Goal: Task Accomplishment & Management: Use online tool/utility

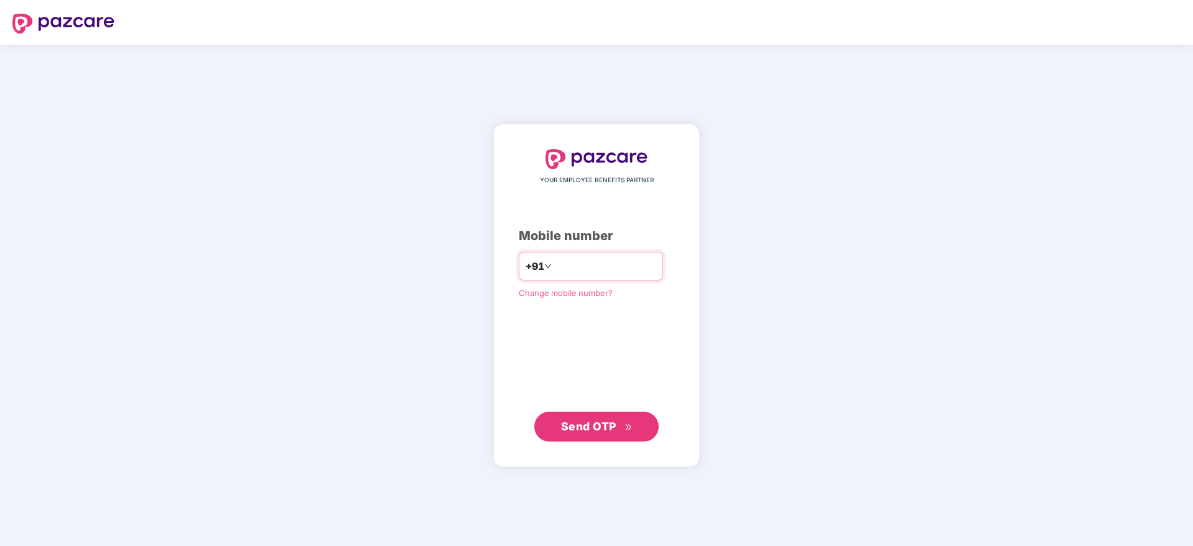
type input "**********"
click at [597, 435] on button "Send OTP" at bounding box center [596, 426] width 124 height 30
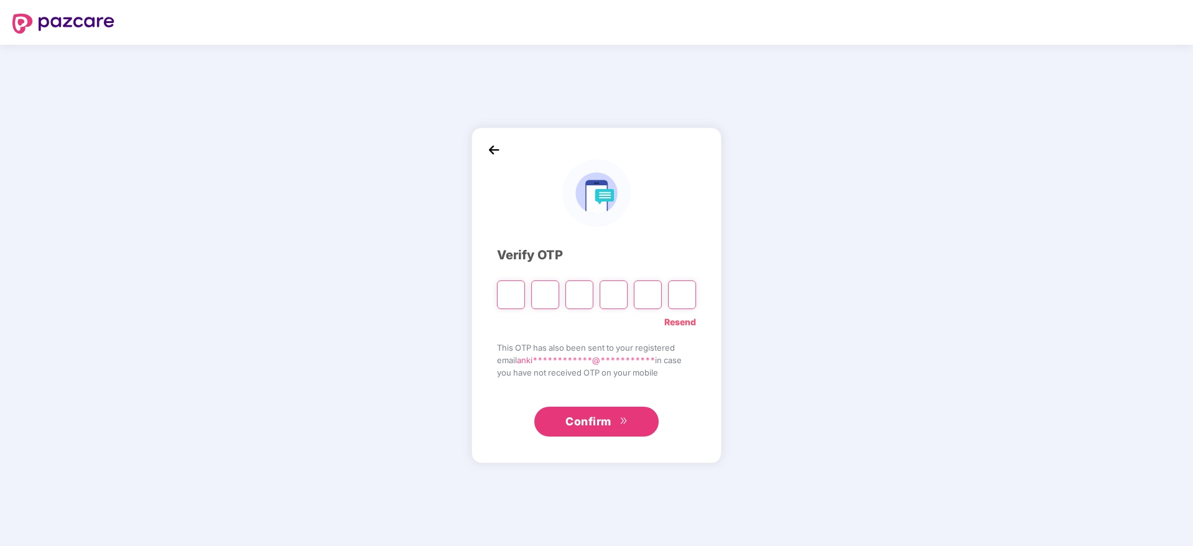
type input "*"
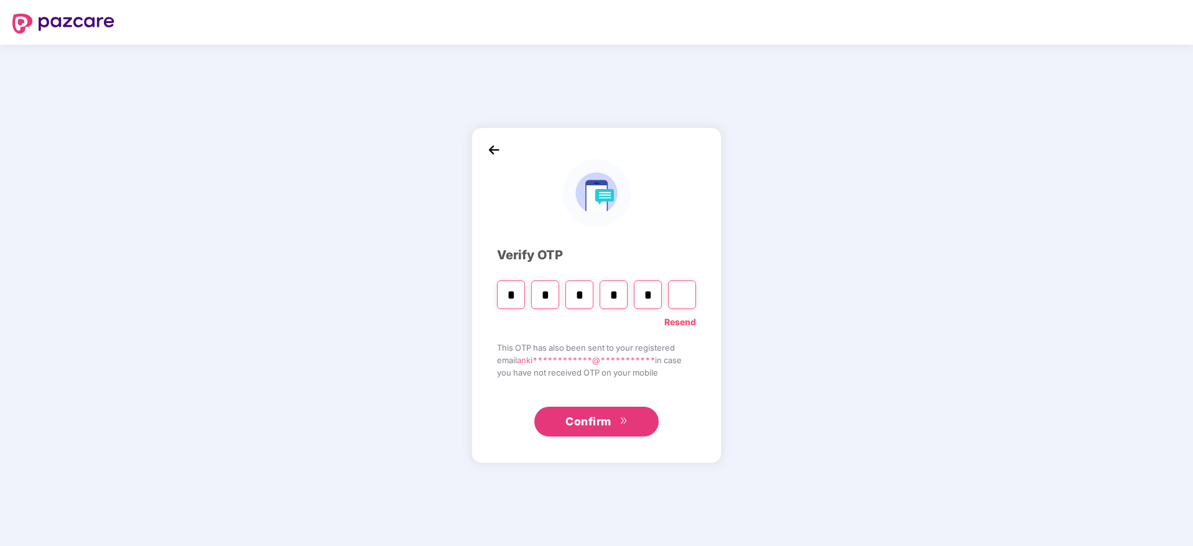
type input "*"
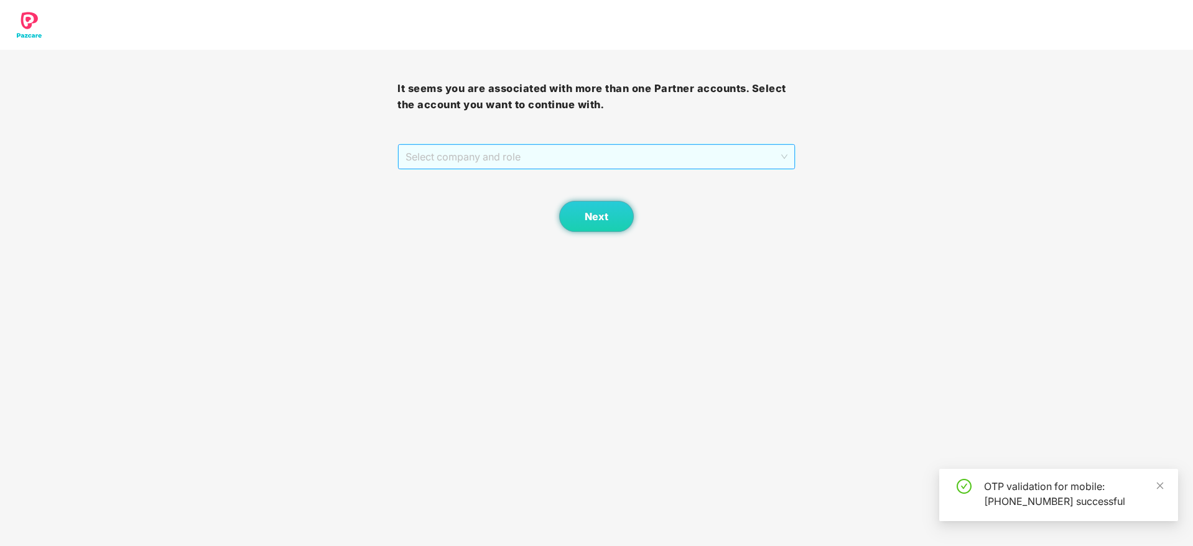
click at [525, 147] on span "Select company and role" at bounding box center [596, 157] width 381 height 24
drag, startPoint x: 513, startPoint y: 212, endPoint x: 504, endPoint y: 207, distance: 9.7
click at [504, 207] on div "Next" at bounding box center [597, 201] width 398 height 62
click at [475, 155] on span "Select company and role" at bounding box center [596, 157] width 381 height 24
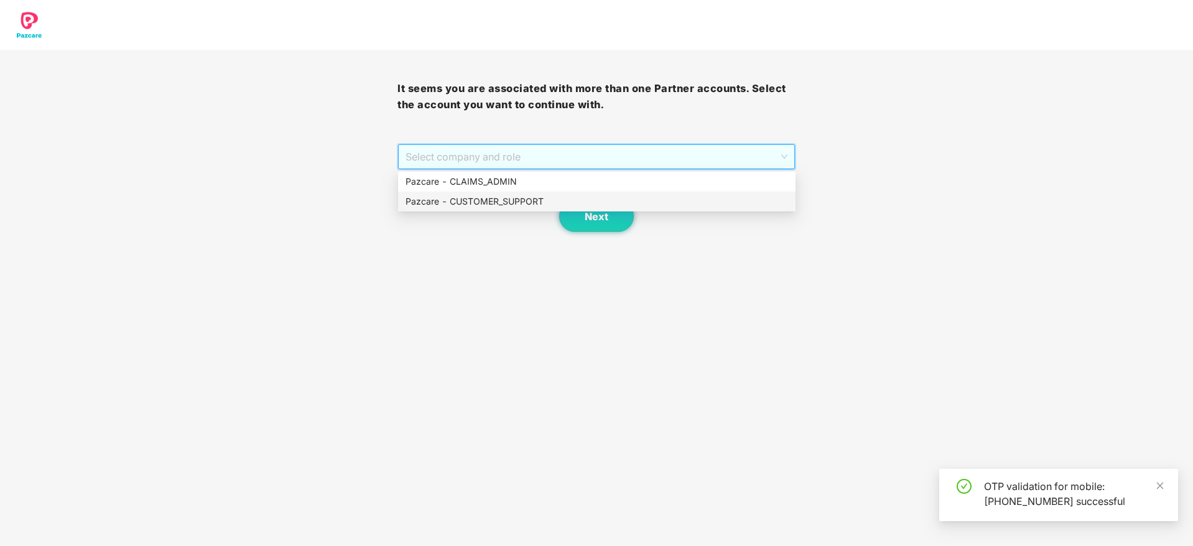
click at [500, 200] on div "Pazcare - CUSTOMER_SUPPORT" at bounding box center [597, 202] width 383 height 14
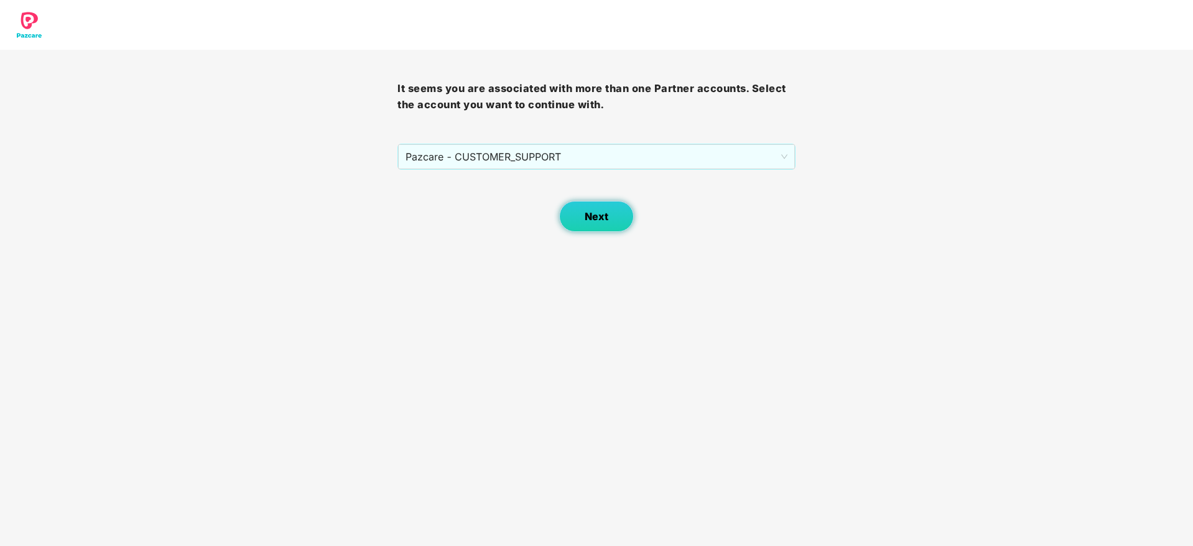
click at [591, 221] on span "Next" at bounding box center [597, 217] width 24 height 12
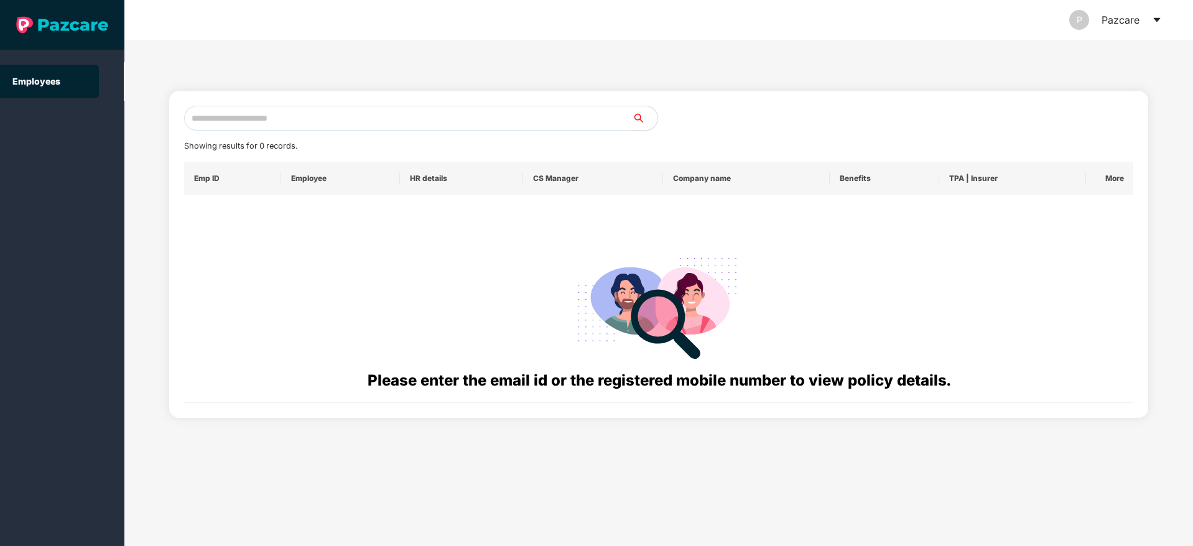
click at [245, 115] on input "text" at bounding box center [408, 118] width 449 height 25
paste input "**********"
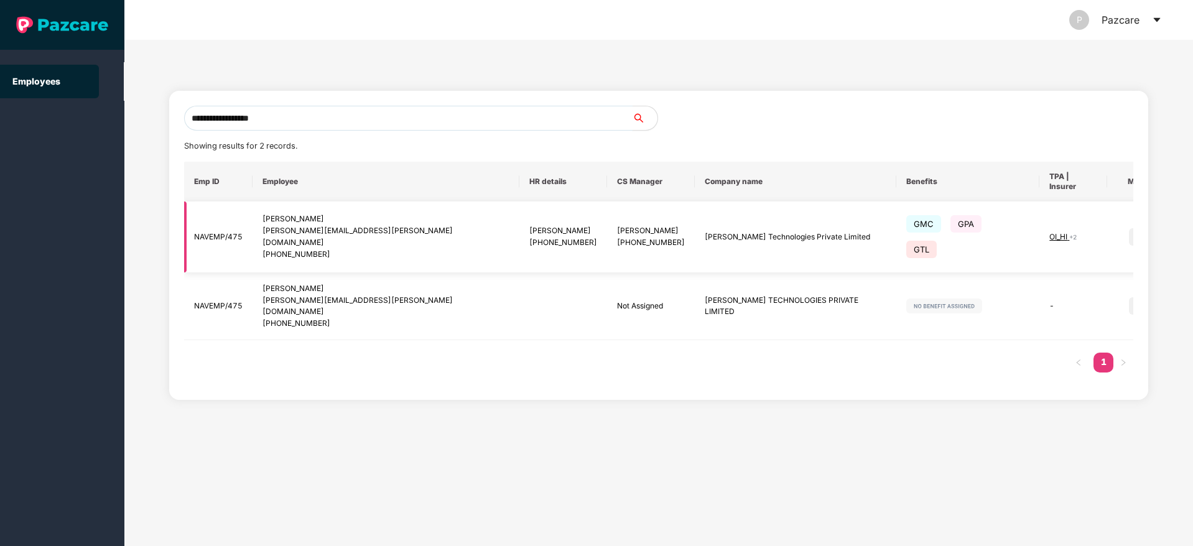
type input "**********"
click at [1129, 228] on img at bounding box center [1137, 236] width 17 height 17
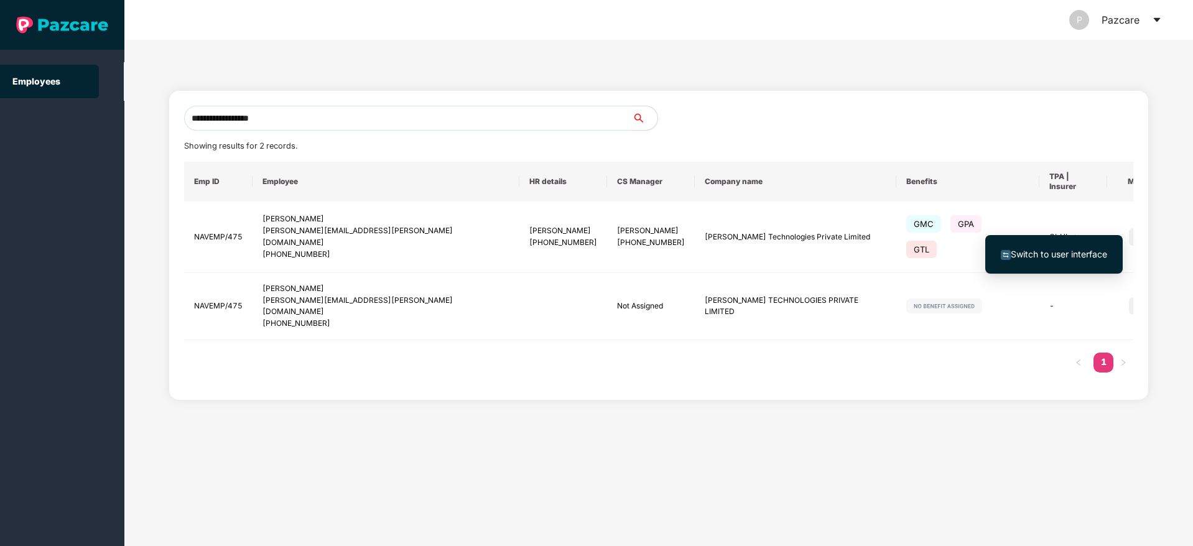
click at [1070, 260] on span "Switch to user interface" at bounding box center [1054, 255] width 106 height 14
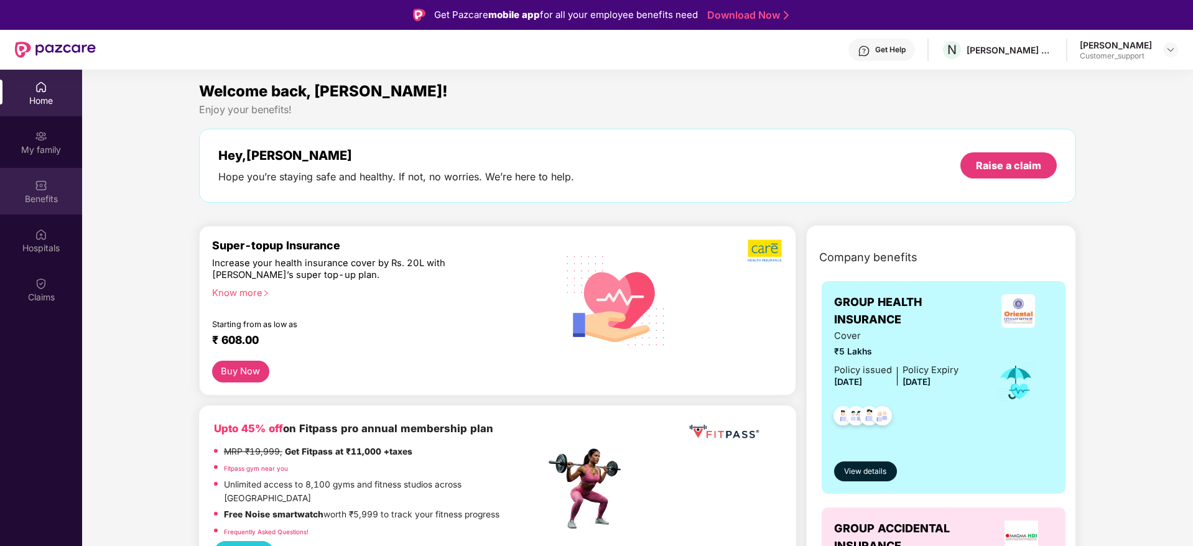
click at [0, 200] on div "Benefits" at bounding box center [41, 199] width 82 height 12
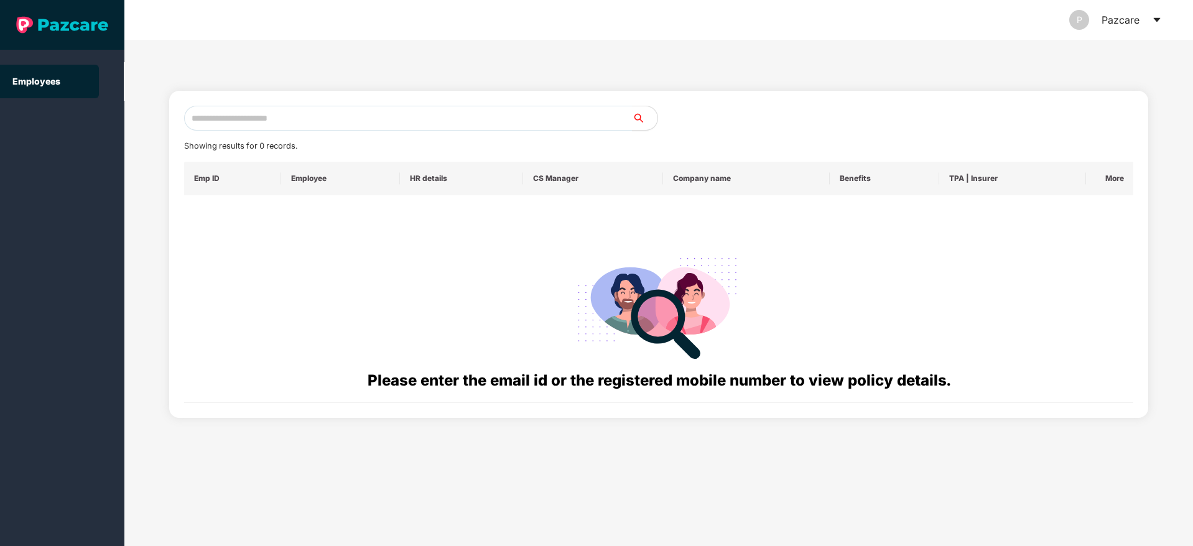
click at [1156, 21] on icon "caret-down" at bounding box center [1157, 20] width 10 height 10
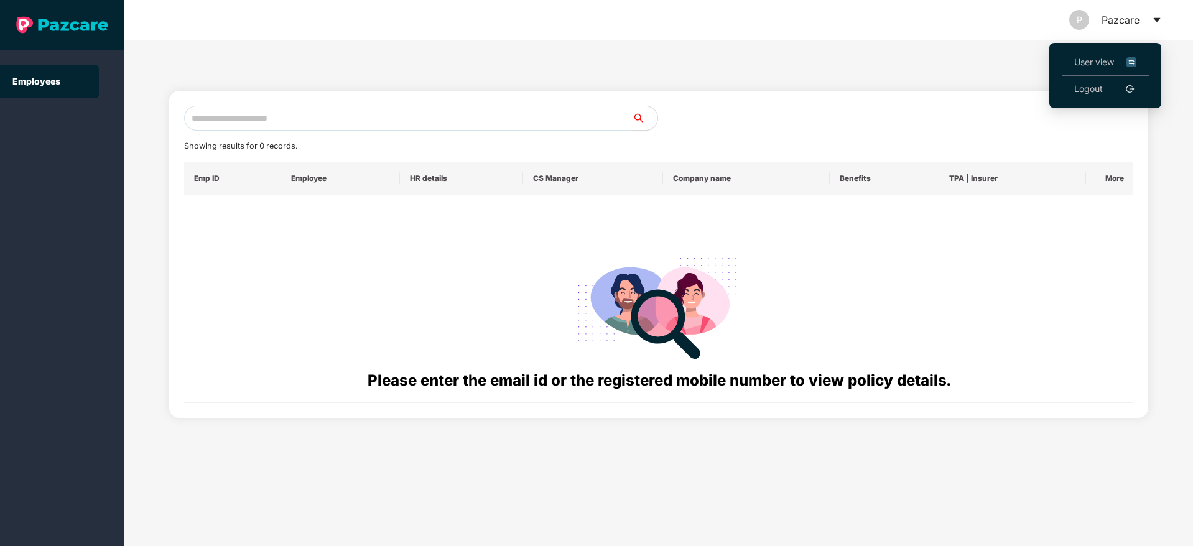
click at [1096, 58] on span "User view" at bounding box center [1105, 62] width 62 height 14
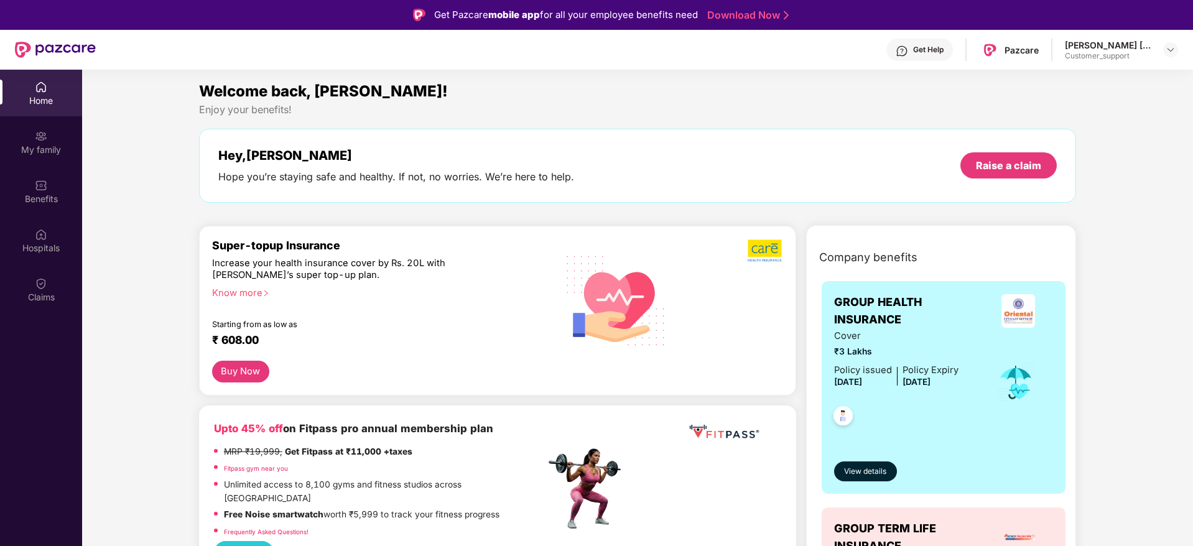
click at [1165, 55] on div at bounding box center [1170, 49] width 15 height 15
click at [1170, 50] on img at bounding box center [1171, 50] width 10 height 10
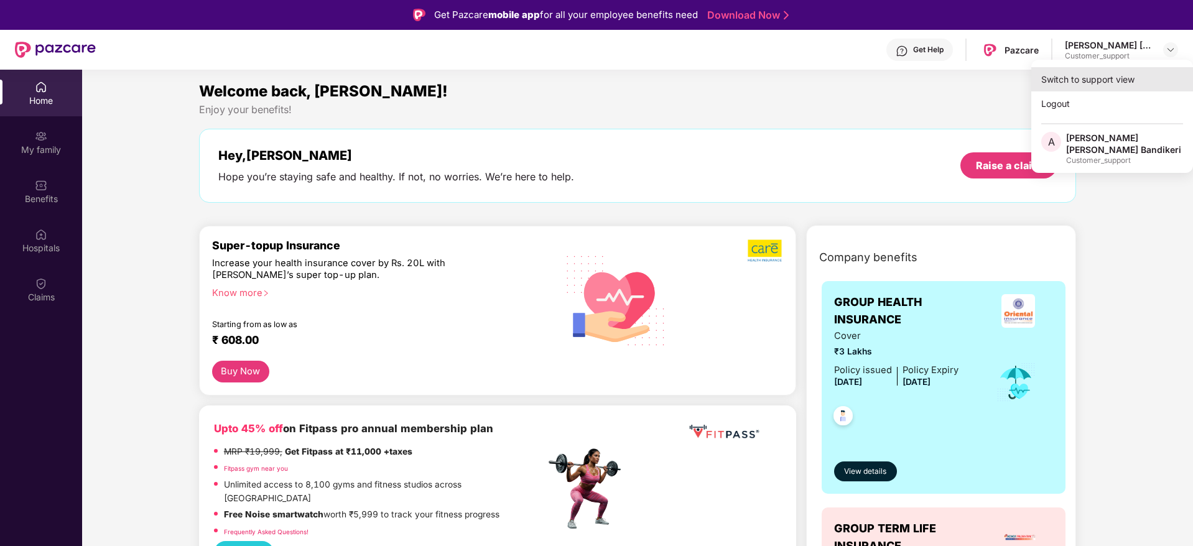
click at [1060, 81] on div "Switch to support view" at bounding box center [1112, 79] width 162 height 24
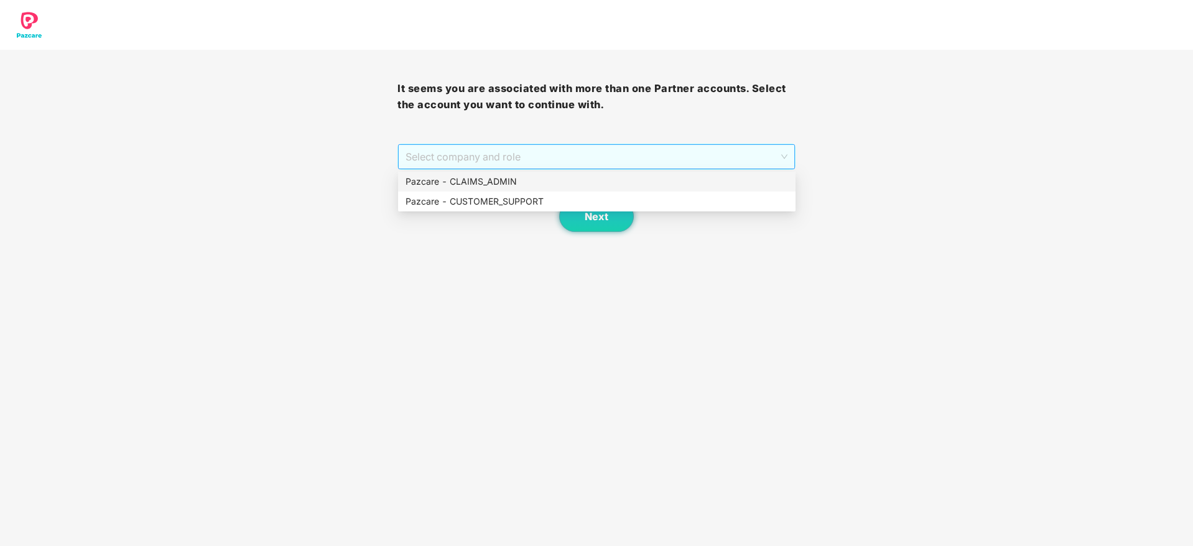
click at [636, 159] on span "Select company and role" at bounding box center [596, 157] width 381 height 24
click at [482, 183] on div "Pazcare - CLAIMS_ADMIN" at bounding box center [597, 182] width 383 height 14
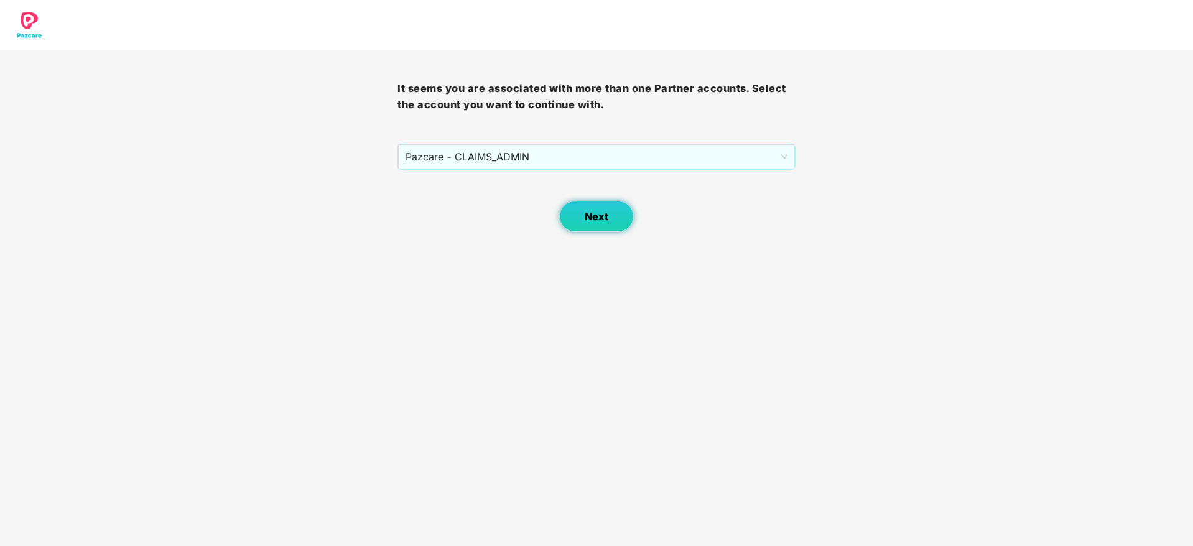
click at [594, 211] on span "Next" at bounding box center [597, 217] width 24 height 12
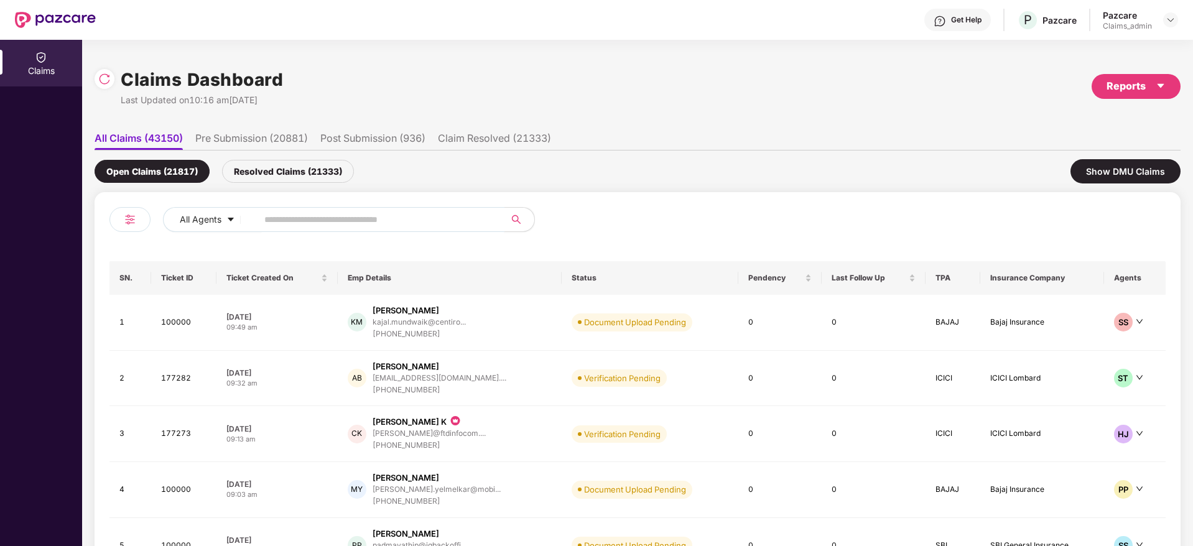
click at [273, 221] on input "text" at bounding box center [375, 219] width 223 height 19
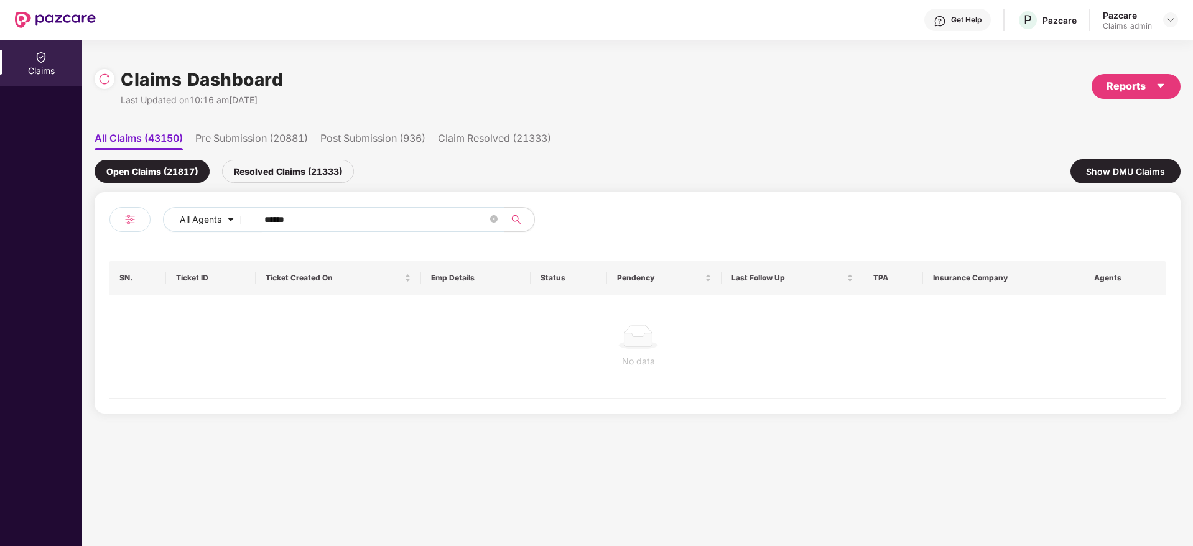
type input "******"
click at [265, 176] on div "Resolved Claims (21333)" at bounding box center [288, 171] width 132 height 23
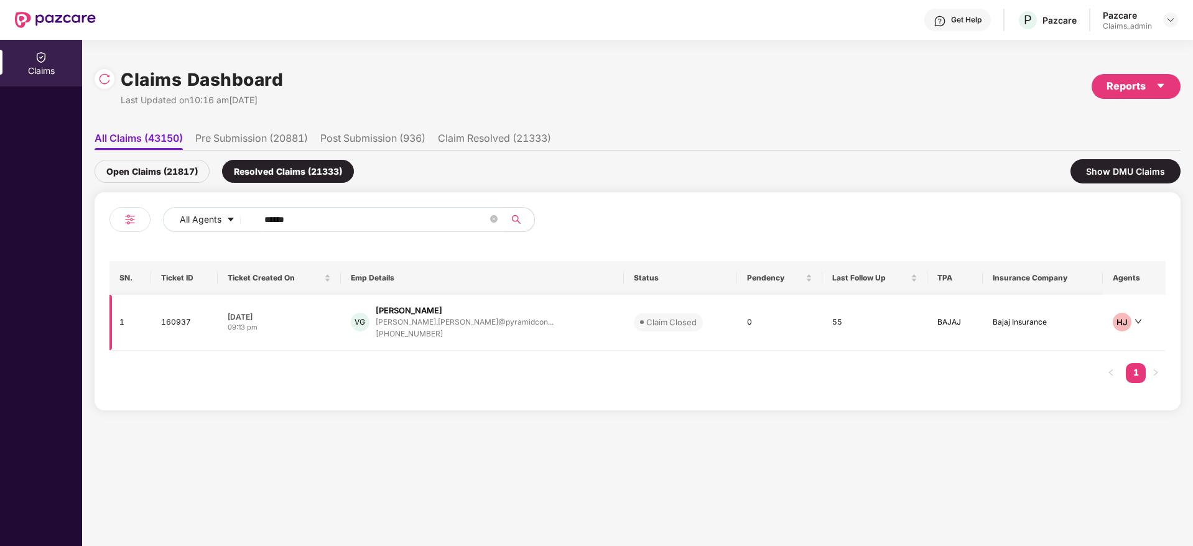
click at [330, 315] on div "25 Jul 2025" at bounding box center [279, 317] width 103 height 11
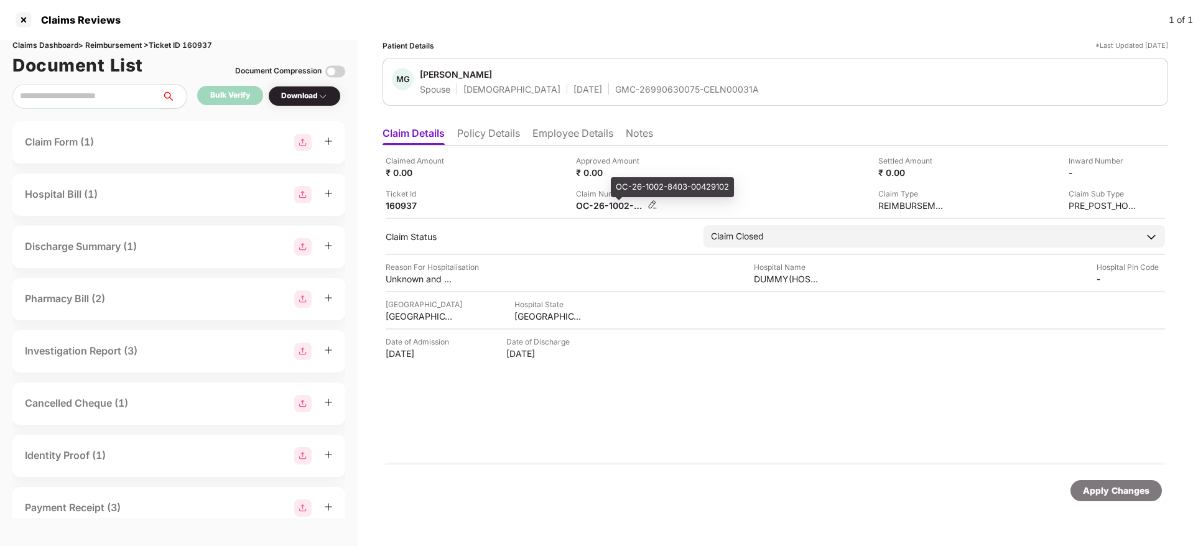
click at [593, 202] on div "OC-26-1002-8403-00429102" at bounding box center [610, 206] width 68 height 12
copy div
click at [199, 49] on div "Claims Dashboard > Reimbursement > Ticket ID 160937" at bounding box center [178, 46] width 333 height 12
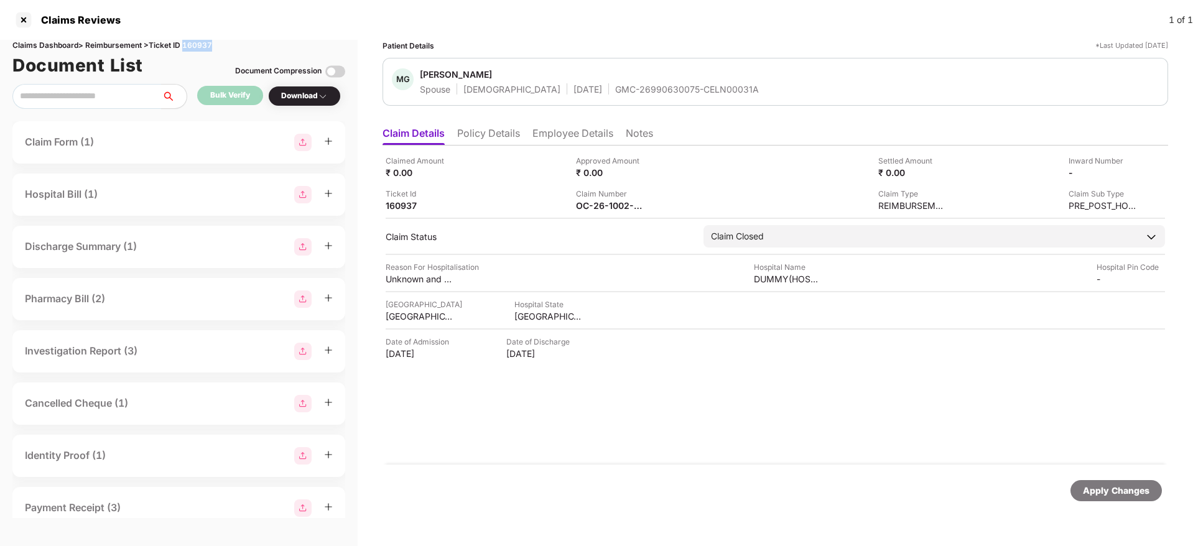
click at [199, 49] on div "Claims Dashboard > Reimbursement > Ticket ID 160937" at bounding box center [178, 46] width 333 height 12
copy div "160937"
click at [597, 205] on div "OC-26-1002-8403-00429102" at bounding box center [610, 206] width 68 height 12
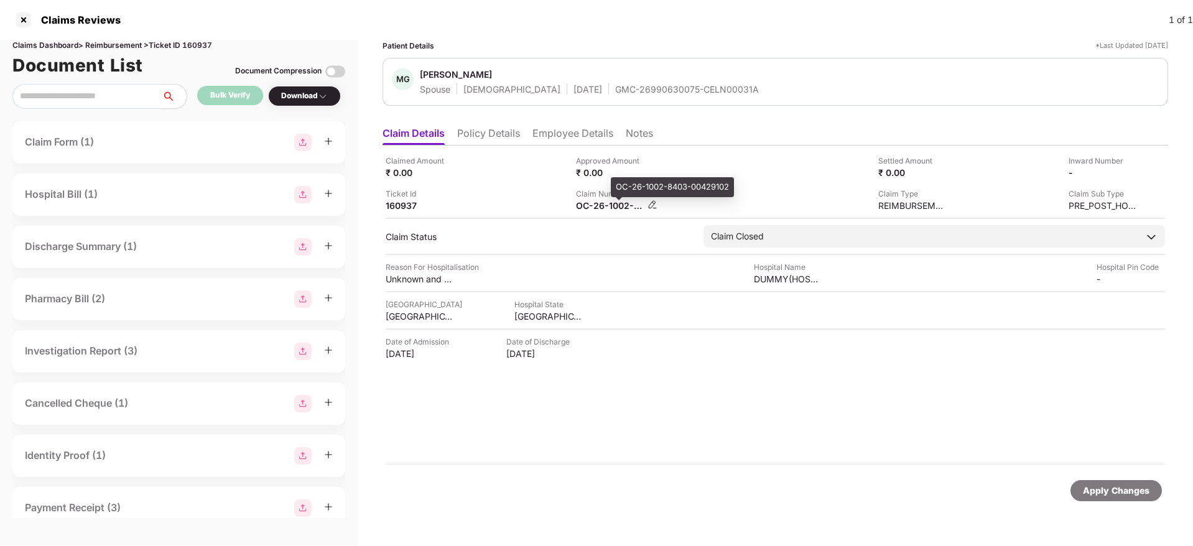
click at [597, 205] on div "OC-26-1002-8403-00429102" at bounding box center [610, 206] width 68 height 12
copy div
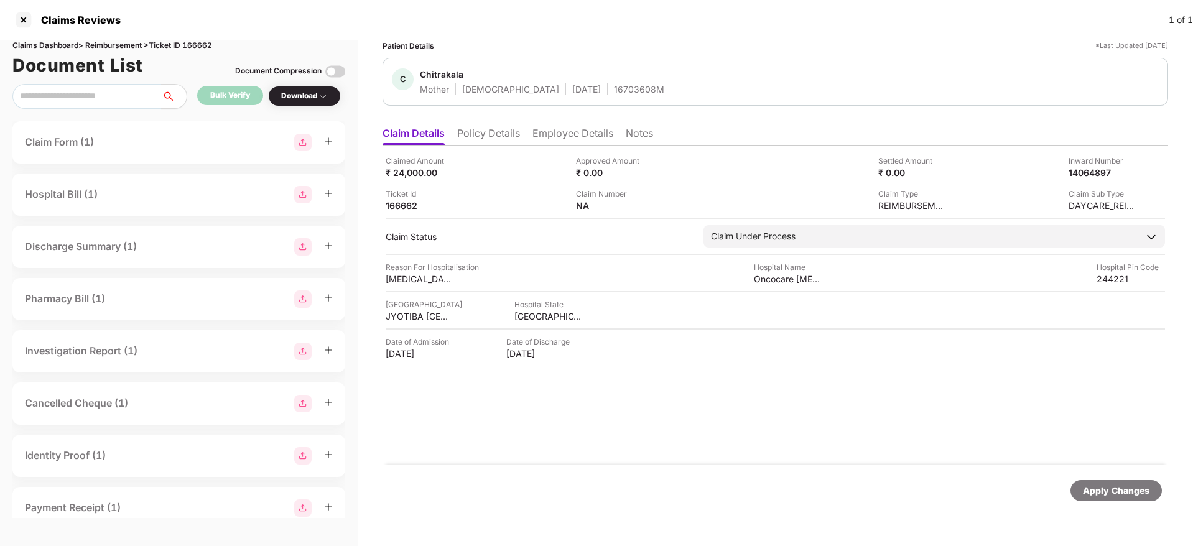
click at [500, 139] on li "Policy Details" at bounding box center [488, 136] width 63 height 18
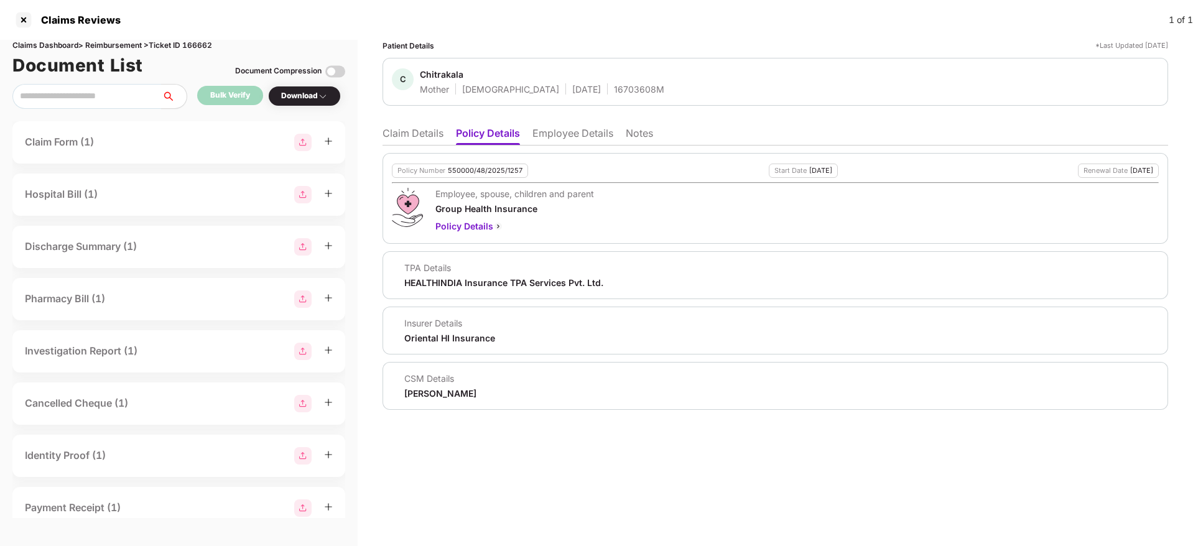
click at [423, 140] on li "Claim Details" at bounding box center [413, 136] width 61 height 18
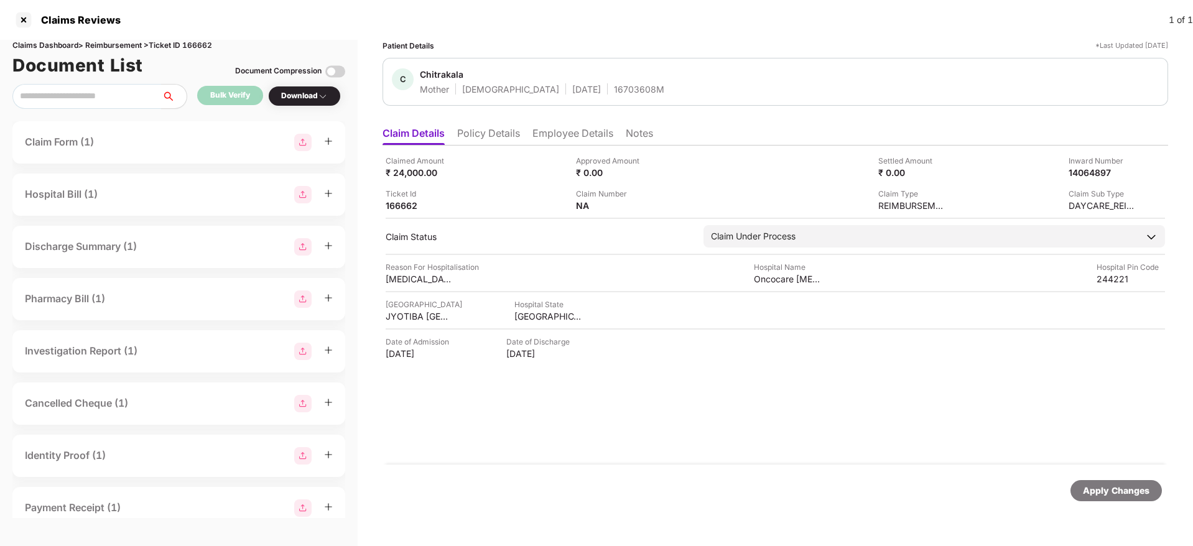
click at [483, 129] on li "Policy Details" at bounding box center [488, 136] width 63 height 18
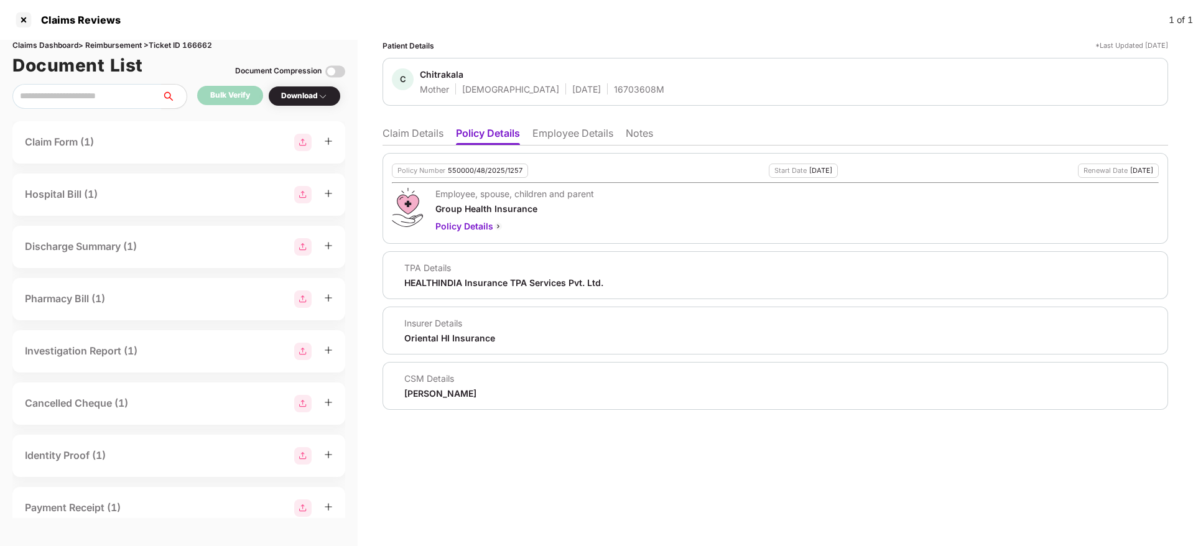
click at [572, 141] on li "Employee Details" at bounding box center [573, 136] width 81 height 18
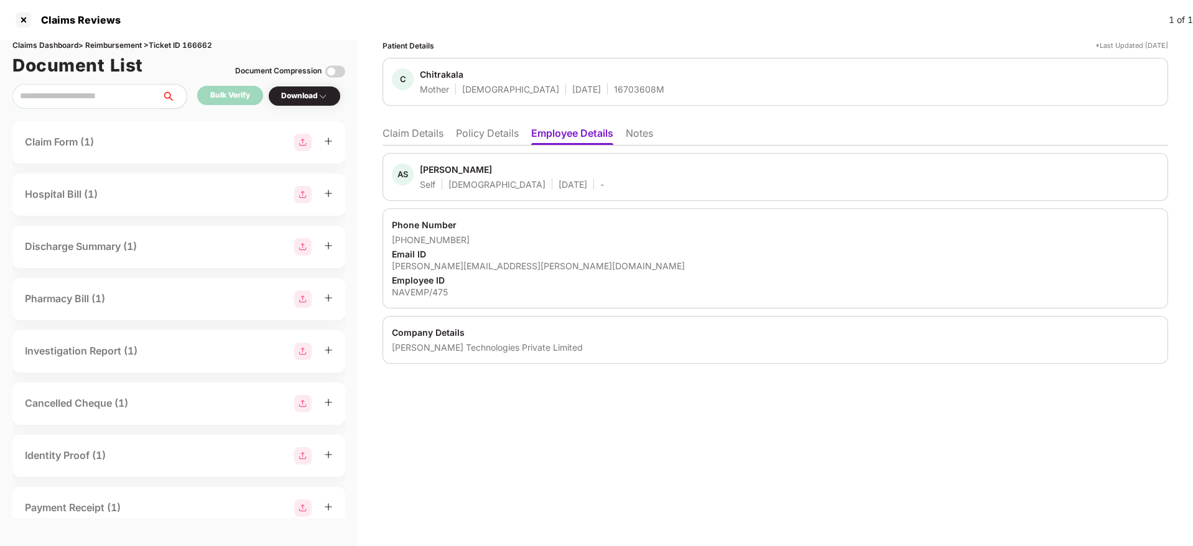
click at [481, 140] on li "Policy Details" at bounding box center [487, 136] width 63 height 18
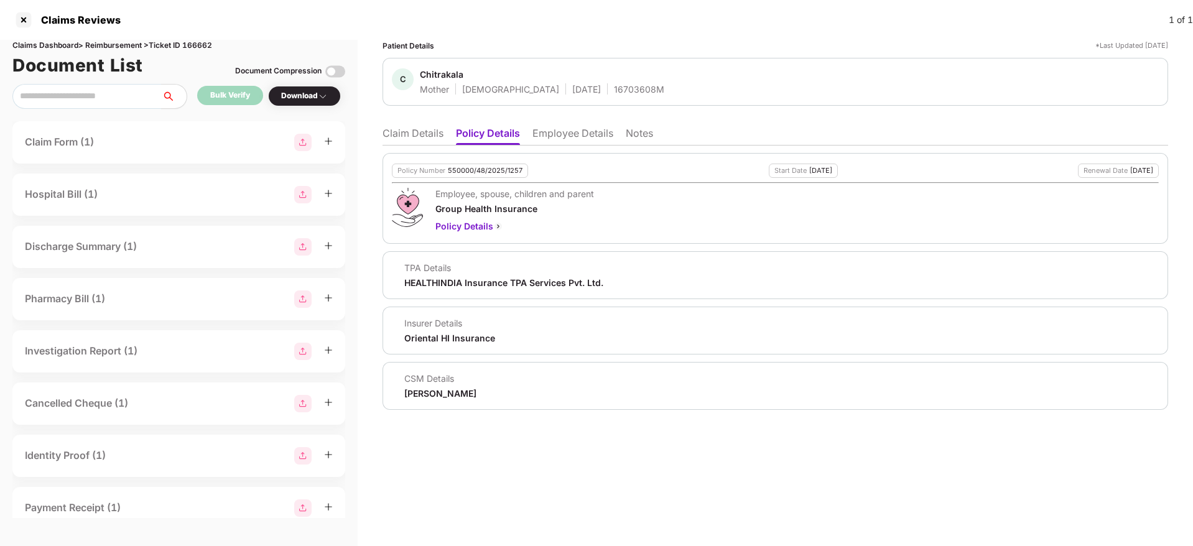
click at [409, 133] on li "Claim Details" at bounding box center [413, 136] width 61 height 18
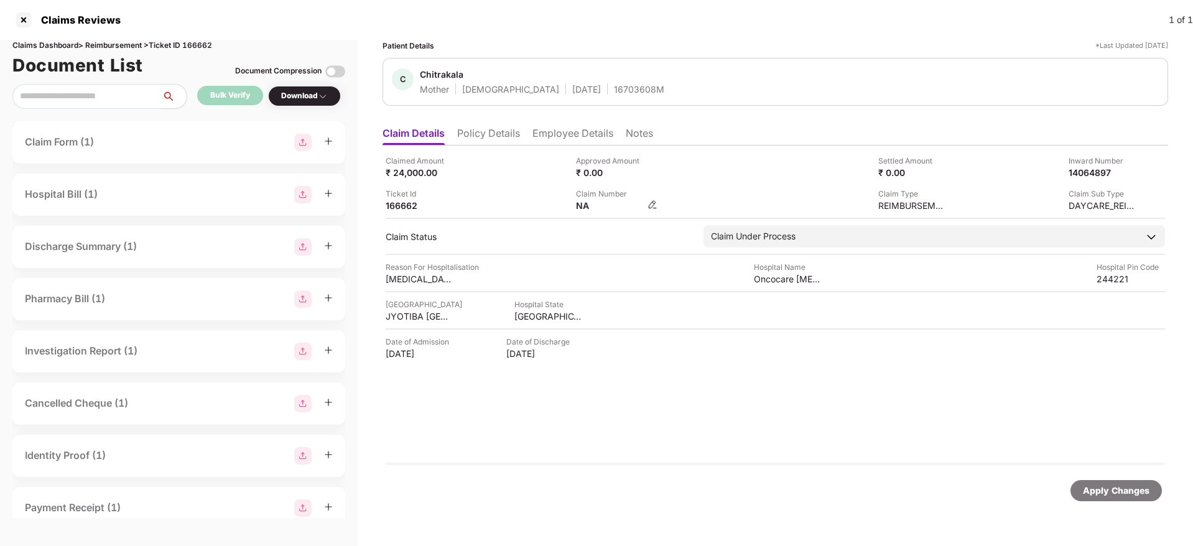
click at [655, 208] on img at bounding box center [653, 205] width 10 height 10
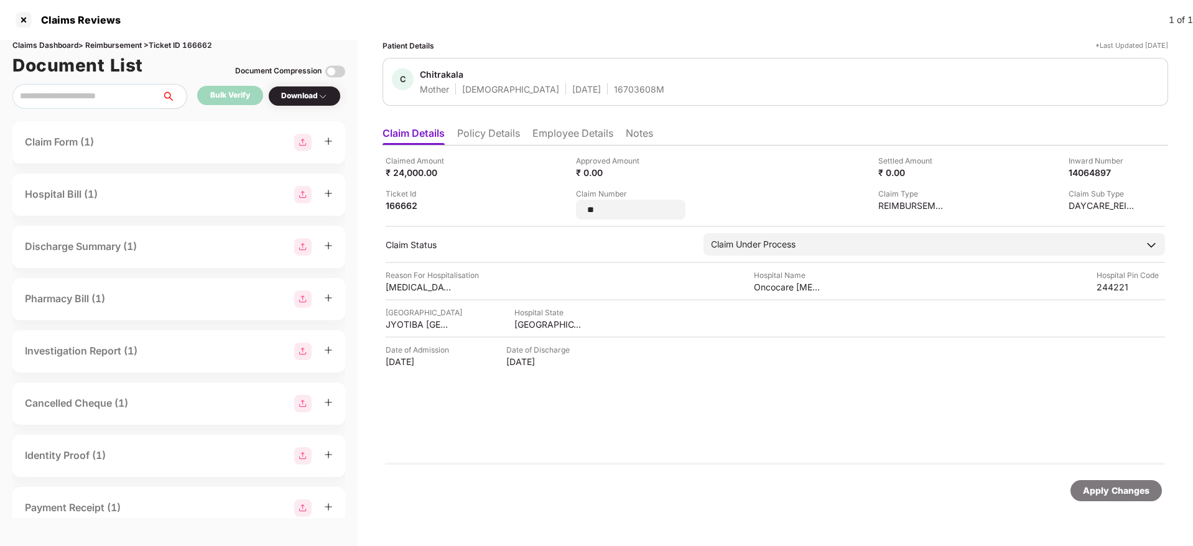
type input "*"
type input "**********"
click at [1113, 501] on div "Apply Changes" at bounding box center [1116, 490] width 91 height 21
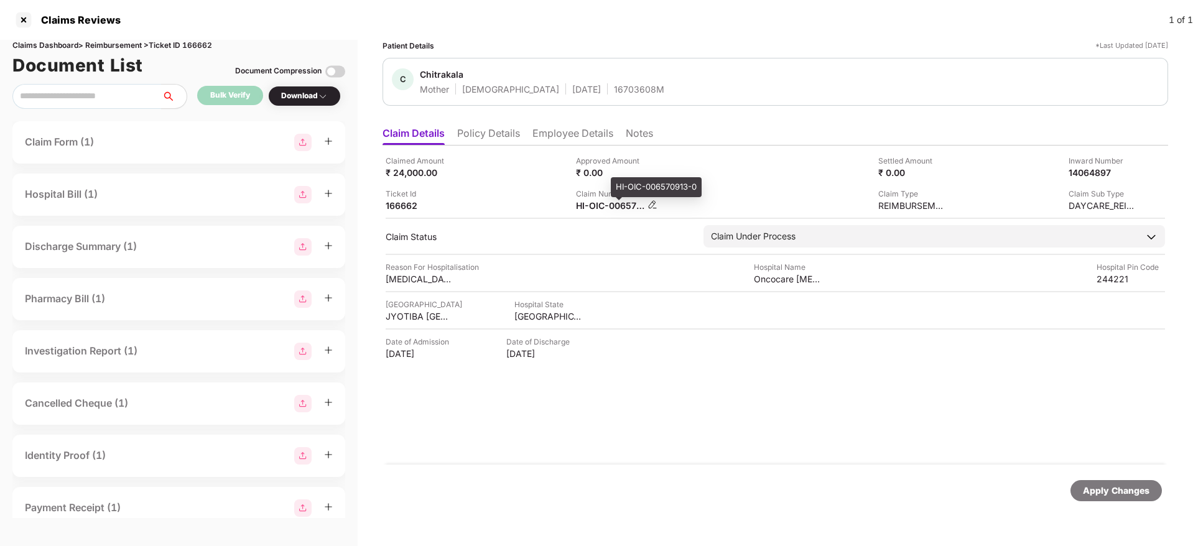
click at [616, 208] on div "HI-OIC-006570913-0" at bounding box center [610, 206] width 68 height 12
copy div
click at [553, 141] on li "Employee Details" at bounding box center [573, 136] width 81 height 18
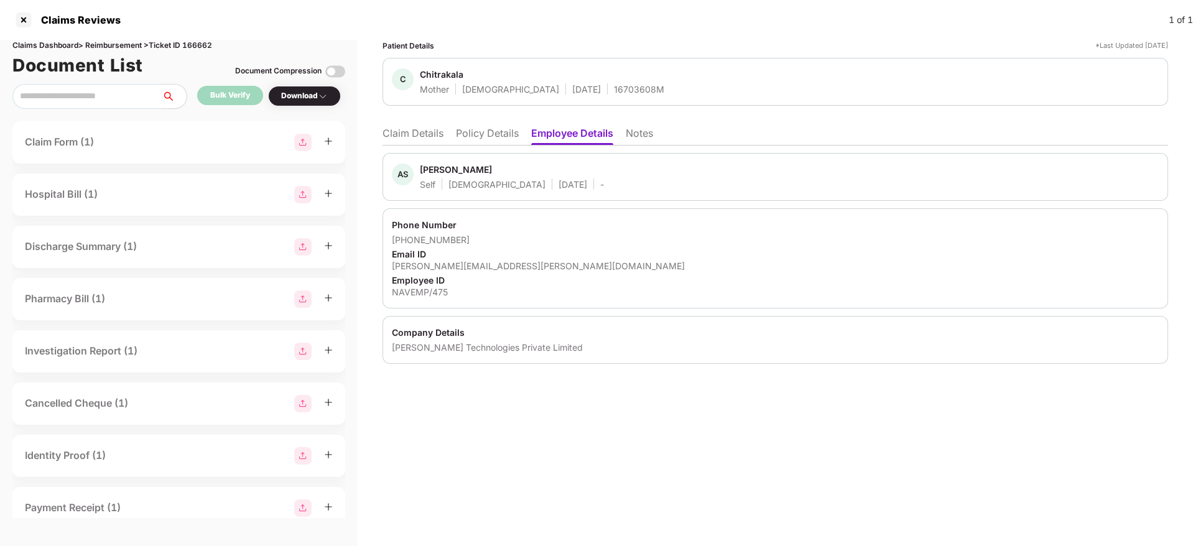
click at [445, 268] on div "ankita@navriti.com" at bounding box center [775, 266] width 767 height 12
click at [444, 269] on div "ankita@navriti.com" at bounding box center [775, 266] width 767 height 12
copy div "ankita@navriti.com"
click at [198, 45] on div "Claims Dashboard > Reimbursement > Ticket ID 166662" at bounding box center [178, 46] width 333 height 12
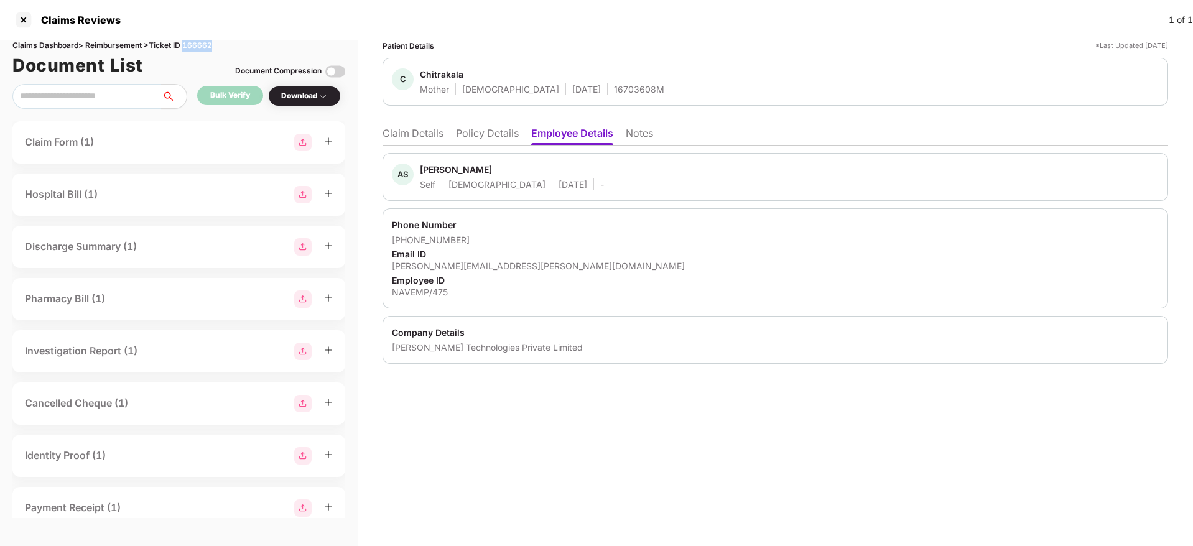
click at [198, 45] on div "Claims Dashboard > Reimbursement > Ticket ID 166662" at bounding box center [178, 46] width 333 height 12
copy div "166662"
click at [459, 260] on div "ankita@navriti.com" at bounding box center [775, 266] width 767 height 12
click at [458, 260] on div "ankita@navriti.com" at bounding box center [775, 266] width 767 height 12
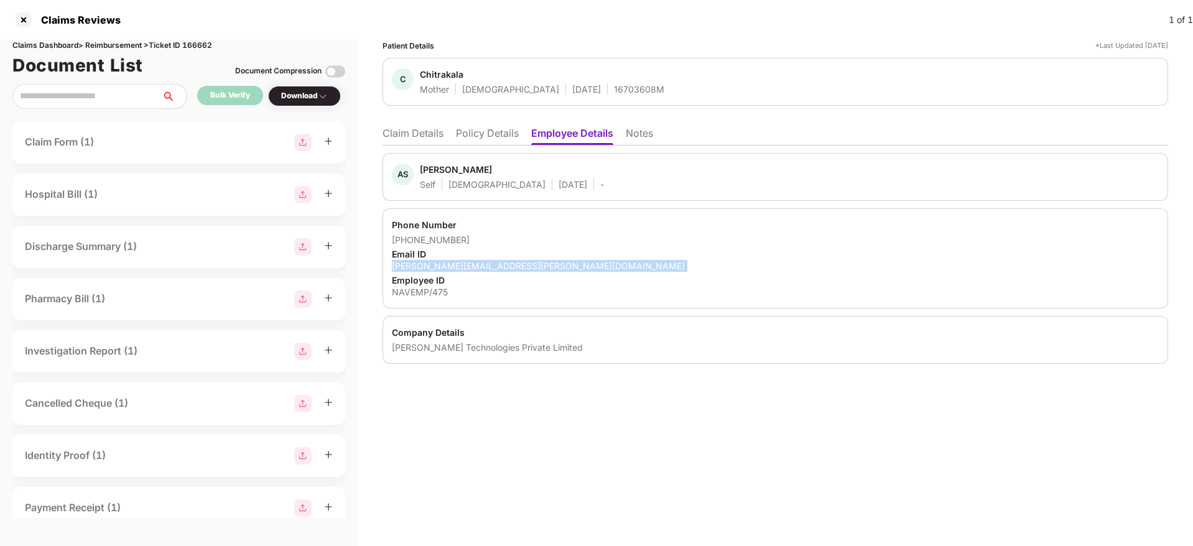
copy div "ankita@navriti.com"
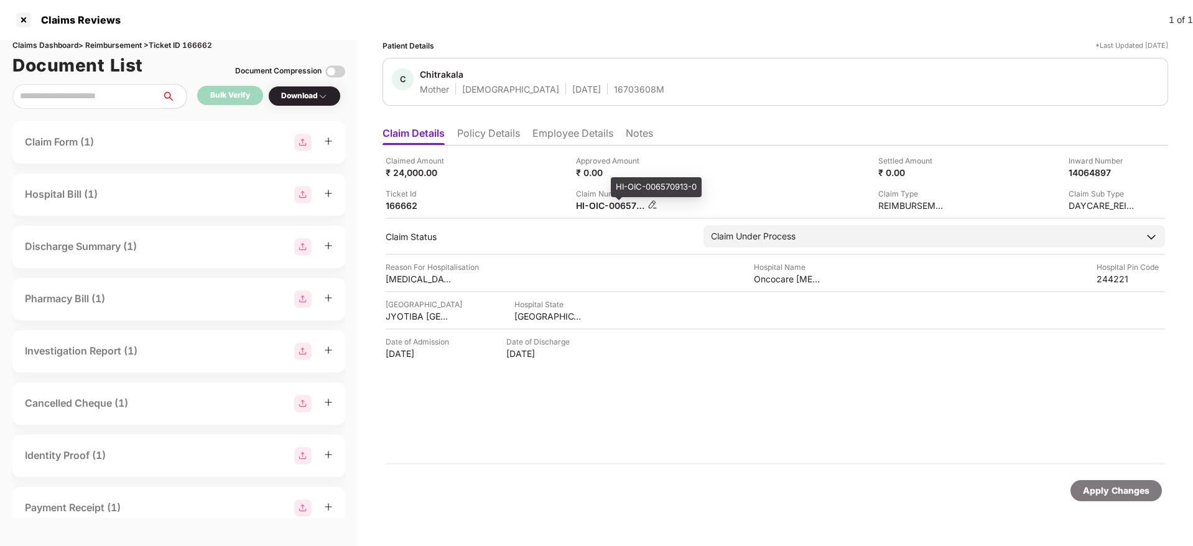
click at [608, 208] on div "HI-OIC-006570913-0" at bounding box center [610, 206] width 68 height 12
click at [608, 207] on div "HI-OIC-006570913-0" at bounding box center [610, 206] width 68 height 12
copy div
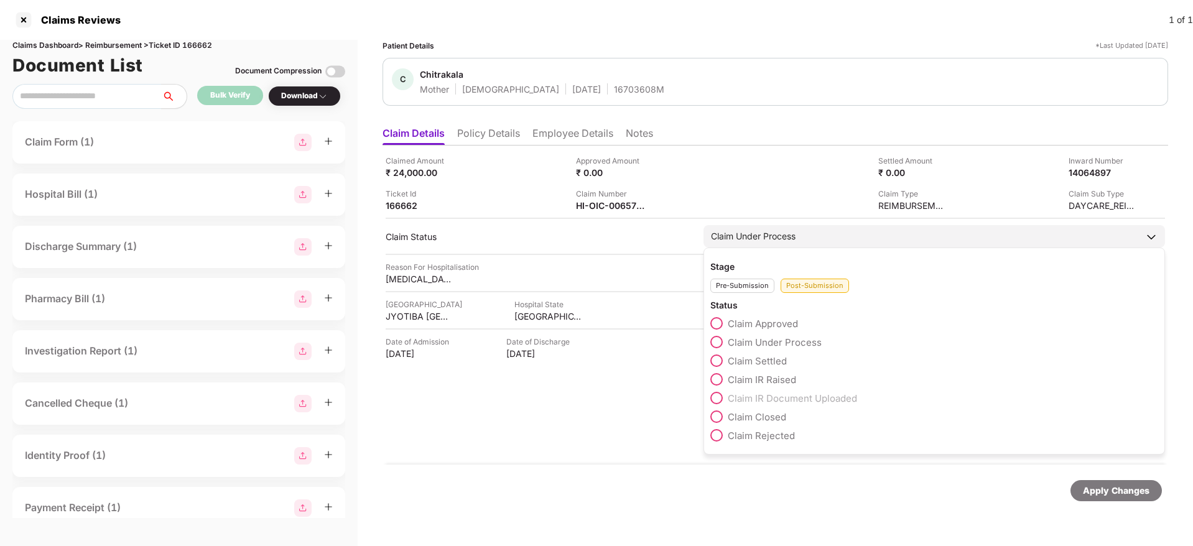
click at [715, 420] on span at bounding box center [716, 417] width 12 height 12
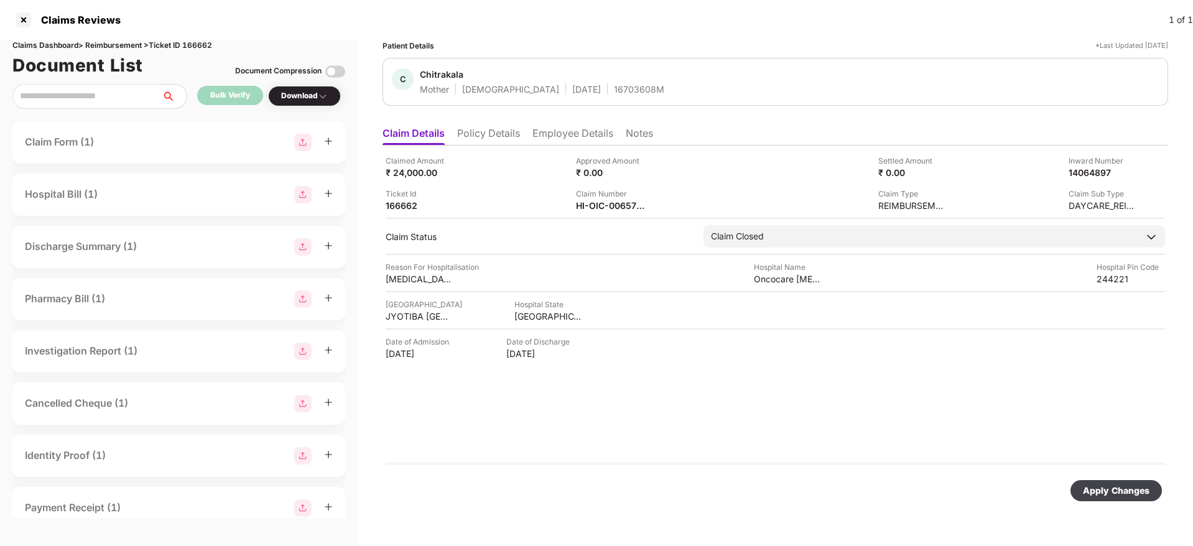
click at [1085, 493] on div "Apply Changes" at bounding box center [1116, 491] width 67 height 14
click at [647, 205] on div "HI-OIC-006570913-0" at bounding box center [616, 206] width 81 height 12
click at [651, 205] on img at bounding box center [653, 205] width 10 height 10
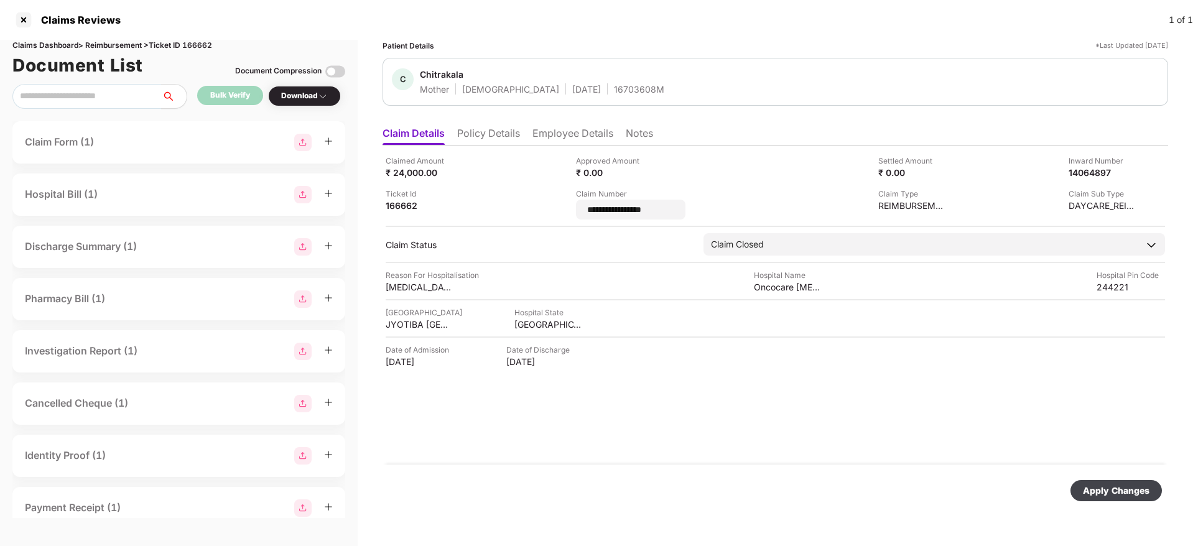
type input "**********"
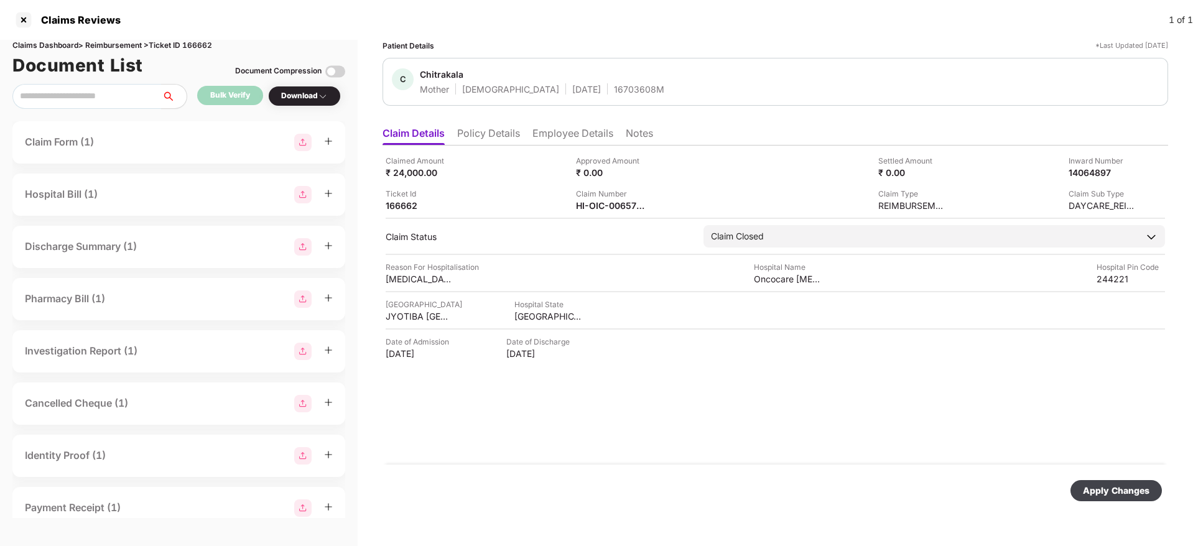
click at [1134, 489] on div "Apply Changes" at bounding box center [1116, 491] width 67 height 14
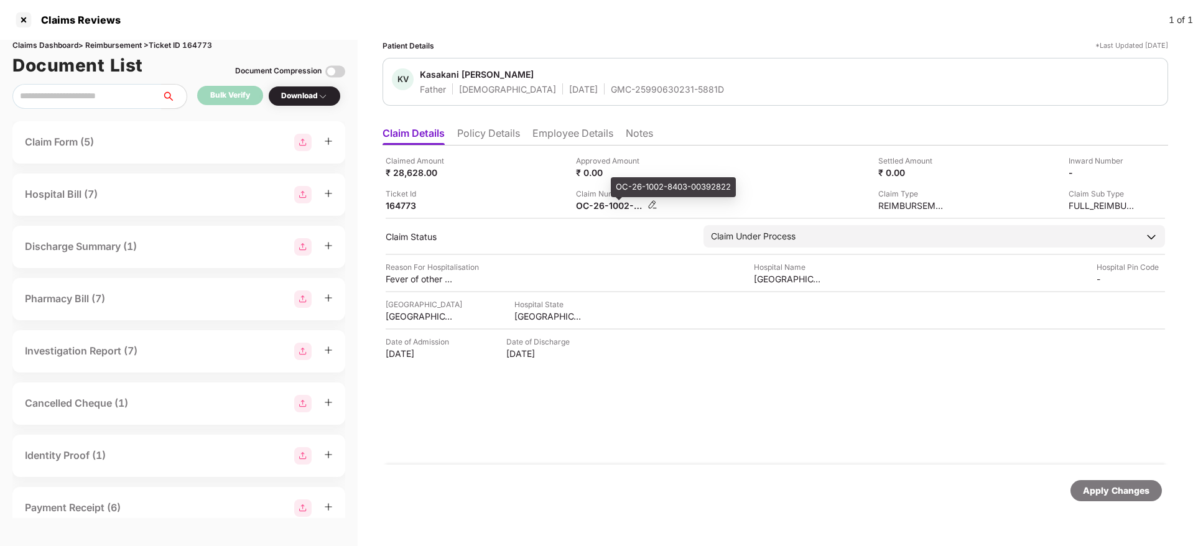
click at [603, 205] on div "OC-26-1002-8403-00392822" at bounding box center [610, 206] width 68 height 12
click at [605, 205] on div "OC-26-1002-8403-00392822" at bounding box center [610, 206] width 68 height 12
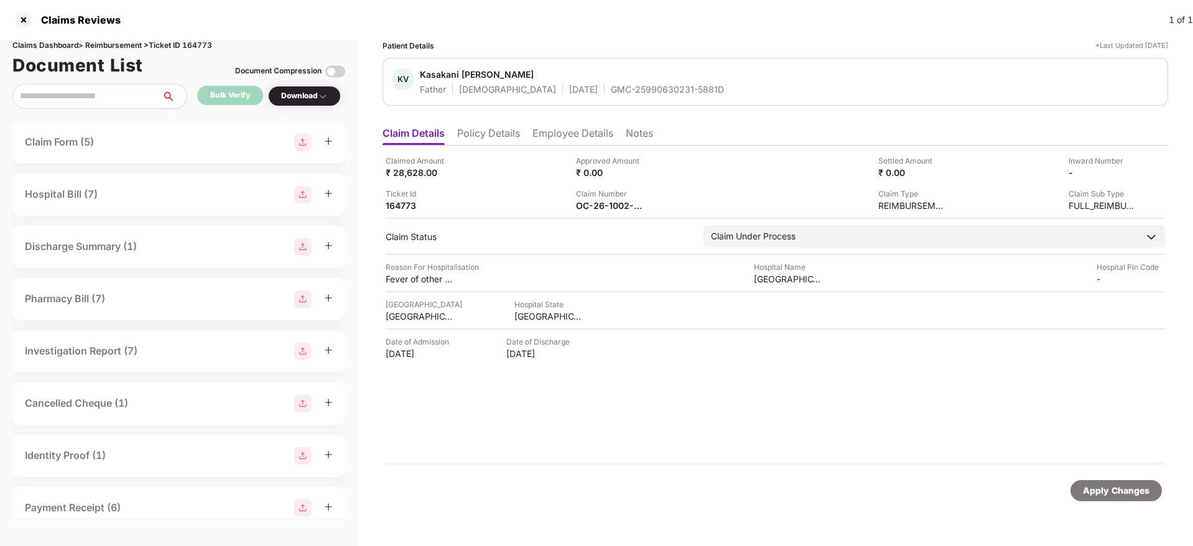
click at [667, 182] on div "Claimed Amount ₹ 28,628.00 Approved Amount ₹ 0.00 Settled Amount ₹ 0.00 Inward …" at bounding box center [776, 183] width 780 height 57
click at [597, 208] on div "OC-26-1002-8403-00392822" at bounding box center [610, 206] width 68 height 12
copy div
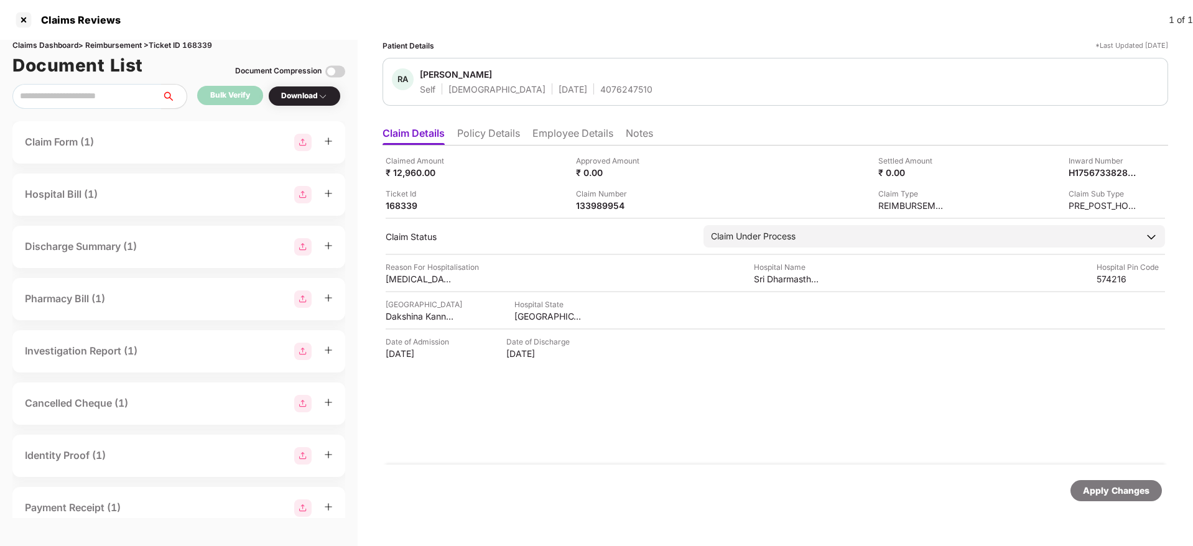
click at [496, 139] on li "Policy Details" at bounding box center [488, 136] width 63 height 18
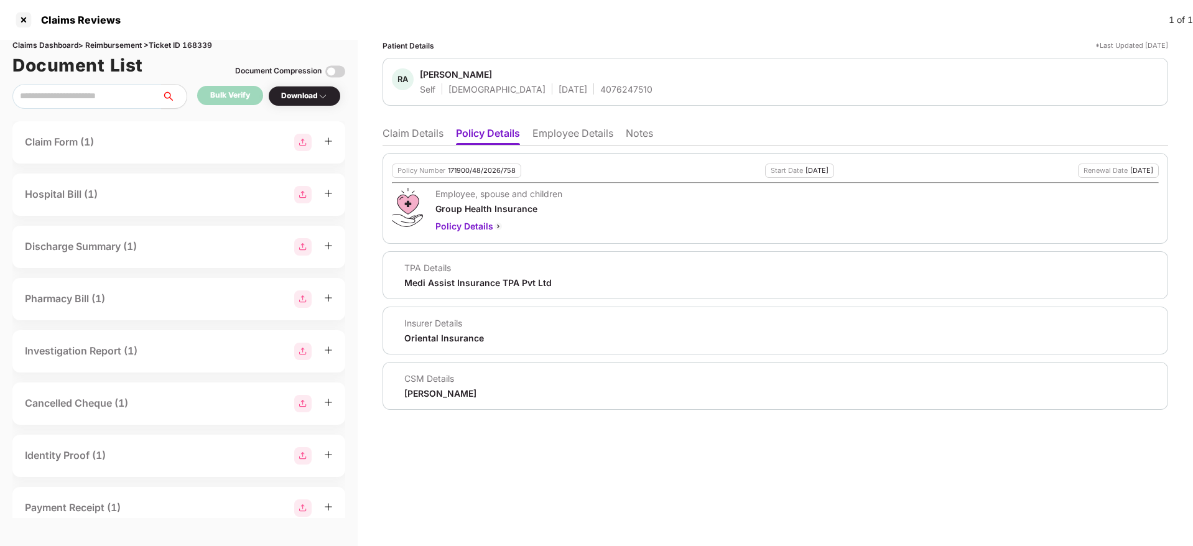
click at [430, 132] on li "Claim Details" at bounding box center [413, 136] width 61 height 18
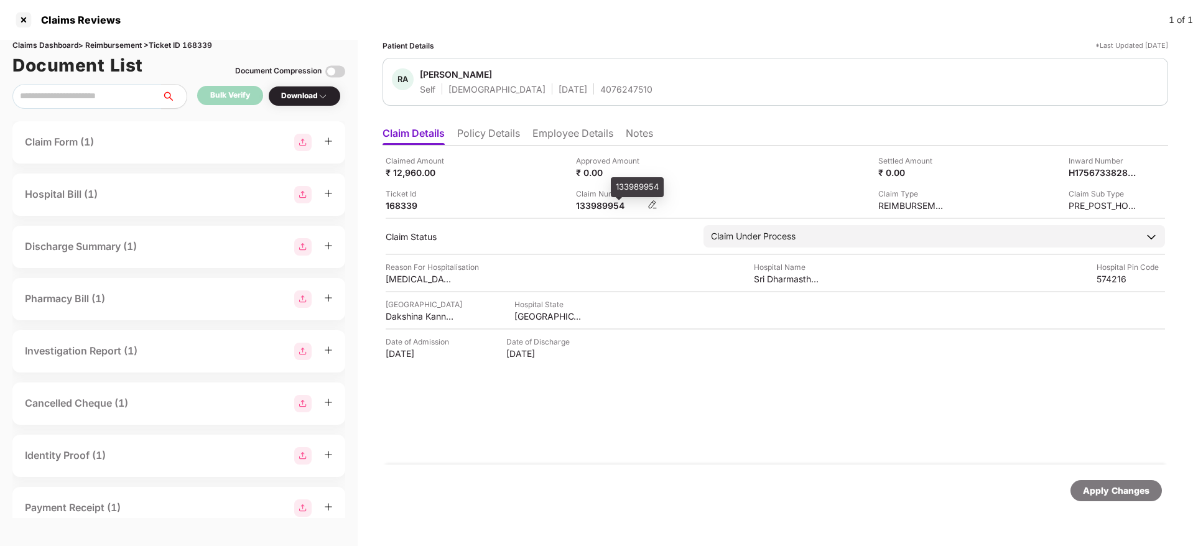
click at [592, 208] on div "133989954" at bounding box center [610, 206] width 68 height 12
copy div "133989954"
click at [475, 137] on li "Policy Details" at bounding box center [488, 136] width 63 height 18
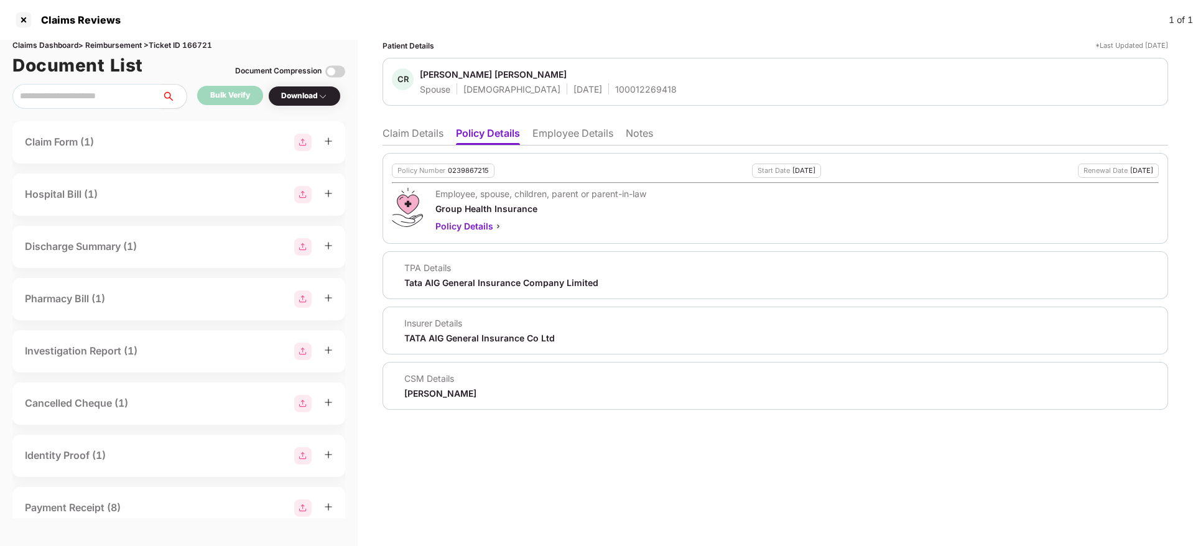
click at [393, 131] on li "Claim Details" at bounding box center [413, 136] width 61 height 18
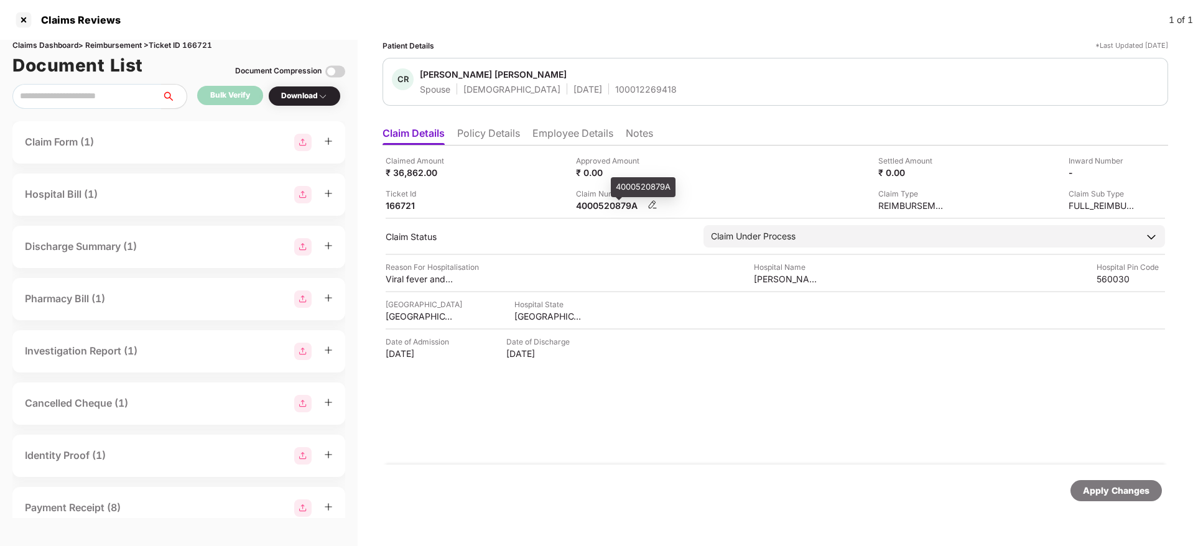
click at [593, 202] on div "4000520879A" at bounding box center [610, 206] width 68 height 12
click at [595, 202] on div "4000520879A" at bounding box center [610, 206] width 68 height 12
copy div "4000520879A"
click at [511, 186] on div "Claimed Amount ₹ 36,862.00 Approved Amount ₹ 0.00 Settled Amount ₹ 0.00 Inward …" at bounding box center [776, 183] width 780 height 57
click at [494, 136] on li "Policy Details" at bounding box center [488, 136] width 63 height 18
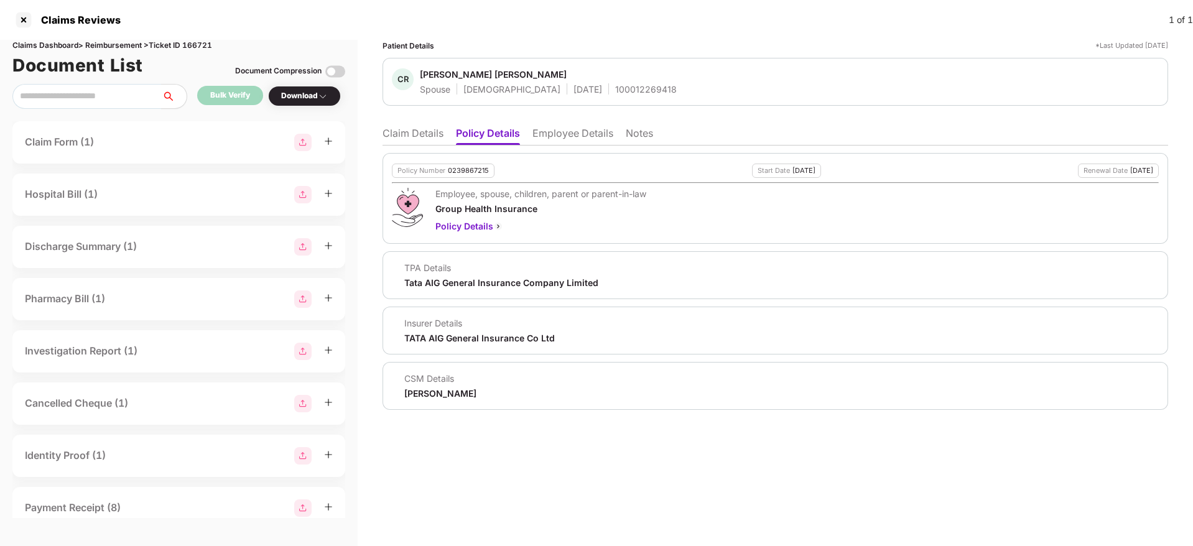
click at [407, 126] on ul "Claim Details Policy Details Employee Details Notes" at bounding box center [776, 133] width 786 height 25
click at [420, 139] on li "Claim Details" at bounding box center [413, 136] width 61 height 18
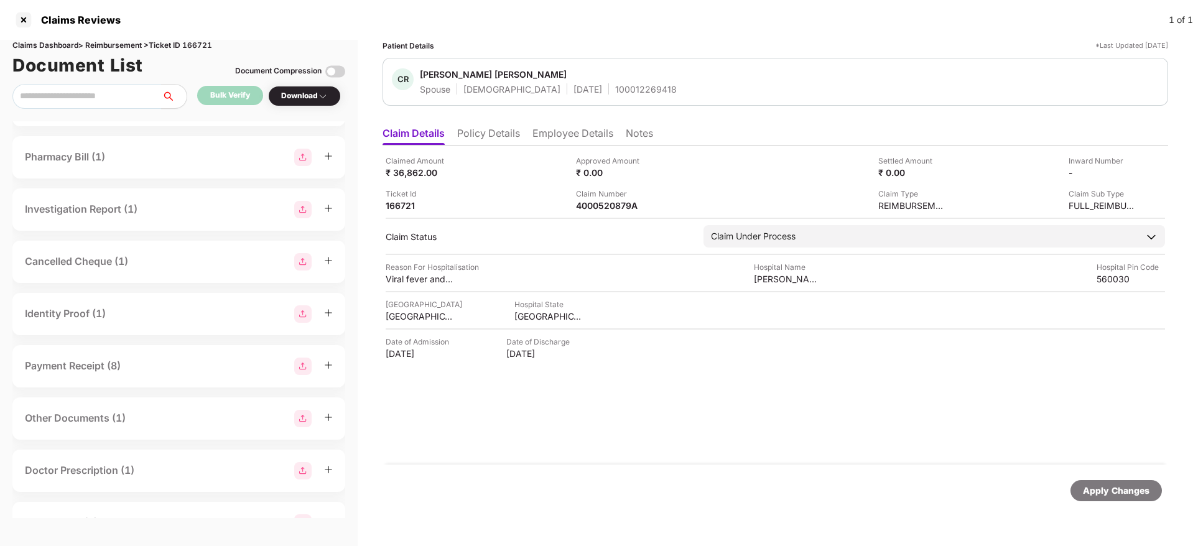
scroll to position [143, 0]
click at [142, 261] on div "Cancelled Cheque (1)" at bounding box center [179, 260] width 308 height 17
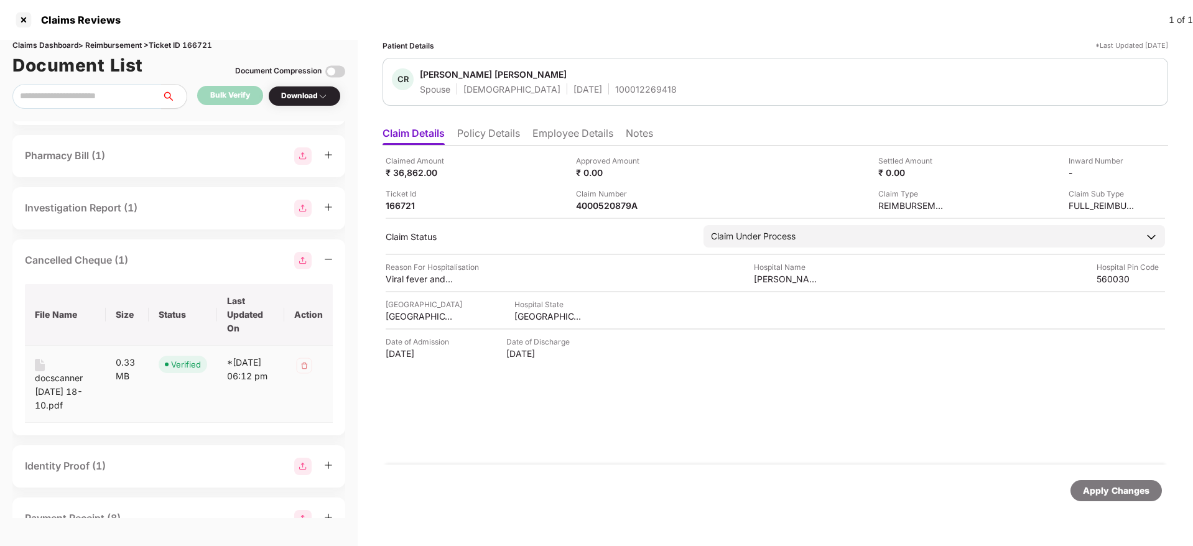
click at [58, 375] on div "docscanner 18 aug 2025 18-10.pdf" at bounding box center [65, 391] width 61 height 41
click at [501, 165] on div "Claimed Amount ₹ 36,862.00" at bounding box center [476, 167] width 181 height 24
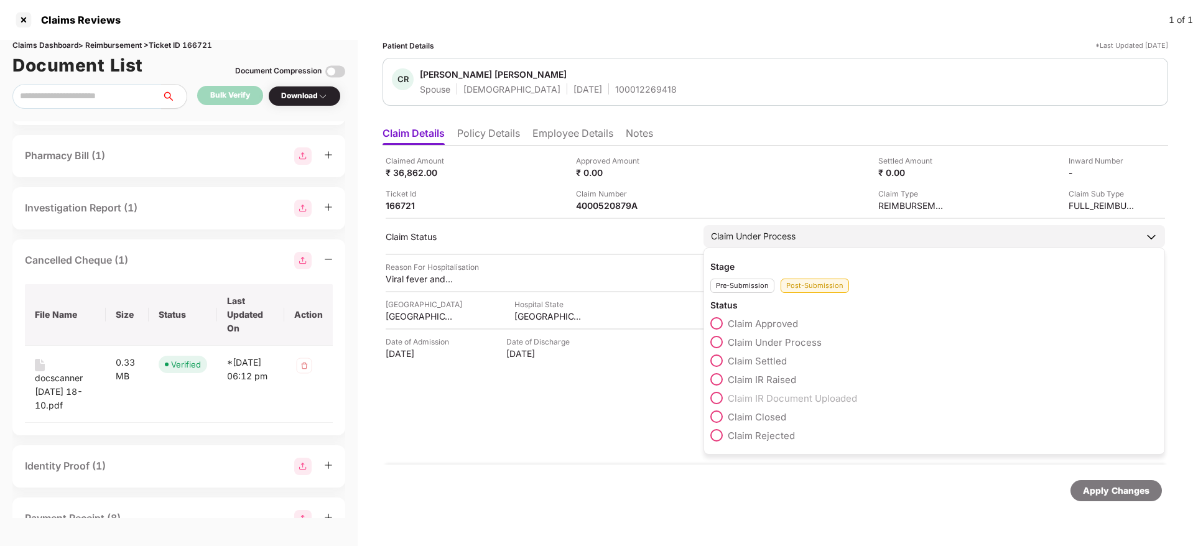
click at [721, 381] on span at bounding box center [716, 379] width 12 height 12
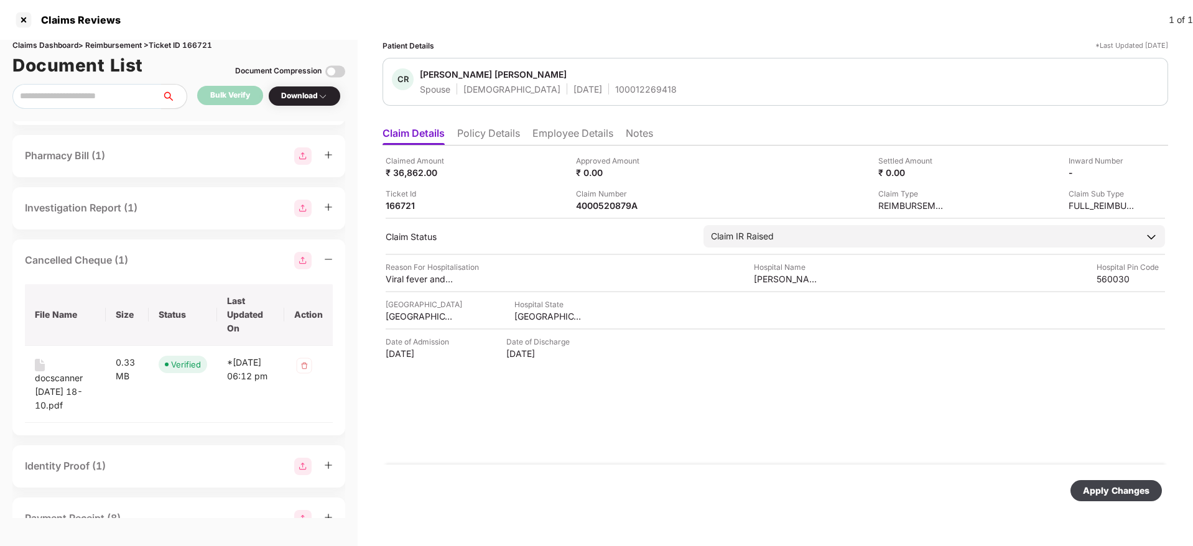
click at [1101, 497] on div "Apply Changes" at bounding box center [1116, 491] width 67 height 14
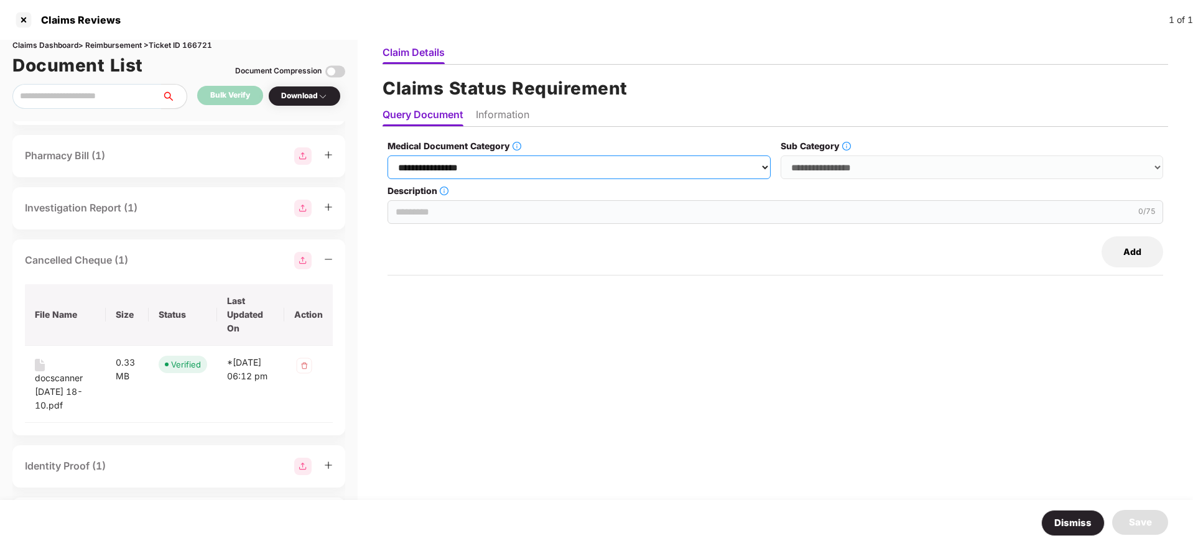
click at [576, 172] on select "**********" at bounding box center [579, 168] width 383 height 24
select select "**********"
click at [388, 156] on select "**********" at bounding box center [579, 168] width 383 height 24
click at [856, 171] on select "**********" at bounding box center [972, 168] width 383 height 24
select select "**********"
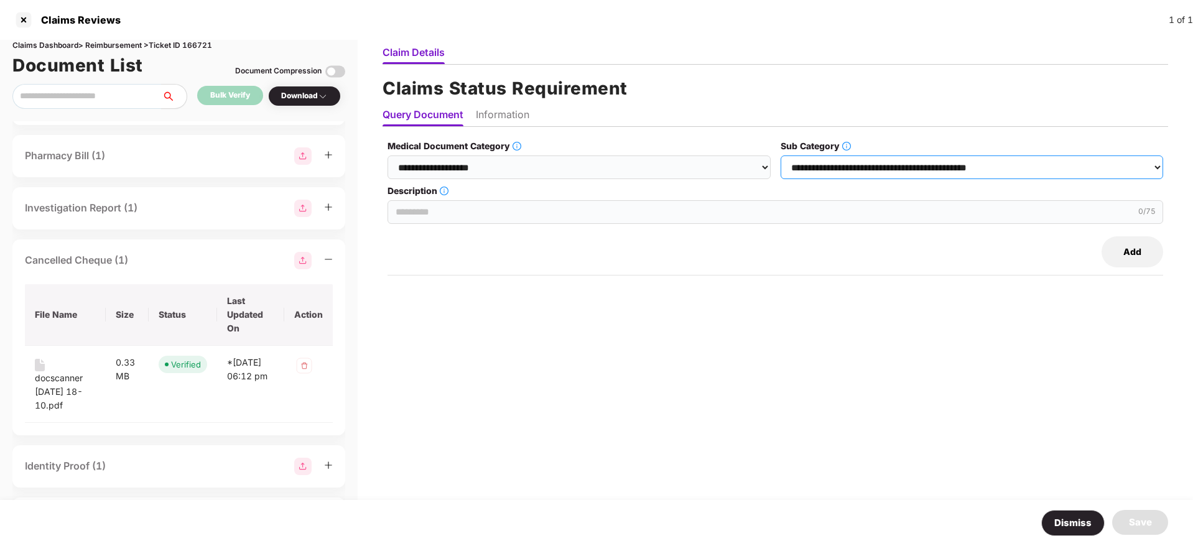
click at [781, 156] on select "**********" at bounding box center [972, 168] width 383 height 24
click at [489, 223] on input "Description" at bounding box center [776, 212] width 776 height 24
type input "**********"
drag, startPoint x: 500, startPoint y: 113, endPoint x: 501, endPoint y: 129, distance: 16.3
click at [500, 113] on li "Information" at bounding box center [503, 117] width 54 height 18
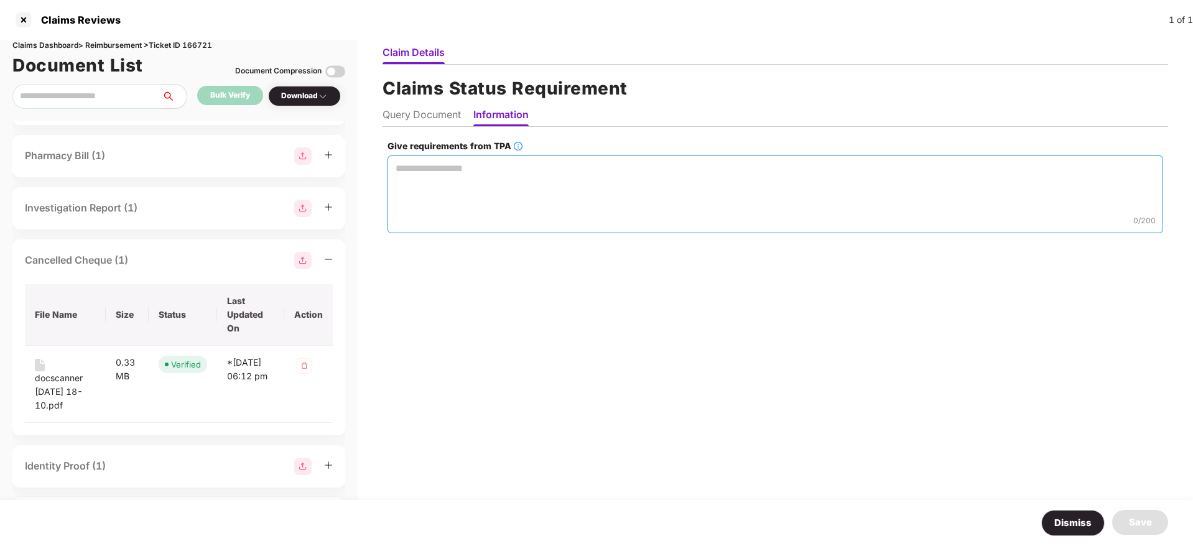
click at [429, 167] on textarea "Give requirements from TPA" at bounding box center [776, 195] width 776 height 78
paste textarea "**********"
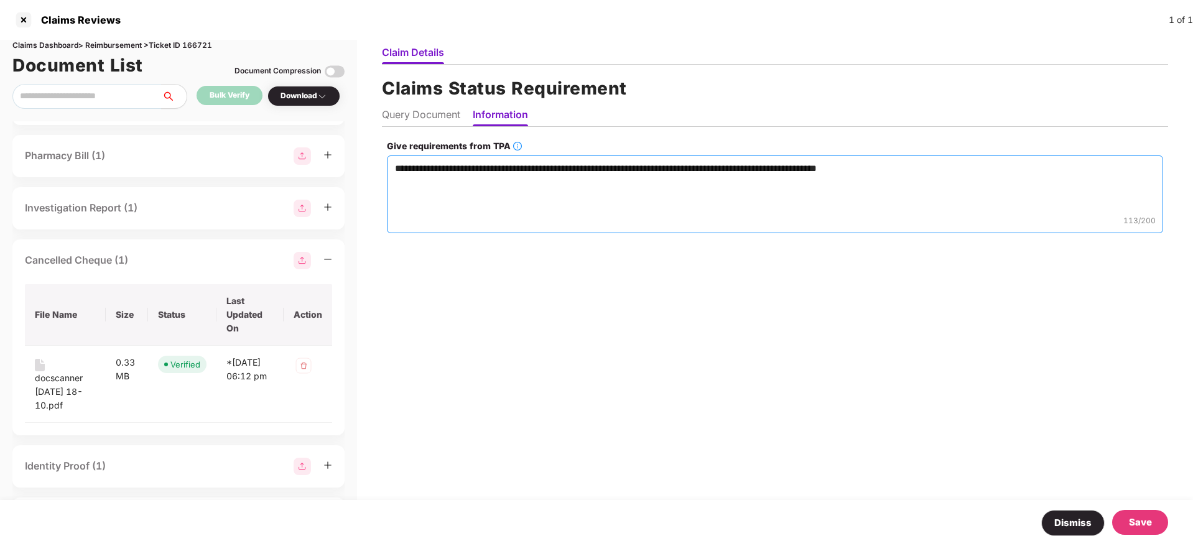
type textarea "**********"
click at [1126, 518] on div "Save" at bounding box center [1140, 522] width 56 height 25
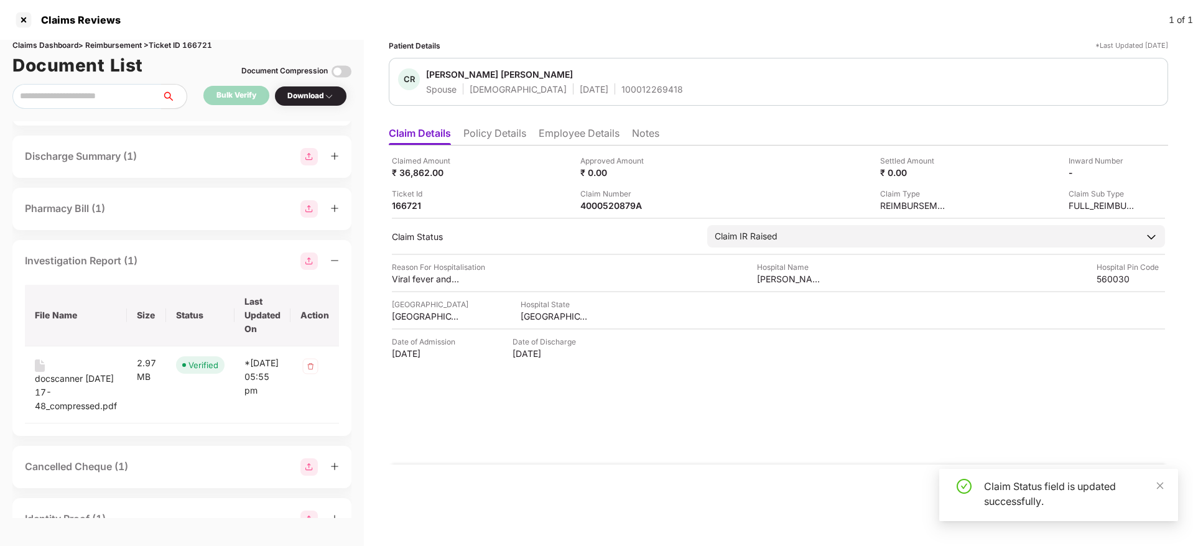
scroll to position [144, 0]
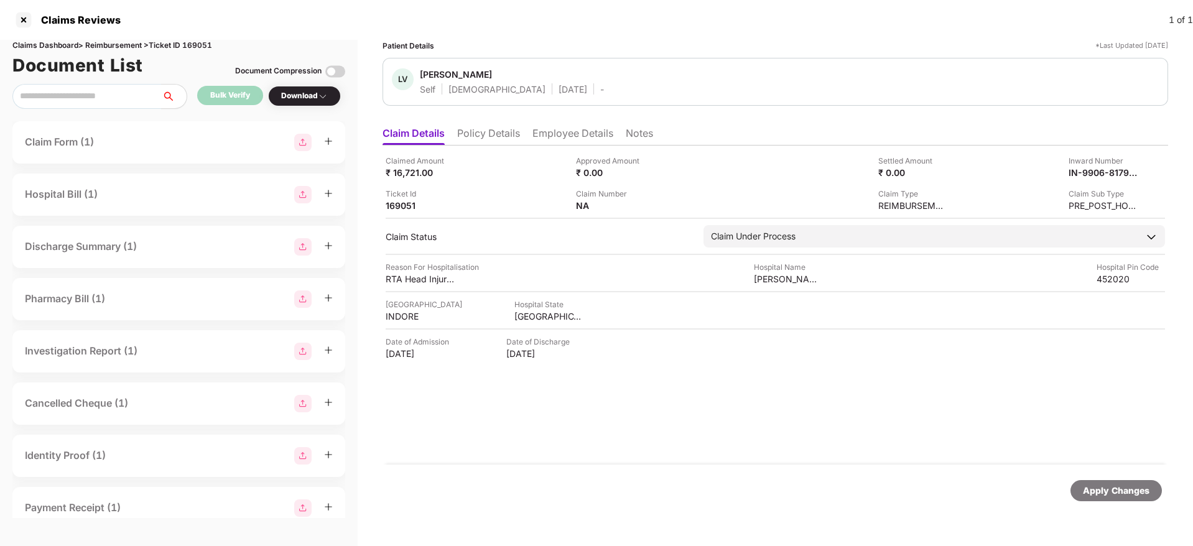
click at [483, 129] on li "Policy Details" at bounding box center [488, 136] width 63 height 18
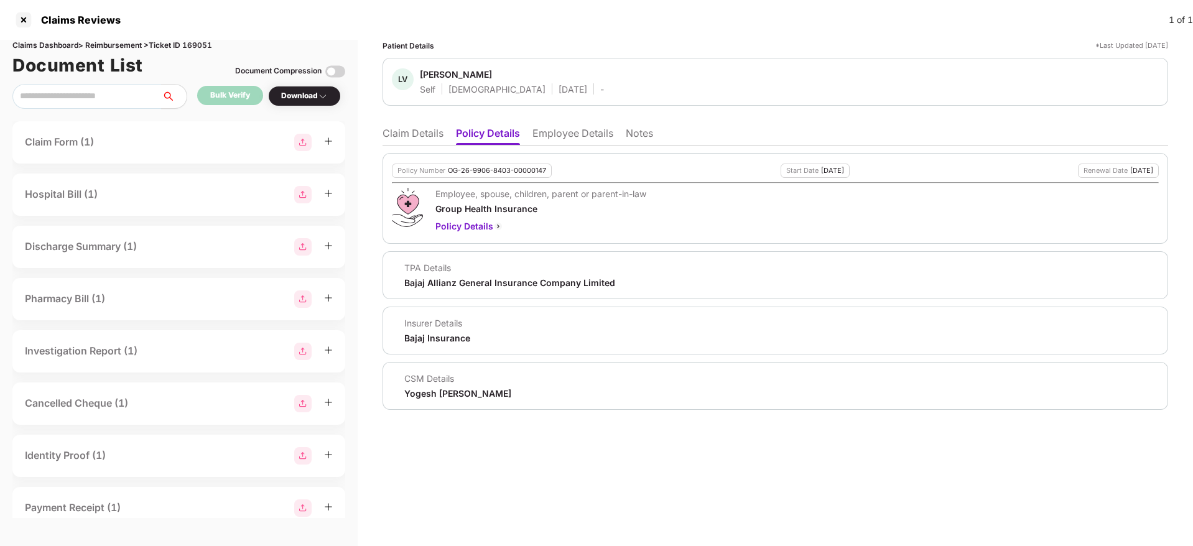
drag, startPoint x: 404, startPoint y: 141, endPoint x: 358, endPoint y: 177, distance: 58.9
click at [410, 141] on li "Claim Details" at bounding box center [413, 136] width 61 height 18
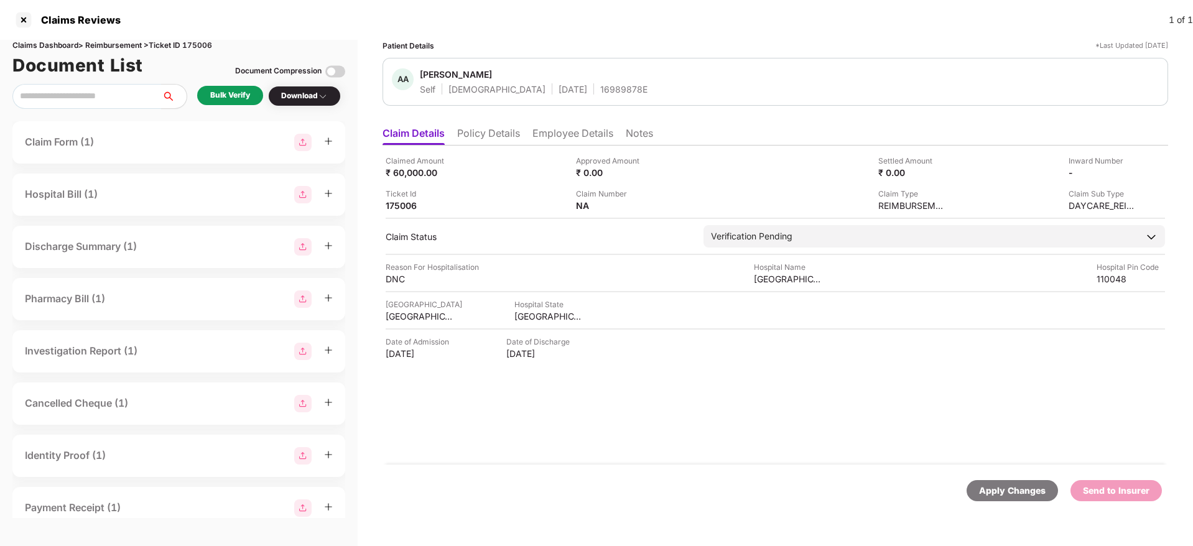
click at [486, 131] on li "Policy Details" at bounding box center [488, 136] width 63 height 18
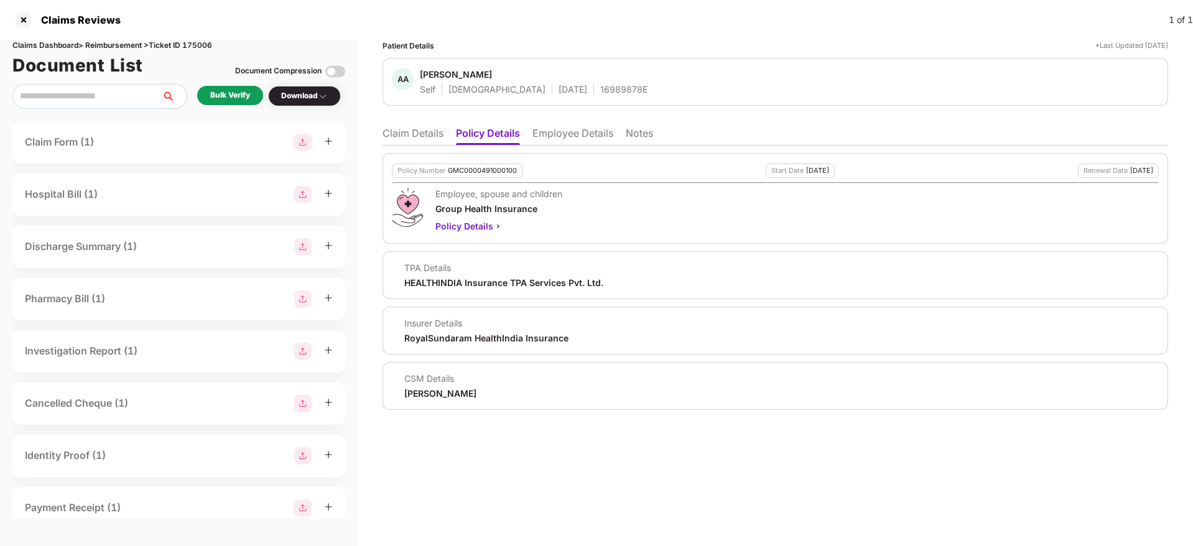
click at [582, 129] on li "Employee Details" at bounding box center [573, 136] width 81 height 18
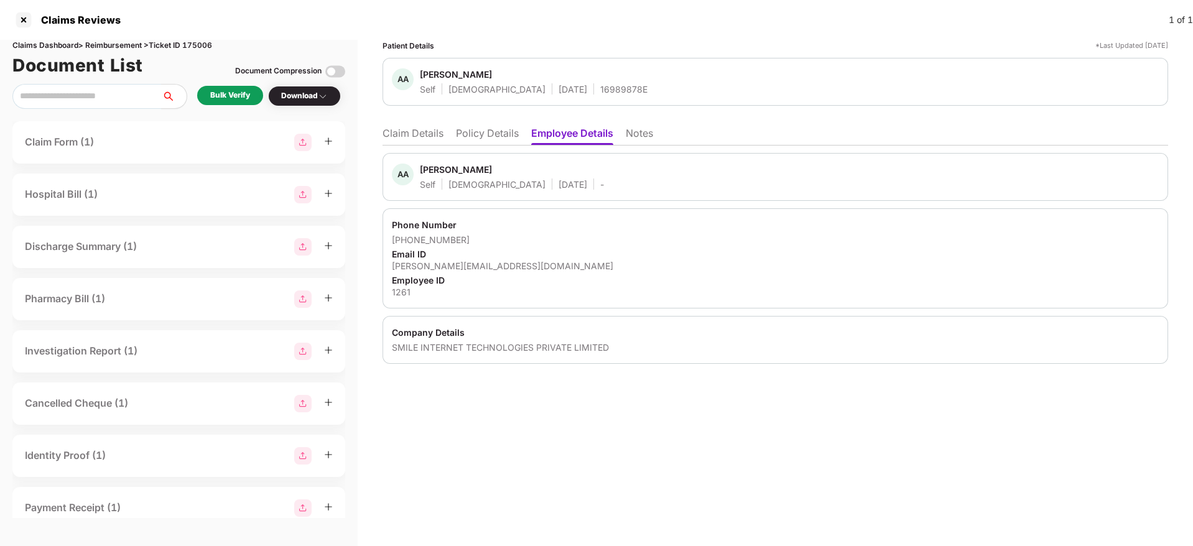
click at [513, 132] on li "Policy Details" at bounding box center [487, 136] width 63 height 18
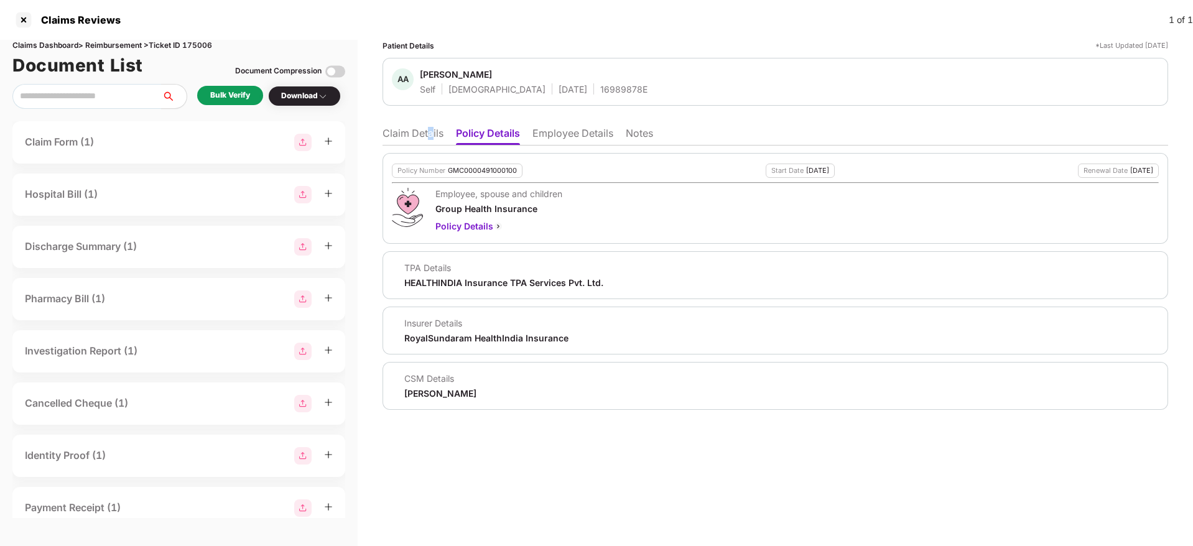
drag, startPoint x: 431, startPoint y: 128, endPoint x: 442, endPoint y: 129, distance: 11.3
click at [435, 128] on li "Claim Details" at bounding box center [413, 136] width 61 height 18
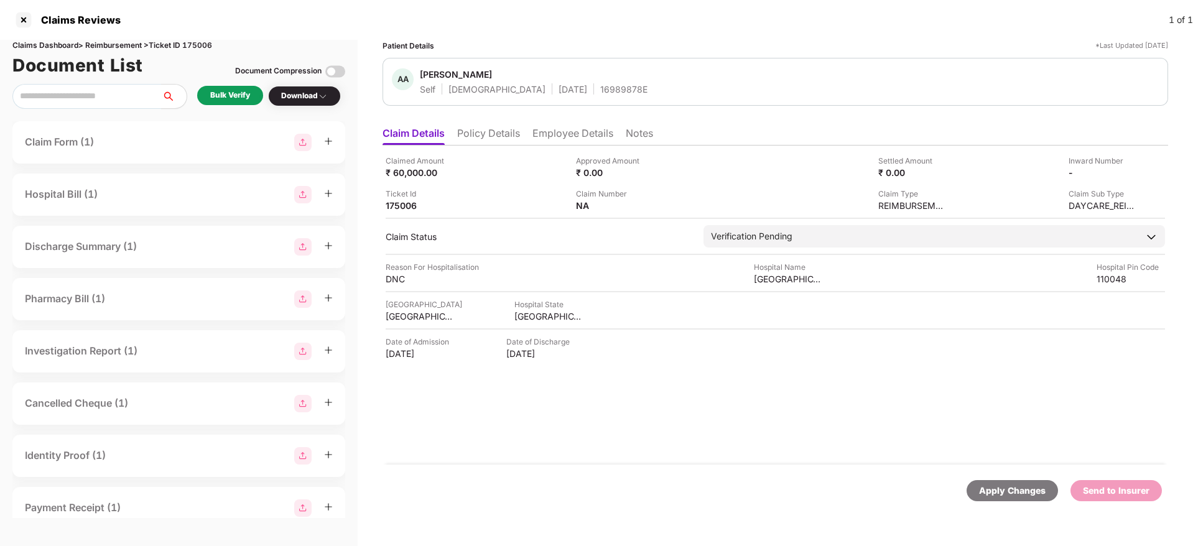
click at [483, 129] on li "Policy Details" at bounding box center [488, 136] width 63 height 18
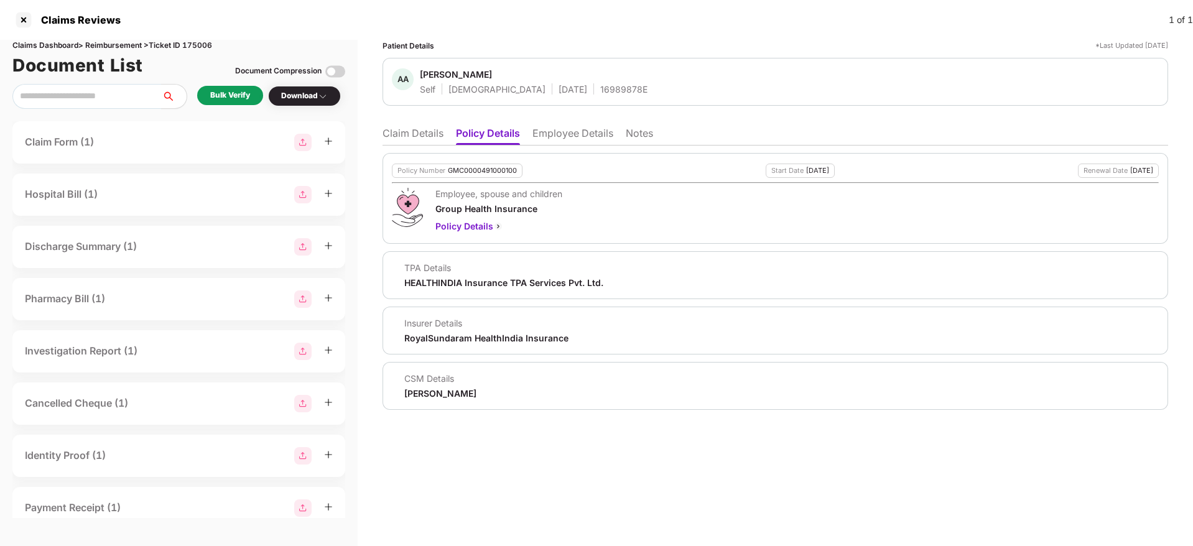
click at [415, 134] on li "Claim Details" at bounding box center [413, 136] width 61 height 18
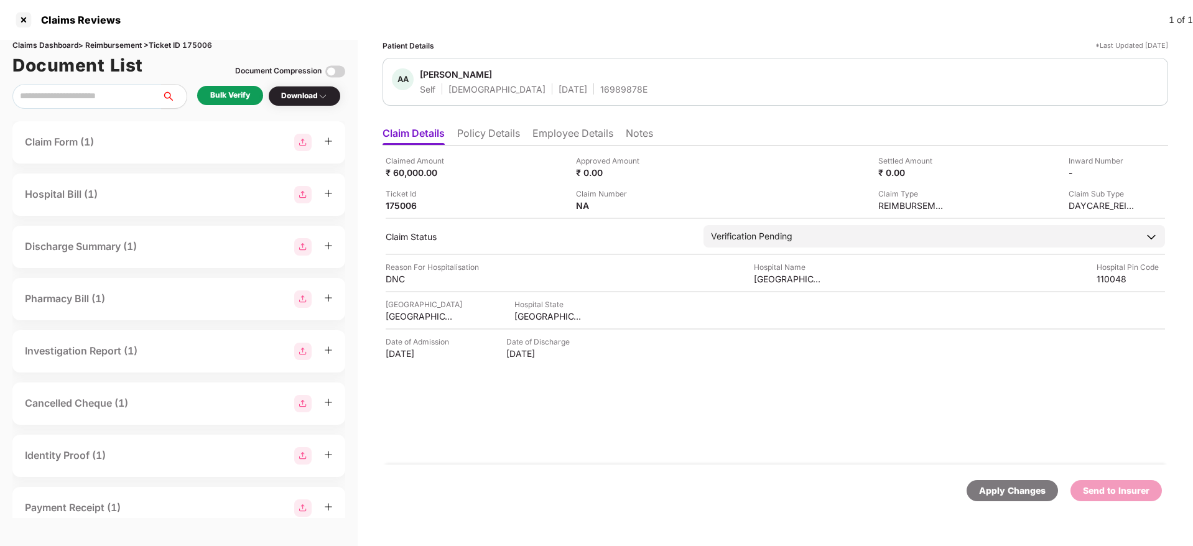
click at [241, 96] on div "Bulk Verify" at bounding box center [230, 96] width 40 height 12
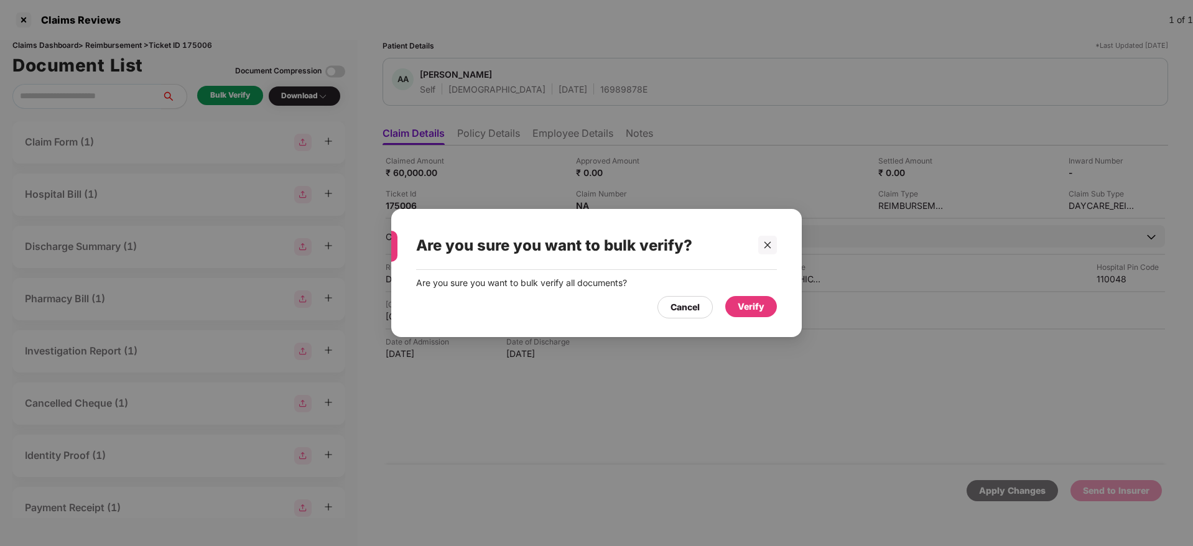
click at [767, 310] on div "Verify" at bounding box center [751, 306] width 52 height 21
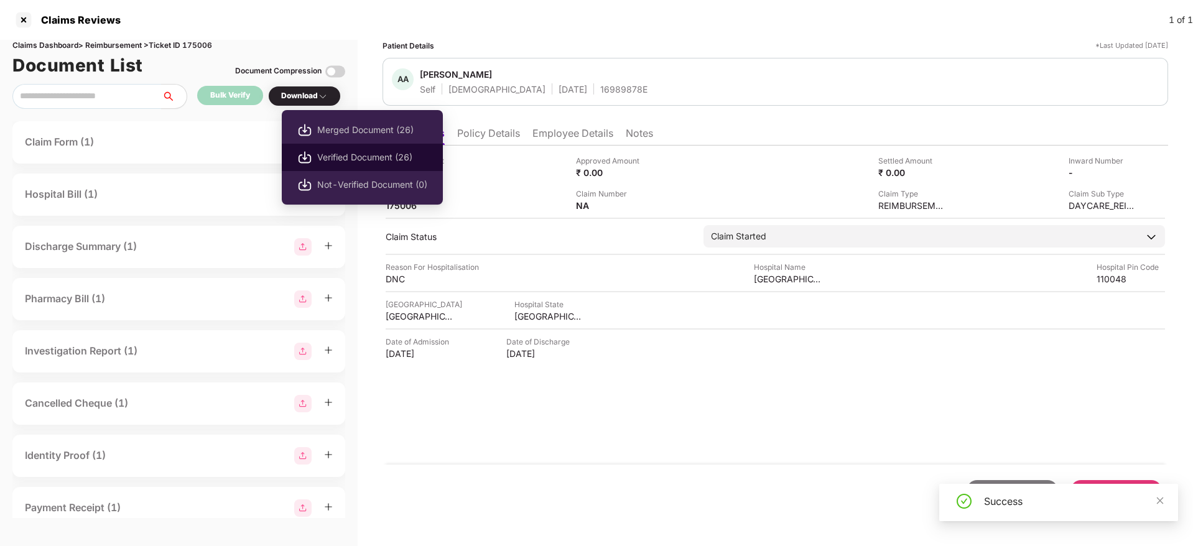
click at [374, 156] on span "Verified Document (26)" at bounding box center [372, 158] width 110 height 14
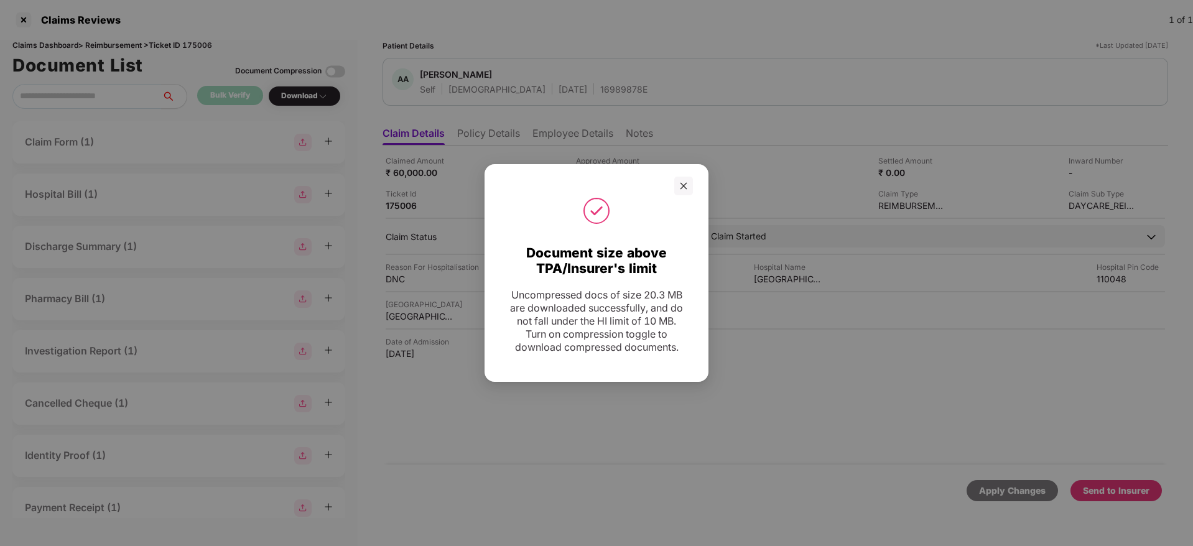
click at [696, 187] on div at bounding box center [597, 186] width 224 height 19
click at [691, 186] on div at bounding box center [683, 186] width 19 height 19
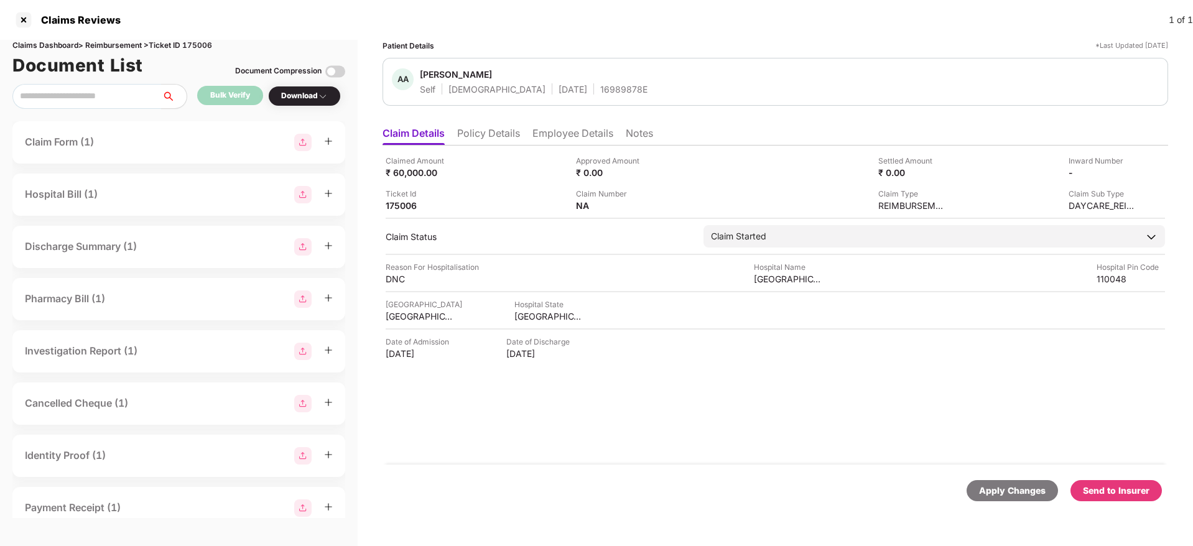
click at [1125, 490] on div "Send to Insurer" at bounding box center [1116, 491] width 67 height 14
click at [475, 121] on ul "Claim Details Policy Details Employee Details Notes" at bounding box center [776, 133] width 786 height 25
click at [488, 131] on li "Policy Details" at bounding box center [488, 136] width 63 height 18
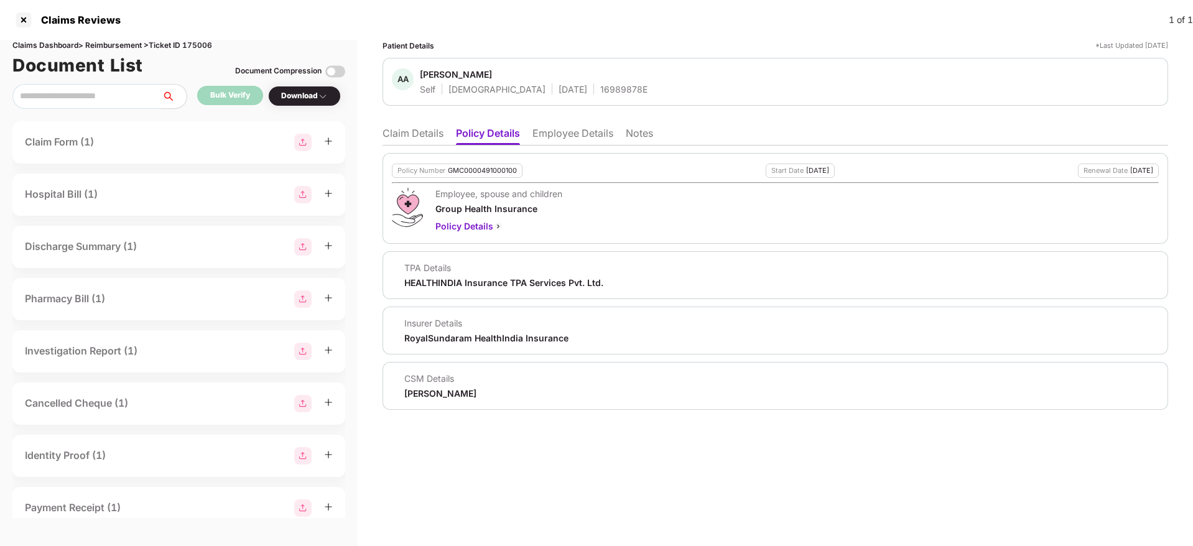
click at [402, 134] on li "Claim Details" at bounding box center [413, 136] width 61 height 18
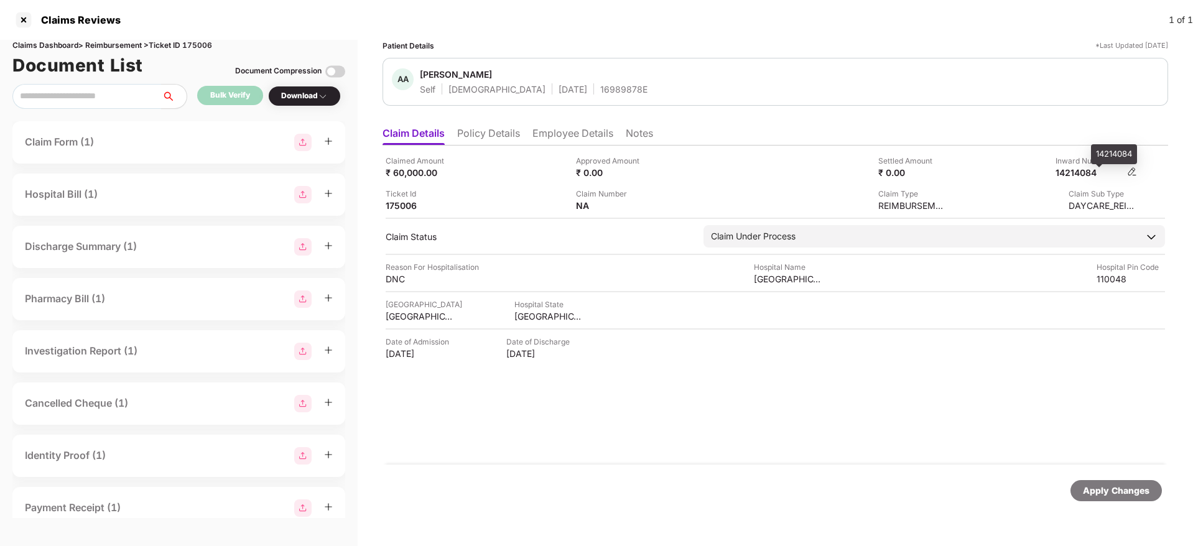
click at [1093, 170] on div "14214084" at bounding box center [1090, 173] width 68 height 12
copy div "14214084"
click at [600, 86] on div "16989878E" at bounding box center [623, 89] width 47 height 12
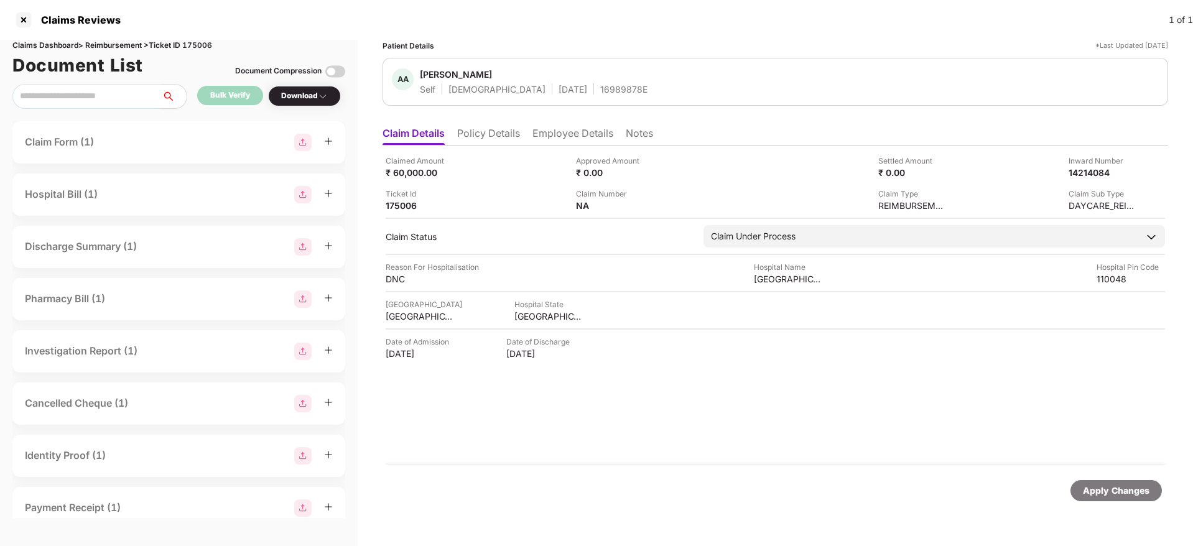
click at [600, 90] on div "16989878E" at bounding box center [623, 89] width 47 height 12
copy div "16989878E"
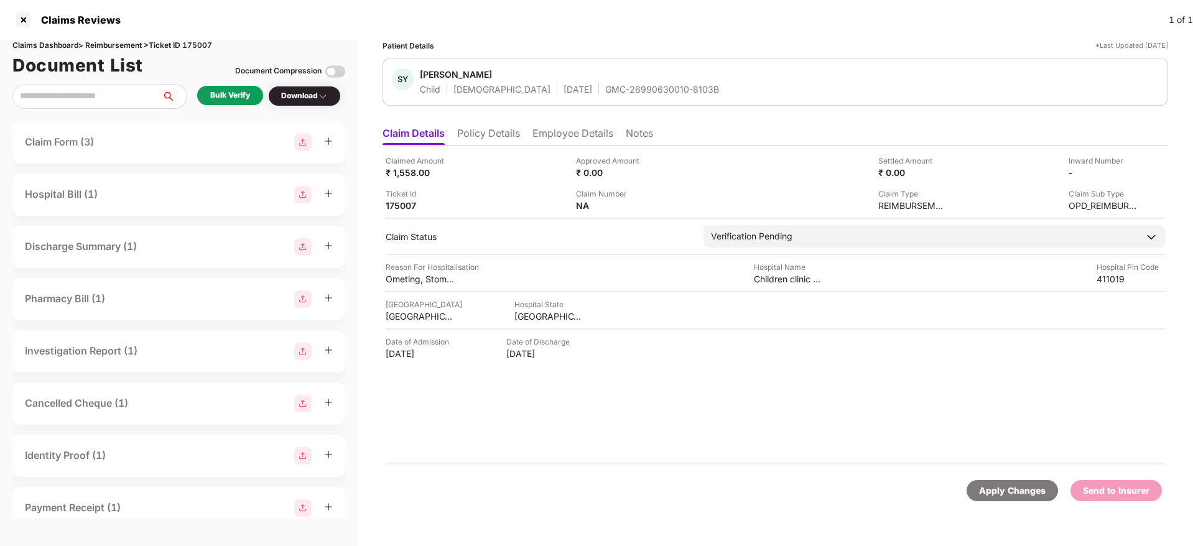
click at [504, 135] on li "Policy Details" at bounding box center [488, 136] width 63 height 18
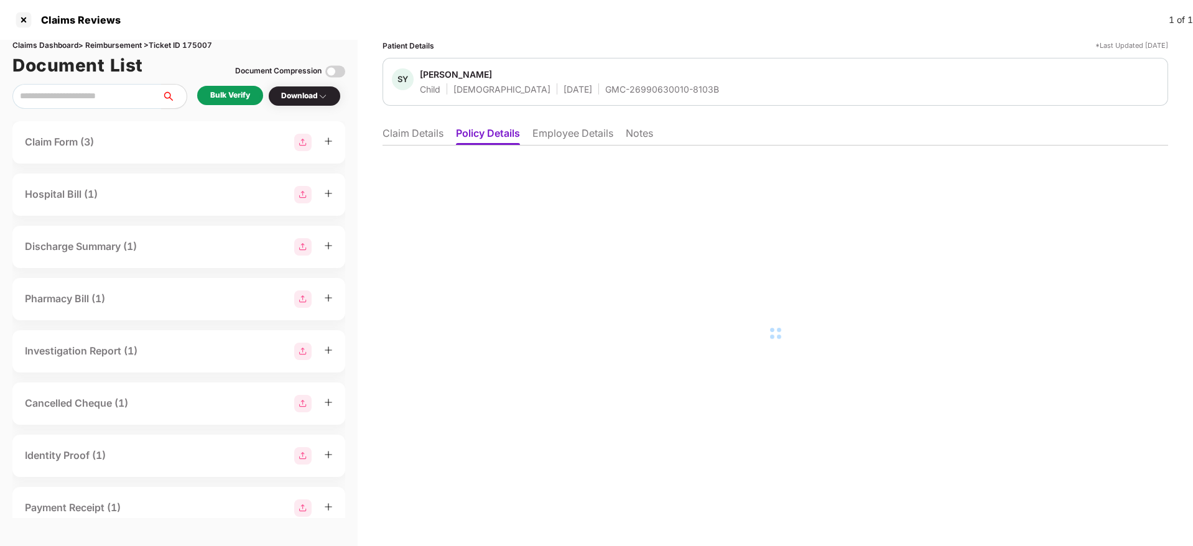
click at [580, 136] on li "Employee Details" at bounding box center [573, 136] width 81 height 18
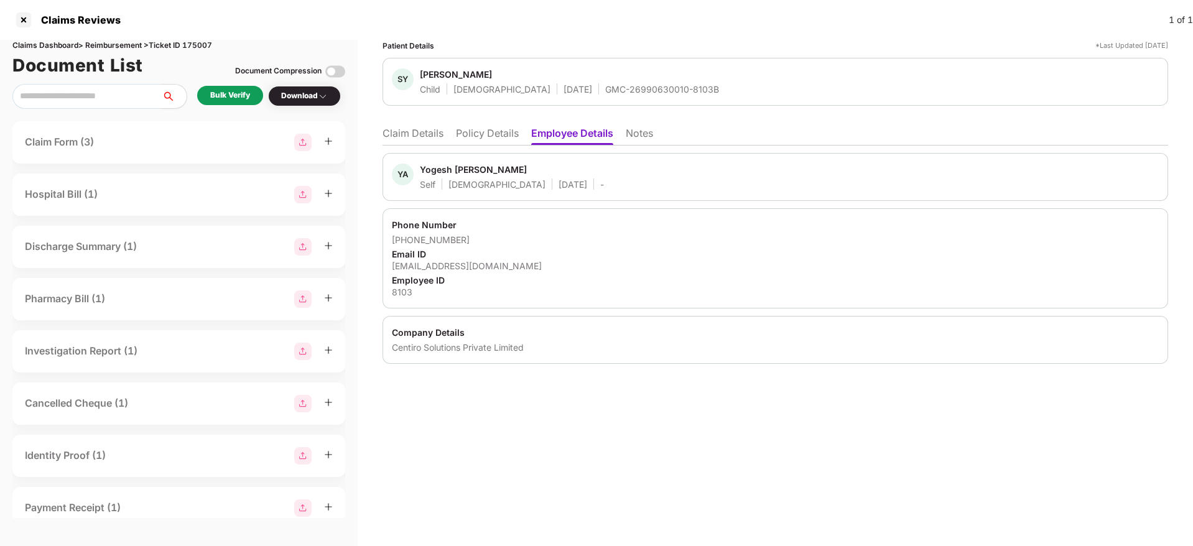
click at [450, 266] on div "yogesh.patil@centiro.com" at bounding box center [775, 266] width 767 height 12
click at [453, 266] on div "yogesh.patil@centiro.com" at bounding box center [775, 266] width 767 height 12
copy div "yogesh.patil@centiro.com"
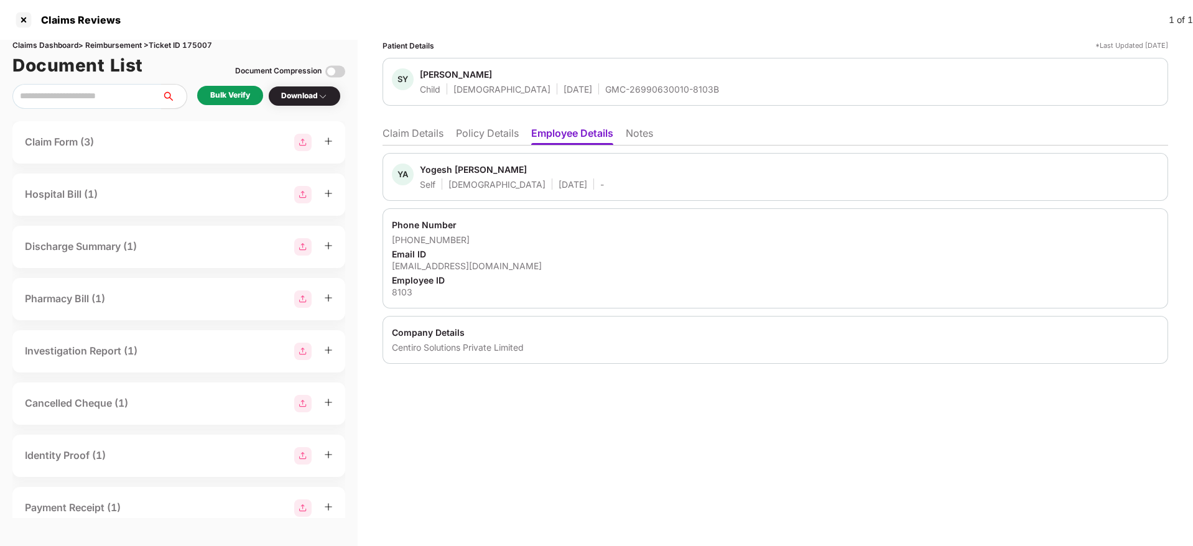
click at [488, 135] on li "Policy Details" at bounding box center [487, 136] width 63 height 18
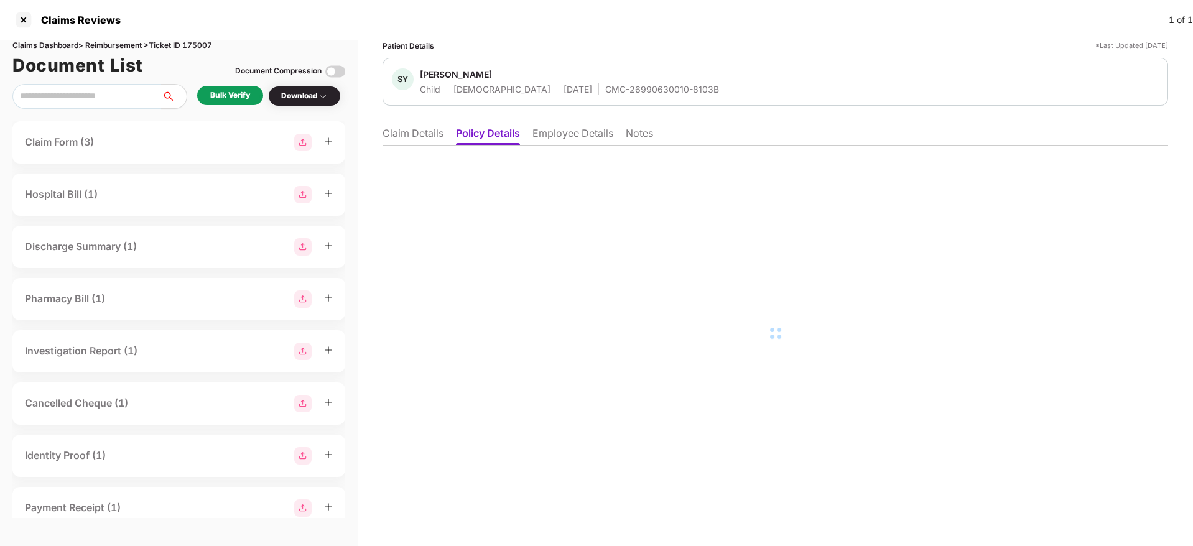
drag, startPoint x: 419, startPoint y: 136, endPoint x: 426, endPoint y: 139, distance: 7.5
click at [420, 134] on li "Claim Details" at bounding box center [413, 136] width 61 height 18
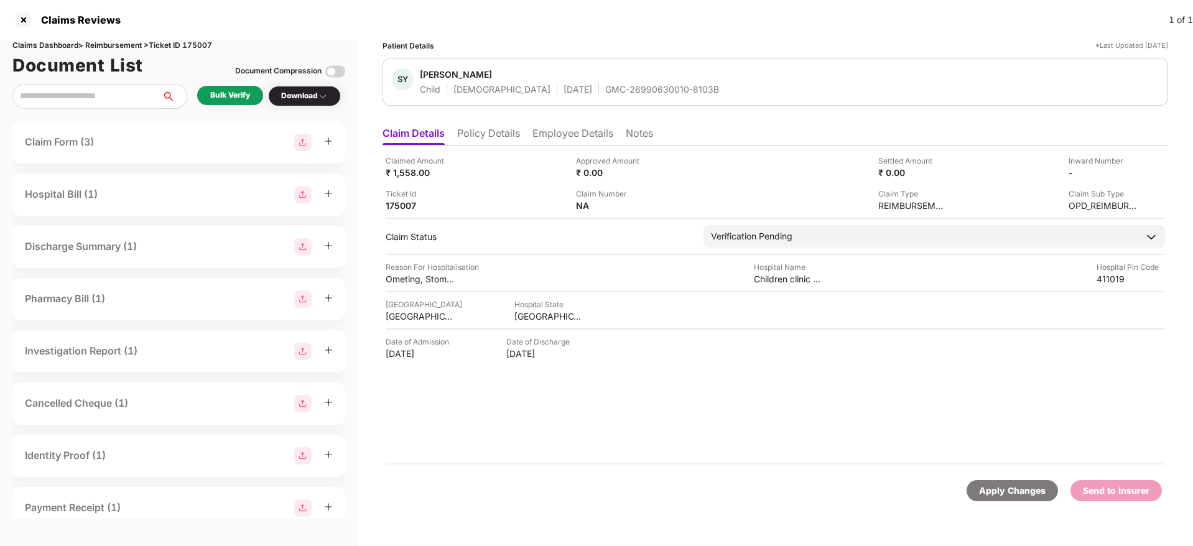
click at [223, 97] on div "Bulk Verify" at bounding box center [230, 96] width 40 height 12
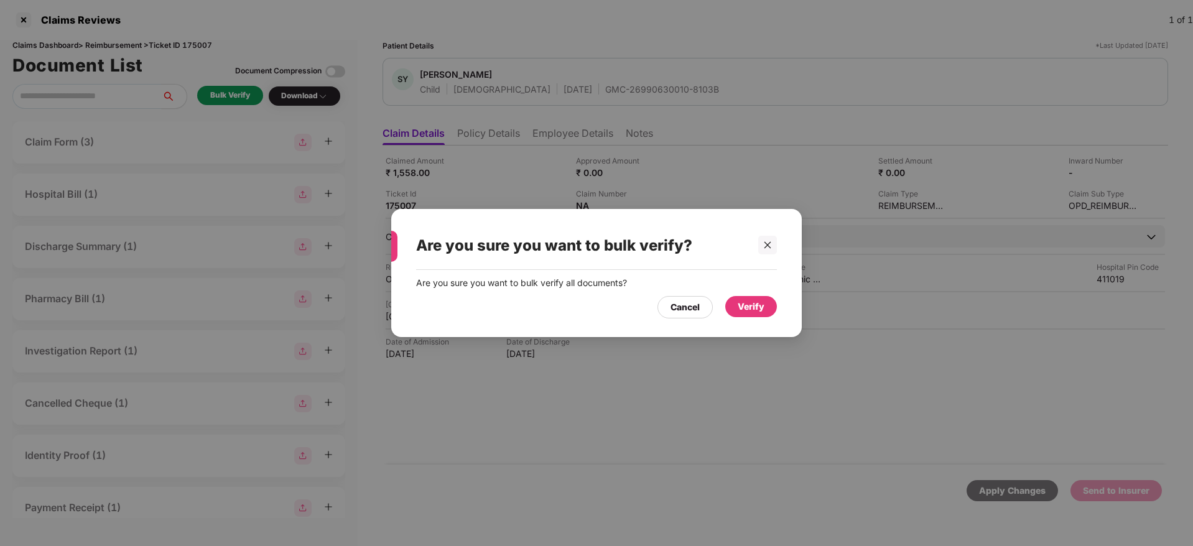
click at [749, 309] on div "Verify" at bounding box center [751, 307] width 27 height 14
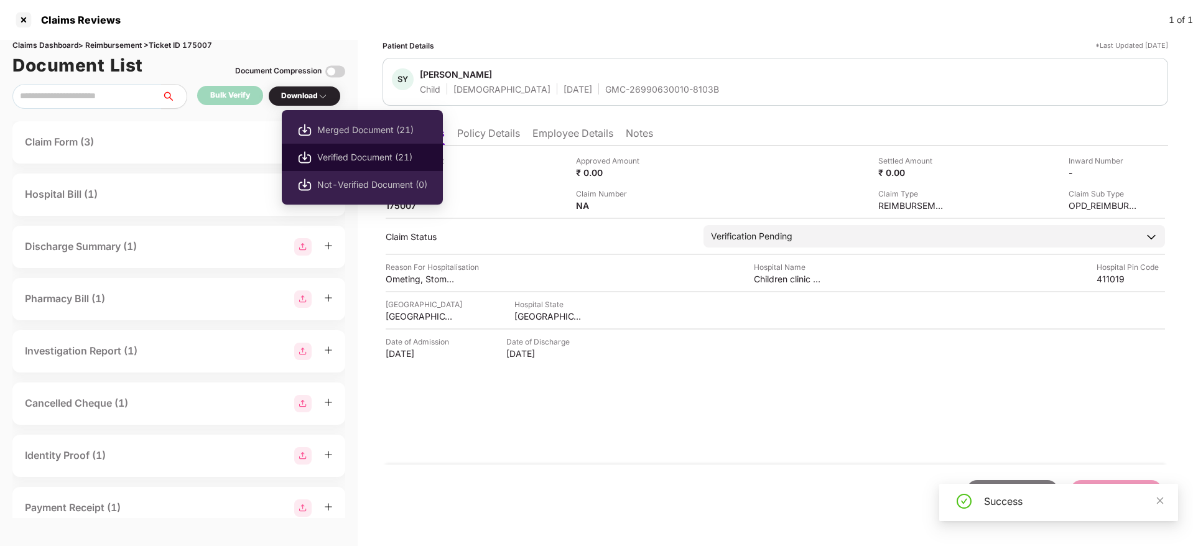
click at [351, 156] on span "Verified Document (21)" at bounding box center [372, 158] width 110 height 14
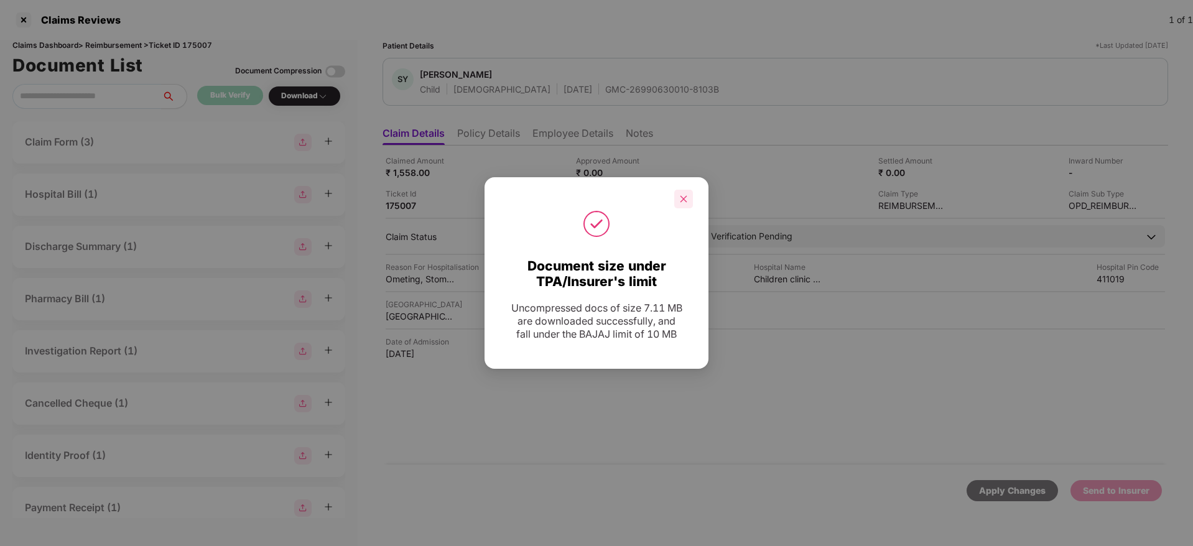
click at [688, 197] on div at bounding box center [683, 199] width 19 height 19
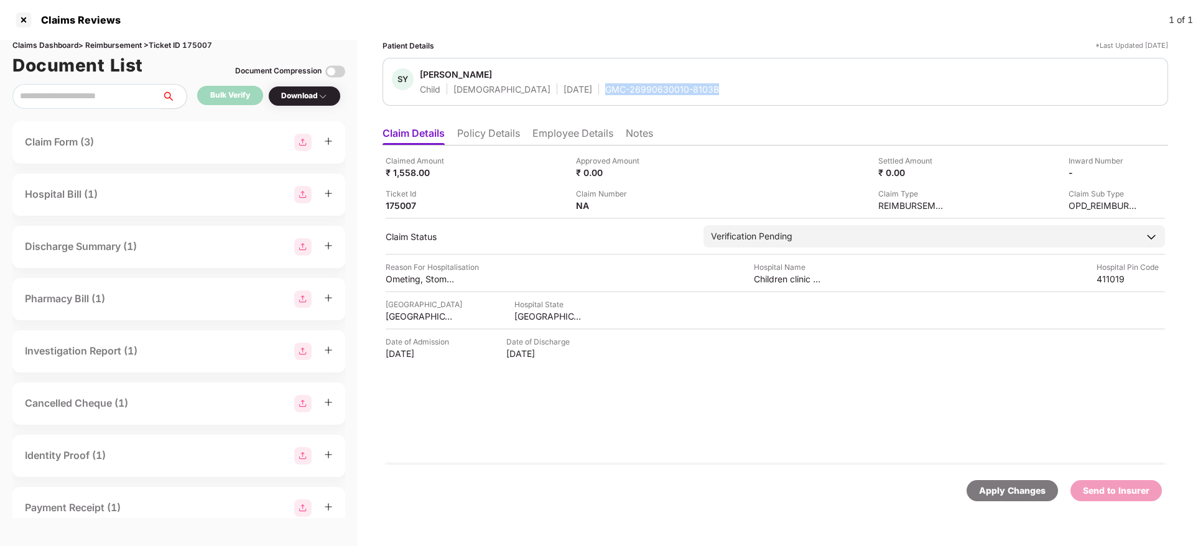
drag, startPoint x: 557, startPoint y: 86, endPoint x: 679, endPoint y: 90, distance: 121.4
click at [679, 90] on div "SY Shivansh Yogesh Patil Child Male 08 Mar 2024 GMC-26990630010-8103B" at bounding box center [775, 81] width 767 height 27
copy div "GMC-26990630010-8103B"
drag, startPoint x: 534, startPoint y: 167, endPoint x: 546, endPoint y: 170, distance: 12.2
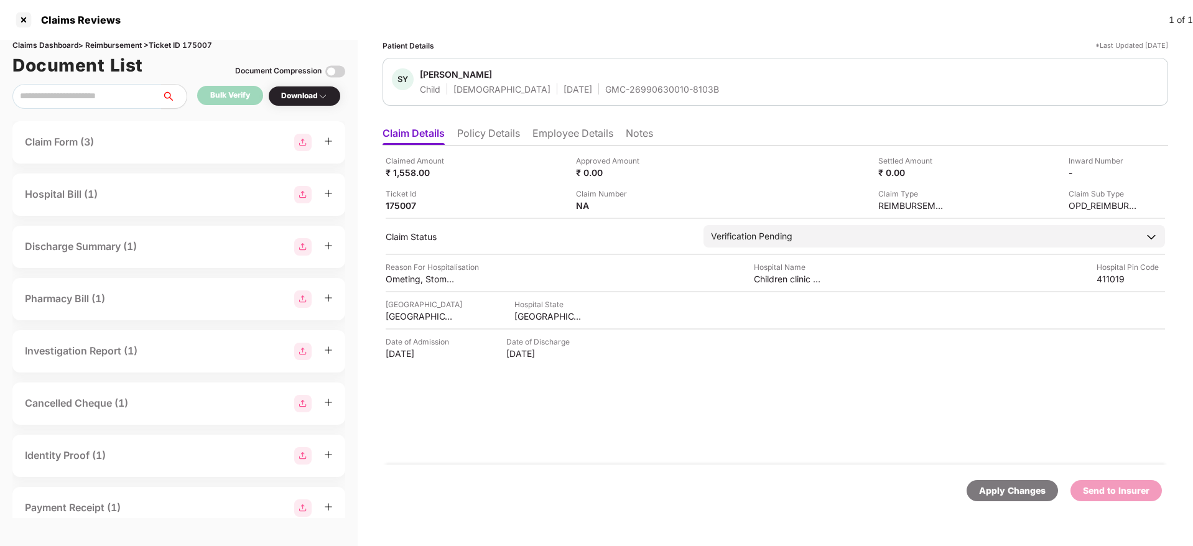
click at [544, 169] on div "Claimed Amount ₹ 1,558.00" at bounding box center [476, 167] width 181 height 24
click at [775, 276] on div "Children clinic and family dental care dr marathe" at bounding box center [788, 279] width 68 height 12
copy div "Children clinic and family dental care dr marathe"
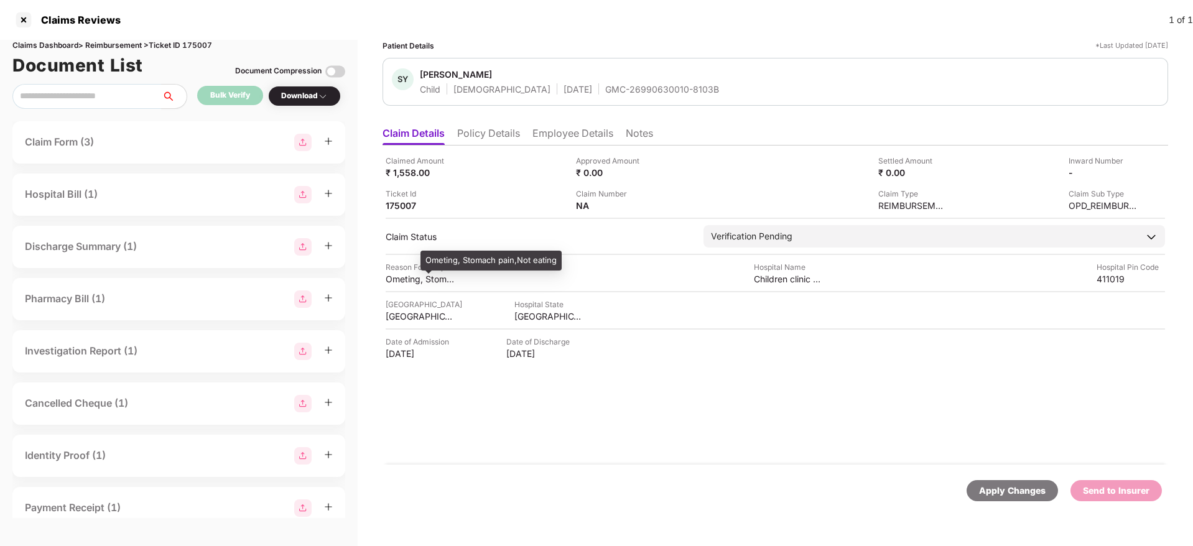
click at [423, 274] on div "Ometing, Stomach pain,Not eating" at bounding box center [420, 279] width 68 height 12
copy div "Ometing, Stomach pain,Not eating"
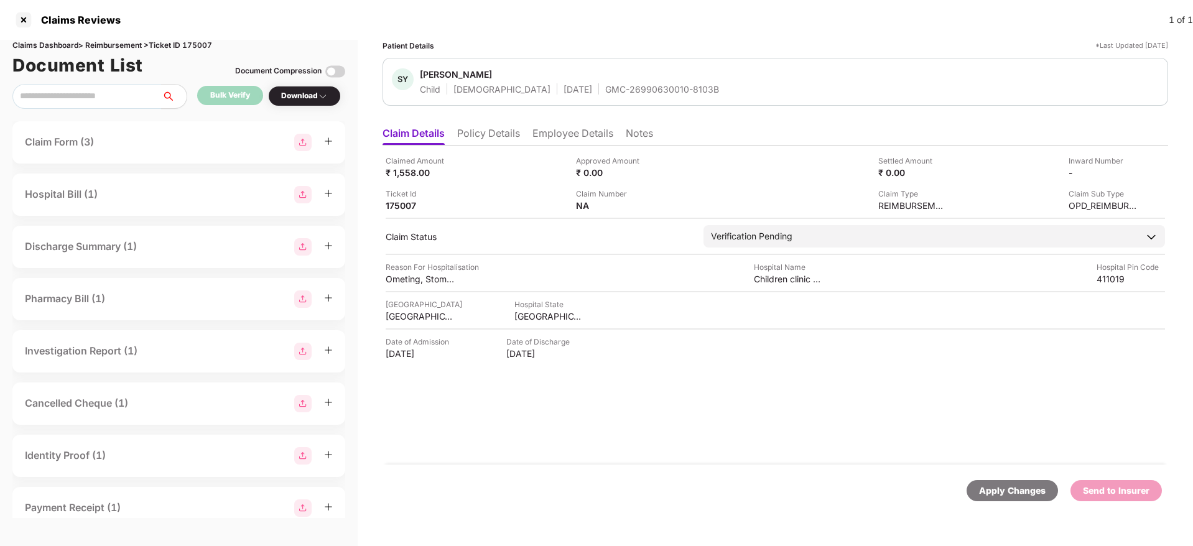
click at [585, 151] on div "Claimed Amount ₹ 1,558.00 Approved Amount ₹ 0.00 Settled Amount ₹ 0.00 Inward N…" at bounding box center [776, 305] width 786 height 319
click at [582, 133] on li "Employee Details" at bounding box center [573, 136] width 81 height 18
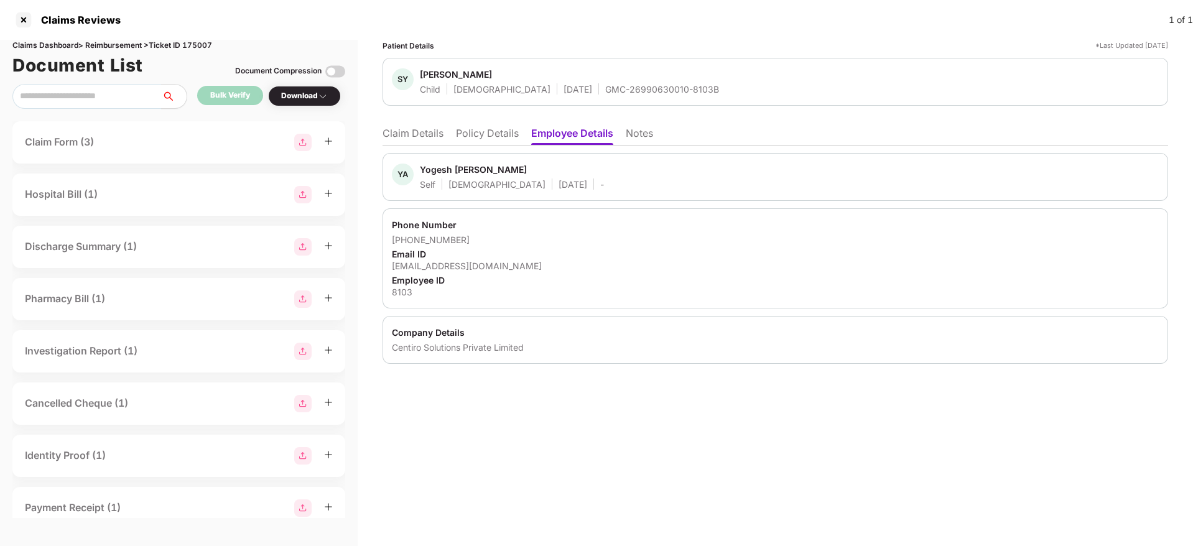
click at [446, 265] on div "[EMAIL_ADDRESS][DOMAIN_NAME]" at bounding box center [775, 266] width 767 height 12
copy div "[EMAIL_ADDRESS][DOMAIN_NAME]"
drag, startPoint x: 410, startPoint y: 243, endPoint x: 465, endPoint y: 243, distance: 55.4
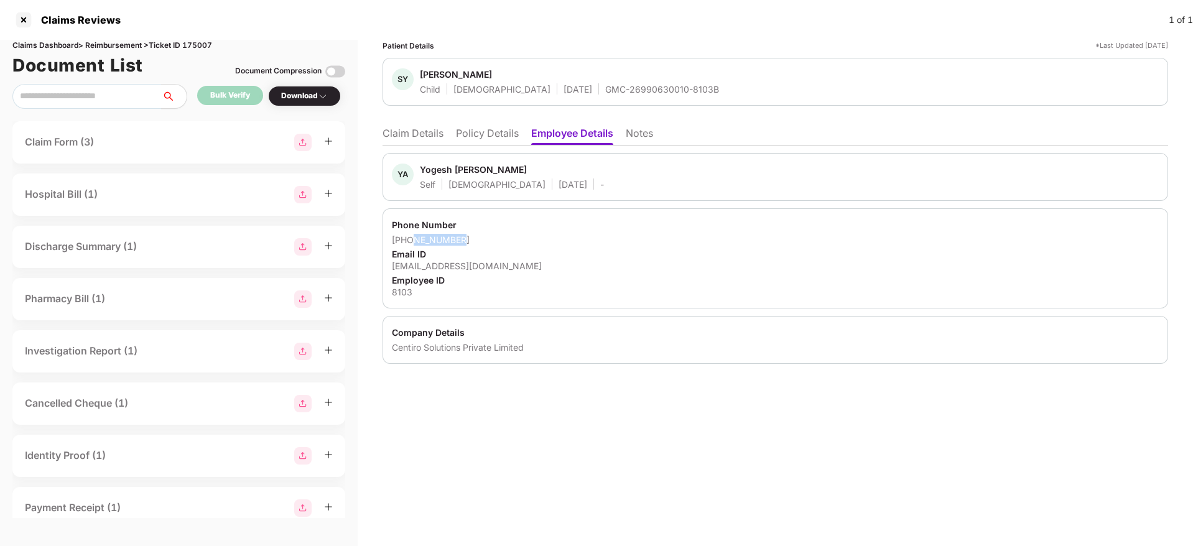
click at [465, 243] on div "[PHONE_NUMBER]" at bounding box center [775, 240] width 767 height 12
click at [458, 245] on div "[PHONE_NUMBER]" at bounding box center [775, 240] width 767 height 12
click at [438, 243] on div "[PHONE_NUMBER]" at bounding box center [775, 240] width 767 height 12
click at [409, 241] on div "[PHONE_NUMBER]" at bounding box center [775, 240] width 767 height 12
drag, startPoint x: 407, startPoint y: 241, endPoint x: 476, endPoint y: 240, distance: 68.4
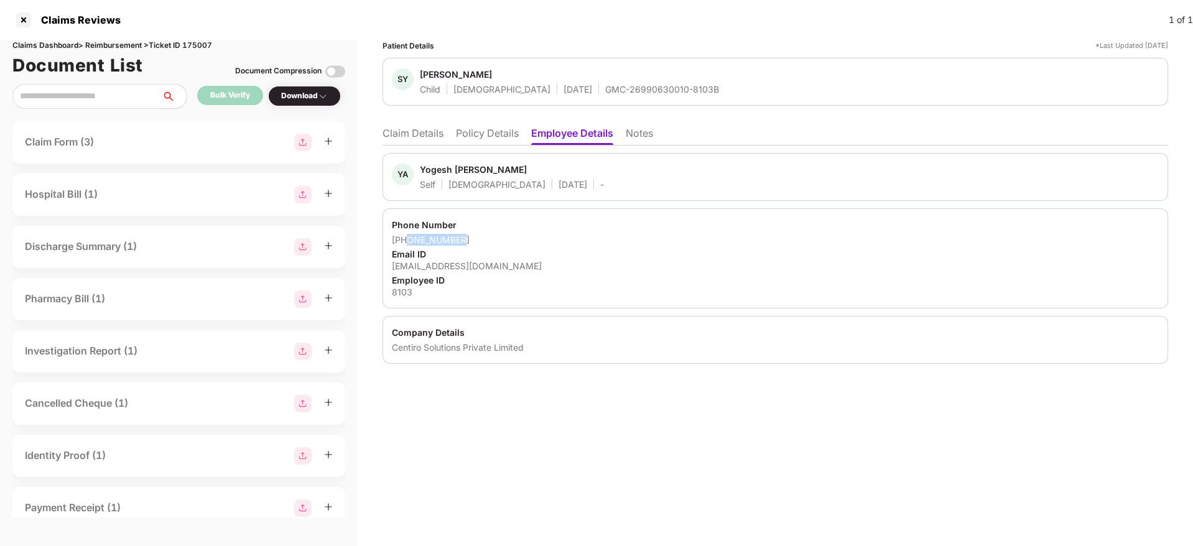
click at [476, 240] on div "[PHONE_NUMBER]" at bounding box center [775, 240] width 767 height 12
copy div "9561494083"
click at [427, 139] on li "Claim Details" at bounding box center [413, 136] width 61 height 18
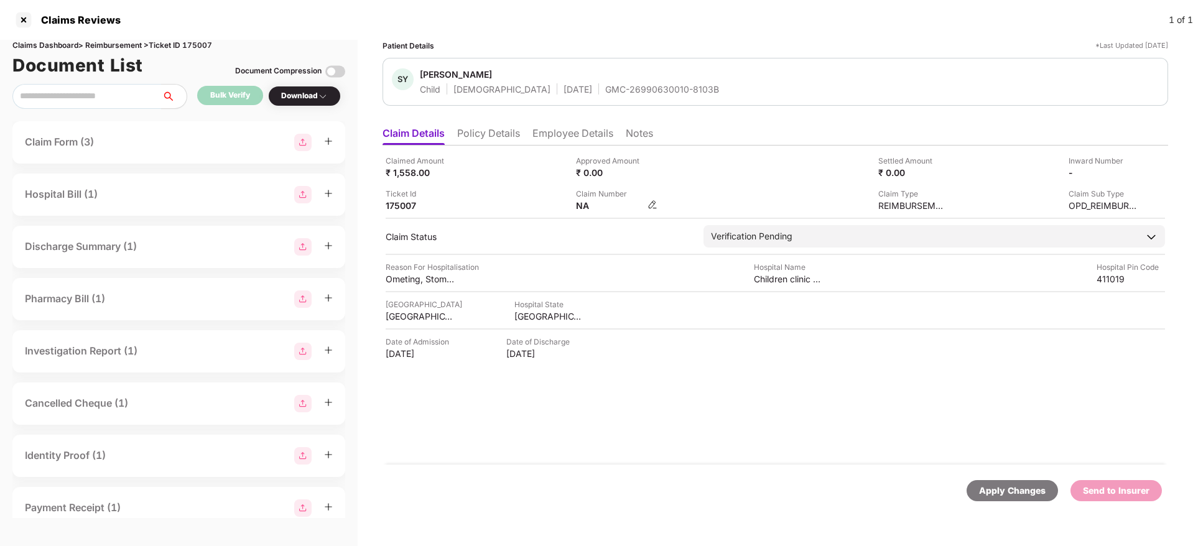
click at [656, 207] on img at bounding box center [653, 205] width 10 height 10
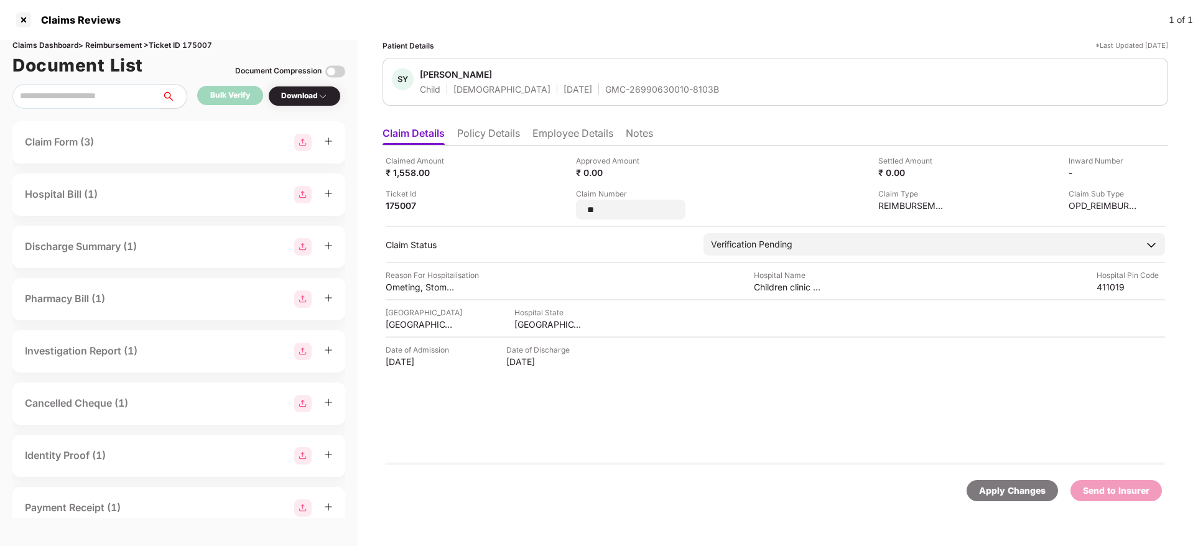
type input "*"
type input "**********"
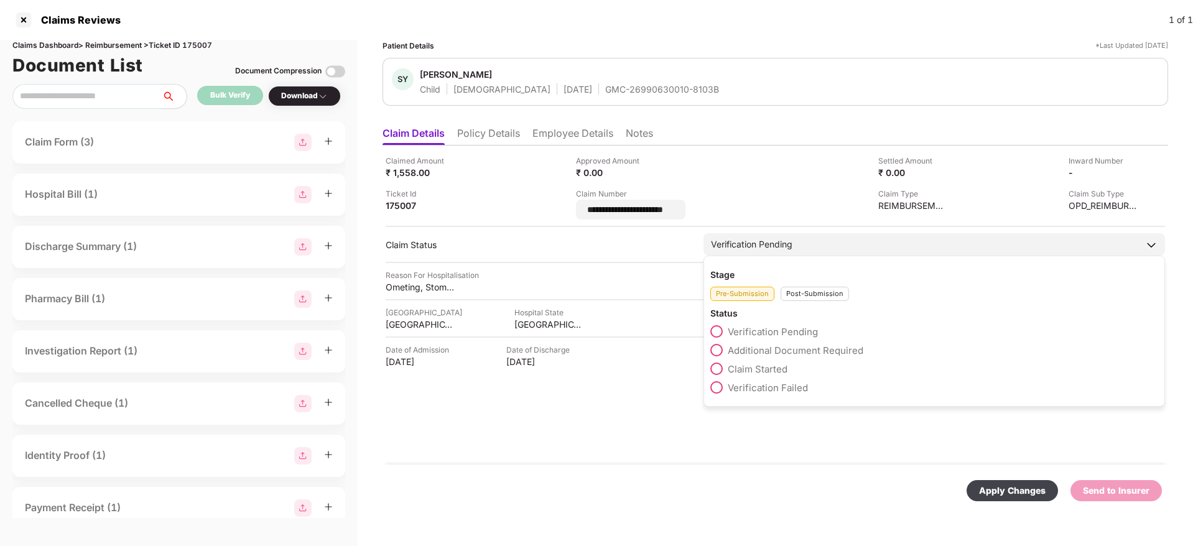
click at [794, 293] on div "Stage Pre-Submission Post-Submission Status Verification Pending Additional Doc…" at bounding box center [935, 331] width 462 height 151
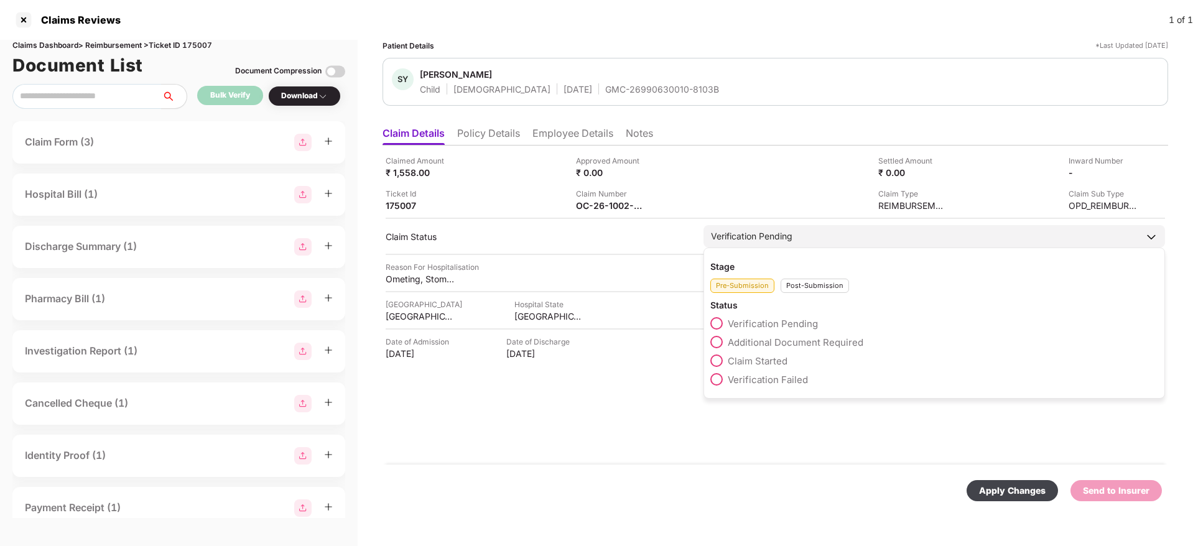
click at [805, 280] on div "Post-Submission" at bounding box center [815, 286] width 68 height 14
click at [716, 341] on span at bounding box center [716, 342] width 12 height 12
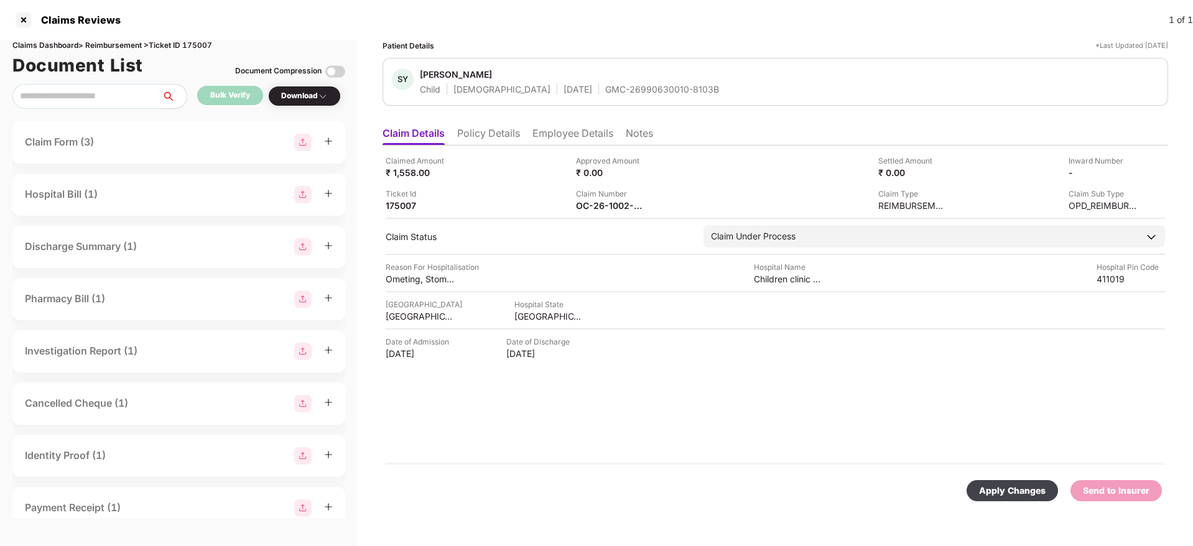
click at [1010, 491] on div "Apply Changes" at bounding box center [1012, 491] width 67 height 14
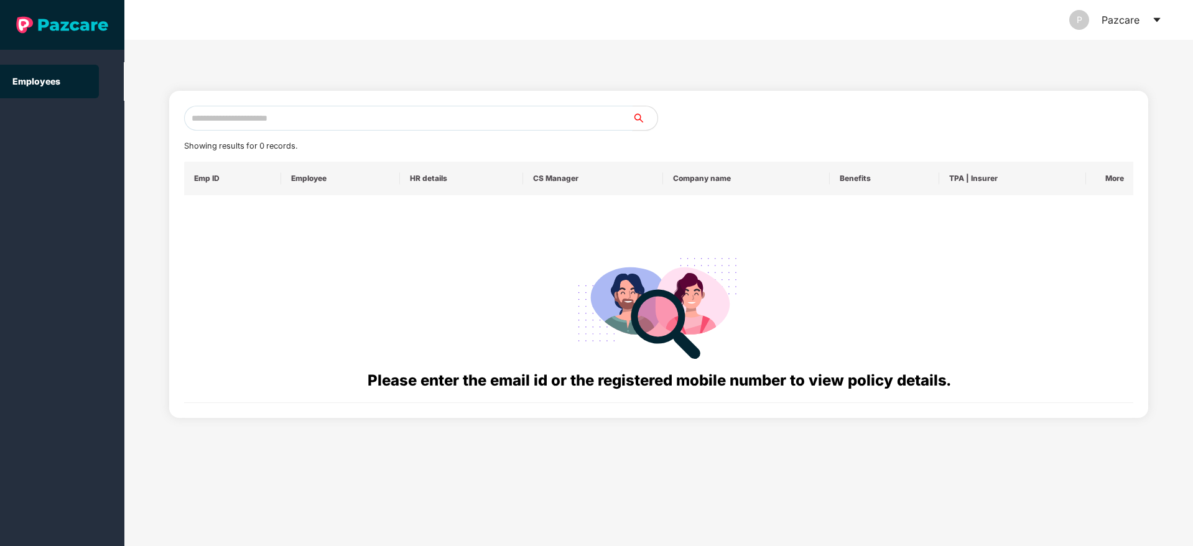
click at [240, 123] on input "text" at bounding box center [408, 118] width 449 height 25
paste input "**********"
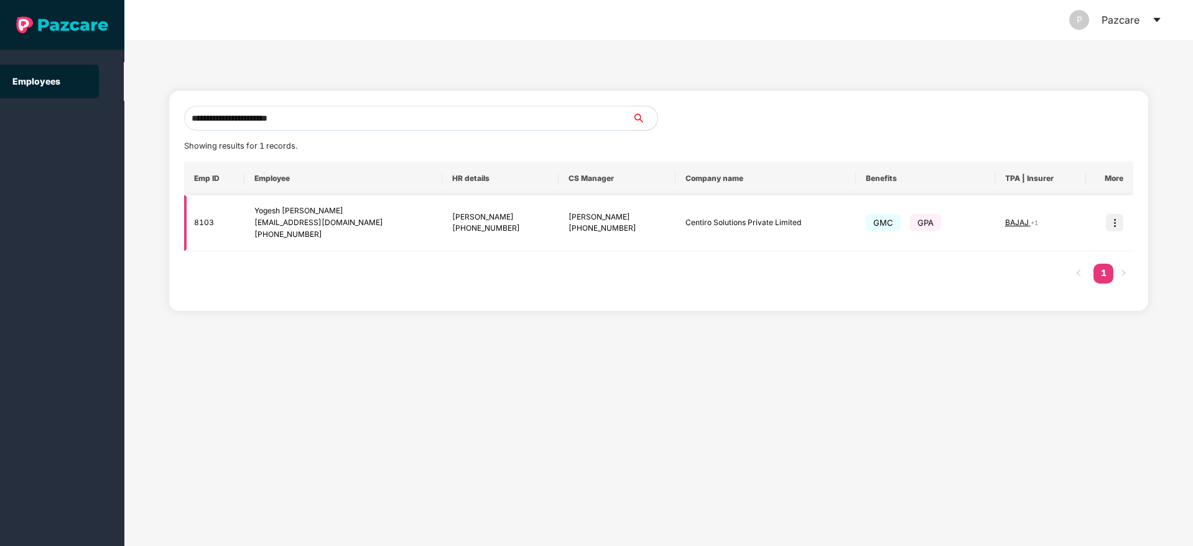
type input "**********"
click at [1119, 226] on img at bounding box center [1114, 222] width 17 height 17
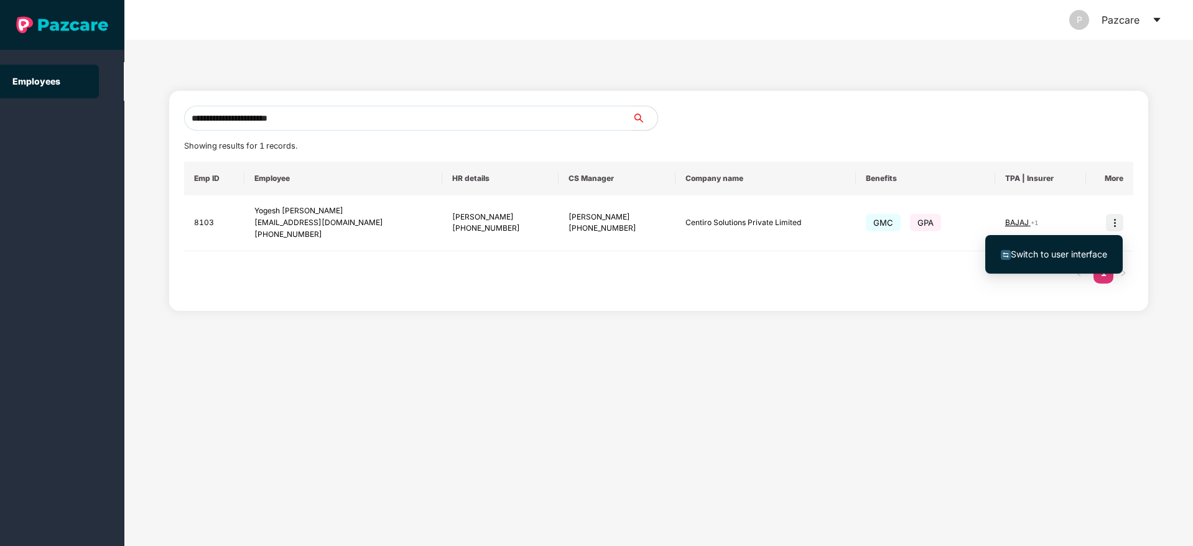
click at [1031, 253] on span "Switch to user interface" at bounding box center [1059, 254] width 96 height 11
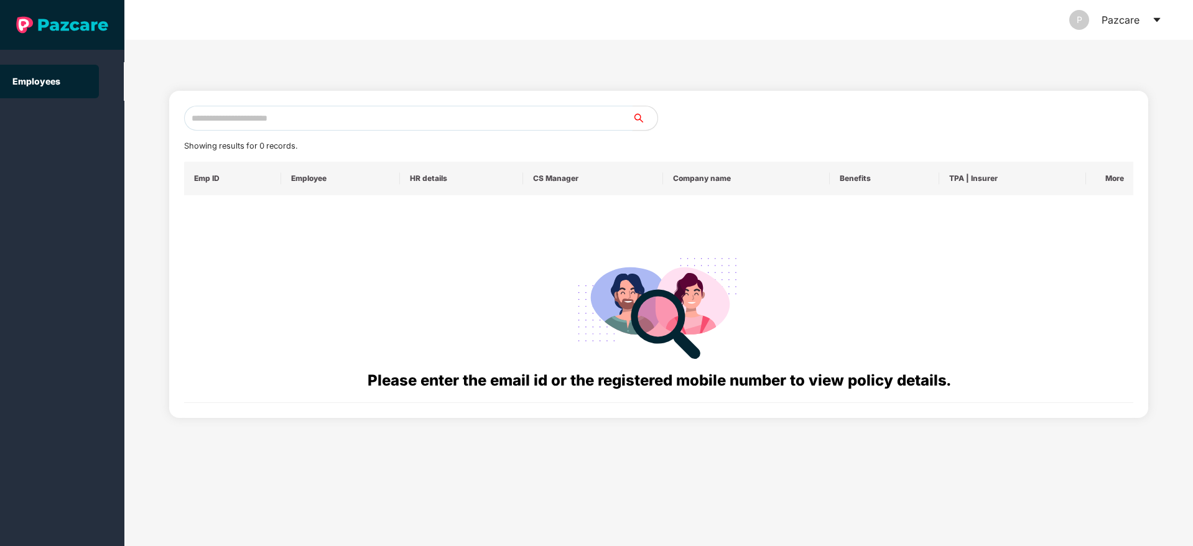
click at [209, 123] on input "text" at bounding box center [408, 118] width 449 height 25
paste input "**********"
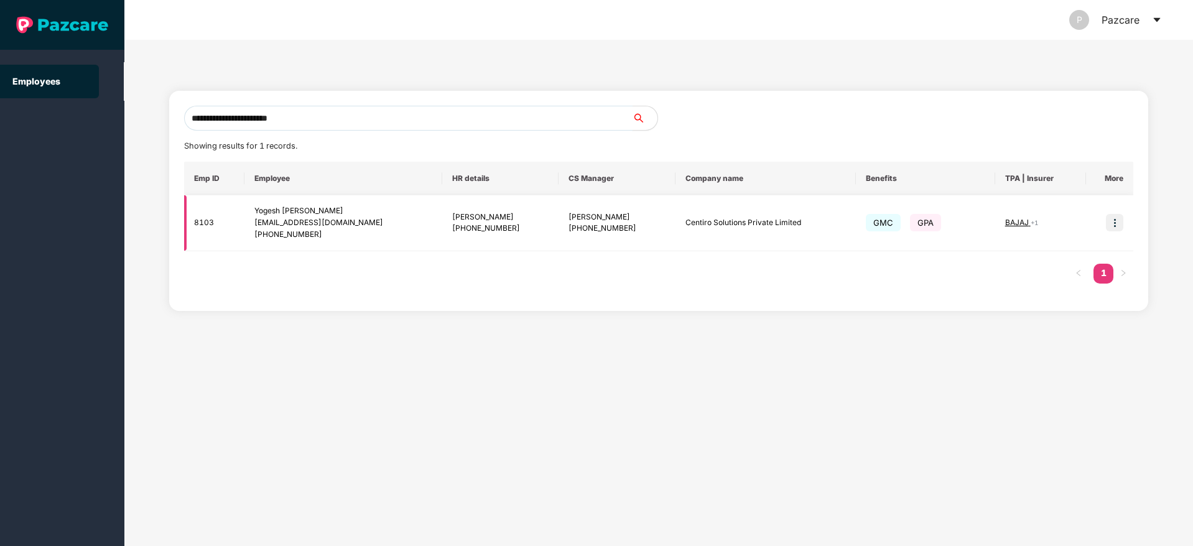
type input "**********"
click at [1114, 222] on img at bounding box center [1114, 222] width 17 height 17
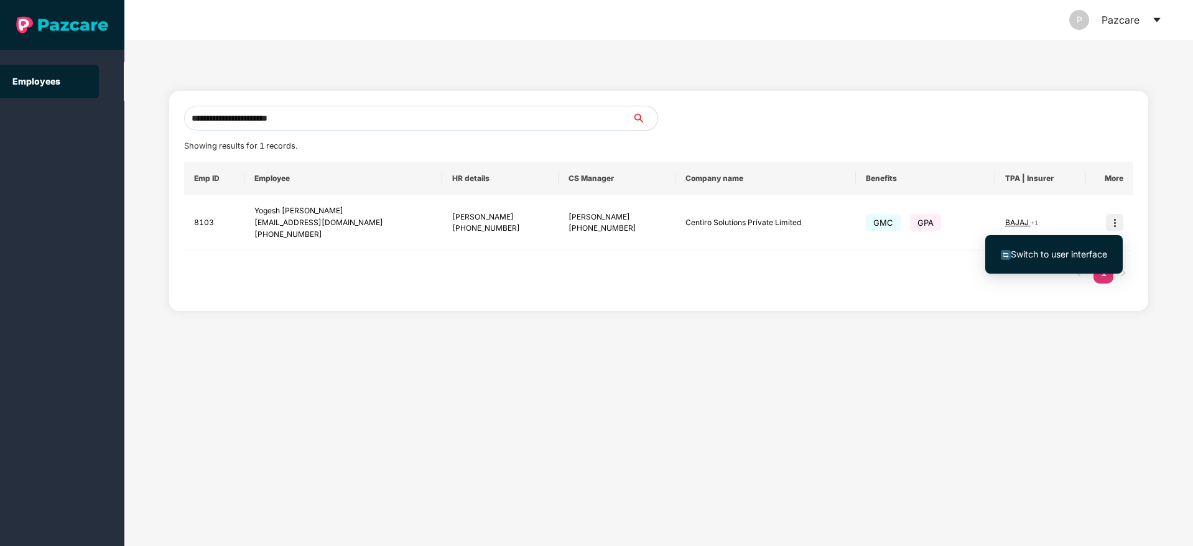
click at [1083, 258] on span "Switch to user interface" at bounding box center [1059, 254] width 96 height 11
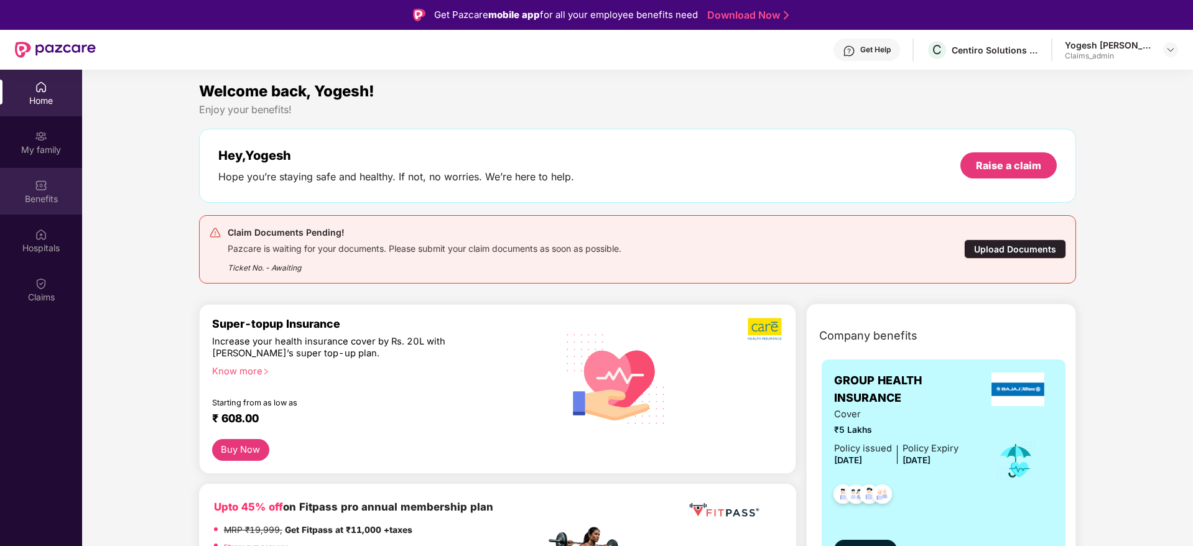
click at [50, 188] on div "Benefits" at bounding box center [41, 191] width 82 height 47
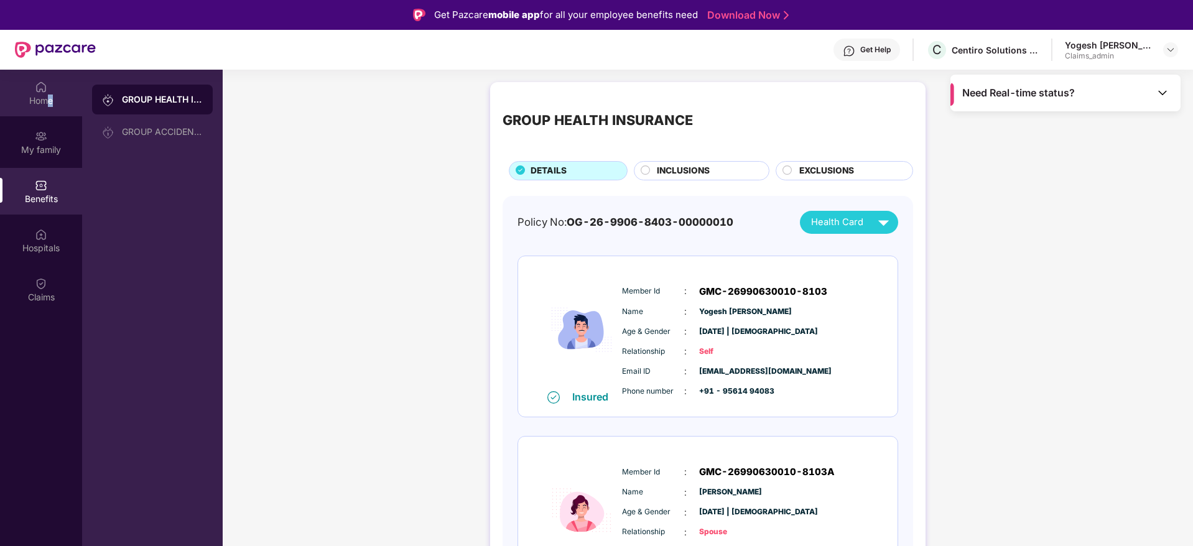
click at [52, 96] on div "Home" at bounding box center [41, 101] width 82 height 12
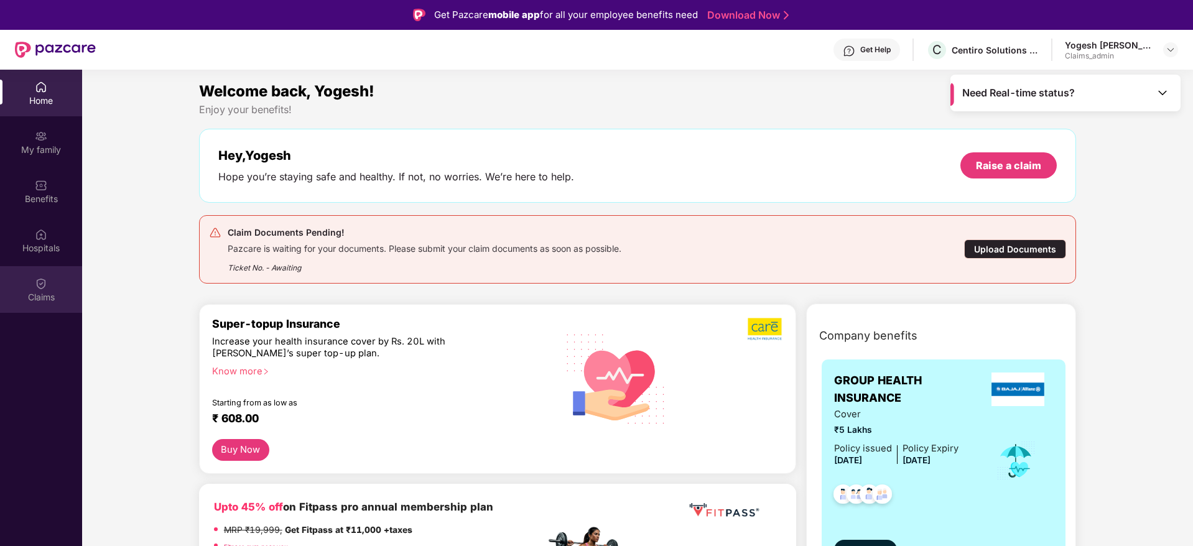
click at [22, 295] on div "Claims" at bounding box center [41, 297] width 82 height 12
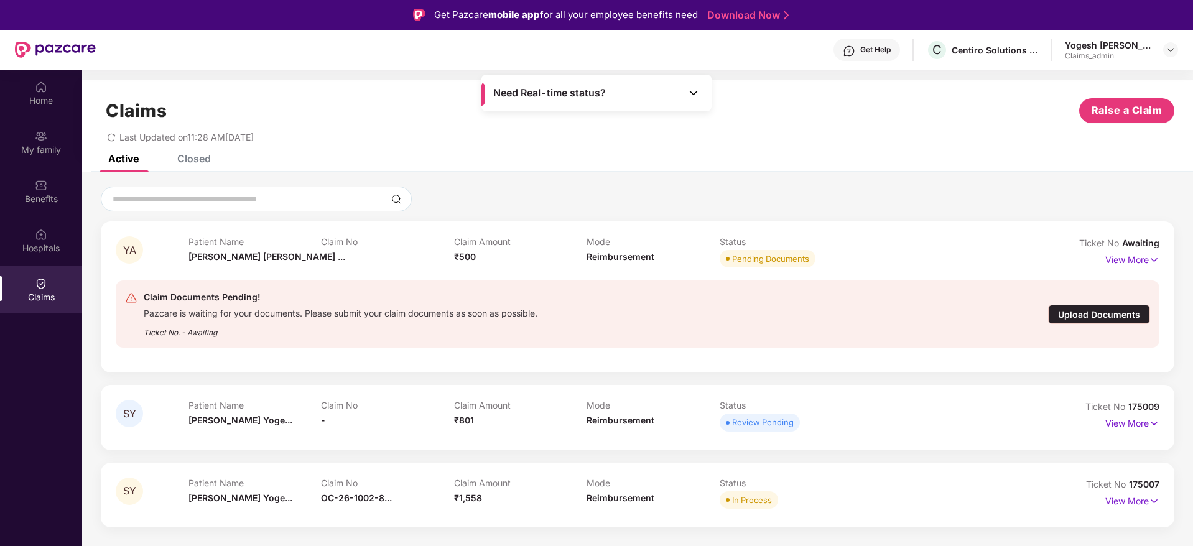
scroll to position [70, 0]
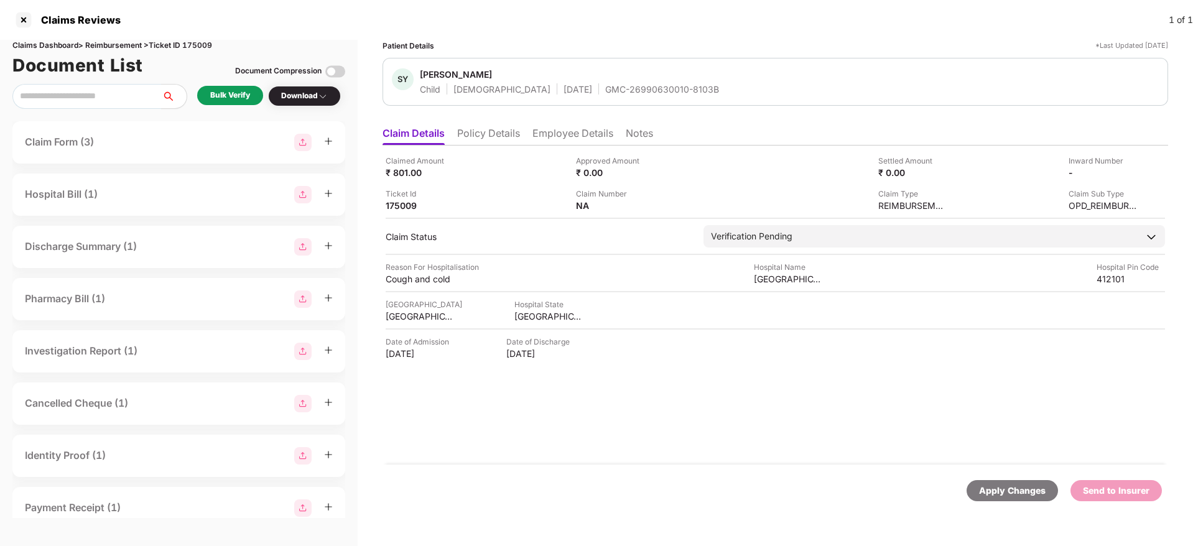
click at [488, 141] on li "Policy Details" at bounding box center [488, 136] width 63 height 18
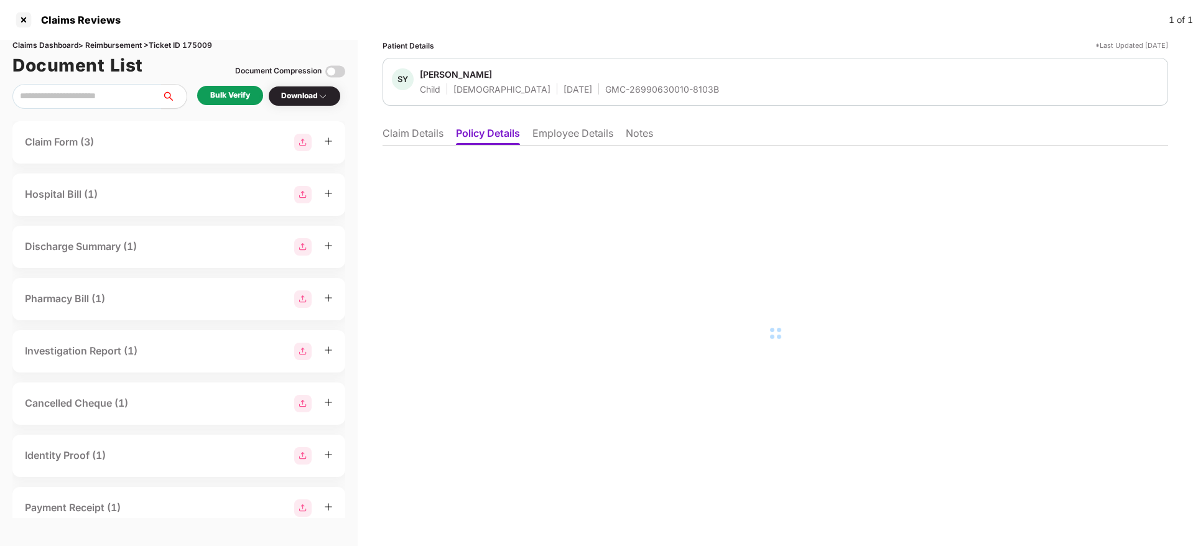
click at [597, 141] on li "Employee Details" at bounding box center [573, 136] width 81 height 18
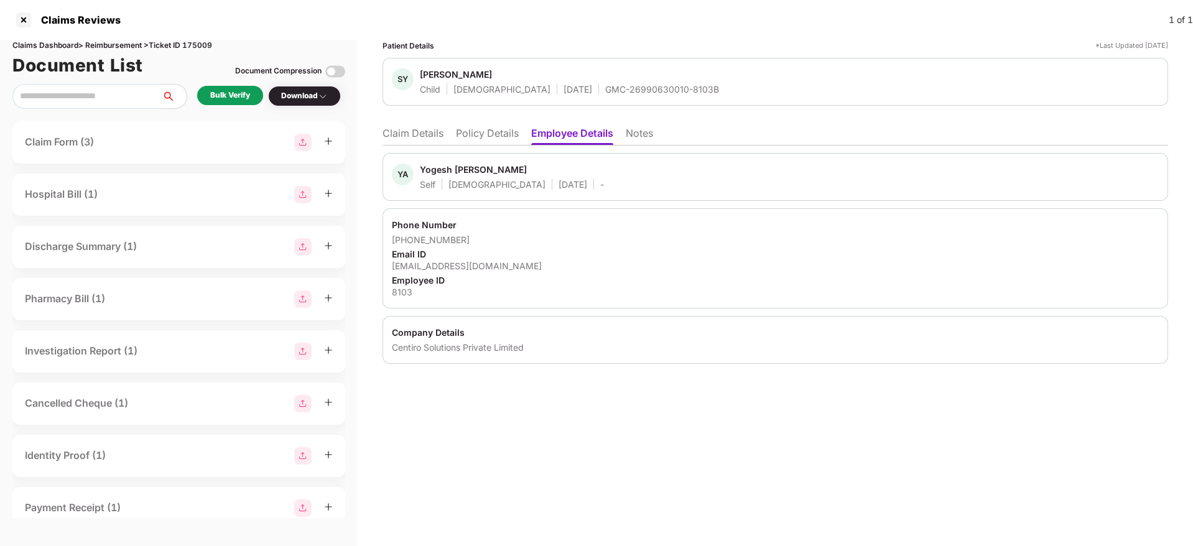
click at [460, 267] on div "[EMAIL_ADDRESS][DOMAIN_NAME]" at bounding box center [775, 266] width 767 height 12
copy div "[EMAIL_ADDRESS][DOMAIN_NAME]"
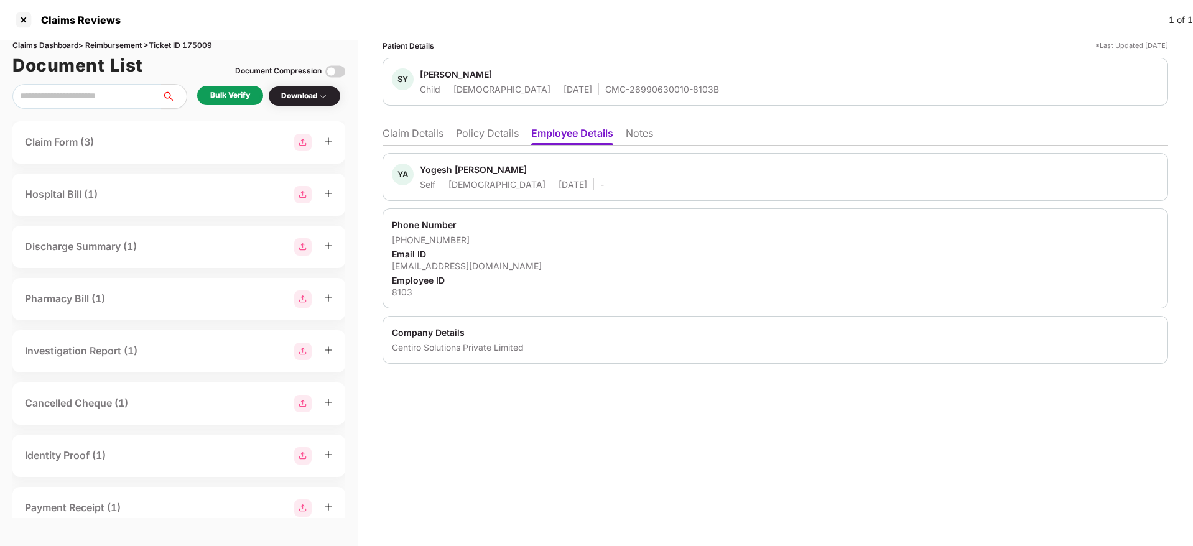
click at [422, 124] on ul "Claim Details Policy Details Employee Details Notes" at bounding box center [776, 133] width 786 height 25
click at [425, 134] on li "Claim Details" at bounding box center [413, 136] width 61 height 18
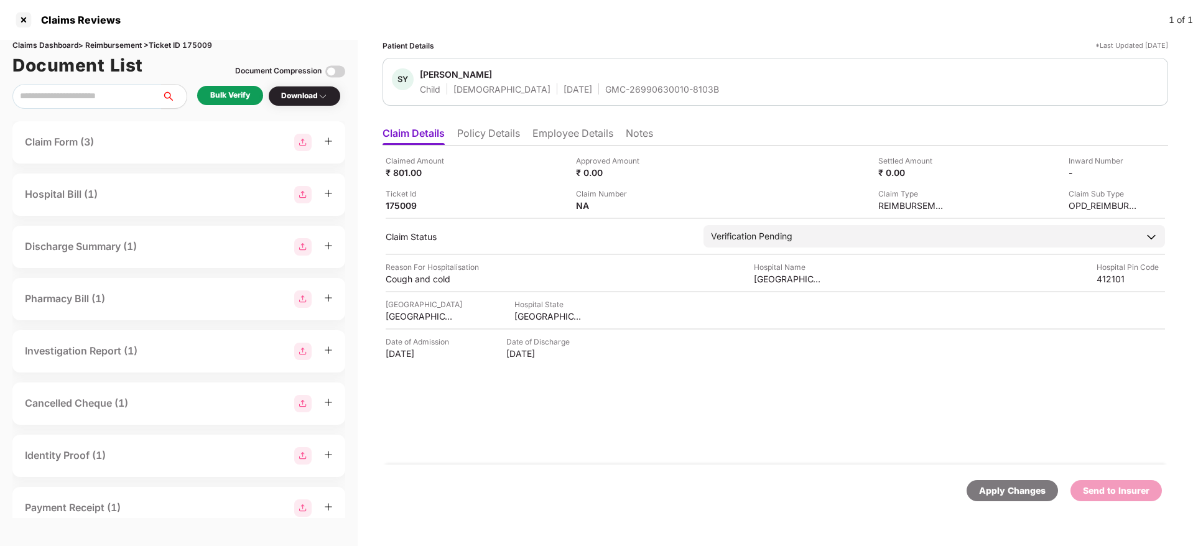
click at [229, 99] on div "Bulk Verify" at bounding box center [230, 96] width 40 height 12
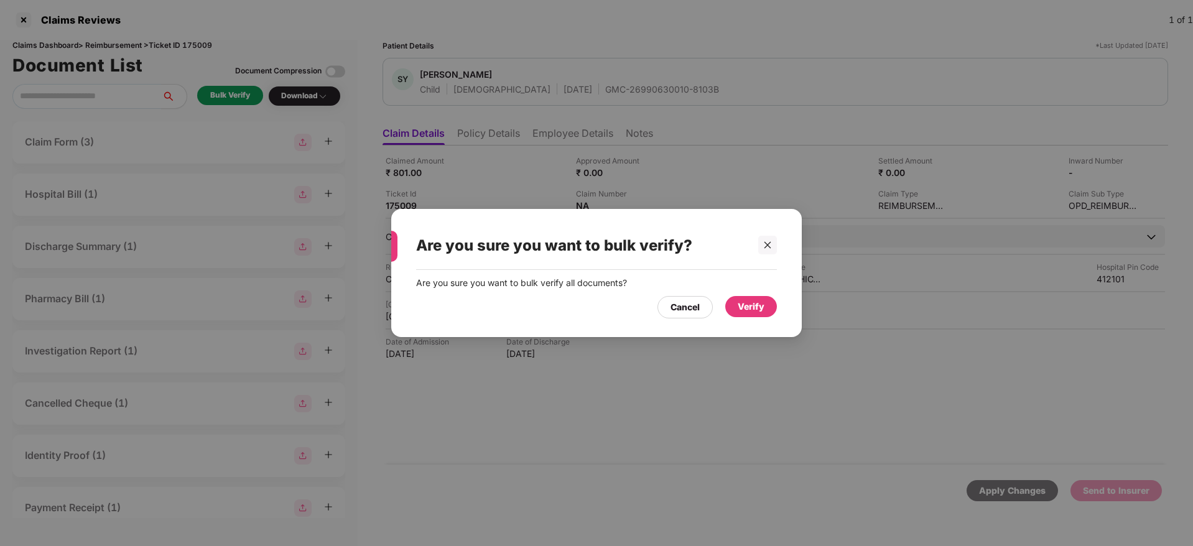
click at [752, 309] on div "Verify" at bounding box center [751, 307] width 27 height 14
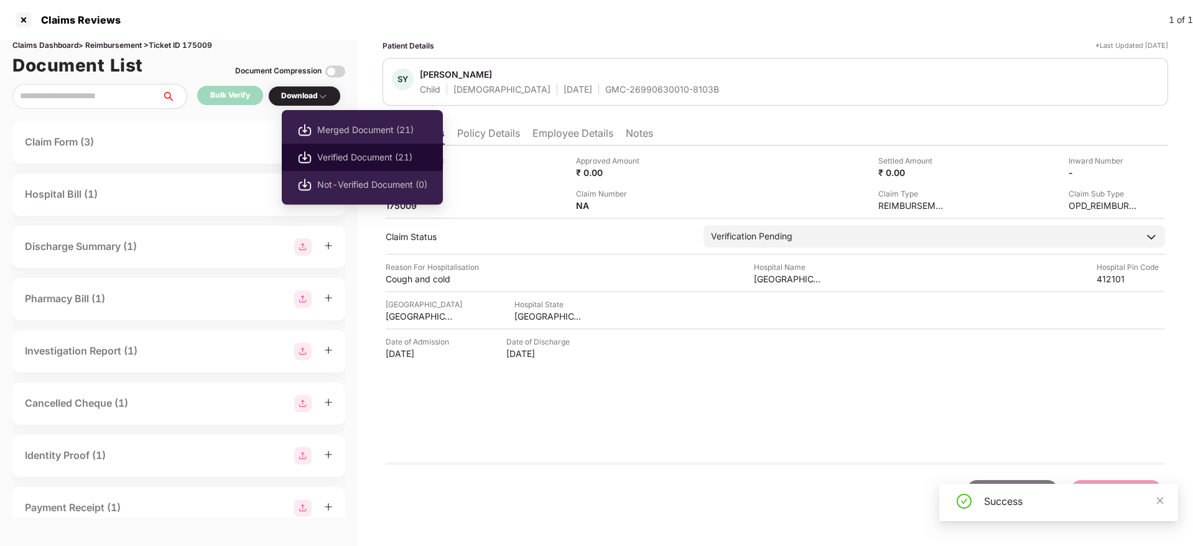
click at [375, 159] on span "Verified Document (21)" at bounding box center [372, 158] width 110 height 14
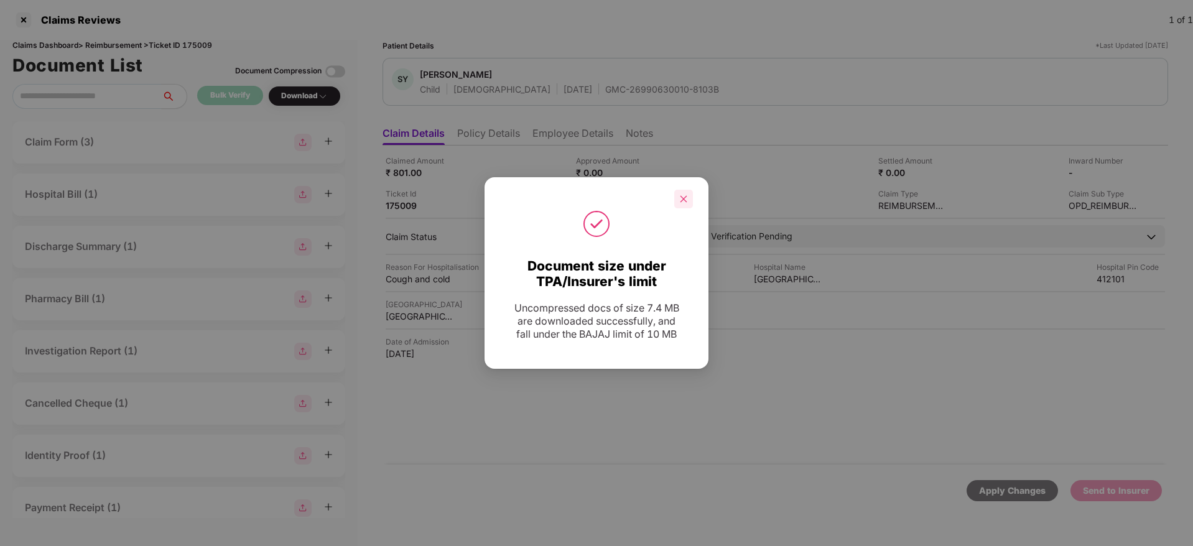
click at [677, 198] on div at bounding box center [683, 199] width 19 height 19
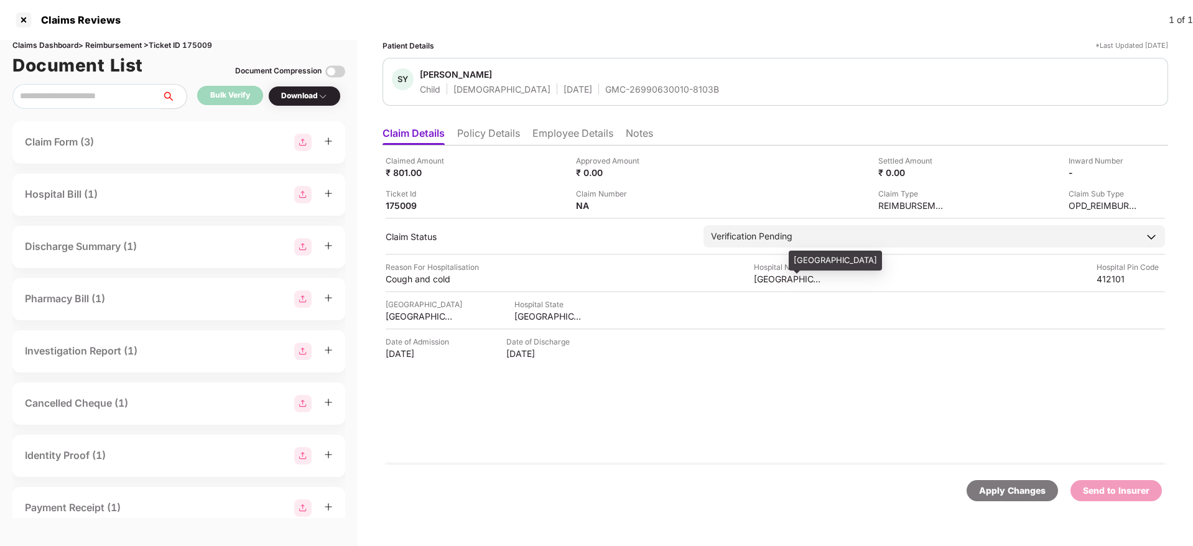
click at [772, 283] on div "Kolte Hospital" at bounding box center [788, 279] width 68 height 12
copy div "Kolte Hospital"
drag, startPoint x: 554, startPoint y: 93, endPoint x: 671, endPoint y: 93, distance: 117.0
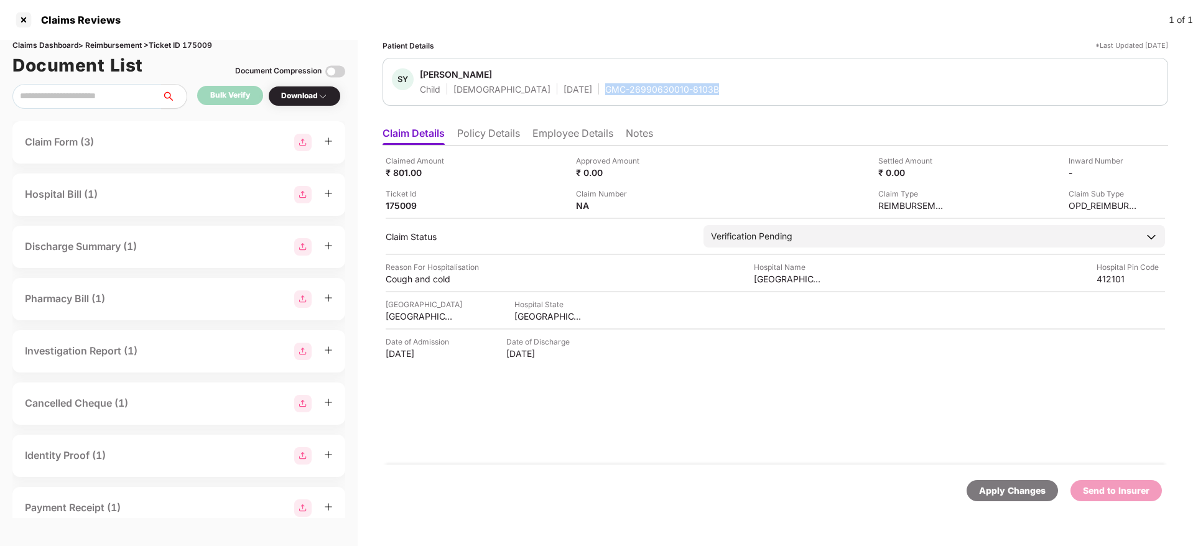
click at [671, 93] on div "SY Shivansh Yogesh Patil Child Male 08 Mar 2024 GMC-26990630010-8103B" at bounding box center [775, 81] width 767 height 27
copy div "GMC-26990630010-8103B"
click at [556, 184] on div "Claimed Amount ₹ 801.00 Approved Amount ₹ 0.00 Settled Amount ₹ 0.00 Inward Num…" at bounding box center [776, 183] width 780 height 57
click at [790, 279] on div "Kolte Hospital" at bounding box center [788, 279] width 68 height 12
click at [790, 281] on div "Kolte Hospital" at bounding box center [788, 279] width 68 height 12
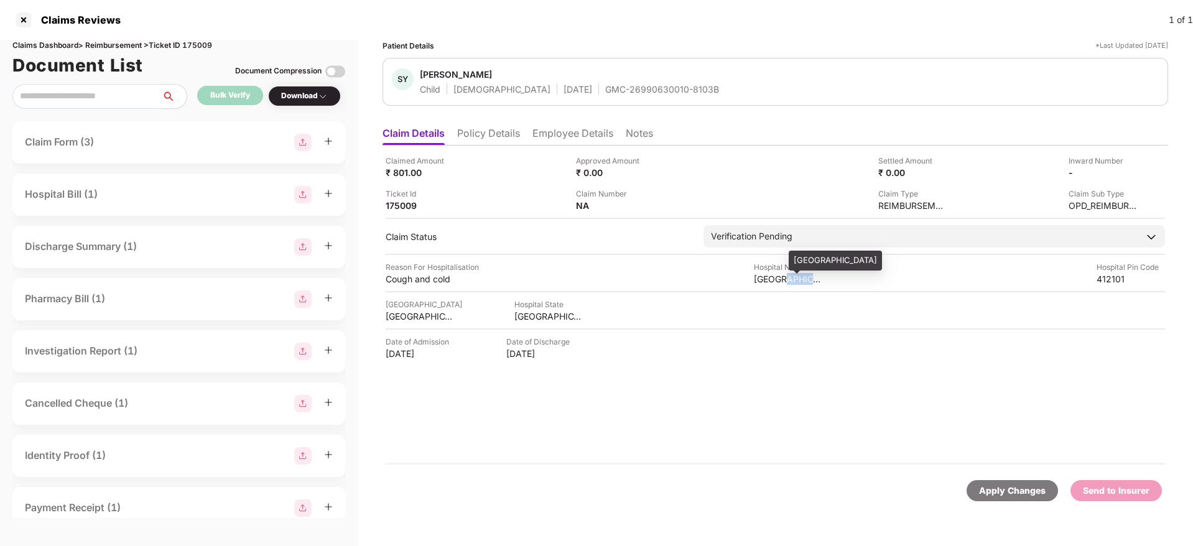
click at [790, 284] on div "Kolte Hospital" at bounding box center [788, 279] width 68 height 12
click at [406, 277] on div "Cough and cold" at bounding box center [420, 279] width 68 height 12
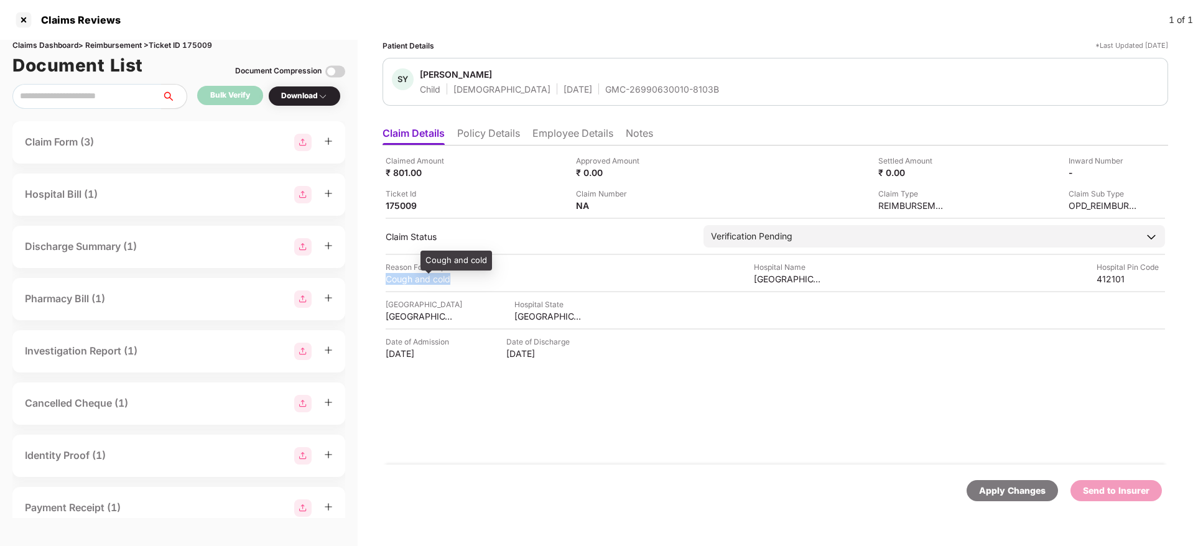
click at [407, 277] on div "Cough and cold" at bounding box center [420, 279] width 68 height 12
copy div "Cough and cold"
click at [604, 140] on li "Employee Details" at bounding box center [573, 136] width 81 height 18
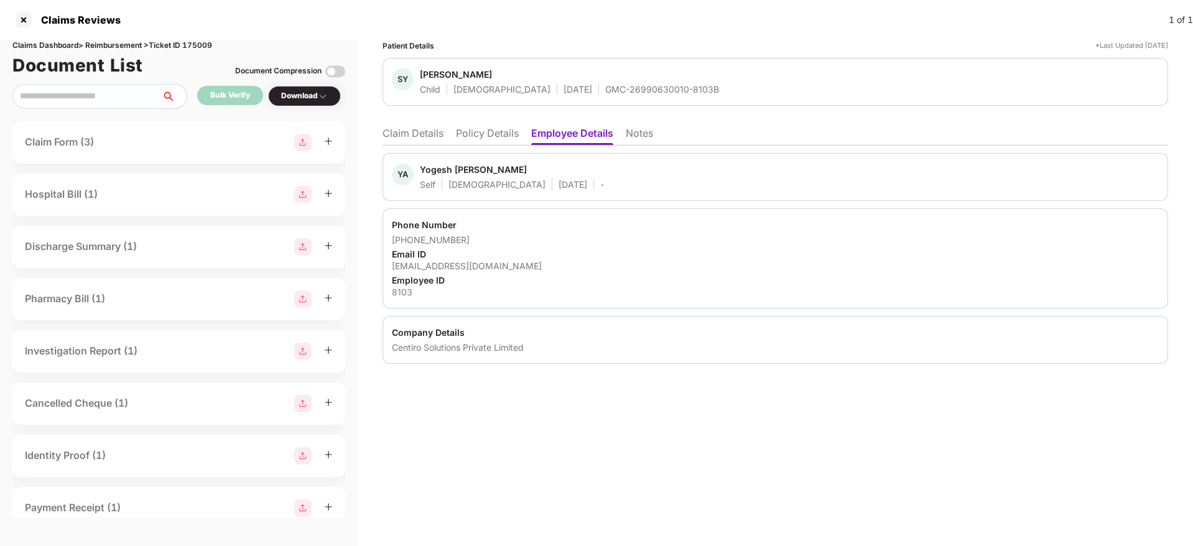
click at [444, 347] on div "Centiro Solutions Private Limited" at bounding box center [775, 348] width 767 height 12
copy div "Centiro Solutions Private Limited"
drag, startPoint x: 409, startPoint y: 237, endPoint x: 483, endPoint y: 235, distance: 74.7
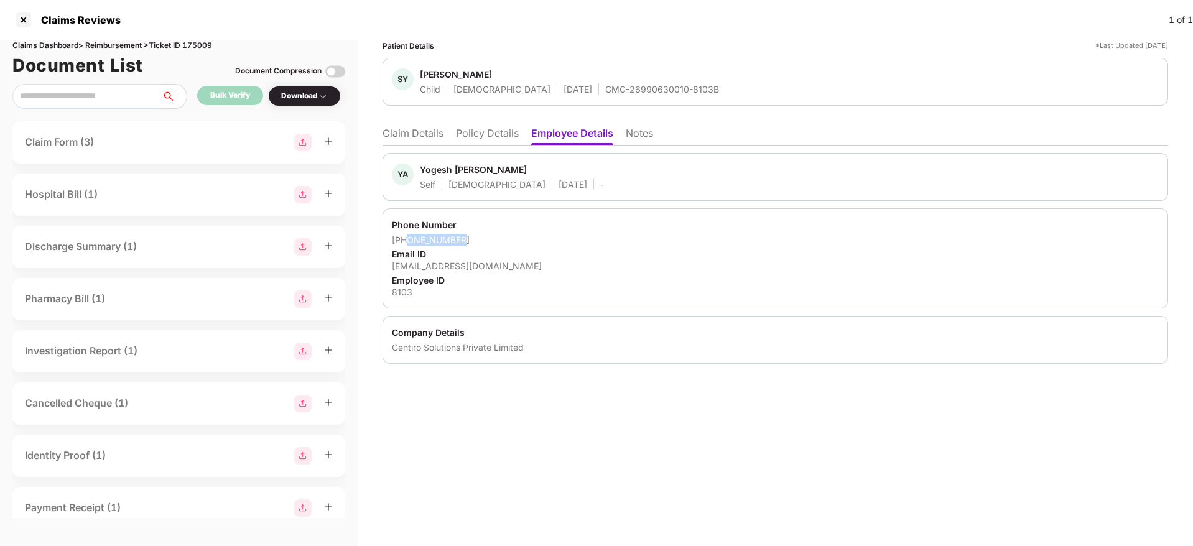
click at [483, 235] on div "+919561494083" at bounding box center [775, 240] width 767 height 12
copy div "9561494083"
click at [403, 268] on div "yogesh.patil@centiro.com" at bounding box center [775, 266] width 767 height 12
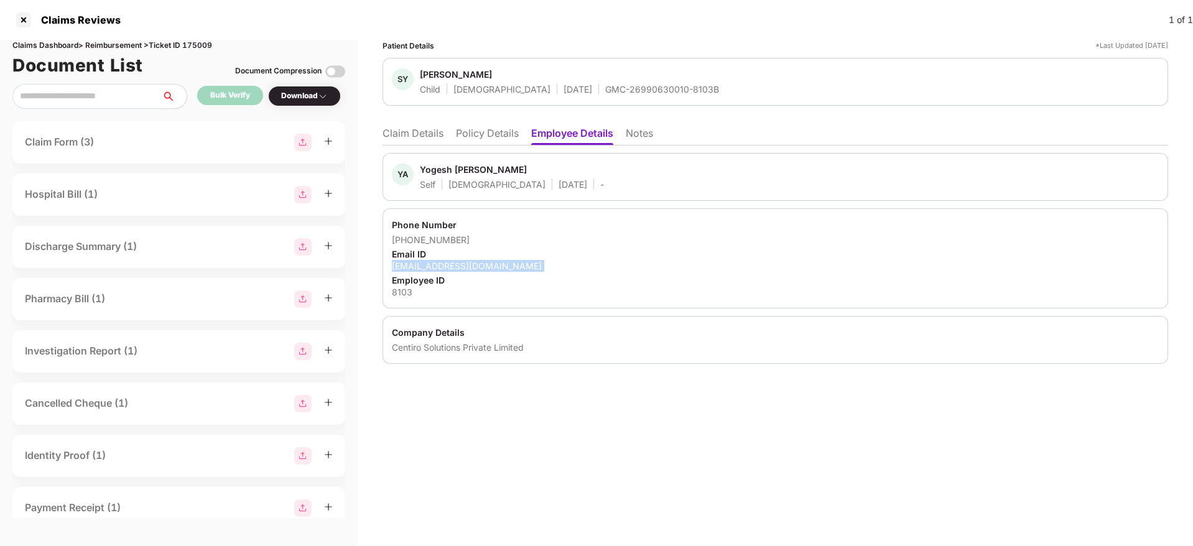
copy div "yogesh.patil@centiro.com"
drag, startPoint x: 416, startPoint y: 132, endPoint x: 416, endPoint y: 140, distance: 8.1
click at [416, 134] on li "Claim Details" at bounding box center [413, 136] width 61 height 18
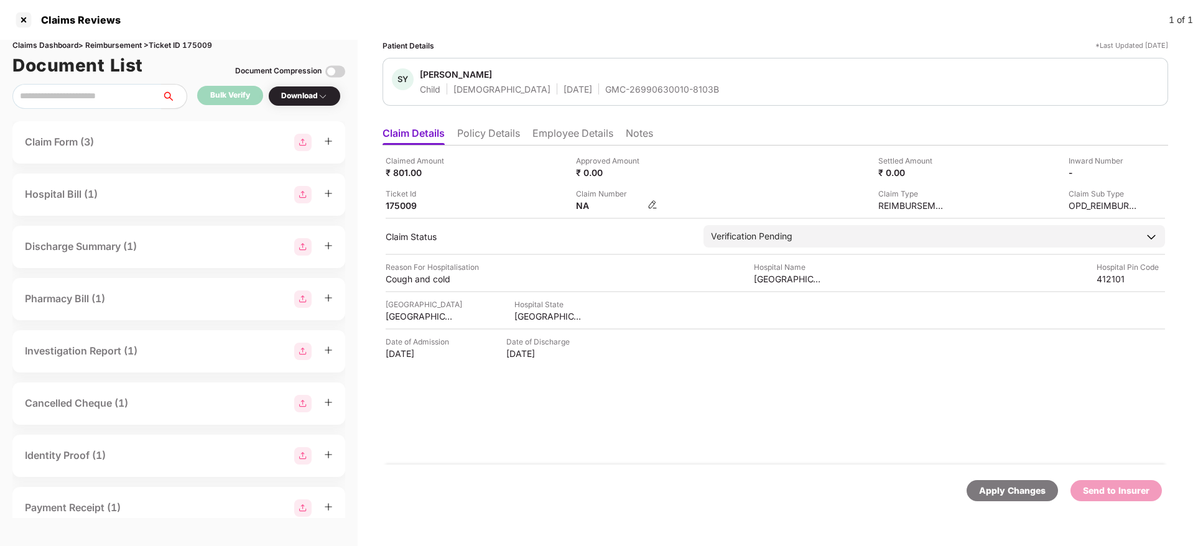
click at [657, 208] on img at bounding box center [653, 205] width 10 height 10
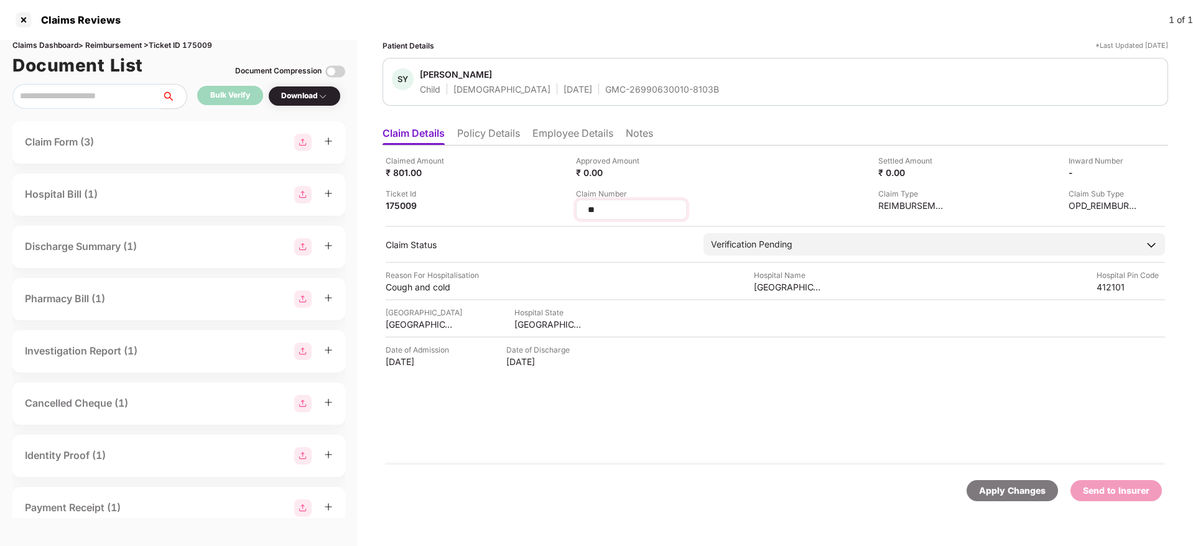
type input "*"
type input "**********"
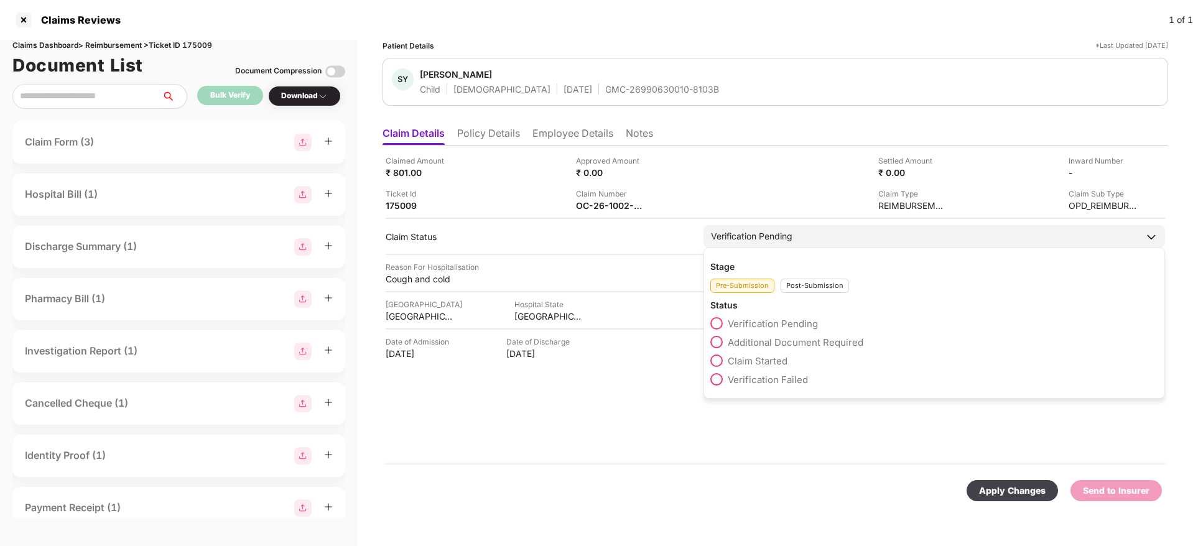
click at [813, 294] on div "Stage Pre-Submission Post-Submission Status Verification Pending Additional Doc…" at bounding box center [935, 323] width 462 height 151
click at [806, 279] on div "Post-Submission" at bounding box center [815, 286] width 68 height 14
click at [725, 342] on label "Claim Under Process" at bounding box center [765, 342] width 111 height 12
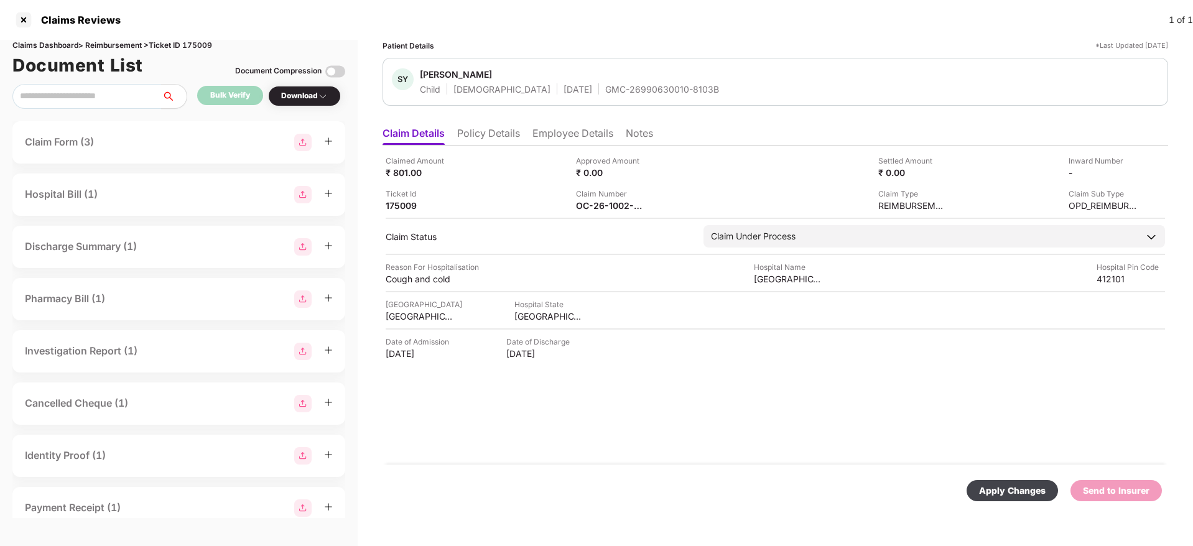
click at [1014, 492] on div "Apply Changes" at bounding box center [1012, 491] width 67 height 14
drag, startPoint x: 483, startPoint y: 142, endPoint x: 392, endPoint y: 200, distance: 107.7
click at [485, 149] on div "Claim Details Policy Details Employee Details Notes Claimed Amount ₹ 8,184.00 A…" at bounding box center [776, 321] width 786 height 401
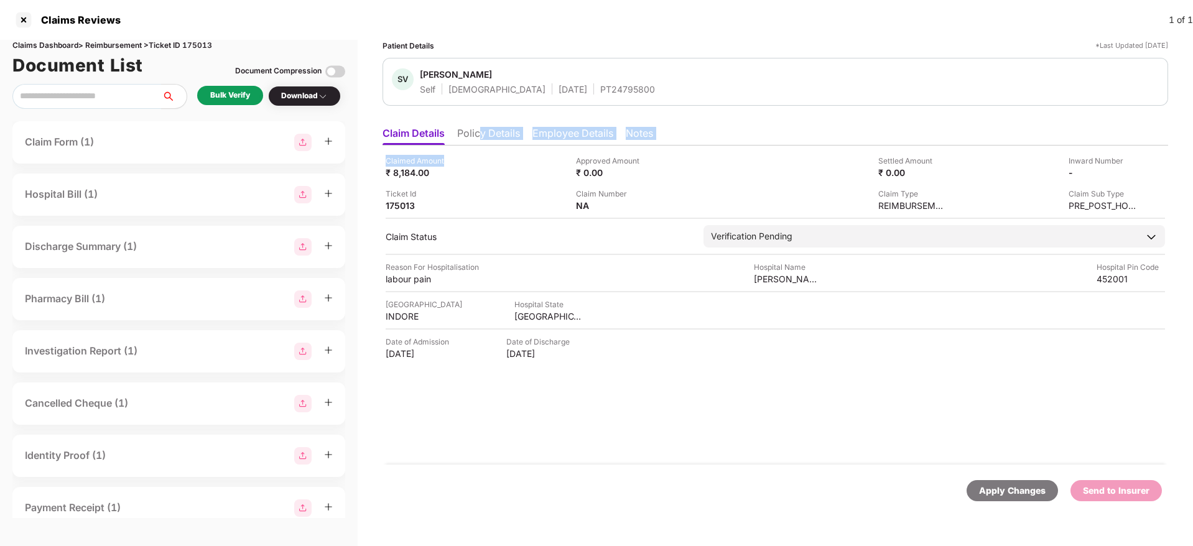
click at [492, 129] on li "Policy Details" at bounding box center [488, 136] width 63 height 18
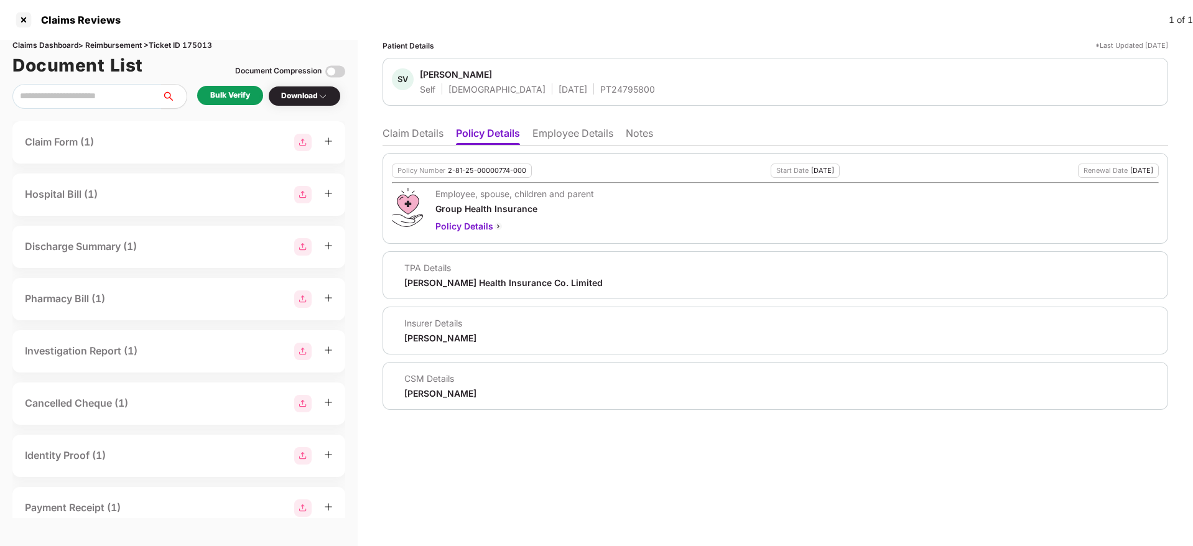
click at [557, 142] on li "Employee Details" at bounding box center [573, 136] width 81 height 18
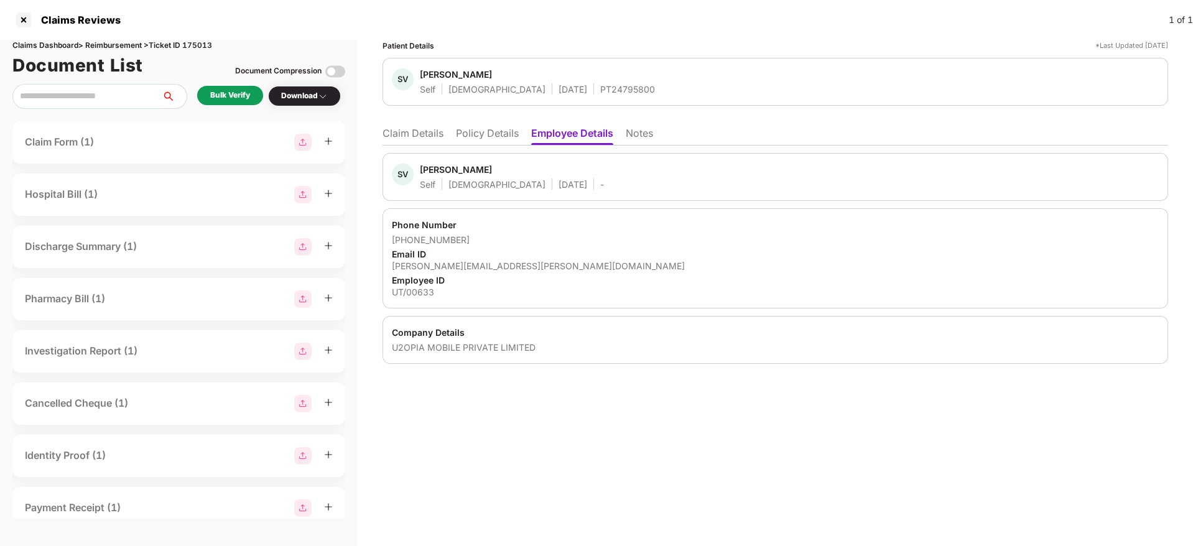
click at [487, 139] on li "Policy Details" at bounding box center [487, 136] width 63 height 18
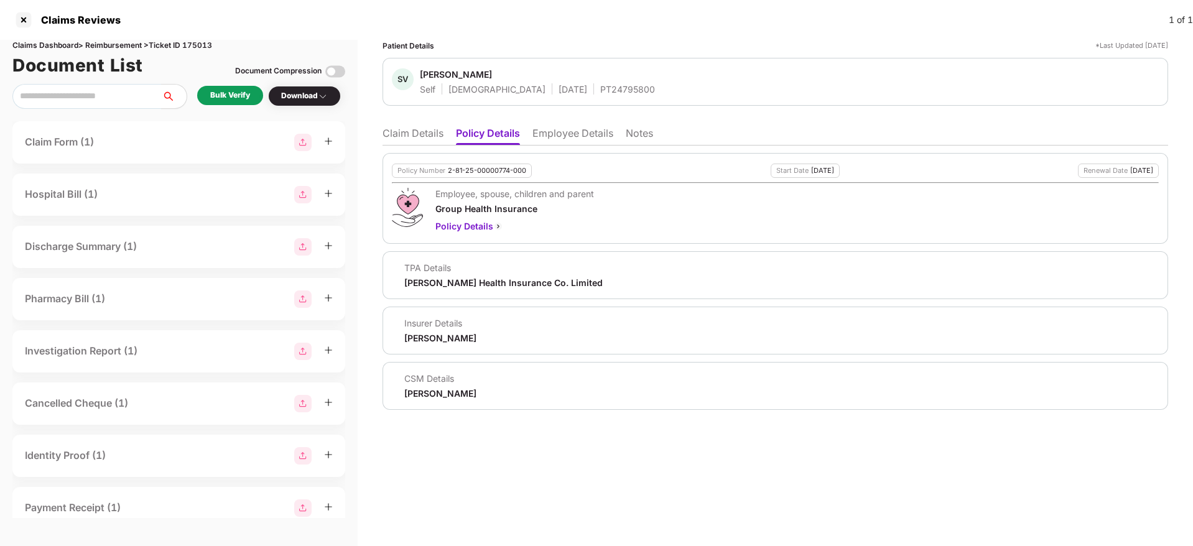
click at [415, 140] on li "Claim Details" at bounding box center [413, 136] width 61 height 18
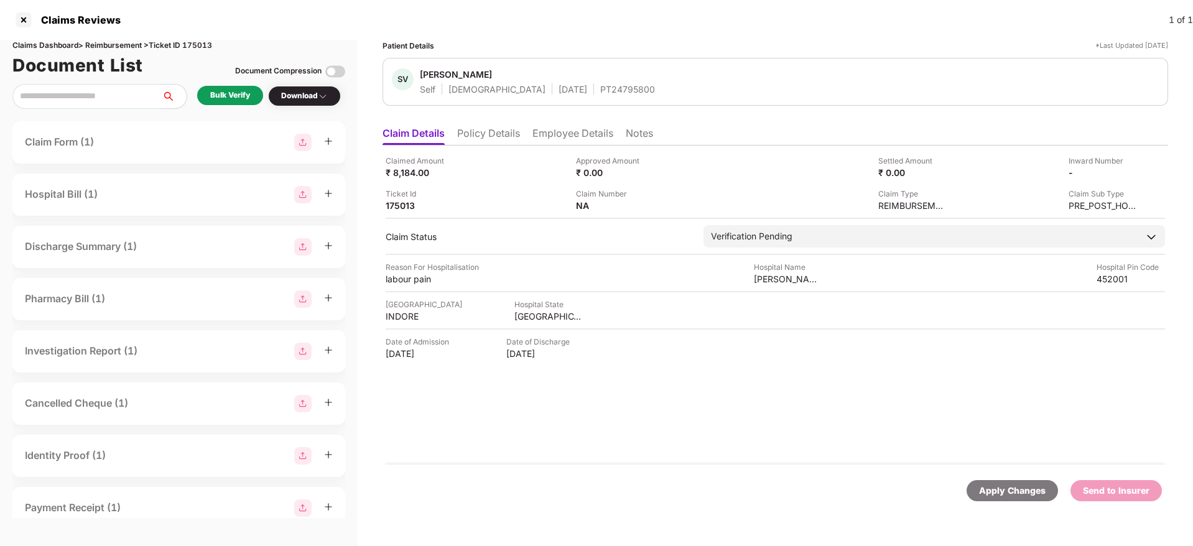
click at [226, 103] on div "Bulk Verify" at bounding box center [230, 95] width 66 height 19
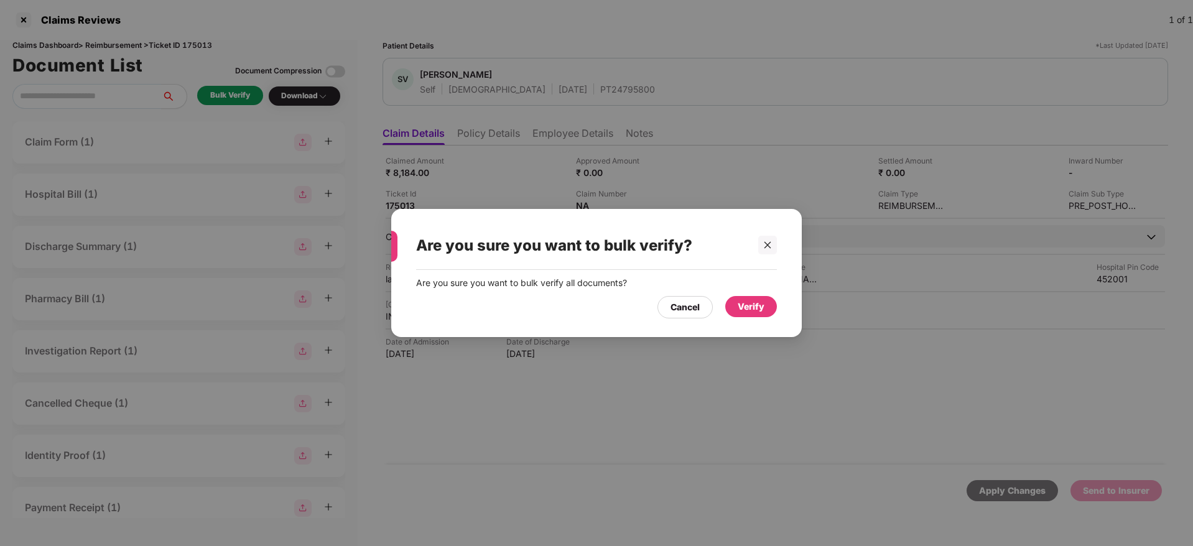
click at [769, 307] on div "Verify" at bounding box center [751, 306] width 52 height 21
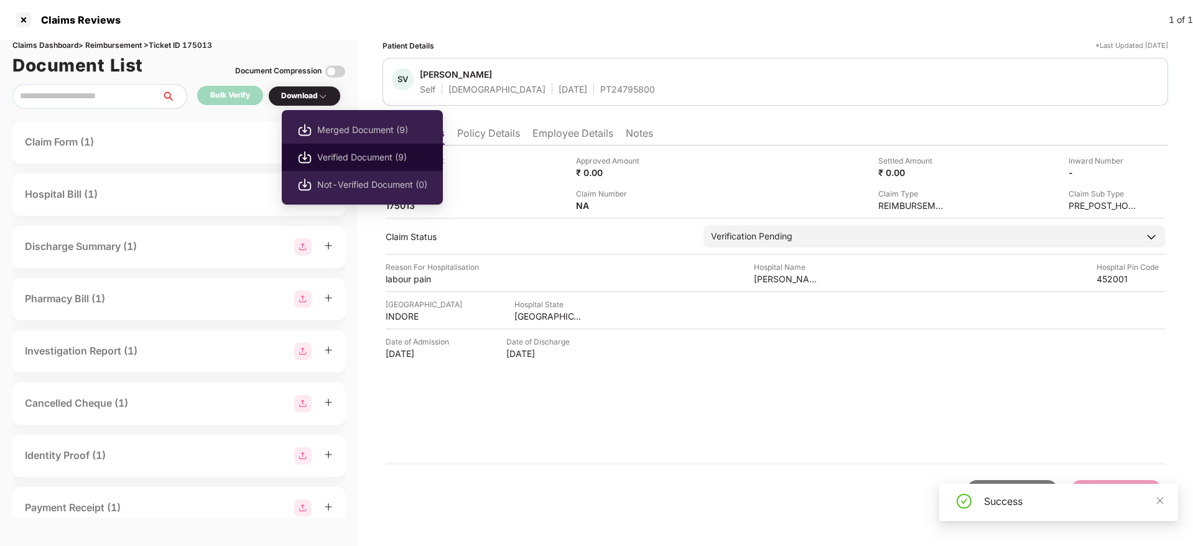
click at [348, 156] on span "Verified Document (9)" at bounding box center [372, 158] width 110 height 14
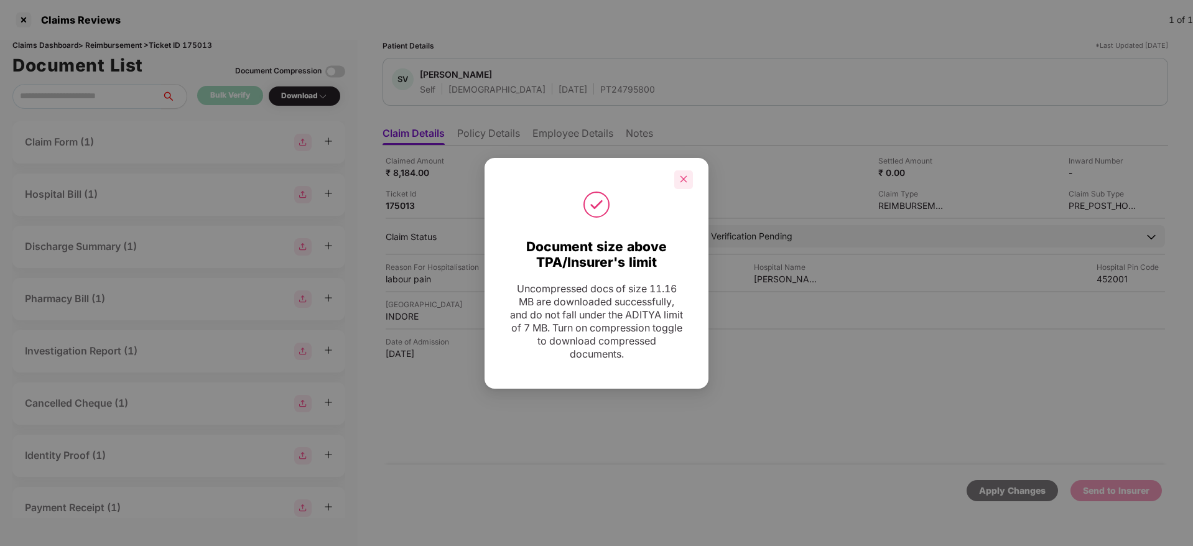
click at [677, 177] on div at bounding box center [683, 179] width 19 height 19
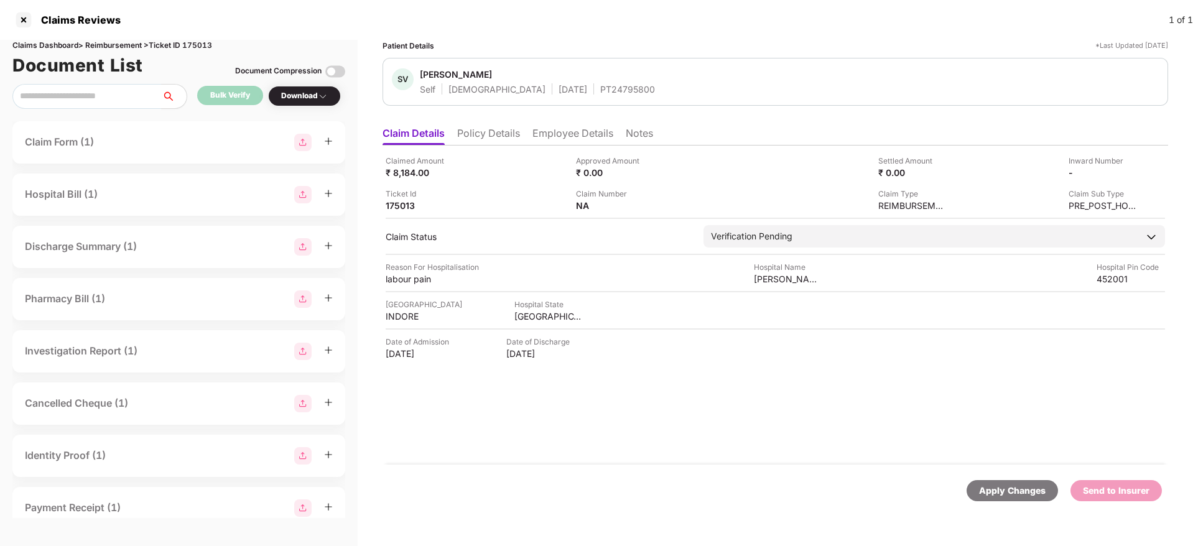
click at [477, 134] on li "Policy Details" at bounding box center [488, 136] width 63 height 18
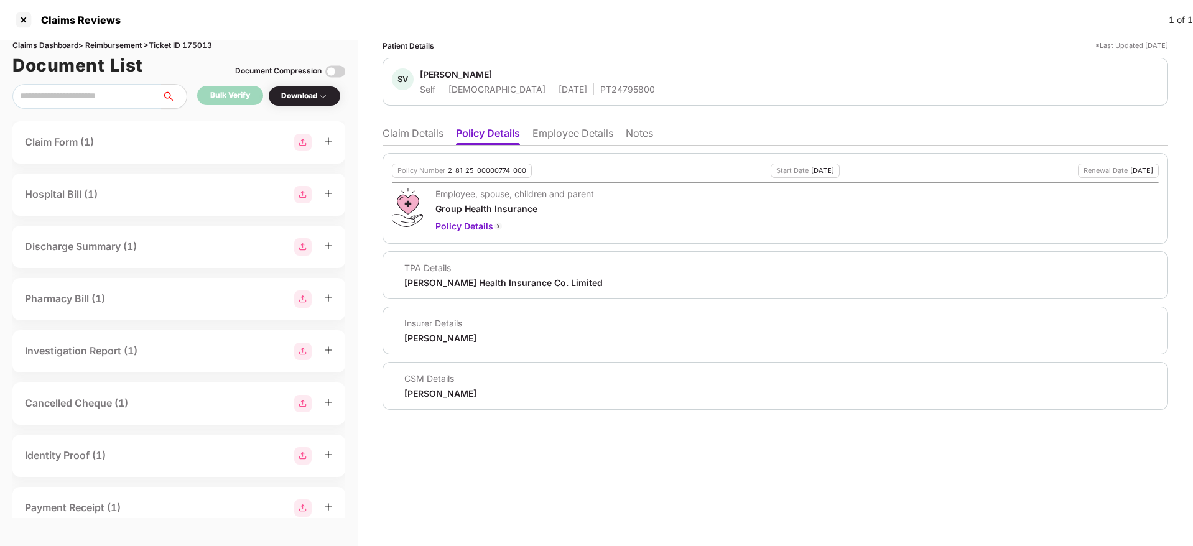
click at [414, 139] on li "Claim Details" at bounding box center [413, 136] width 61 height 18
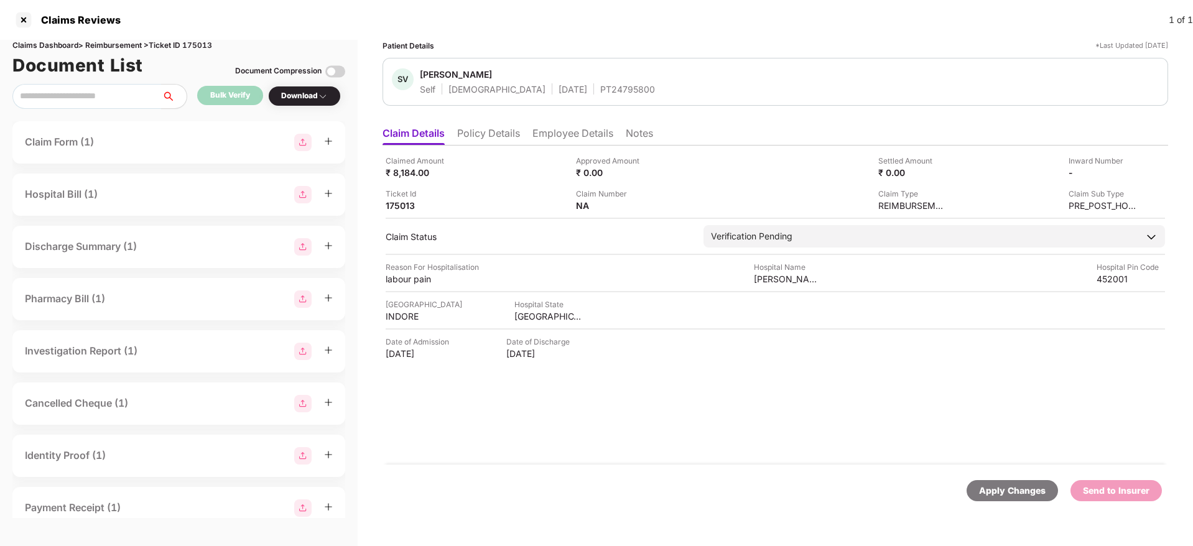
click at [576, 136] on li "Employee Details" at bounding box center [573, 136] width 81 height 18
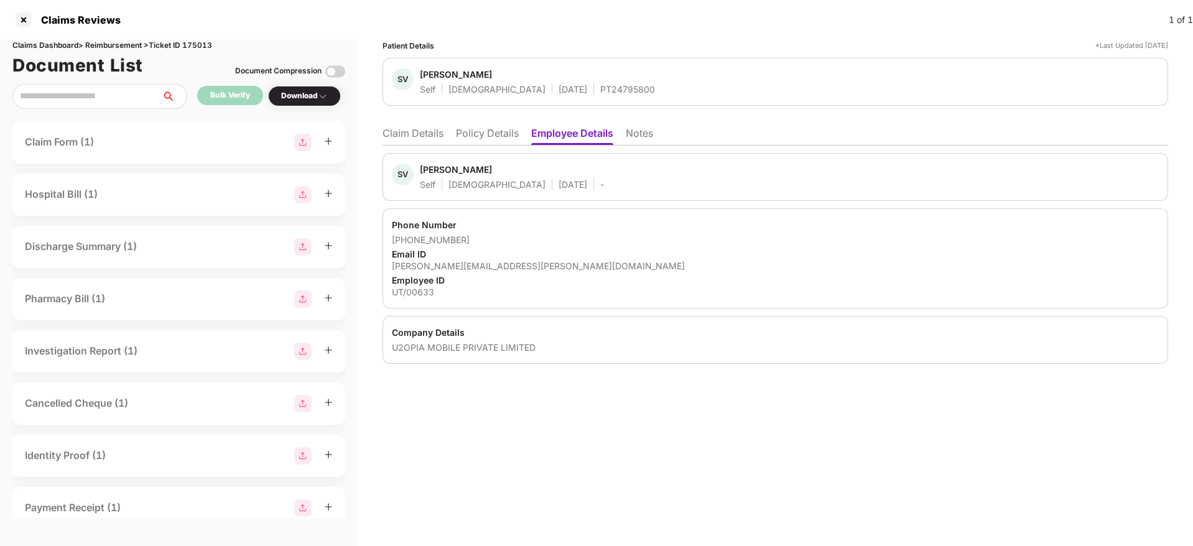
click at [418, 292] on div "UT/00633" at bounding box center [775, 292] width 767 height 12
click at [408, 281] on div "Employee ID" at bounding box center [775, 280] width 767 height 12
click at [404, 295] on div "UT/00633" at bounding box center [775, 292] width 767 height 12
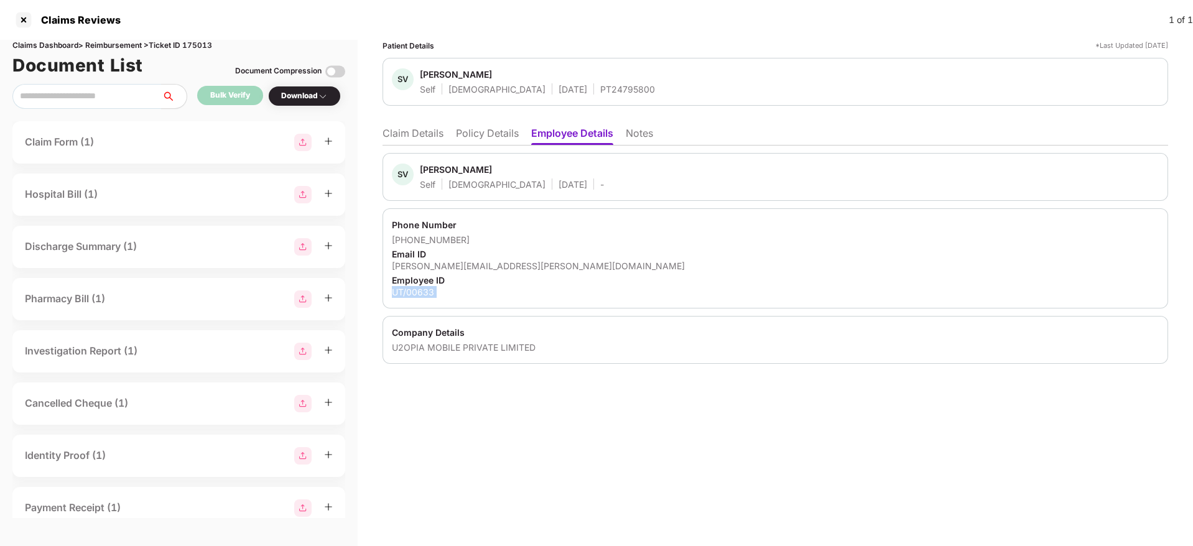
click at [404, 295] on div "UT/00633" at bounding box center [775, 292] width 767 height 12
copy div "UT/00633"
drag, startPoint x: 391, startPoint y: 130, endPoint x: 408, endPoint y: 139, distance: 19.8
click at [393, 130] on li "Claim Details" at bounding box center [413, 136] width 61 height 18
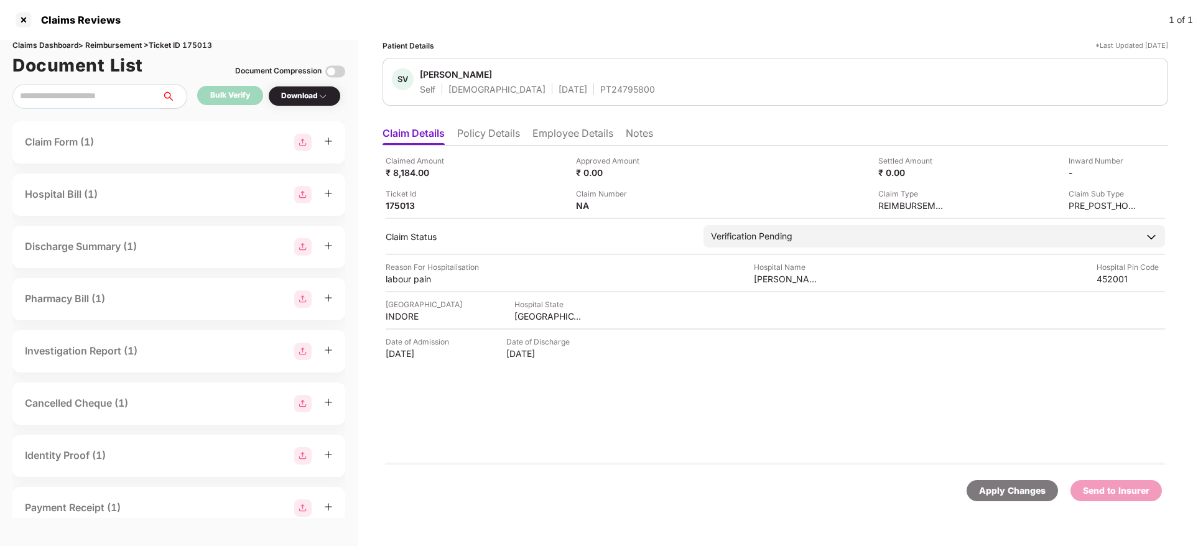
click at [698, 174] on div "Approved Amount ₹ 0.00" at bounding box center [666, 167] width 181 height 24
drag, startPoint x: 395, startPoint y: 172, endPoint x: 431, endPoint y: 169, distance: 35.6
click at [431, 169] on div "₹ 8,184.00" at bounding box center [420, 173] width 68 height 12
copy div "8,184.00"
click at [403, 281] on div "labour pain" at bounding box center [420, 279] width 68 height 12
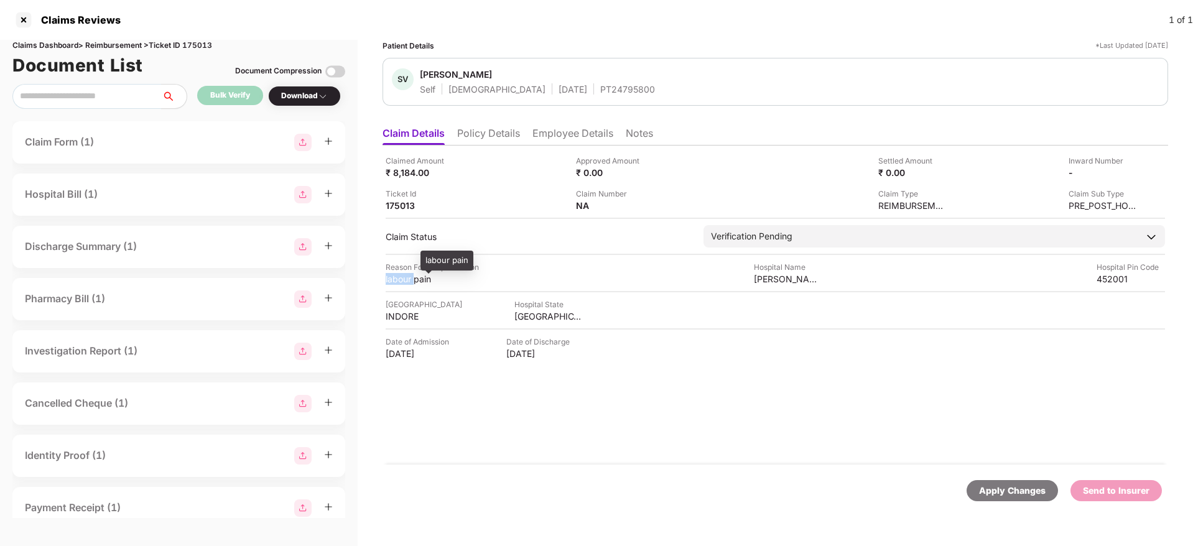
click at [403, 281] on div "labour pain" at bounding box center [420, 279] width 68 height 12
copy div "labour pain"
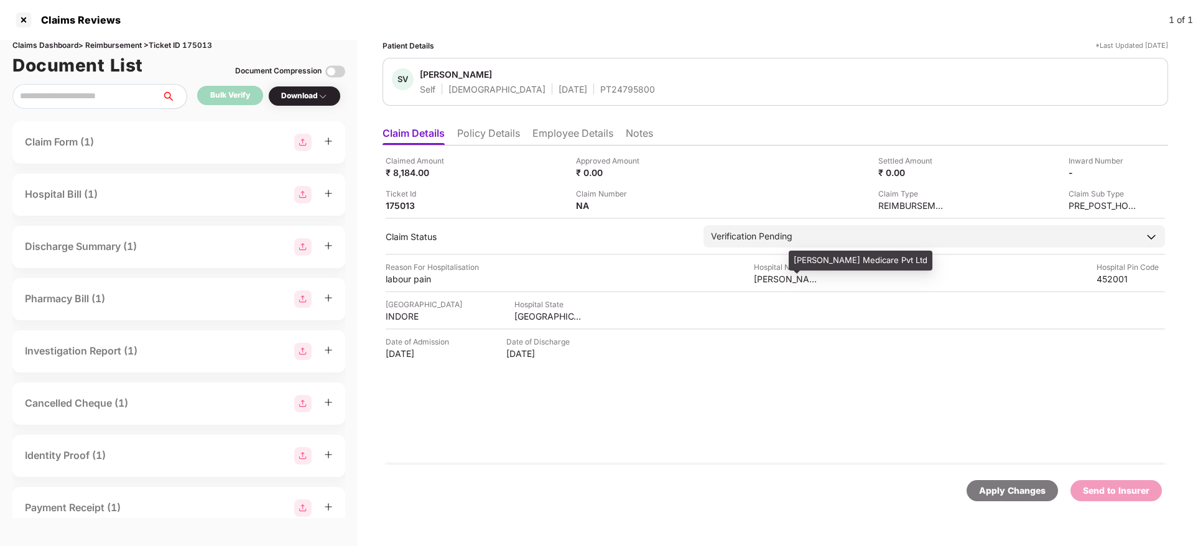
click at [781, 281] on div "Lahoti Medicare Pvt Ltd" at bounding box center [788, 279] width 68 height 12
copy div "Lahoti Medicare Pvt Ltd"
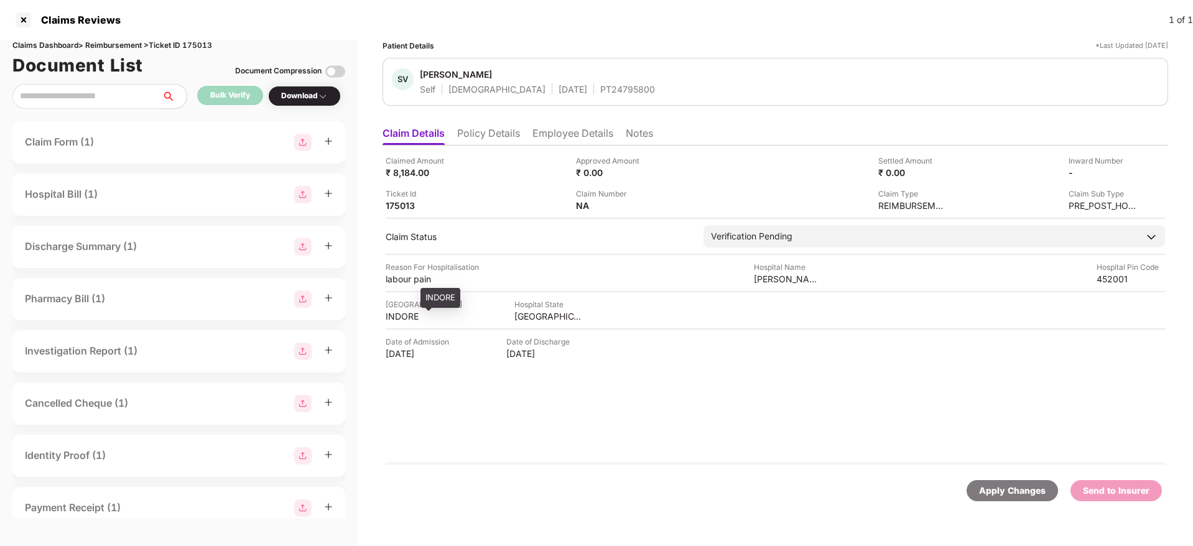
click at [398, 317] on div "INDORE" at bounding box center [420, 316] width 68 height 12
copy div "INDORE"
click at [542, 314] on div "MADHYA PRADESH" at bounding box center [548, 316] width 68 height 12
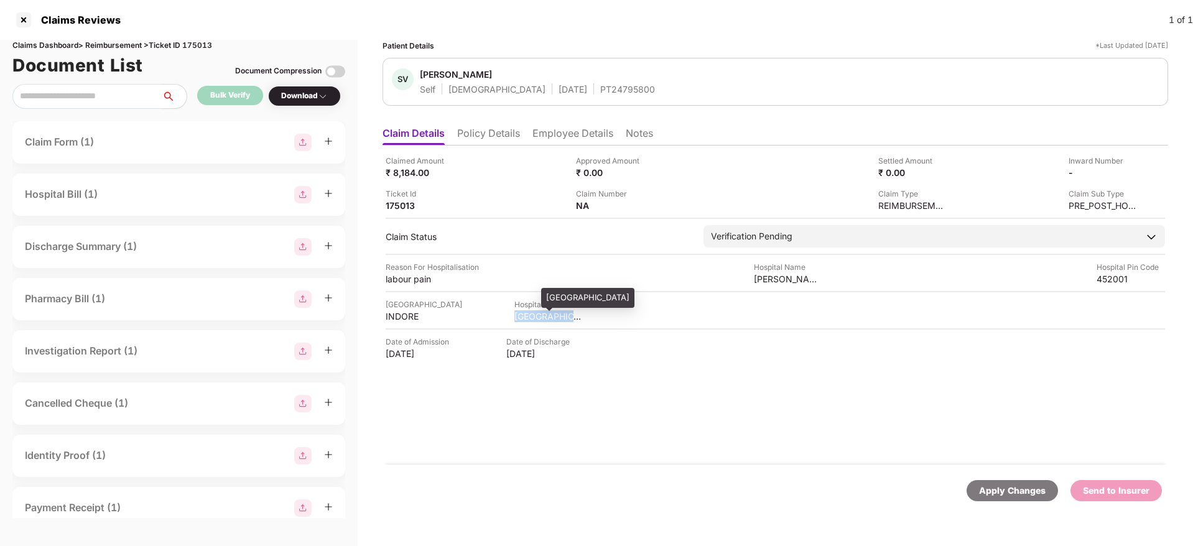
click at [542, 314] on div "MADHYA PRADESH" at bounding box center [548, 316] width 68 height 12
copy div "MADHYA PRADESH"
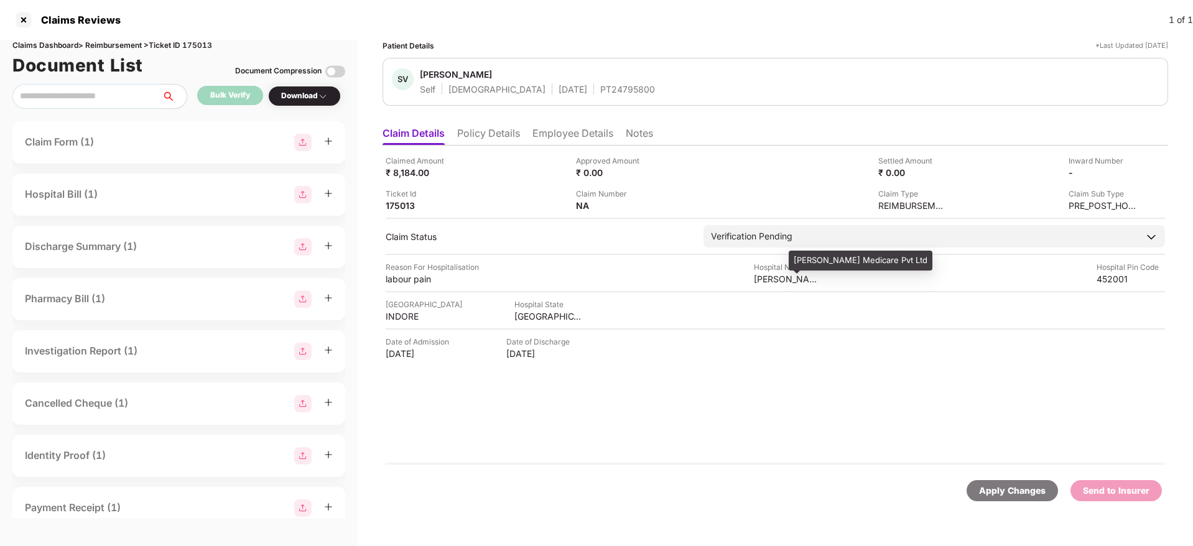
click at [789, 282] on div "Lahoti Medicare Pvt Ltd" at bounding box center [788, 279] width 68 height 12
click at [769, 287] on div "Claimed Amount ₹ 8,184.00 Approved Amount ₹ 0.00 Settled Amount ₹ 0.00 Inward N…" at bounding box center [776, 305] width 786 height 319
click at [769, 282] on div "Lahoti Medicare Pvt Ltd" at bounding box center [788, 279] width 68 height 12
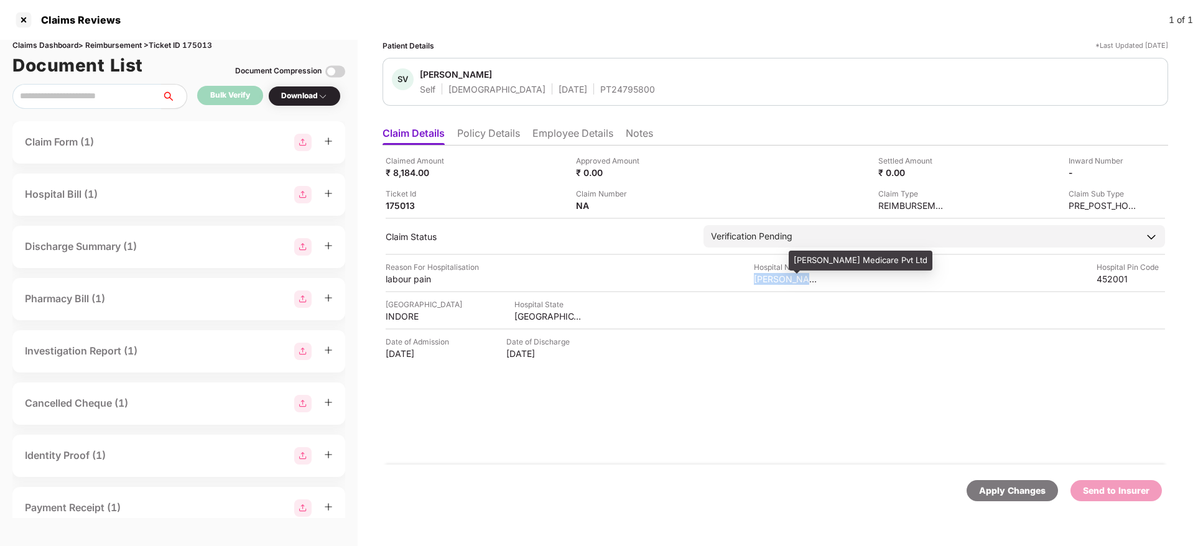
copy div "Lahoti Medicare Pvt Ltd"
drag, startPoint x: 762, startPoint y: 39, endPoint x: 766, endPoint y: 63, distance: 24.7
click at [762, 39] on div "Claims Reviews 1 of 1" at bounding box center [596, 20] width 1193 height 40
click at [657, 208] on img at bounding box center [653, 205] width 10 height 10
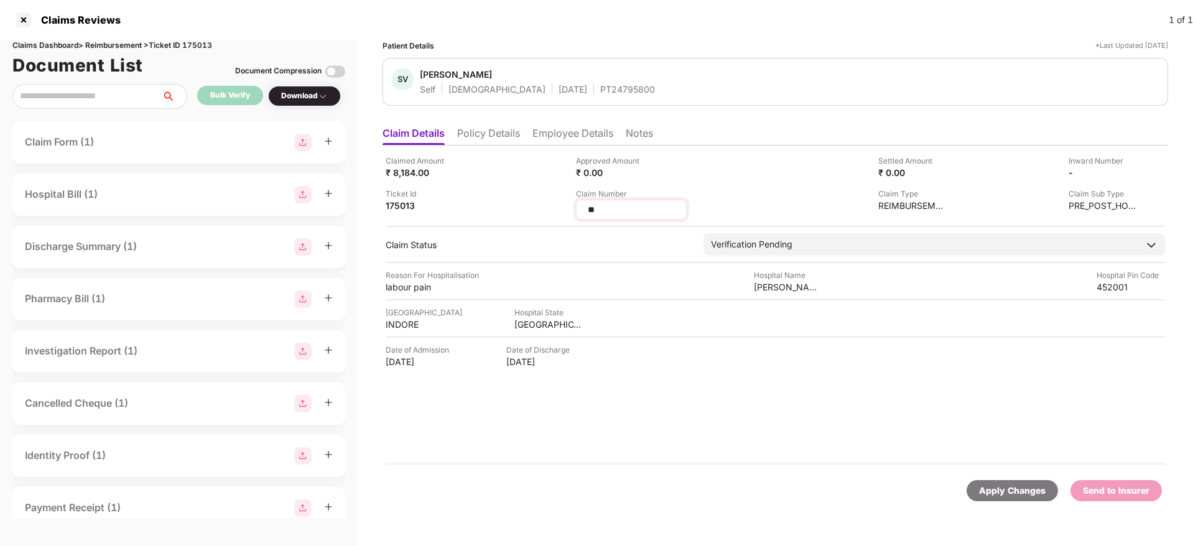
type input "*"
type input "**********"
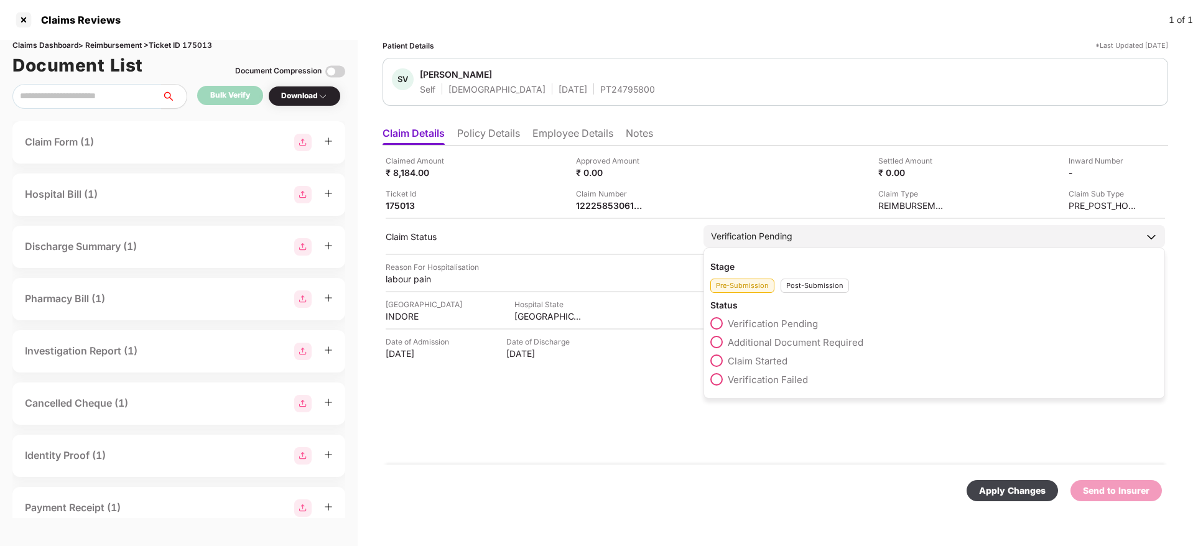
click at [806, 289] on div "Post-Submission" at bounding box center [815, 286] width 68 height 14
click at [715, 342] on span at bounding box center [716, 342] width 12 height 12
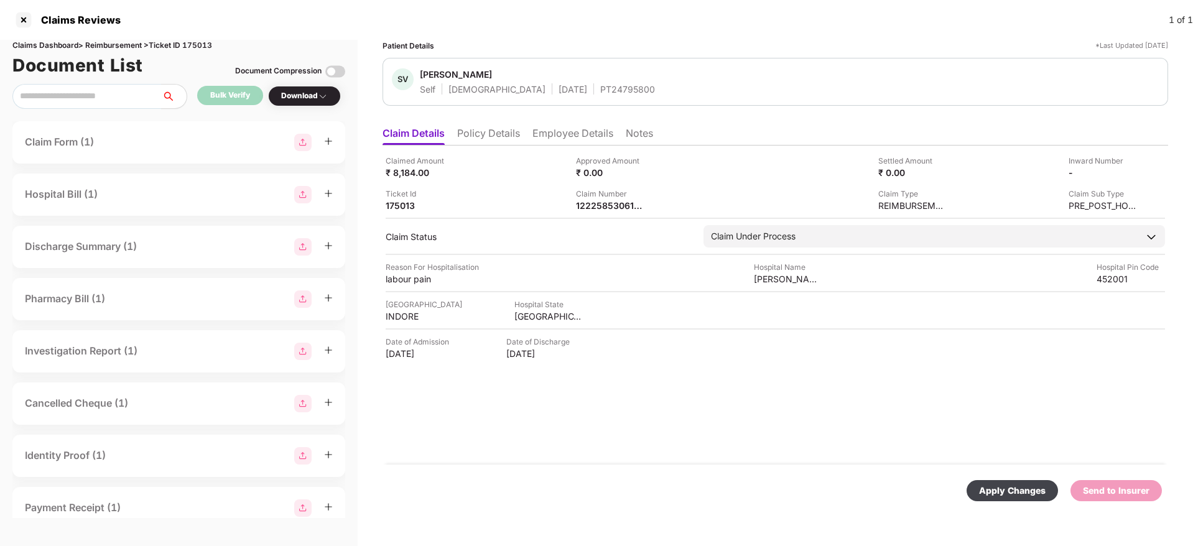
click at [995, 484] on div "Apply Changes" at bounding box center [1012, 491] width 67 height 14
click at [495, 133] on li "Policy Details" at bounding box center [488, 136] width 63 height 18
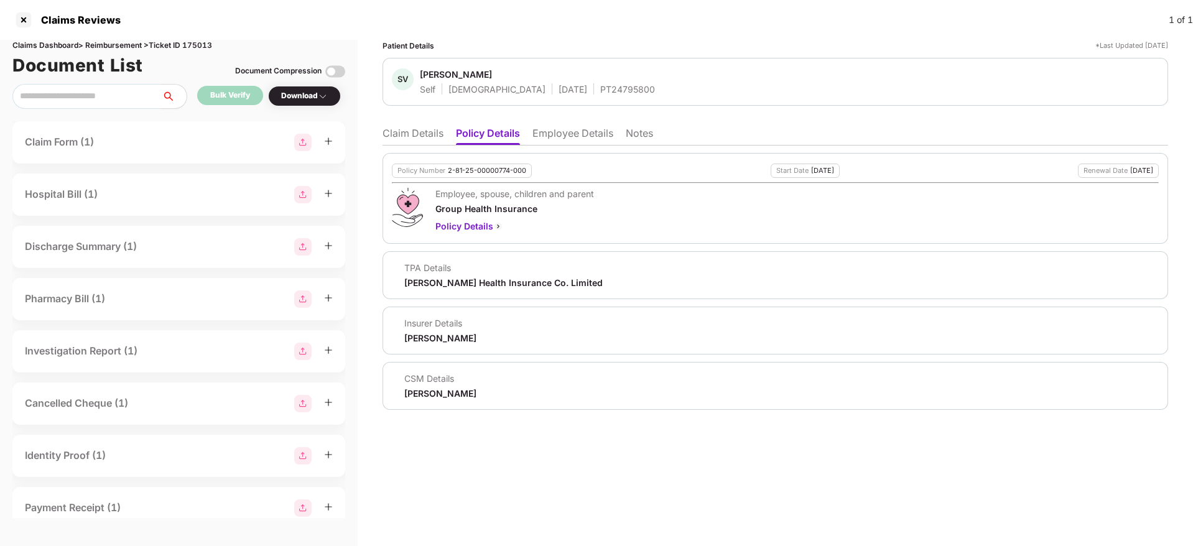
drag, startPoint x: 431, startPoint y: 131, endPoint x: 429, endPoint y: 141, distance: 10.1
click at [430, 131] on li "Claim Details" at bounding box center [413, 136] width 61 height 18
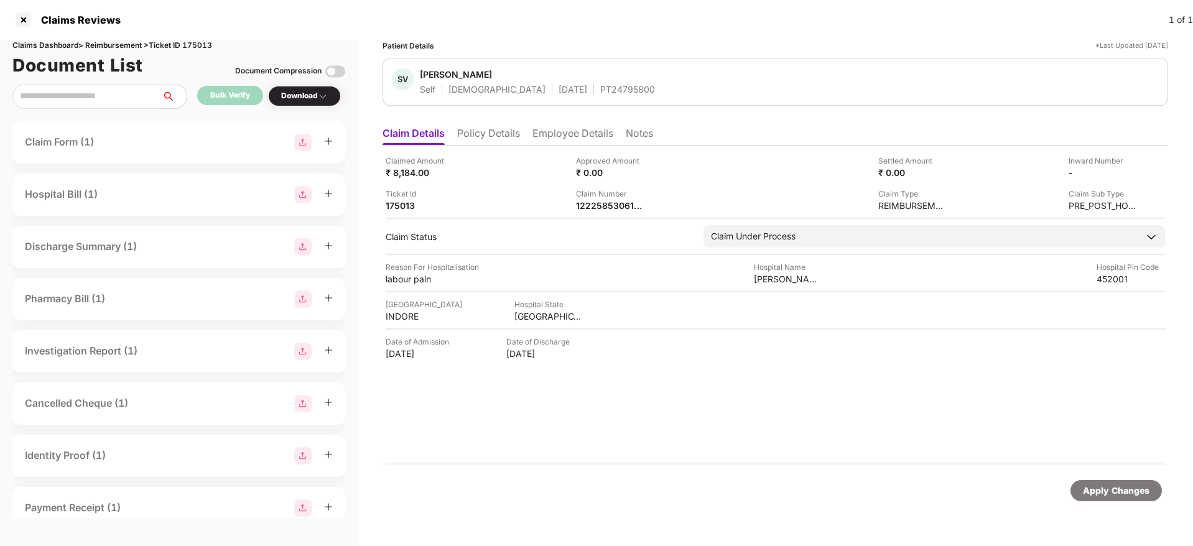
click at [600, 85] on div "PT24795800" at bounding box center [627, 89] width 55 height 12
copy div "PT24795800"
click at [630, 207] on div "1222585306138" at bounding box center [610, 206] width 68 height 12
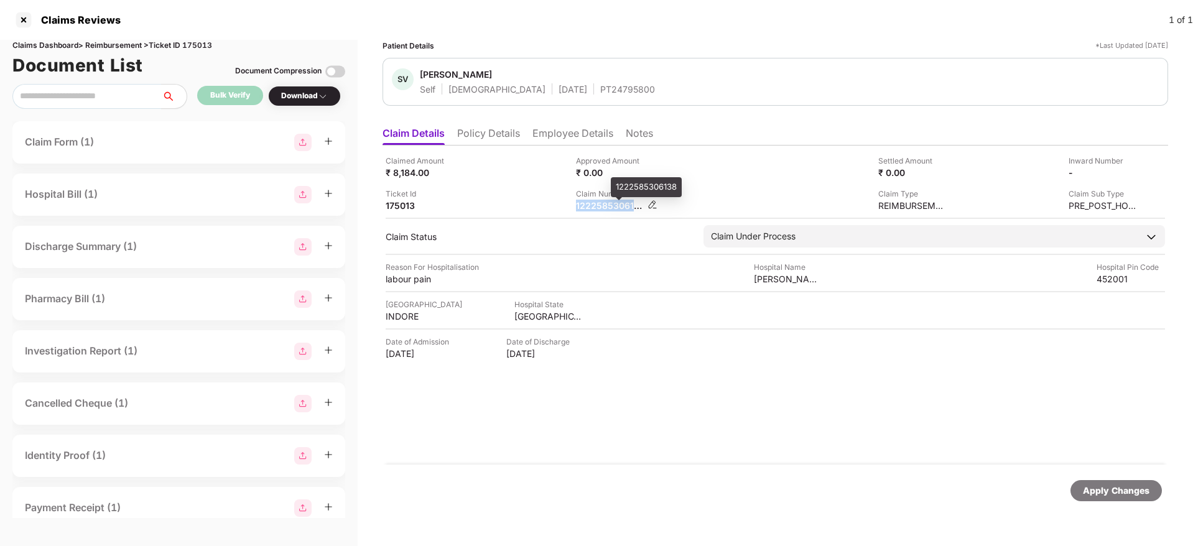
copy div "1222585306138"
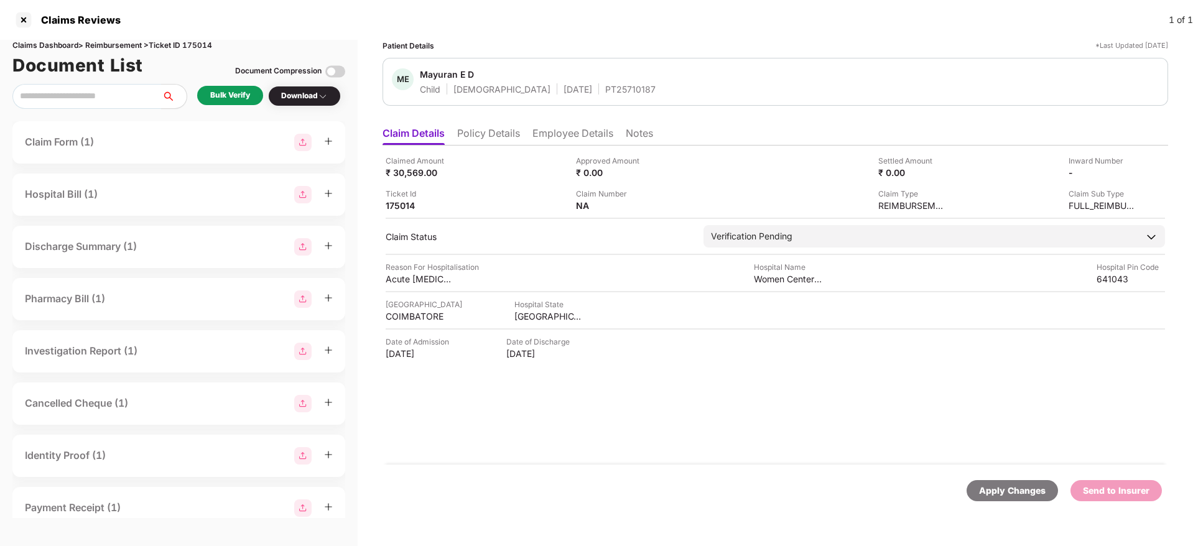
click at [501, 133] on li "Policy Details" at bounding box center [488, 136] width 63 height 18
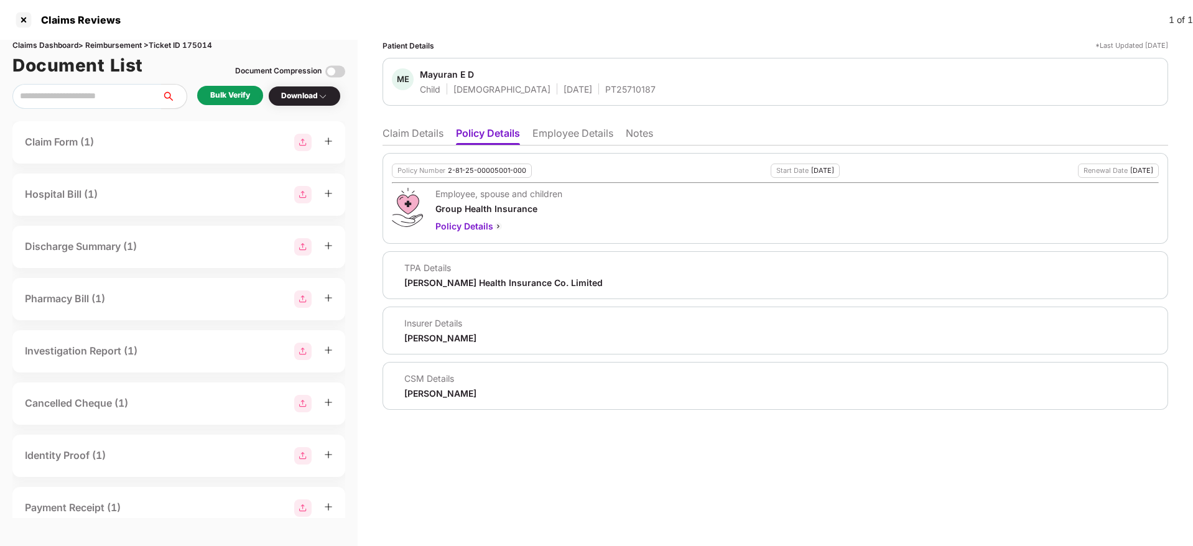
click at [410, 131] on li "Claim Details" at bounding box center [413, 136] width 61 height 18
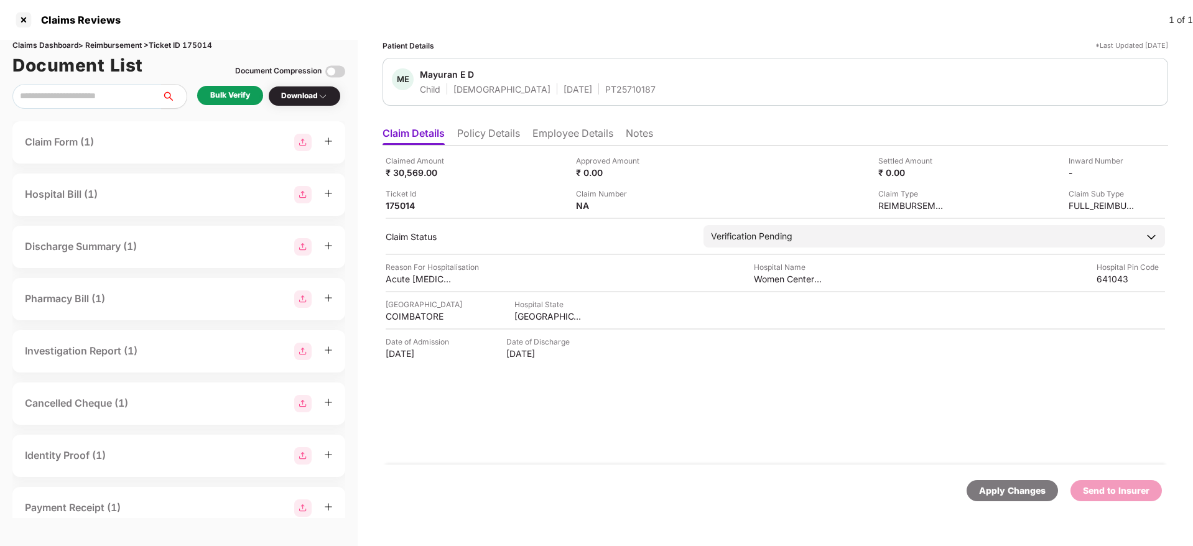
click at [229, 95] on div "Bulk Verify" at bounding box center [230, 96] width 40 height 12
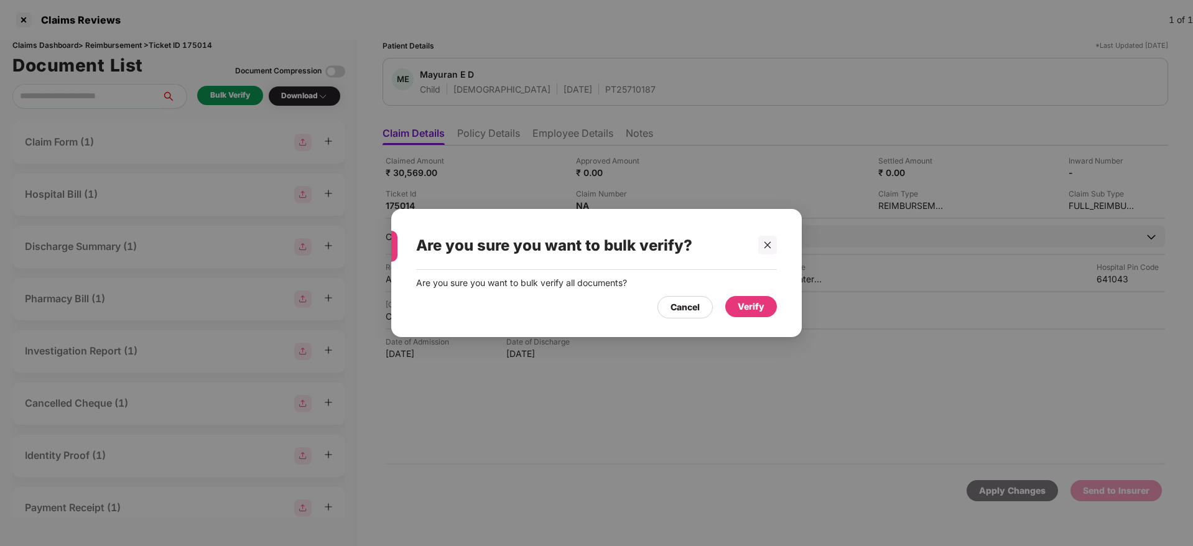
click at [768, 307] on div "Verify" at bounding box center [751, 306] width 52 height 21
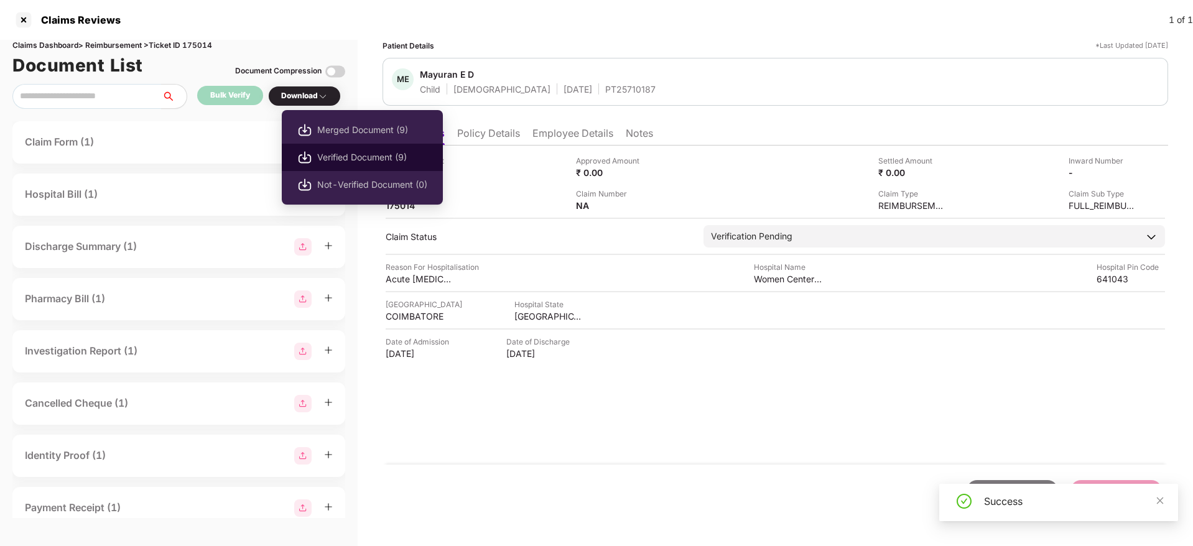
click at [338, 153] on span "Verified Document (9)" at bounding box center [372, 158] width 110 height 14
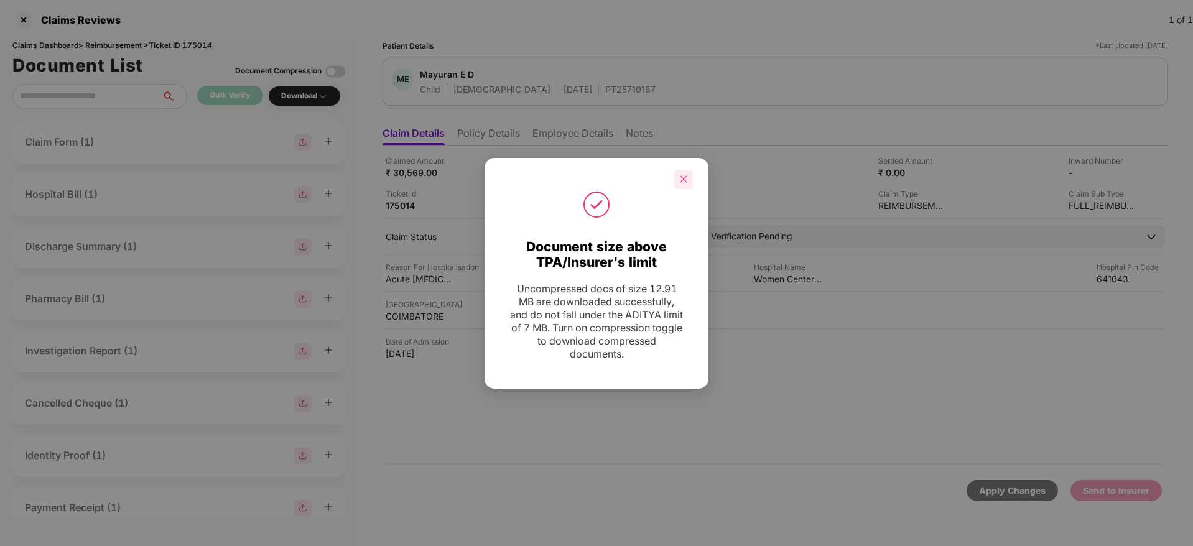
click at [683, 181] on icon "close" at bounding box center [683, 179] width 9 height 9
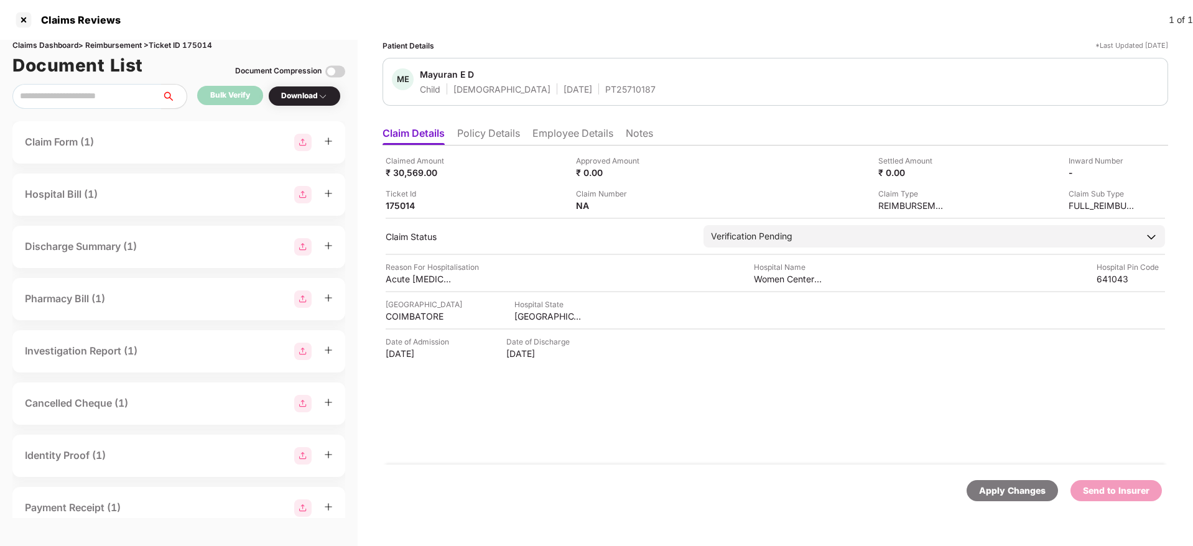
click at [495, 137] on li "Policy Details" at bounding box center [488, 136] width 63 height 18
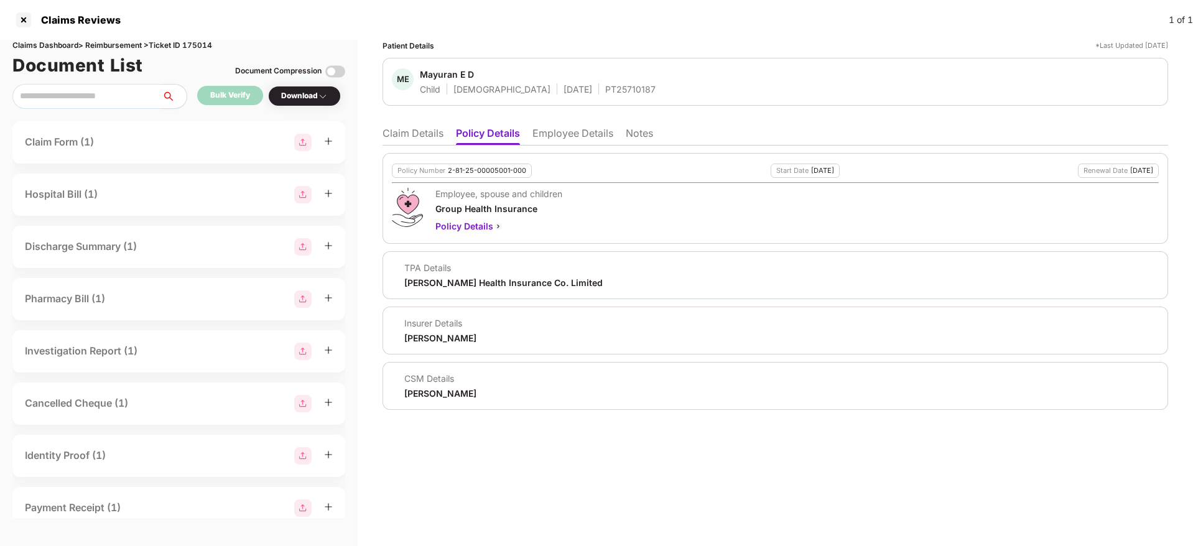
click at [394, 129] on li "Claim Details" at bounding box center [413, 136] width 61 height 18
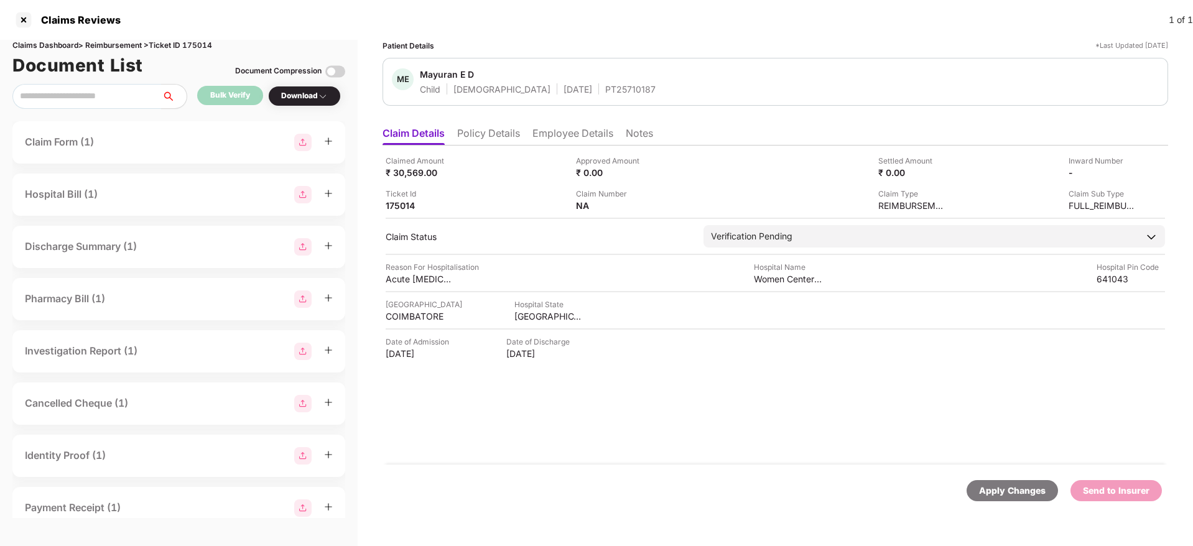
click at [562, 136] on li "Employee Details" at bounding box center [573, 136] width 81 height 18
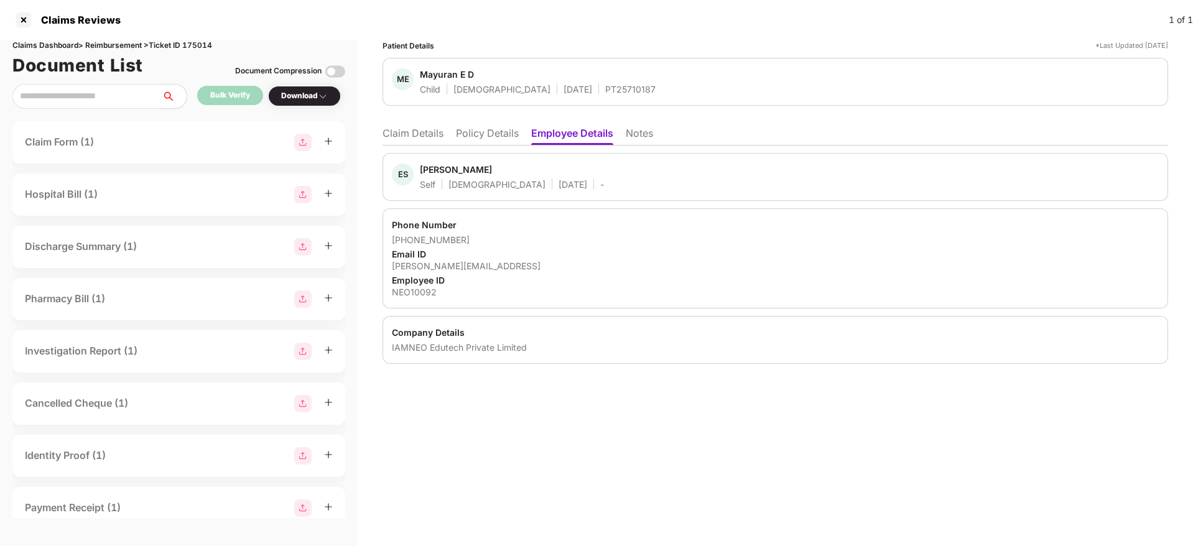
click at [404, 292] on div "NEO10092" at bounding box center [775, 292] width 767 height 12
copy div "NEO10092"
click at [422, 135] on li "Claim Details" at bounding box center [413, 136] width 61 height 18
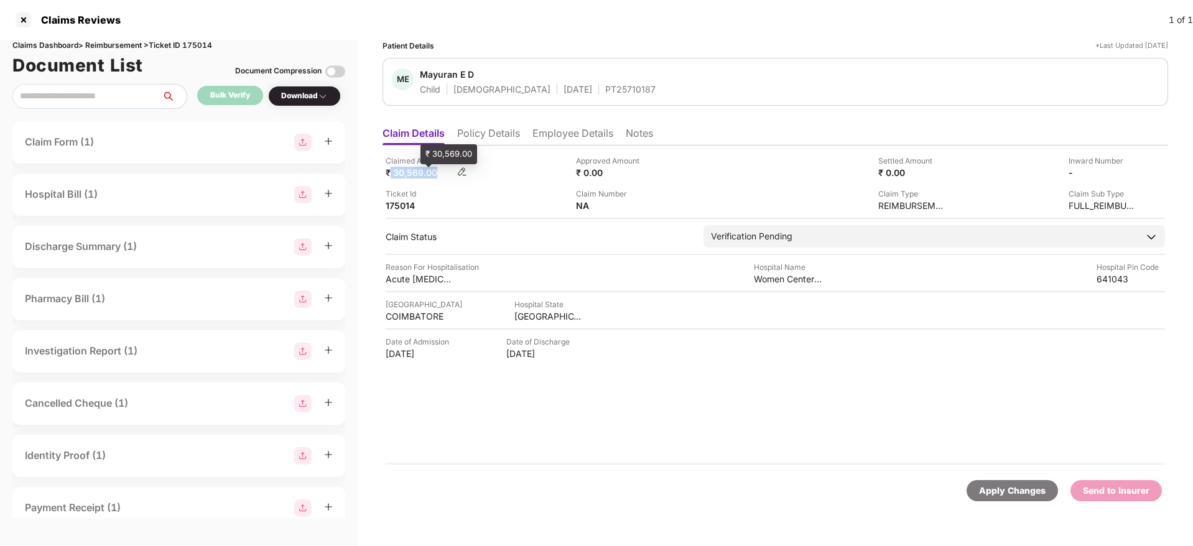
drag, startPoint x: 391, startPoint y: 175, endPoint x: 437, endPoint y: 170, distance: 45.6
click at [437, 170] on div "₹ 30,569.00" at bounding box center [420, 173] width 68 height 12
copy div "30,569.00"
click at [412, 273] on div "Acute Respiratory Tract Infection" at bounding box center [420, 279] width 68 height 12
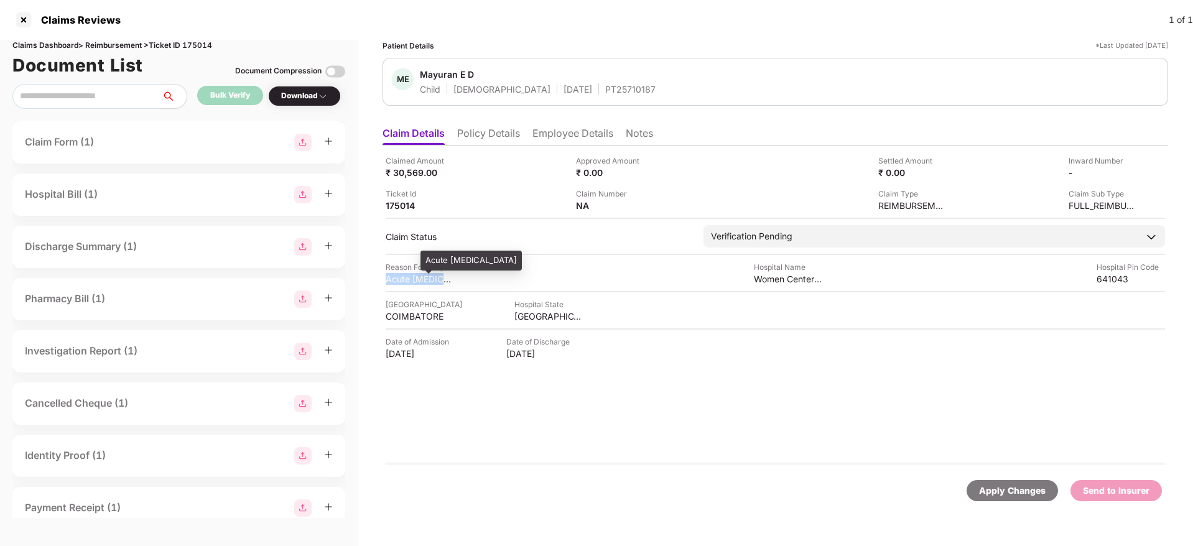
click at [416, 273] on div "Acute Respiratory Tract Infection" at bounding box center [420, 279] width 68 height 12
copy div "Acute Respiratory Tract Infection"
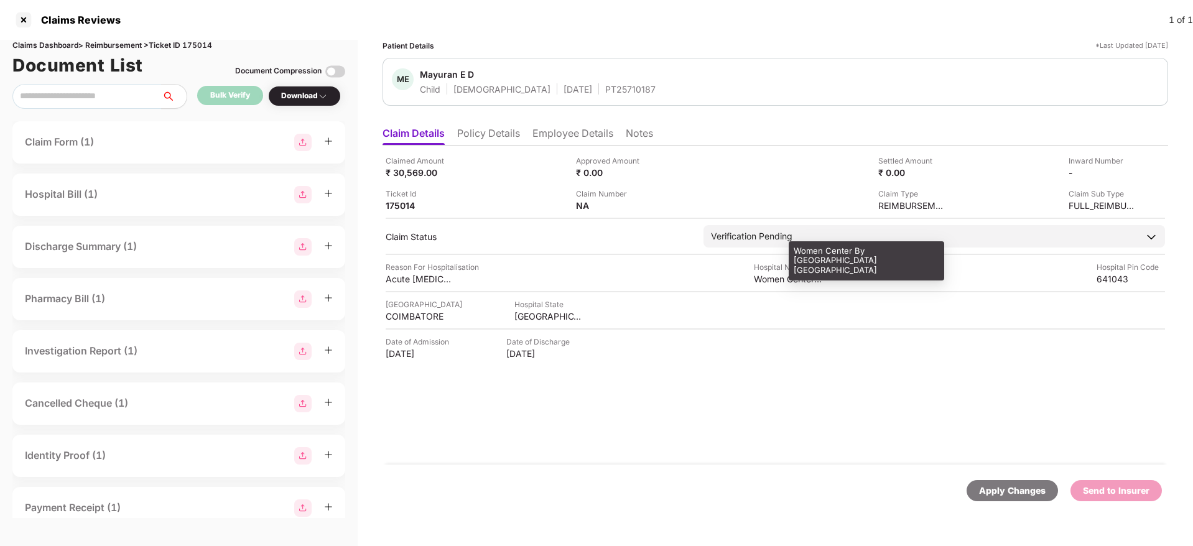
click at [788, 279] on div "Women Center By Motherhood Hospital Coimbatore" at bounding box center [788, 279] width 68 height 12
copy div "Women Center By Motherhood Hospital Coimbatore"
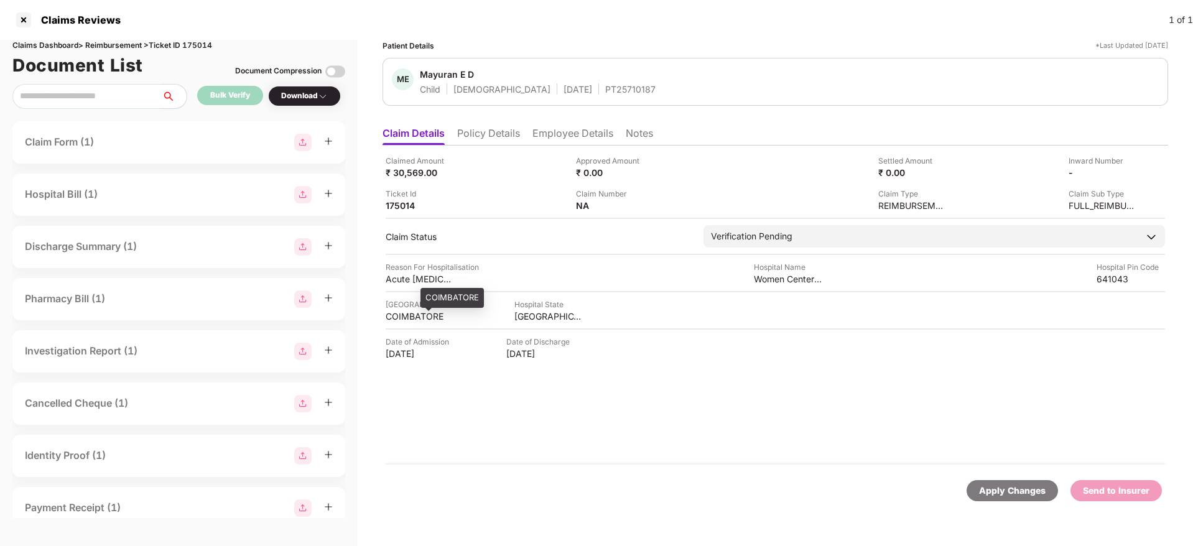
click at [414, 321] on div "COIMBATORE" at bounding box center [420, 316] width 68 height 12
copy div "COIMBATORE"
click at [529, 315] on div "TAMIL NADU" at bounding box center [548, 316] width 68 height 12
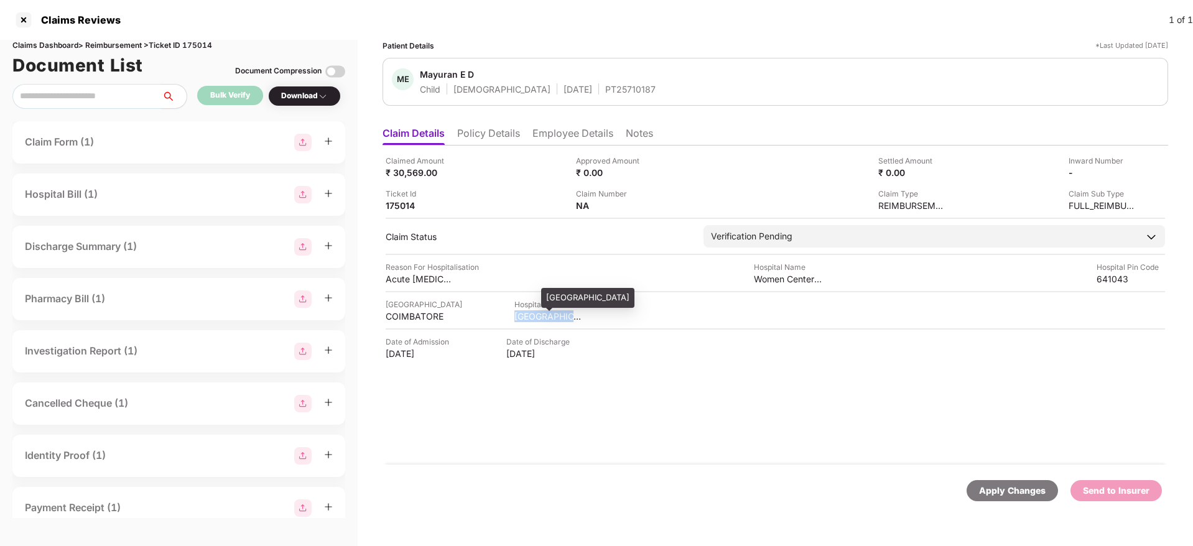
click at [529, 315] on div "TAMIL NADU" at bounding box center [548, 316] width 68 height 12
copy div "TAMIL NADU"
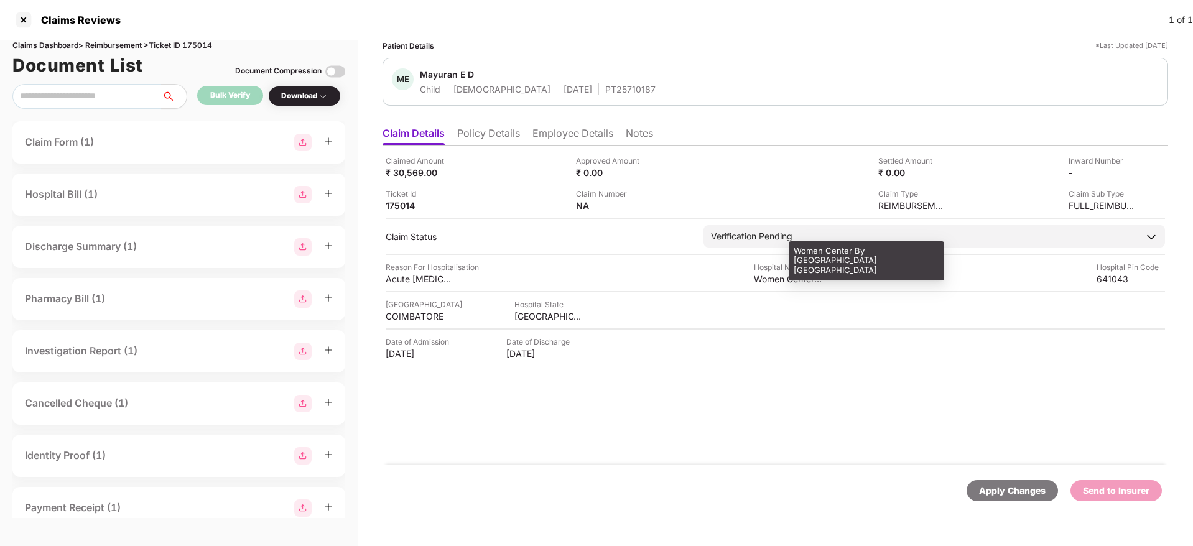
click at [781, 278] on div "Women Center By Motherhood Hospital Coimbatore" at bounding box center [788, 279] width 68 height 12
click at [780, 279] on div "Women Center By Motherhood Hospital Coimbatore" at bounding box center [788, 279] width 68 height 12
copy div "Women Center By Motherhood Hospital Coimbatore"
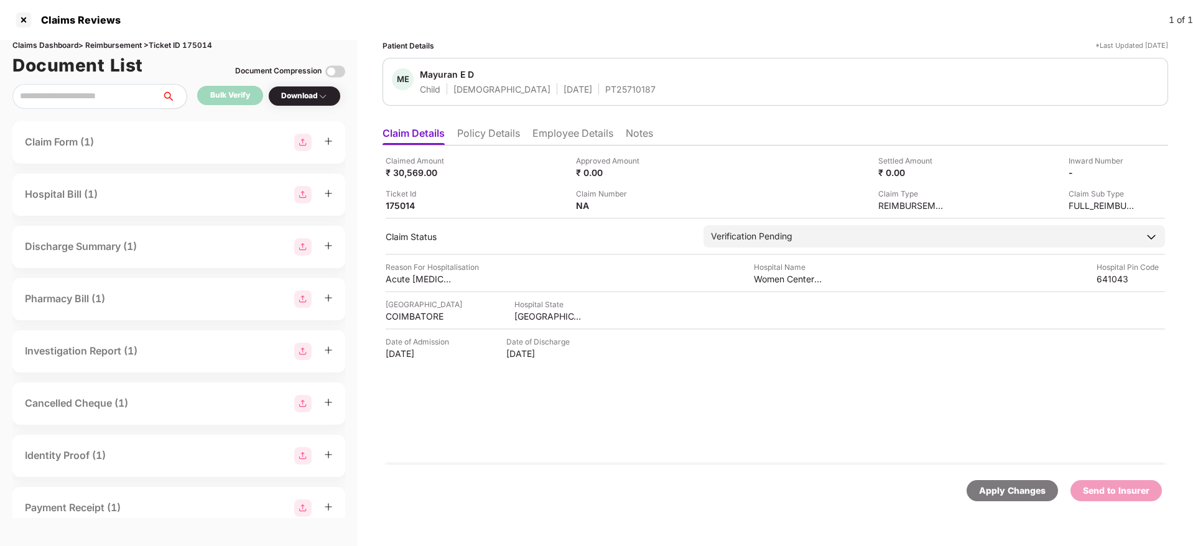
drag, startPoint x: 669, startPoint y: 35, endPoint x: 664, endPoint y: 89, distance: 53.8
click at [669, 35] on div "Claims Reviews 1 of 1" at bounding box center [596, 20] width 1193 height 40
click at [653, 203] on img at bounding box center [653, 205] width 10 height 10
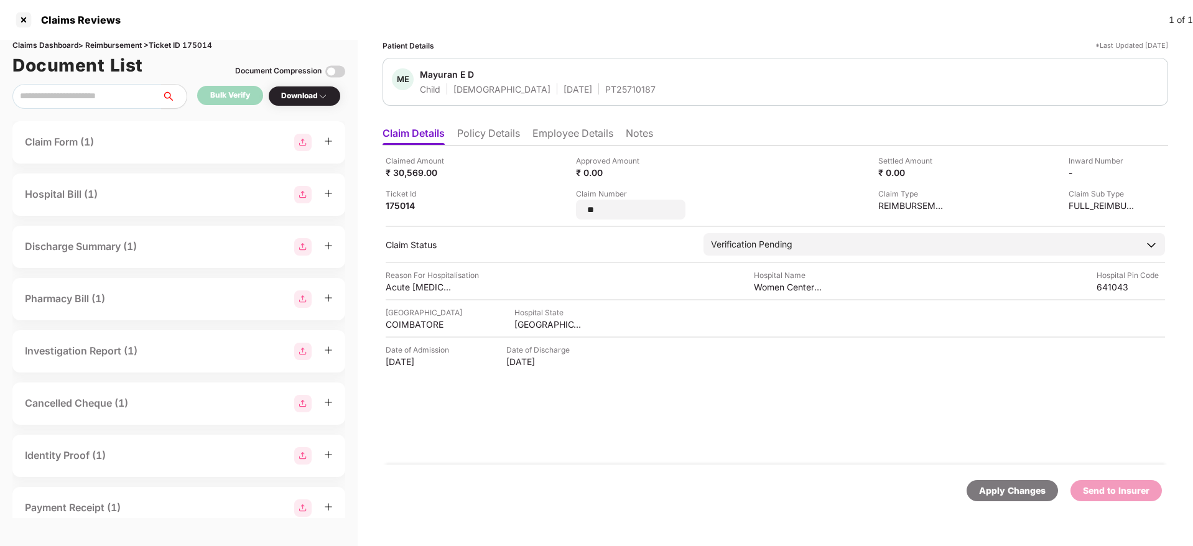
type input "*"
type input "**********"
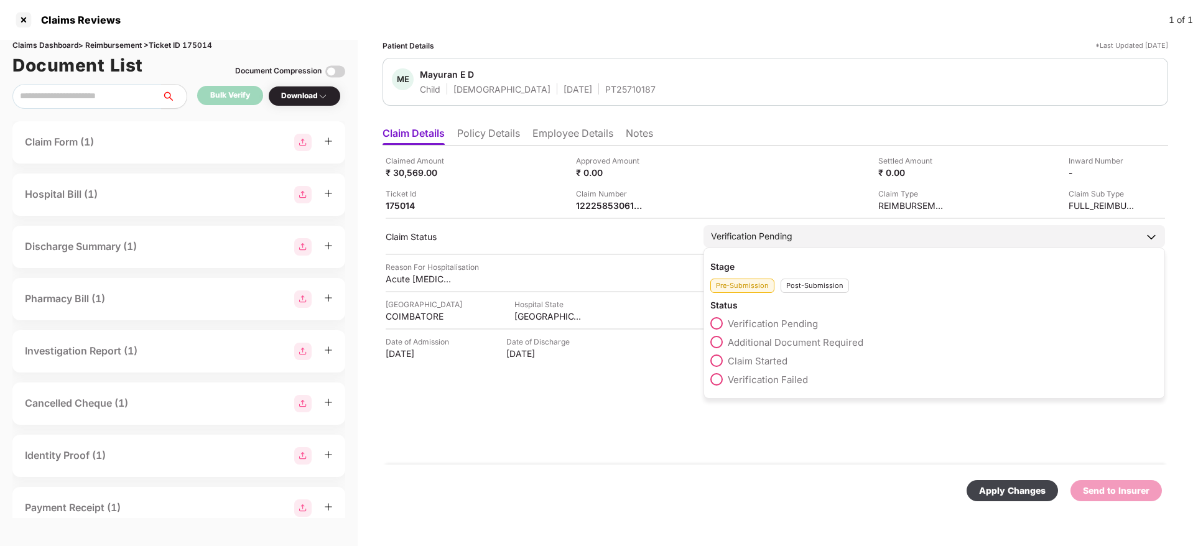
click at [805, 286] on div "Pre-Submission Post-Submission" at bounding box center [934, 282] width 448 height 21
click at [805, 286] on div "Post-Submission" at bounding box center [815, 286] width 68 height 14
click at [719, 342] on span at bounding box center [716, 342] width 12 height 12
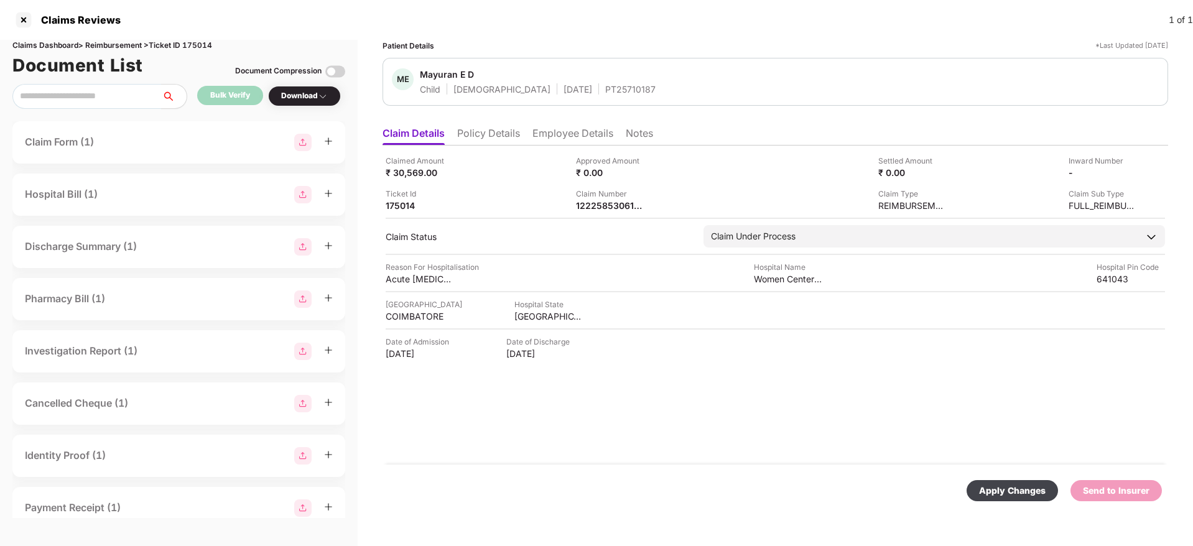
click at [993, 492] on div "Apply Changes" at bounding box center [1012, 491] width 67 height 14
click at [490, 130] on li "Policy Details" at bounding box center [488, 136] width 63 height 18
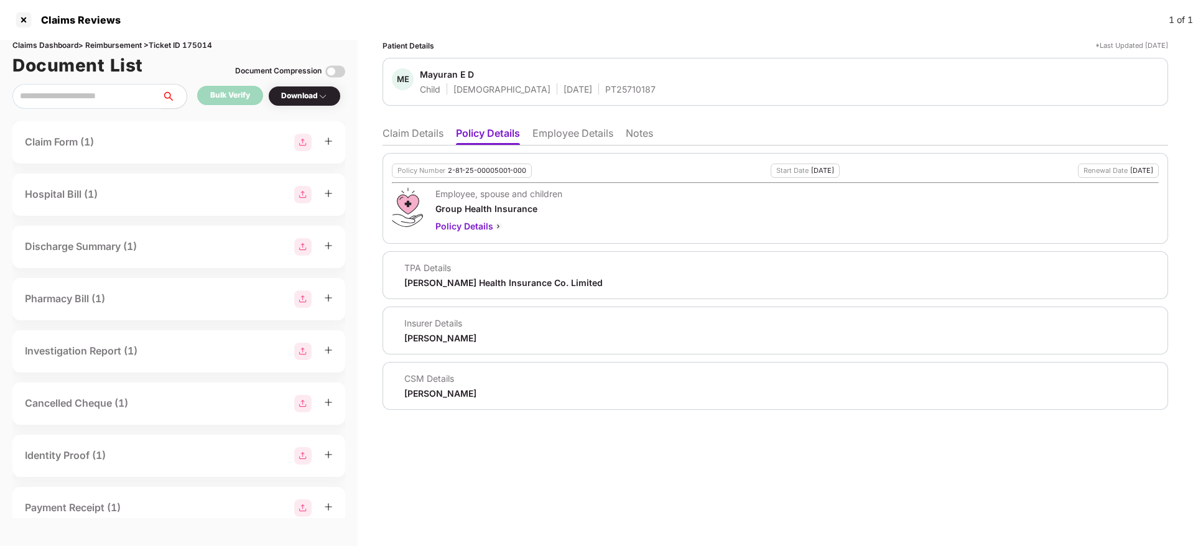
click at [401, 140] on li "Claim Details" at bounding box center [413, 136] width 61 height 18
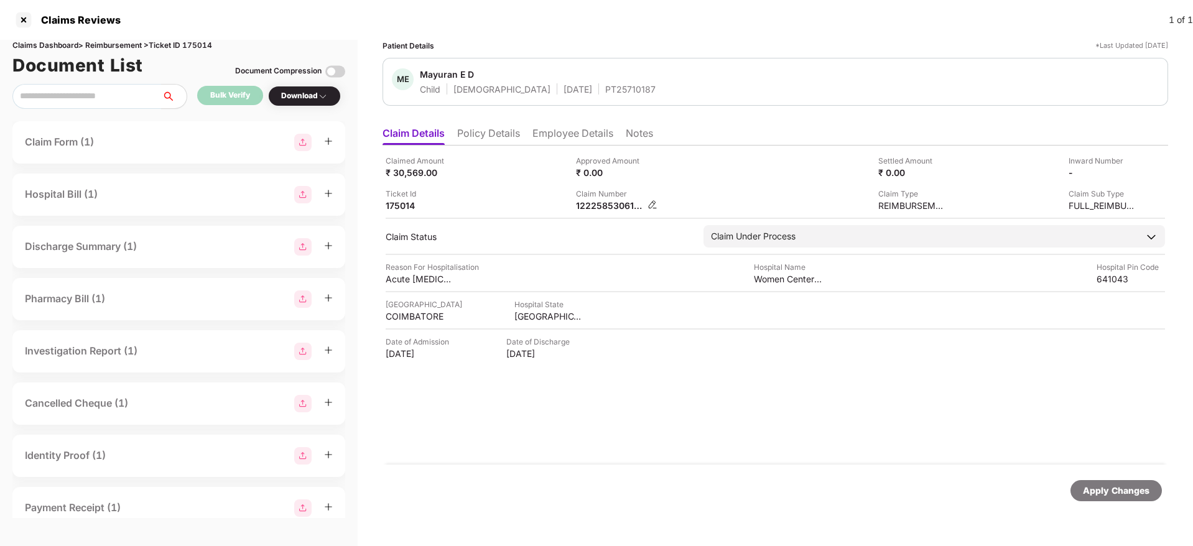
click at [607, 210] on div "1222585306156" at bounding box center [610, 206] width 68 height 12
copy div "1222585306156"
click at [605, 93] on div "PT25710187" at bounding box center [630, 89] width 50 height 12
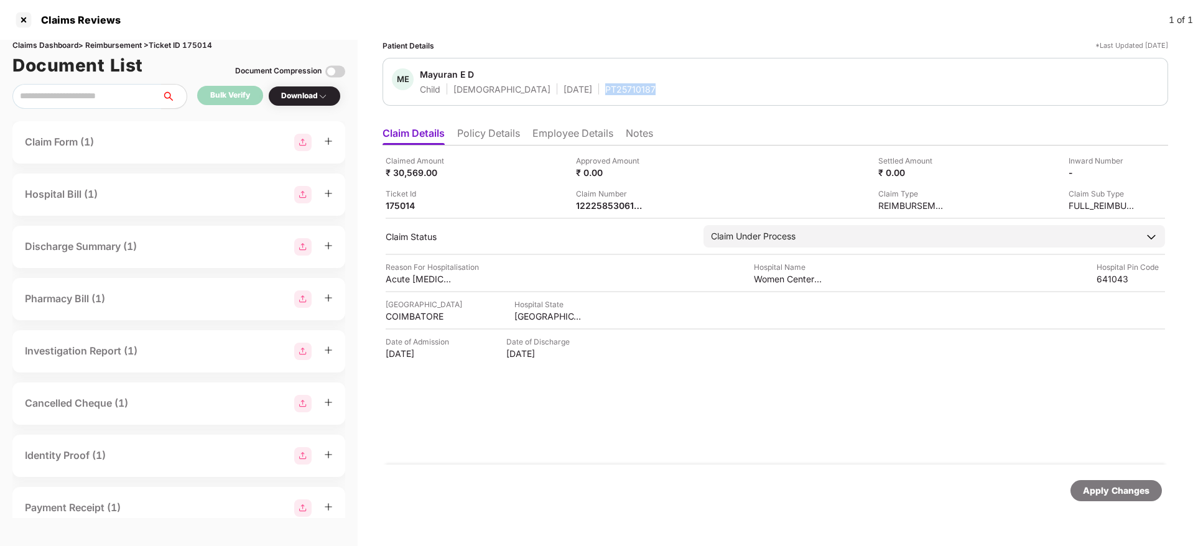
click at [605, 93] on div "PT25710187" at bounding box center [630, 89] width 50 height 12
copy div "PT25710187"
click at [491, 142] on li "Policy Details" at bounding box center [488, 136] width 63 height 18
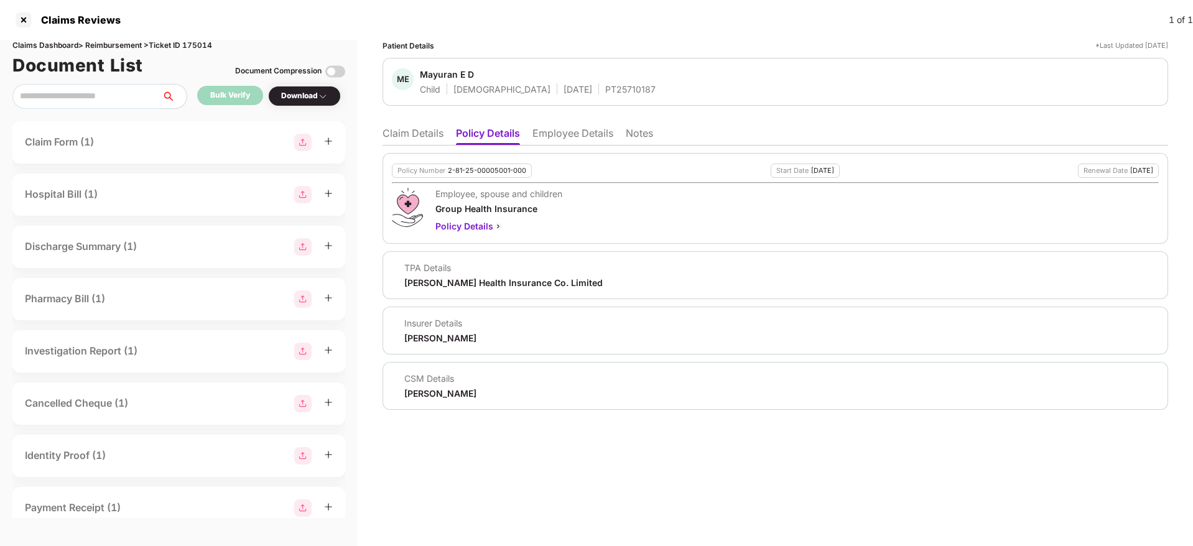
click at [416, 135] on li "Claim Details" at bounding box center [413, 136] width 61 height 18
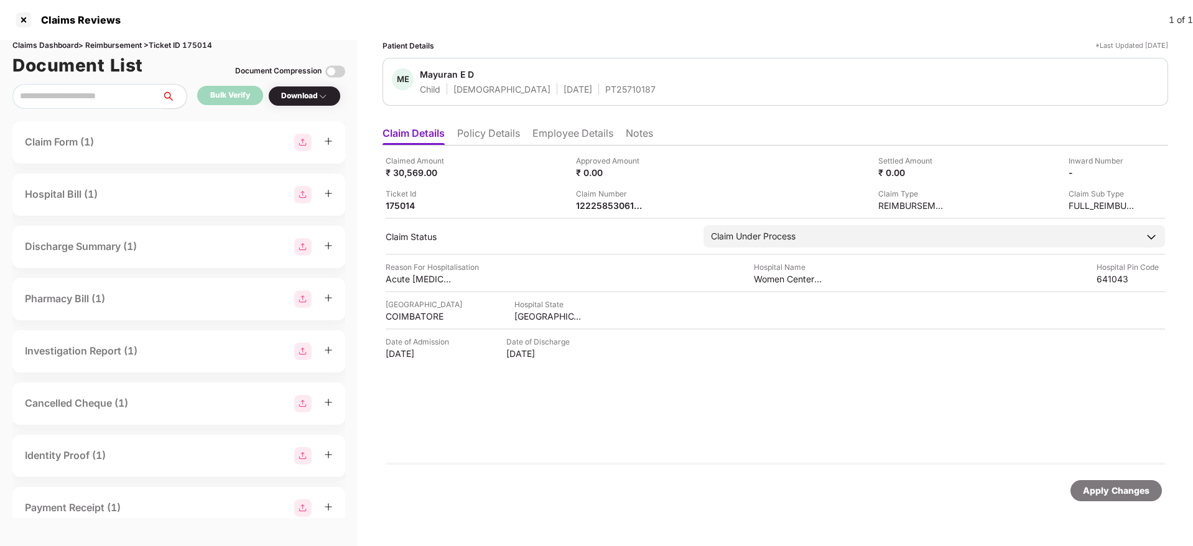
click at [501, 136] on li "Policy Details" at bounding box center [488, 136] width 63 height 18
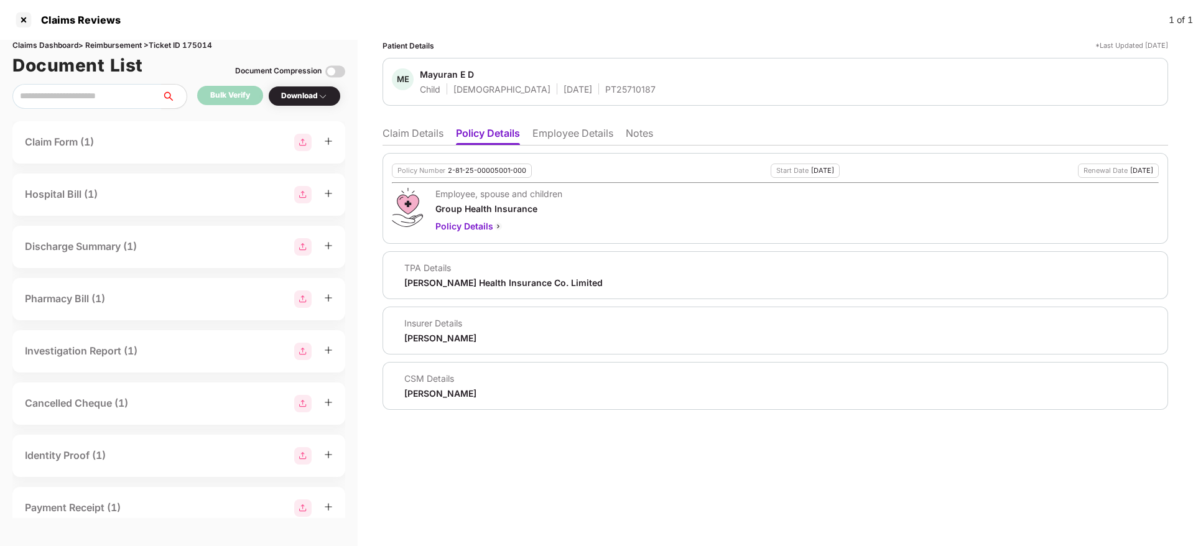
click at [427, 141] on li "Claim Details" at bounding box center [413, 136] width 61 height 18
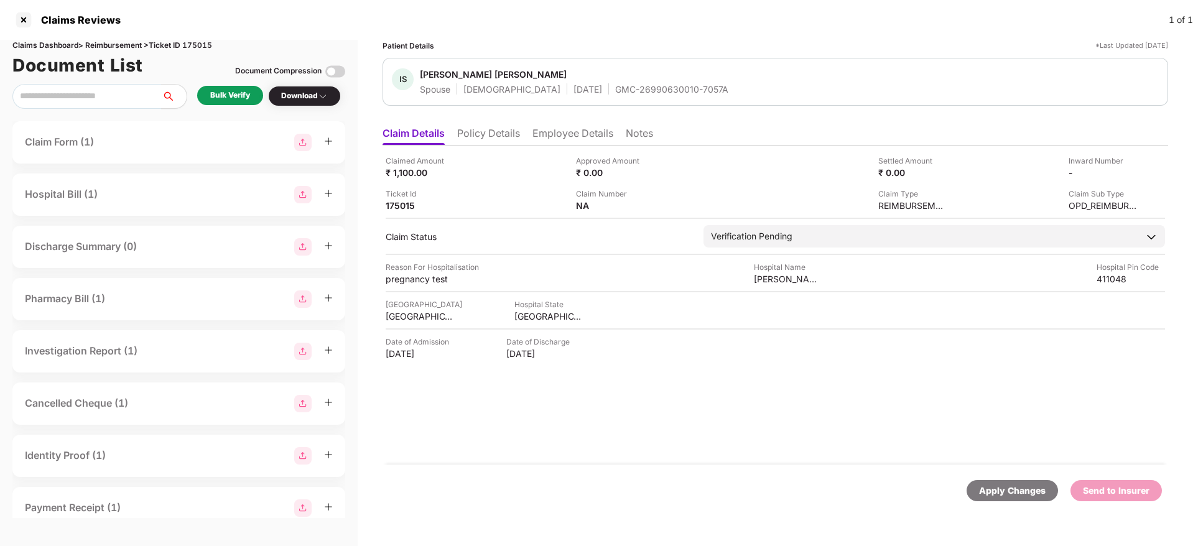
drag, startPoint x: 496, startPoint y: 121, endPoint x: 494, endPoint y: 140, distance: 19.4
click at [494, 123] on ul "Claim Details Policy Details Employee Details Notes" at bounding box center [776, 133] width 786 height 25
click at [493, 142] on li "Policy Details" at bounding box center [488, 136] width 63 height 18
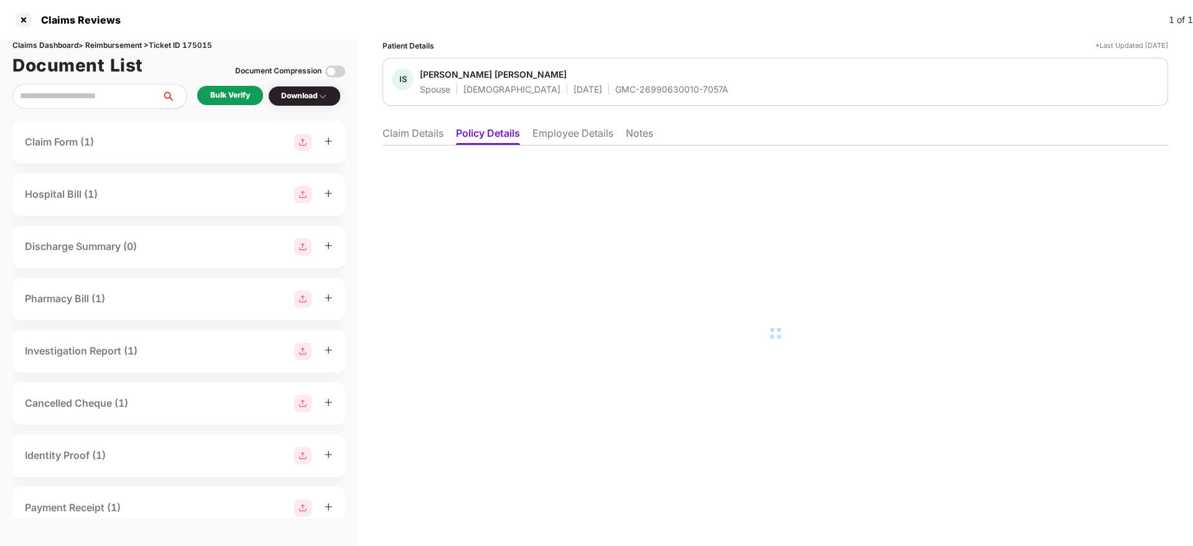
click at [593, 142] on li "Employee Details" at bounding box center [573, 136] width 81 height 18
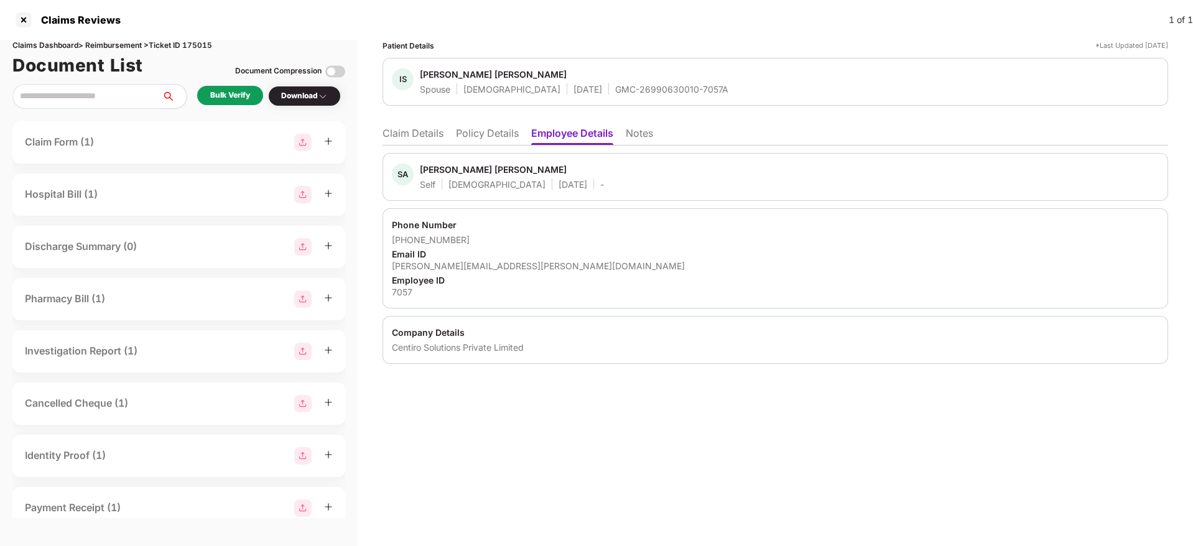
click at [428, 270] on div "shadab.shaikh@centiro.com" at bounding box center [775, 266] width 767 height 12
copy div "shadab.shaikh@centiro.com"
click at [426, 142] on li "Claim Details" at bounding box center [413, 136] width 61 height 18
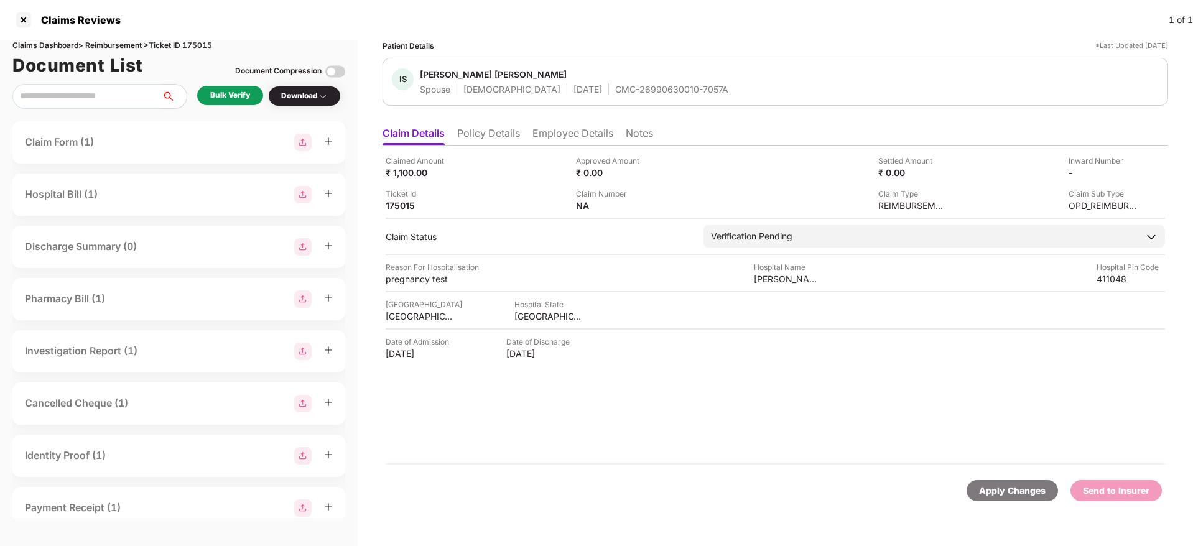
click at [480, 133] on li "Policy Details" at bounding box center [488, 136] width 63 height 18
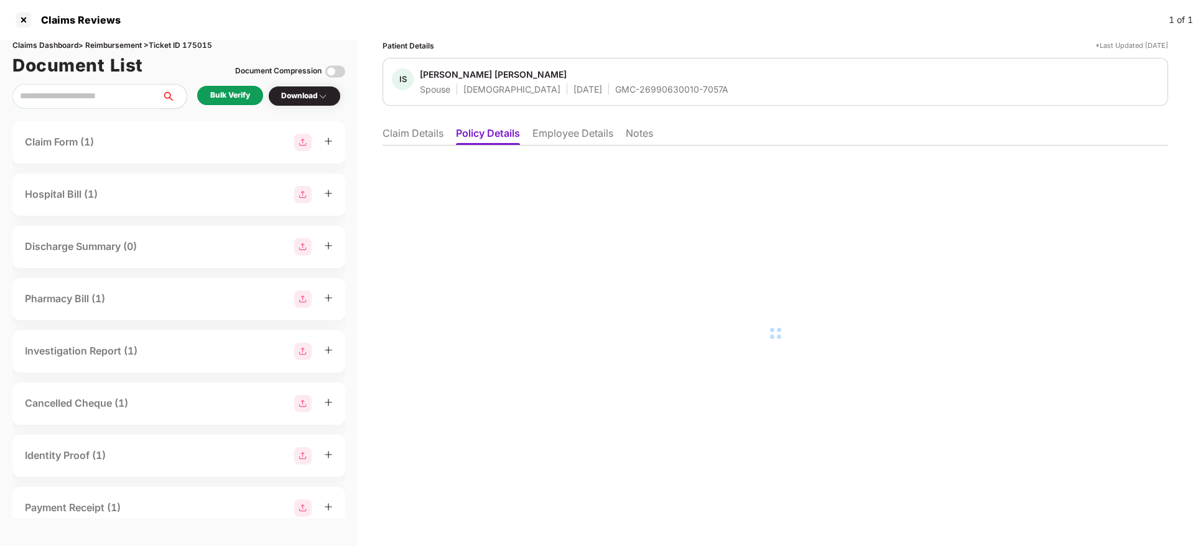
click at [428, 139] on li "Claim Details" at bounding box center [413, 136] width 61 height 18
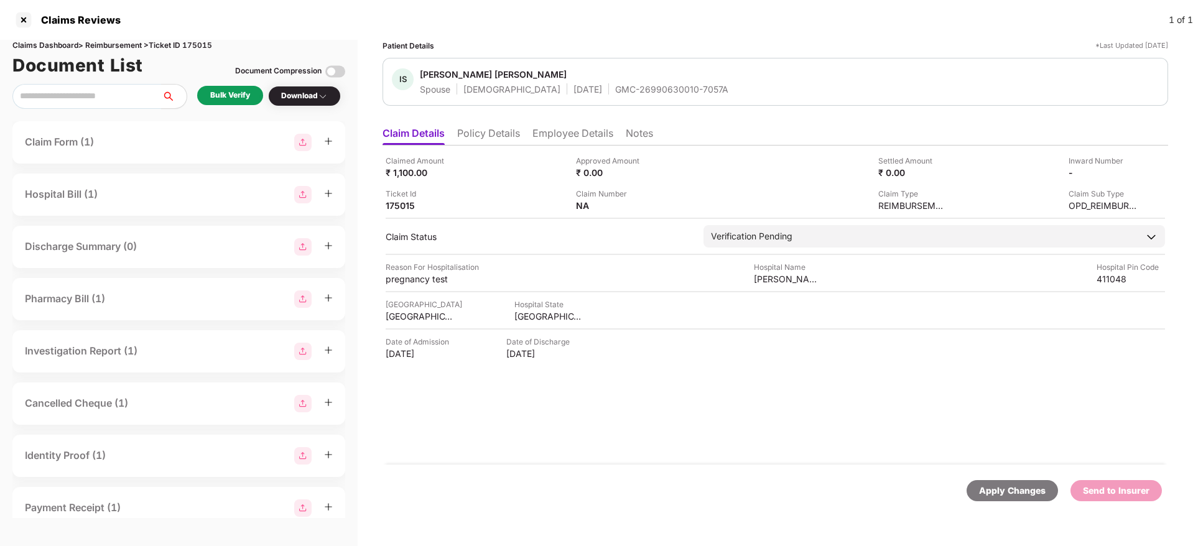
click at [580, 139] on li "Employee Details" at bounding box center [573, 136] width 81 height 18
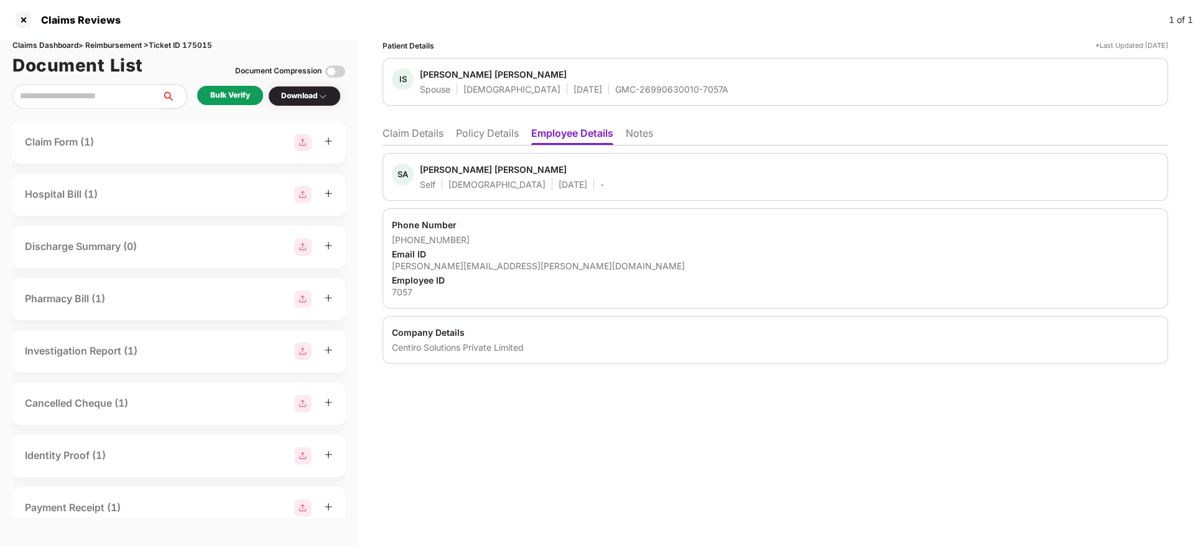
click at [468, 266] on div "shadab.shaikh@centiro.com" at bounding box center [775, 266] width 767 height 12
drag, startPoint x: 597, startPoint y: 282, endPoint x: 597, endPoint y: 261, distance: 21.2
click at [597, 280] on div "Employee ID" at bounding box center [775, 280] width 767 height 12
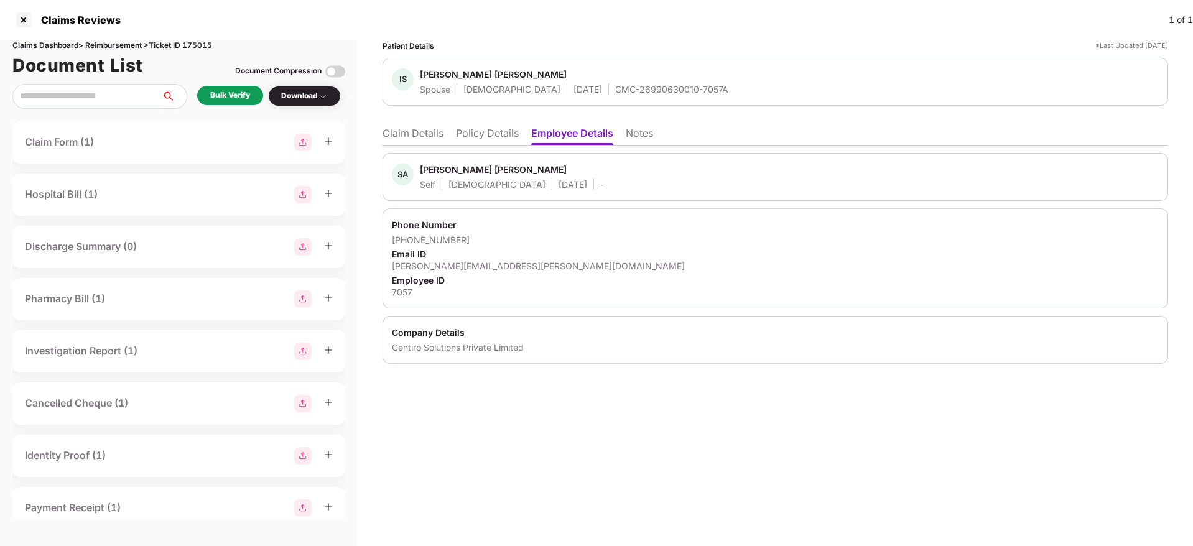
drag, startPoint x: 478, startPoint y: 137, endPoint x: 483, endPoint y: 144, distance: 8.8
click at [478, 138] on li "Policy Details" at bounding box center [487, 136] width 63 height 18
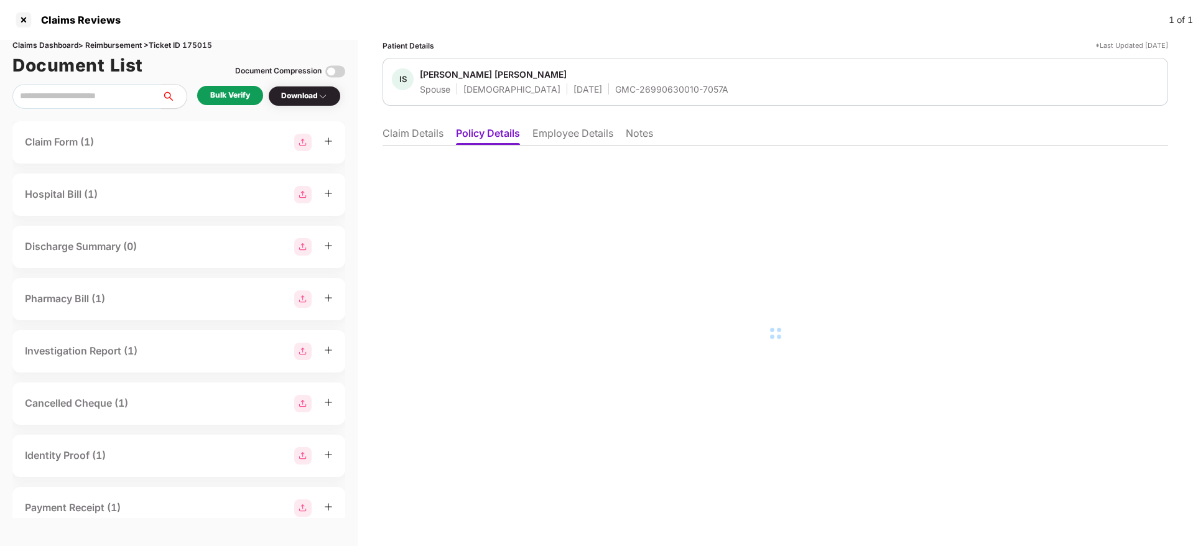
click at [404, 142] on li "Claim Details" at bounding box center [413, 136] width 61 height 18
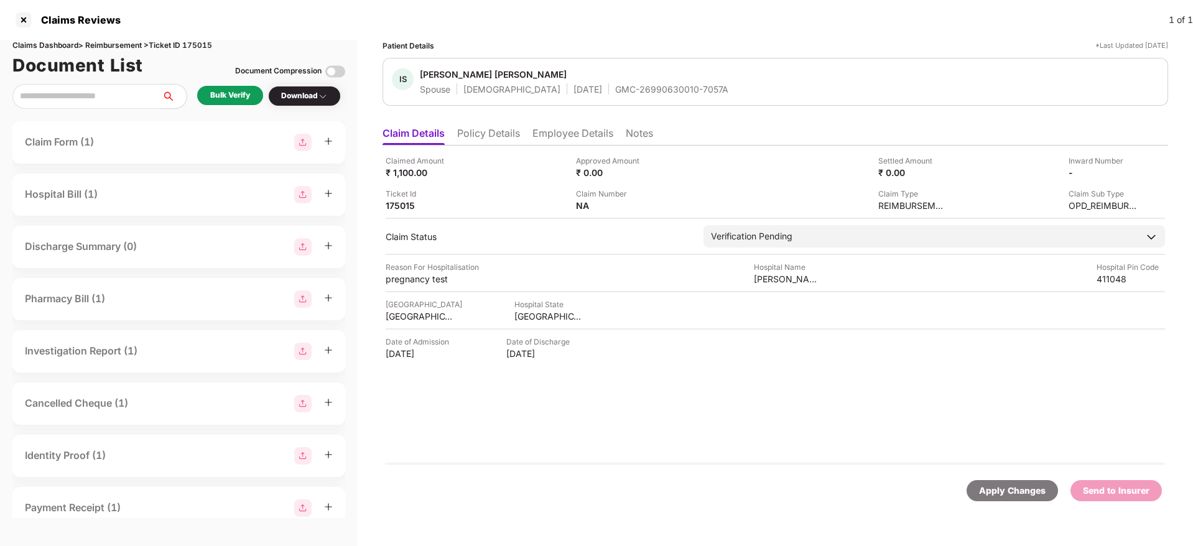
drag, startPoint x: 577, startPoint y: 134, endPoint x: 578, endPoint y: 149, distance: 14.9
click at [578, 133] on li "Employee Details" at bounding box center [573, 136] width 81 height 18
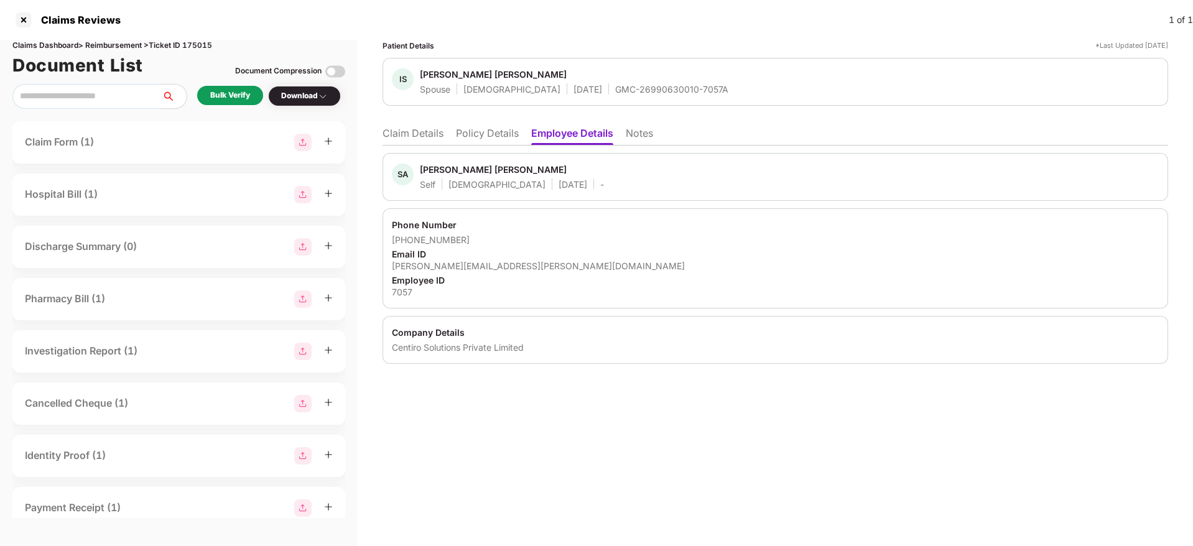
click at [488, 129] on li "Policy Details" at bounding box center [487, 136] width 63 height 18
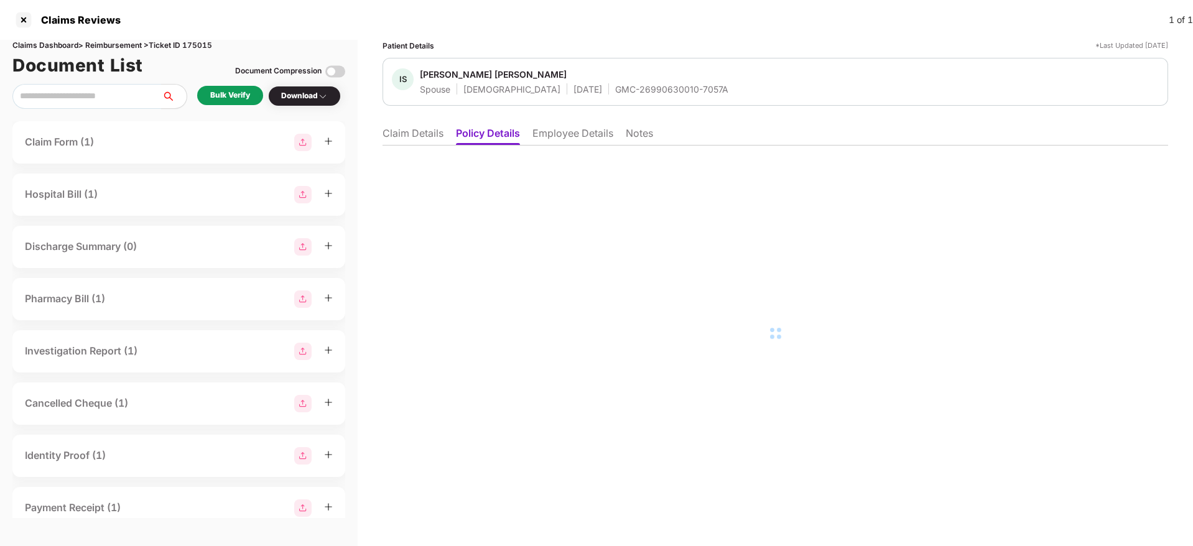
click at [560, 144] on li "Employee Details" at bounding box center [573, 136] width 81 height 18
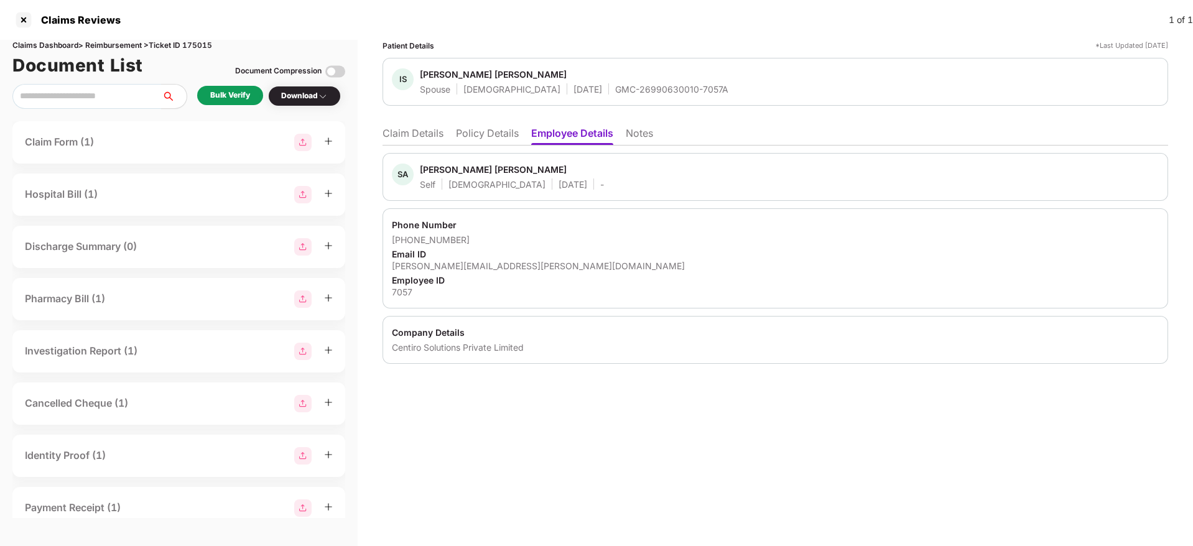
drag, startPoint x: 426, startPoint y: 133, endPoint x: 437, endPoint y: 143, distance: 14.5
click at [426, 133] on li "Claim Details" at bounding box center [413, 136] width 61 height 18
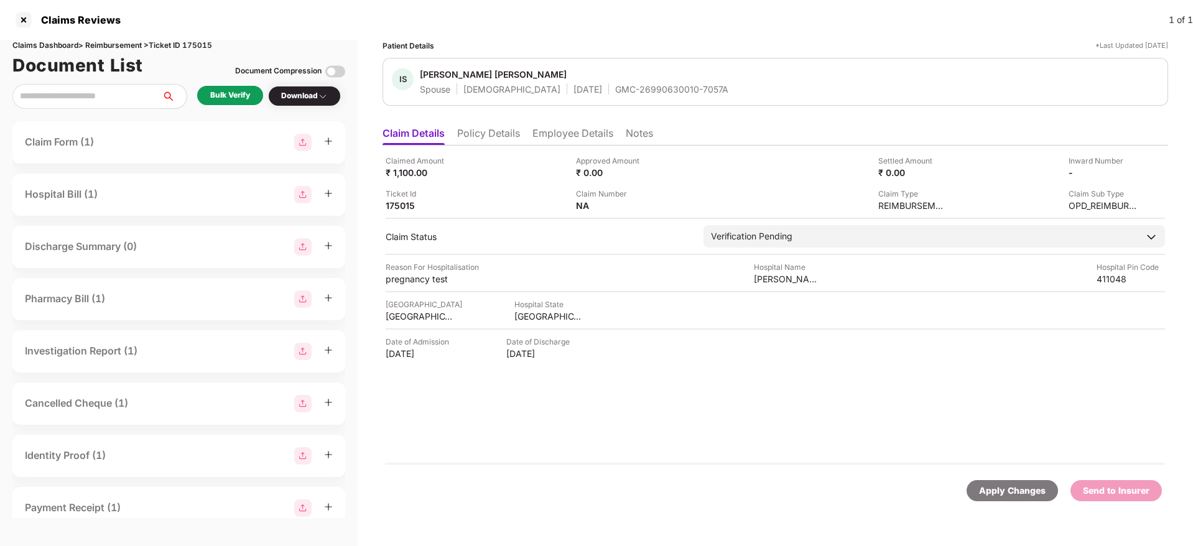
click at [210, 93] on div "Bulk Verify" at bounding box center [230, 95] width 66 height 19
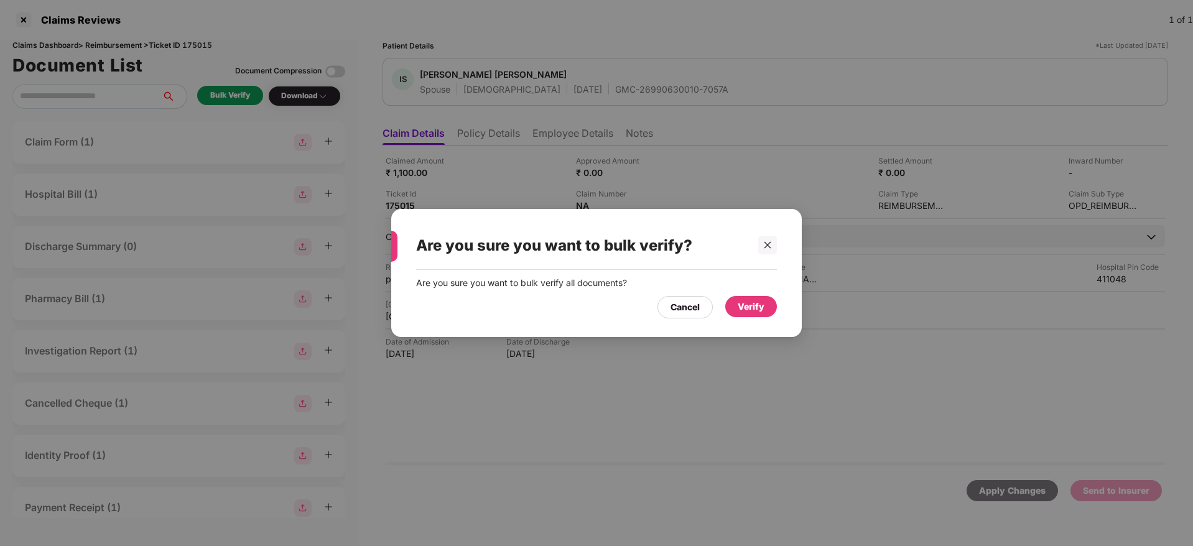
click at [748, 319] on div "Are you sure you want to bulk verify all documents? Cancel Verify" at bounding box center [596, 297] width 411 height 55
click at [748, 311] on div "Verify" at bounding box center [751, 307] width 27 height 14
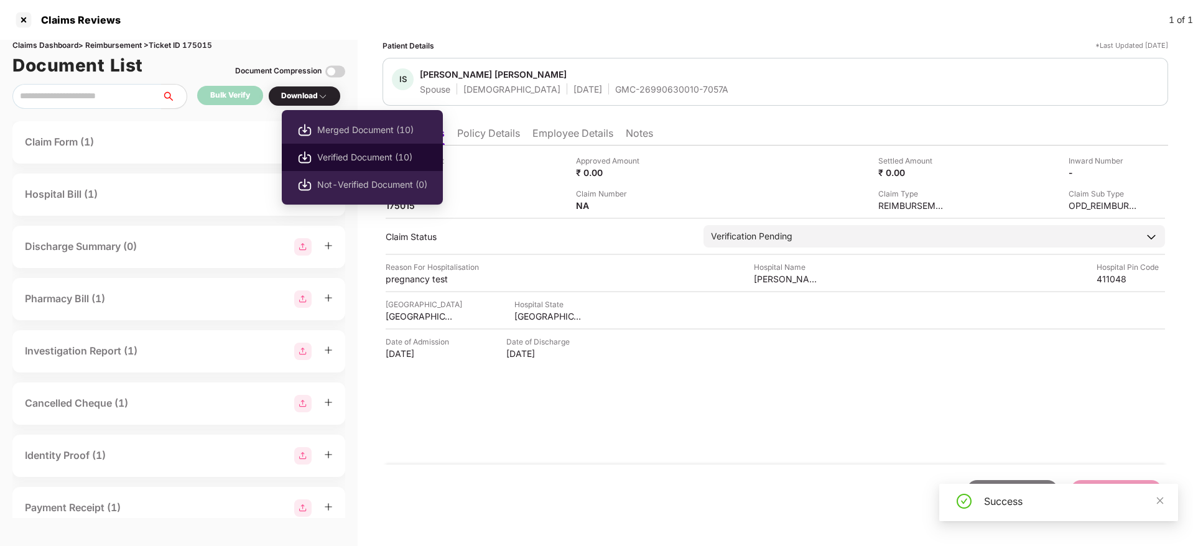
click at [361, 154] on span "Verified Document (10)" at bounding box center [372, 158] width 110 height 14
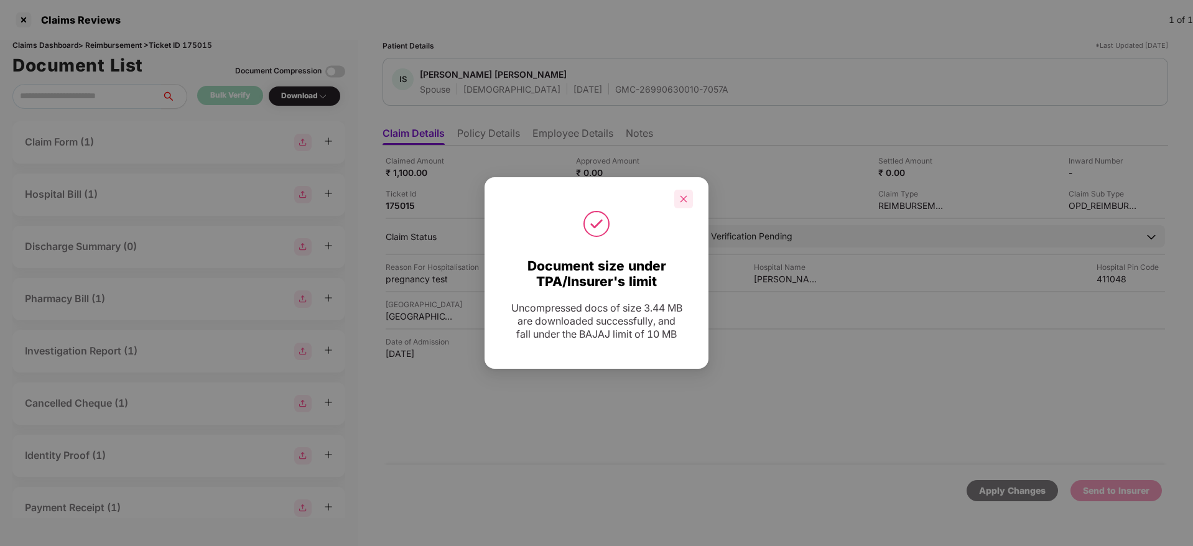
click at [688, 207] on div at bounding box center [683, 199] width 19 height 19
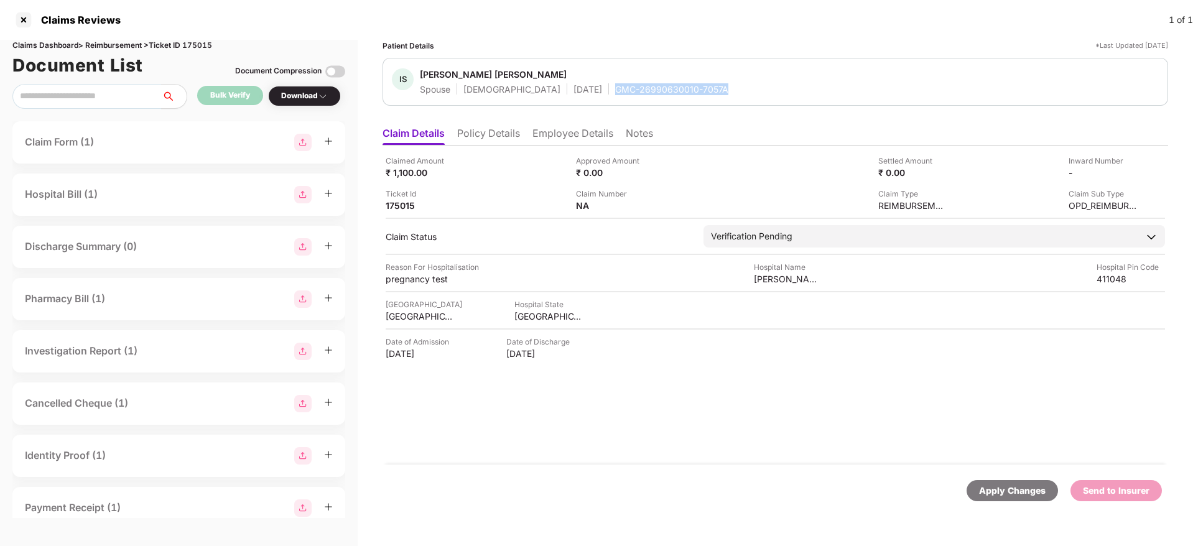
drag, startPoint x: 574, startPoint y: 91, endPoint x: 686, endPoint y: 95, distance: 111.4
click at [686, 95] on div "Spouse Female 02 May 2006 GMC-26990630010-7057A" at bounding box center [574, 89] width 309 height 12
copy div "GMC-26990630010-7057A"
click at [503, 199] on div "Ticket Id 175015" at bounding box center [476, 200] width 181 height 24
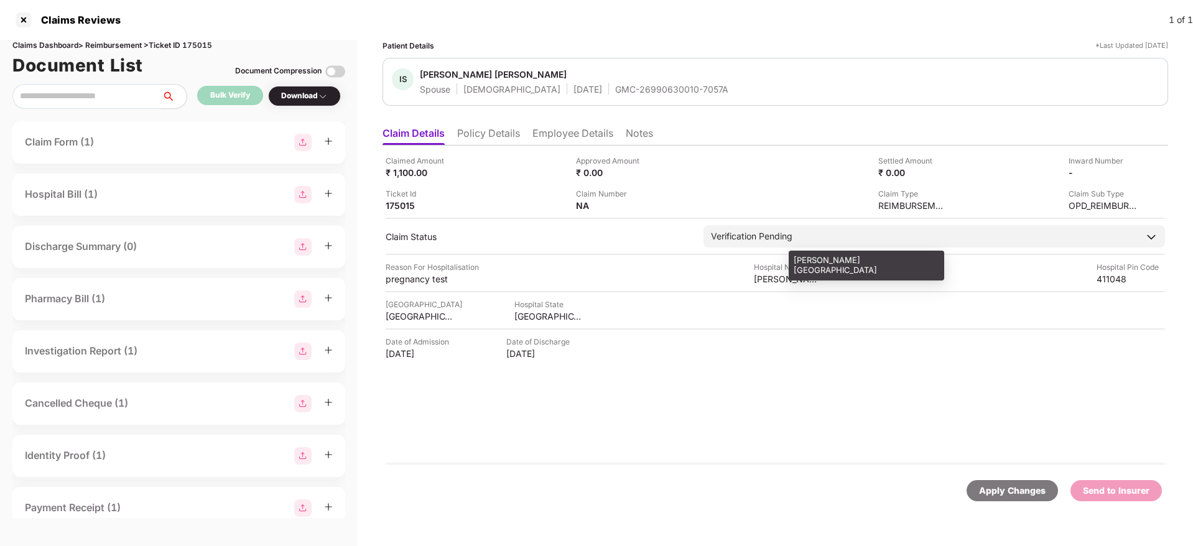
click at [788, 281] on div "Dr sarwat memorial hospital" at bounding box center [788, 279] width 68 height 12
copy div "Dr sarwat memorial hospital"
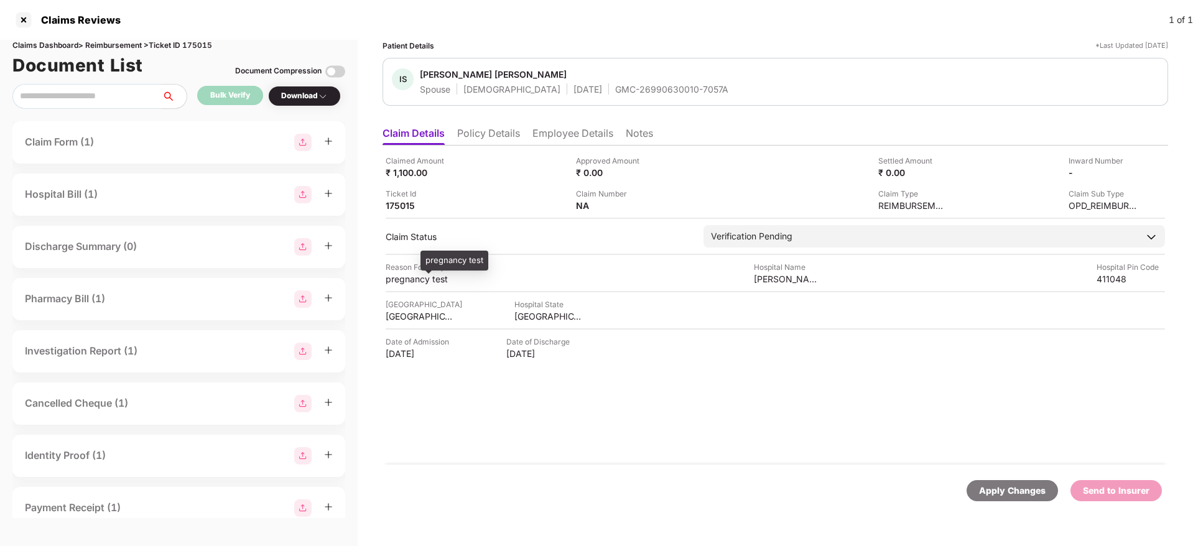
click at [424, 280] on div "pregnancy test" at bounding box center [420, 279] width 68 height 12
copy div "pregnancy test"
click at [561, 128] on li "Employee Details" at bounding box center [573, 136] width 81 height 18
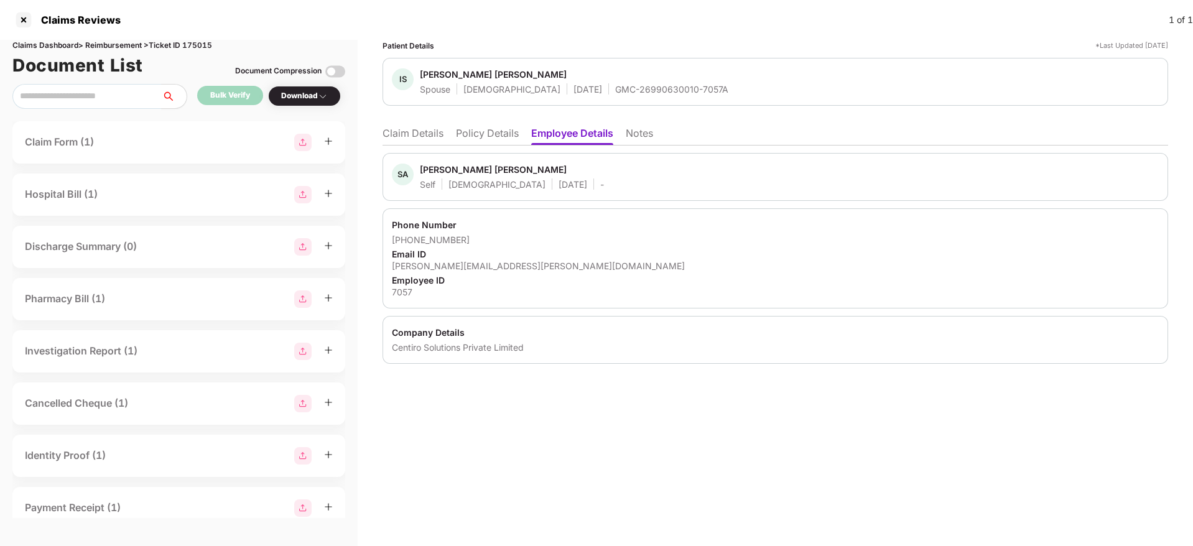
click at [445, 264] on div "shadab.shaikh@centiro.com" at bounding box center [775, 266] width 767 height 12
copy div "shadab.shaikh@centiro.com"
drag, startPoint x: 407, startPoint y: 240, endPoint x: 495, endPoint y: 236, distance: 87.2
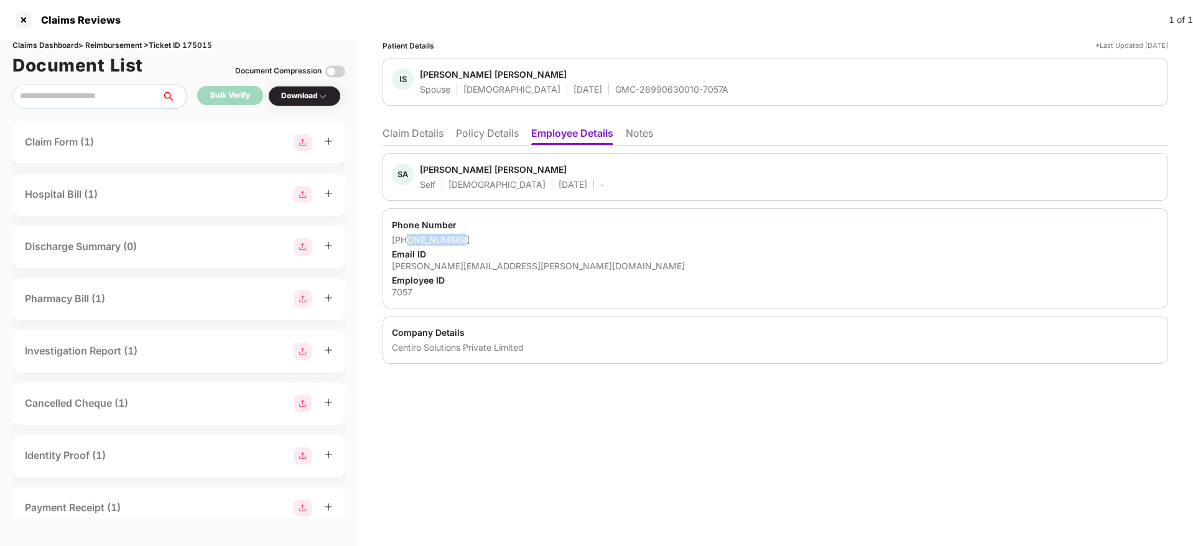
click at [495, 236] on div "+918956126501" at bounding box center [775, 240] width 767 height 12
copy div "8956126501"
click at [541, 237] on div "+918956126501" at bounding box center [775, 240] width 767 height 12
click at [424, 133] on li "Claim Details" at bounding box center [413, 136] width 61 height 18
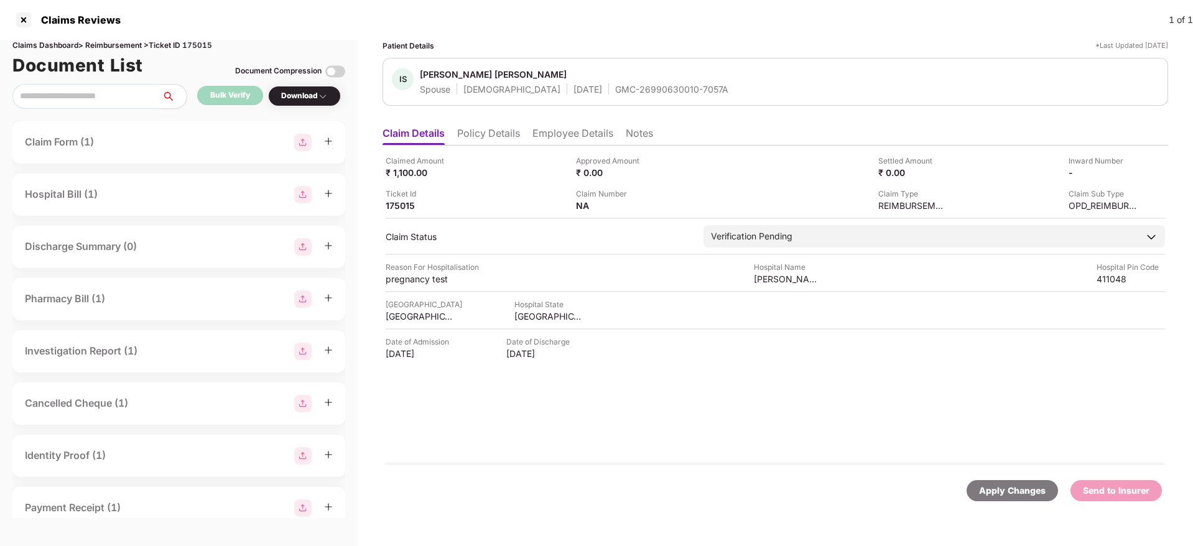
drag, startPoint x: 706, startPoint y: 34, endPoint x: 707, endPoint y: 44, distance: 10.0
click at [706, 34] on div "Claims Reviews 1 of 1" at bounding box center [596, 20] width 1193 height 40
click at [654, 202] on img at bounding box center [653, 205] width 10 height 10
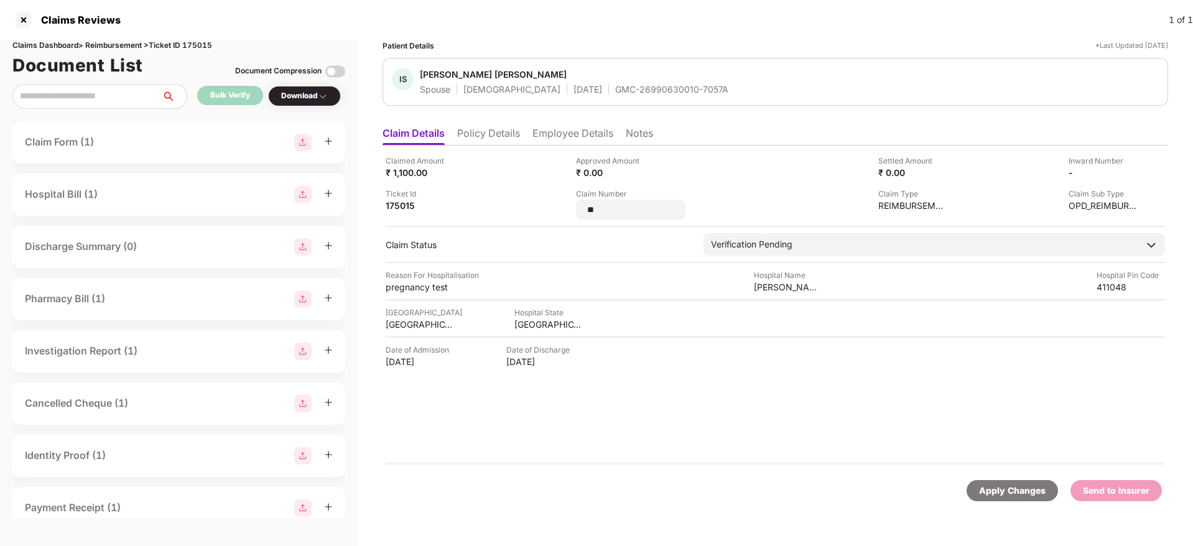
type input "*"
type input "**********"
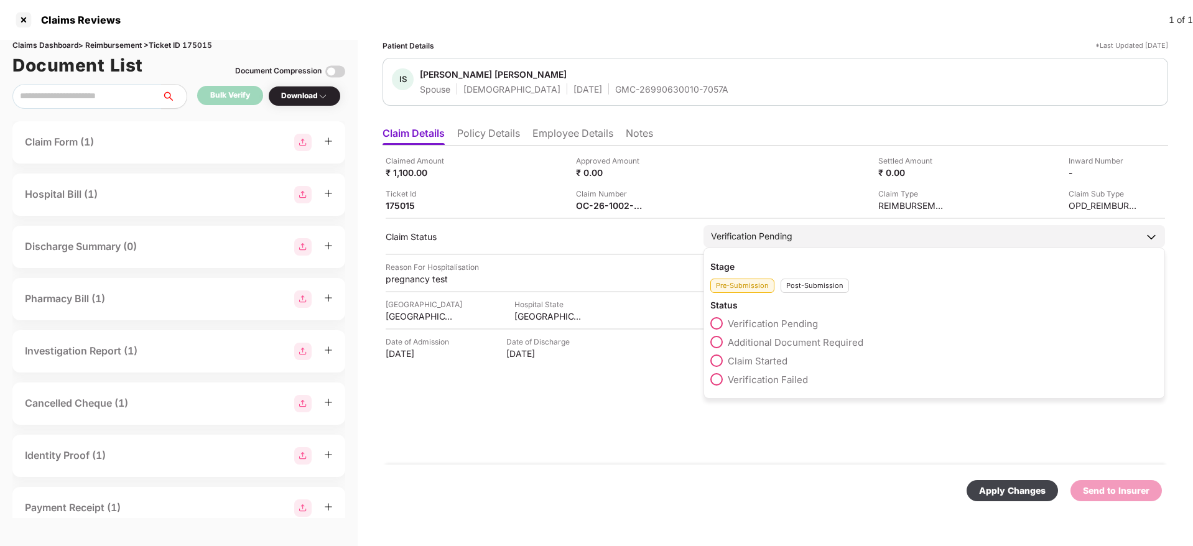
click at [817, 287] on div "Post-Submission" at bounding box center [815, 286] width 68 height 14
click at [723, 345] on span at bounding box center [716, 342] width 12 height 12
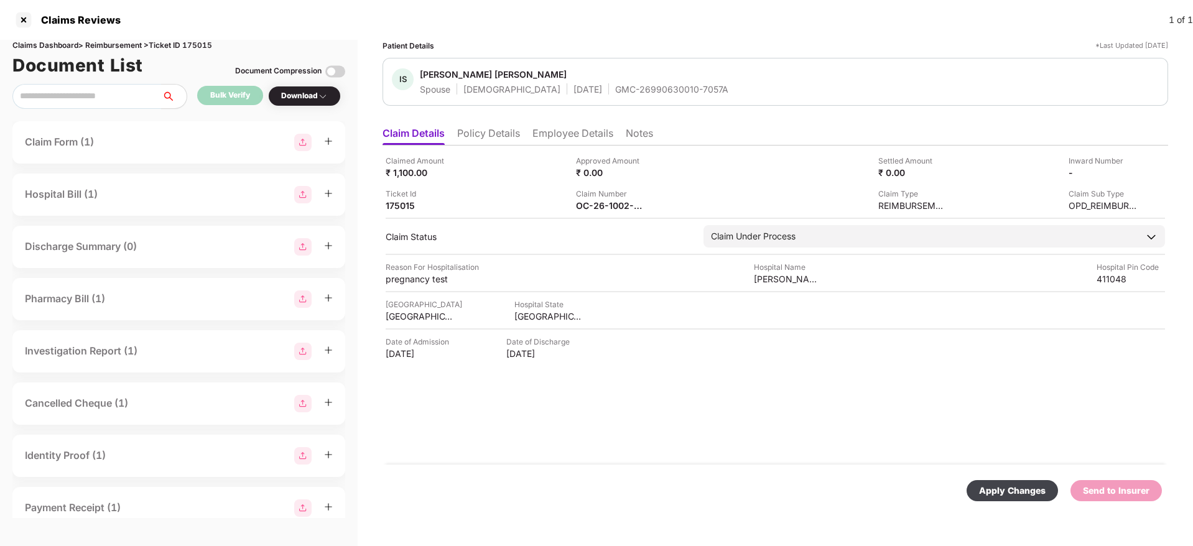
click at [1007, 491] on div "Apply Changes" at bounding box center [1012, 491] width 67 height 14
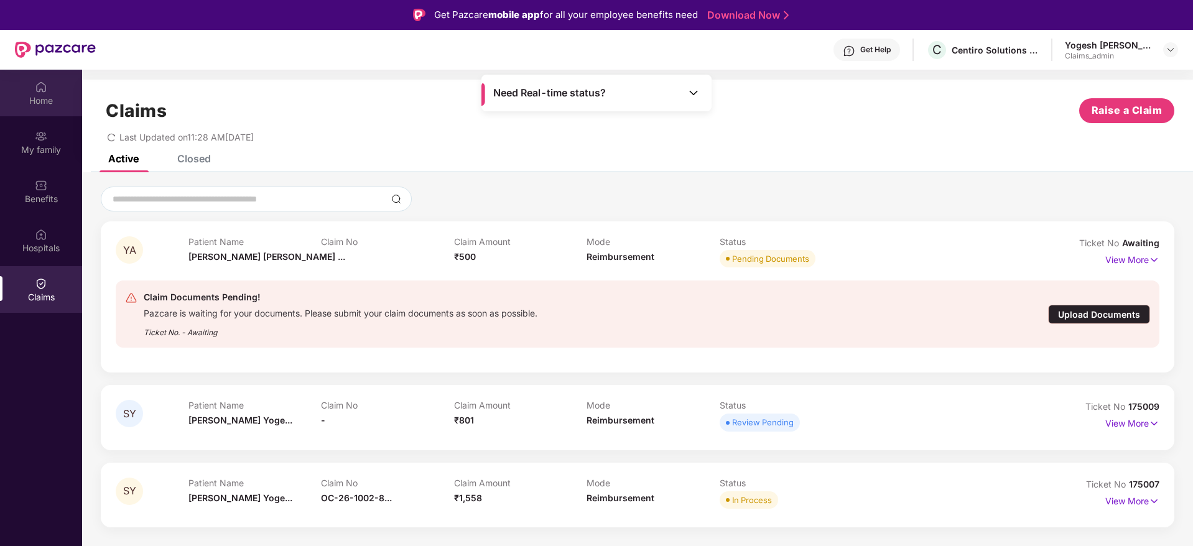
scroll to position [70, 0]
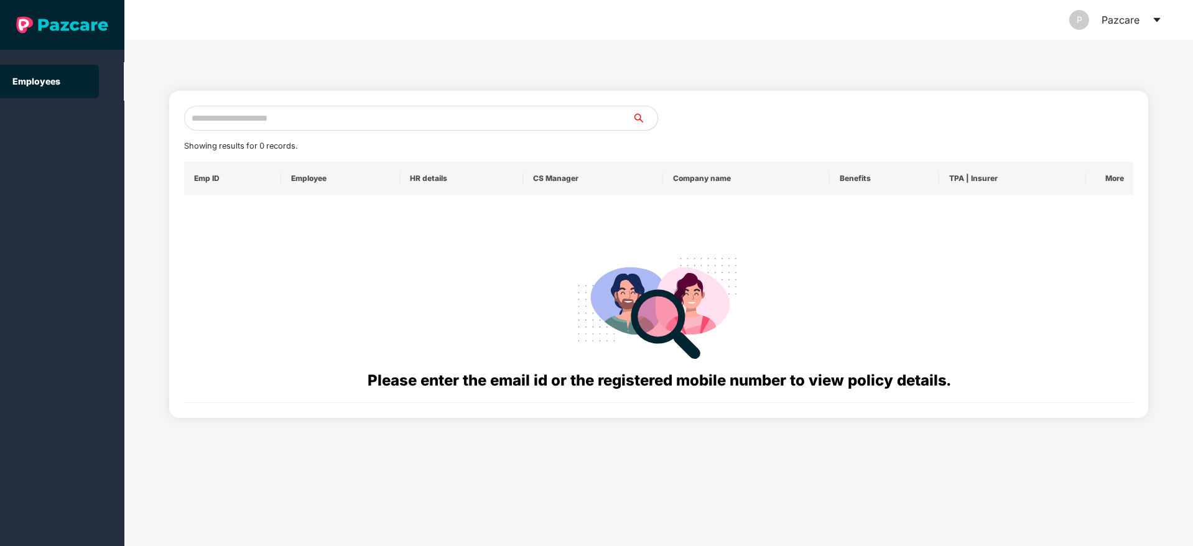
click at [250, 122] on input "text" at bounding box center [408, 118] width 449 height 25
paste input "**********"
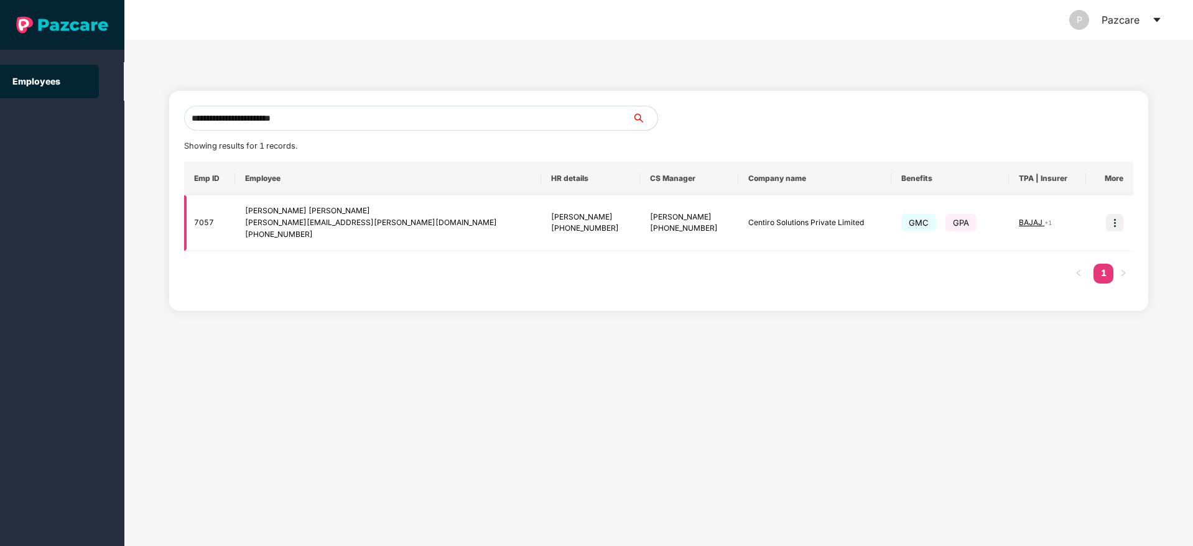
type input "**********"
click at [1118, 224] on img at bounding box center [1114, 222] width 17 height 17
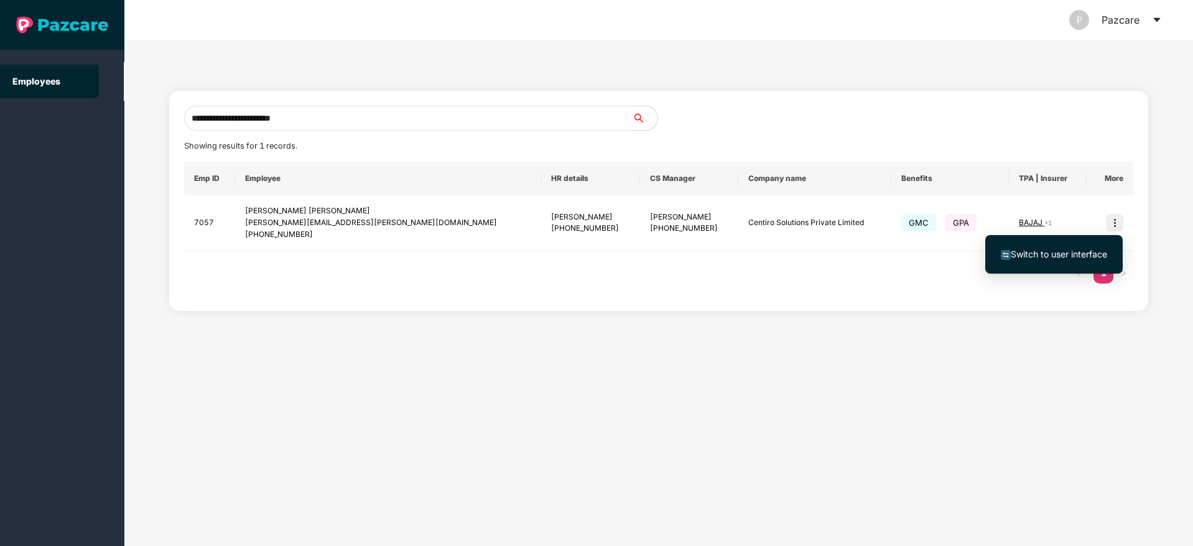
click at [1043, 263] on li "Switch to user interface" at bounding box center [1053, 254] width 137 height 26
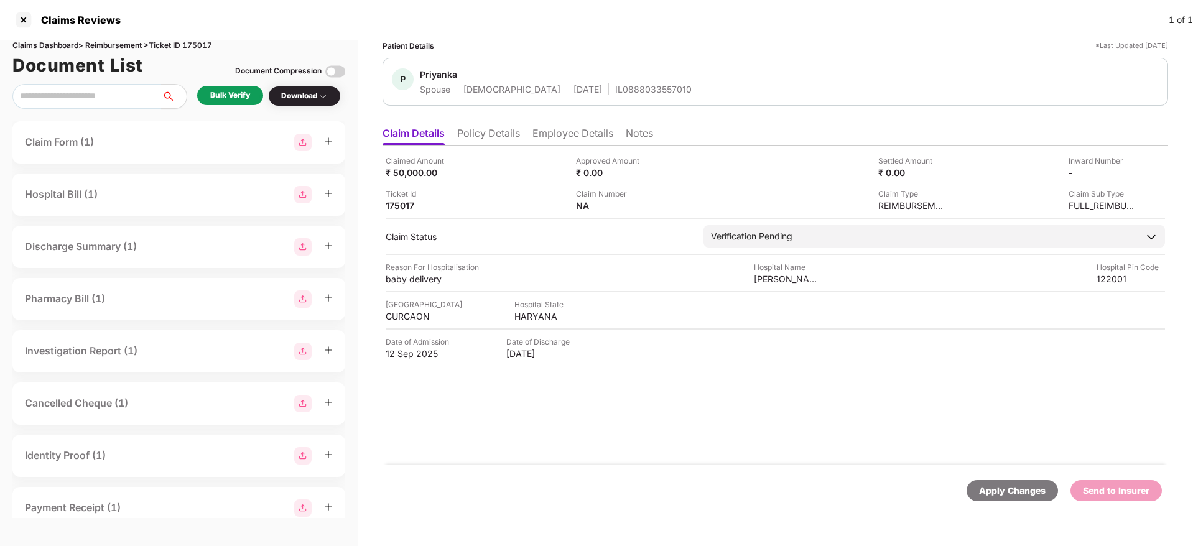
drag, startPoint x: 477, startPoint y: 128, endPoint x: 491, endPoint y: 144, distance: 21.6
click at [482, 129] on li "Policy Details" at bounding box center [488, 136] width 63 height 18
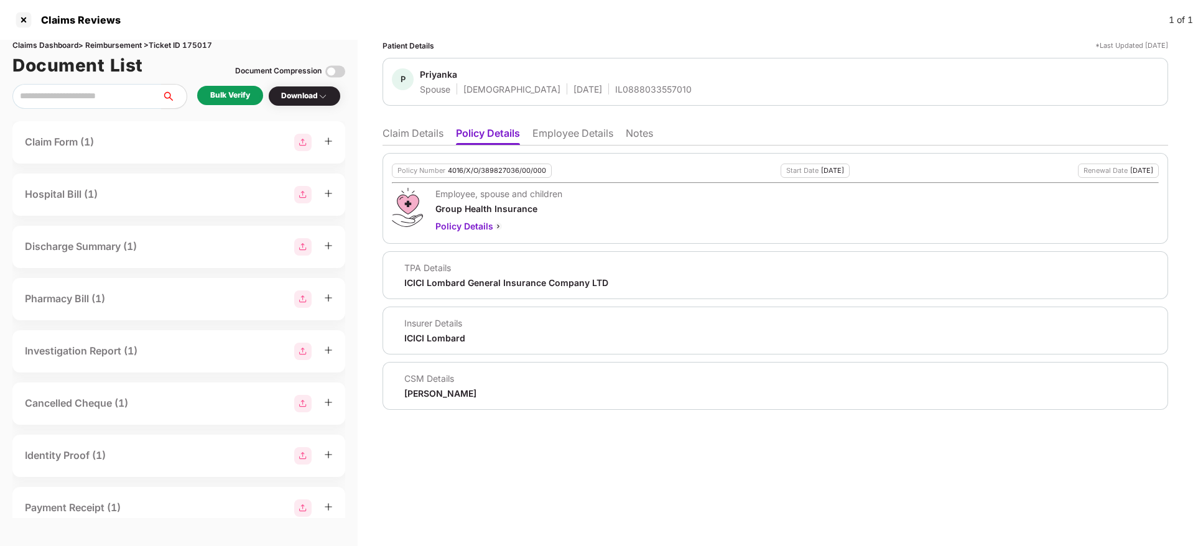
click at [416, 137] on li "Claim Details" at bounding box center [413, 136] width 61 height 18
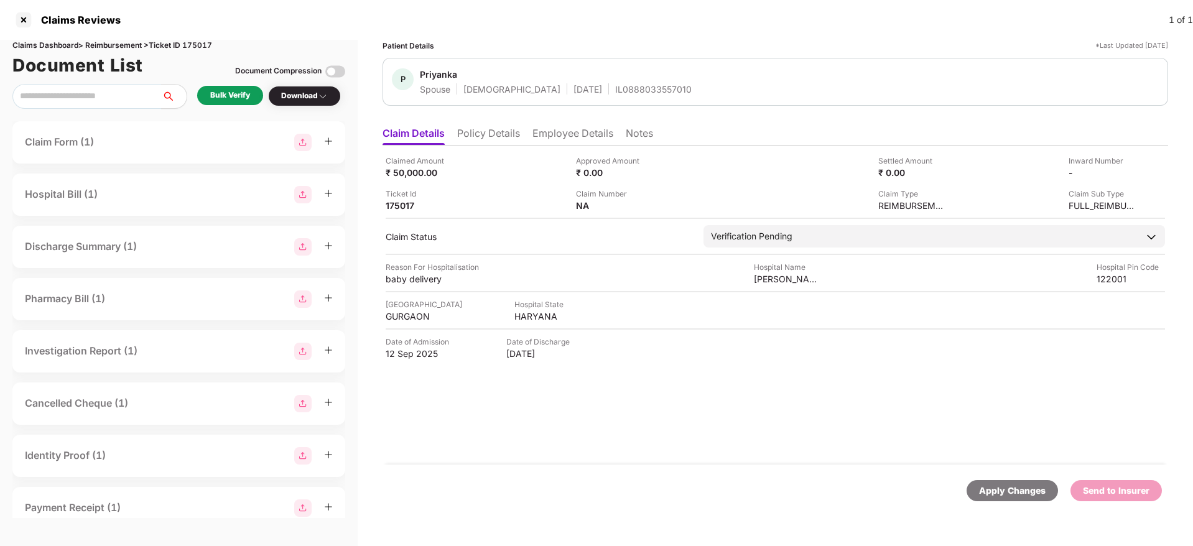
click at [184, 44] on div "Claims Dashboard > Reimbursement > Ticket ID 175017" at bounding box center [178, 46] width 333 height 12
click at [192, 42] on div "Claims Dashboard > Reimbursement > Ticket ID 175017" at bounding box center [178, 46] width 333 height 12
copy div "175017"
click at [500, 134] on li "Policy Details" at bounding box center [488, 136] width 63 height 18
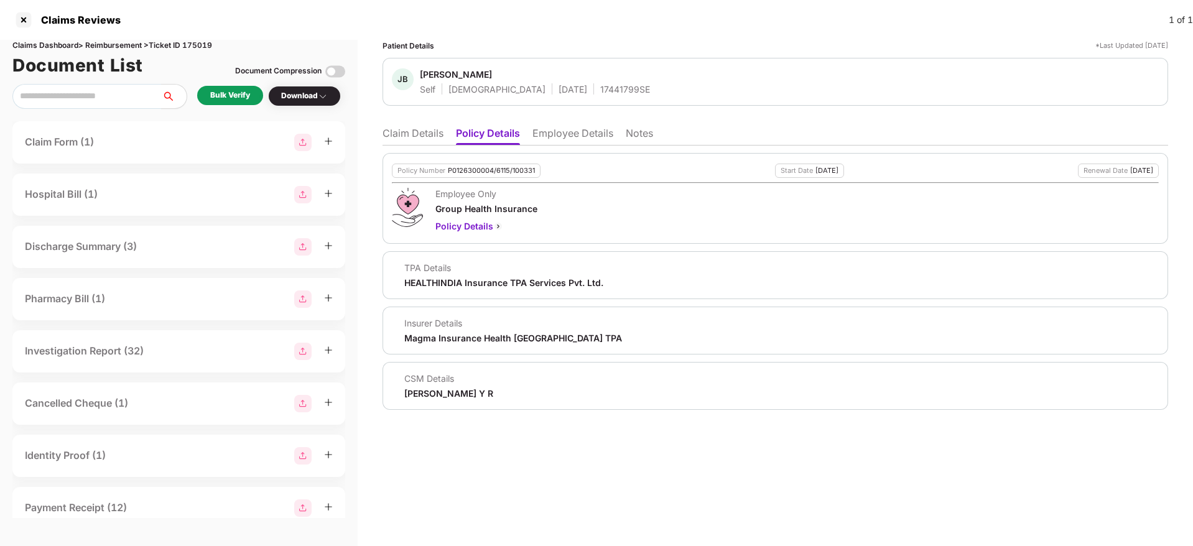
click at [558, 124] on ul "Claim Details Policy Details Employee Details Notes" at bounding box center [776, 133] width 786 height 25
click at [560, 131] on li "Employee Details" at bounding box center [573, 136] width 81 height 18
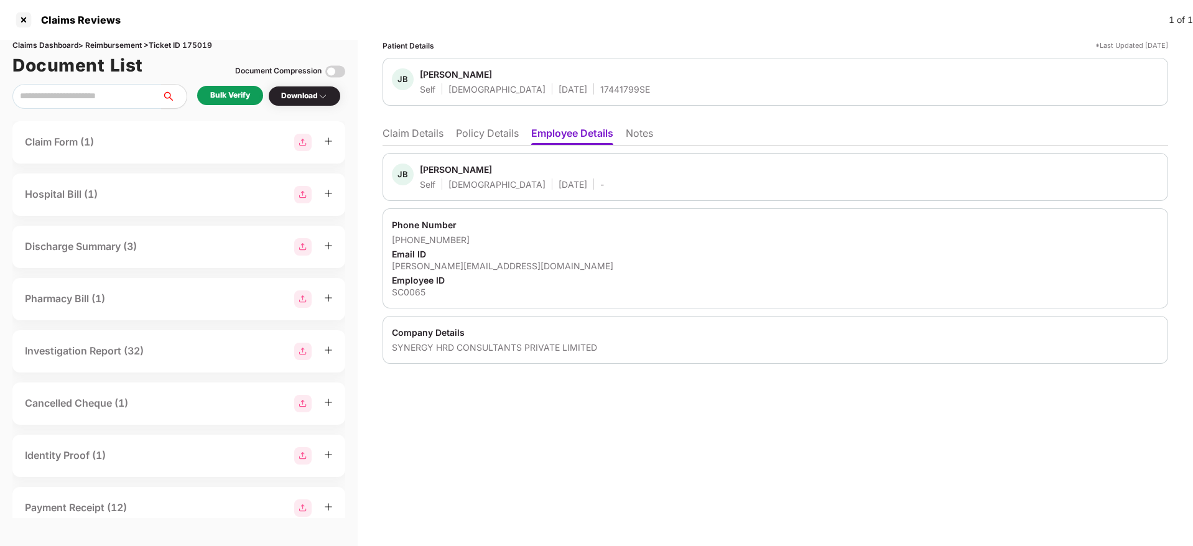
click at [490, 142] on li "Policy Details" at bounding box center [487, 136] width 63 height 18
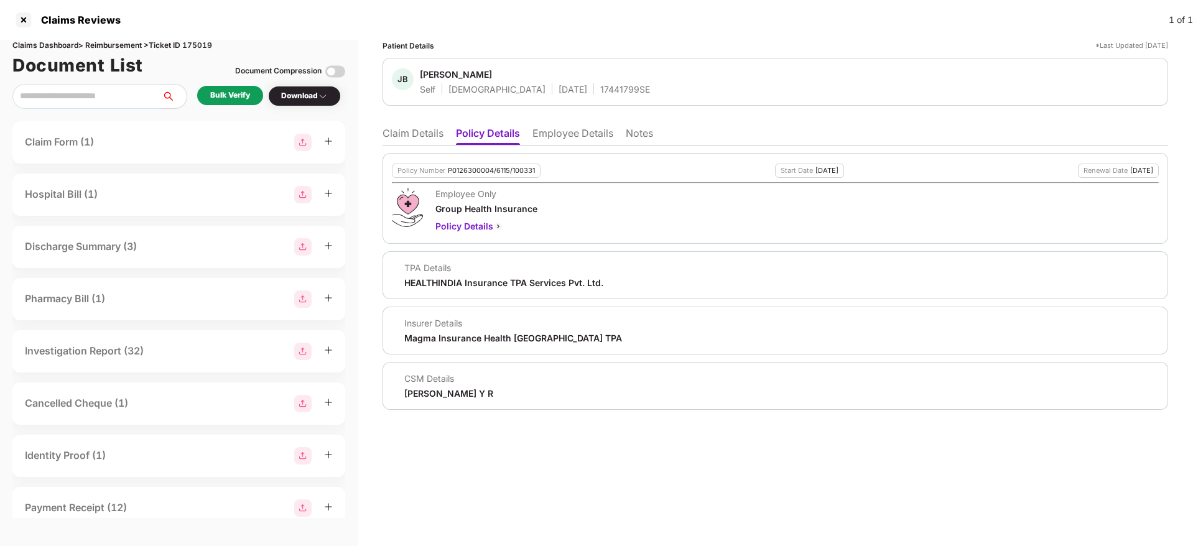
click at [398, 134] on li "Claim Details" at bounding box center [413, 136] width 61 height 18
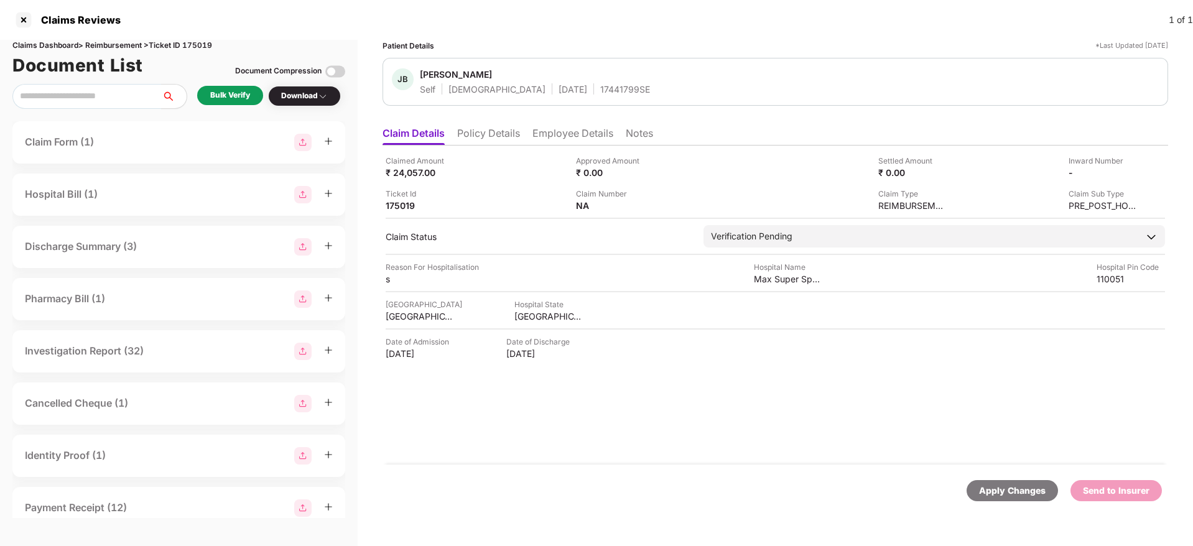
click at [500, 127] on li "Policy Details" at bounding box center [488, 136] width 63 height 18
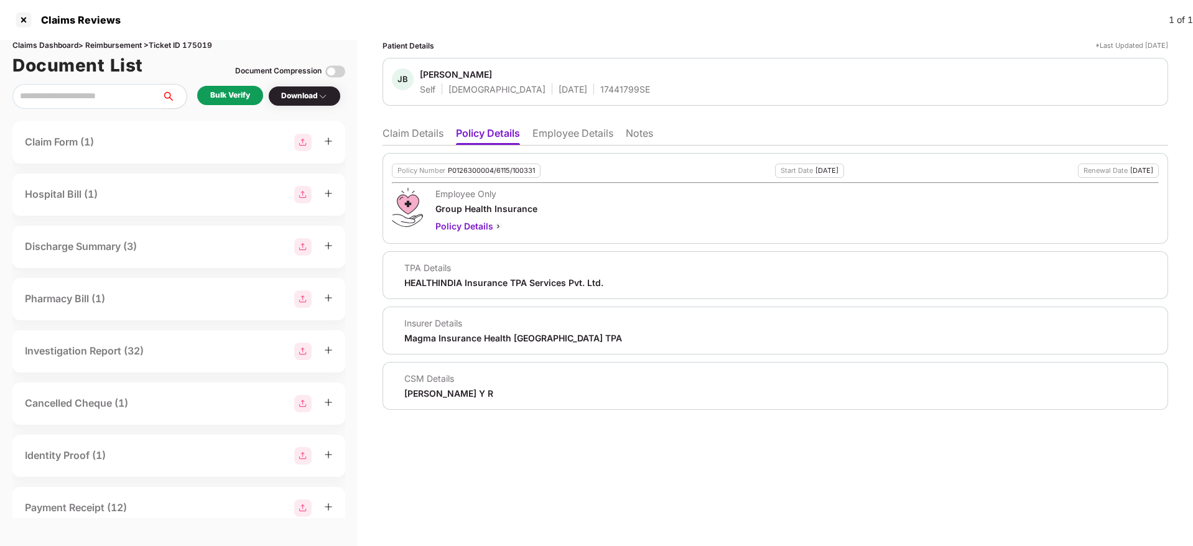
click at [412, 136] on li "Claim Details" at bounding box center [413, 136] width 61 height 18
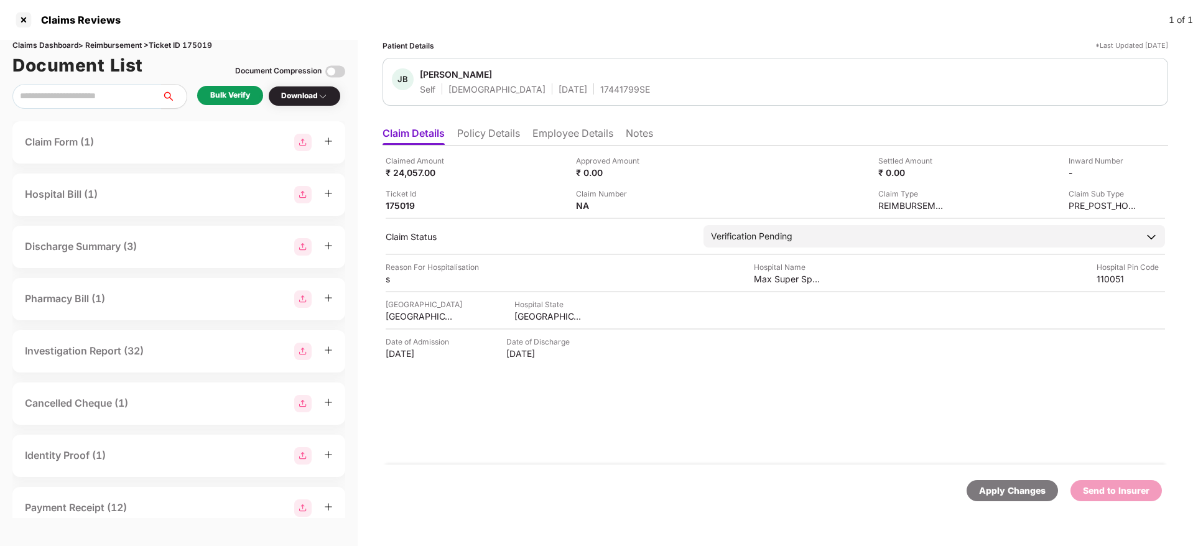
click at [235, 96] on div "Bulk Verify" at bounding box center [230, 96] width 40 height 12
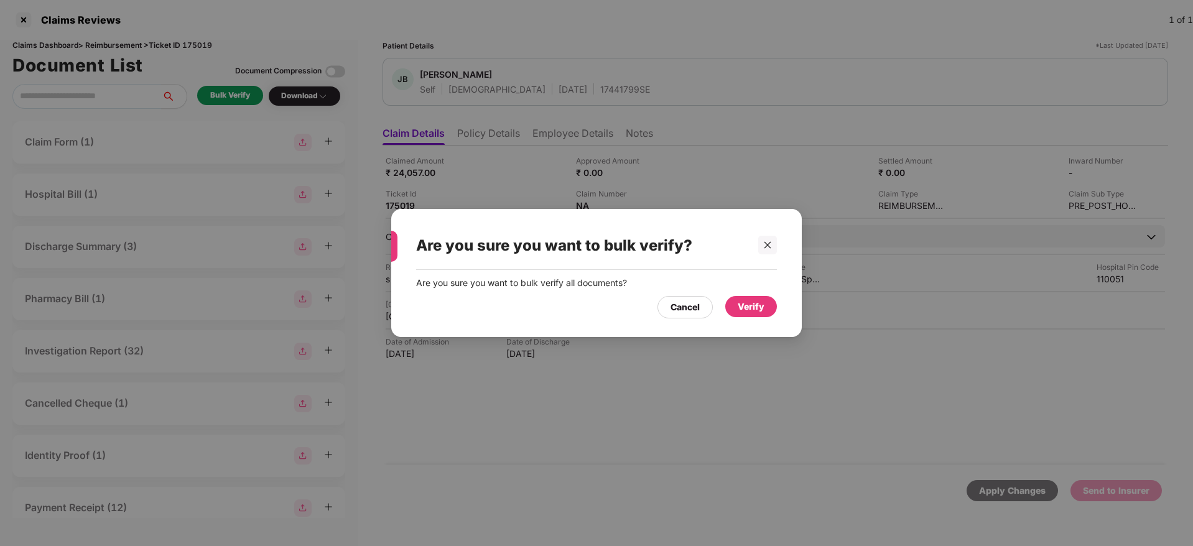
click at [747, 306] on div "Verify" at bounding box center [751, 307] width 27 height 14
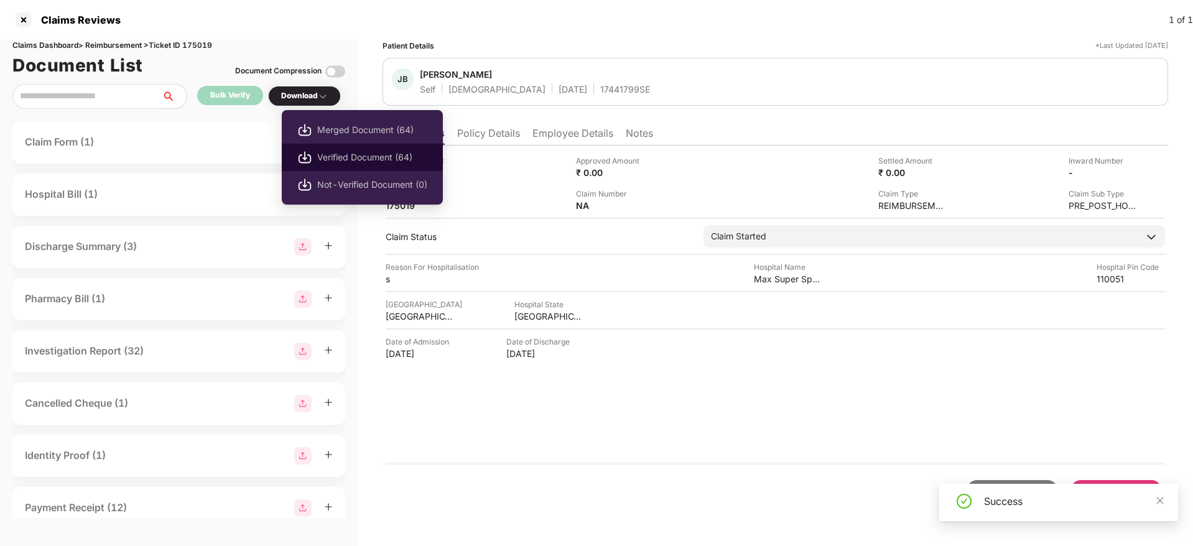
click at [331, 154] on span "Verified Document (64)" at bounding box center [372, 158] width 110 height 14
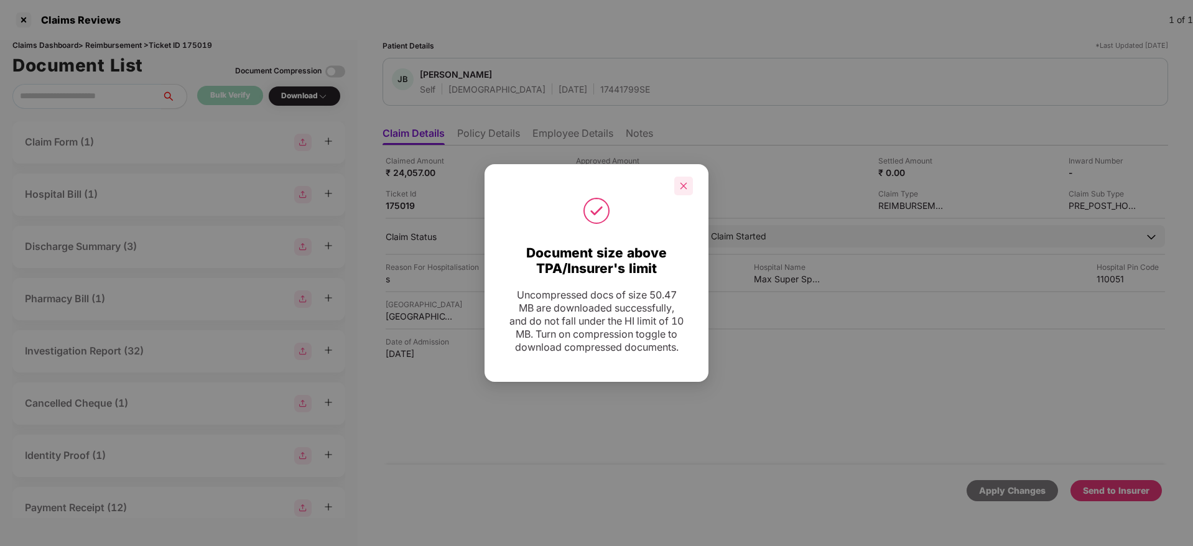
click at [686, 185] on div at bounding box center [683, 186] width 19 height 19
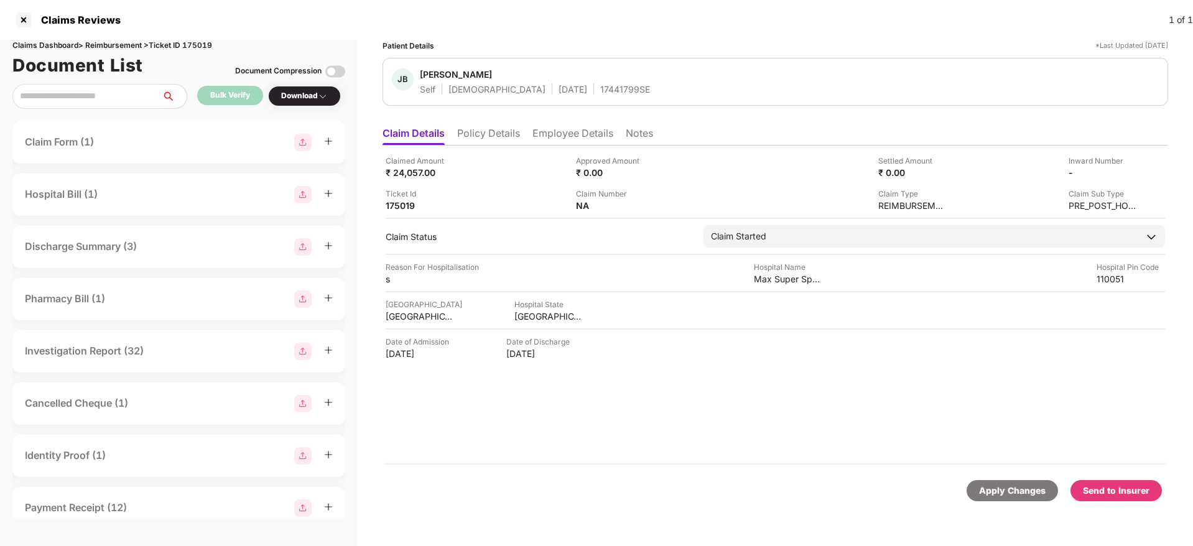
click at [1127, 491] on div "Send to Insurer" at bounding box center [1116, 491] width 67 height 14
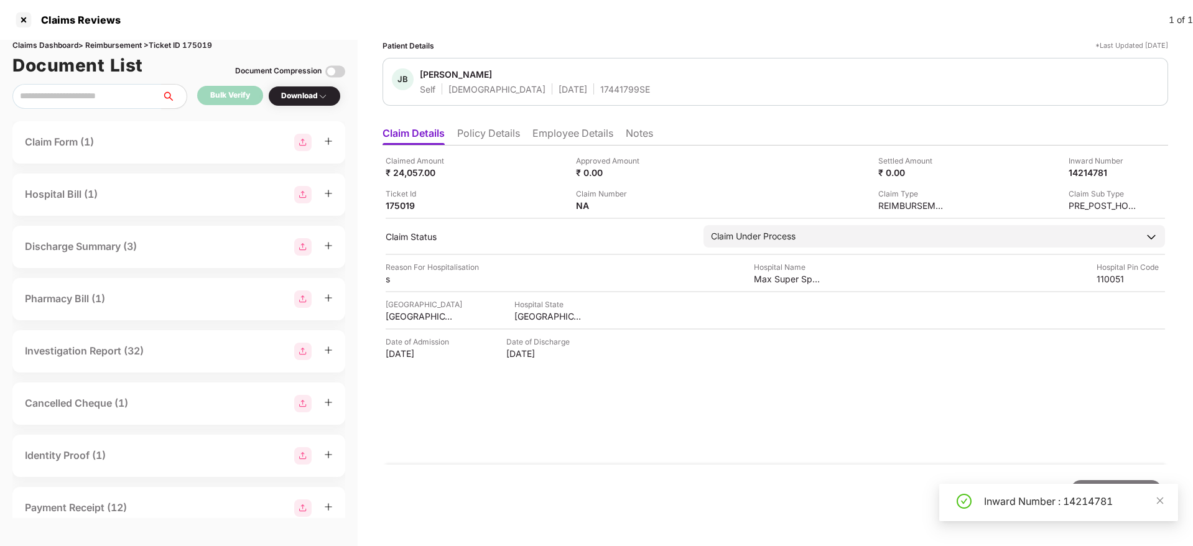
click at [494, 141] on li "Policy Details" at bounding box center [488, 136] width 63 height 18
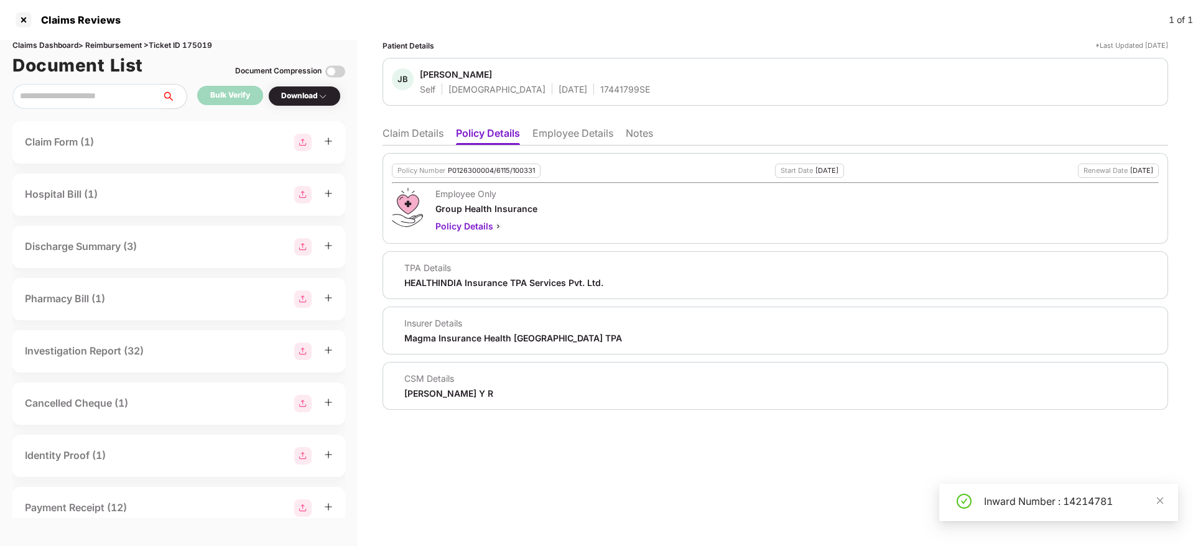
click at [598, 146] on div "Policy Number P0126300004/6115/100331 Start Date [DATE] Renewal Date [DATE] Emp…" at bounding box center [776, 278] width 786 height 264
click at [563, 126] on ul "Claim Details Policy Details Employee Details Notes" at bounding box center [776, 133] width 786 height 25
click at [566, 135] on li "Employee Details" at bounding box center [573, 136] width 81 height 18
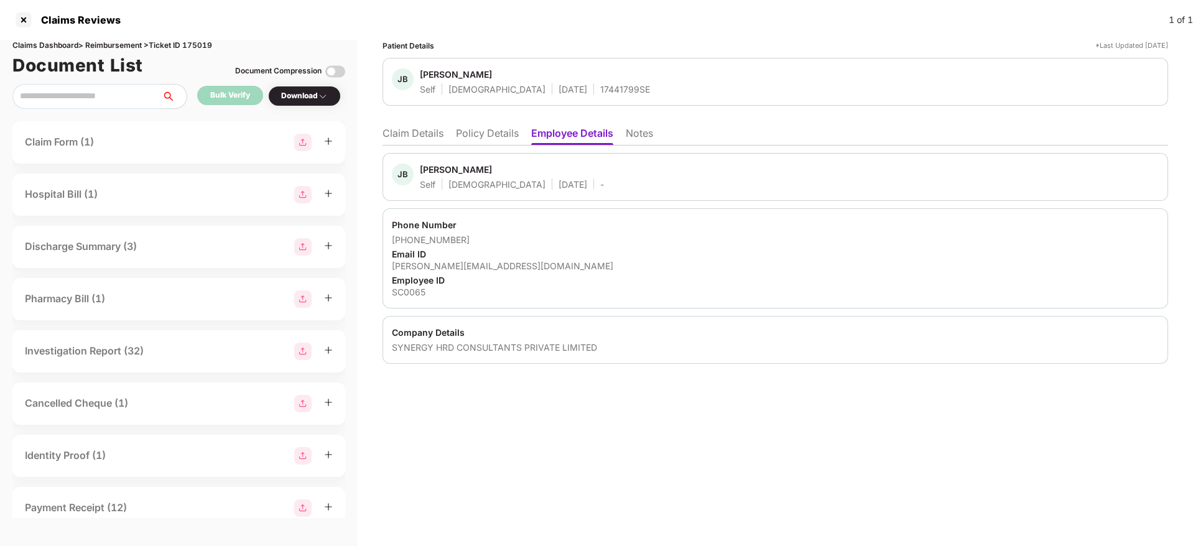
click at [490, 128] on li "Policy Details" at bounding box center [487, 136] width 63 height 18
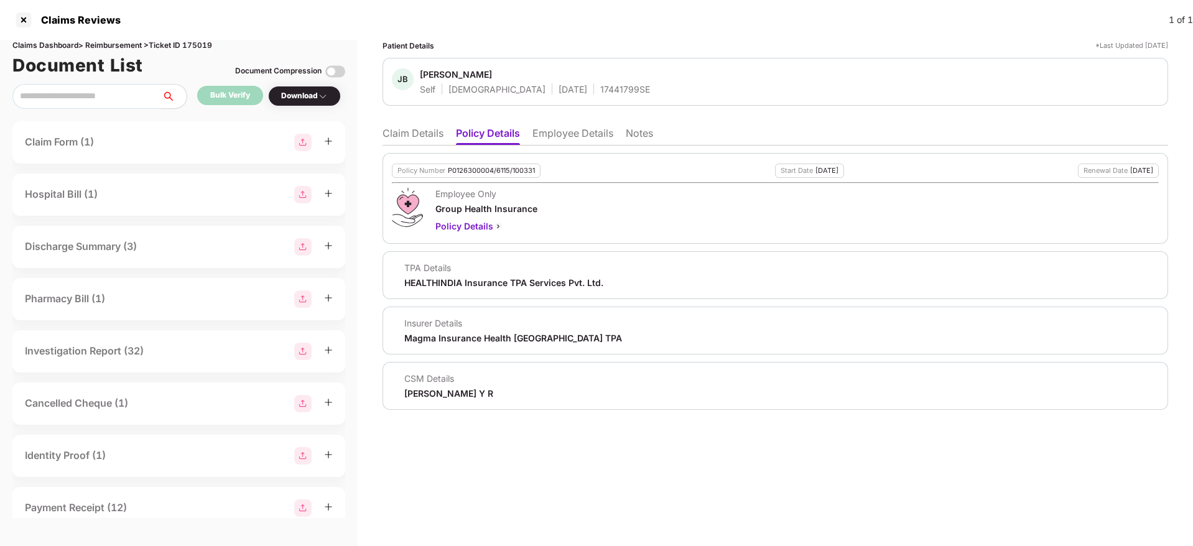
click at [411, 139] on li "Claim Details" at bounding box center [413, 136] width 61 height 18
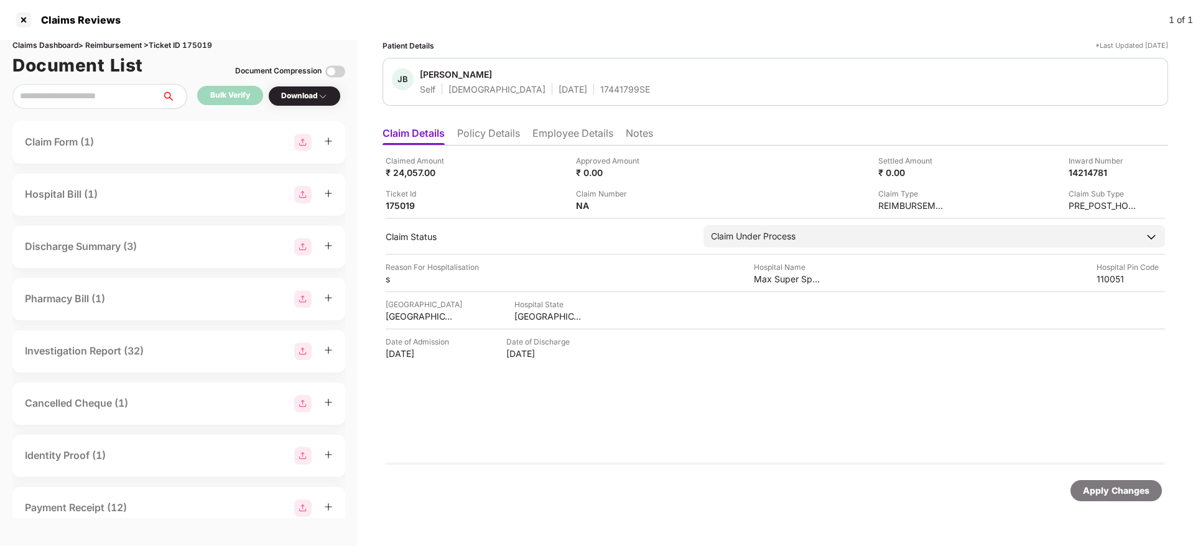
click at [499, 121] on ul "Claim Details Policy Details Employee Details Notes" at bounding box center [776, 133] width 786 height 25
click at [492, 128] on li "Policy Details" at bounding box center [488, 136] width 63 height 18
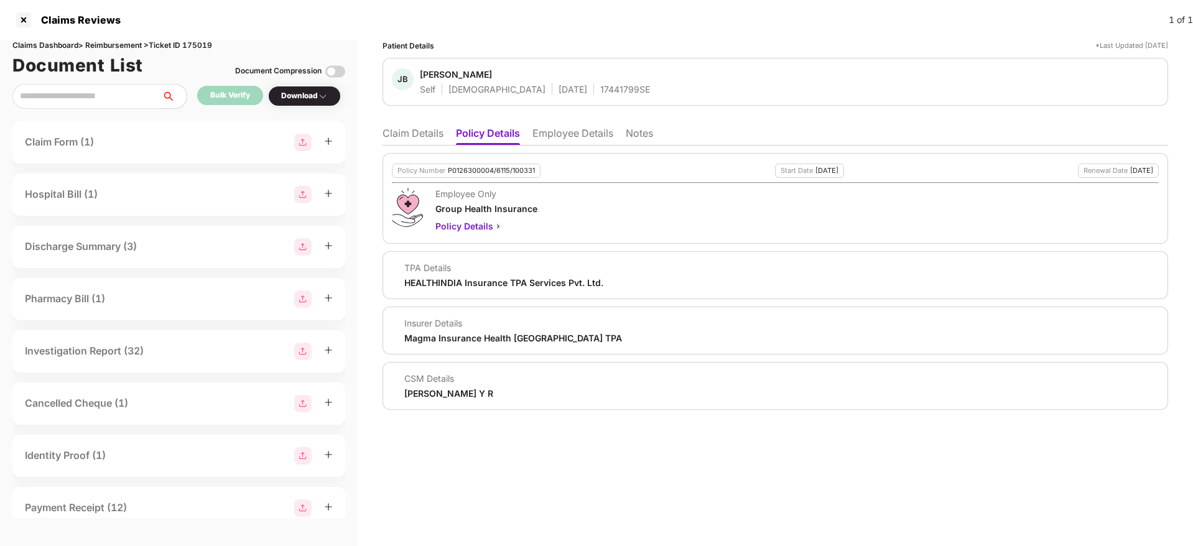
click at [430, 133] on li "Claim Details" at bounding box center [413, 136] width 61 height 18
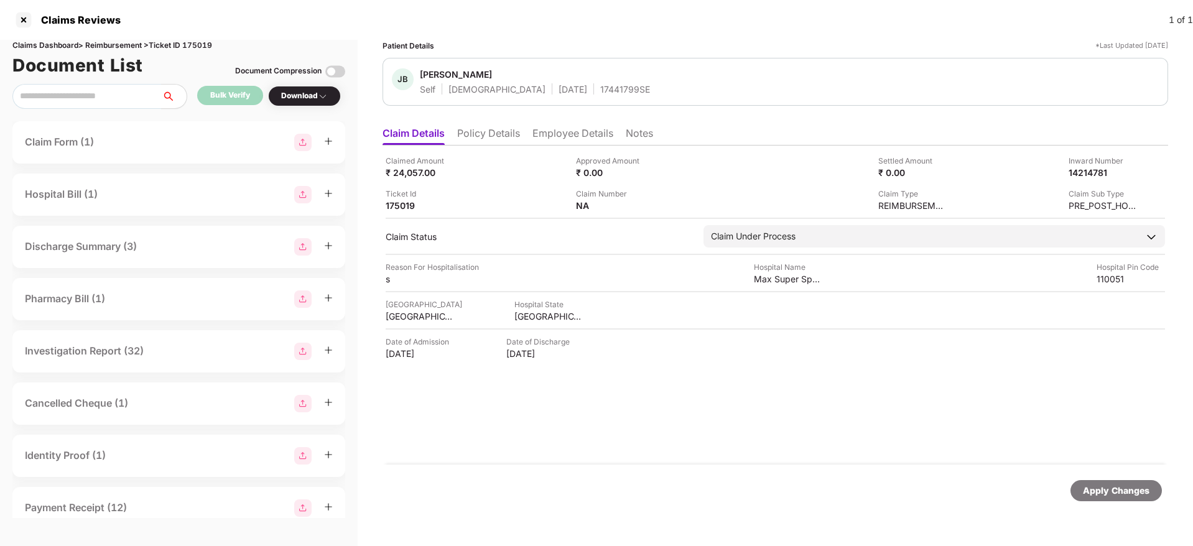
click at [491, 136] on li "Policy Details" at bounding box center [488, 136] width 63 height 18
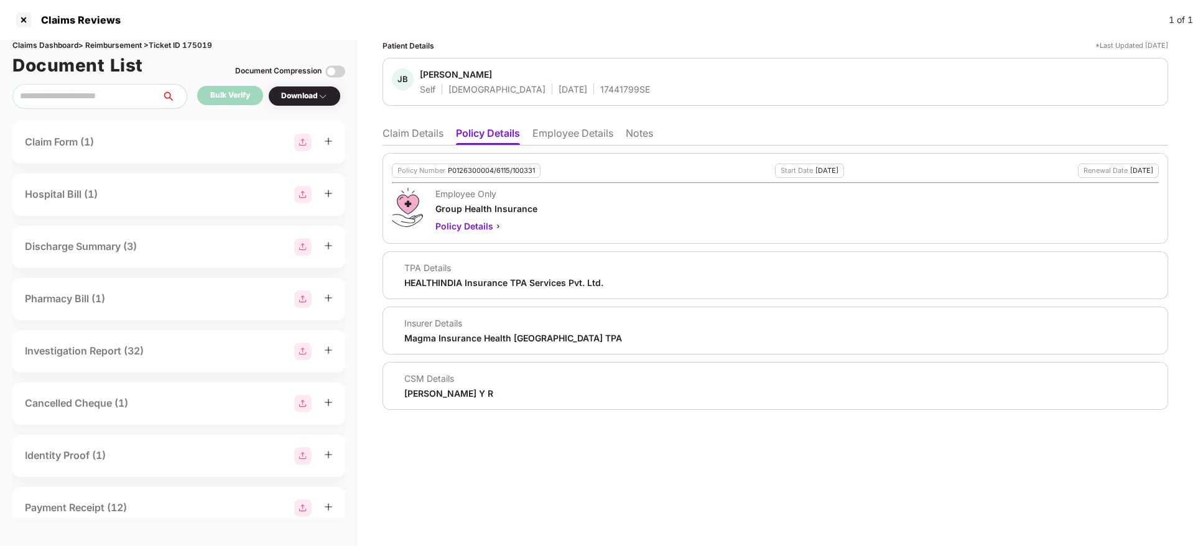
click at [548, 128] on li "Employee Details" at bounding box center [573, 136] width 81 height 18
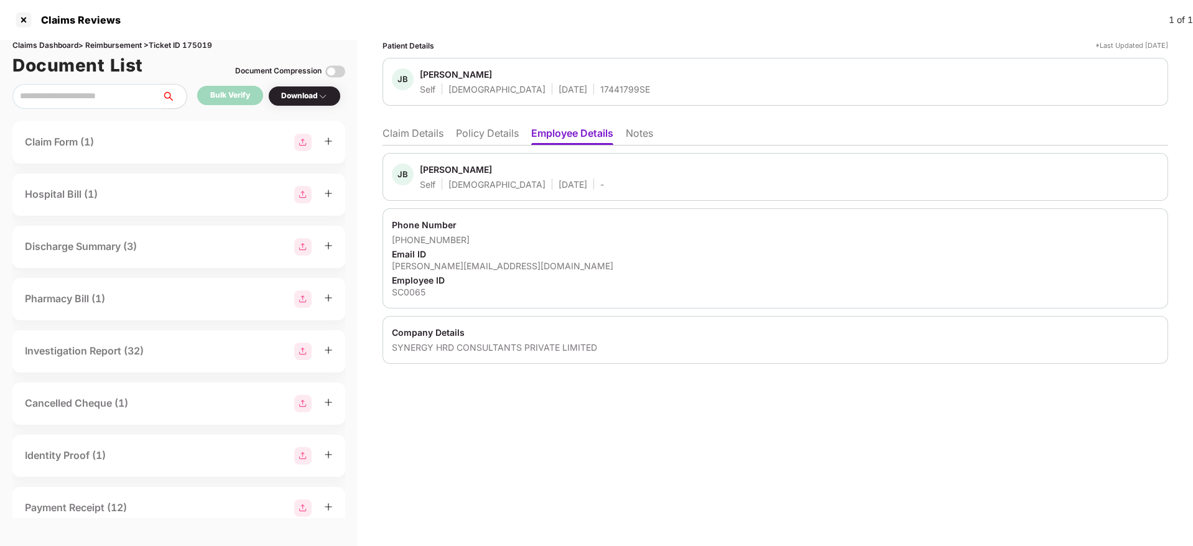
click at [505, 137] on li "Policy Details" at bounding box center [487, 136] width 63 height 18
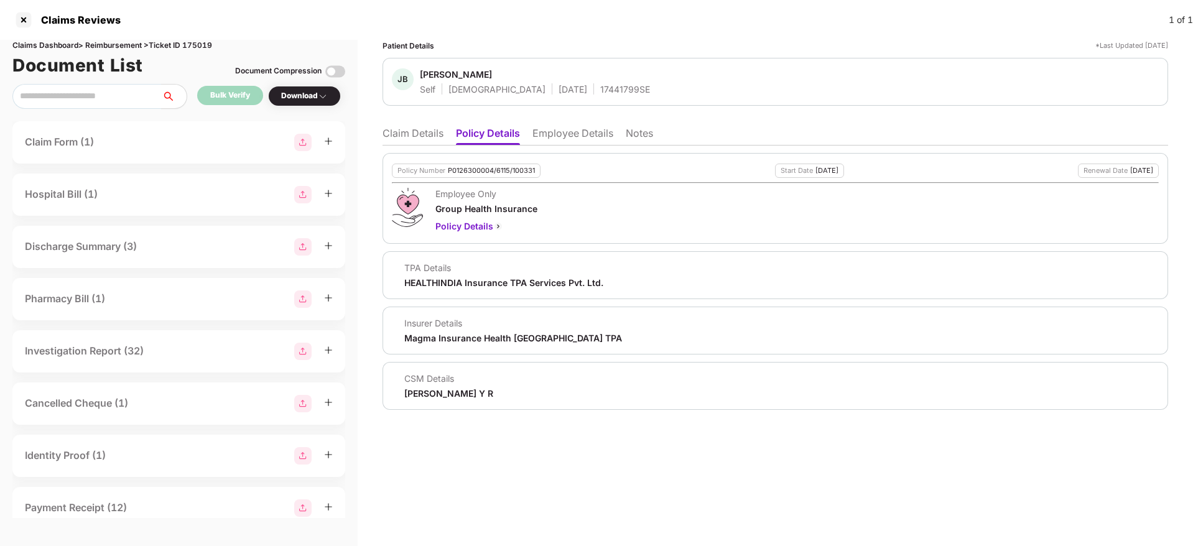
click at [399, 140] on li "Claim Details" at bounding box center [413, 136] width 61 height 18
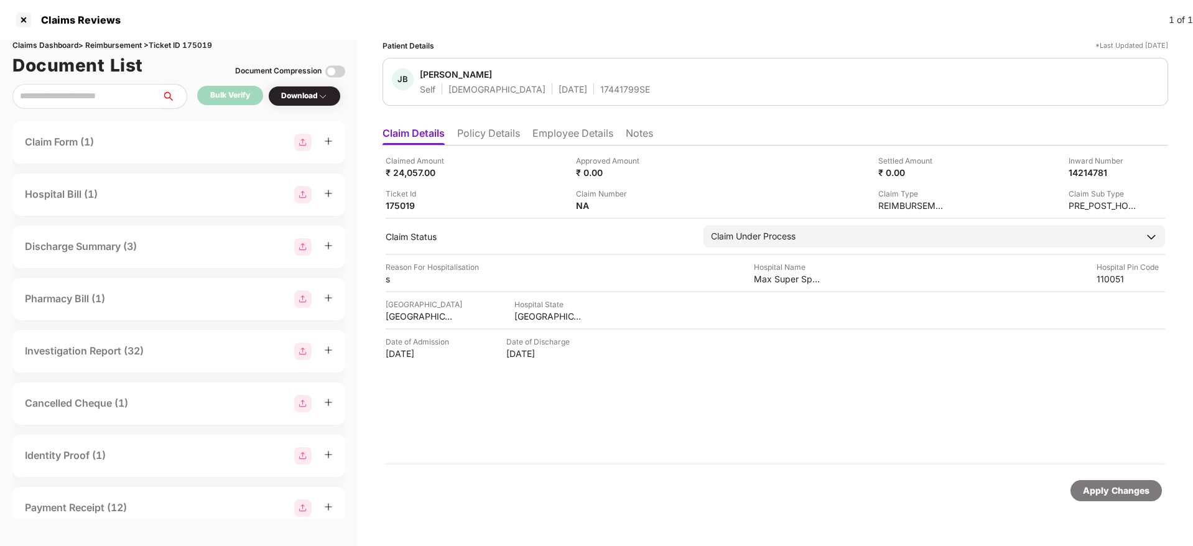
click at [515, 139] on li "Policy Details" at bounding box center [488, 136] width 63 height 18
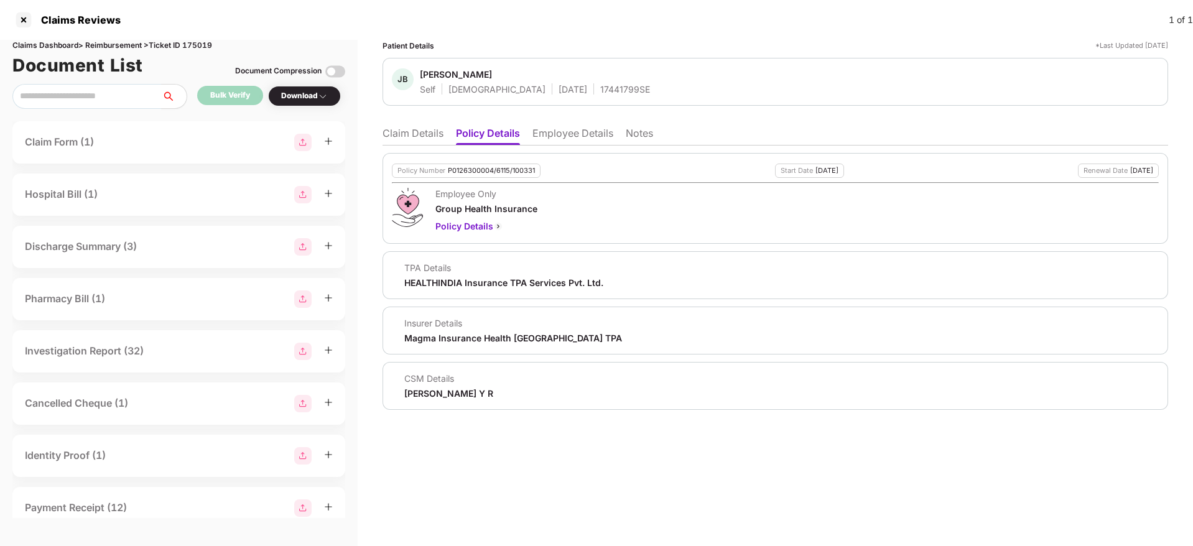
click at [385, 132] on li "Claim Details" at bounding box center [413, 136] width 61 height 18
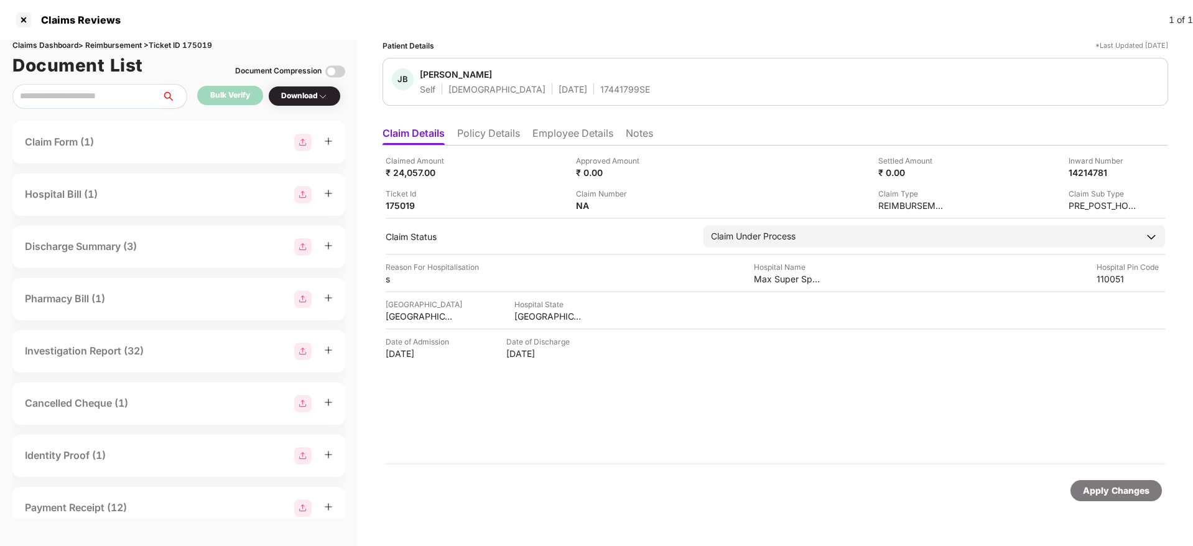
click at [494, 136] on li "Policy Details" at bounding box center [488, 136] width 63 height 18
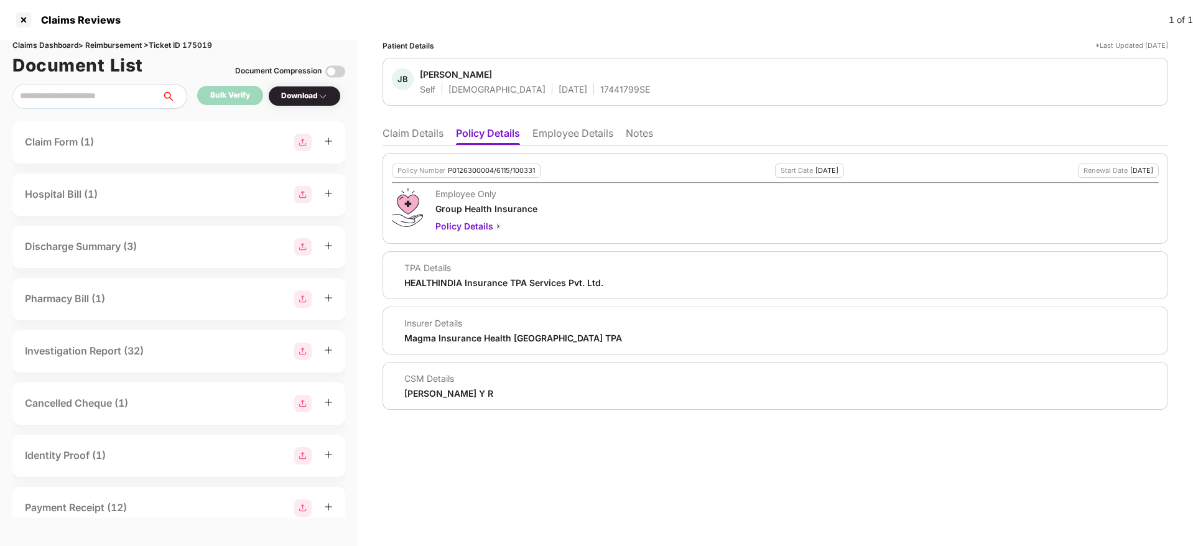
click at [395, 137] on li "Claim Details" at bounding box center [413, 136] width 61 height 18
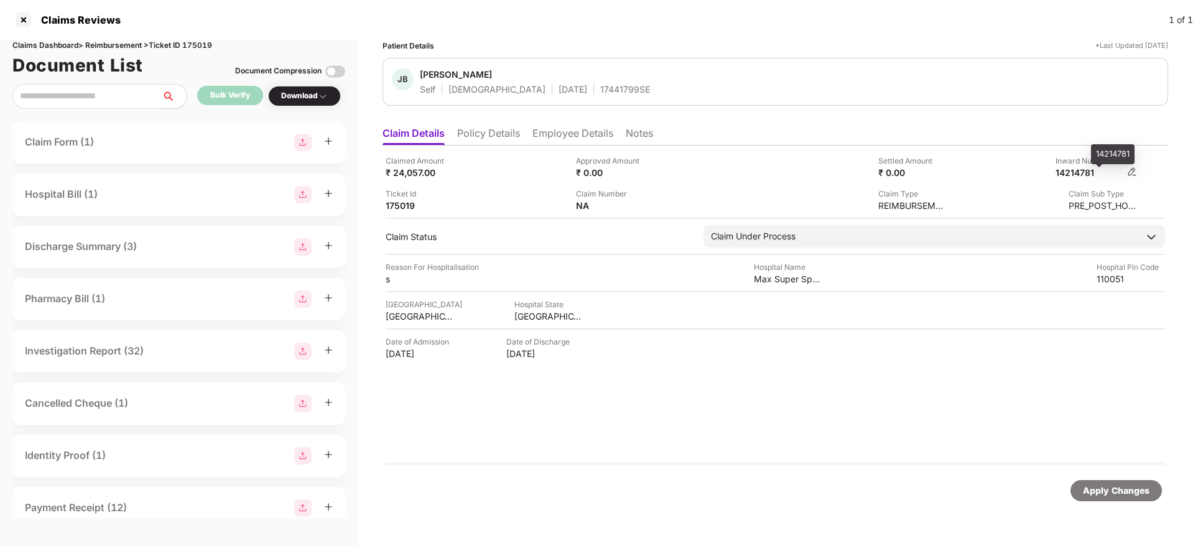
click at [1087, 170] on div "14214781" at bounding box center [1090, 173] width 68 height 12
copy div "14214781"
click at [600, 84] on div "17441799SE" at bounding box center [625, 89] width 50 height 12
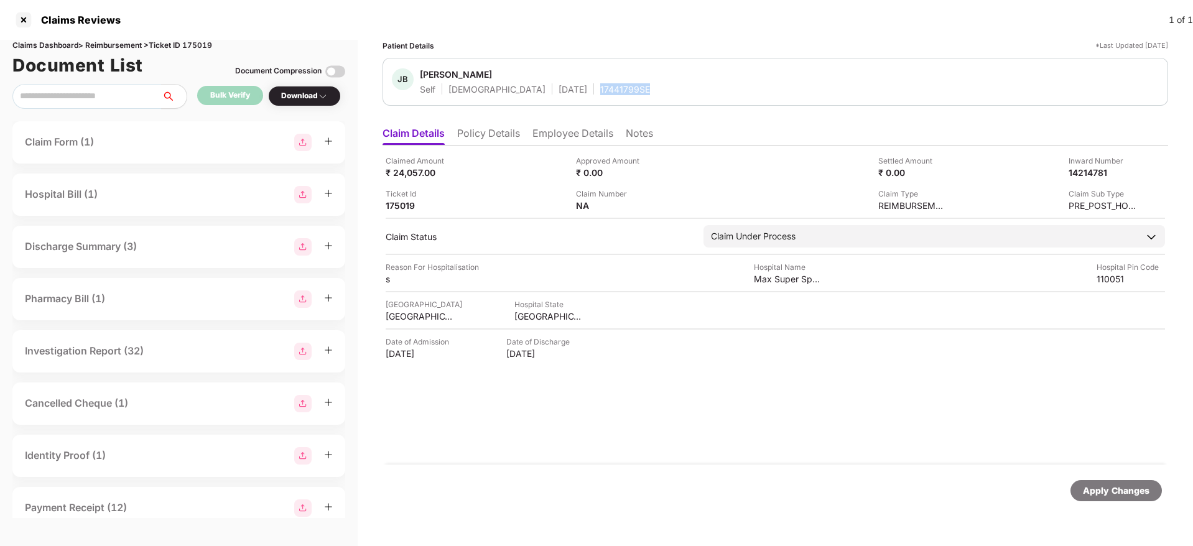
copy div "17441799SE"
click at [719, 188] on div "Claim Number NA" at bounding box center [666, 200] width 181 height 24
drag, startPoint x: 482, startPoint y: 139, endPoint x: 470, endPoint y: 146, distance: 13.9
click at [484, 141] on li "Policy Details" at bounding box center [488, 136] width 63 height 18
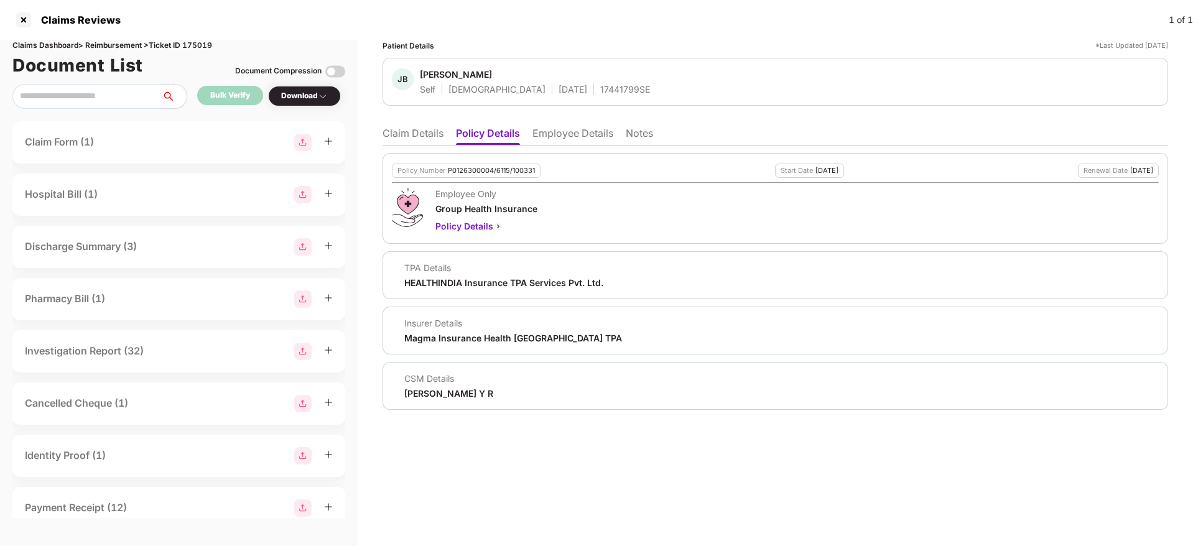
click at [432, 134] on li "Claim Details" at bounding box center [413, 136] width 61 height 18
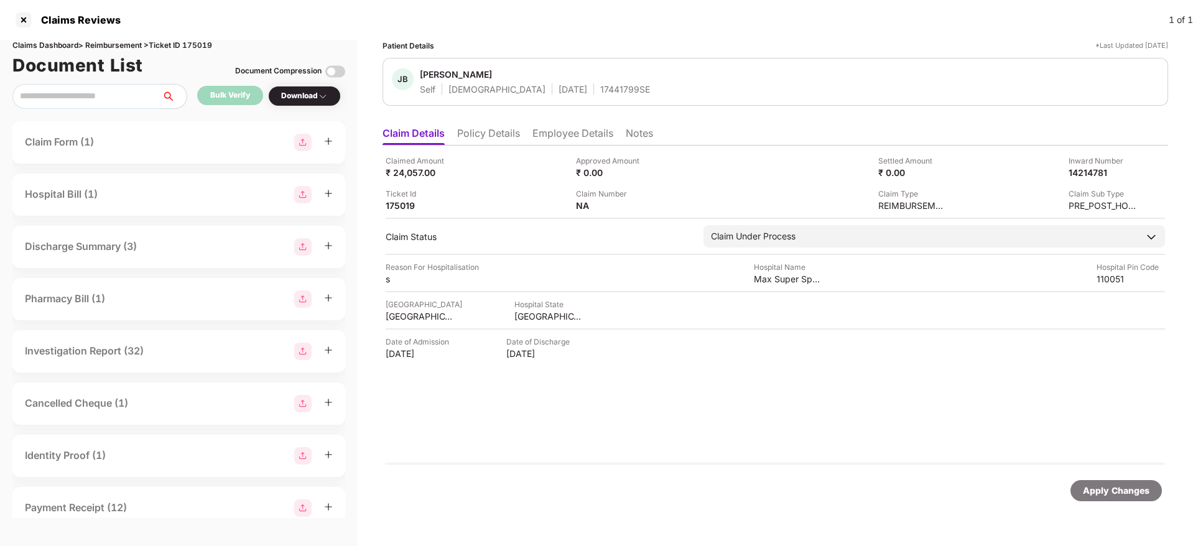
click at [474, 137] on li "Policy Details" at bounding box center [488, 136] width 63 height 18
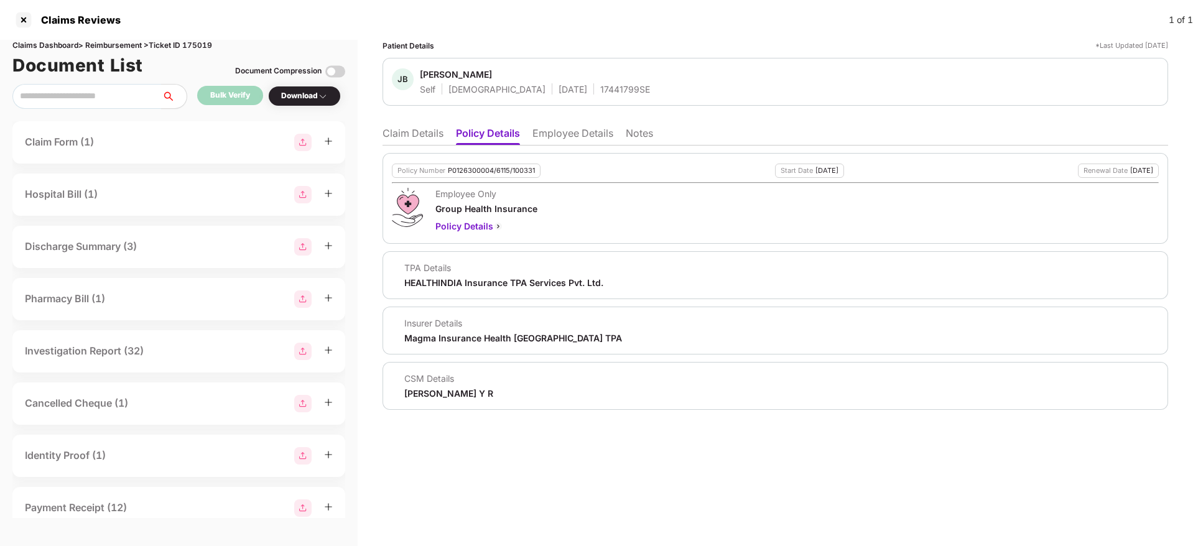
click at [413, 133] on li "Claim Details" at bounding box center [413, 136] width 61 height 18
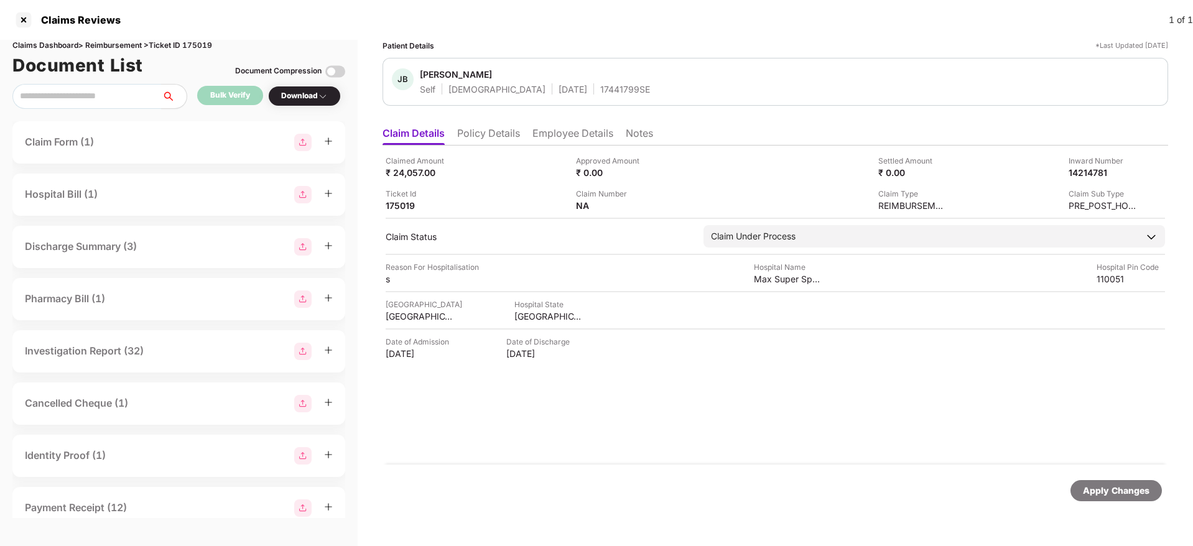
click at [500, 133] on li "Policy Details" at bounding box center [488, 136] width 63 height 18
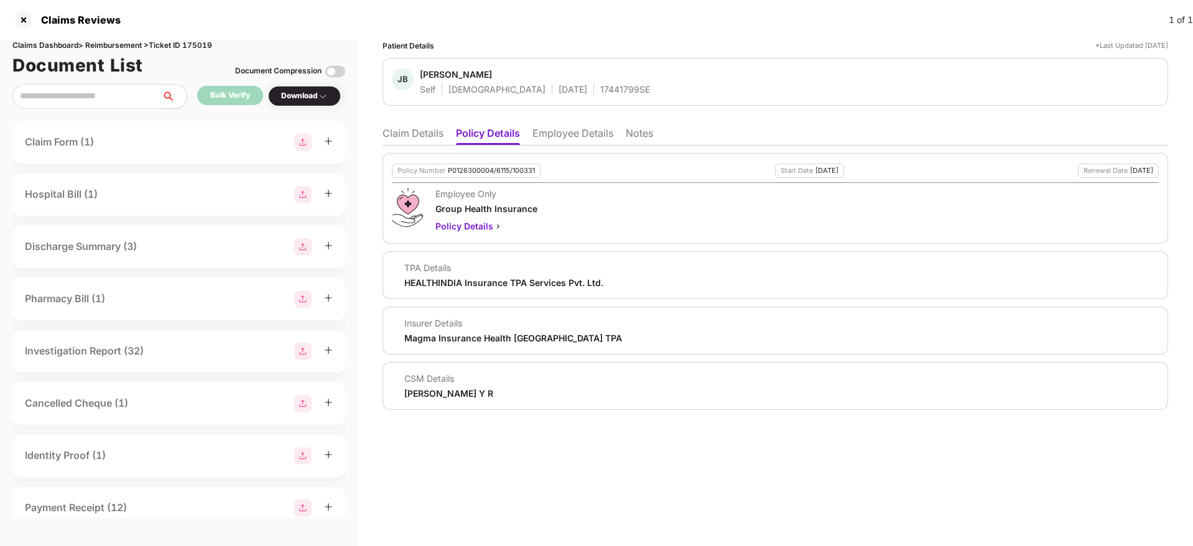
click at [406, 140] on li "Claim Details" at bounding box center [413, 136] width 61 height 18
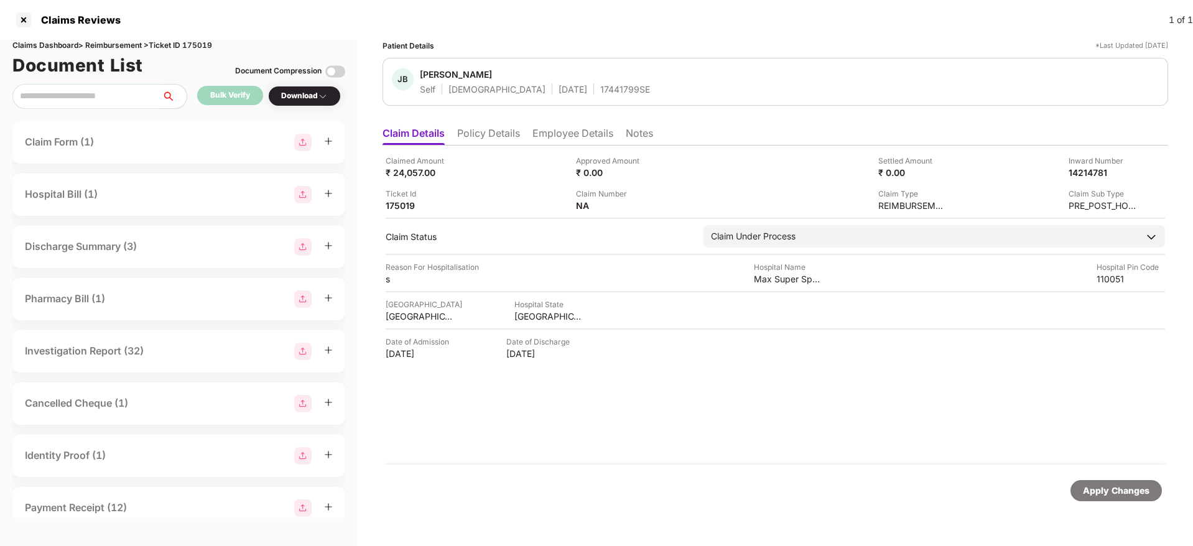
click at [482, 139] on li "Policy Details" at bounding box center [488, 136] width 63 height 18
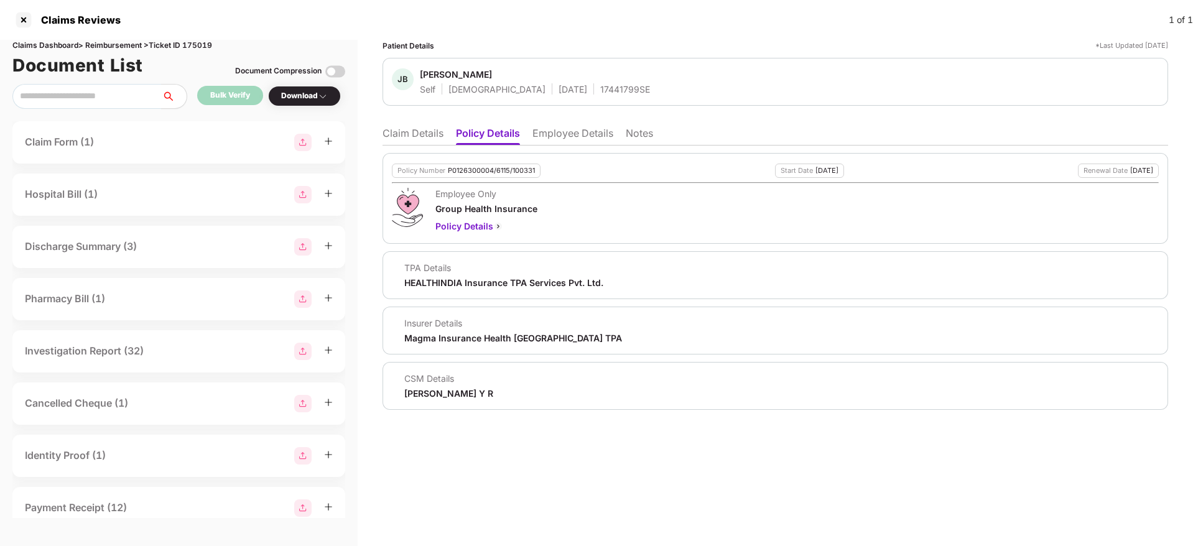
click at [405, 134] on li "Claim Details" at bounding box center [413, 136] width 61 height 18
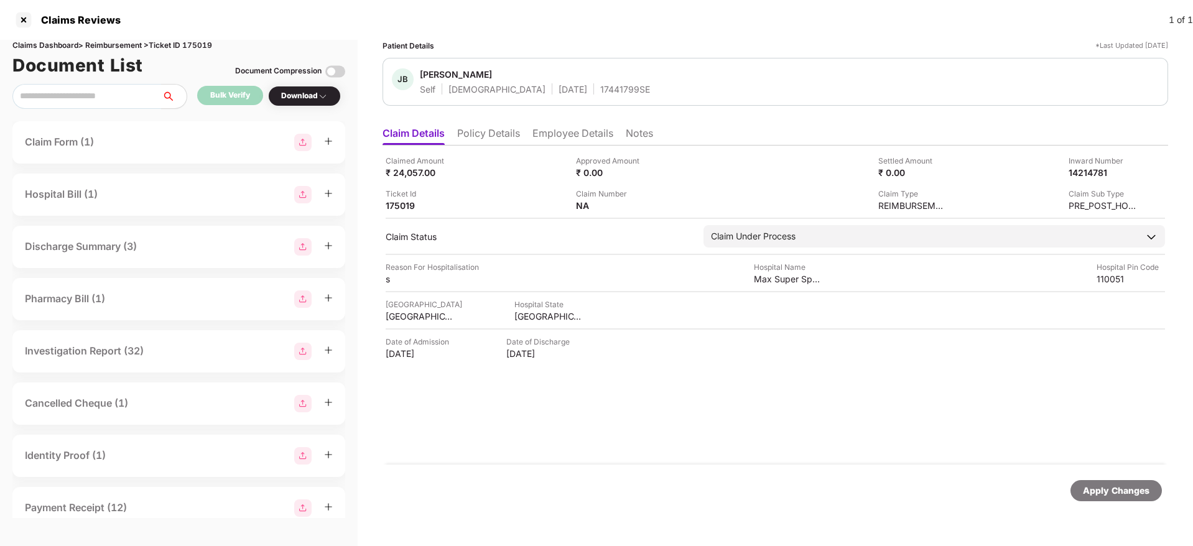
click at [462, 136] on li "Policy Details" at bounding box center [488, 136] width 63 height 18
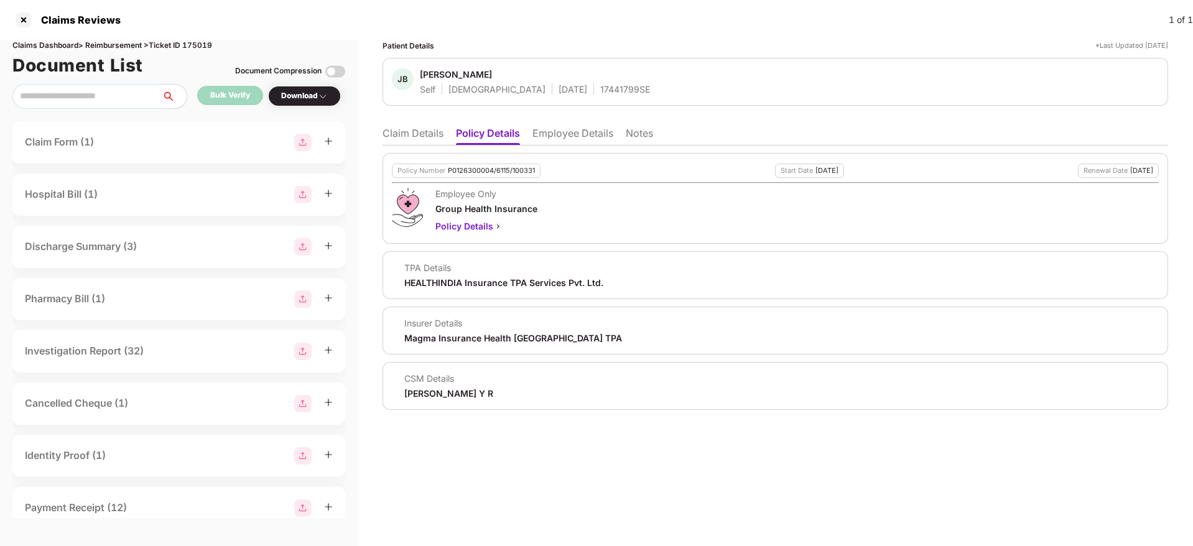
drag, startPoint x: 422, startPoint y: 134, endPoint x: 445, endPoint y: 144, distance: 25.1
click at [428, 134] on li "Claim Details" at bounding box center [413, 136] width 61 height 18
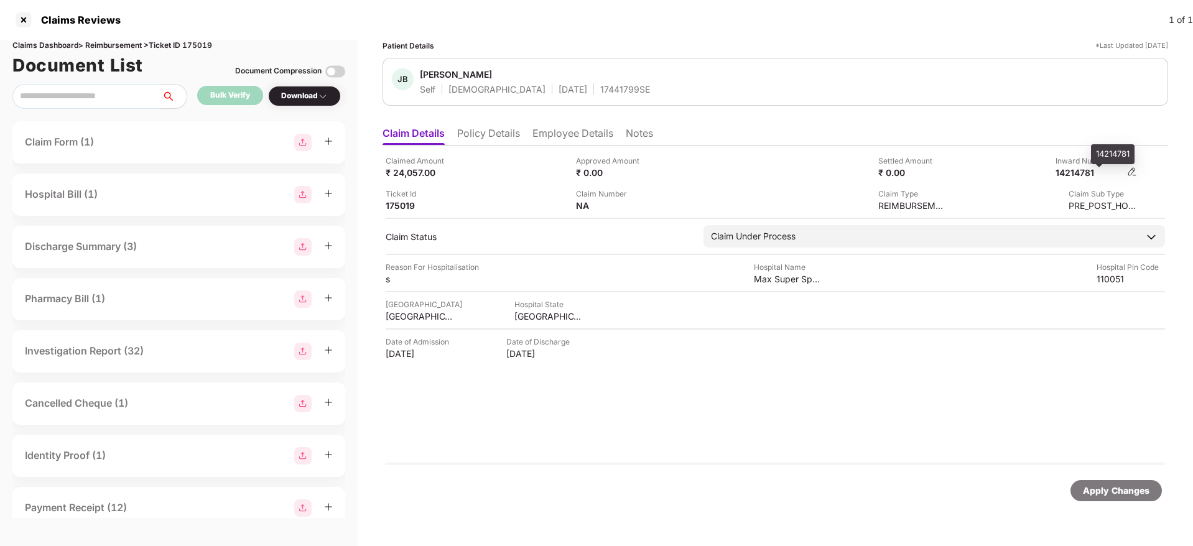
click at [1086, 177] on div "14214781" at bounding box center [1090, 173] width 68 height 12
copy div "14214781"
click at [600, 92] on div "17441799SE" at bounding box center [625, 89] width 50 height 12
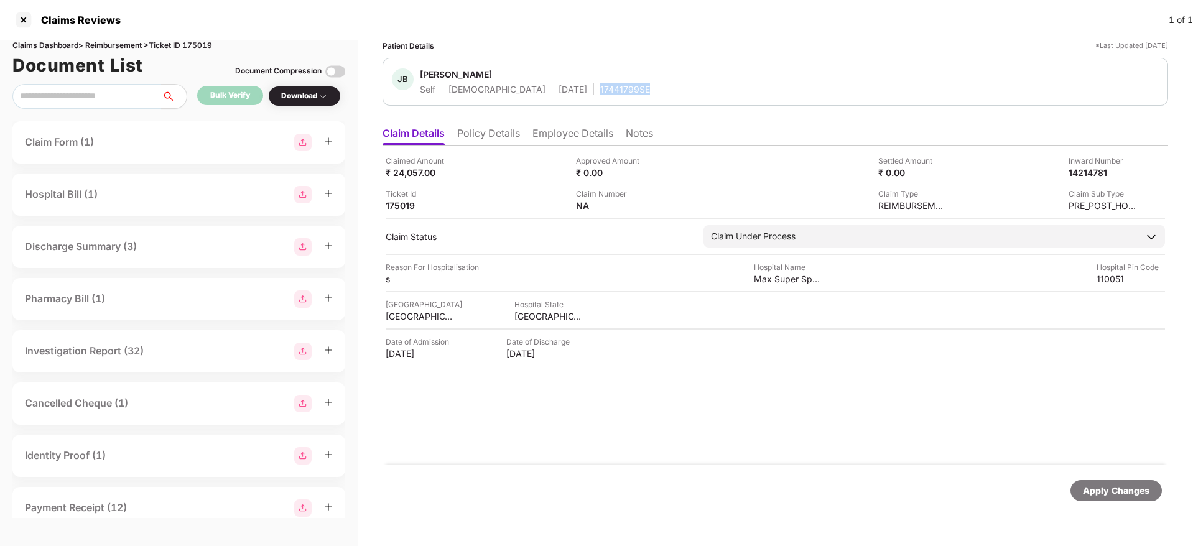
copy div "17441799SE"
click at [495, 132] on li "Policy Details" at bounding box center [488, 136] width 63 height 18
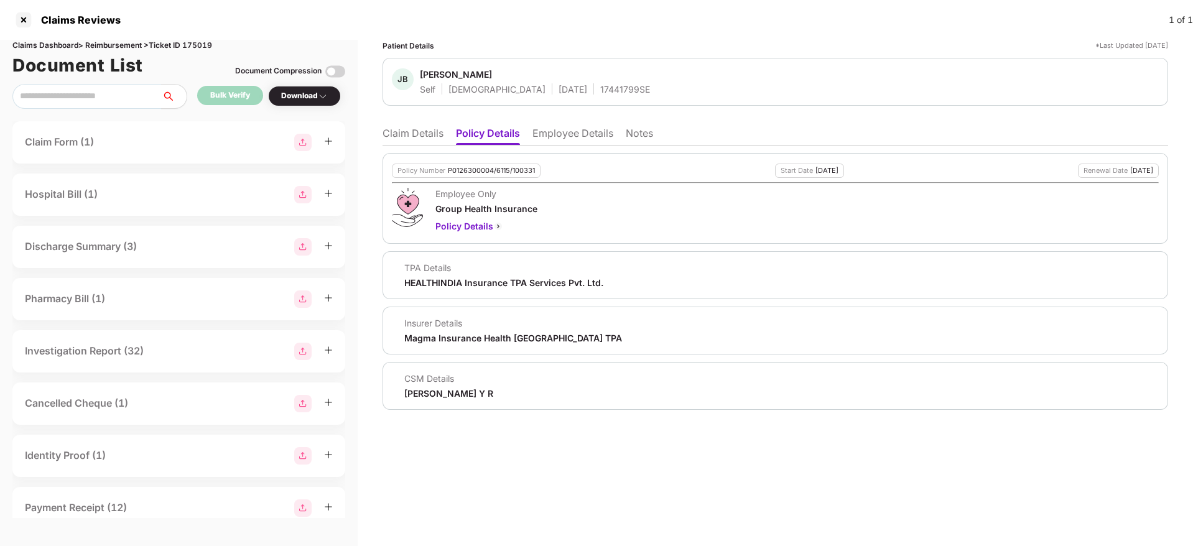
drag, startPoint x: 406, startPoint y: 141, endPoint x: 398, endPoint y: 143, distance: 7.7
click at [405, 141] on li "Claim Details" at bounding box center [413, 136] width 61 height 18
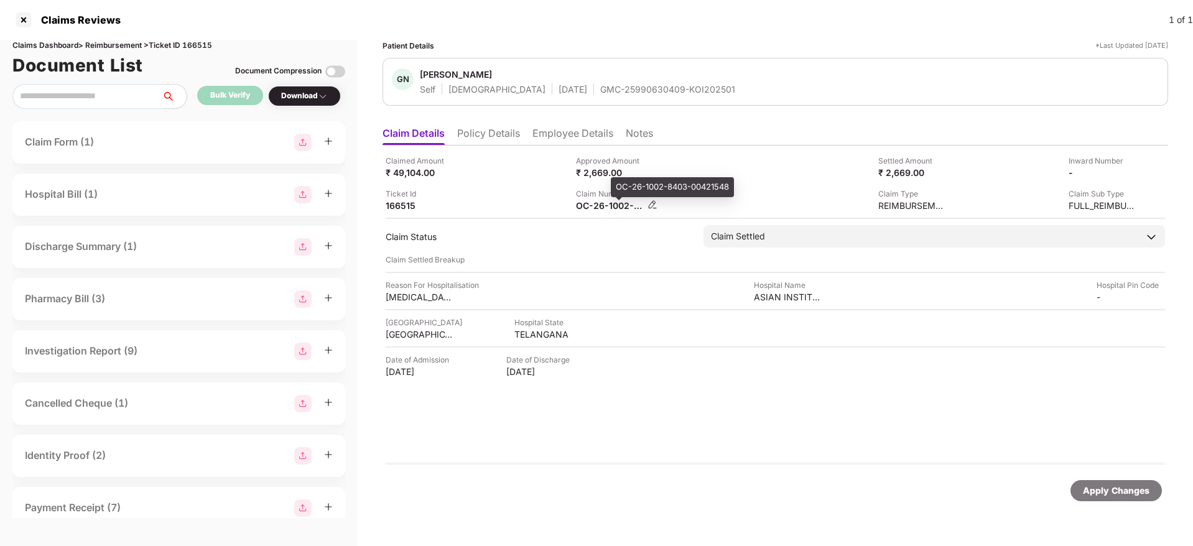
click at [588, 207] on div "OC-26-1002-8403-00421548" at bounding box center [610, 206] width 68 height 12
copy div
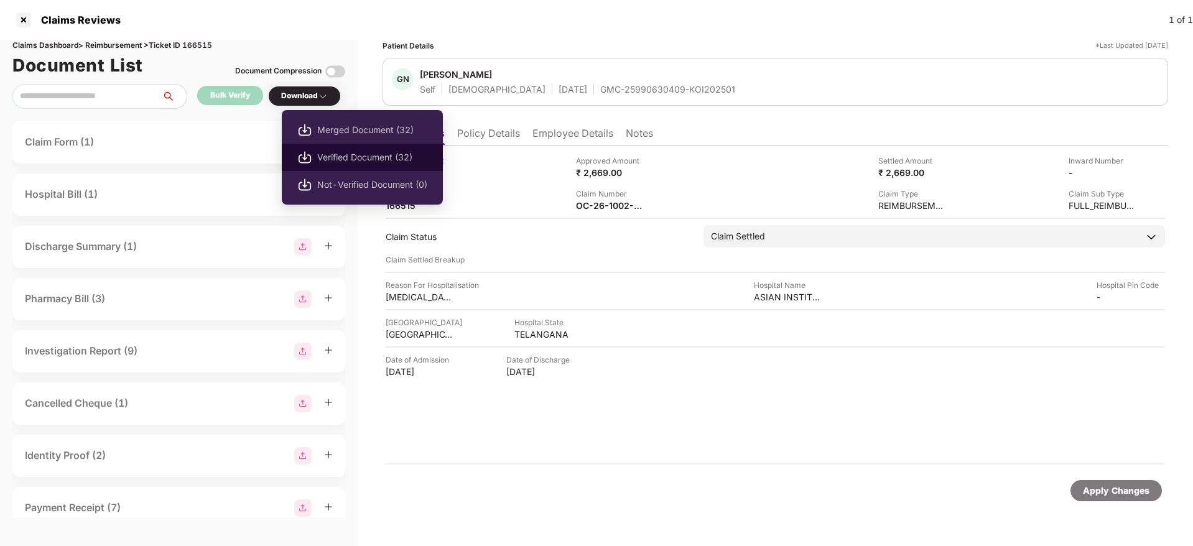
click at [356, 156] on span "Verified Document (32)" at bounding box center [372, 158] width 110 height 14
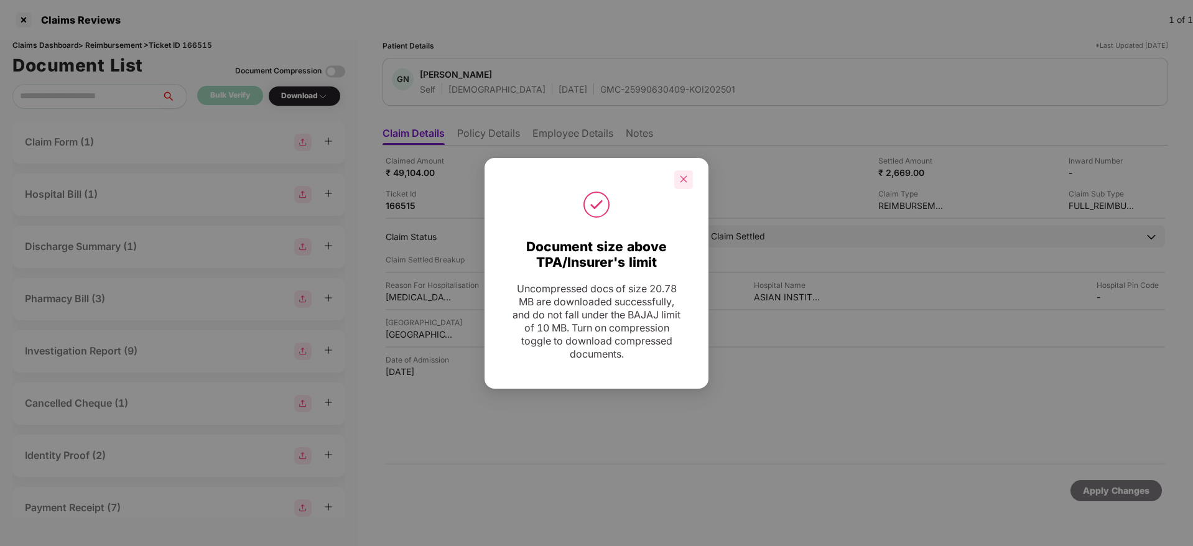
click at [685, 172] on div at bounding box center [683, 179] width 19 height 19
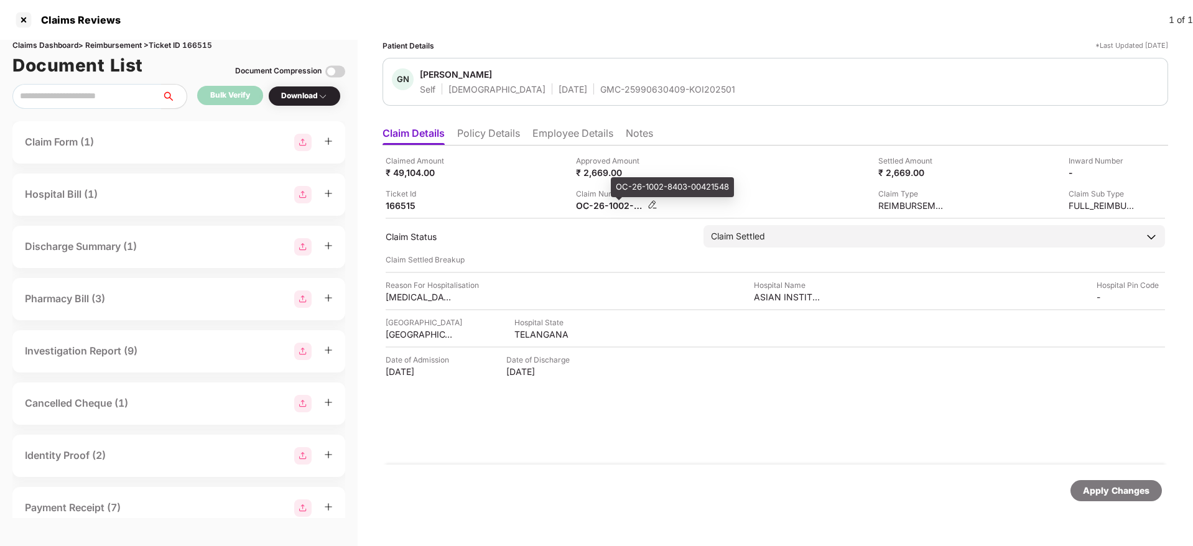
click at [592, 203] on div "OC-26-1002-8403-00421548" at bounding box center [610, 206] width 68 height 12
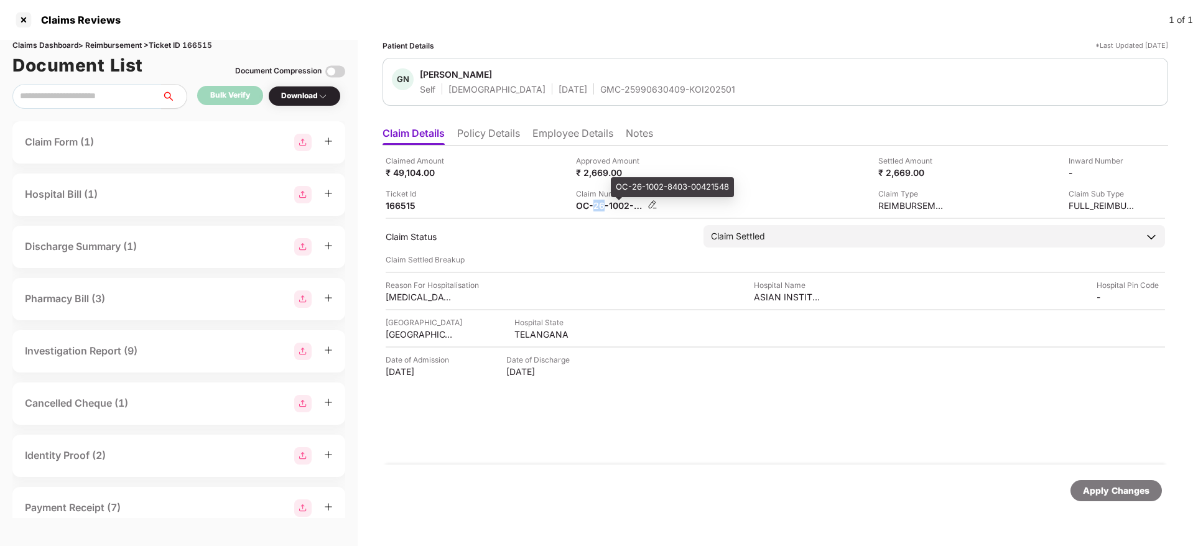
click at [592, 203] on div "OC-26-1002-8403-00421548" at bounding box center [610, 206] width 68 height 12
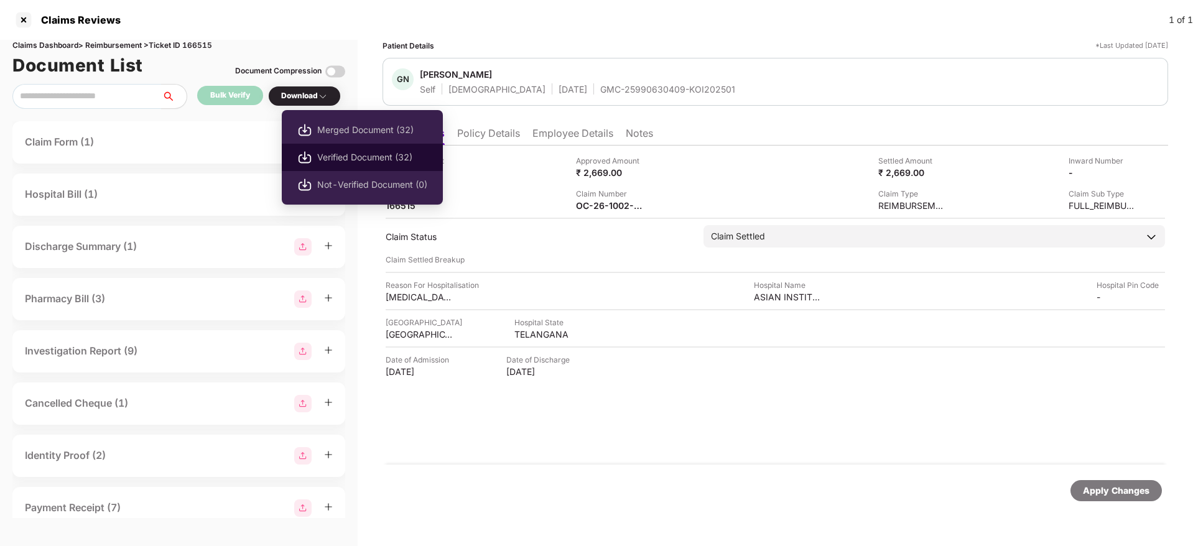
click at [350, 151] on span "Verified Document (32)" at bounding box center [372, 158] width 110 height 14
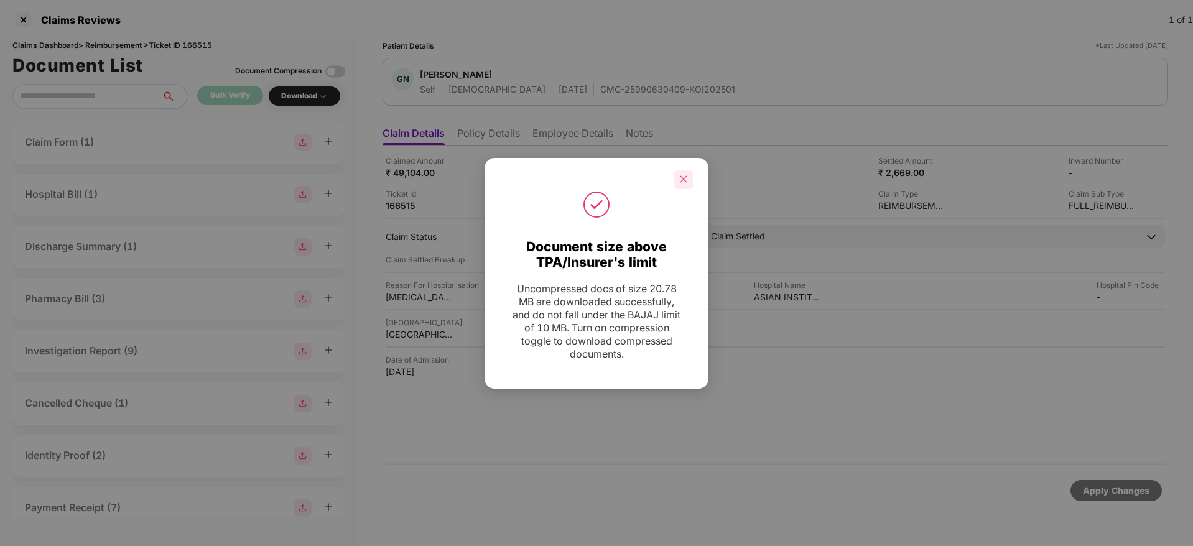
click at [677, 180] on div at bounding box center [683, 179] width 19 height 19
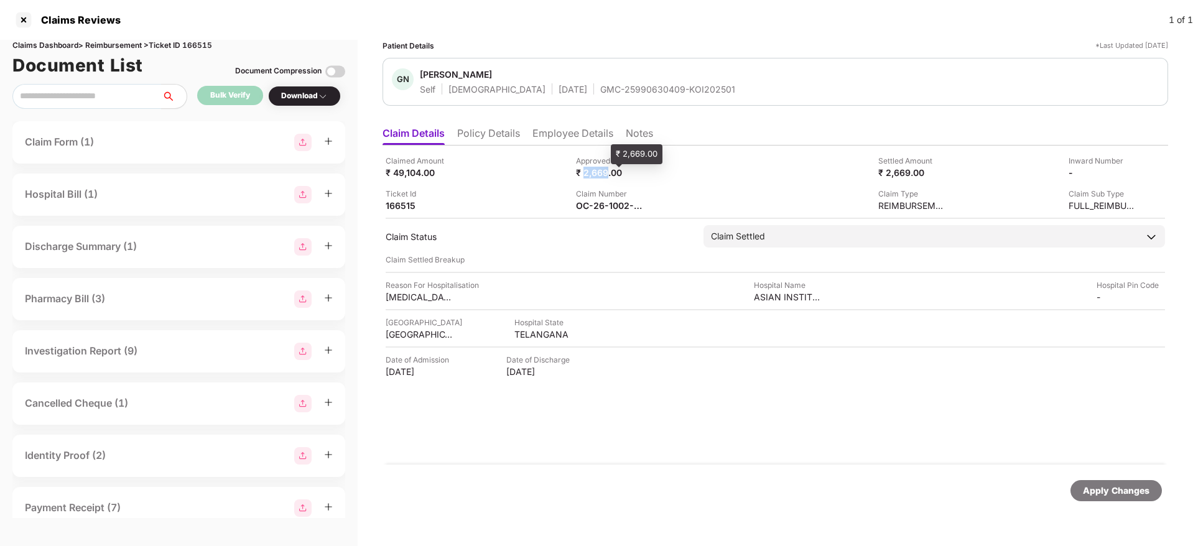
drag, startPoint x: 586, startPoint y: 172, endPoint x: 607, endPoint y: 172, distance: 21.2
click at [607, 172] on div "₹ 2,669.00" at bounding box center [610, 173] width 68 height 12
copy div "2,669"
click at [733, 169] on div "Approved Amount ₹ 2,669.00" at bounding box center [666, 167] width 181 height 24
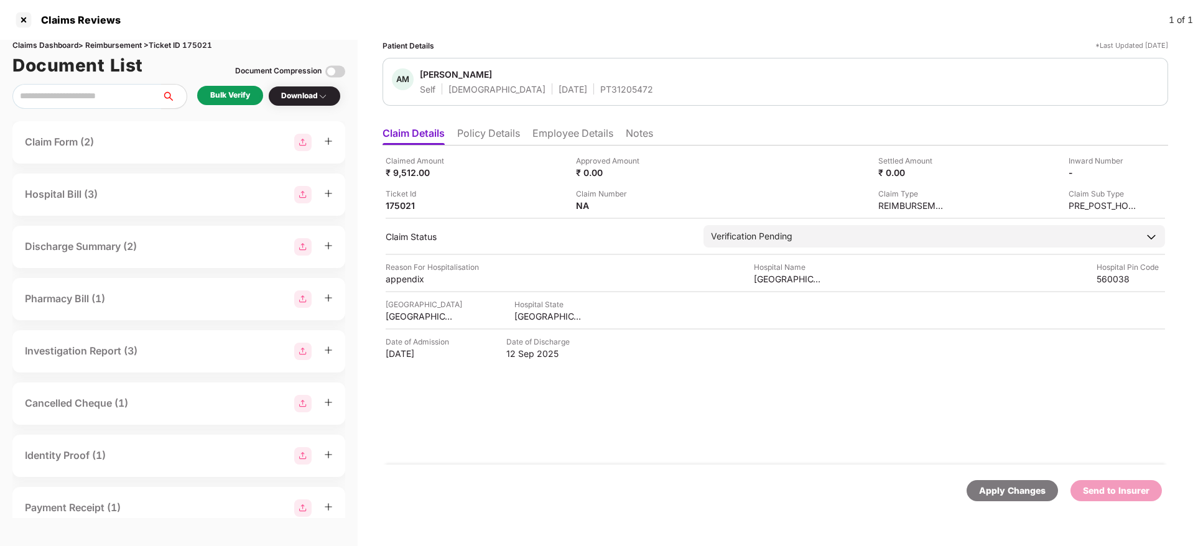
click at [473, 123] on ul "Claim Details Policy Details Employee Details Notes" at bounding box center [776, 133] width 786 height 25
click at [482, 134] on li "Policy Details" at bounding box center [488, 136] width 63 height 18
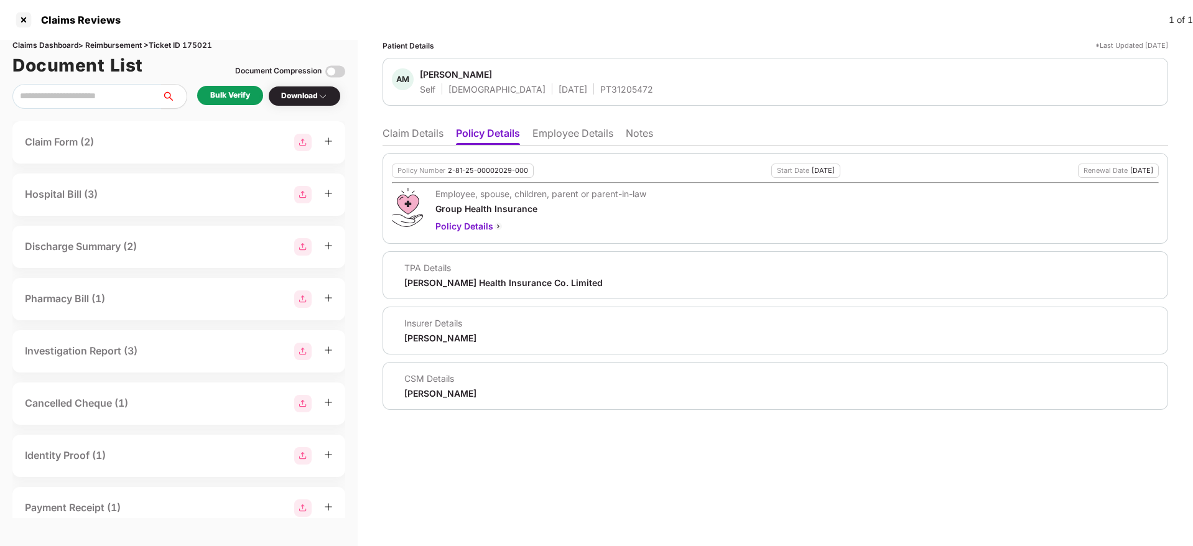
click at [574, 135] on li "Employee Details" at bounding box center [573, 136] width 81 height 18
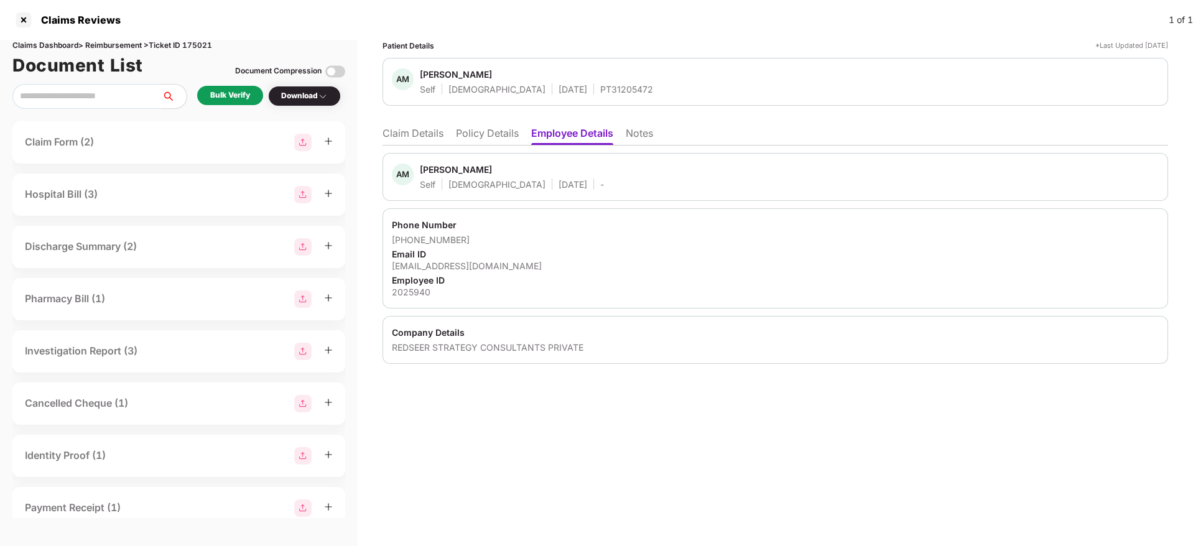
click at [503, 134] on li "Policy Details" at bounding box center [487, 136] width 63 height 18
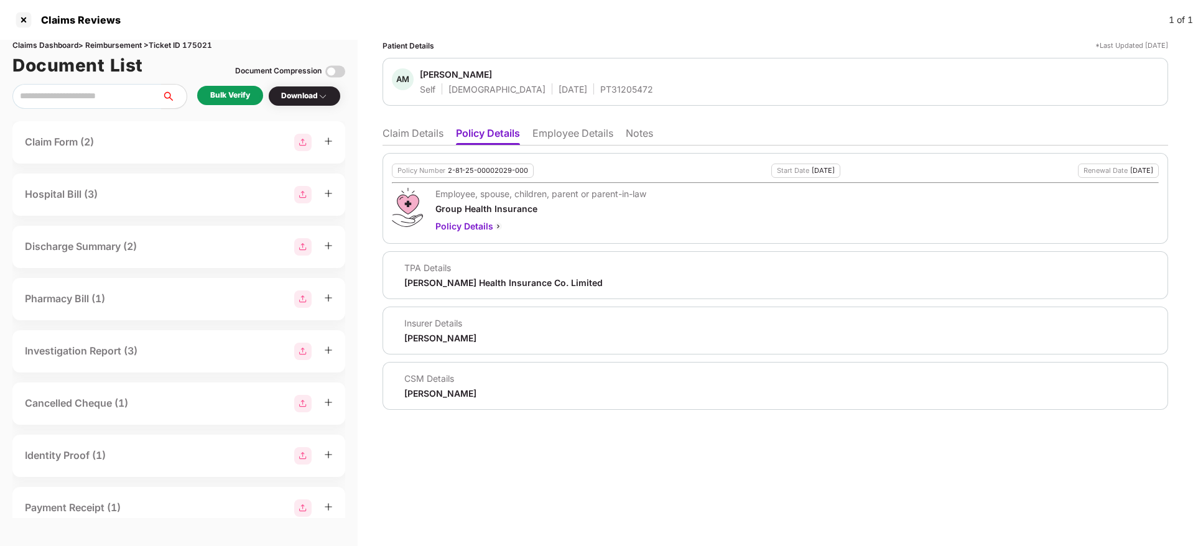
click at [580, 131] on li "Employee Details" at bounding box center [573, 136] width 81 height 18
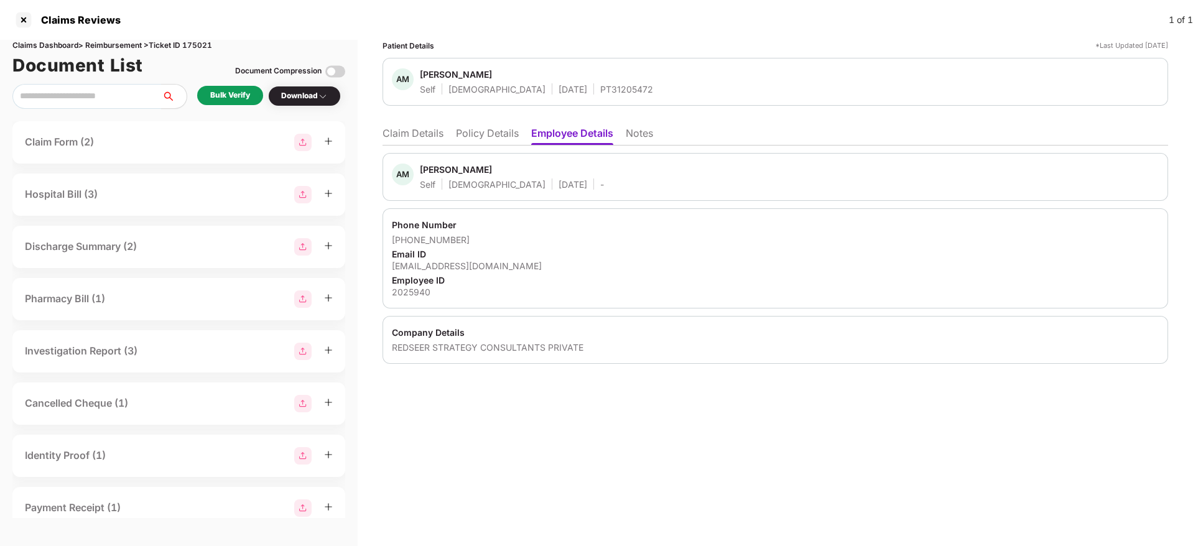
click at [433, 141] on li "Claim Details" at bounding box center [413, 136] width 61 height 18
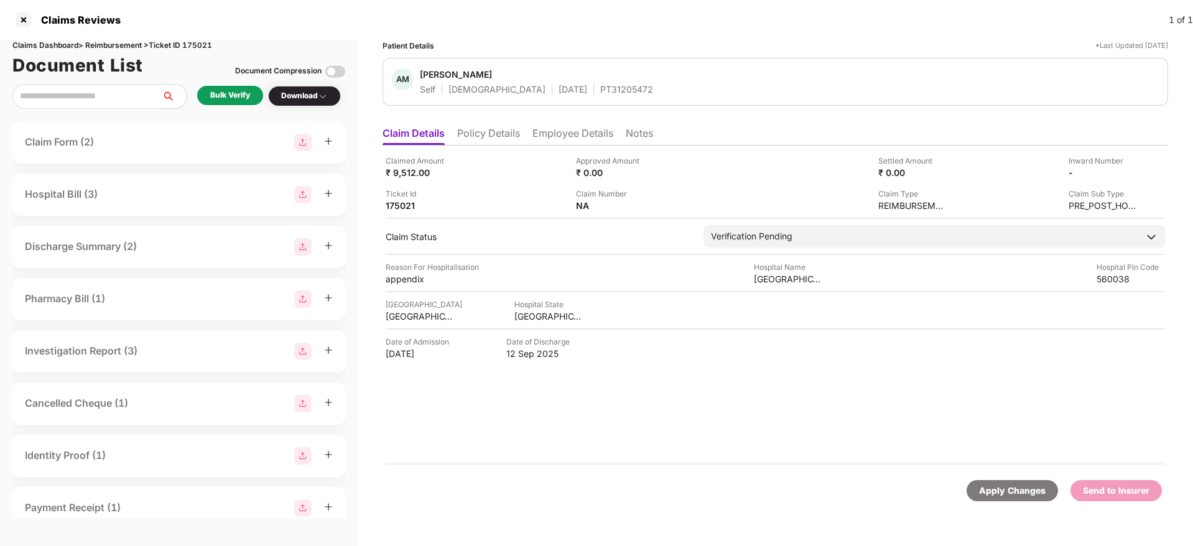
click at [501, 146] on div "Claimed Amount ₹ 9,512.00 Approved Amount ₹ 0.00 Settled Amount ₹ 0.00 Inward N…" at bounding box center [776, 305] width 786 height 319
click at [506, 141] on li "Policy Details" at bounding box center [488, 136] width 63 height 18
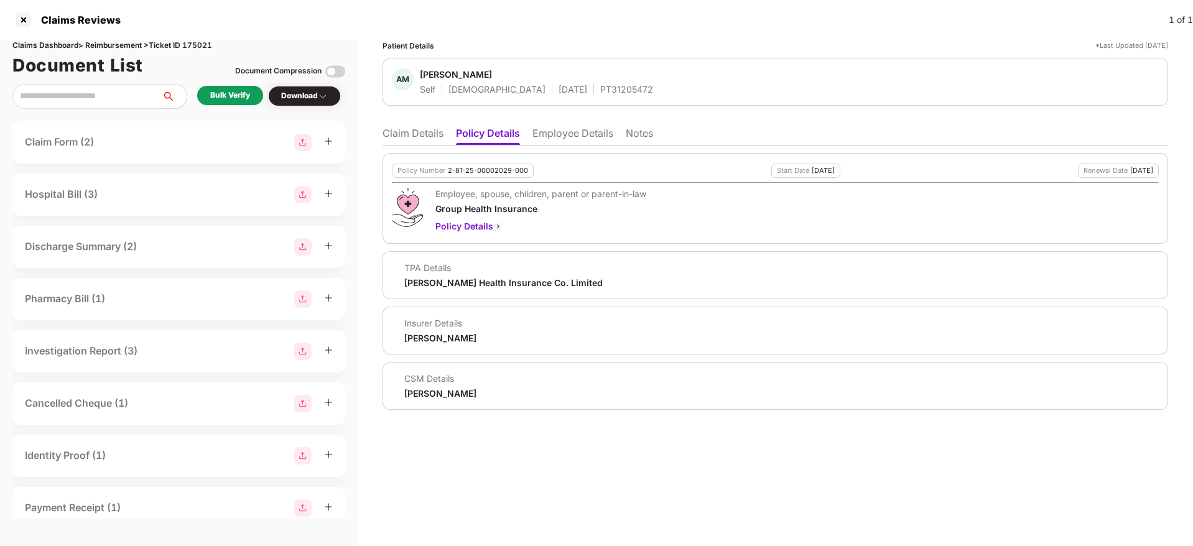
click at [582, 137] on li "Employee Details" at bounding box center [573, 136] width 81 height 18
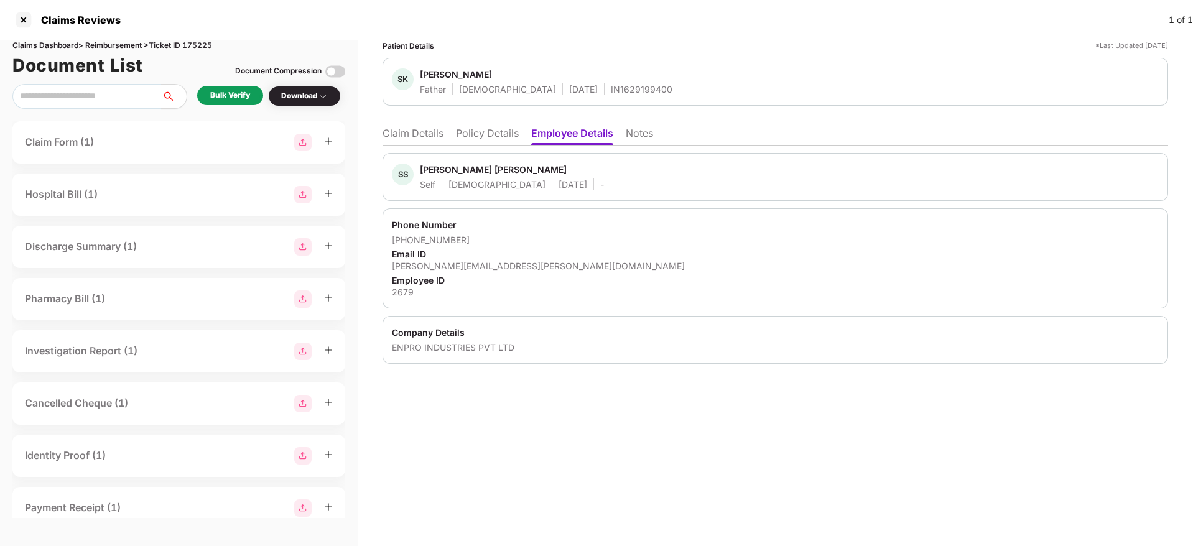
click at [504, 136] on li "Policy Details" at bounding box center [487, 136] width 63 height 18
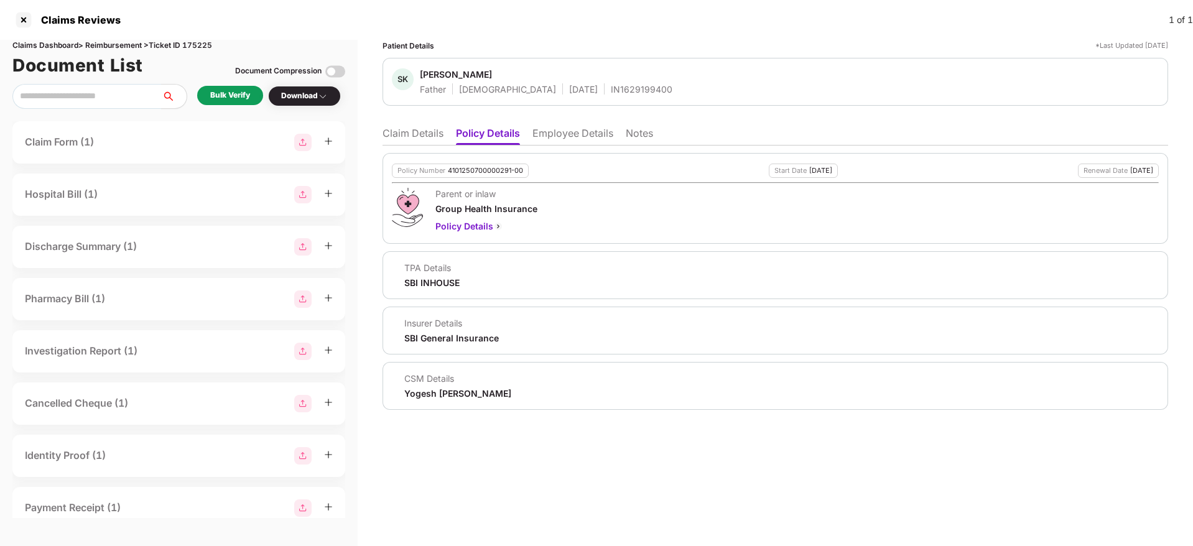
click at [567, 129] on li "Employee Details" at bounding box center [573, 136] width 81 height 18
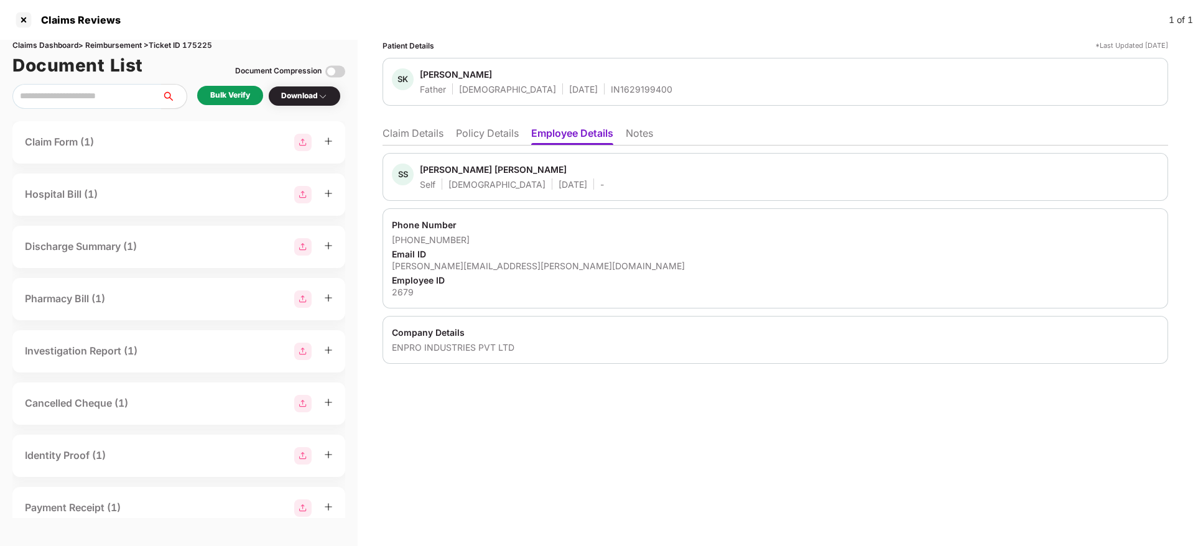
click at [500, 137] on li "Policy Details" at bounding box center [487, 136] width 63 height 18
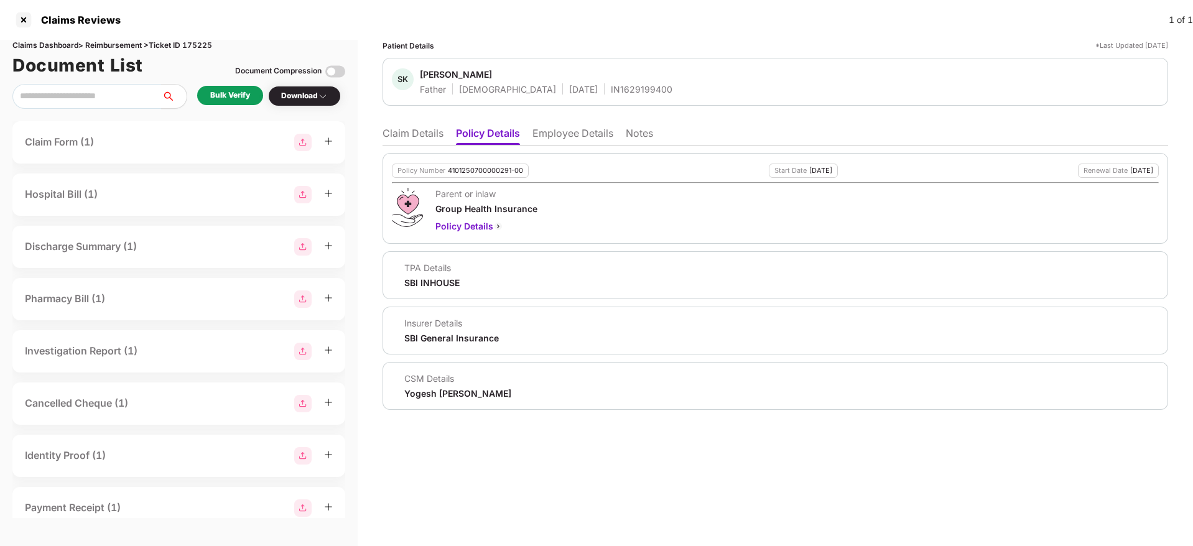
click at [410, 133] on li "Claim Details" at bounding box center [413, 136] width 61 height 18
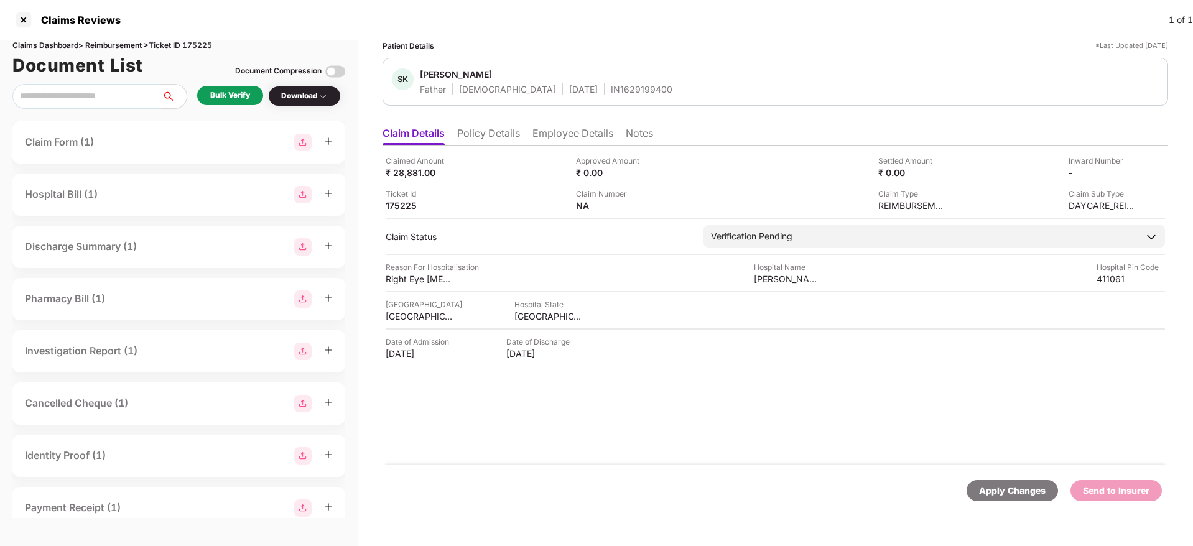
click at [488, 131] on li "Policy Details" at bounding box center [488, 136] width 63 height 18
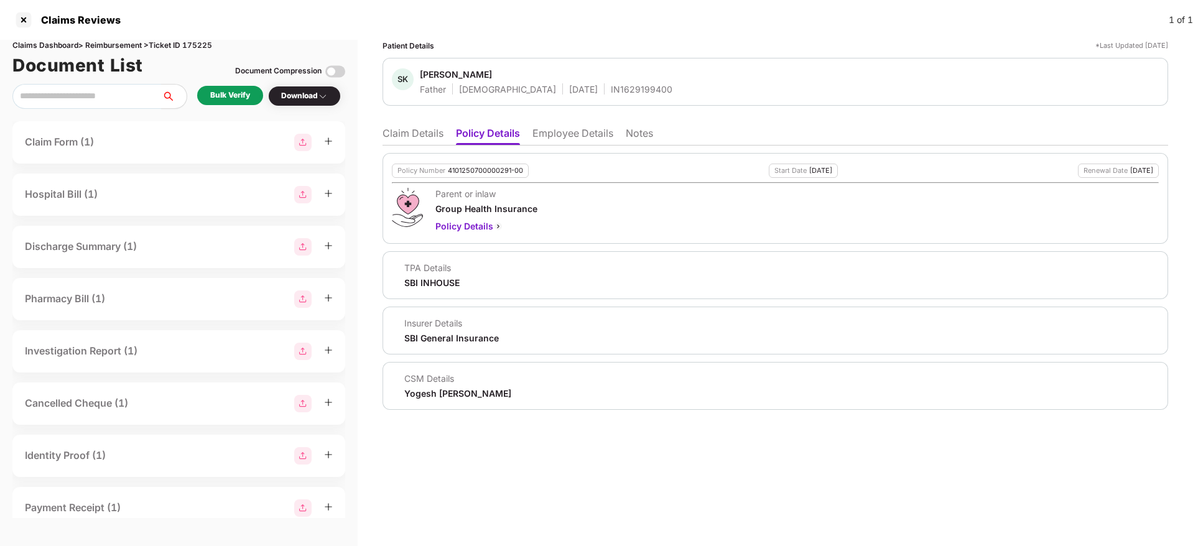
click at [425, 142] on li "Claim Details" at bounding box center [413, 136] width 61 height 18
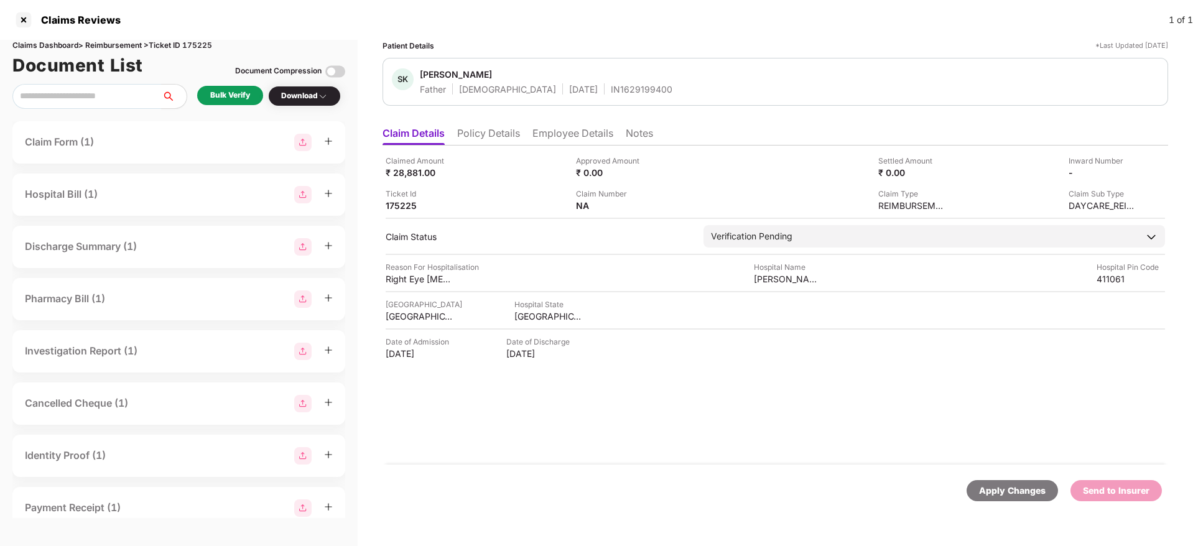
click at [231, 96] on div "Bulk Verify" at bounding box center [230, 96] width 40 height 12
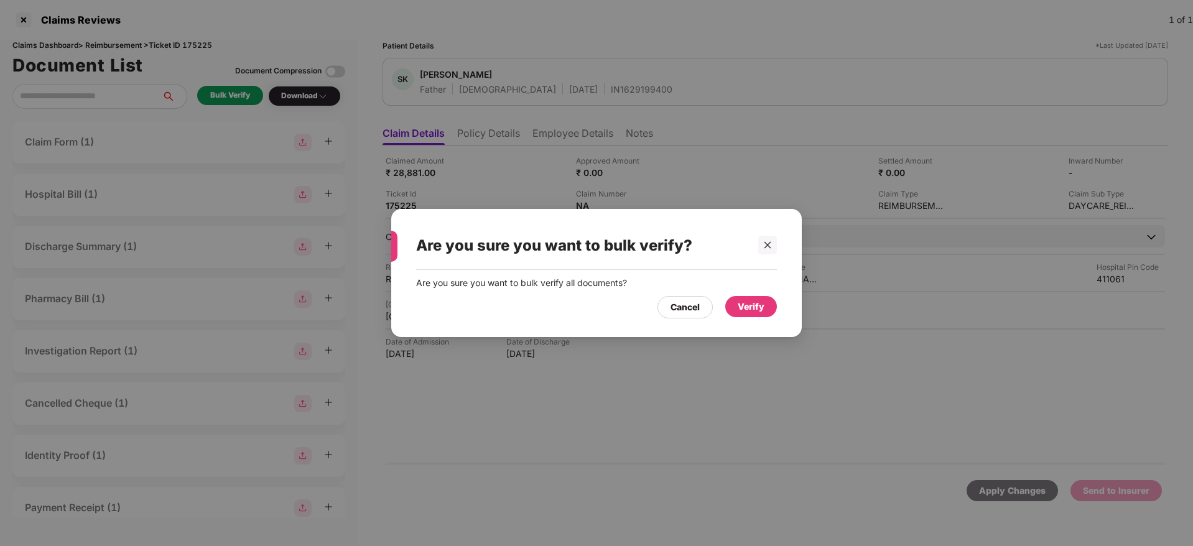
click at [751, 310] on div "Verify" at bounding box center [751, 307] width 27 height 14
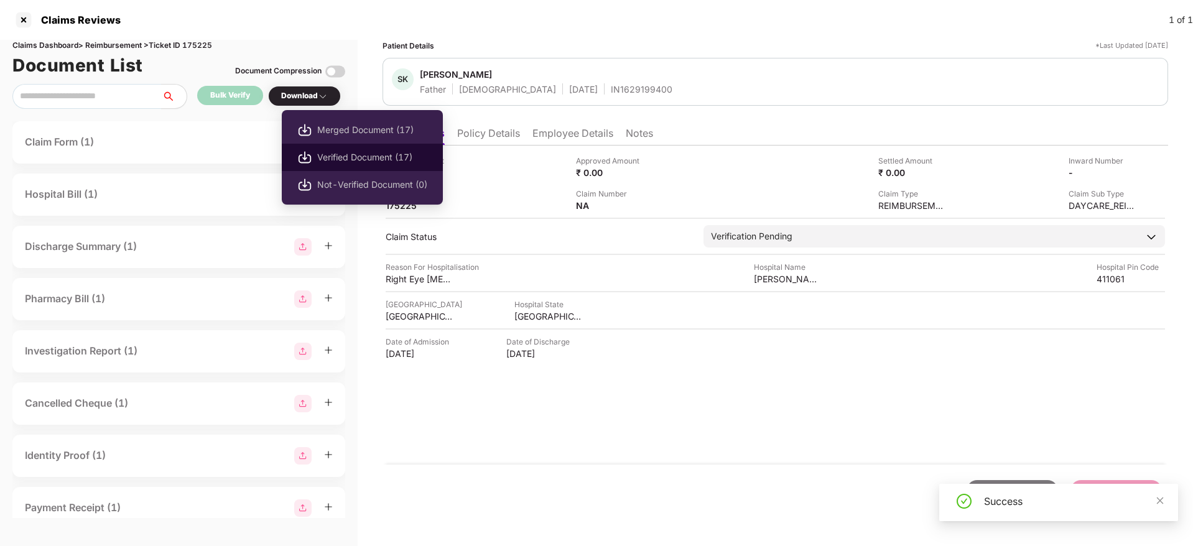
click at [341, 149] on li "Verified Document (17)" at bounding box center [362, 157] width 161 height 27
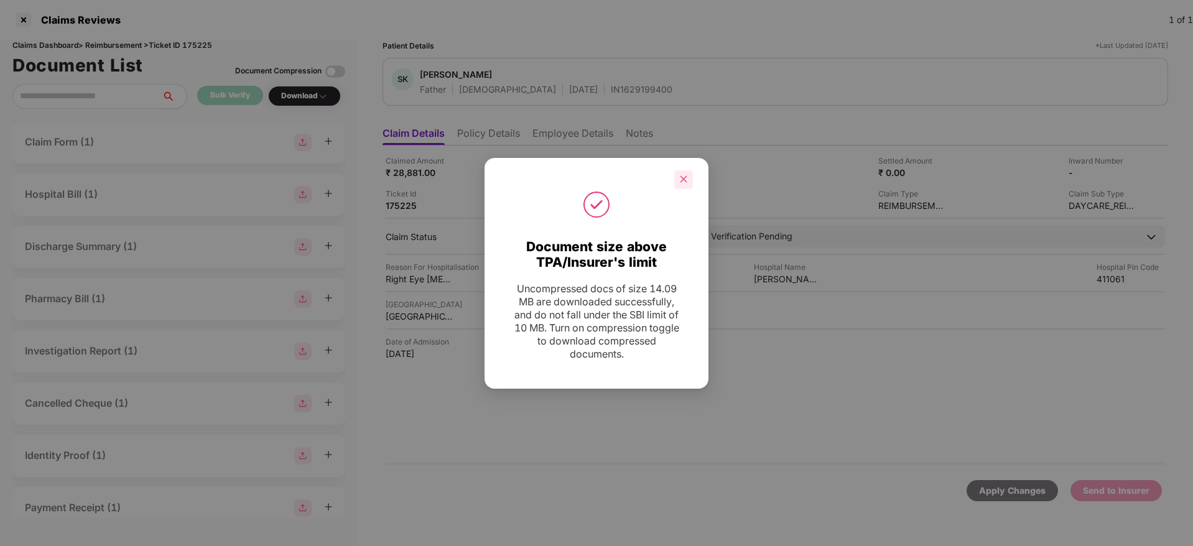
click at [682, 186] on div at bounding box center [683, 179] width 19 height 19
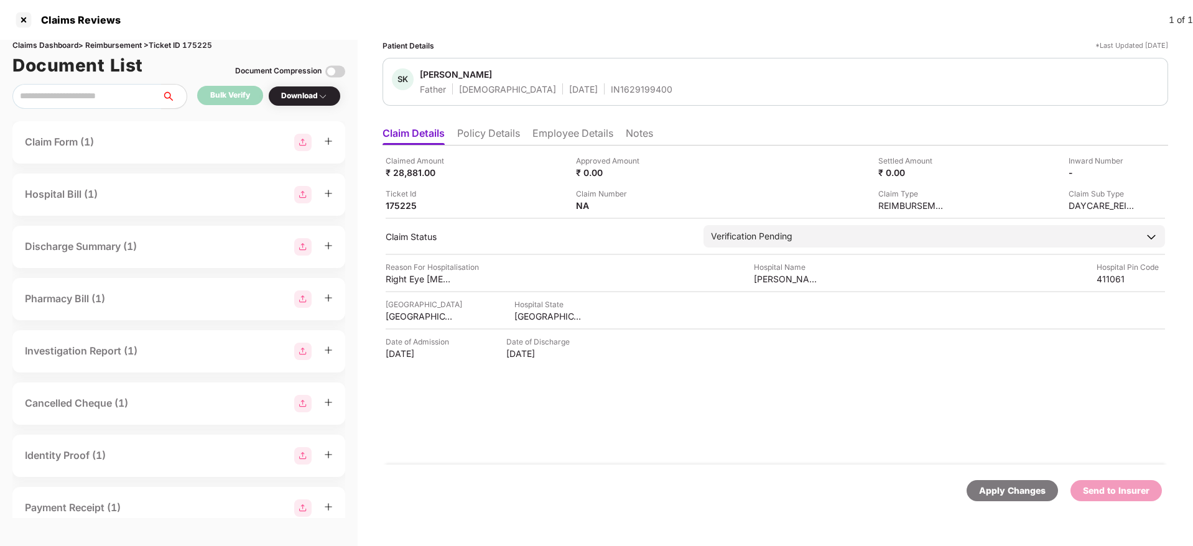
drag, startPoint x: 482, startPoint y: 138, endPoint x: 493, endPoint y: 152, distance: 17.3
click at [483, 137] on li "Policy Details" at bounding box center [488, 136] width 63 height 18
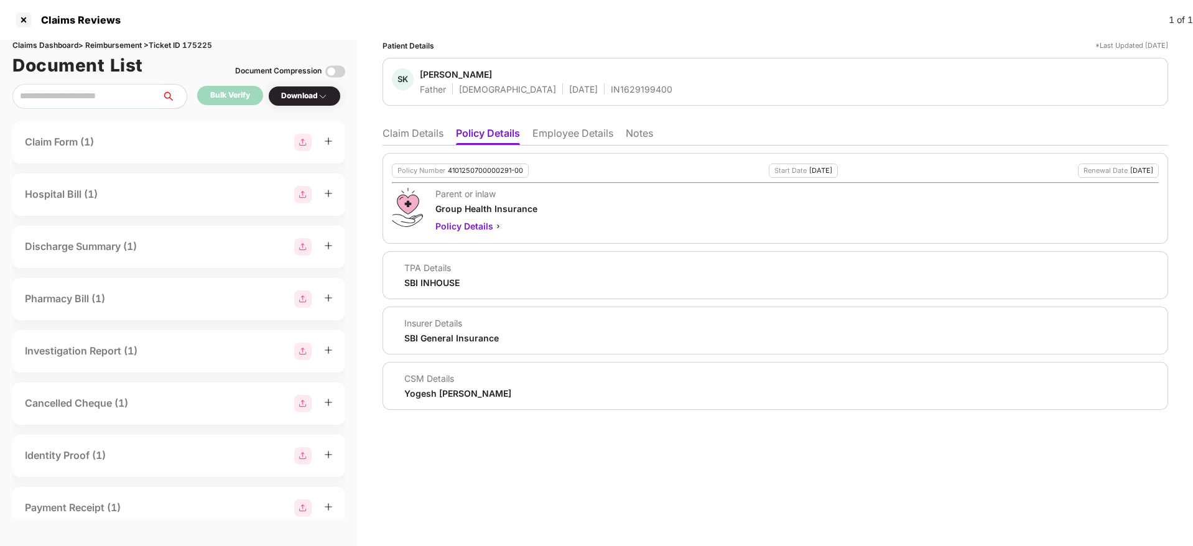
click at [406, 126] on ul "Claim Details Policy Details Employee Details Notes" at bounding box center [776, 133] width 786 height 25
click at [420, 141] on li "Claim Details" at bounding box center [413, 136] width 61 height 18
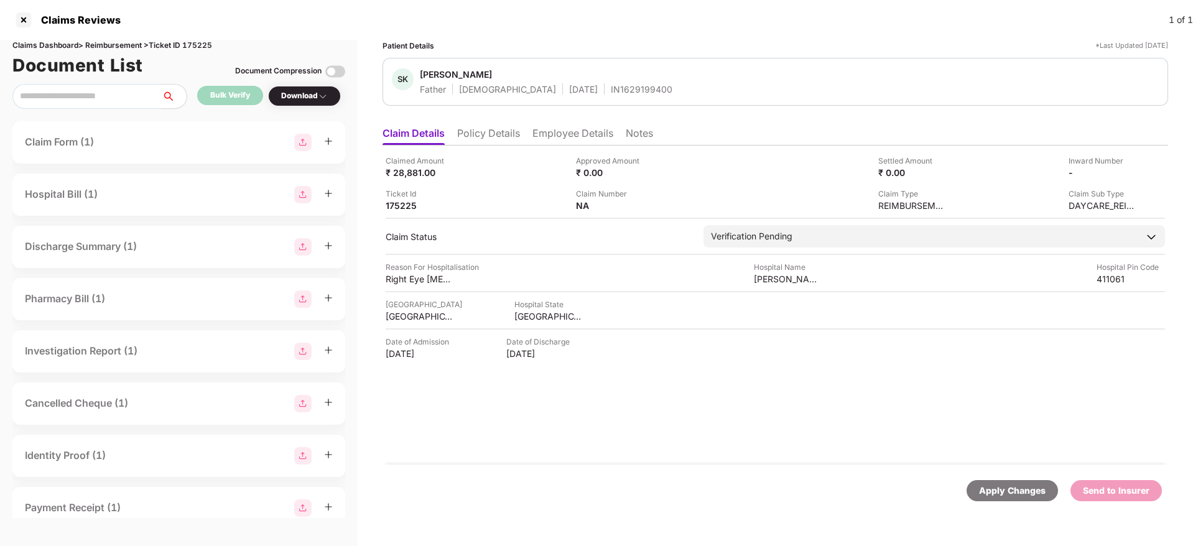
click at [501, 135] on li "Policy Details" at bounding box center [488, 136] width 63 height 18
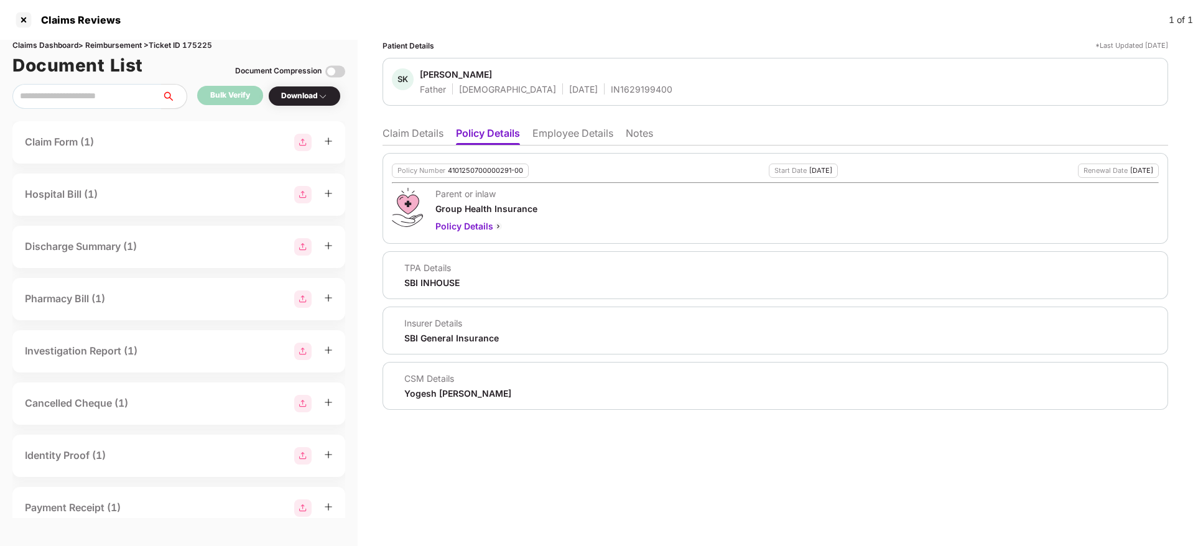
click at [556, 134] on li "Employee Details" at bounding box center [573, 136] width 81 height 18
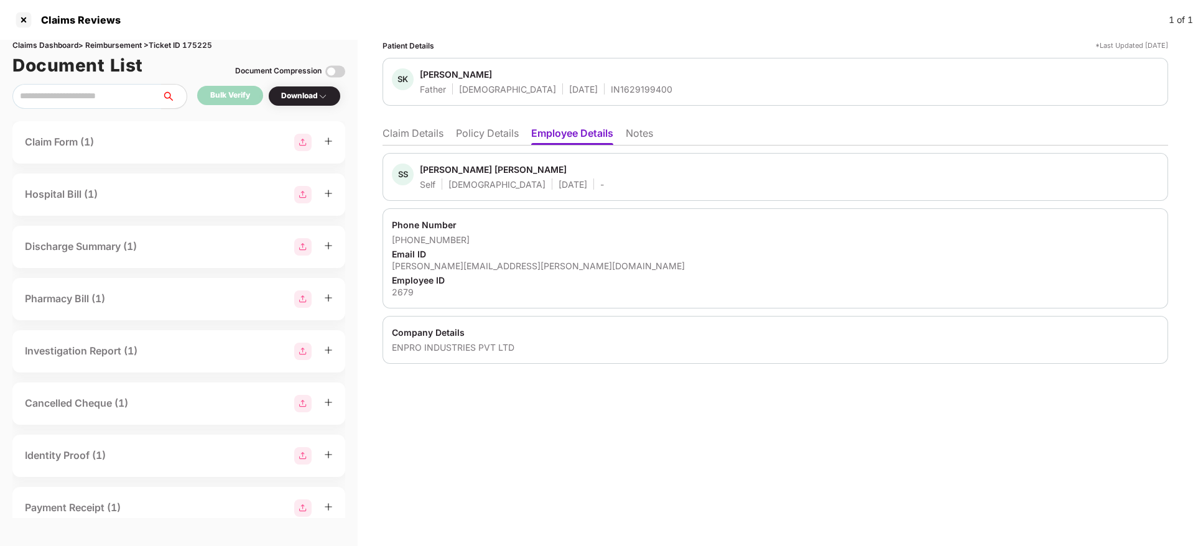
click at [475, 125] on ul "Claim Details Policy Details Employee Details Notes" at bounding box center [776, 133] width 786 height 25
click at [475, 139] on li "Policy Details" at bounding box center [487, 136] width 63 height 18
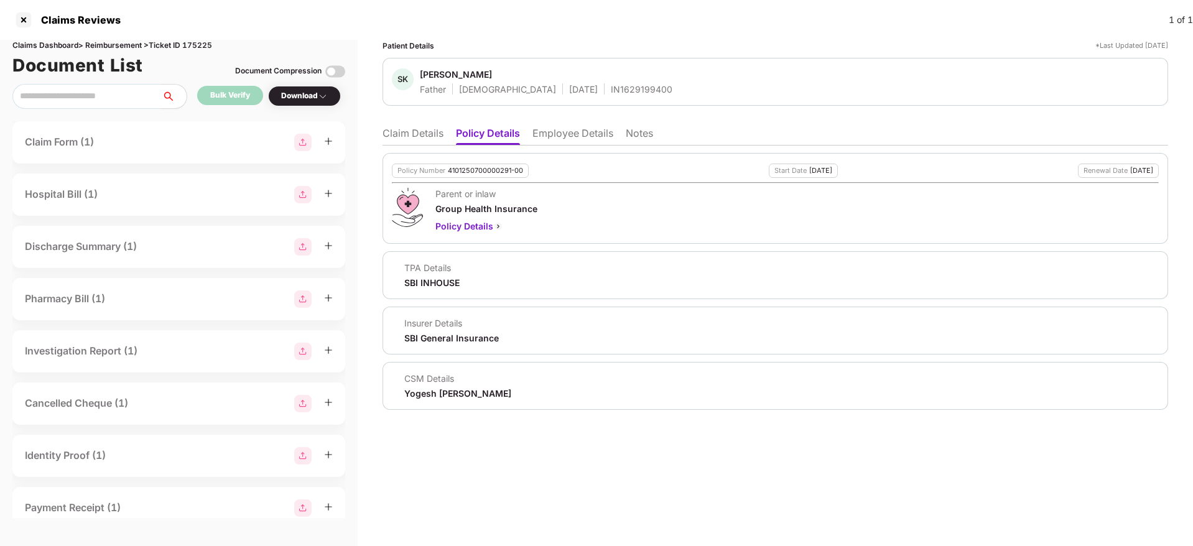
click at [585, 127] on li "Employee Details" at bounding box center [573, 136] width 81 height 18
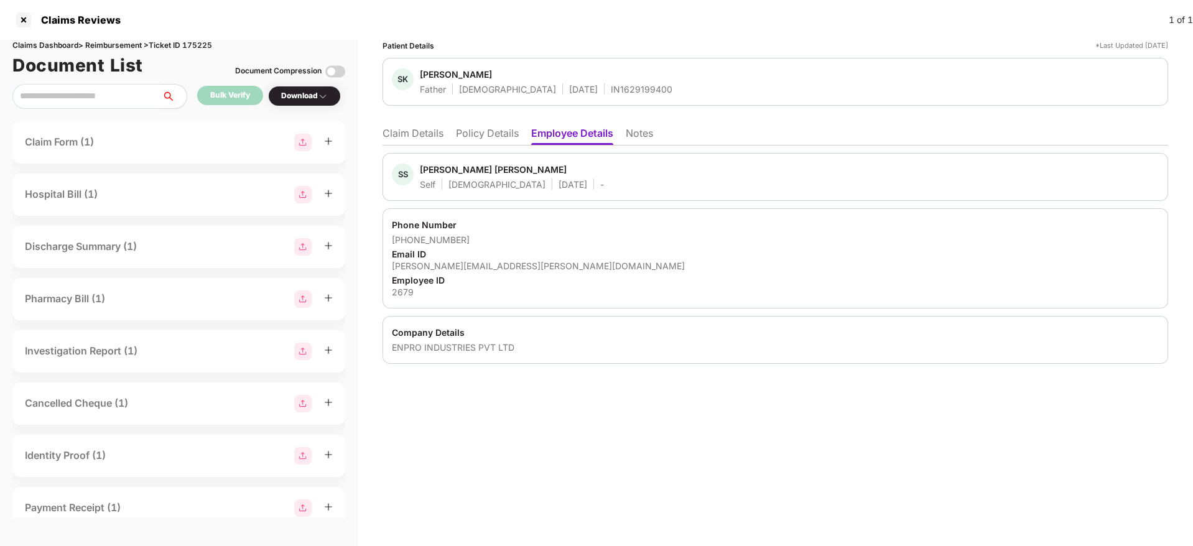
click at [398, 287] on div "2679" at bounding box center [775, 292] width 767 height 12
copy div "2679"
click at [413, 141] on li "Claim Details" at bounding box center [413, 136] width 61 height 18
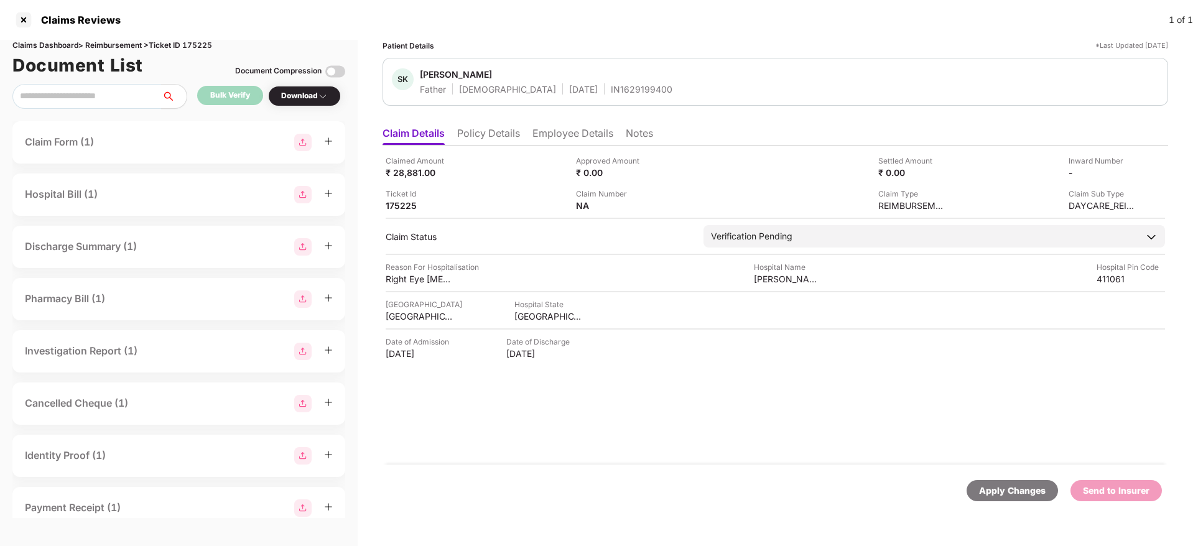
click at [491, 131] on li "Policy Details" at bounding box center [488, 136] width 63 height 18
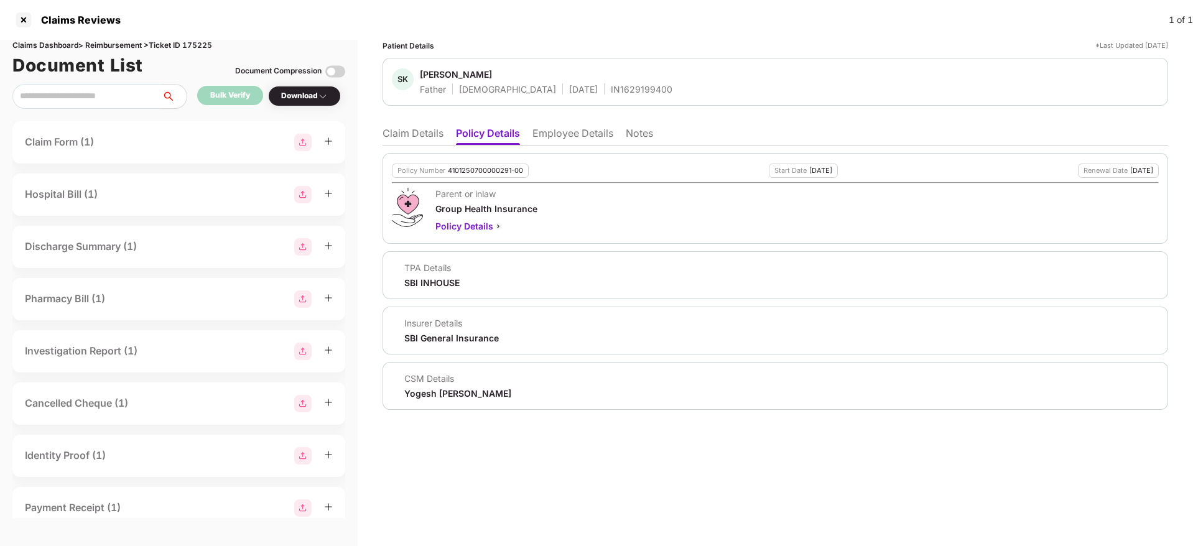
click at [419, 137] on li "Claim Details" at bounding box center [413, 136] width 61 height 18
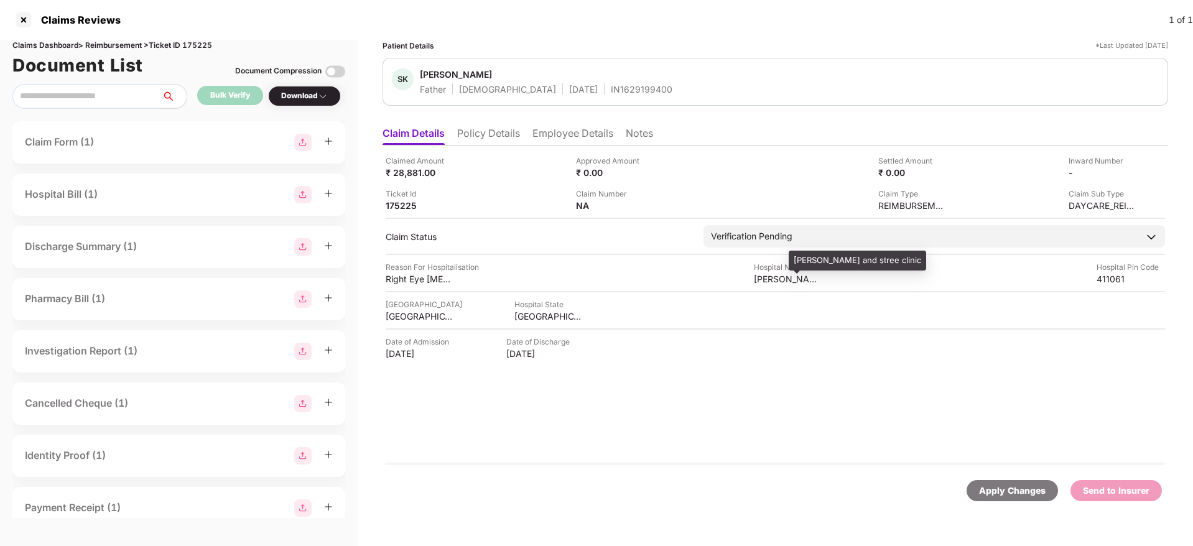
click at [778, 282] on div "Om netralaya and stree clinic" at bounding box center [788, 279] width 68 height 12
copy div "Om netralaya and stree clinic"
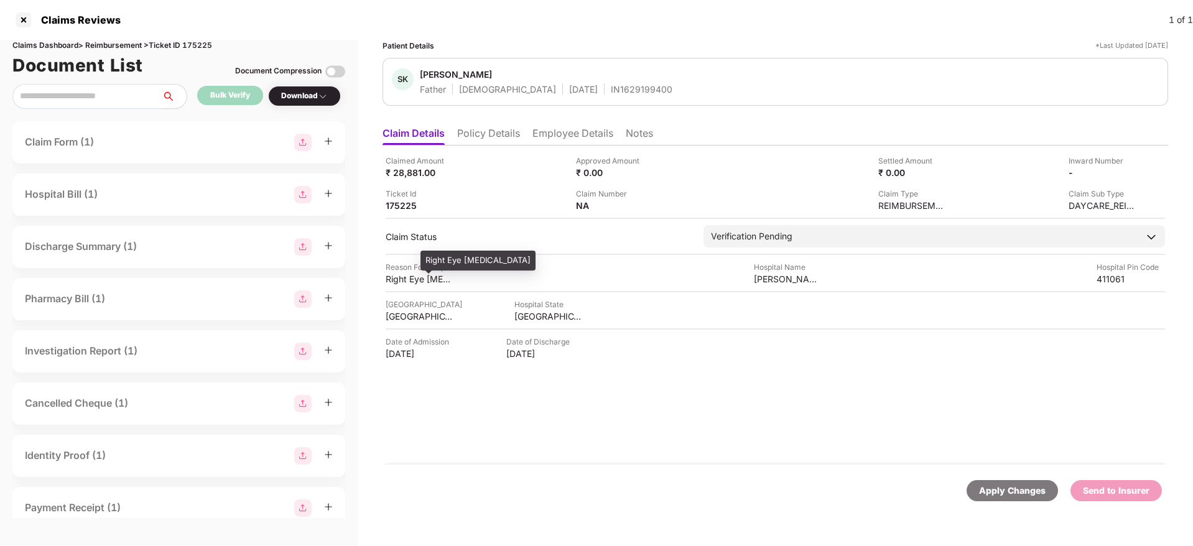
click at [391, 279] on div "Right Eye cataract surgery" at bounding box center [420, 279] width 68 height 12
copy div "Right Eye cataract surgery"
click at [480, 211] on div "Ticket Id 175225" at bounding box center [476, 200] width 181 height 24
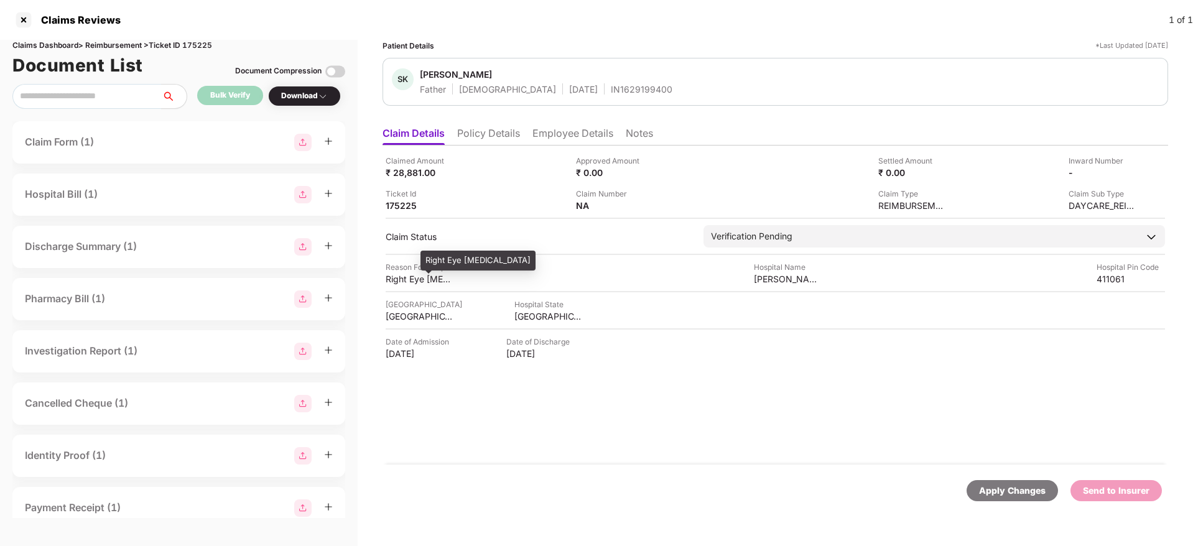
click at [398, 279] on div "Right Eye cataract surgery" at bounding box center [420, 279] width 68 height 12
click at [399, 279] on div "Right Eye cataract surgery" at bounding box center [420, 279] width 68 height 12
copy div "Right Eye cataract surgery"
click at [420, 174] on div "₹ 28,881.00" at bounding box center [420, 173] width 68 height 12
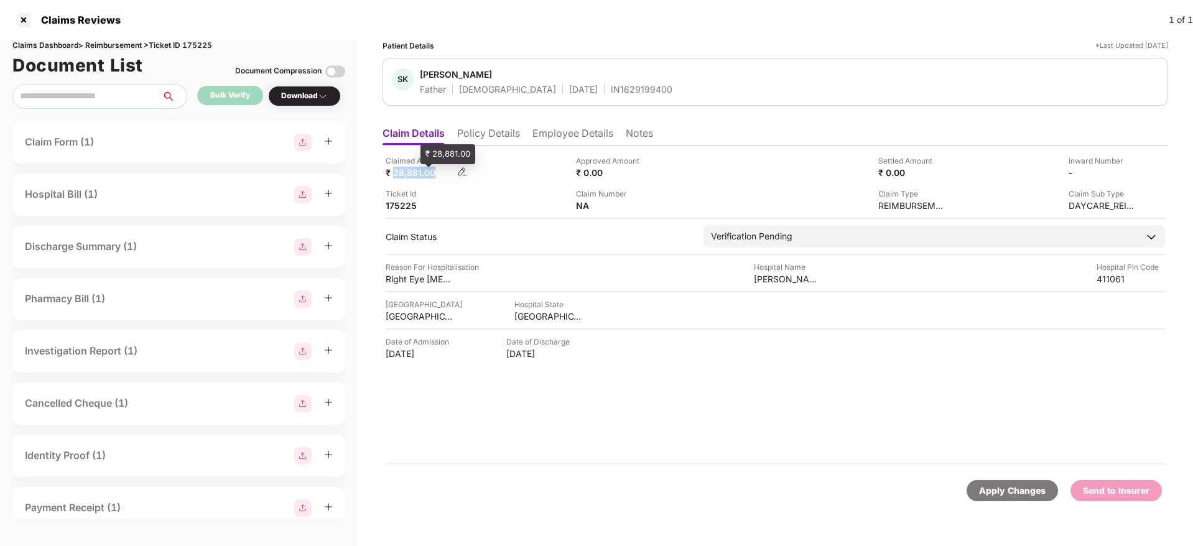
click at [420, 174] on div "₹ 28,881.00" at bounding box center [420, 173] width 68 height 12
copy div "28,881.00"
click at [728, 14] on div "Claims Reviews 1 of 1" at bounding box center [596, 20] width 1193 height 40
click at [1134, 175] on img at bounding box center [1132, 172] width 10 height 10
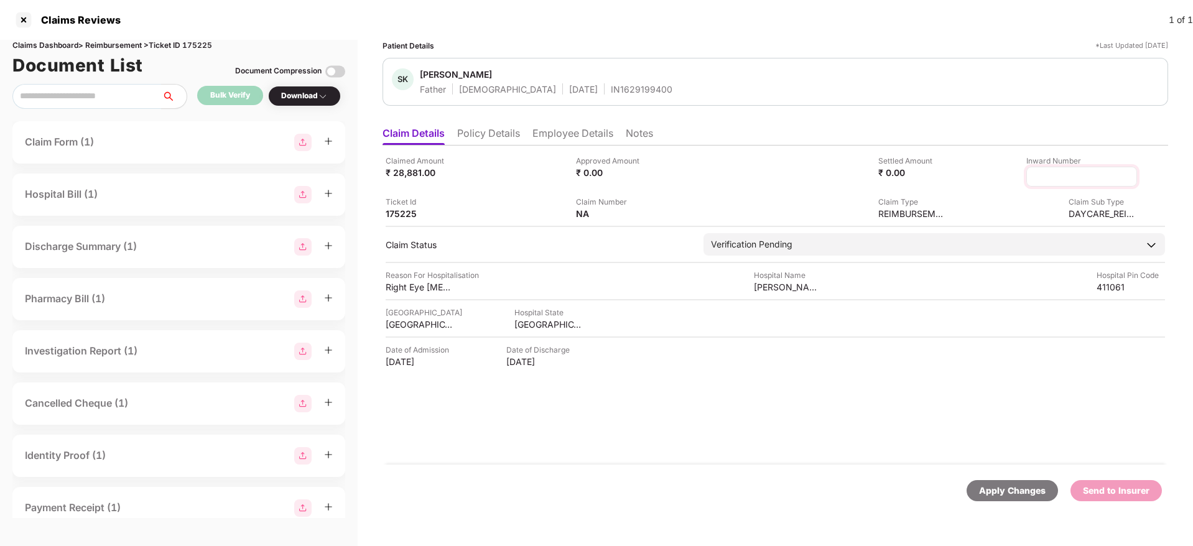
type input "**********"
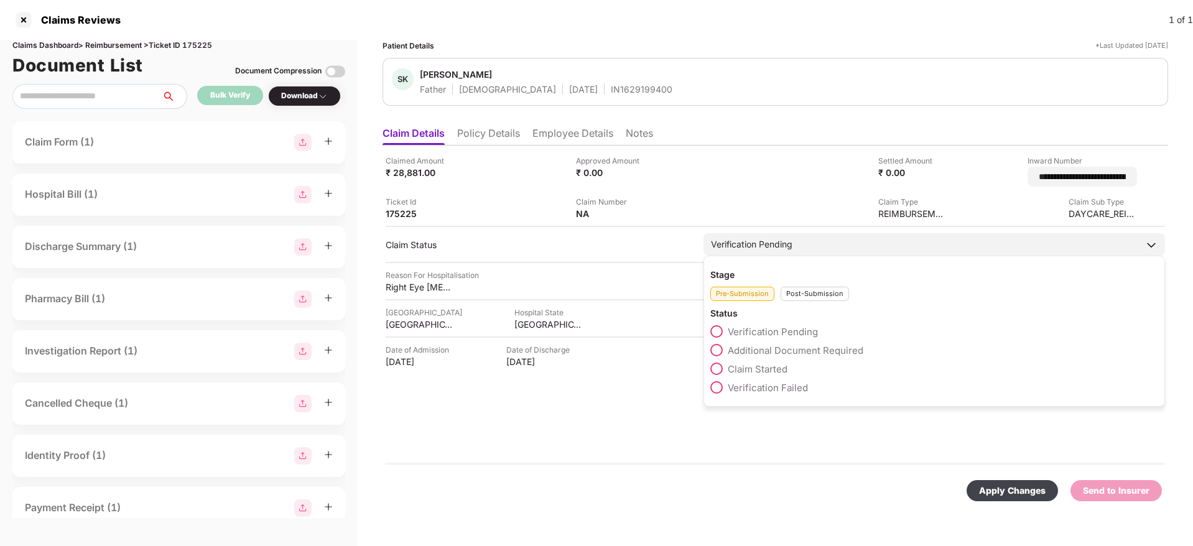
click at [800, 292] on div "Post-Submission" at bounding box center [815, 294] width 68 height 14
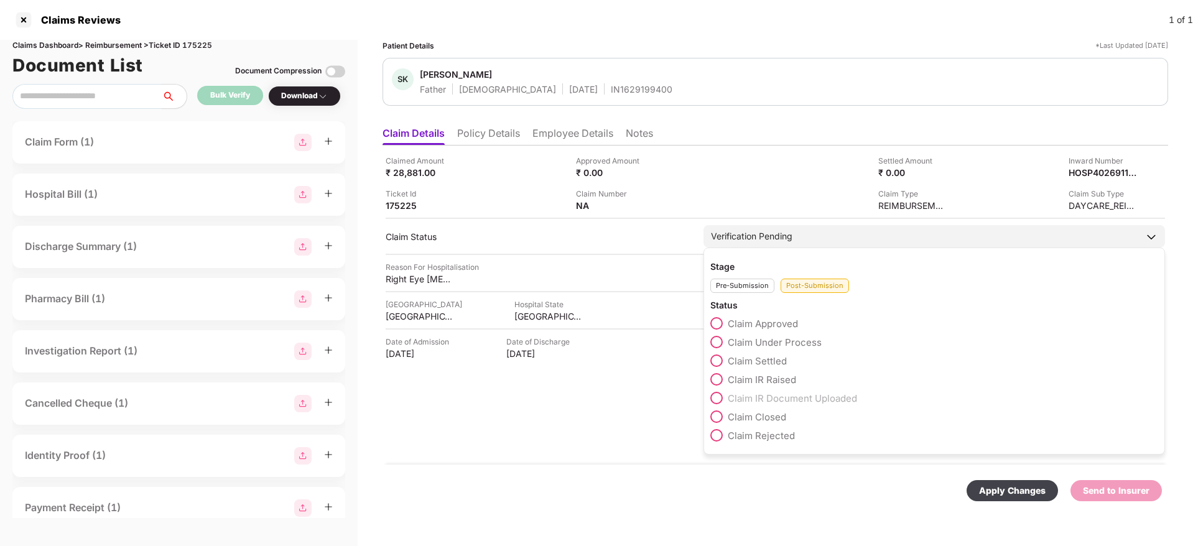
click at [720, 343] on span at bounding box center [716, 342] width 12 height 12
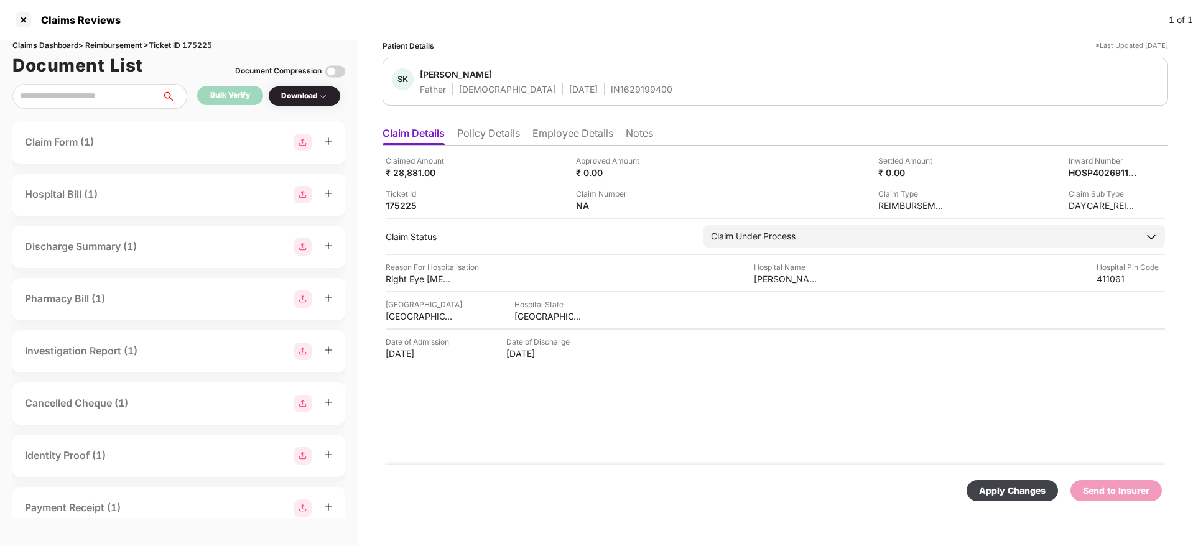
click at [1002, 490] on div "Apply Changes" at bounding box center [1012, 491] width 67 height 14
click at [514, 135] on li "Policy Details" at bounding box center [488, 136] width 63 height 18
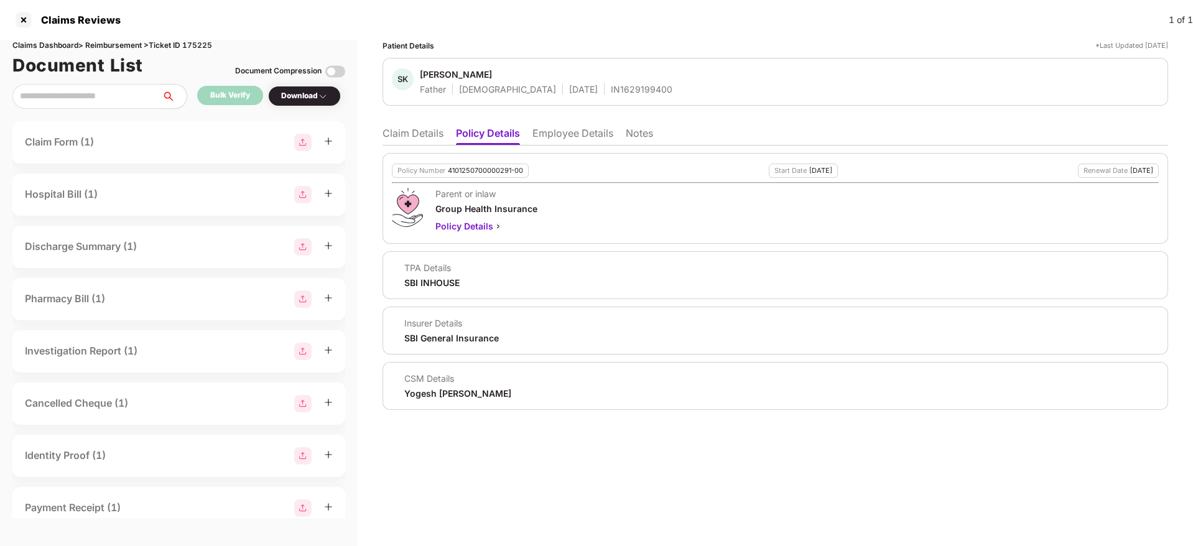
click at [425, 136] on li "Claim Details" at bounding box center [413, 136] width 61 height 18
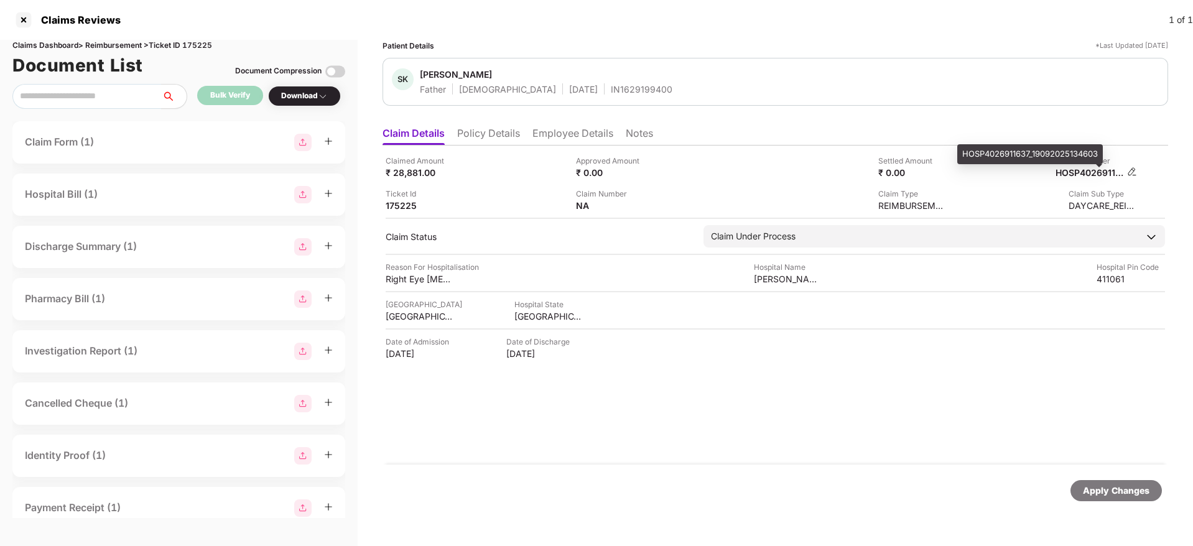
click at [1076, 175] on div "HOSP4026911637_19092025134603" at bounding box center [1090, 173] width 68 height 12
copy div "HOSP4026911637_19092025134603"
click at [611, 94] on div "IN1629199400" at bounding box center [642, 89] width 62 height 12
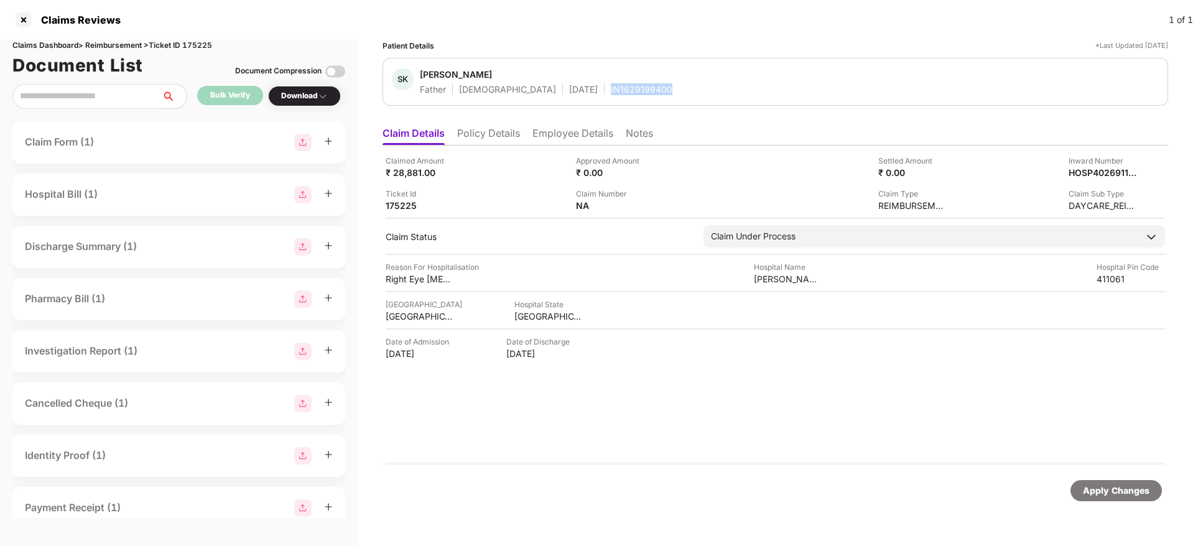
copy div "IN1629199400"
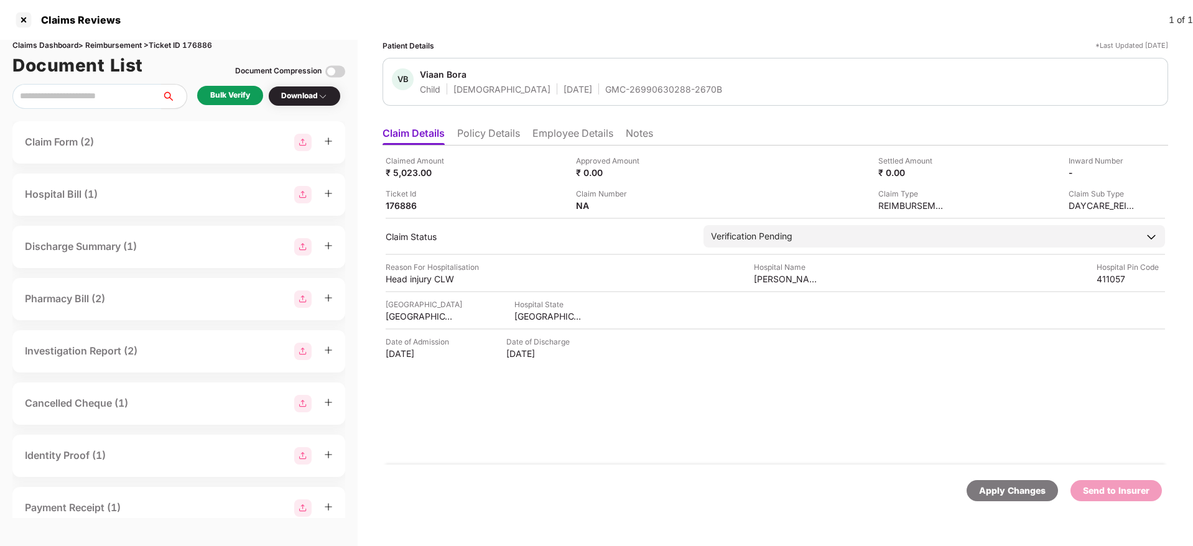
click at [482, 142] on li "Policy Details" at bounding box center [488, 136] width 63 height 18
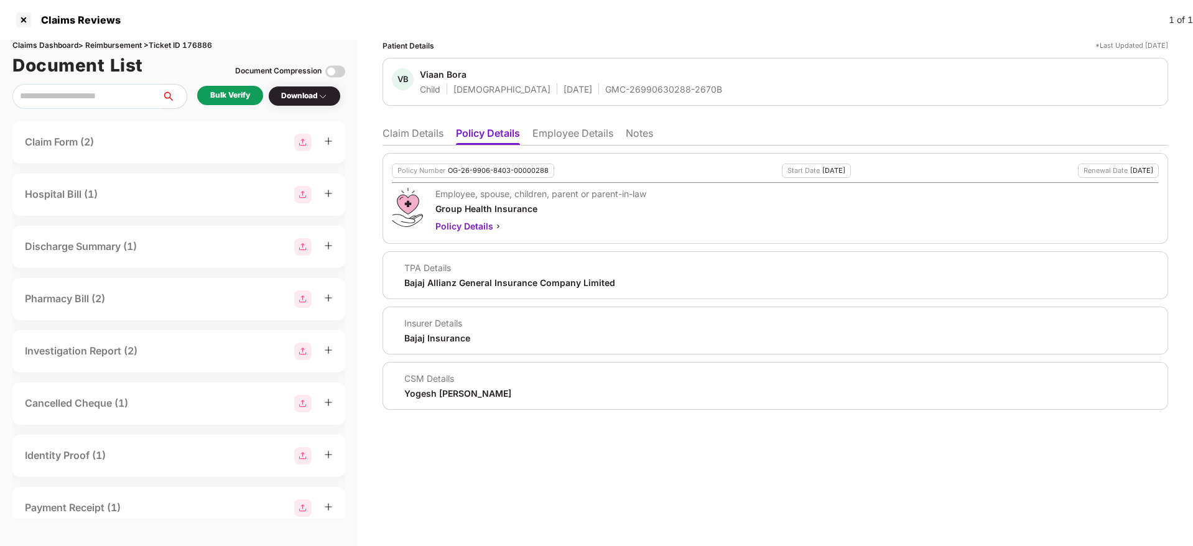
click at [585, 130] on li "Employee Details" at bounding box center [573, 136] width 81 height 18
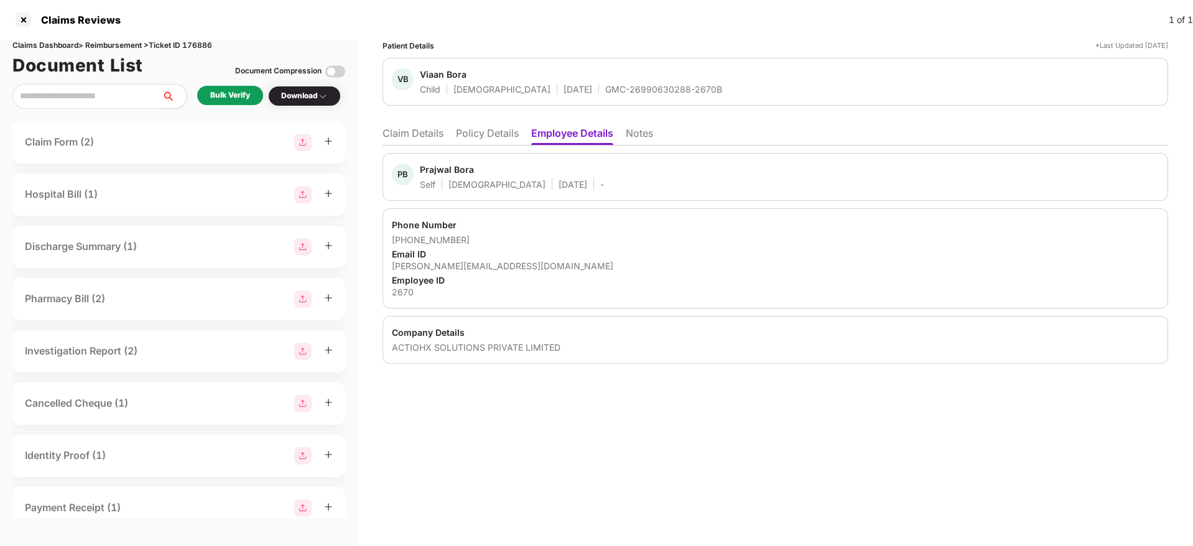
drag, startPoint x: 485, startPoint y: 121, endPoint x: 496, endPoint y: 141, distance: 22.8
click at [487, 126] on ul "Claim Details Policy Details Employee Details Notes" at bounding box center [776, 133] width 786 height 25
click at [497, 137] on li "Policy Details" at bounding box center [487, 136] width 63 height 18
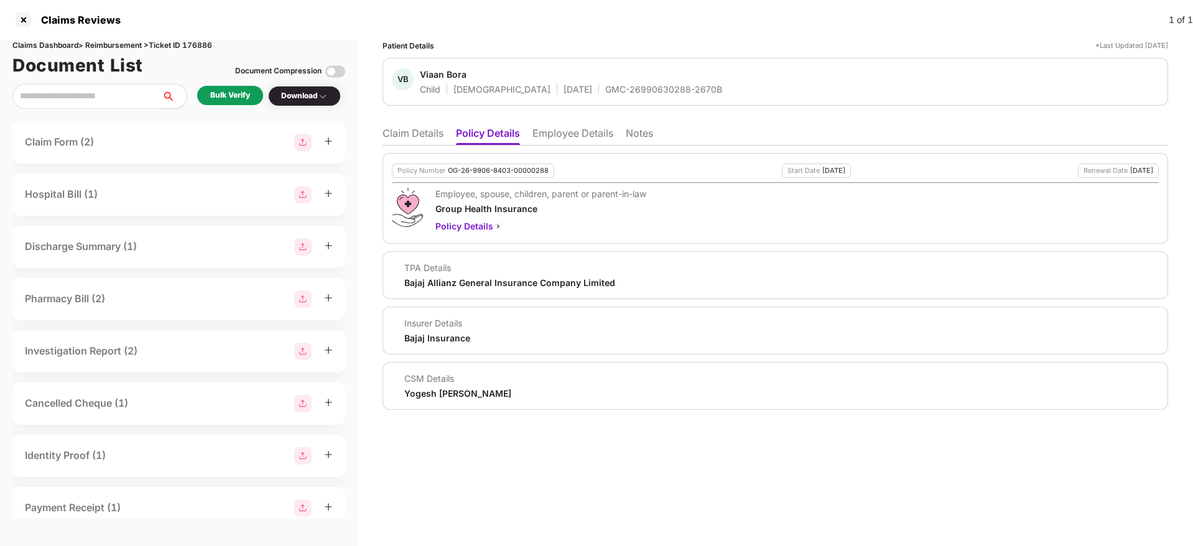
click at [573, 136] on li "Employee Details" at bounding box center [573, 136] width 81 height 18
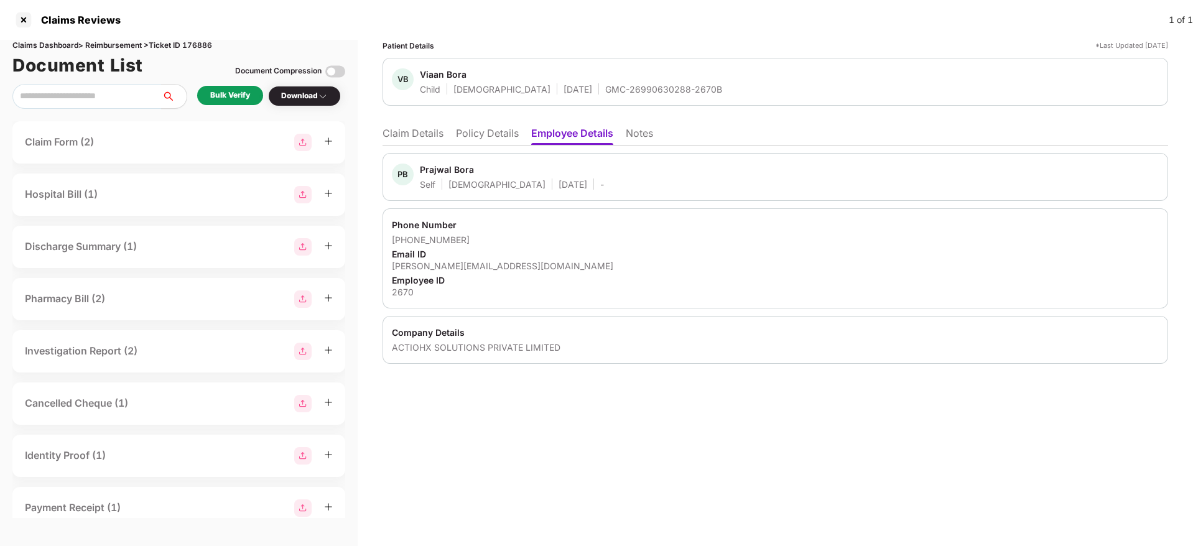
click at [491, 132] on li "Policy Details" at bounding box center [487, 136] width 63 height 18
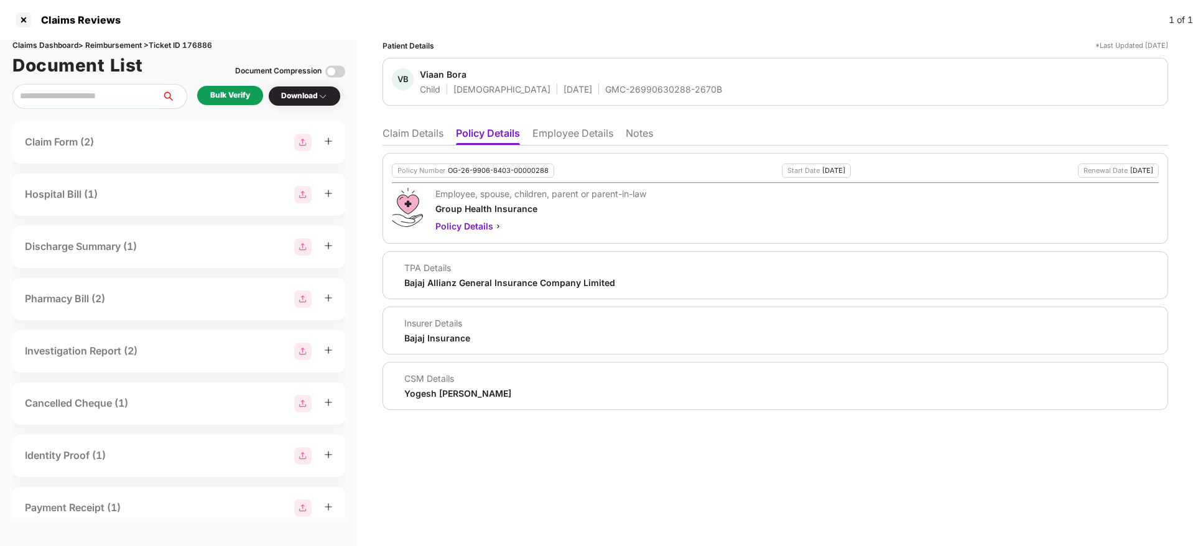
click at [389, 139] on li "Claim Details" at bounding box center [413, 136] width 61 height 18
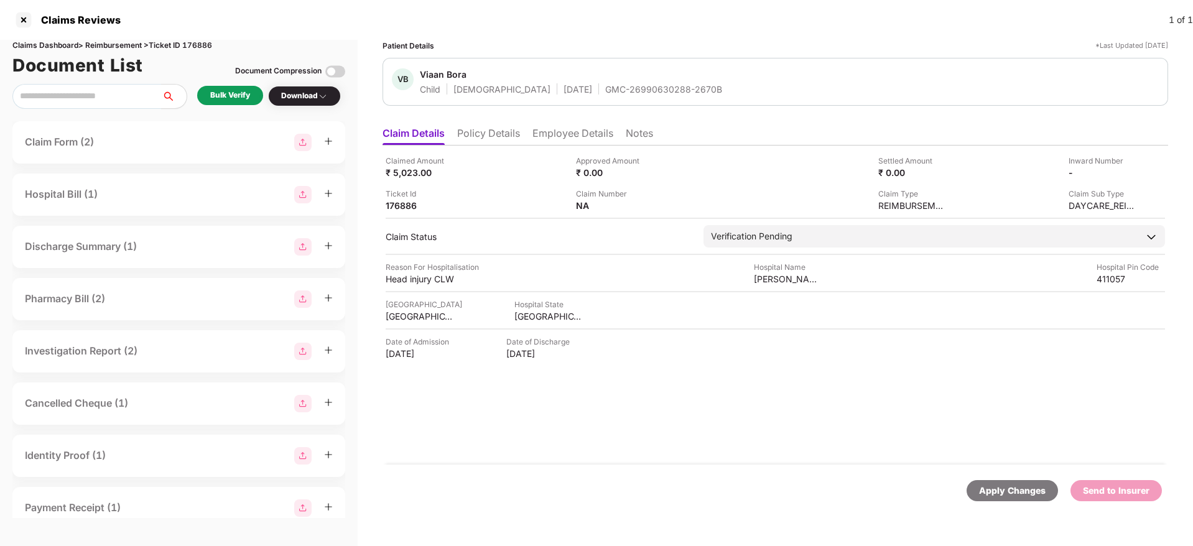
click at [510, 134] on li "Policy Details" at bounding box center [488, 136] width 63 height 18
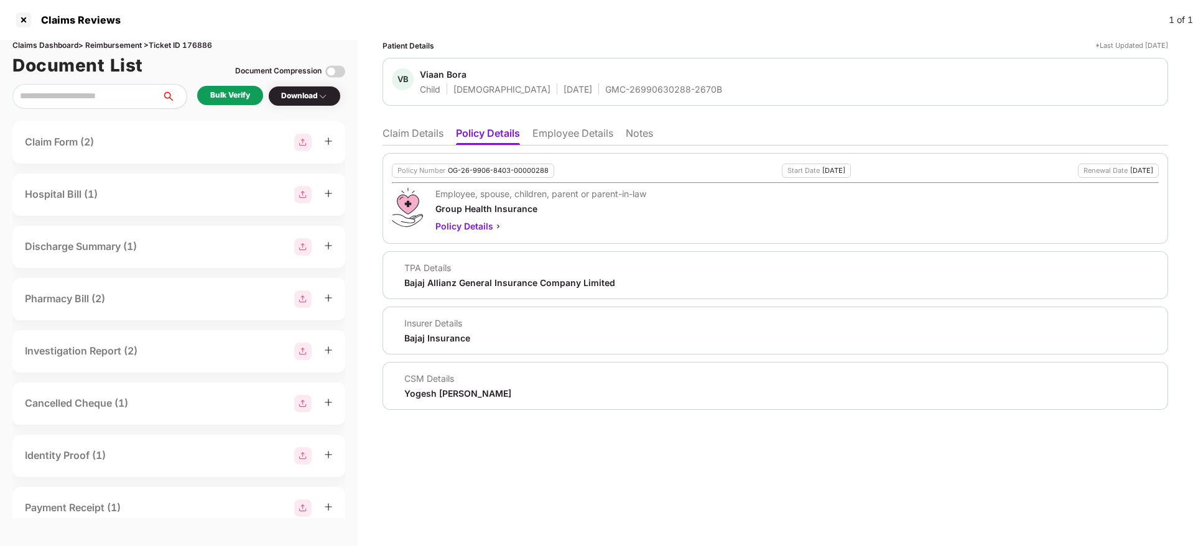
click at [401, 139] on li "Claim Details" at bounding box center [413, 136] width 61 height 18
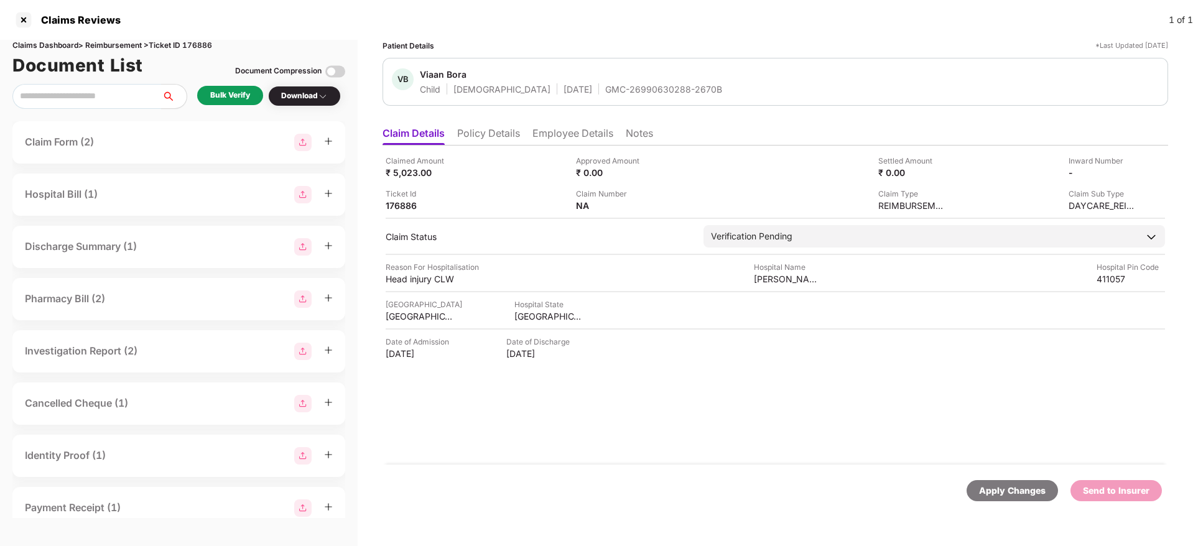
click at [511, 132] on li "Policy Details" at bounding box center [488, 136] width 63 height 18
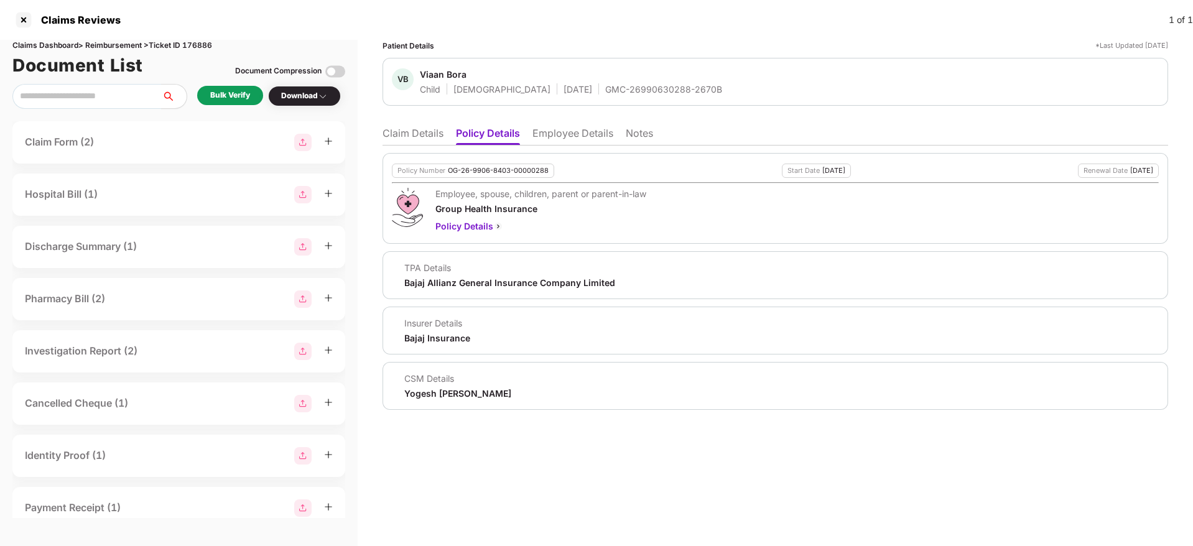
click at [419, 131] on li "Claim Details" at bounding box center [413, 136] width 61 height 18
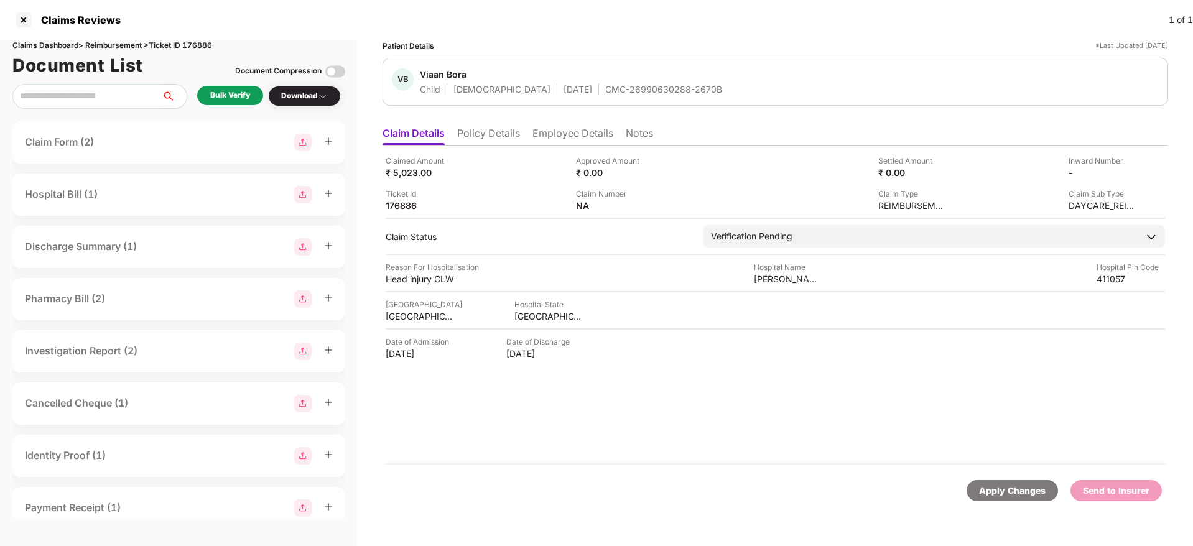
click at [238, 96] on div "Bulk Verify" at bounding box center [230, 96] width 40 height 12
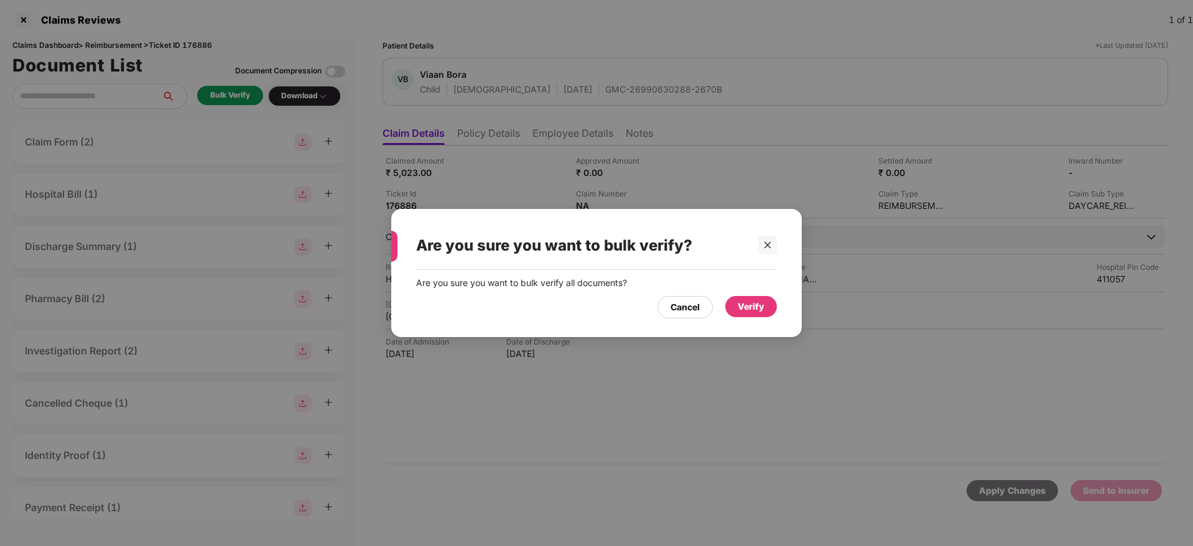
click at [759, 303] on div "Verify" at bounding box center [751, 307] width 27 height 14
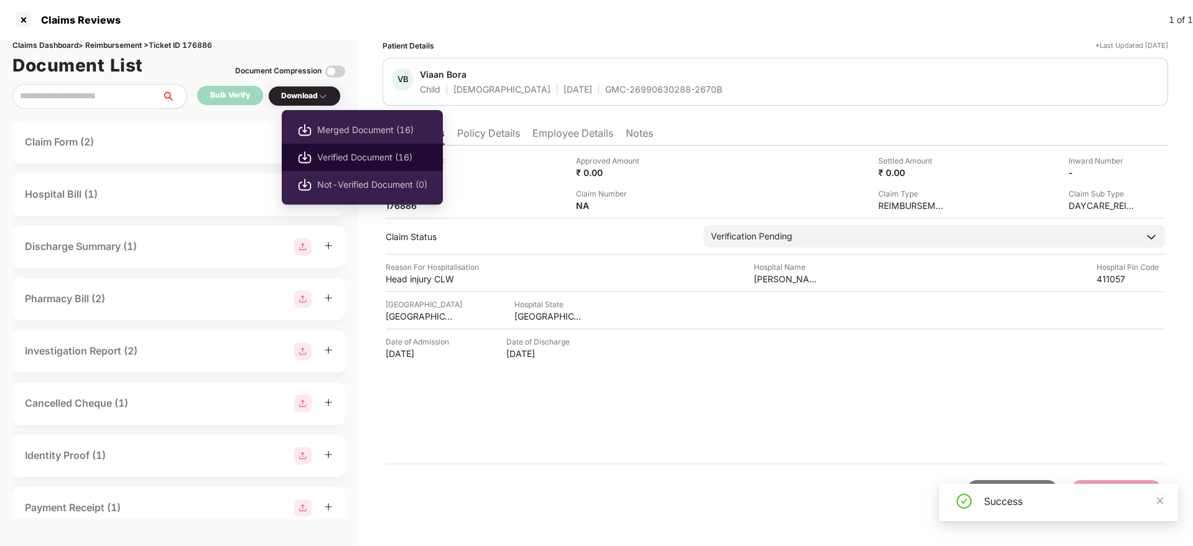
click at [315, 153] on li "Verified Document (16)" at bounding box center [362, 157] width 161 height 27
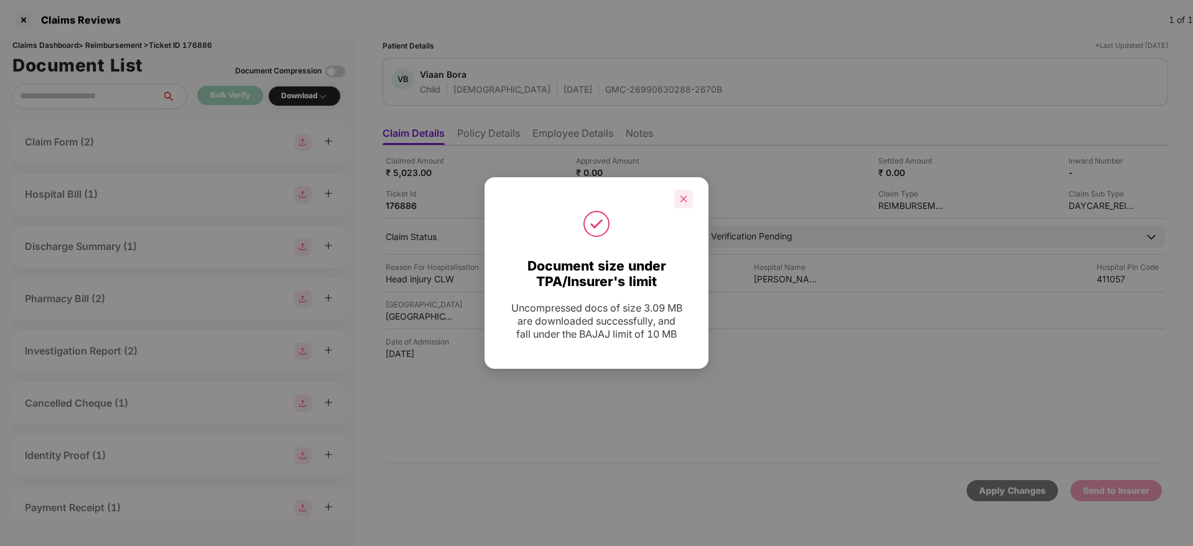
click at [682, 193] on div at bounding box center [683, 199] width 19 height 19
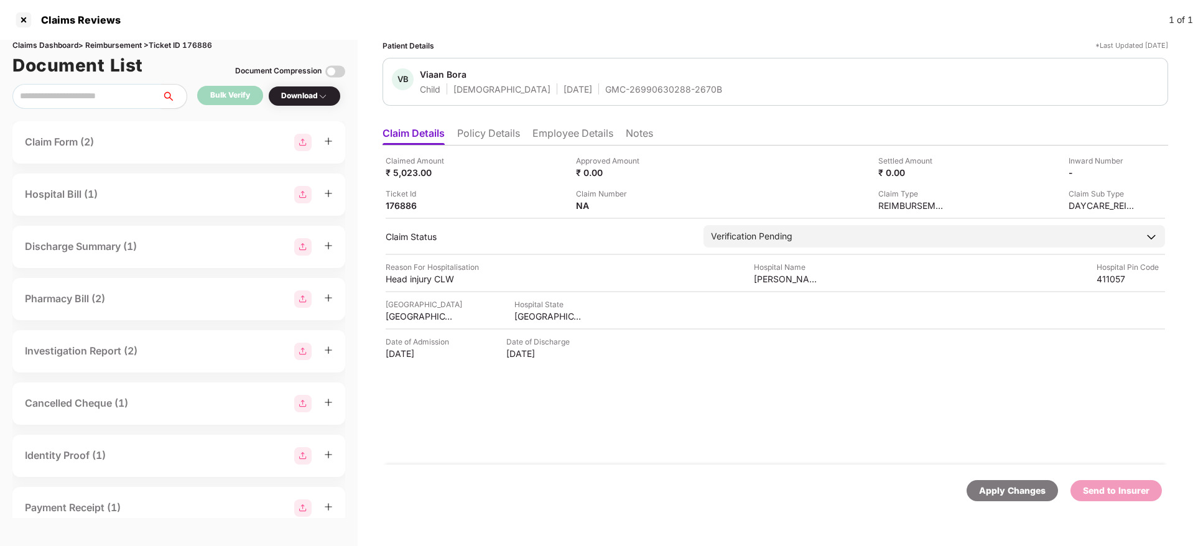
click at [488, 139] on li "Policy Details" at bounding box center [488, 136] width 63 height 18
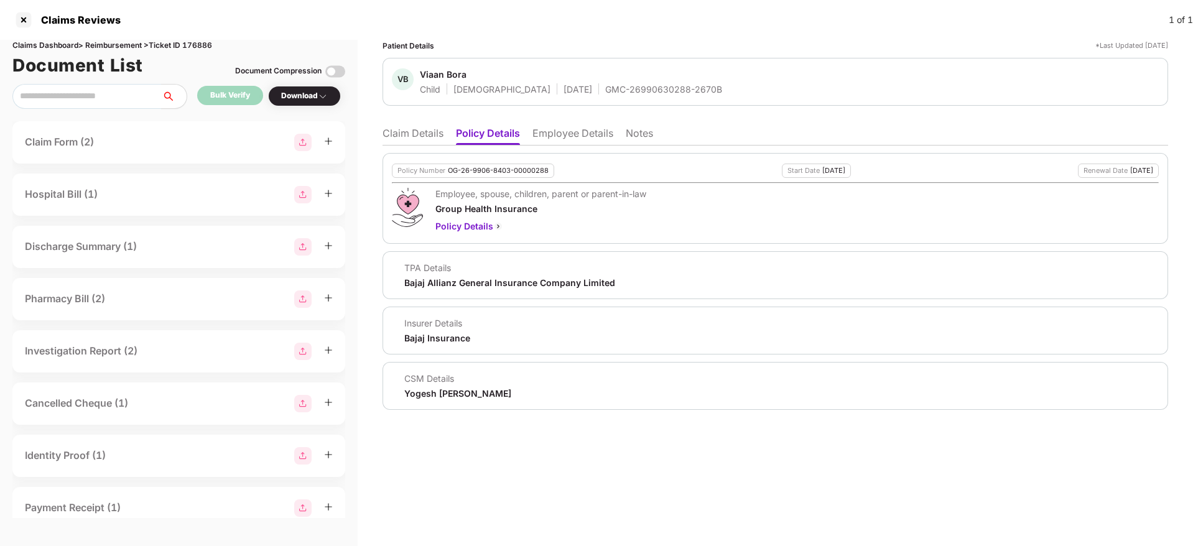
click at [427, 132] on li "Claim Details" at bounding box center [413, 136] width 61 height 18
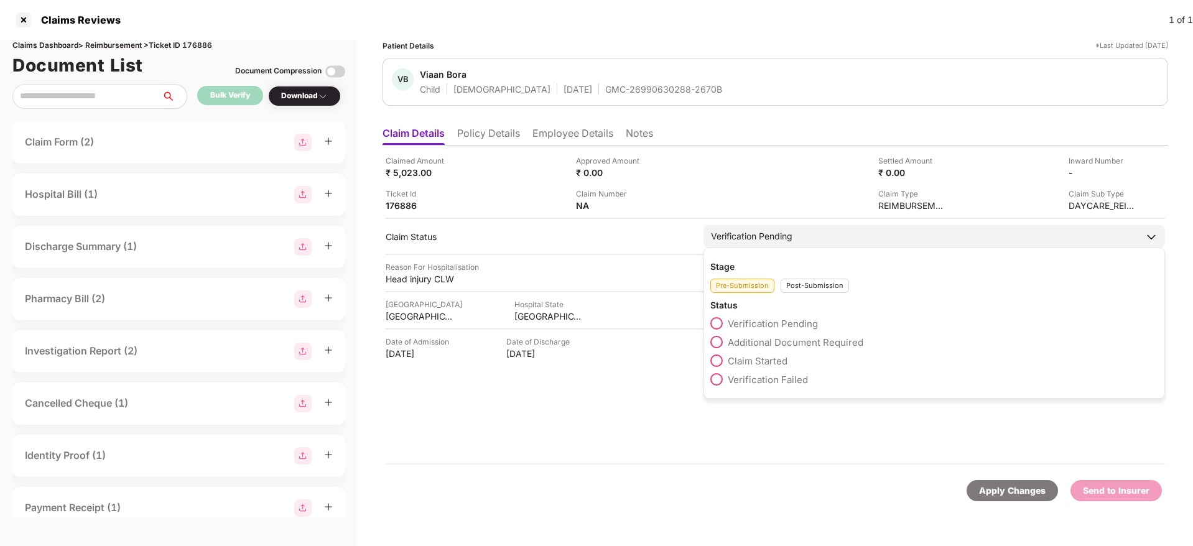
click at [721, 343] on span at bounding box center [716, 342] width 12 height 12
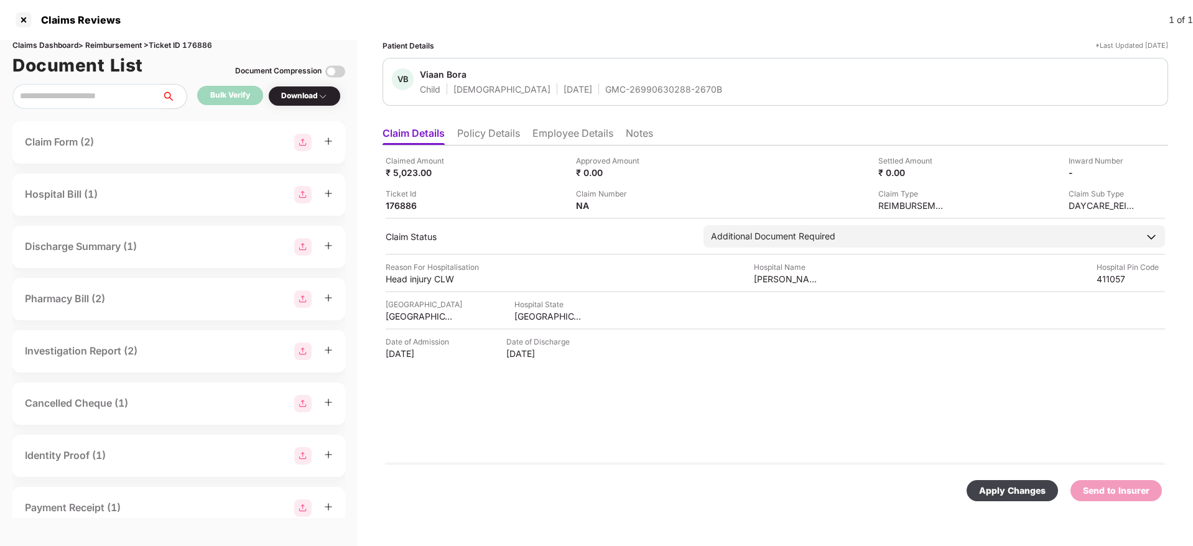
click at [981, 481] on div "Apply Changes" at bounding box center [1012, 490] width 91 height 21
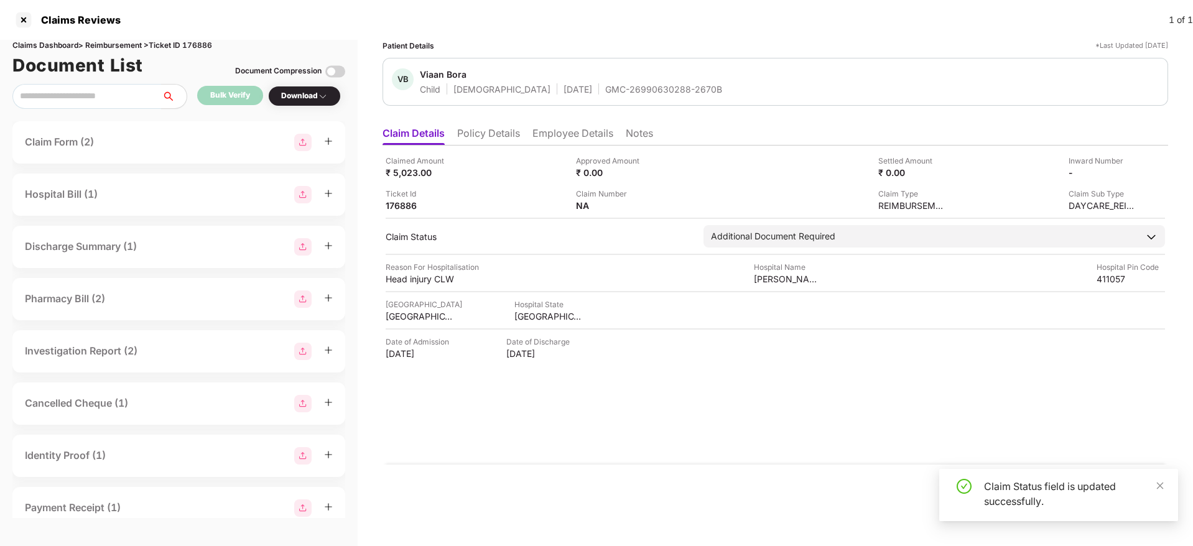
click at [501, 130] on li "Policy Details" at bounding box center [488, 136] width 63 height 18
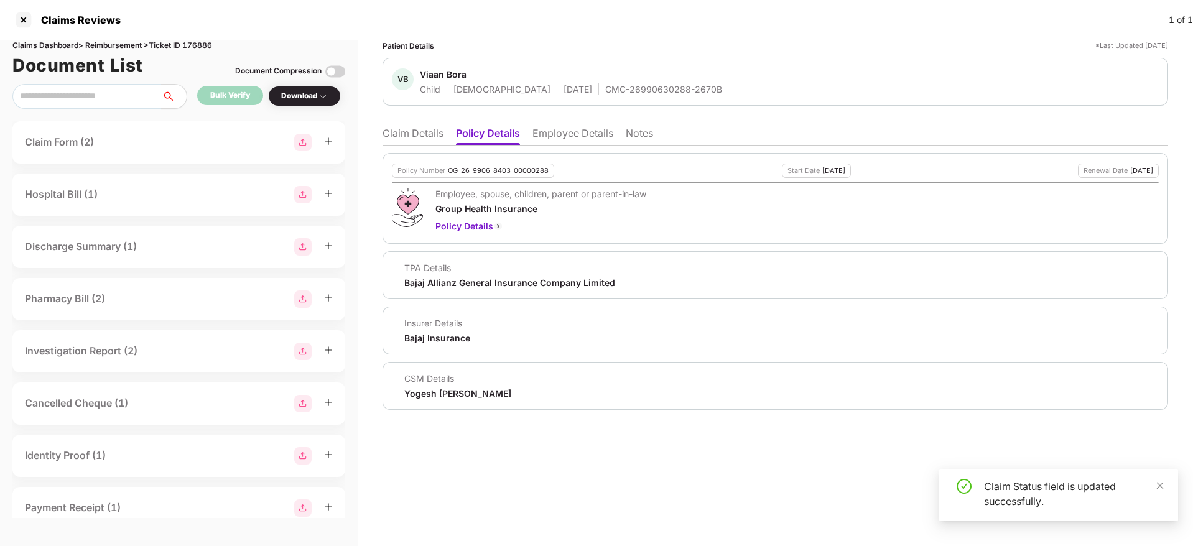
click at [401, 130] on li "Claim Details" at bounding box center [413, 136] width 61 height 18
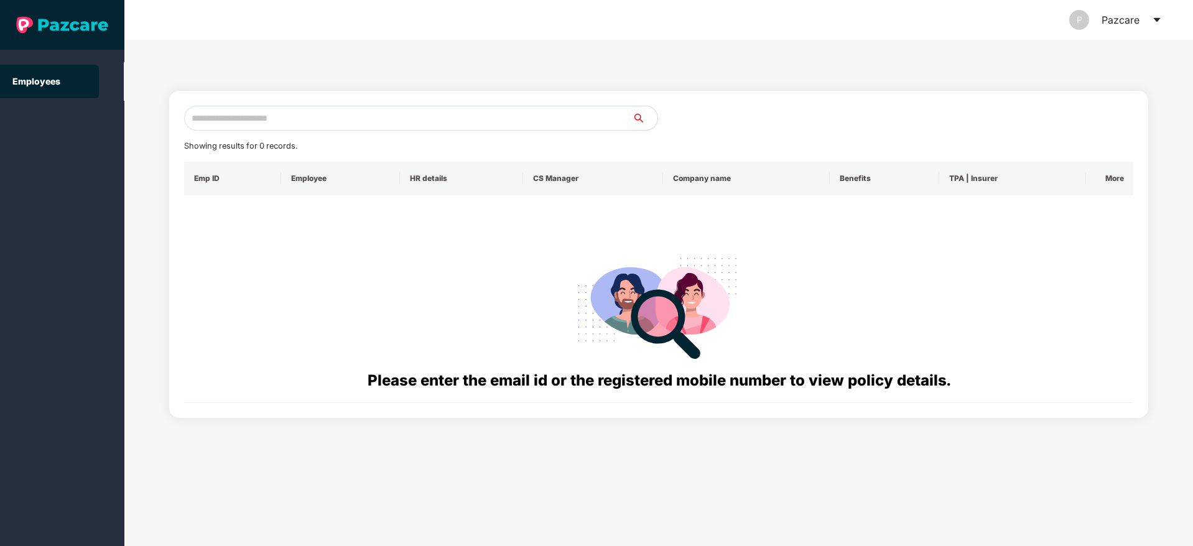
click at [236, 114] on input "text" at bounding box center [408, 118] width 449 height 25
paste input "**********"
drag, startPoint x: 328, startPoint y: 126, endPoint x: 246, endPoint y: 139, distance: 83.1
click at [180, 121] on div "**********" at bounding box center [659, 254] width 980 height 327
paste input "text"
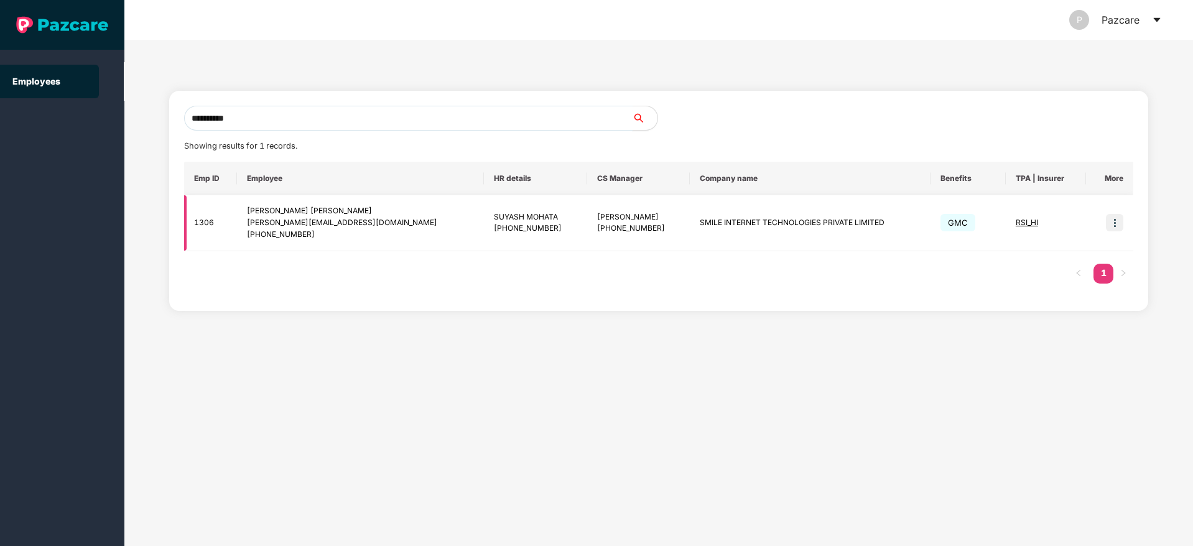
type input "**********"
click at [1124, 221] on img at bounding box center [1114, 222] width 17 height 17
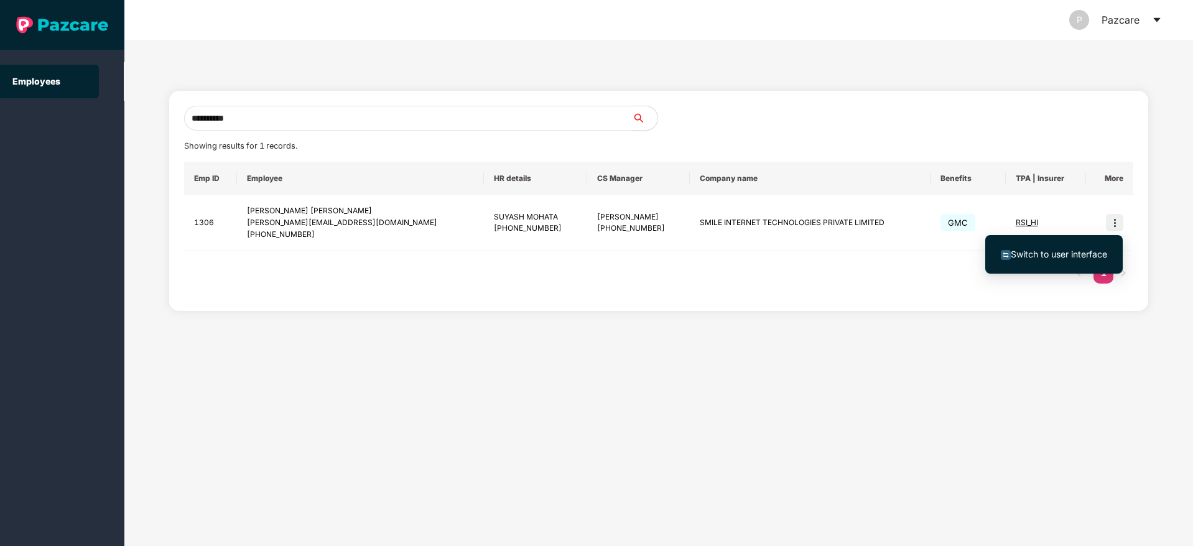
click at [1075, 254] on span "Switch to user interface" at bounding box center [1059, 254] width 96 height 11
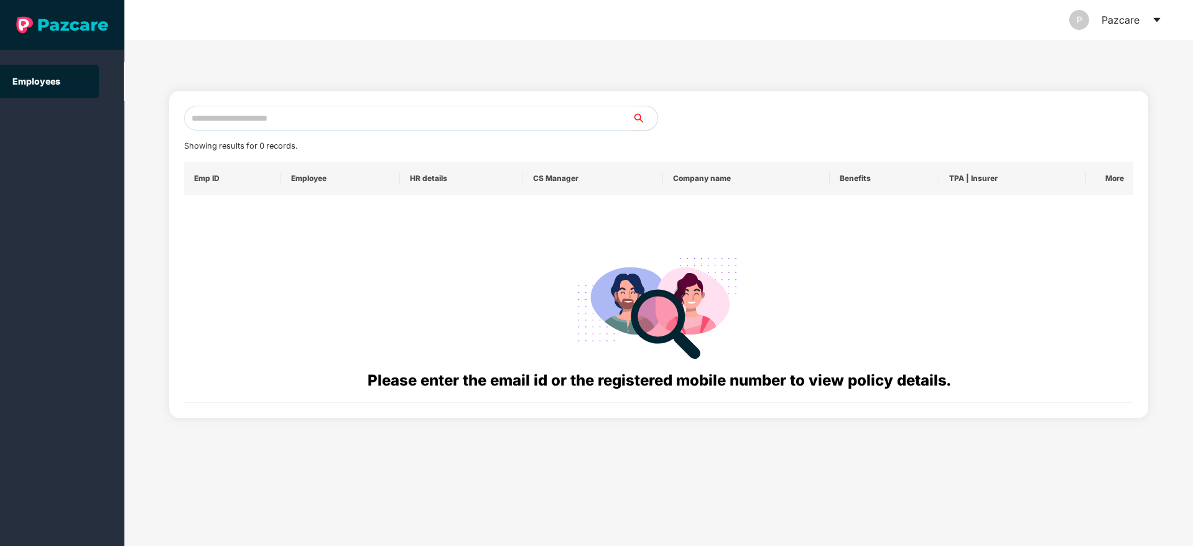
click at [254, 123] on input "text" at bounding box center [408, 118] width 449 height 25
paste input "**********"
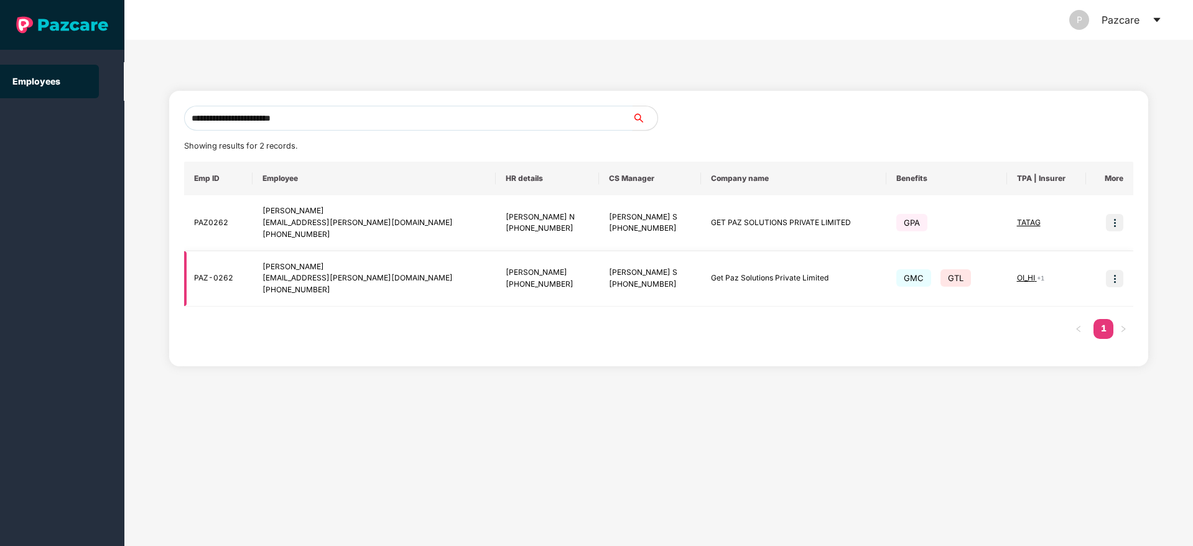
type input "**********"
click at [1120, 276] on img at bounding box center [1114, 278] width 17 height 17
click at [1043, 310] on span "Switch to user interface" at bounding box center [1059, 310] width 96 height 11
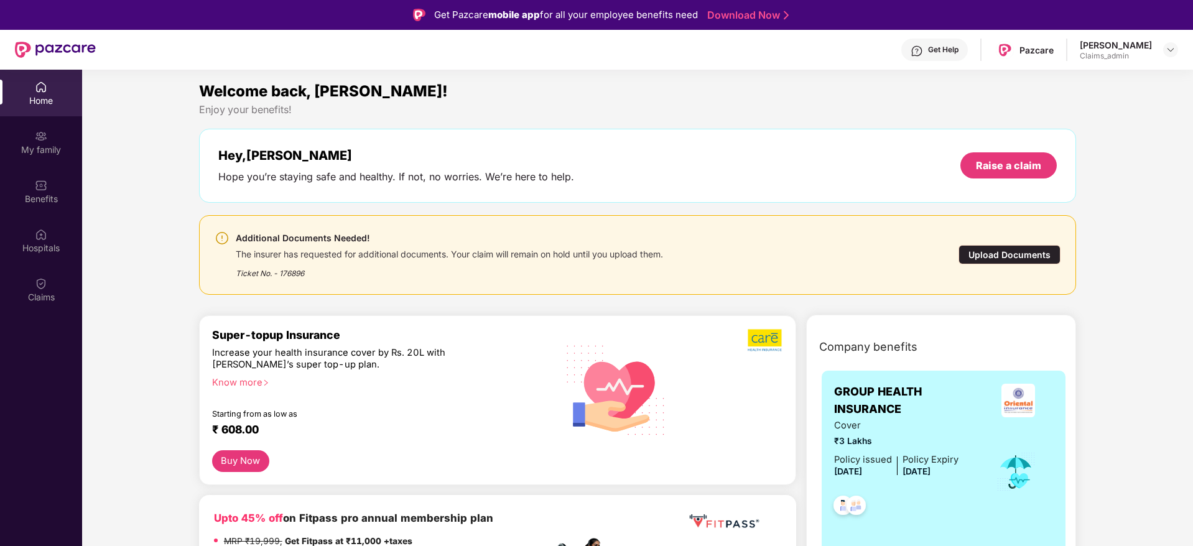
click at [947, 46] on div "Get Help" at bounding box center [943, 50] width 30 height 10
click at [37, 189] on img at bounding box center [41, 185] width 12 height 12
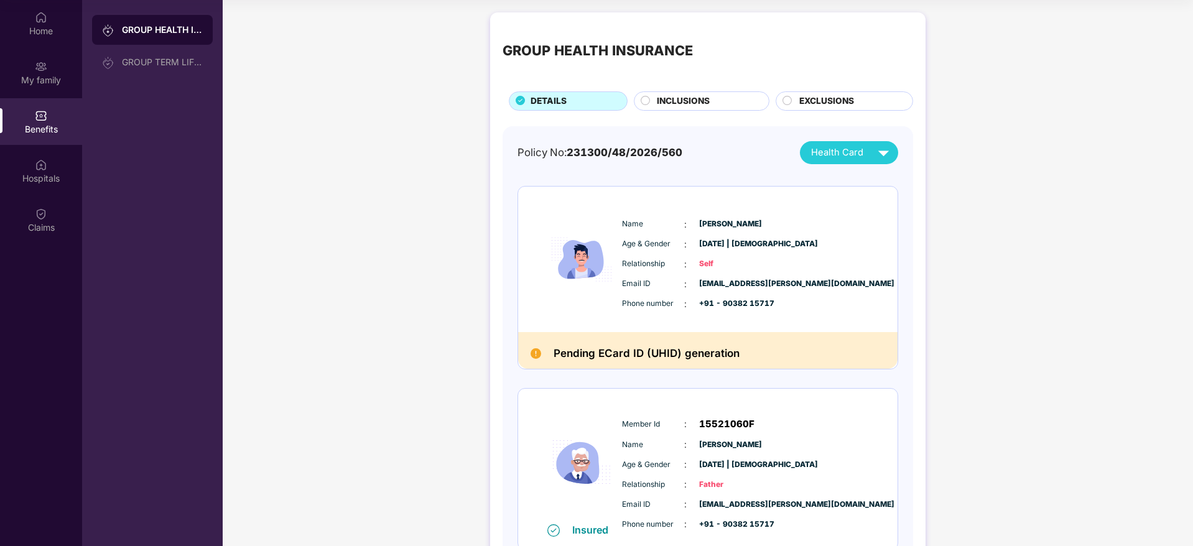
scroll to position [2, 0]
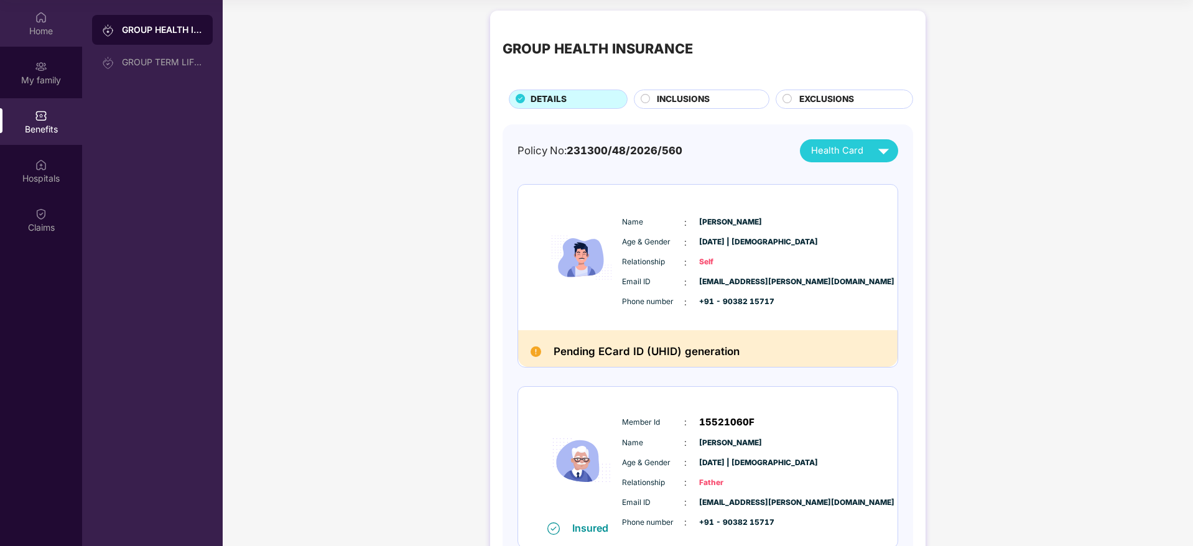
click at [56, 32] on div "Home" at bounding box center [41, 31] width 82 height 12
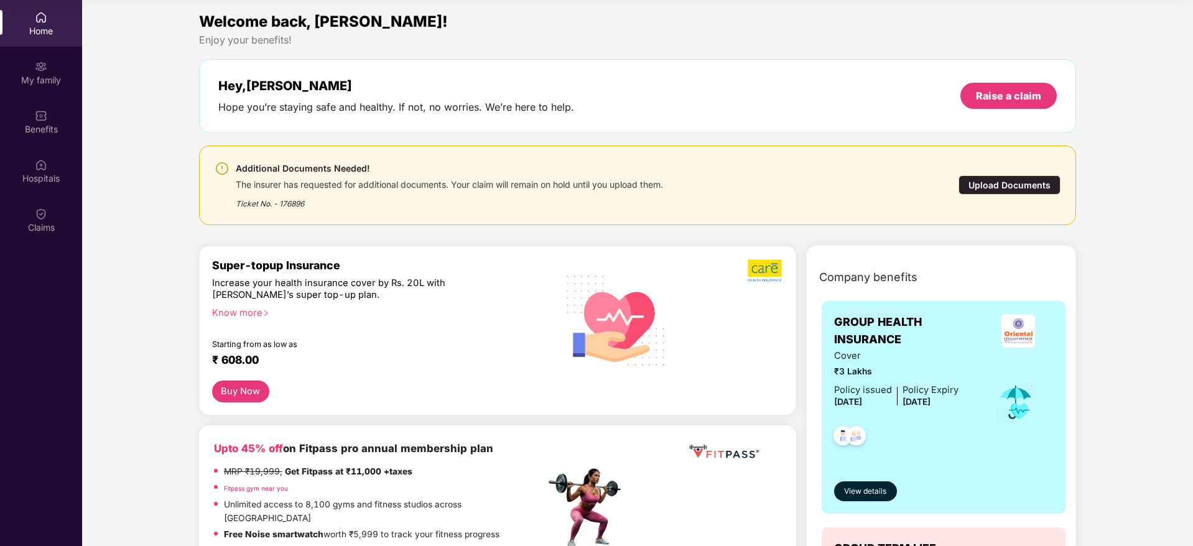
scroll to position [0, 0]
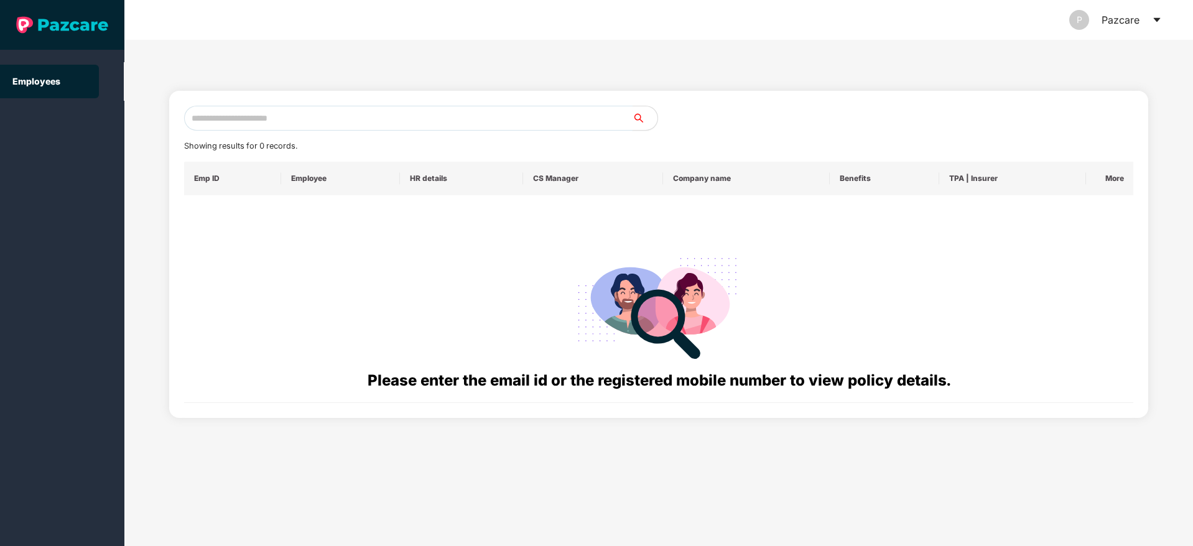
click at [238, 107] on input "text" at bounding box center [408, 118] width 449 height 25
paste input "**********"
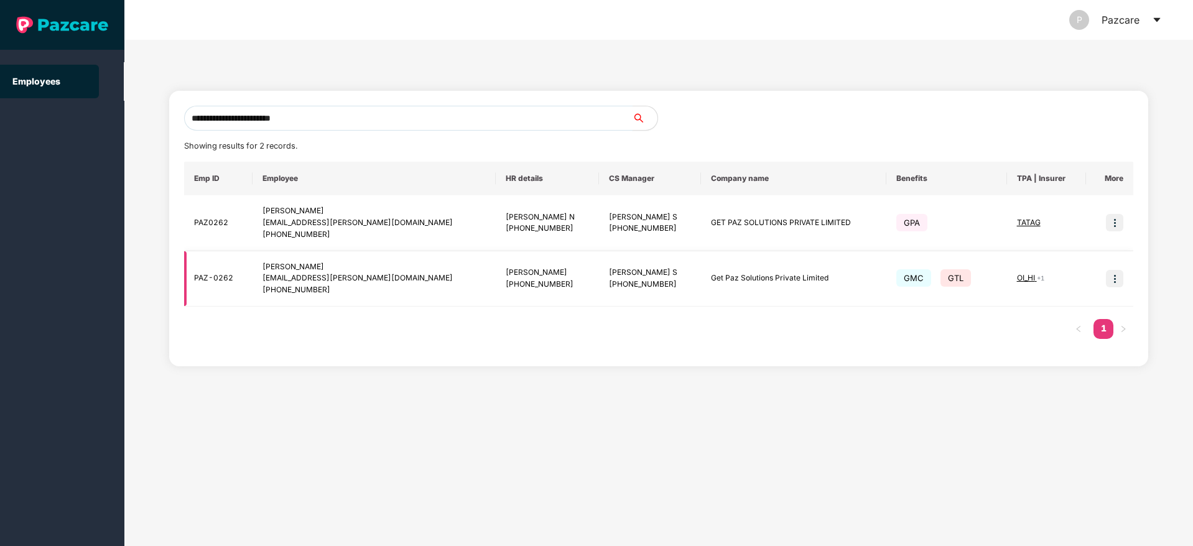
type input "**********"
click at [1017, 281] on span "OI_HI" at bounding box center [1027, 277] width 20 height 9
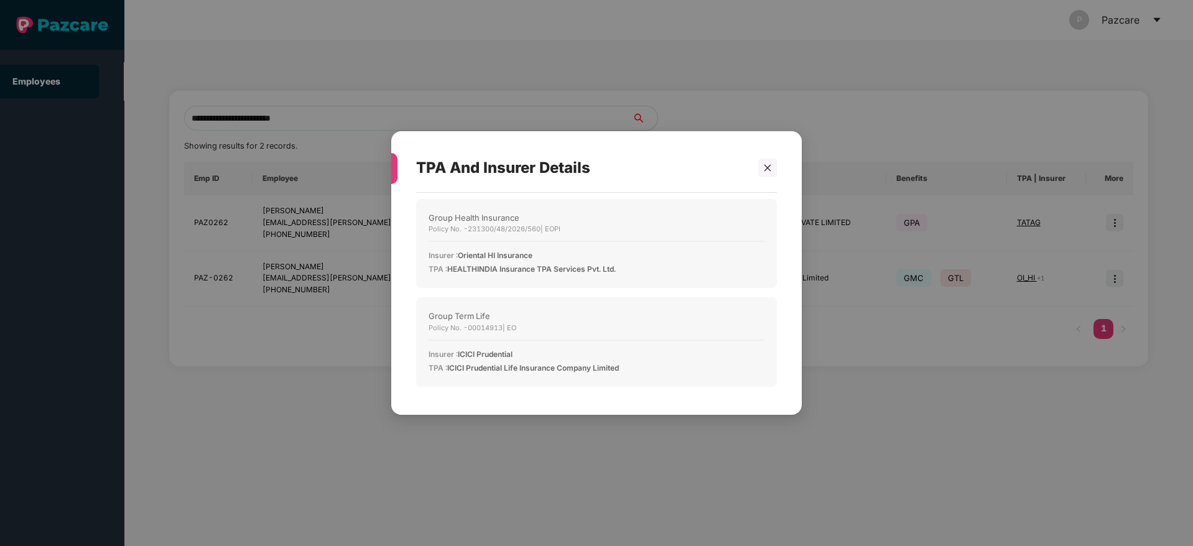
click at [771, 162] on div at bounding box center [767, 168] width 19 height 19
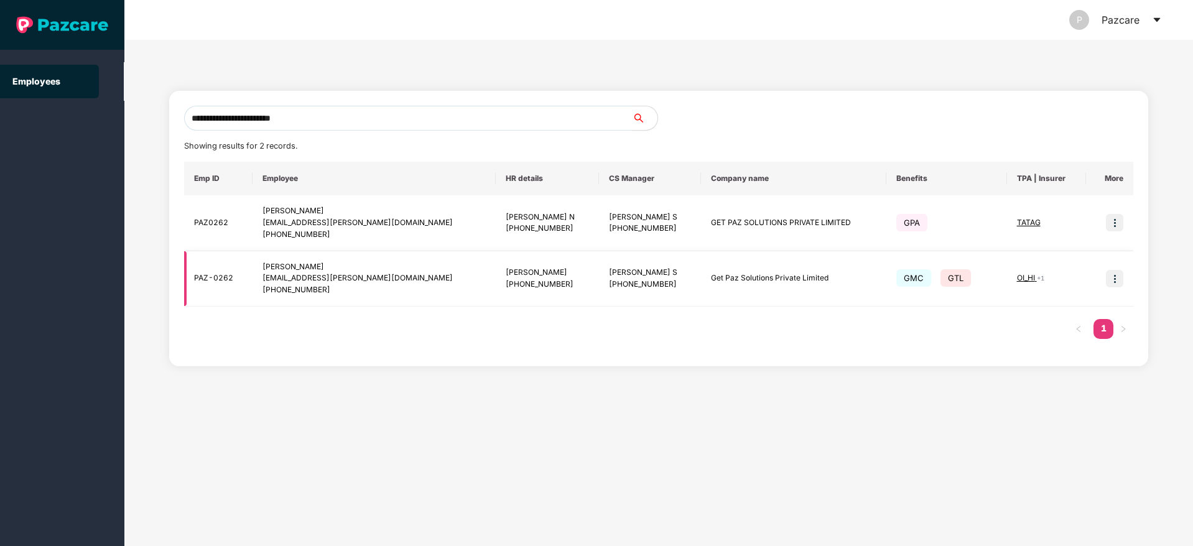
click at [1112, 286] on img at bounding box center [1114, 278] width 17 height 17
click at [1022, 308] on span "Switch to user interface" at bounding box center [1059, 310] width 96 height 11
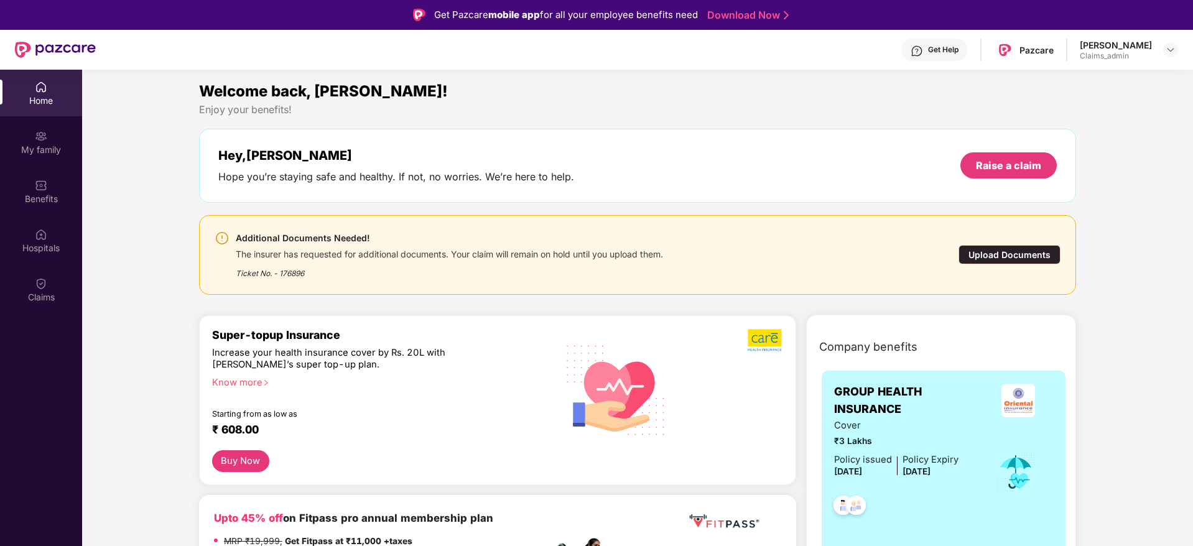
drag, startPoint x: 42, startPoint y: 185, endPoint x: 160, endPoint y: 231, distance: 126.0
click at [43, 184] on img at bounding box center [41, 185] width 12 height 12
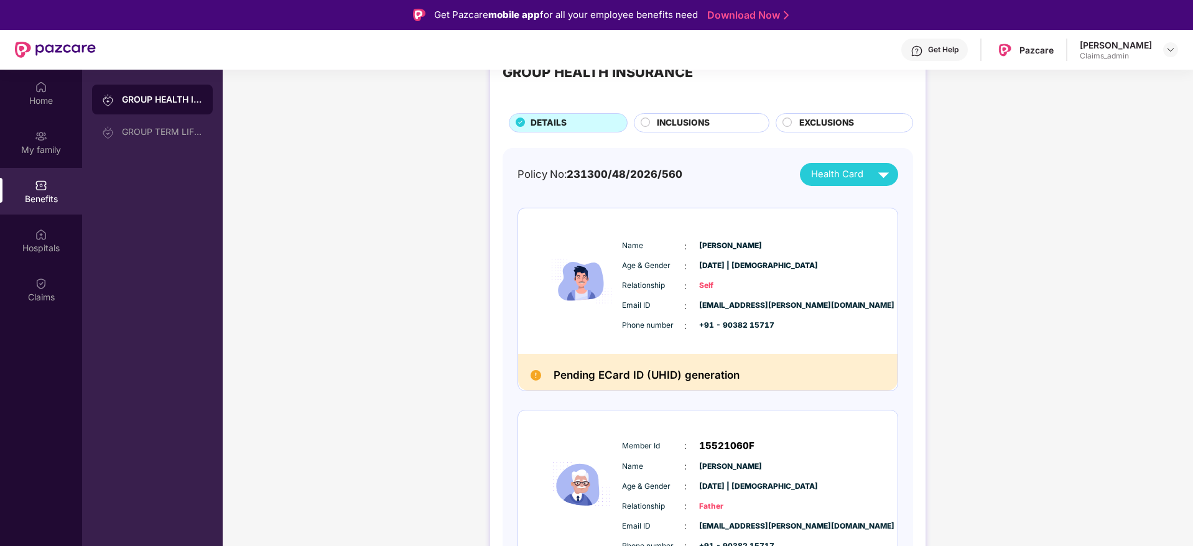
scroll to position [44, 0]
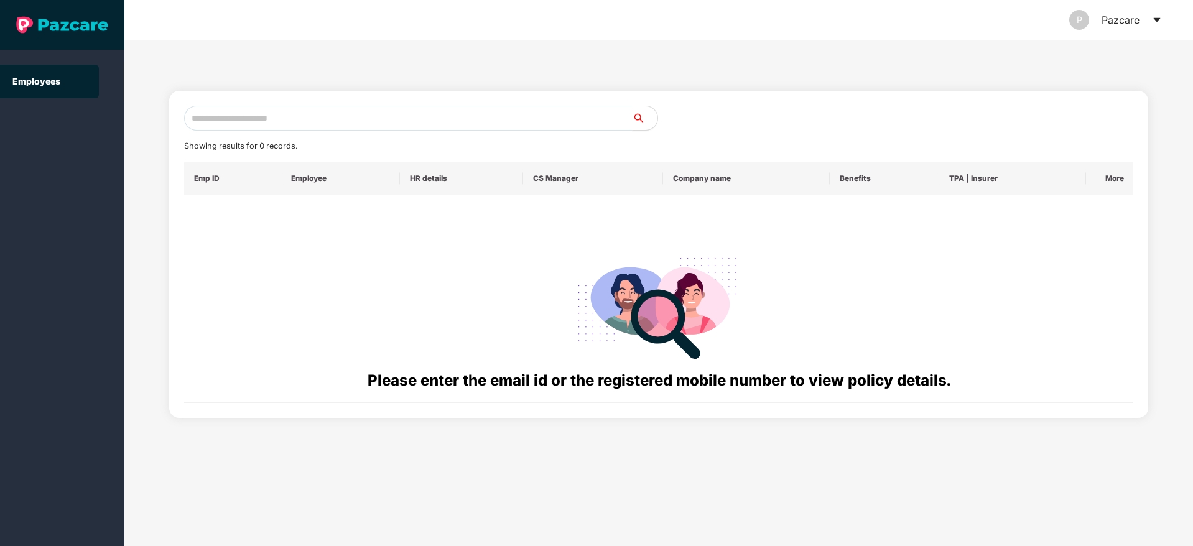
click at [309, 126] on input "text" at bounding box center [408, 118] width 449 height 25
paste input "**********"
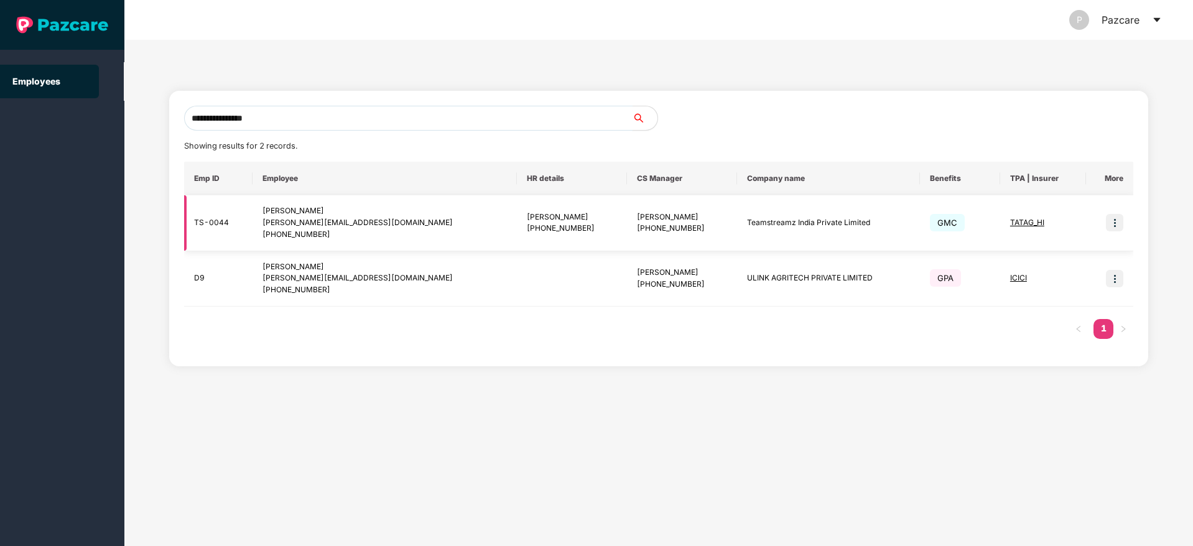
type input "**********"
click at [1124, 222] on td at bounding box center [1109, 223] width 47 height 56
click at [1121, 221] on img at bounding box center [1114, 222] width 17 height 17
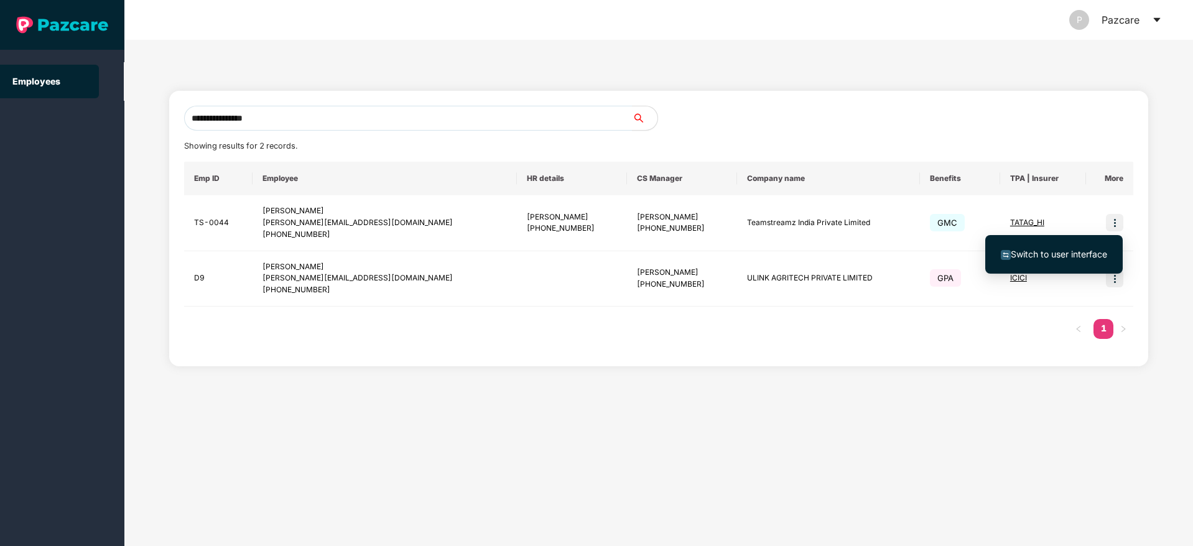
click at [1030, 254] on span "Switch to user interface" at bounding box center [1059, 254] width 96 height 11
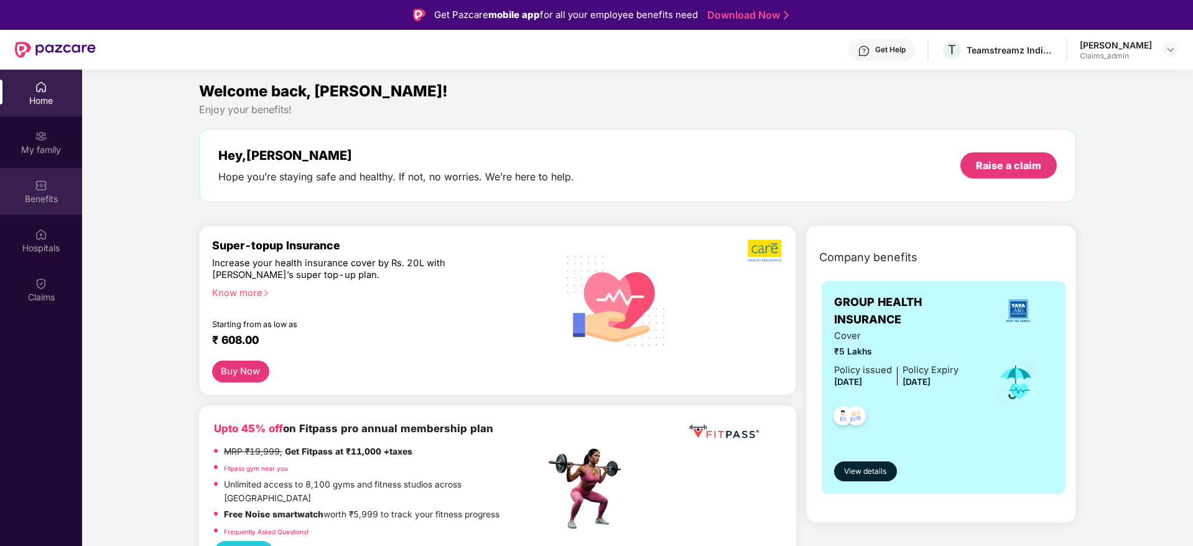
click at [0, 189] on div "Benefits" at bounding box center [41, 191] width 82 height 47
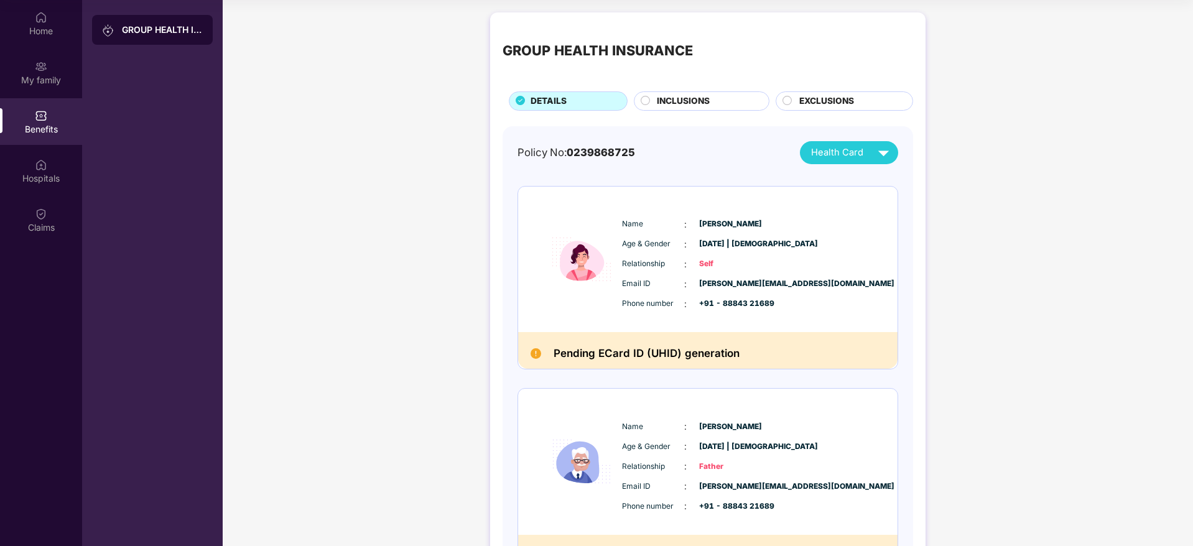
scroll to position [1, 0]
click at [602, 133] on div "Policy No: 0239868725 Health Card Name : Akriti Singh Age & Gender : 31 Jan 199…" at bounding box center [708, 472] width 411 height 695
click at [605, 156] on span "0239868725" at bounding box center [601, 151] width 68 height 12
copy span "0239868725"
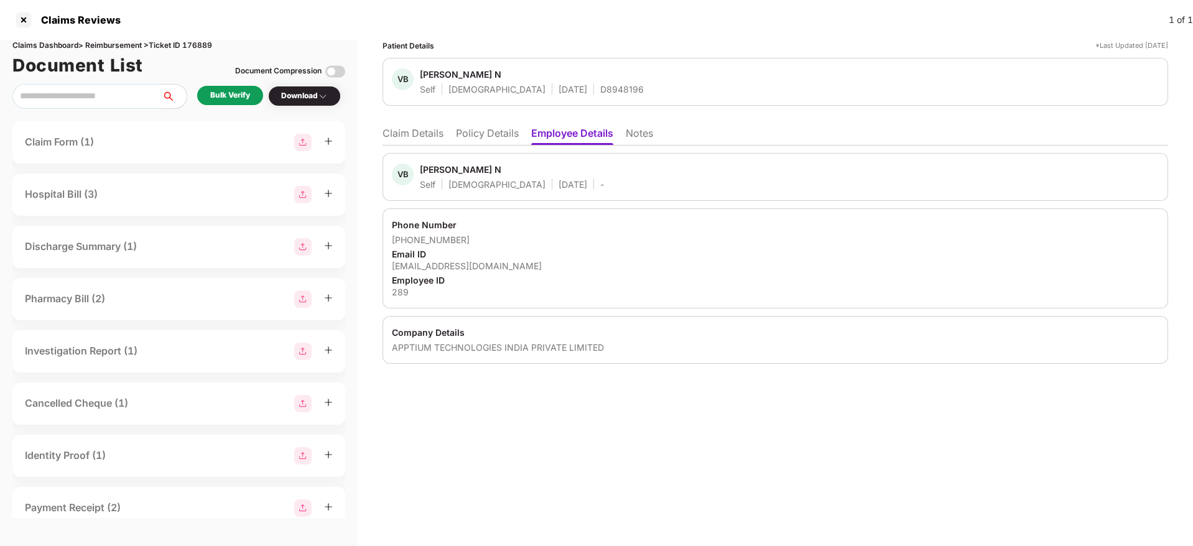
click at [482, 134] on li "Policy Details" at bounding box center [487, 136] width 63 height 18
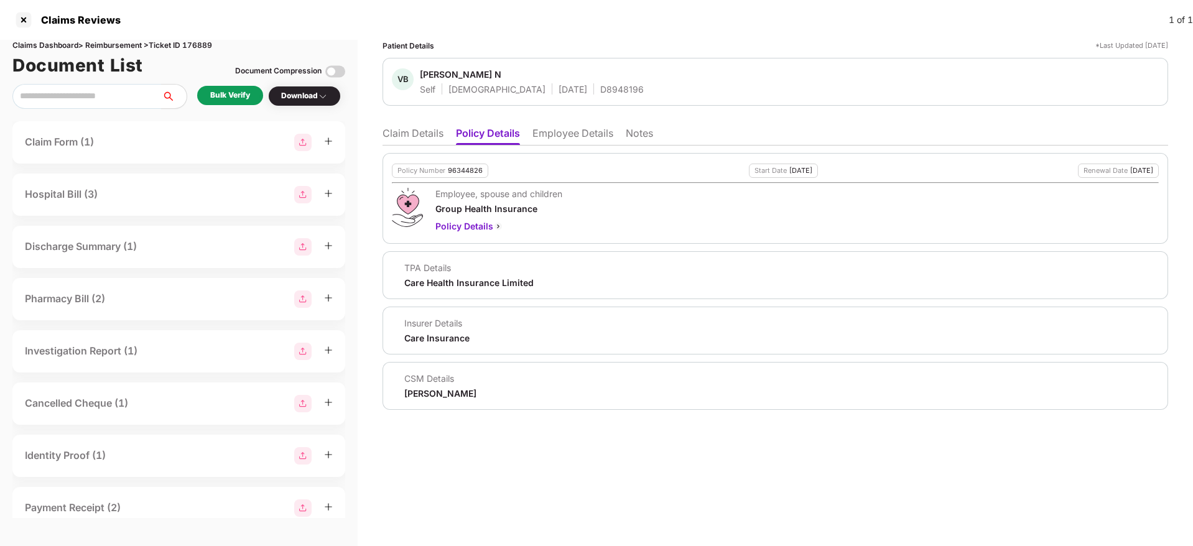
click at [401, 137] on li "Claim Details" at bounding box center [413, 136] width 61 height 18
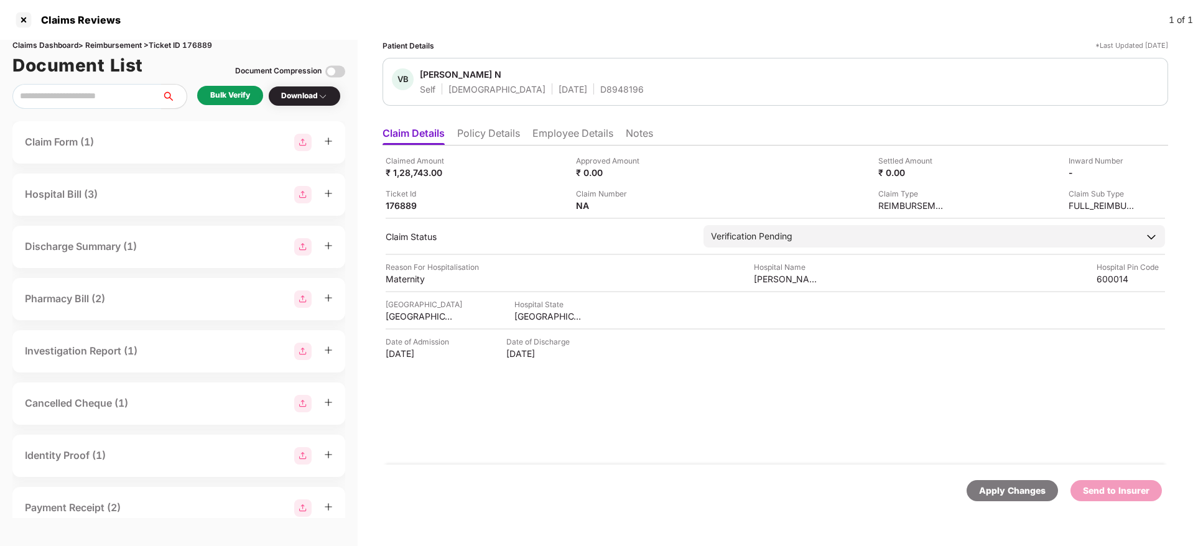
click at [491, 139] on li "Policy Details" at bounding box center [488, 136] width 63 height 18
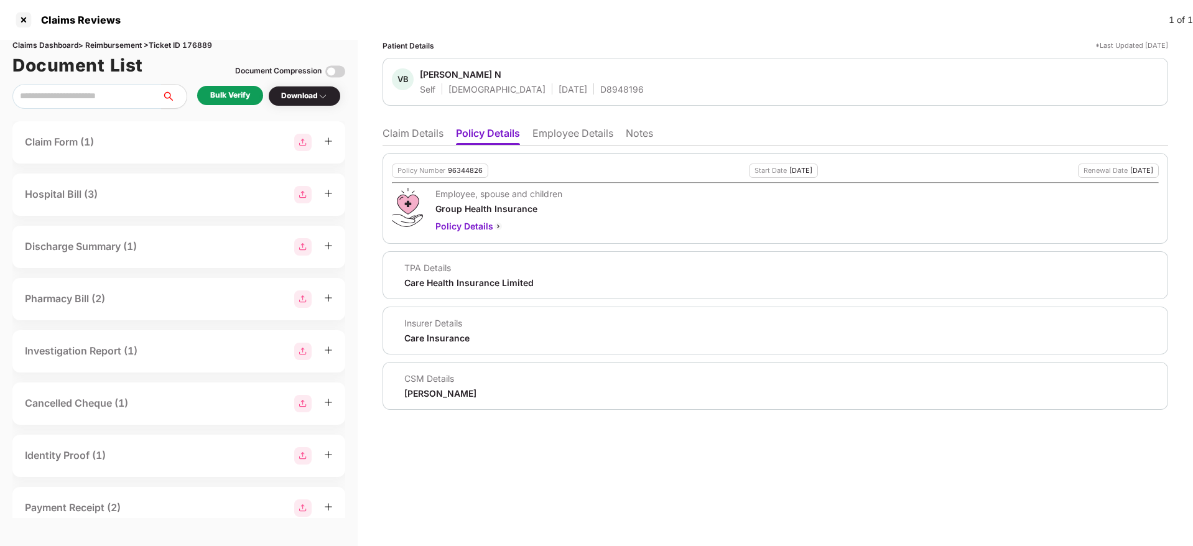
click at [407, 129] on li "Claim Details" at bounding box center [413, 136] width 61 height 18
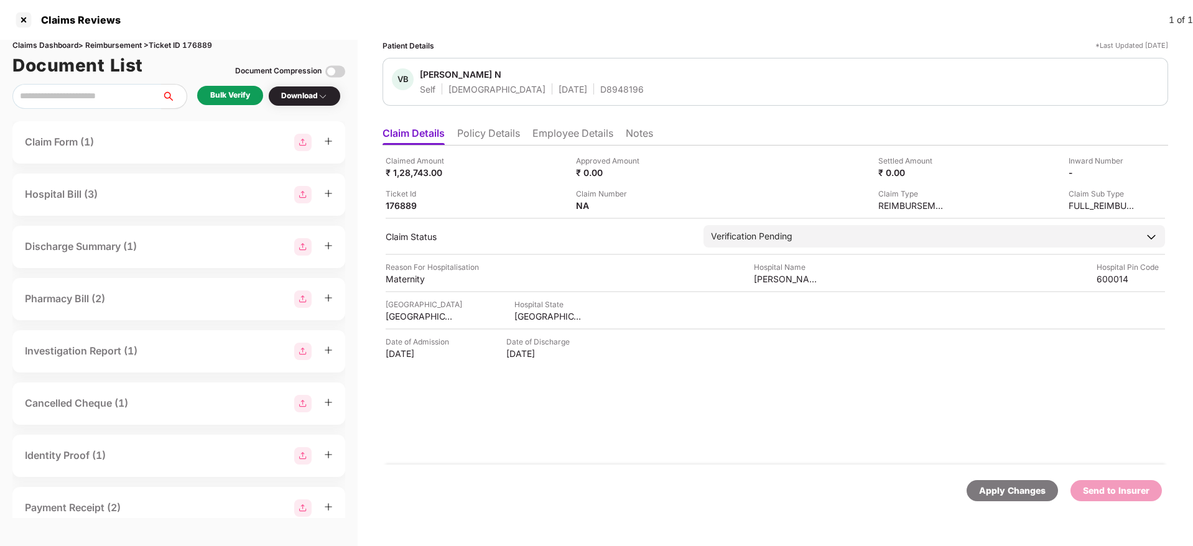
click at [488, 137] on li "Policy Details" at bounding box center [488, 136] width 63 height 18
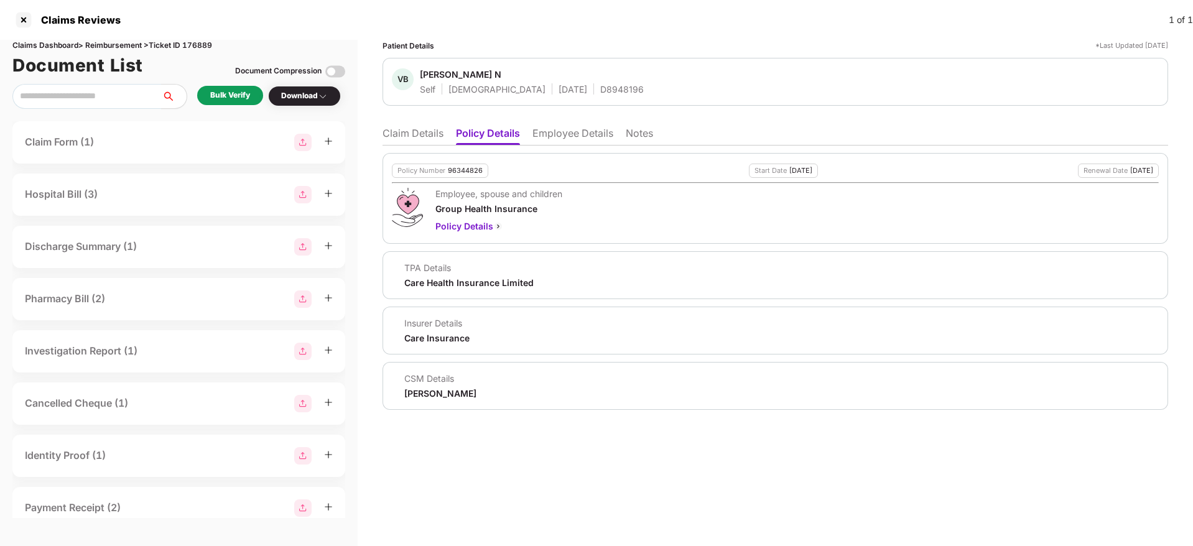
click at [418, 142] on li "Claim Details" at bounding box center [413, 136] width 61 height 18
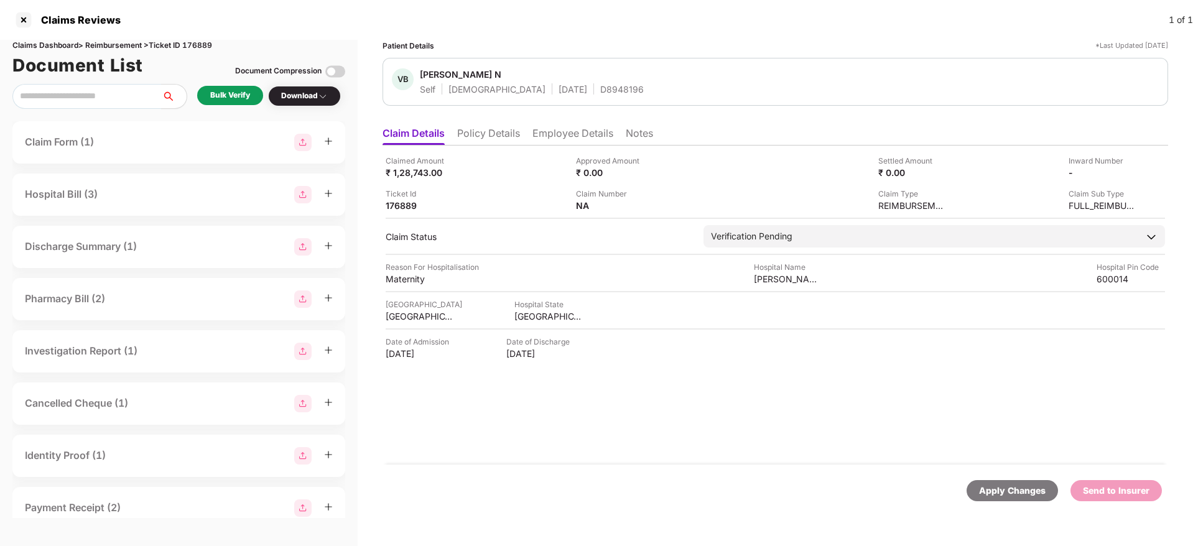
click at [212, 97] on div "Bulk Verify" at bounding box center [230, 96] width 40 height 12
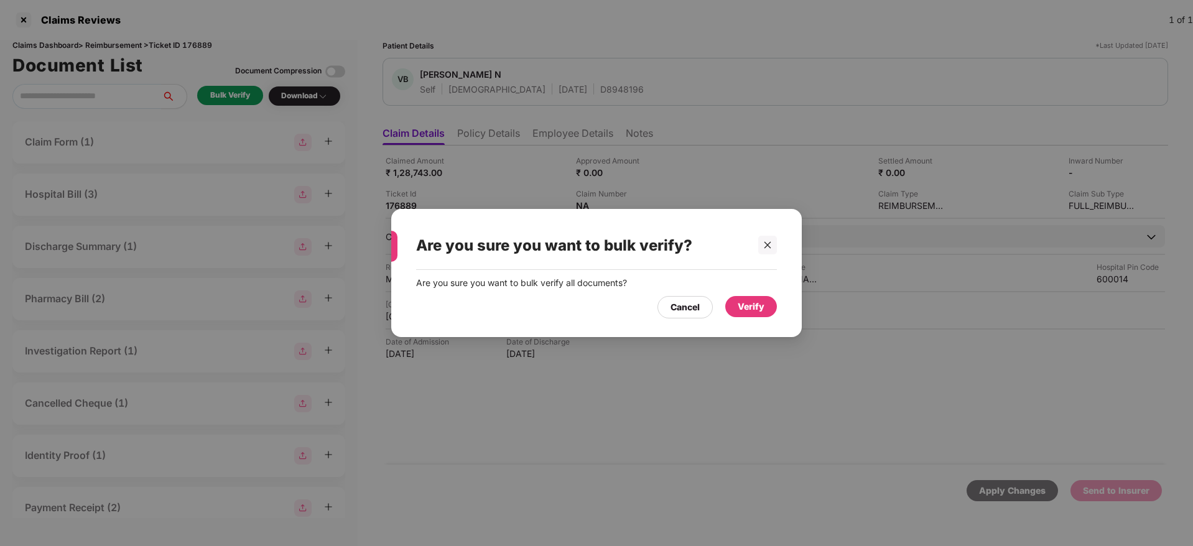
click at [750, 305] on div "Verify" at bounding box center [751, 307] width 27 height 14
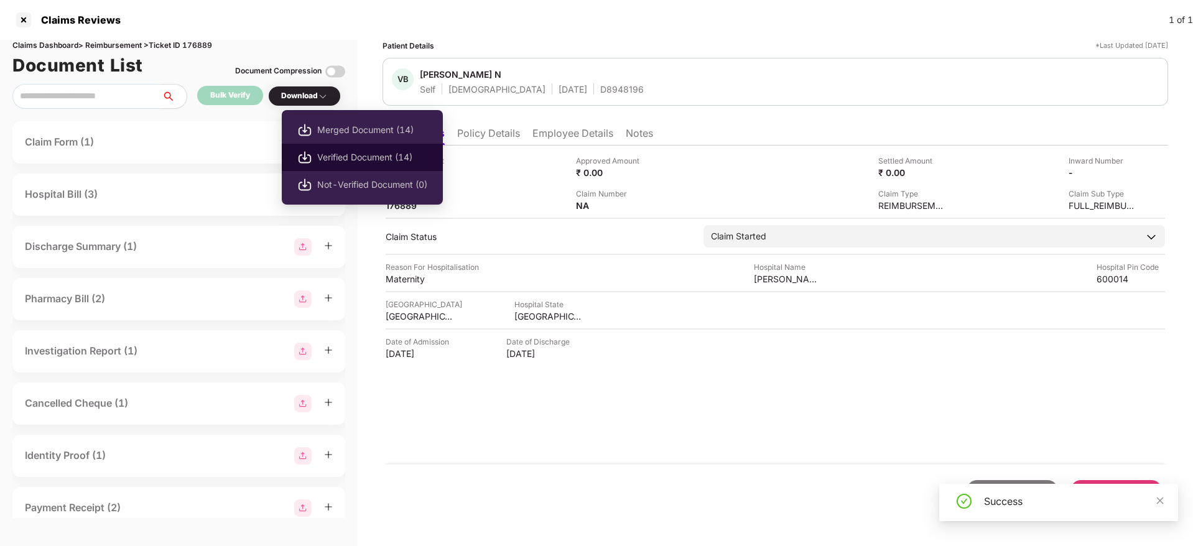
click at [351, 166] on li "Verified Document (14)" at bounding box center [362, 157] width 161 height 27
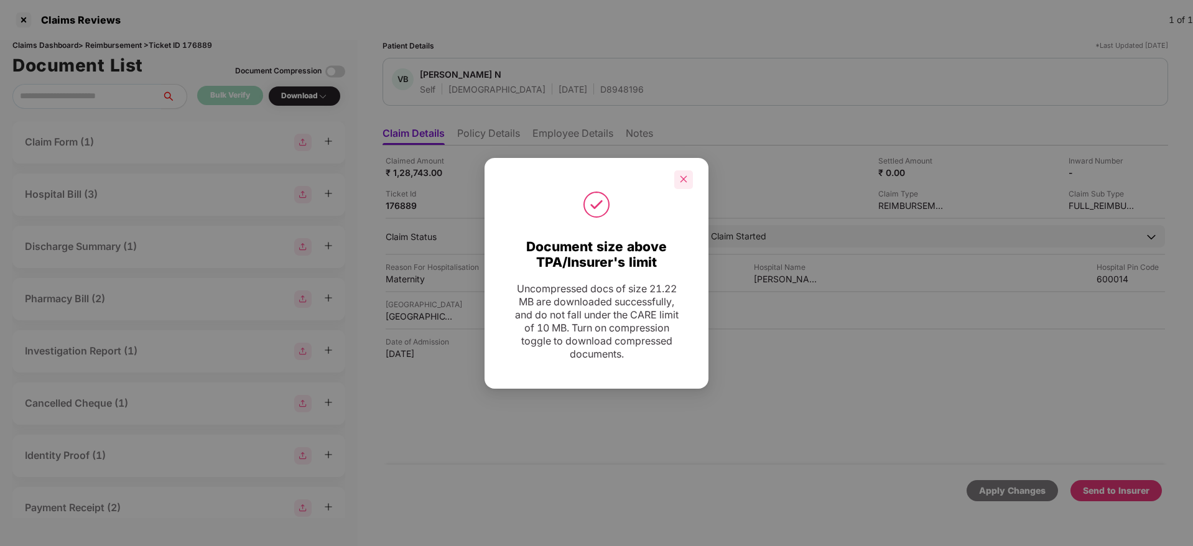
click at [681, 182] on icon "close" at bounding box center [684, 179] width 7 height 7
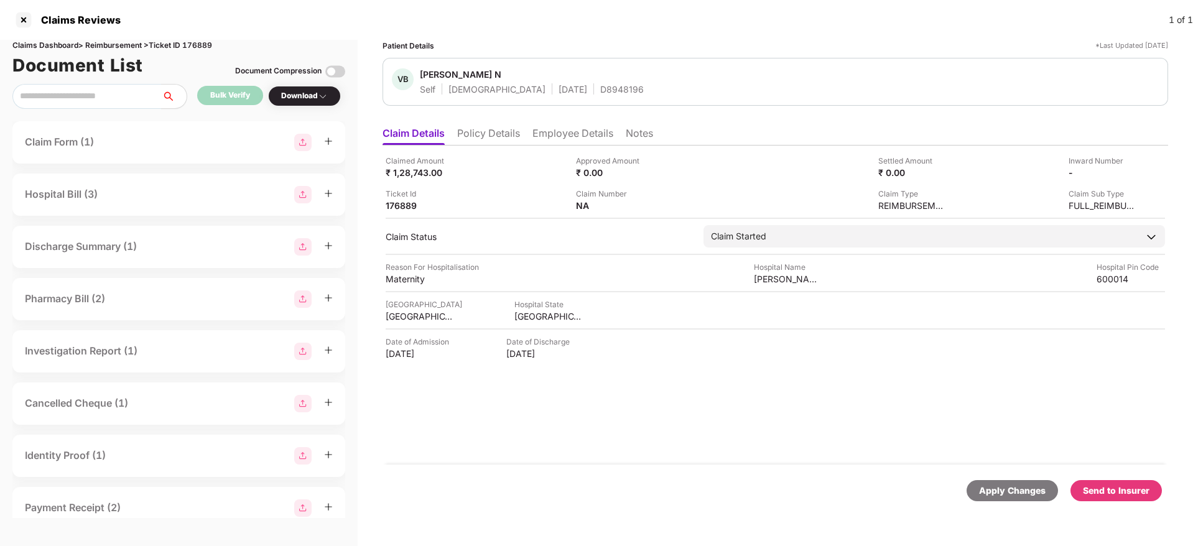
click at [486, 144] on li "Policy Details" at bounding box center [488, 136] width 63 height 18
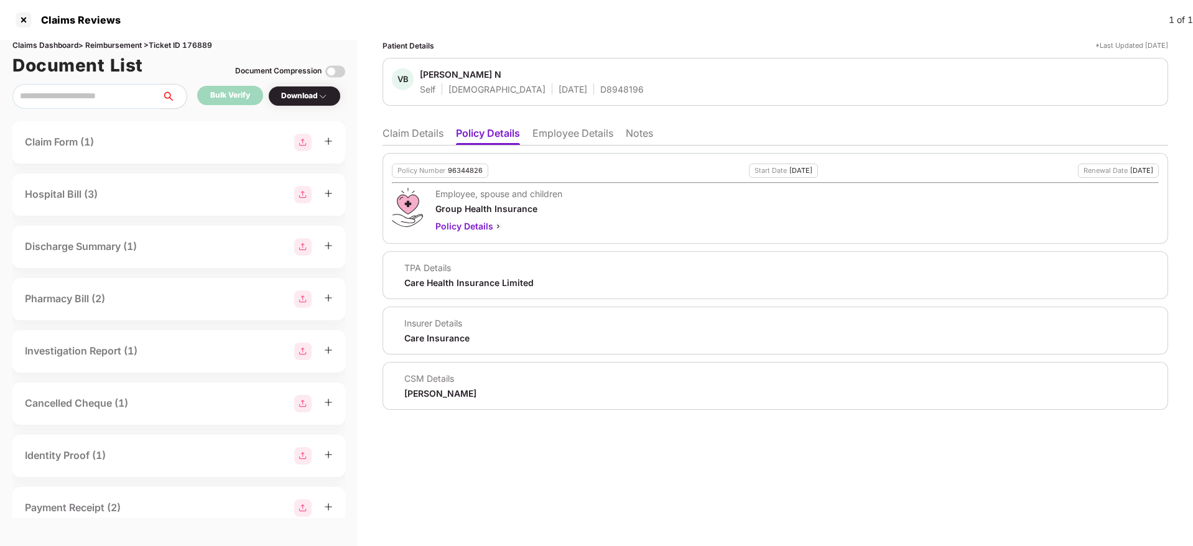
click at [406, 133] on li "Claim Details" at bounding box center [413, 136] width 61 height 18
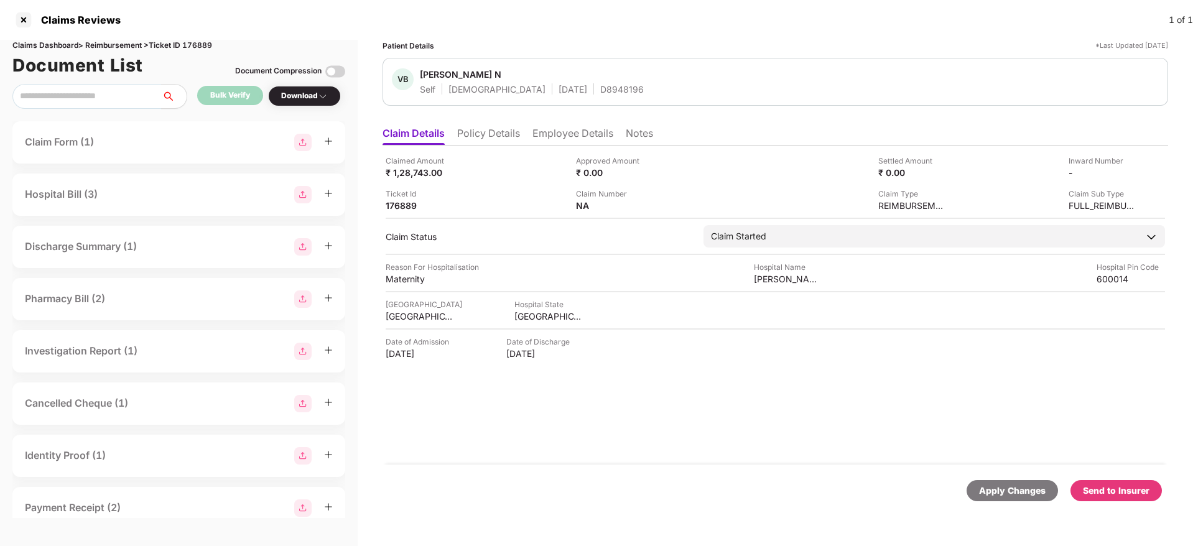
click at [496, 135] on li "Policy Details" at bounding box center [488, 136] width 63 height 18
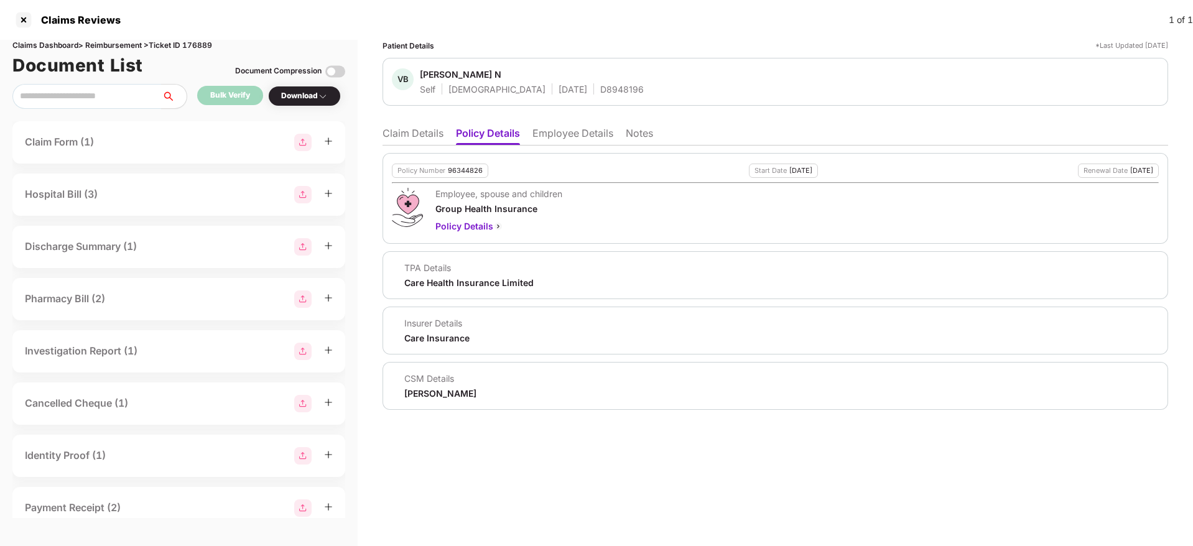
click at [454, 167] on div "96344826" at bounding box center [465, 171] width 35 height 8
copy div "96344826"
click at [600, 88] on div "D8948196" at bounding box center [622, 89] width 44 height 12
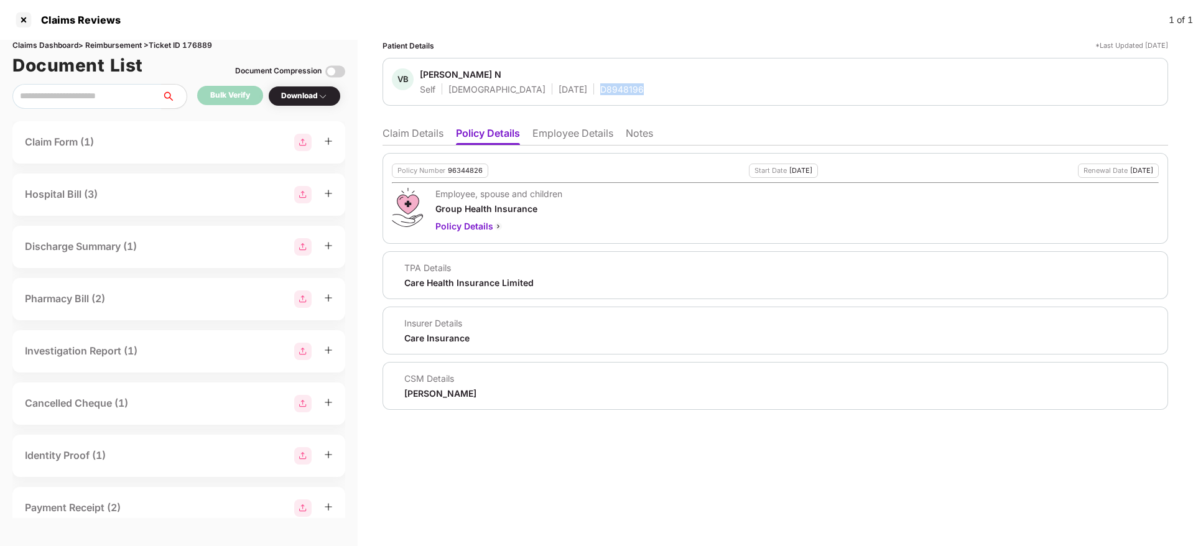
copy div "D8948196"
click at [414, 132] on li "Claim Details" at bounding box center [413, 136] width 61 height 18
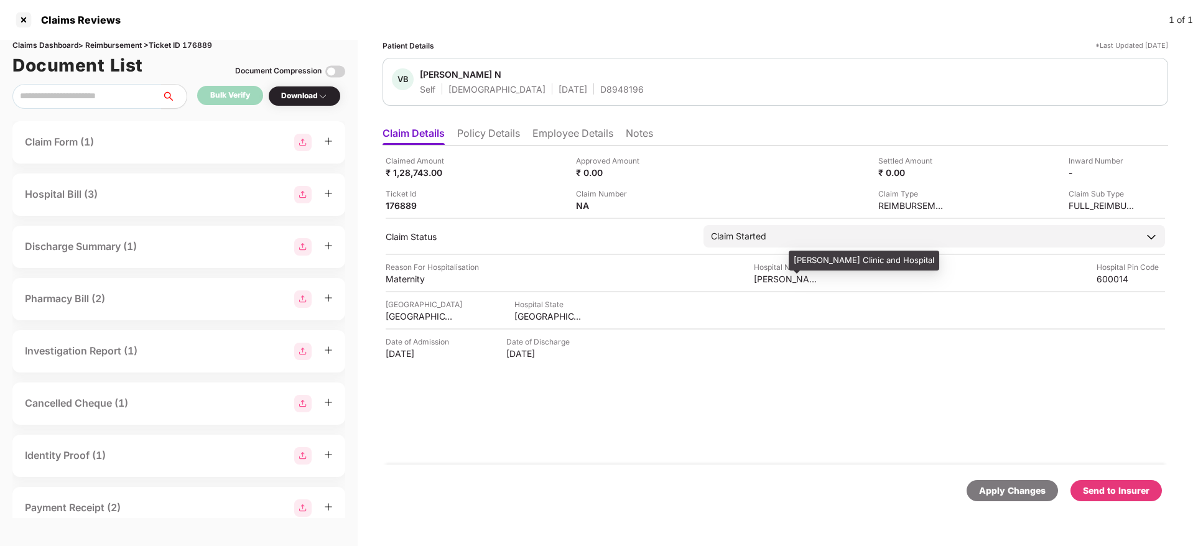
click at [776, 279] on div "Seethapathy Clinic and Hospital" at bounding box center [788, 279] width 68 height 12
copy div "Seethapathy Clinic and Hospital"
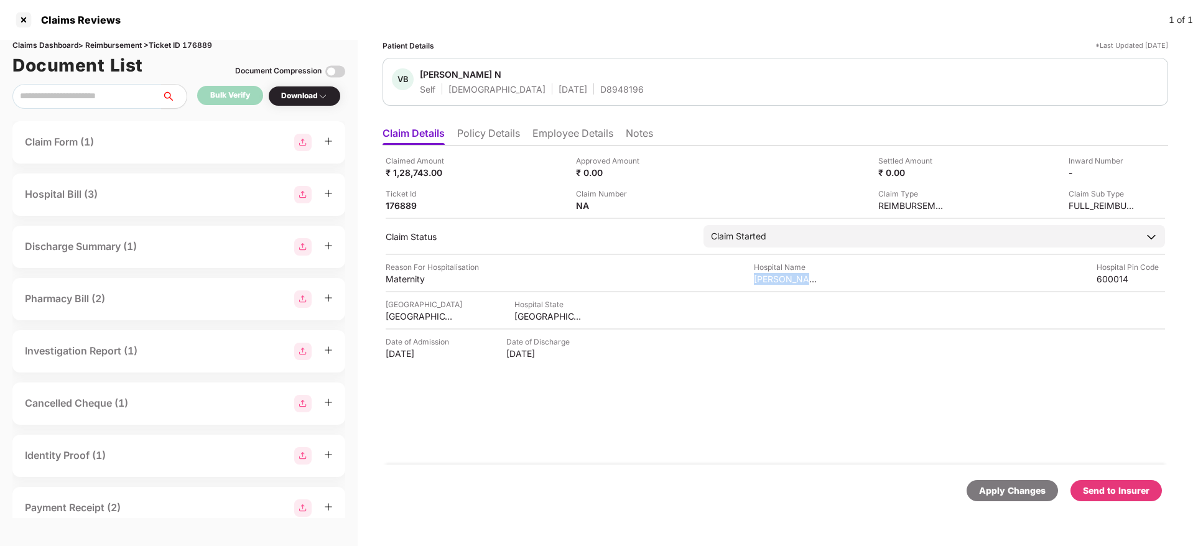
copy div "Seethapathy Clinic and Hospital"
click at [413, 281] on div "Maternity" at bounding box center [420, 279] width 68 height 12
copy div "Maternity"
drag, startPoint x: 396, startPoint y: 175, endPoint x: 449, endPoint y: 172, distance: 53.0
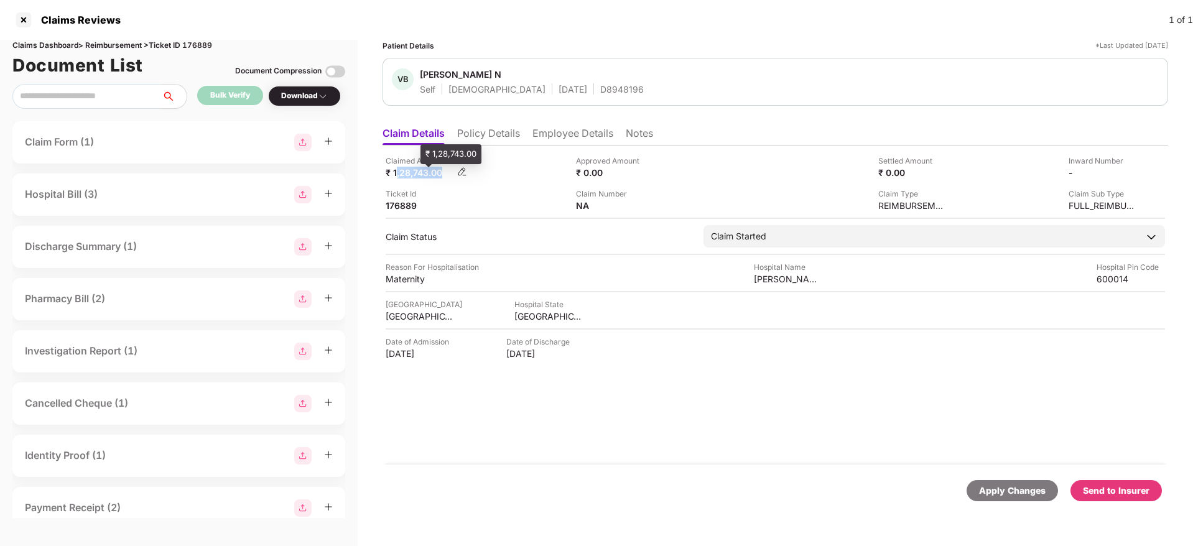
click at [449, 172] on div "₹ 1,28,743.00" at bounding box center [420, 173] width 68 height 12
click at [435, 175] on div "₹ 1,28,743.00" at bounding box center [420, 173] width 68 height 12
drag, startPoint x: 392, startPoint y: 172, endPoint x: 444, endPoint y: 172, distance: 51.6
click at [444, 172] on div "₹ 1,28,743.00" at bounding box center [420, 173] width 68 height 12
copy div "1,28,743.00"
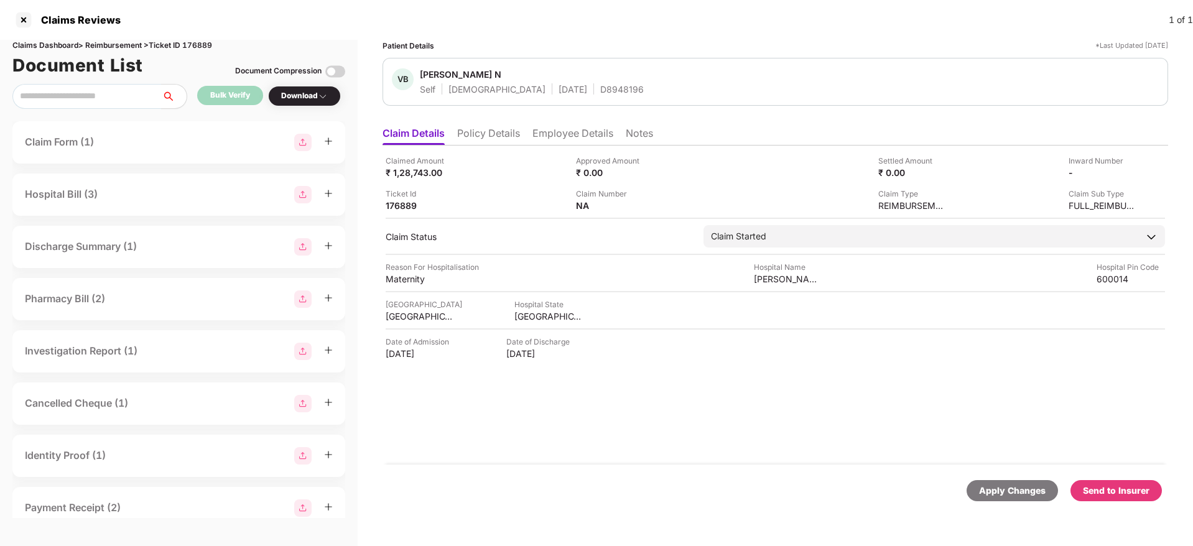
click at [590, 143] on li "Employee Details" at bounding box center [573, 136] width 81 height 18
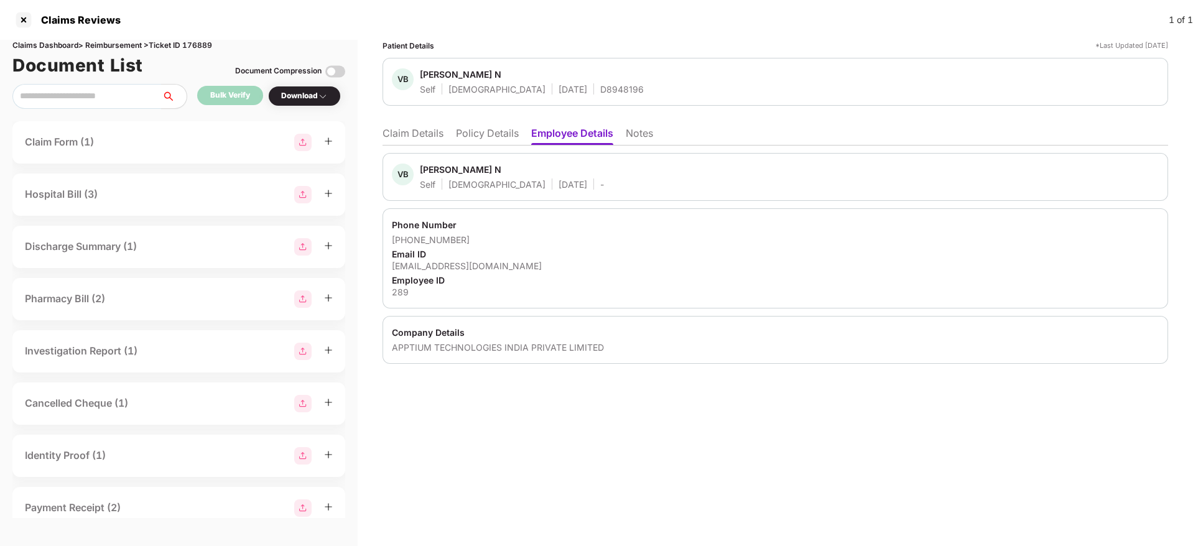
click at [419, 264] on div "vnagarajan@apptium.com" at bounding box center [775, 266] width 767 height 12
copy div "vnagarajan@apptium.com"
drag, startPoint x: 409, startPoint y: 240, endPoint x: 458, endPoint y: 244, distance: 49.3
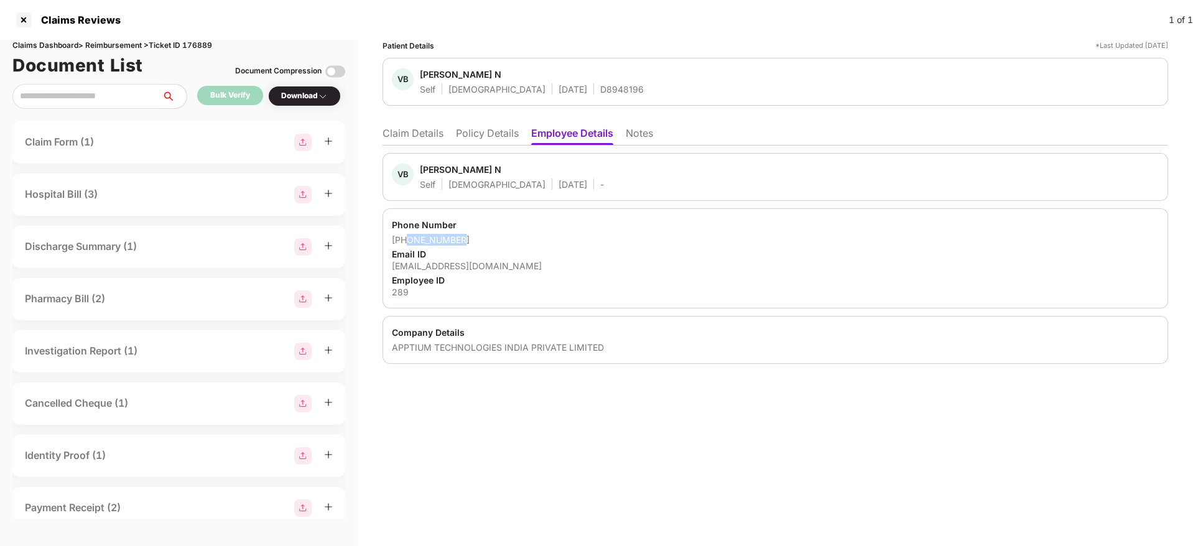
click at [458, 244] on div "+919176720720" at bounding box center [775, 240] width 767 height 12
copy div "9176720720"
click at [416, 131] on li "Claim Details" at bounding box center [413, 136] width 61 height 18
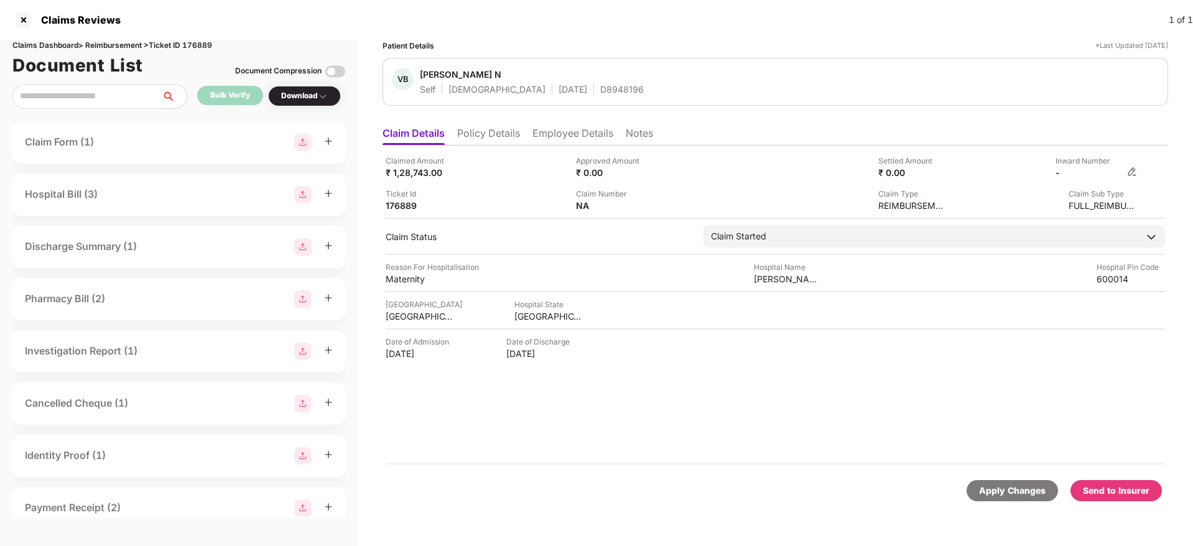
click at [1129, 171] on img at bounding box center [1132, 172] width 10 height 10
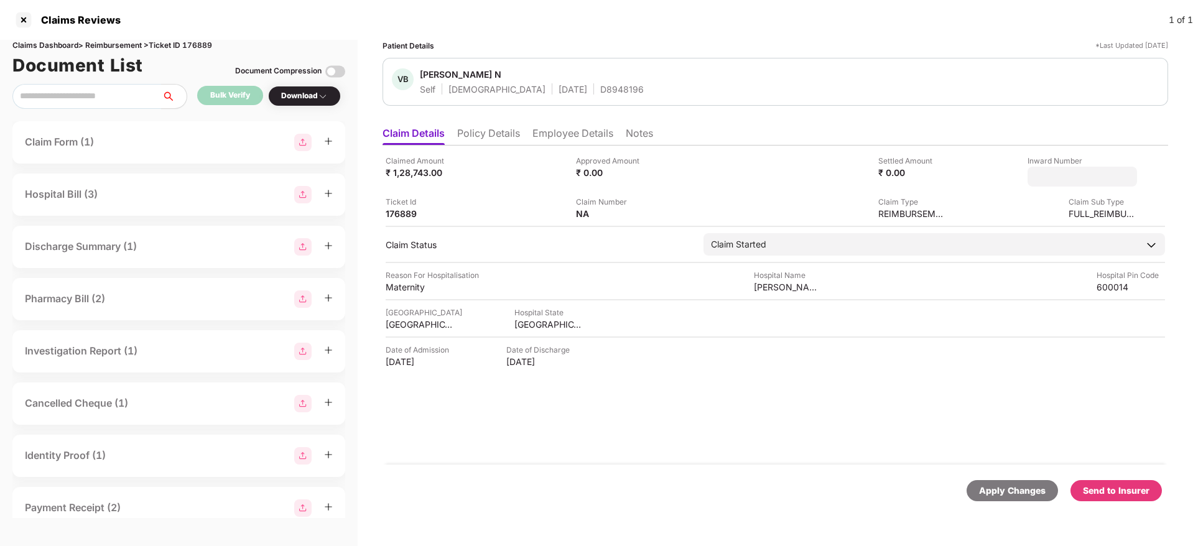
type input "**********"
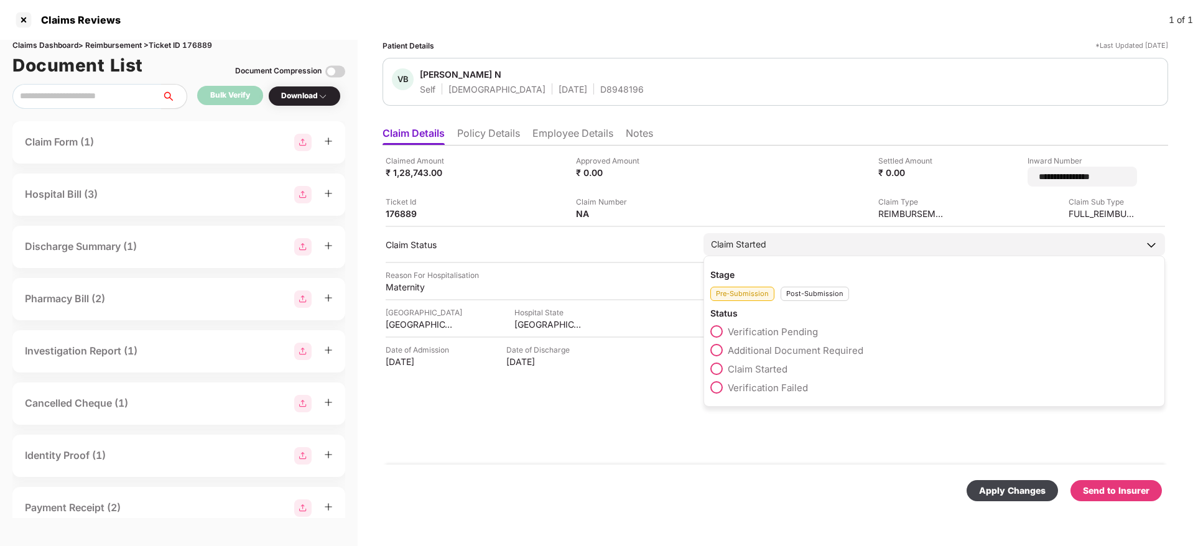
click at [825, 291] on div "Post-Submission" at bounding box center [815, 294] width 68 height 14
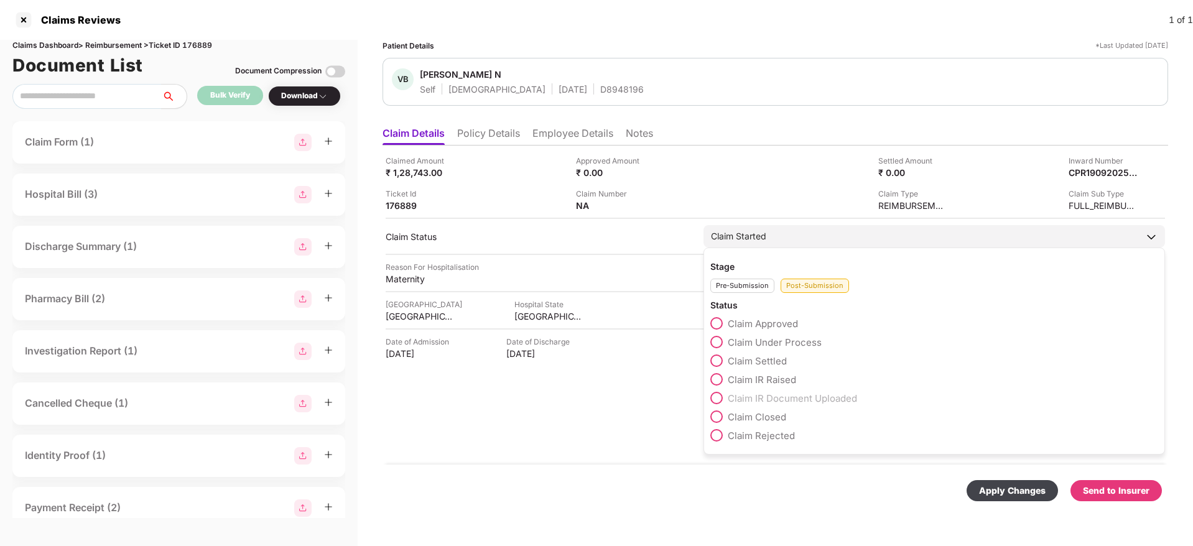
click at [721, 343] on span at bounding box center [716, 342] width 12 height 12
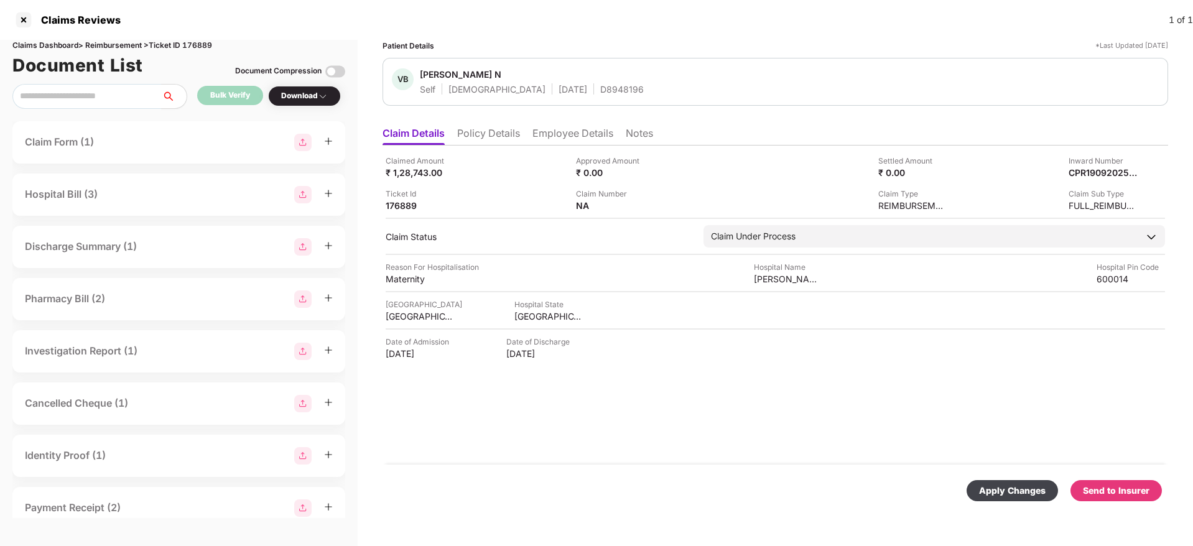
click at [1009, 489] on div "Apply Changes" at bounding box center [1012, 491] width 67 height 14
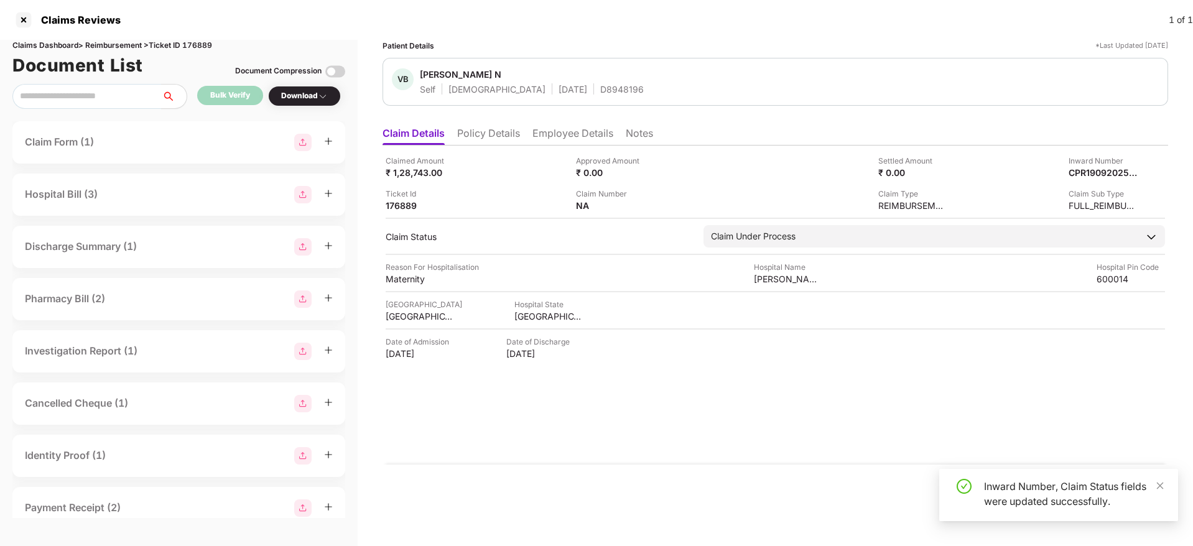
click at [483, 143] on li "Policy Details" at bounding box center [488, 136] width 63 height 18
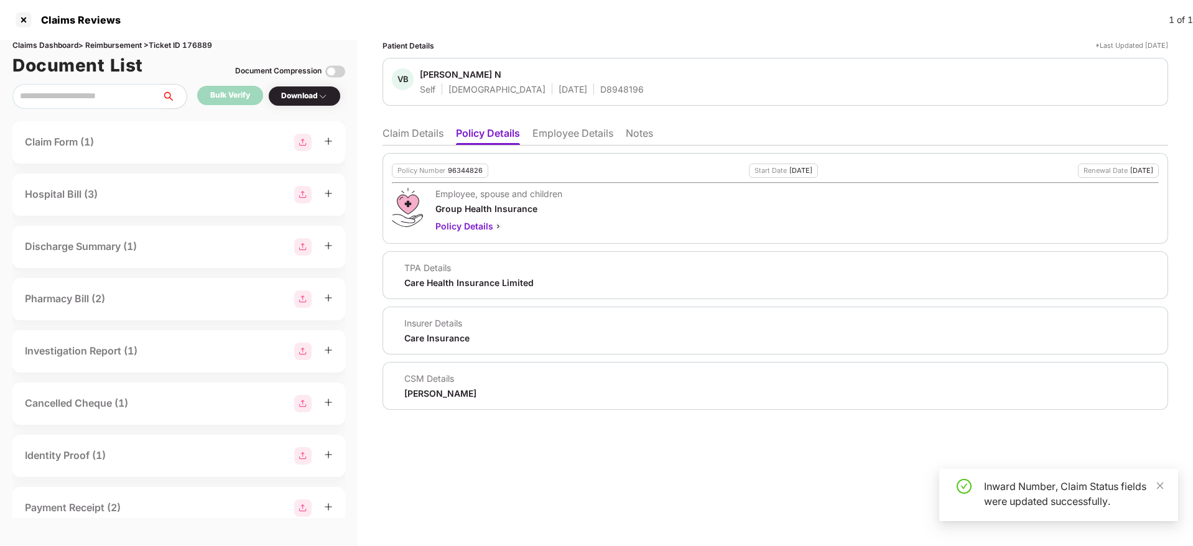
click at [419, 139] on li "Claim Details" at bounding box center [413, 136] width 61 height 18
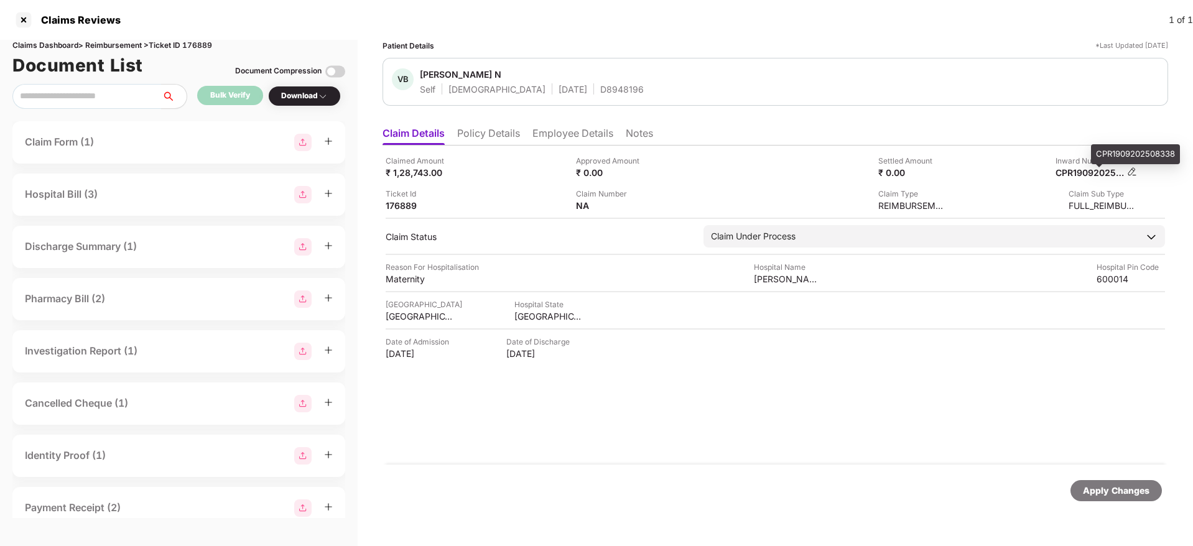
click at [1098, 172] on div "CPR1909202508338" at bounding box center [1090, 173] width 68 height 12
copy div "CPR1909202508338"
click at [600, 94] on div "D8948196" at bounding box center [622, 89] width 44 height 12
click at [600, 95] on div "D8948196" at bounding box center [622, 89] width 44 height 12
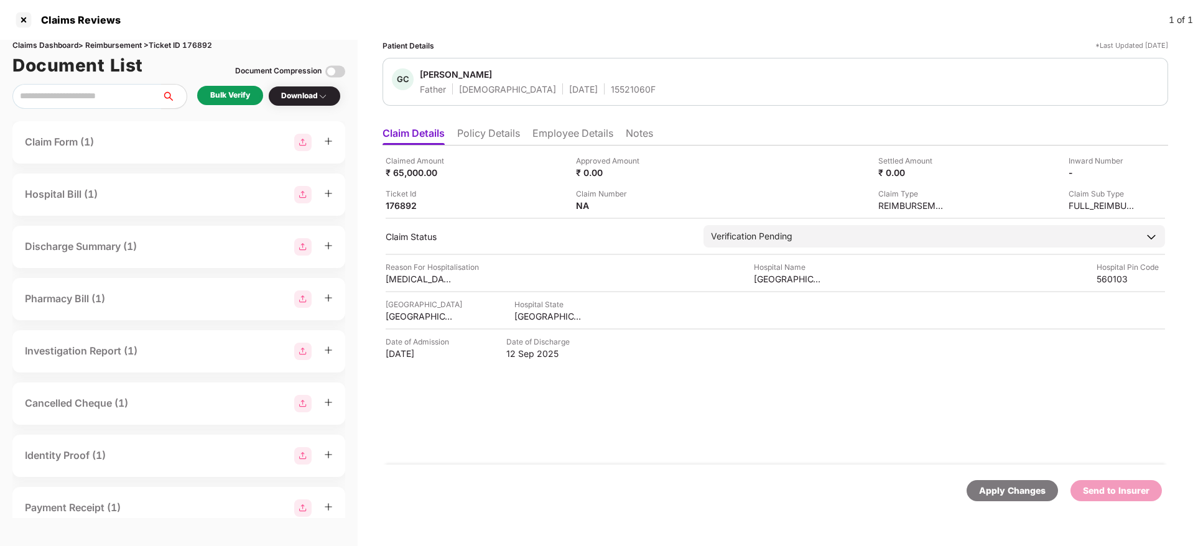
click at [492, 134] on li "Policy Details" at bounding box center [488, 136] width 63 height 18
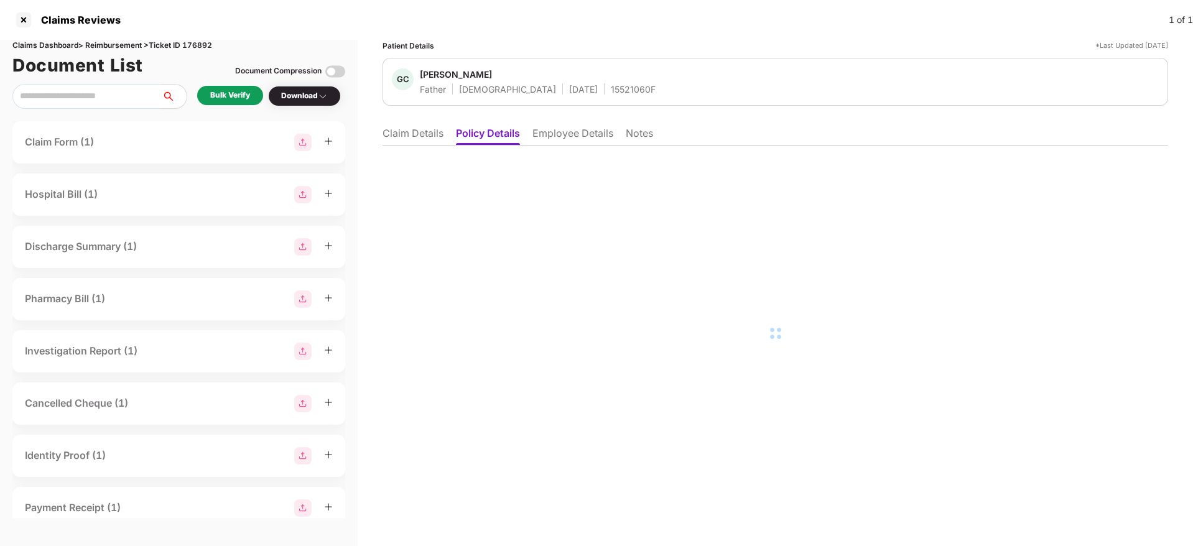
click at [562, 141] on li "Employee Details" at bounding box center [573, 136] width 81 height 18
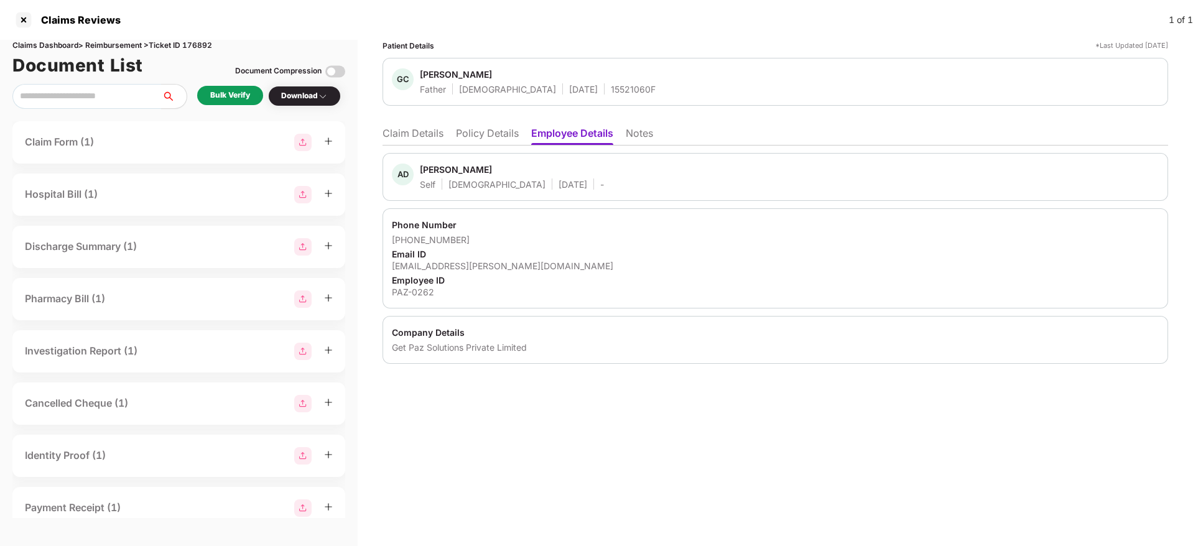
click at [414, 133] on li "Claim Details" at bounding box center [413, 136] width 61 height 18
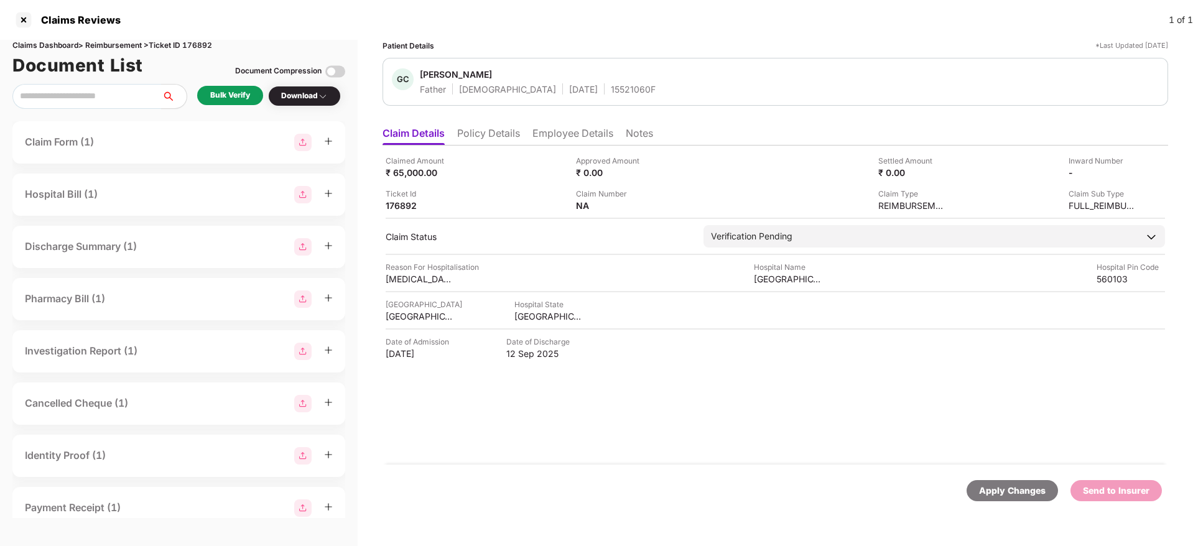
click at [514, 139] on li "Policy Details" at bounding box center [488, 136] width 63 height 18
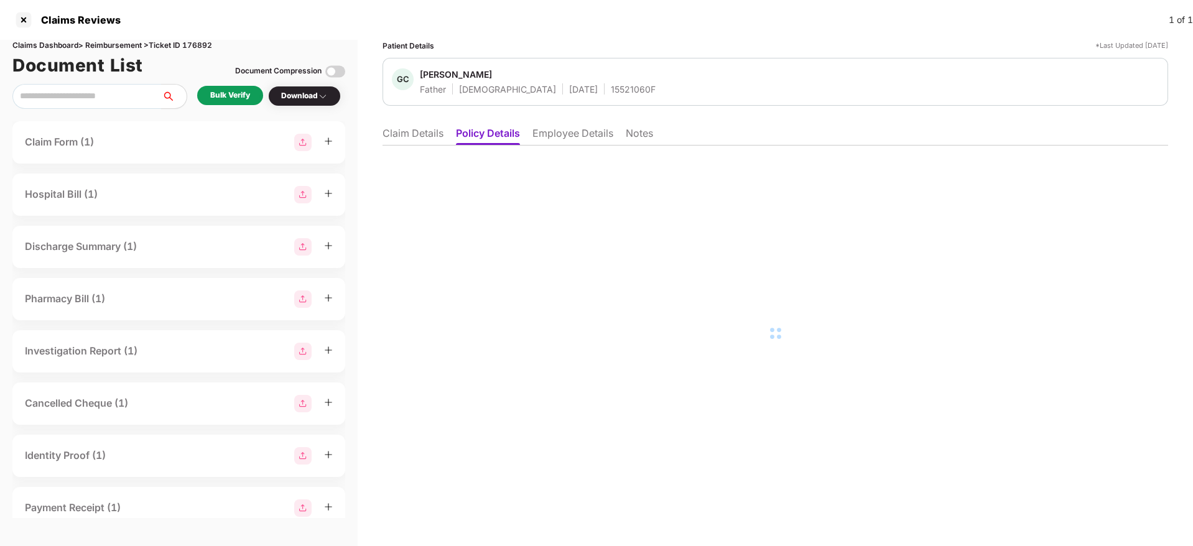
click at [597, 134] on li "Employee Details" at bounding box center [573, 136] width 81 height 18
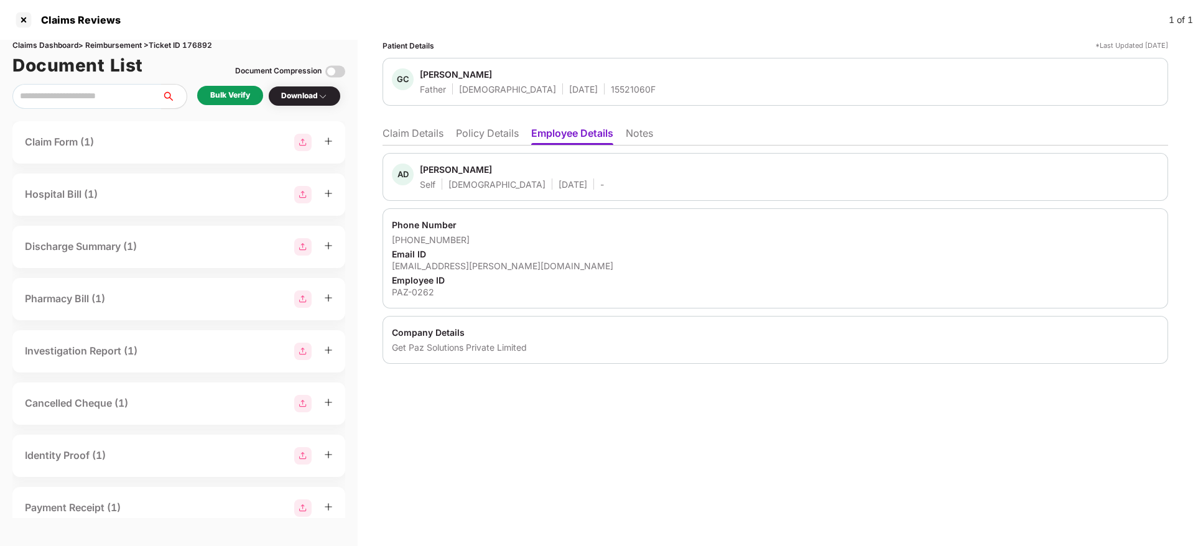
click at [453, 267] on div "arihant.dugar@pazcare.com" at bounding box center [775, 266] width 767 height 12
copy div "arihant.dugar@pazcare.com"
click at [424, 127] on li "Claim Details" at bounding box center [413, 136] width 61 height 18
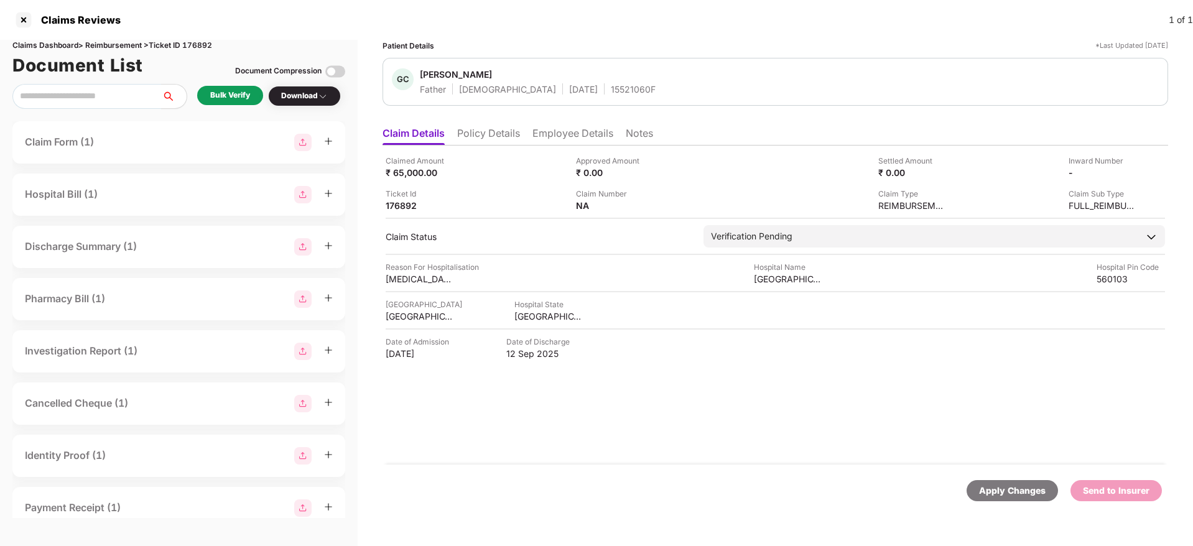
click at [572, 136] on li "Employee Details" at bounding box center [573, 136] width 81 height 18
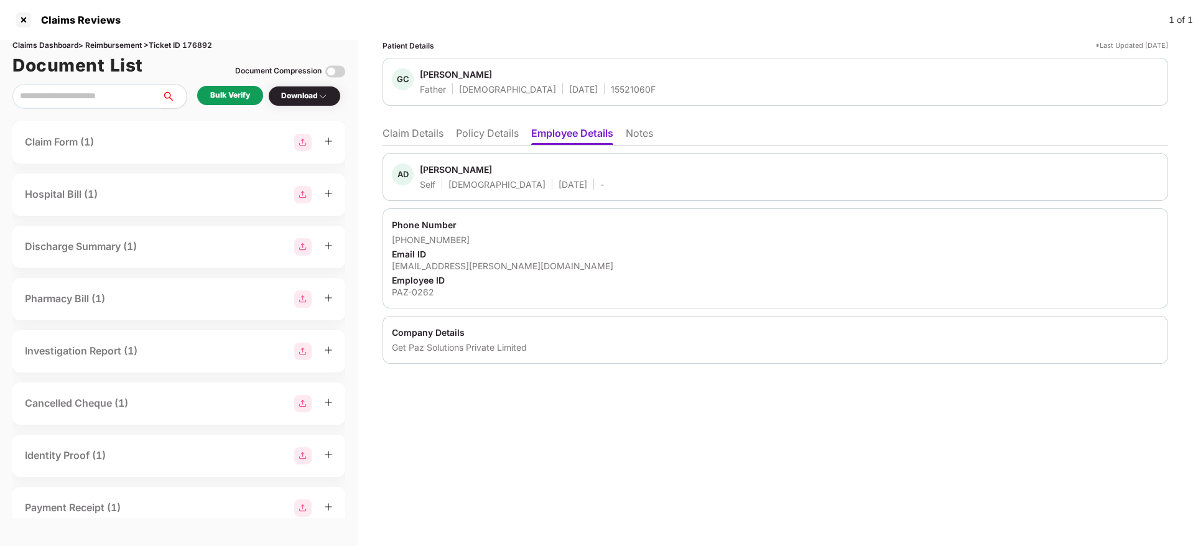
click at [420, 141] on li "Claim Details" at bounding box center [413, 136] width 61 height 18
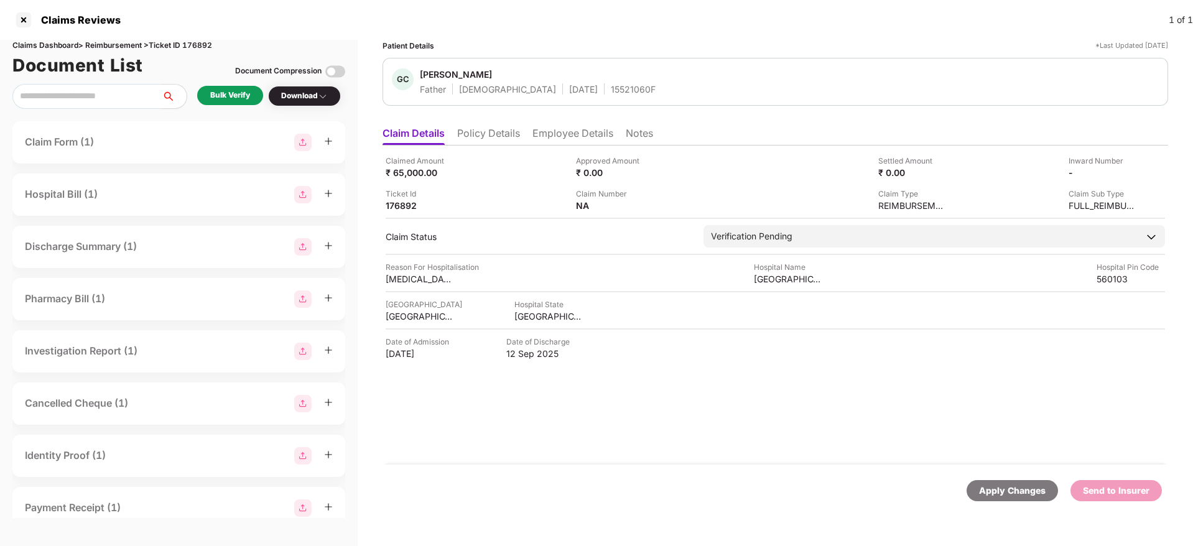
click at [501, 134] on li "Policy Details" at bounding box center [488, 136] width 63 height 18
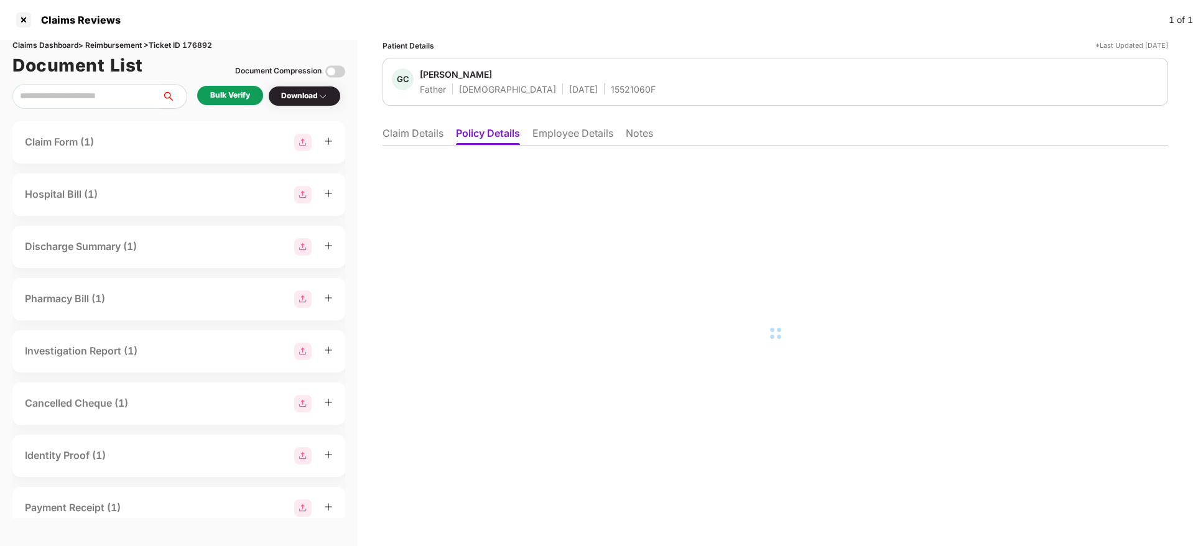
click at [582, 138] on li "Employee Details" at bounding box center [573, 136] width 81 height 18
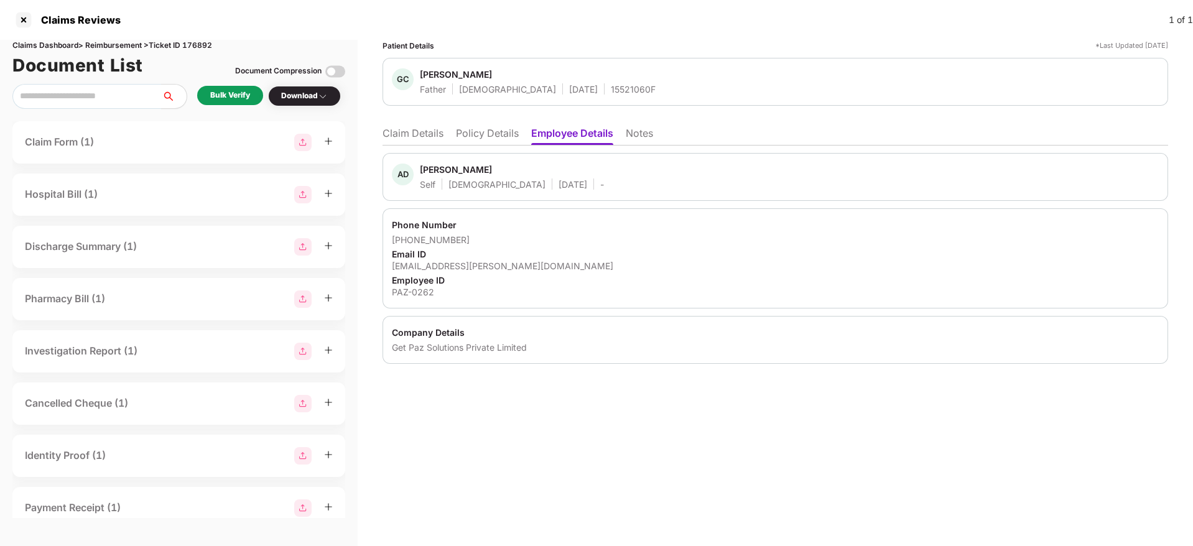
click at [492, 130] on li "Policy Details" at bounding box center [487, 136] width 63 height 18
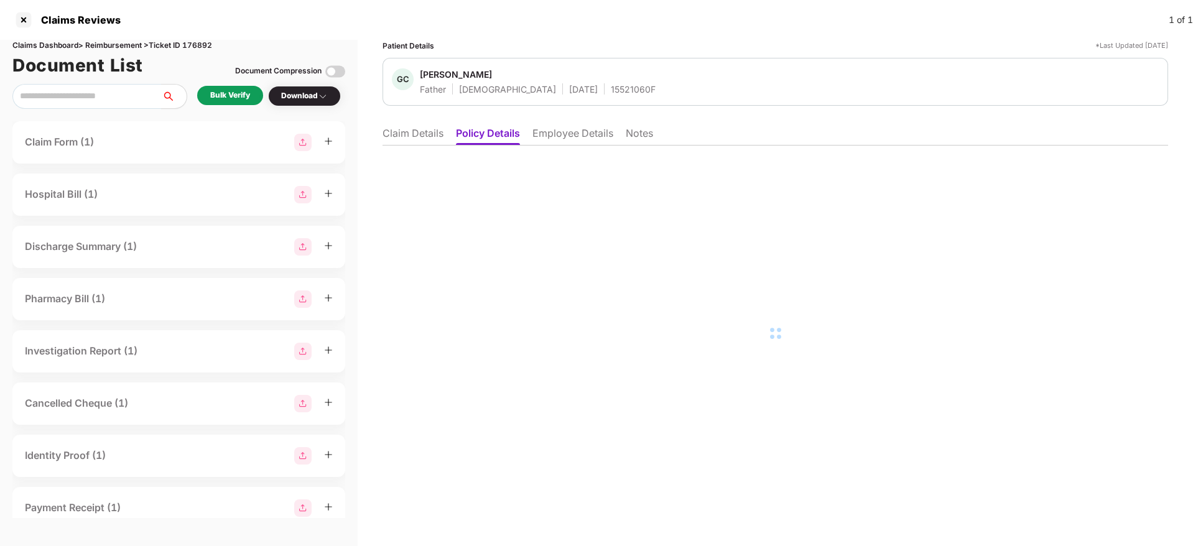
click at [416, 133] on li "Claim Details" at bounding box center [413, 136] width 61 height 18
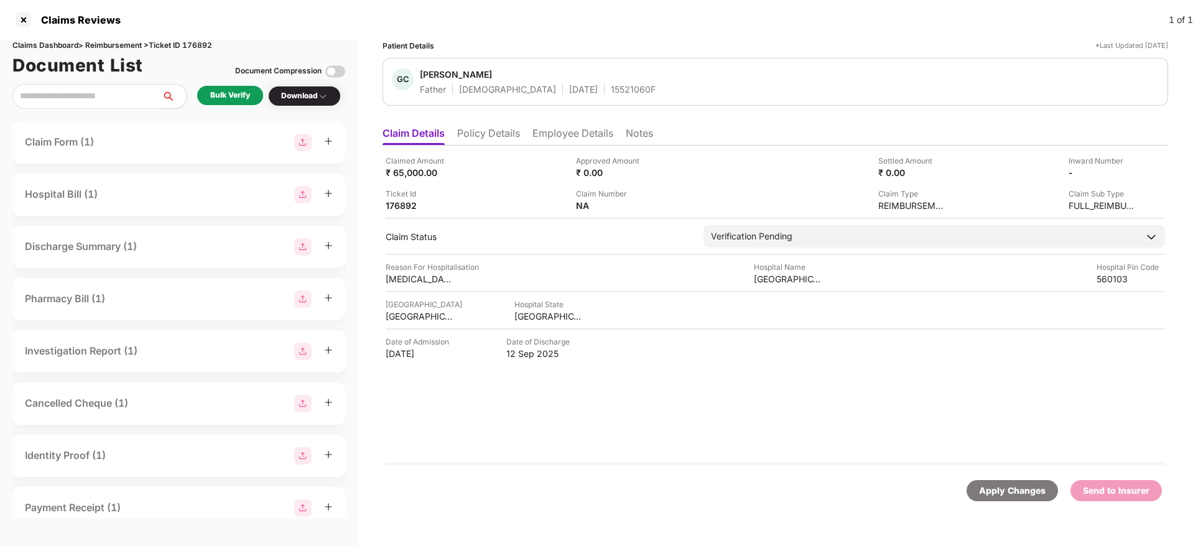
click at [548, 131] on li "Employee Details" at bounding box center [573, 136] width 81 height 18
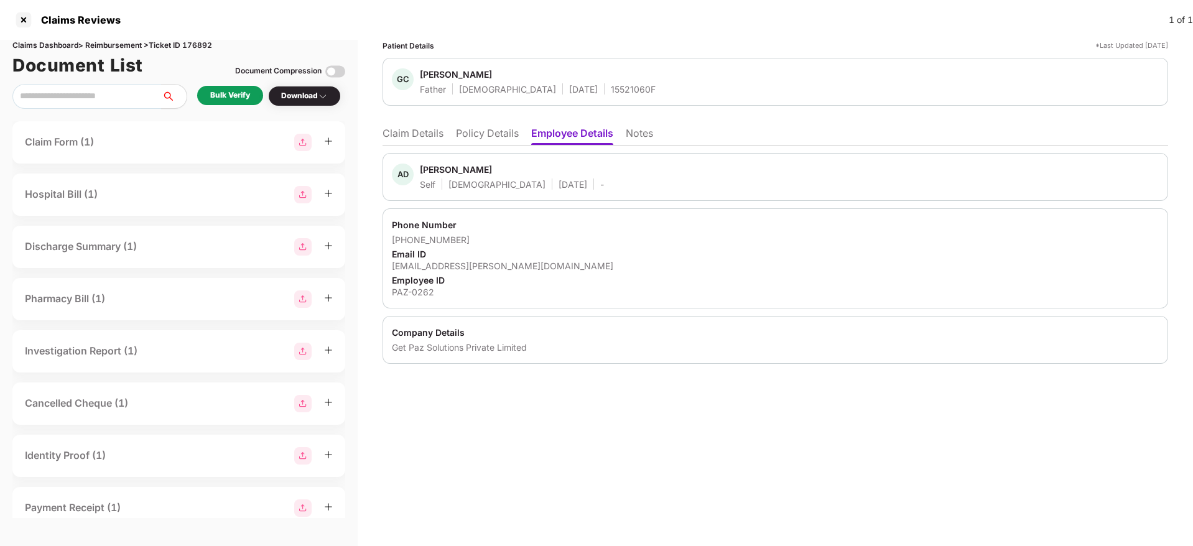
click at [452, 269] on div "arihant.dugar@pazcare.com" at bounding box center [775, 266] width 767 height 12
click at [454, 270] on div "arihant.dugar@pazcare.com" at bounding box center [775, 266] width 767 height 12
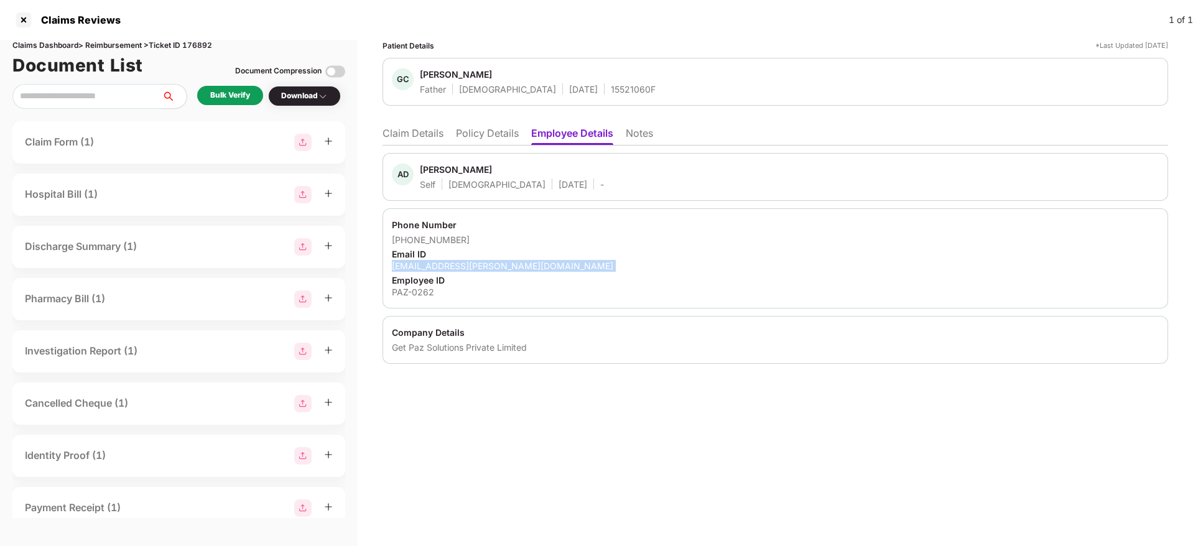
click at [454, 270] on div "arihant.dugar@pazcare.com" at bounding box center [775, 266] width 767 height 12
copy div "arihant.dugar@pazcare.com"
click at [491, 219] on div "Phone Number" at bounding box center [775, 225] width 767 height 12
click at [421, 133] on li "Claim Details" at bounding box center [413, 136] width 61 height 18
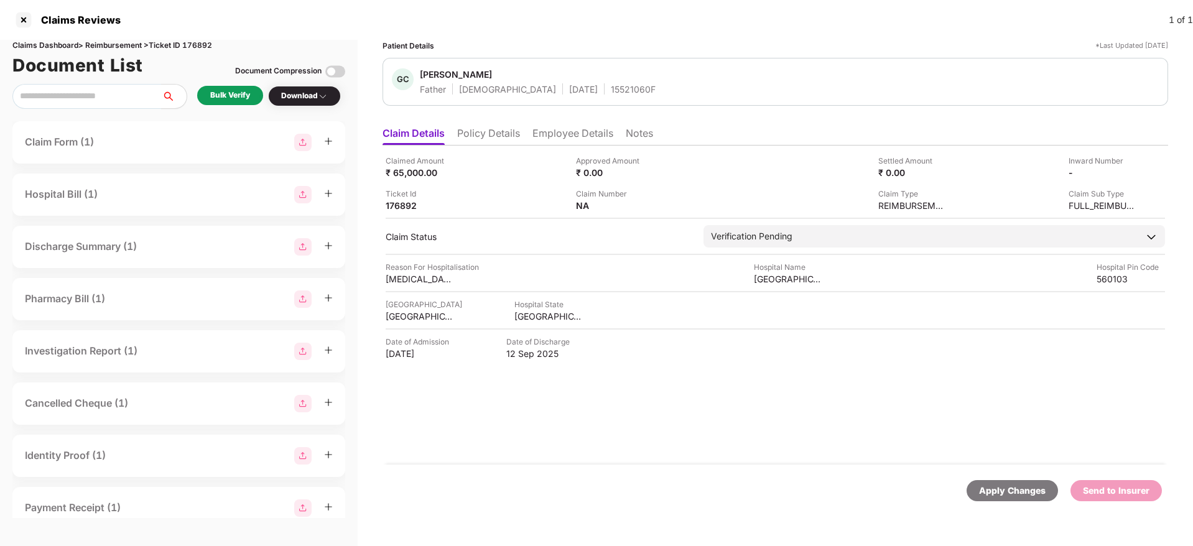
click at [500, 135] on li "Policy Details" at bounding box center [488, 136] width 63 height 18
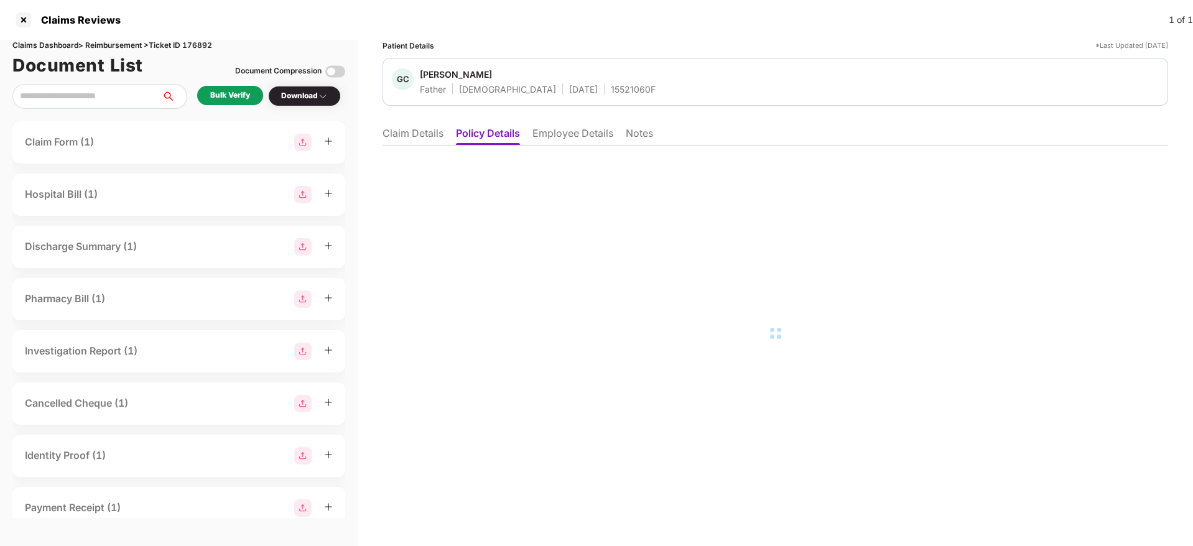
click at [572, 139] on li "Employee Details" at bounding box center [573, 136] width 81 height 18
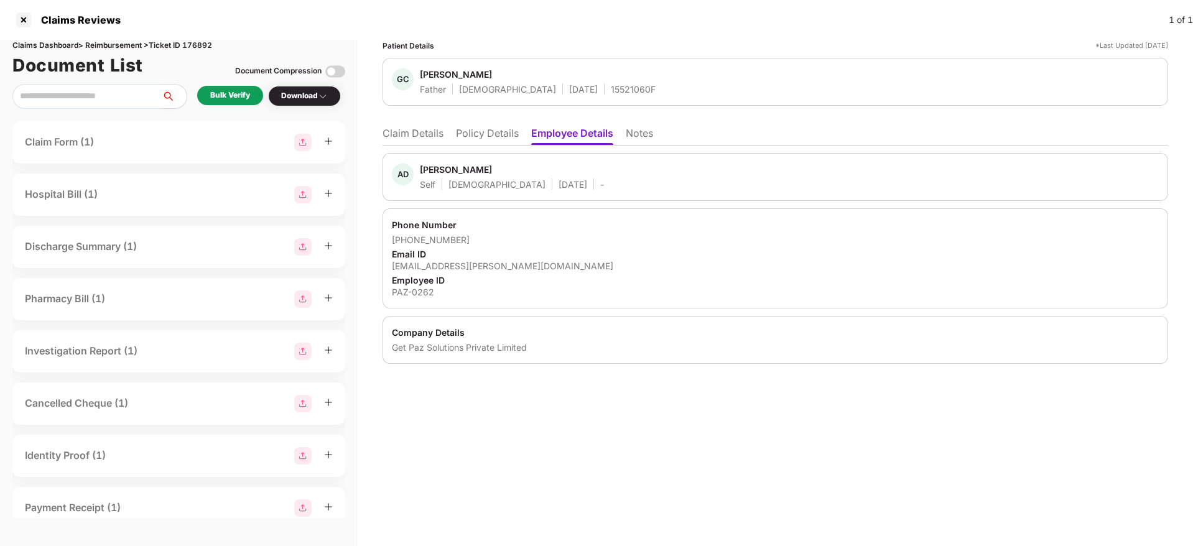
click at [430, 139] on li "Claim Details" at bounding box center [413, 136] width 61 height 18
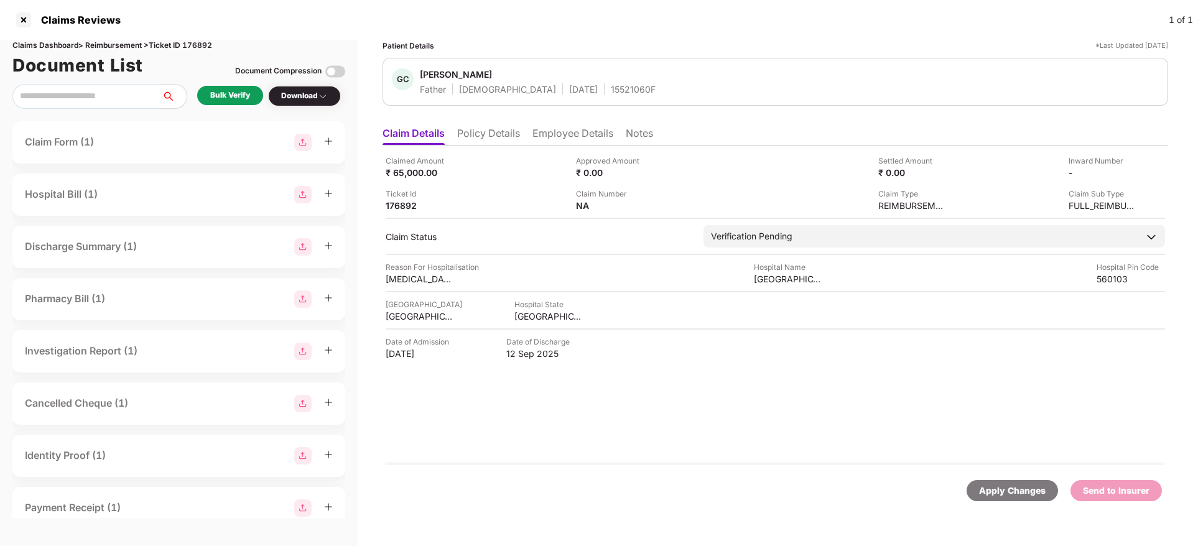
click at [557, 135] on li "Employee Details" at bounding box center [573, 136] width 81 height 18
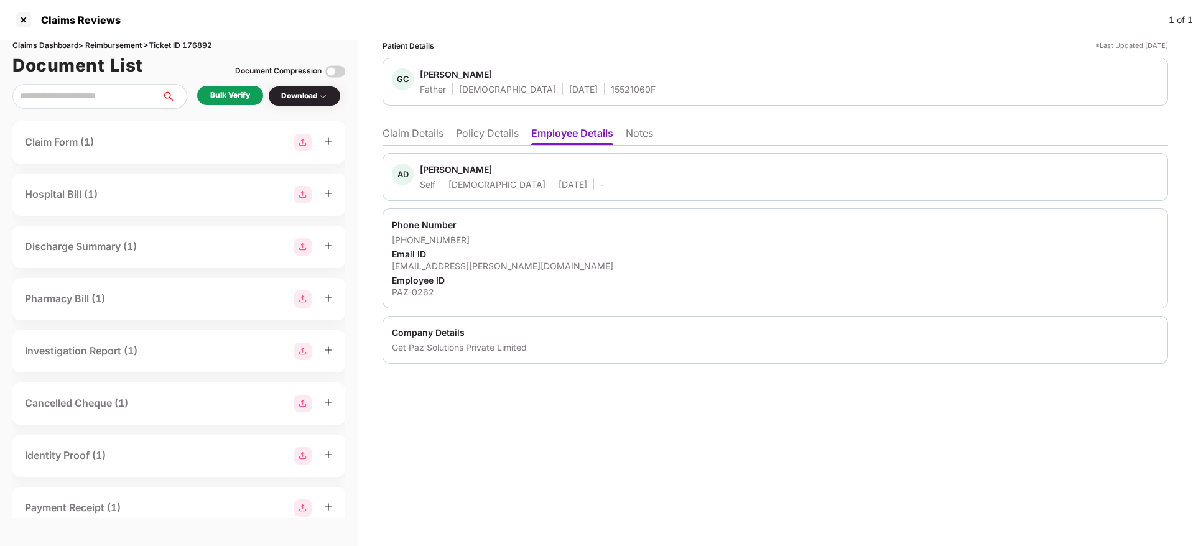
click at [483, 129] on li "Policy Details" at bounding box center [487, 136] width 63 height 18
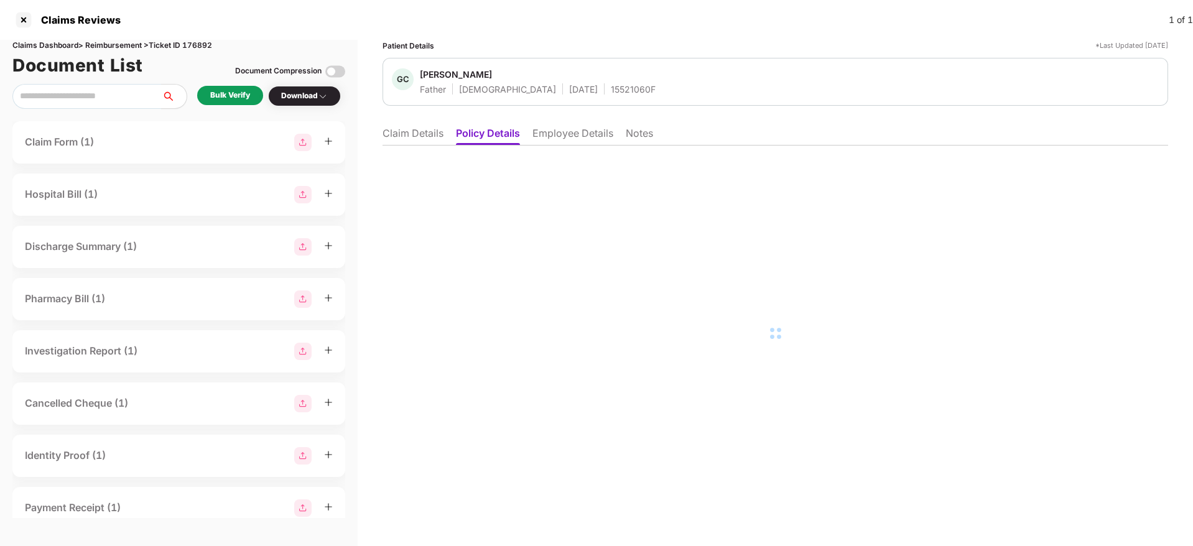
click at [414, 133] on li "Claim Details" at bounding box center [413, 136] width 61 height 18
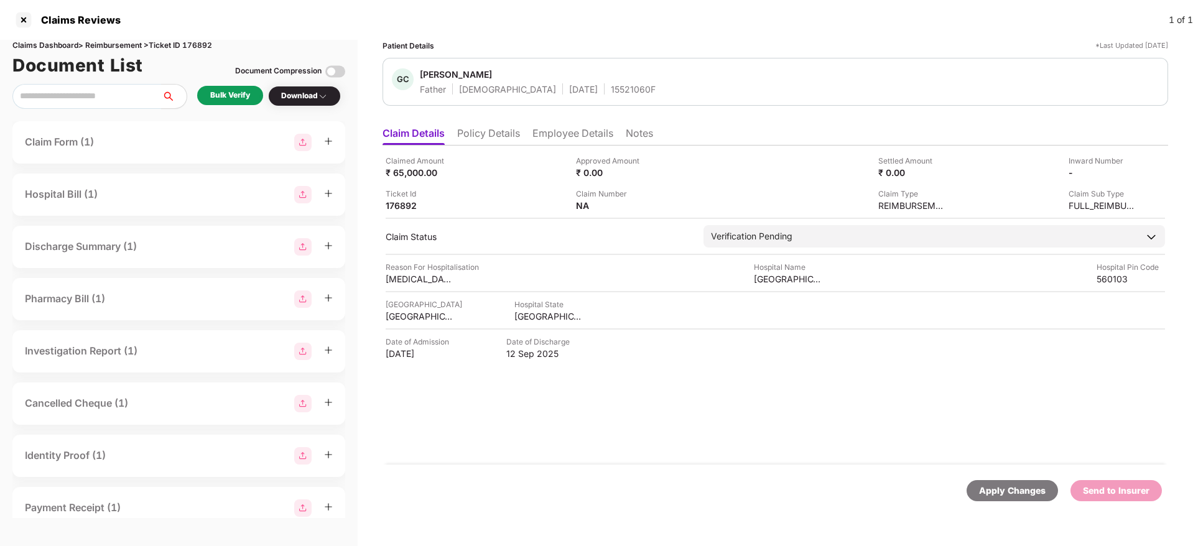
click at [557, 137] on li "Employee Details" at bounding box center [573, 136] width 81 height 18
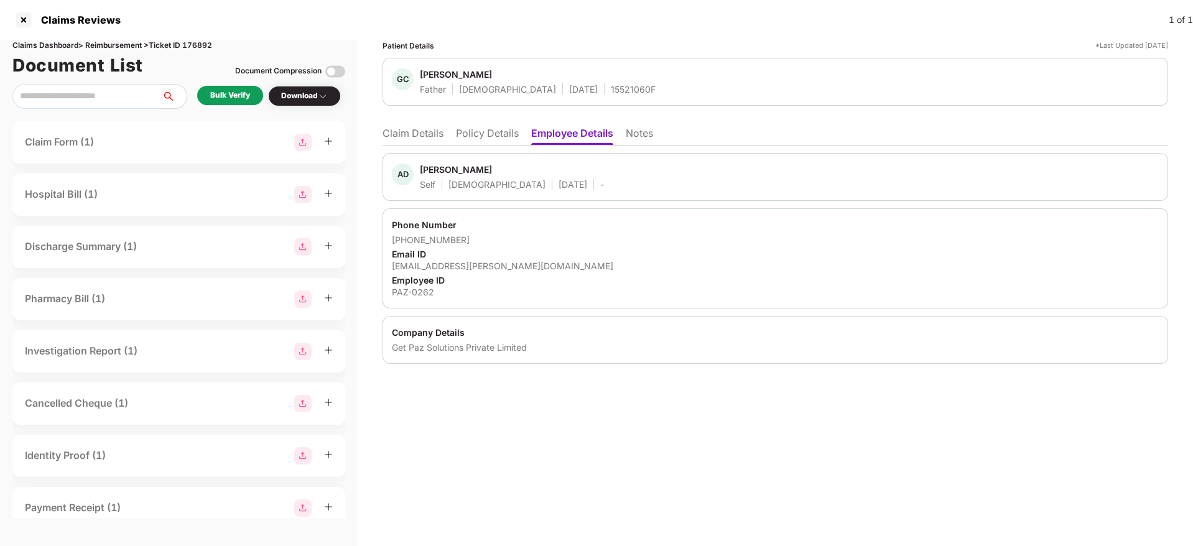
click at [434, 138] on li "Claim Details" at bounding box center [413, 136] width 61 height 18
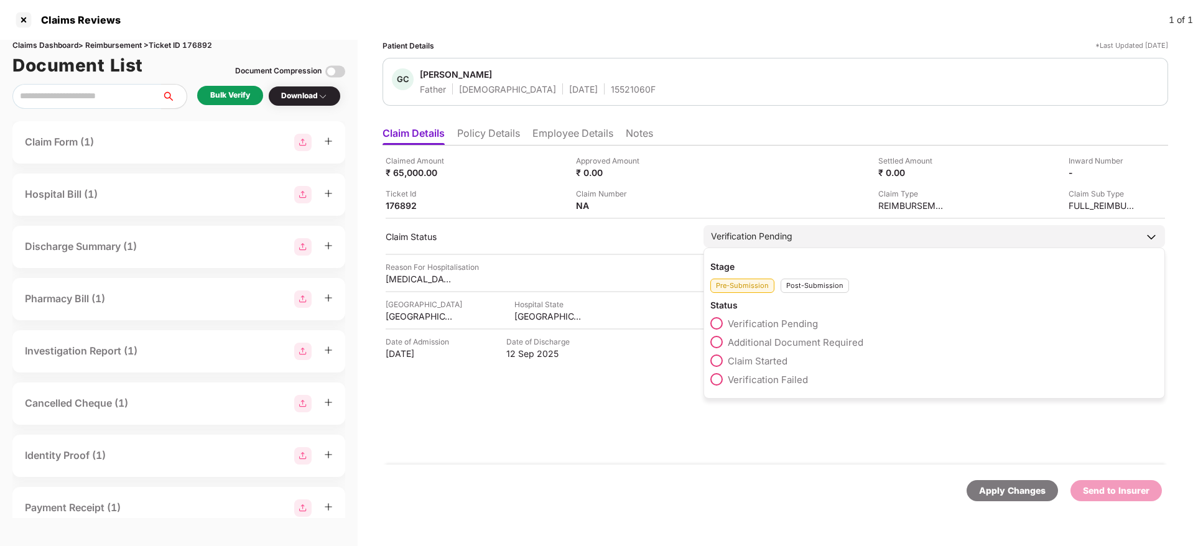
click at [827, 279] on div "Post-Submission" at bounding box center [815, 286] width 68 height 14
click at [718, 414] on span at bounding box center [716, 417] width 12 height 12
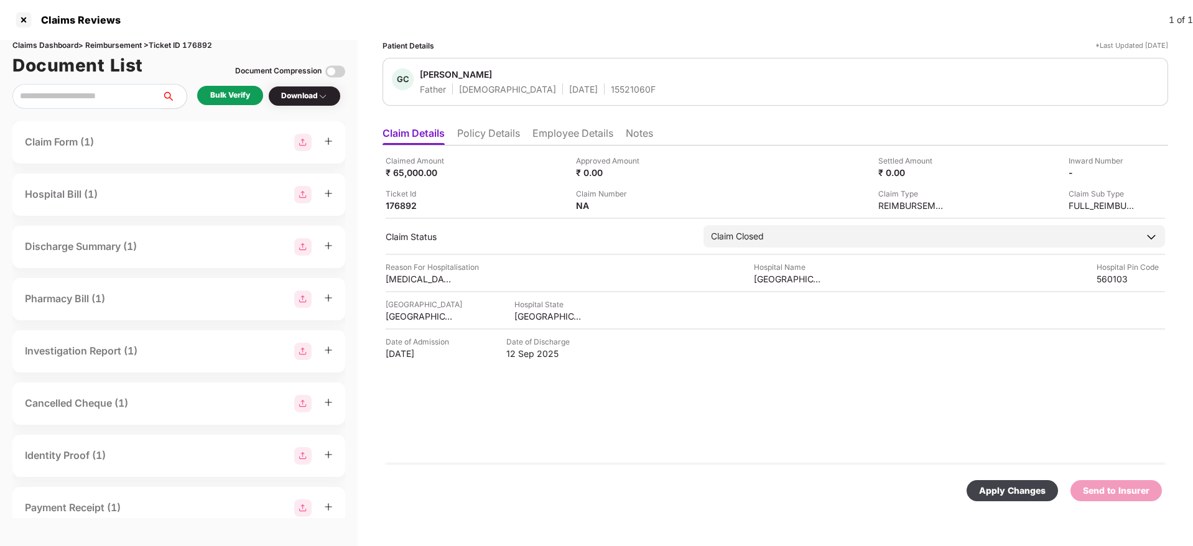
click at [1008, 490] on div "Apply Changes" at bounding box center [1012, 491] width 67 height 14
click at [510, 139] on li "Policy Details" at bounding box center [488, 136] width 63 height 18
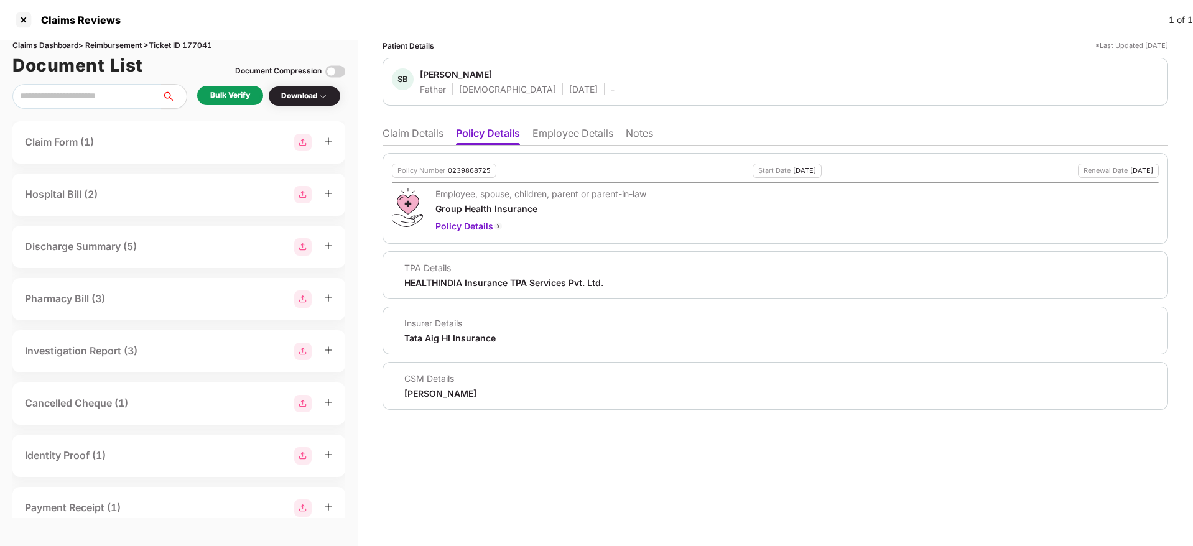
click at [584, 132] on li "Employee Details" at bounding box center [573, 136] width 81 height 18
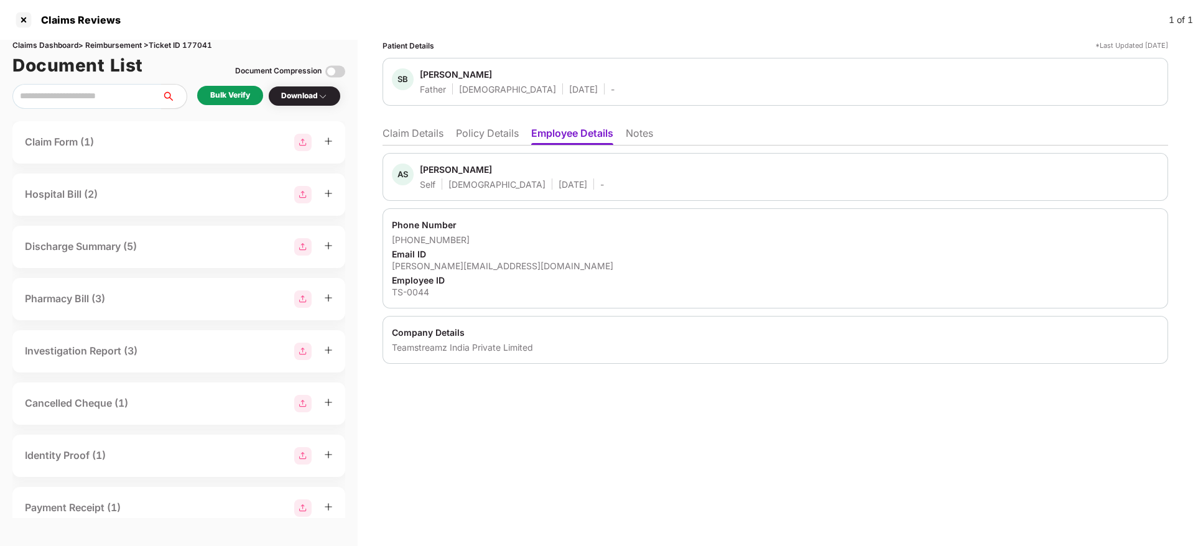
click at [486, 134] on li "Policy Details" at bounding box center [487, 136] width 63 height 18
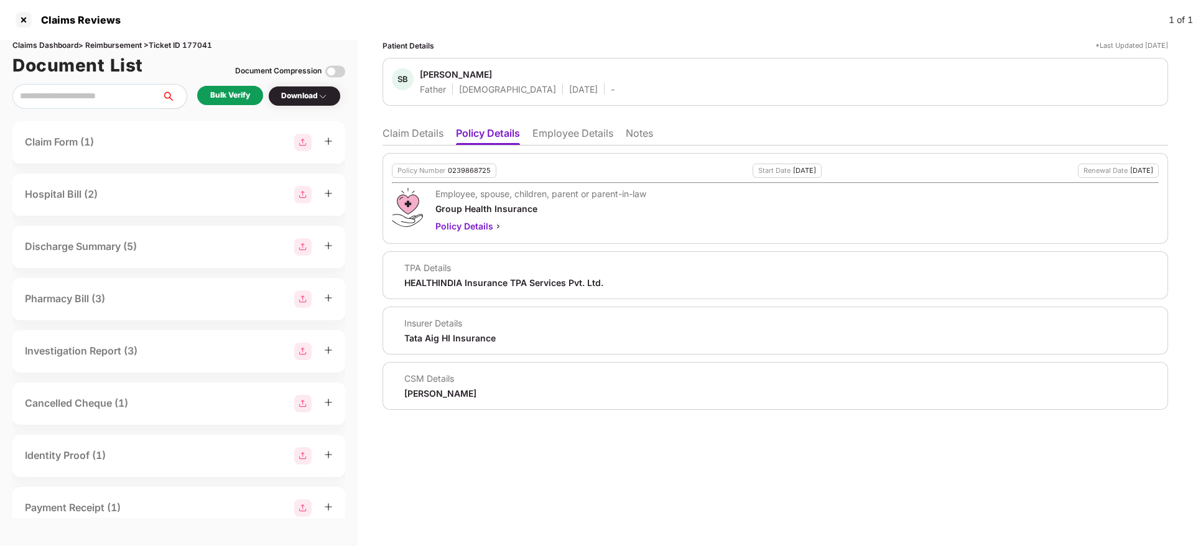
click at [404, 135] on li "Claim Details" at bounding box center [413, 136] width 61 height 18
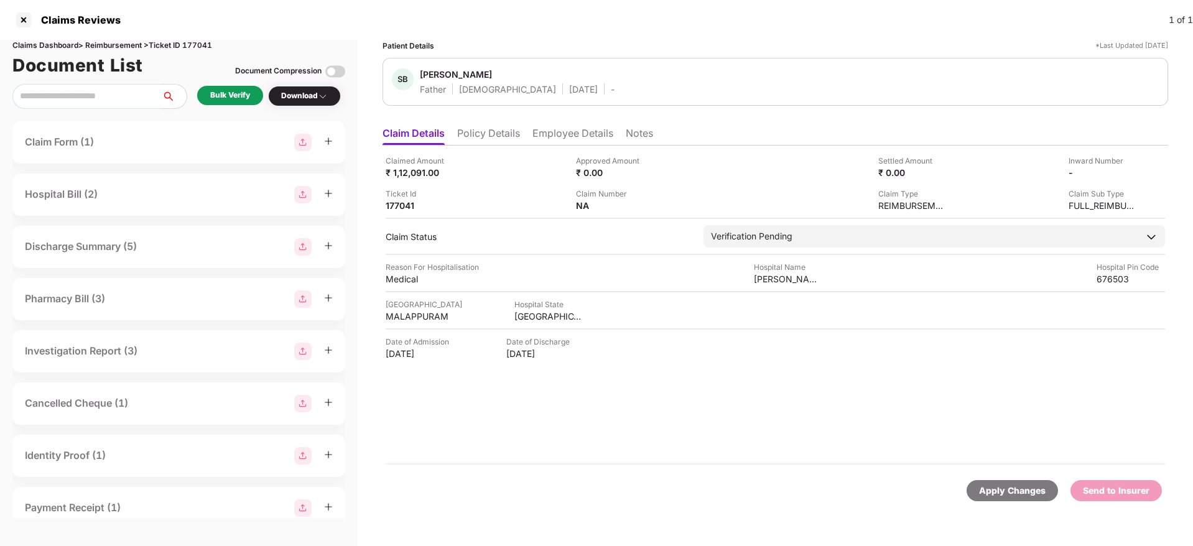
click at [479, 128] on li "Policy Details" at bounding box center [488, 136] width 63 height 18
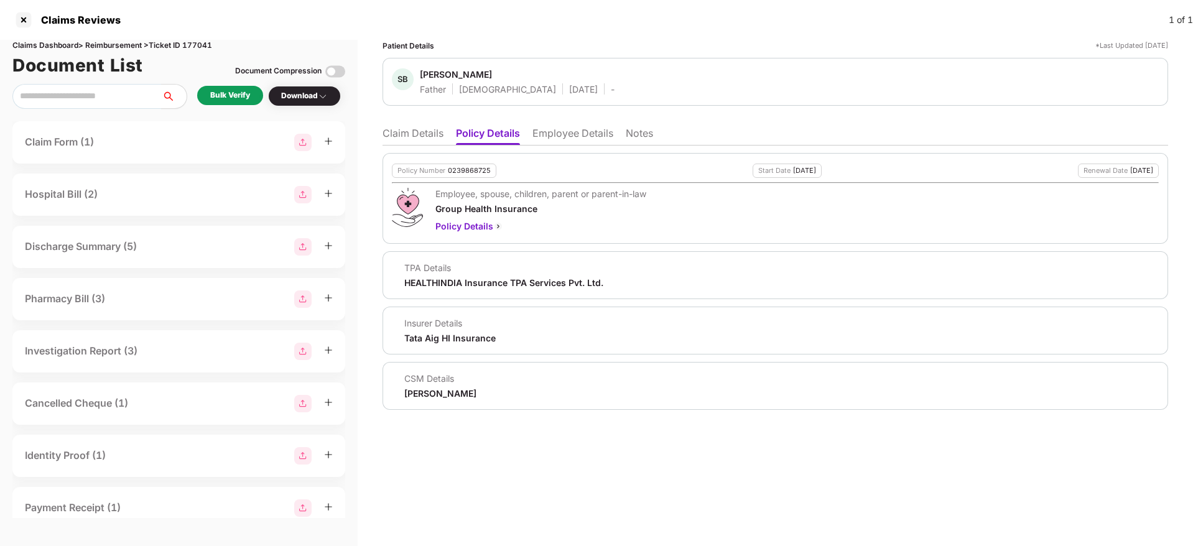
drag, startPoint x: 415, startPoint y: 132, endPoint x: 434, endPoint y: 142, distance: 21.5
click at [416, 133] on li "Claim Details" at bounding box center [413, 136] width 61 height 18
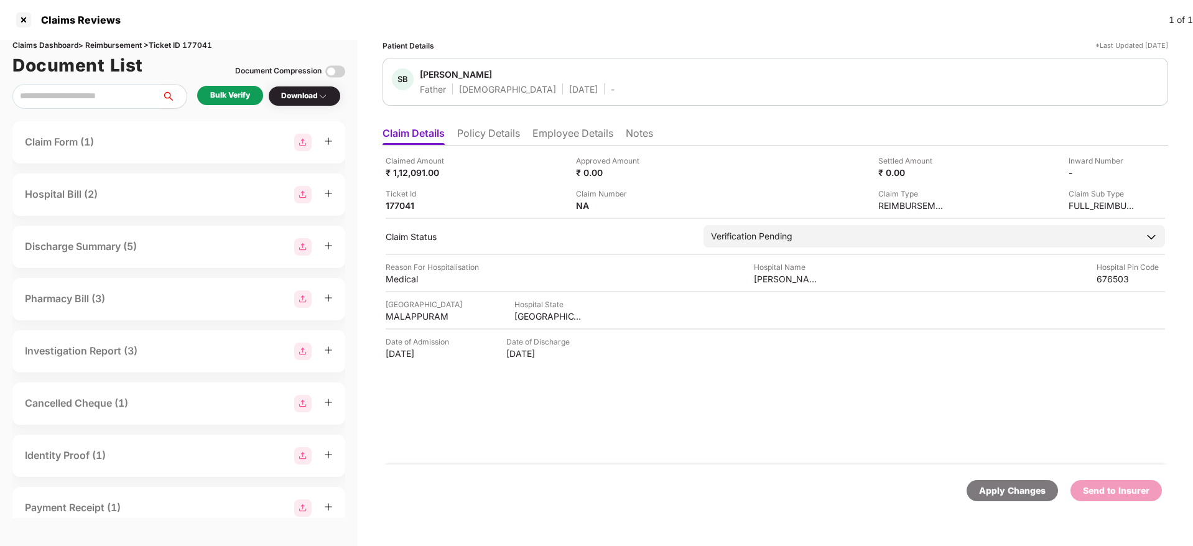
click at [230, 99] on div "Bulk Verify" at bounding box center [230, 96] width 40 height 12
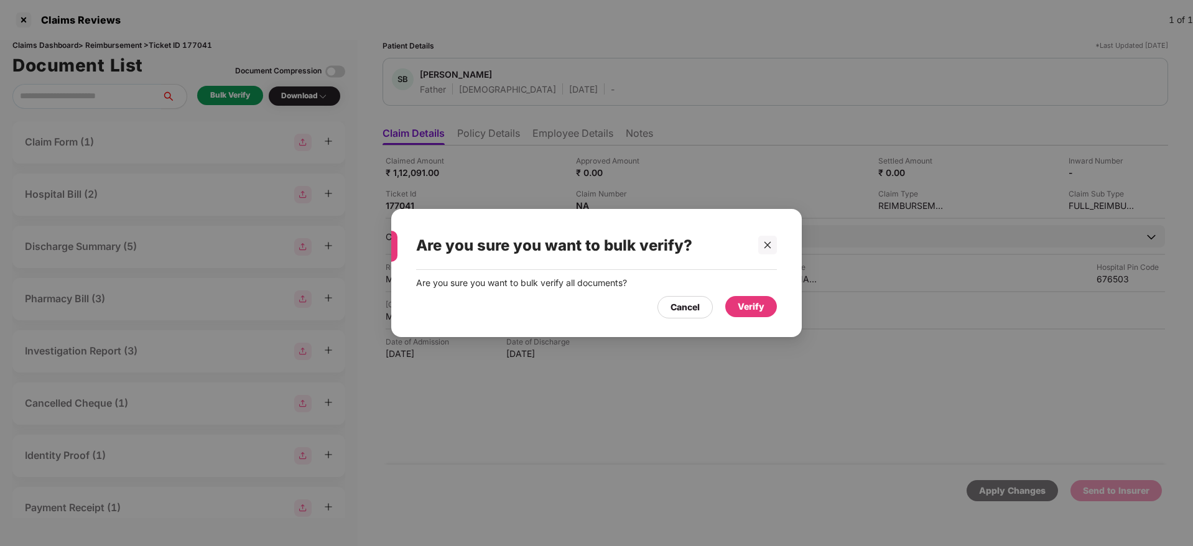
click at [756, 311] on div "Verify" at bounding box center [751, 307] width 27 height 14
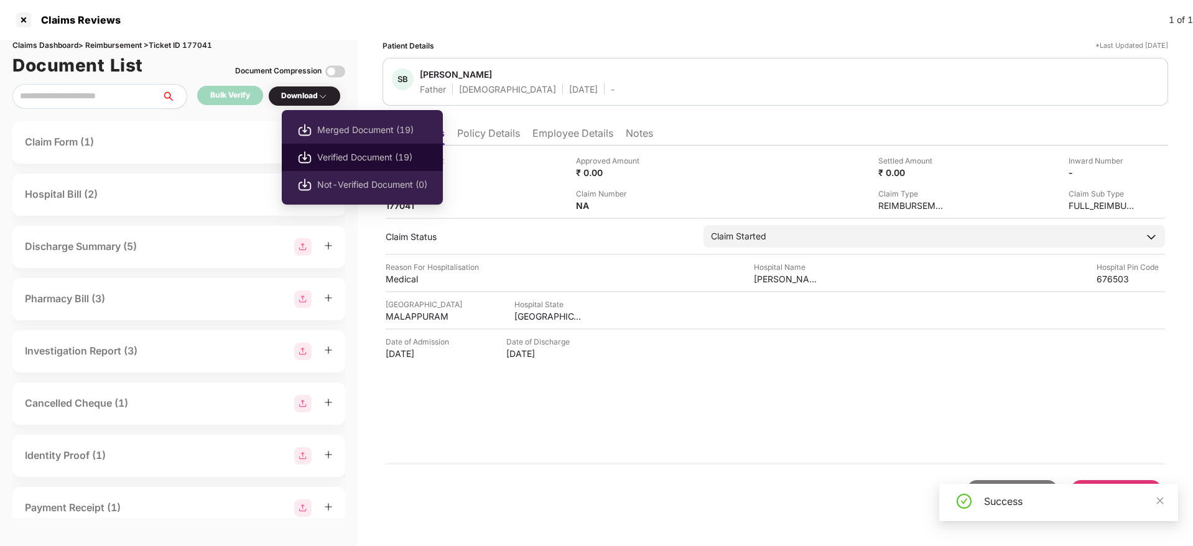
click at [346, 161] on span "Verified Document (19)" at bounding box center [372, 158] width 110 height 14
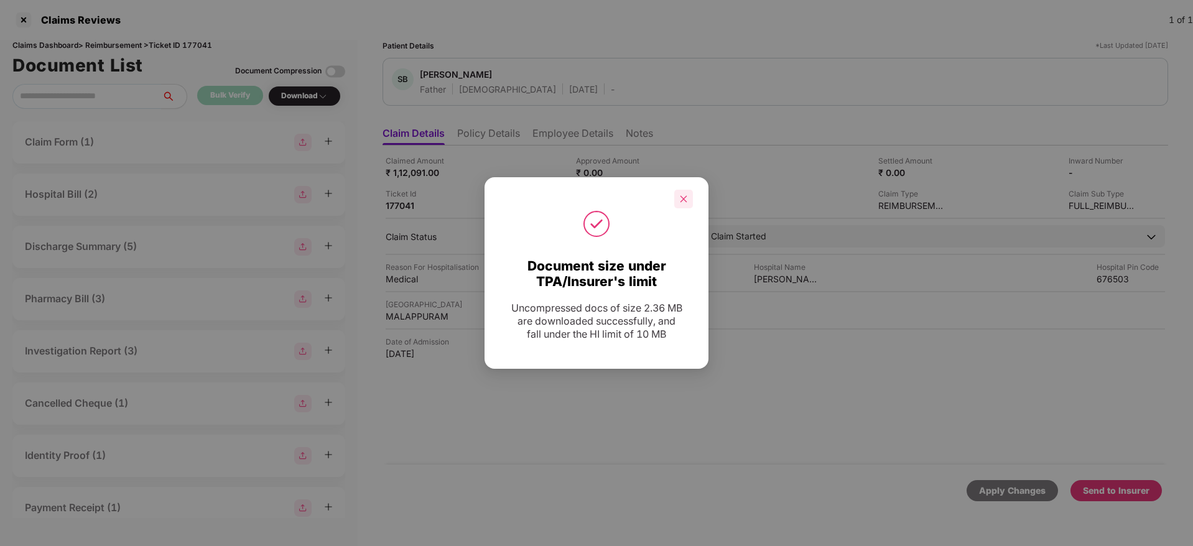
click at [677, 194] on div at bounding box center [683, 199] width 19 height 19
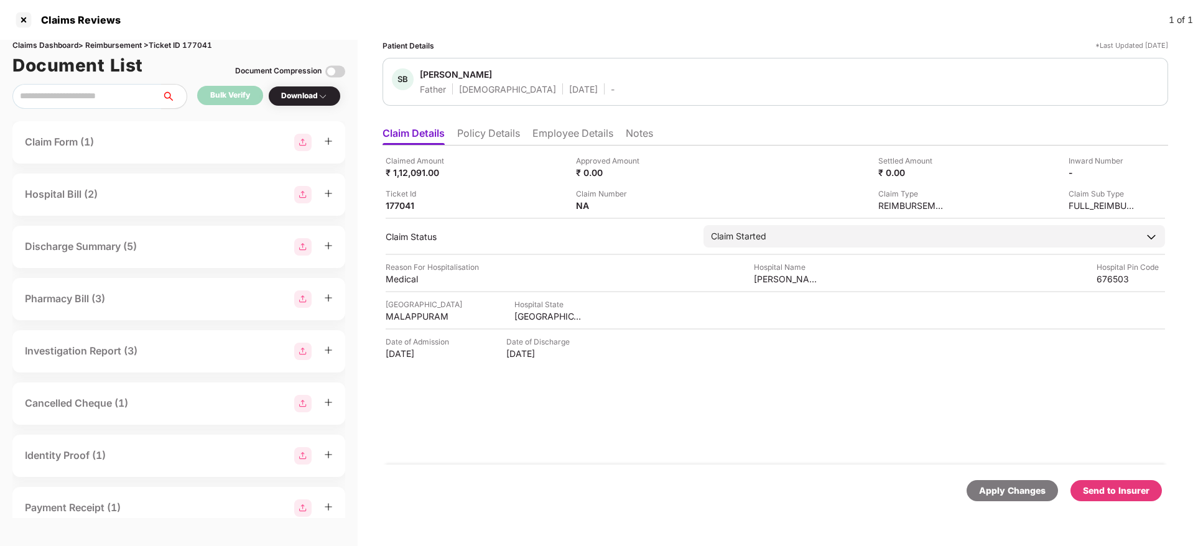
click at [477, 134] on li "Policy Details" at bounding box center [488, 136] width 63 height 18
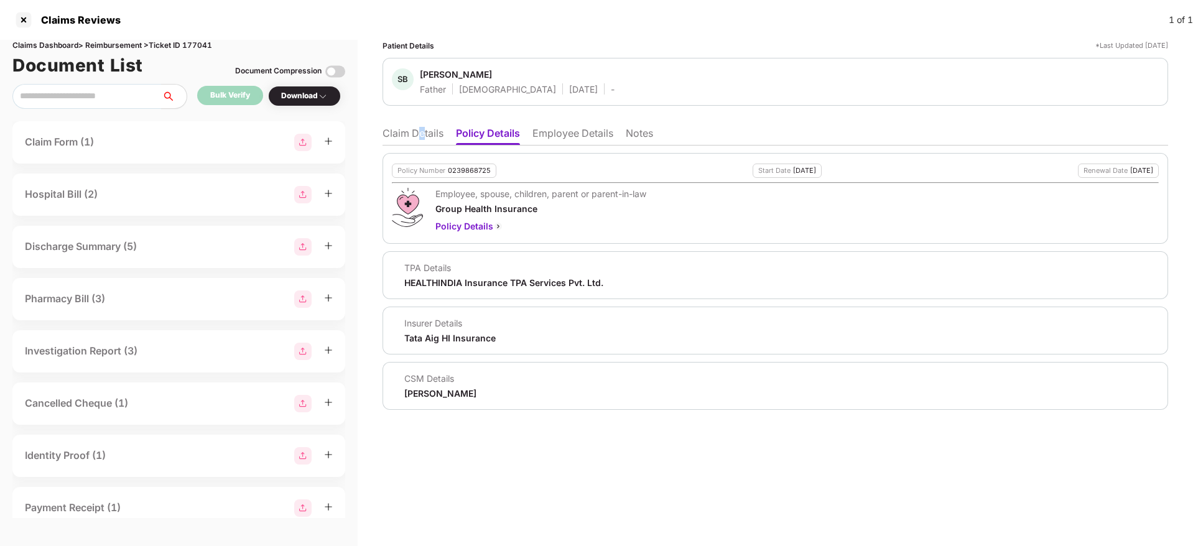
drag, startPoint x: 422, startPoint y: 128, endPoint x: 431, endPoint y: 124, distance: 9.2
click at [425, 124] on ul "Claim Details Policy Details Employee Details Notes" at bounding box center [776, 133] width 786 height 25
click at [430, 138] on li "Claim Details" at bounding box center [413, 136] width 61 height 18
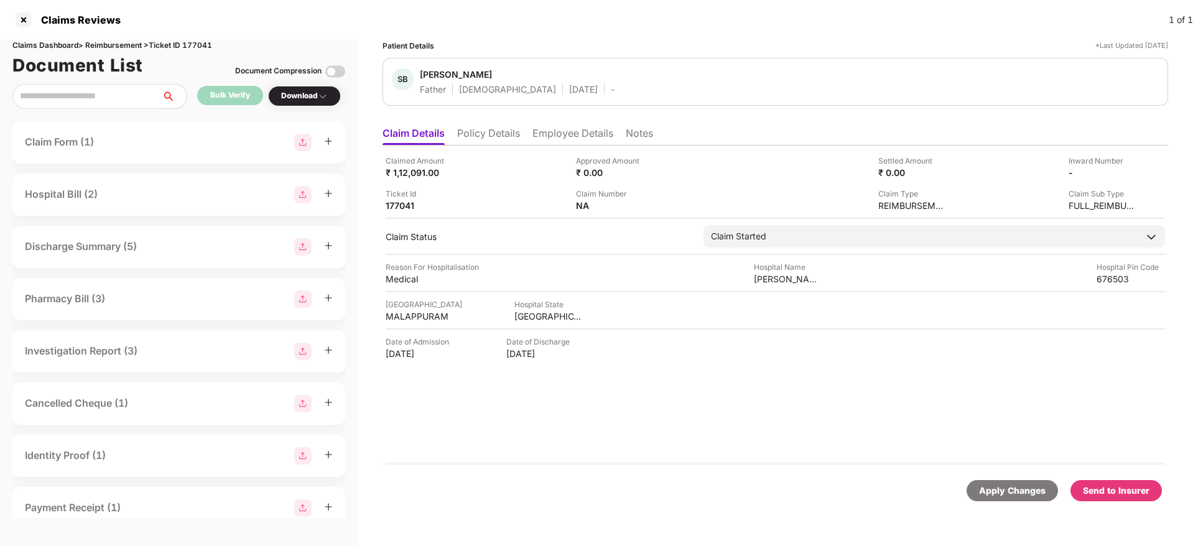
click at [524, 132] on ul "Claim Details Policy Details Employee Details Notes" at bounding box center [776, 133] width 786 height 25
click at [533, 132] on ul "Claim Details Policy Details Employee Details Notes" at bounding box center [776, 133] width 786 height 25
click at [556, 134] on li "Employee Details" at bounding box center [573, 136] width 81 height 18
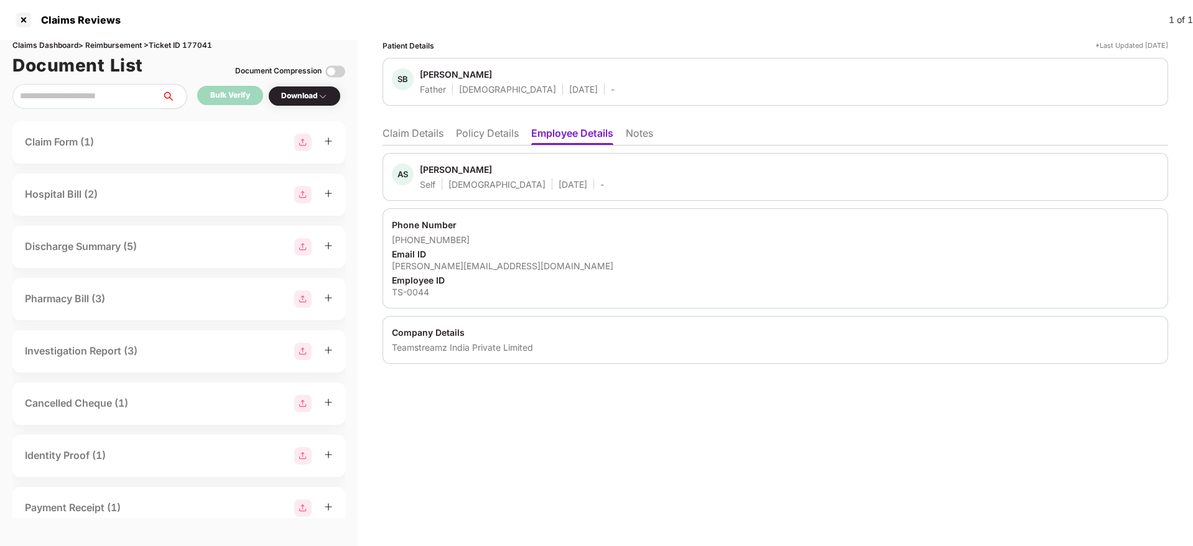
click at [463, 266] on div "[PERSON_NAME][EMAIL_ADDRESS][DOMAIN_NAME]" at bounding box center [775, 266] width 767 height 12
click at [416, 267] on div "[PERSON_NAME][EMAIL_ADDRESS][DOMAIN_NAME]" at bounding box center [775, 266] width 767 height 12
click at [415, 267] on div "[PERSON_NAME][EMAIL_ADDRESS][DOMAIN_NAME]" at bounding box center [775, 266] width 767 height 12
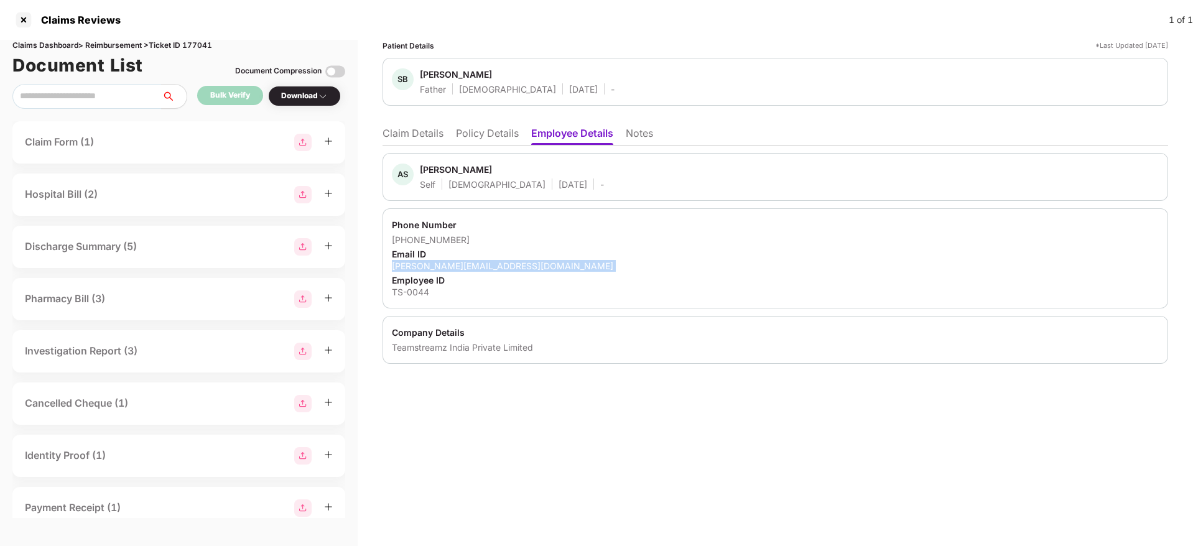
copy div "[PERSON_NAME][EMAIL_ADDRESS][DOMAIN_NAME]"
click at [562, 242] on div "[PHONE_NUMBER]" at bounding box center [775, 240] width 767 height 12
click at [472, 144] on li "Policy Details" at bounding box center [487, 136] width 63 height 18
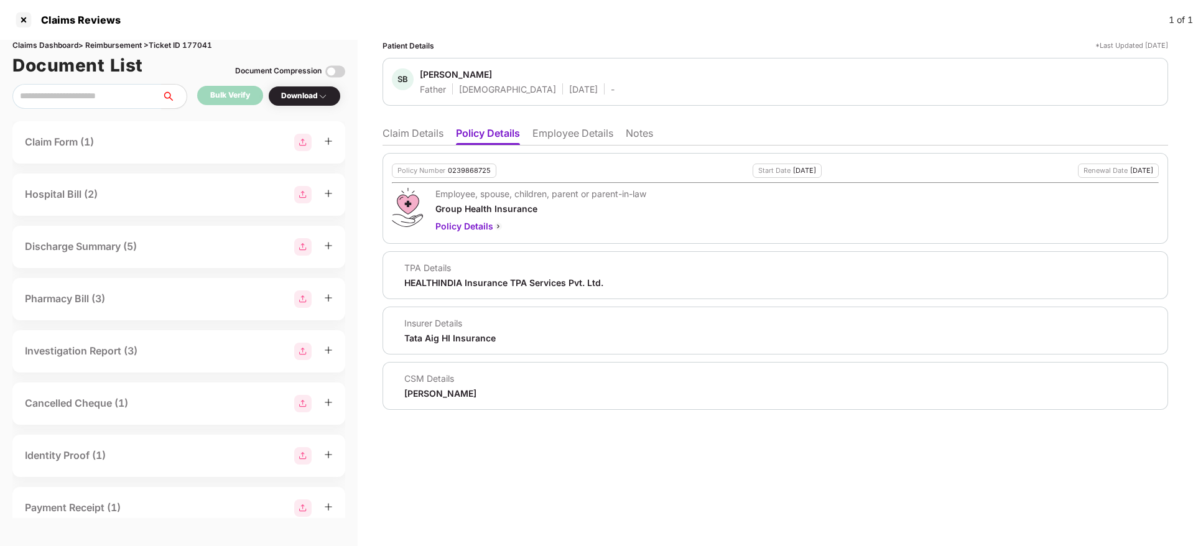
click at [421, 135] on li "Claim Details" at bounding box center [413, 136] width 61 height 18
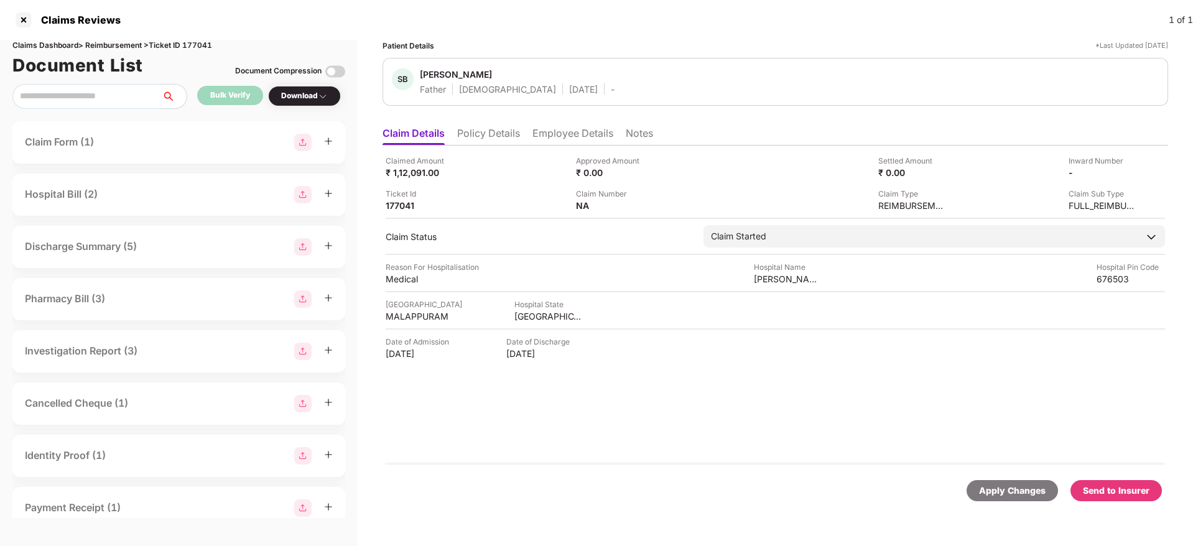
click at [490, 132] on li "Policy Details" at bounding box center [488, 136] width 63 height 18
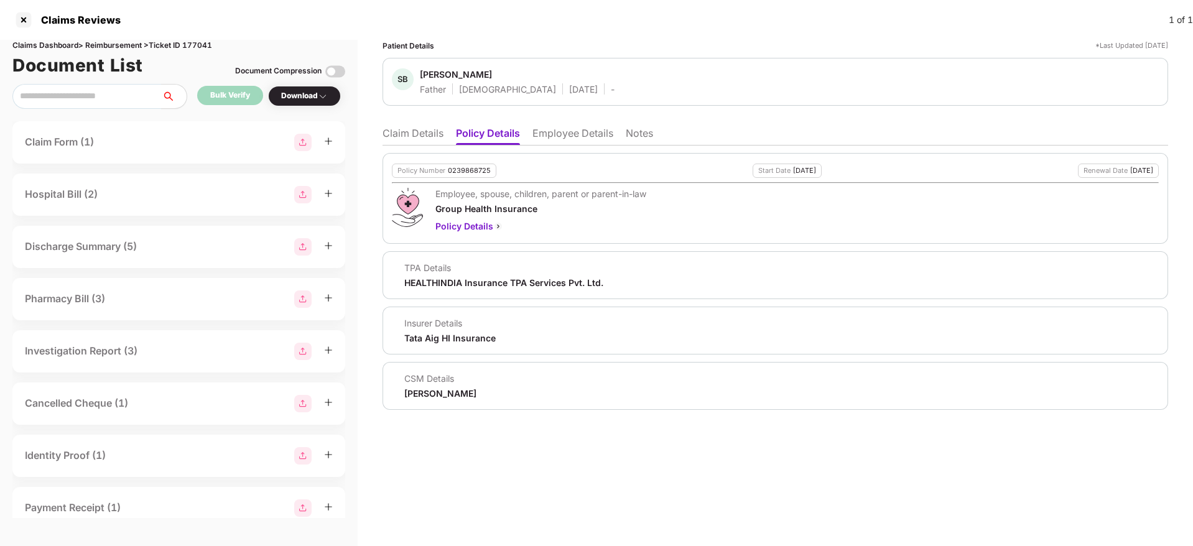
click at [566, 127] on li "Employee Details" at bounding box center [573, 136] width 81 height 18
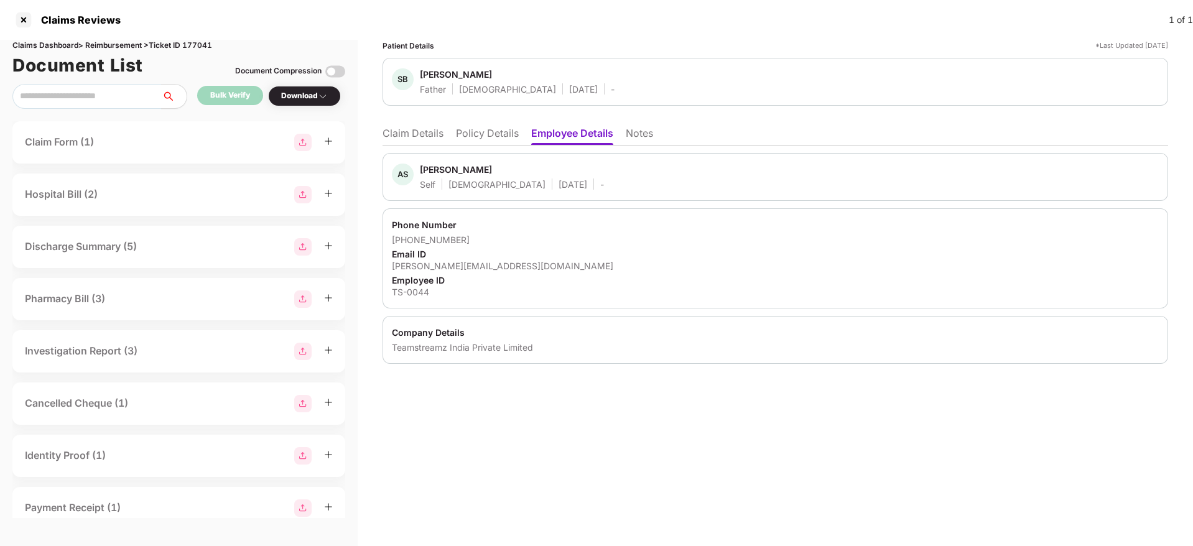
click at [486, 142] on li "Policy Details" at bounding box center [487, 136] width 63 height 18
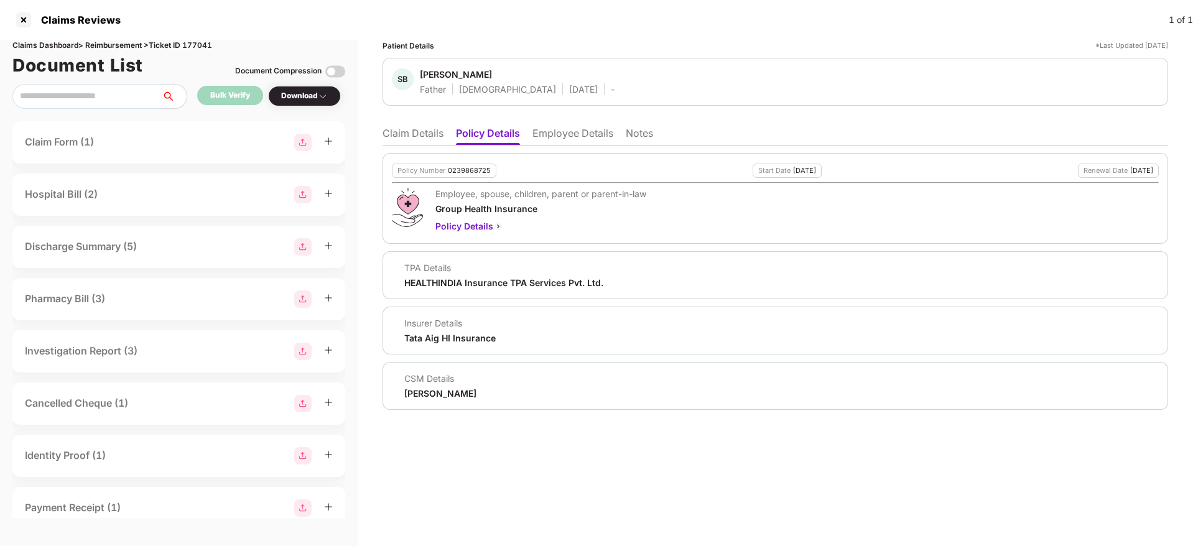
drag, startPoint x: 455, startPoint y: 161, endPoint x: 464, endPoint y: 165, distance: 10.1
click at [460, 163] on div "Policy Number 0239868725 Start Date [DATE] Renewal Date [DATE] Employee, spouse…" at bounding box center [776, 198] width 786 height 91
click at [465, 165] on div "Policy Number 0239868725" at bounding box center [444, 171] width 105 height 14
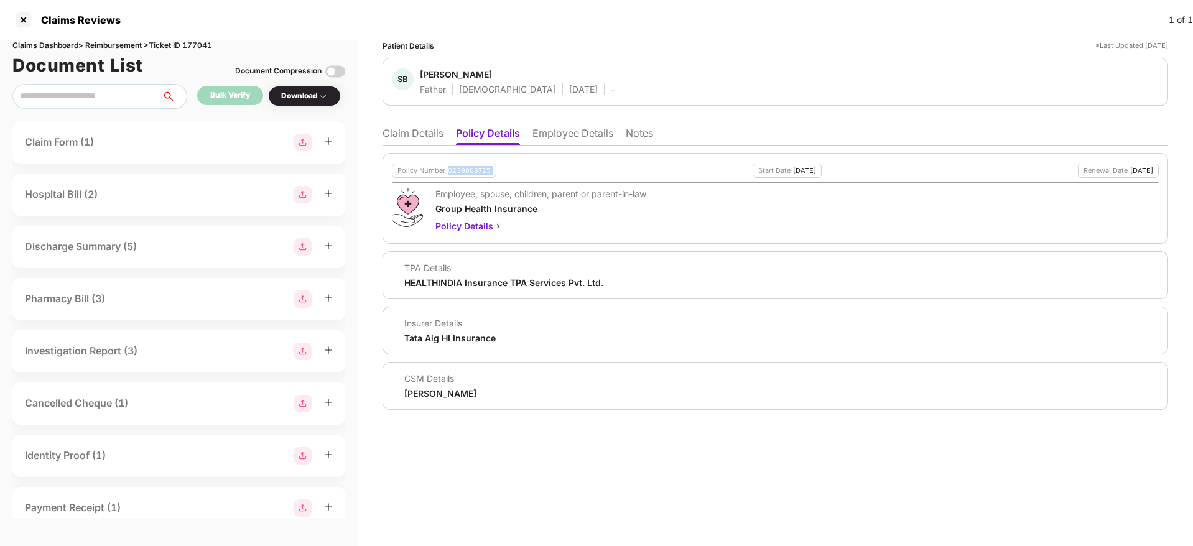
copy div "0239868725"
